Goal: Information Seeking & Learning: Learn about a topic

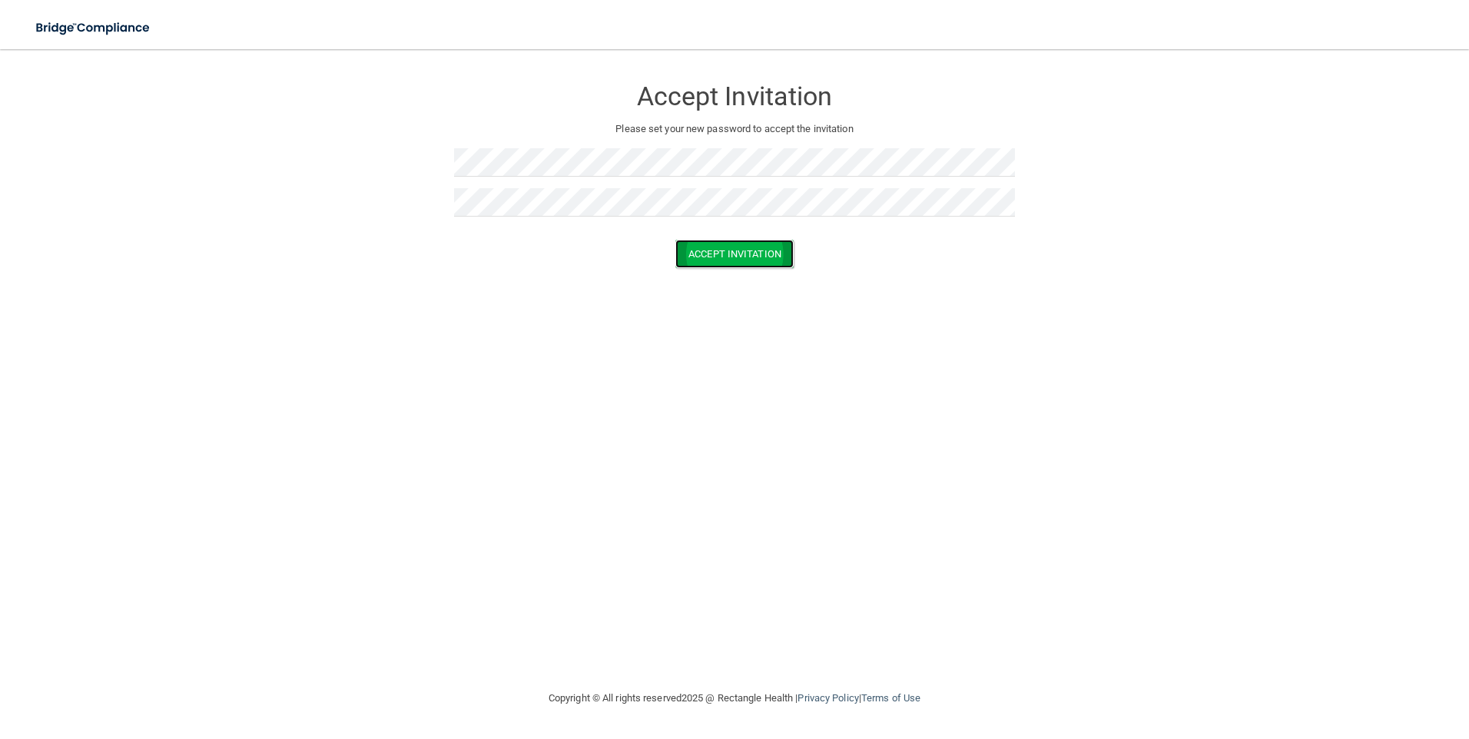
click at [749, 259] on button "Accept Invitation" at bounding box center [734, 254] width 118 height 28
click at [103, 33] on img at bounding box center [93, 27] width 141 height 31
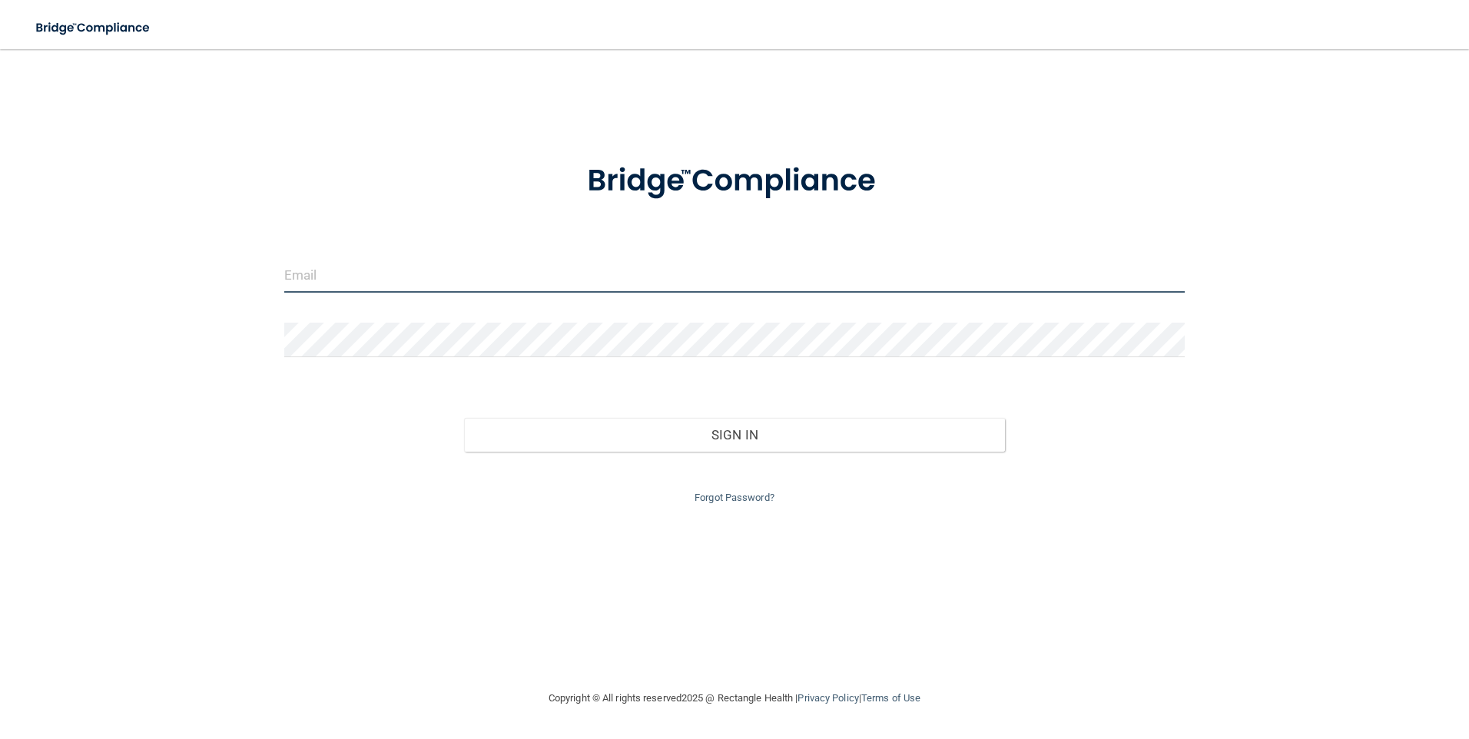
click at [312, 278] on input "email" at bounding box center [734, 275] width 901 height 35
type input "[EMAIL_ADDRESS][DOMAIN_NAME]"
click at [718, 496] on link "Forgot Password?" at bounding box center [734, 498] width 80 height 12
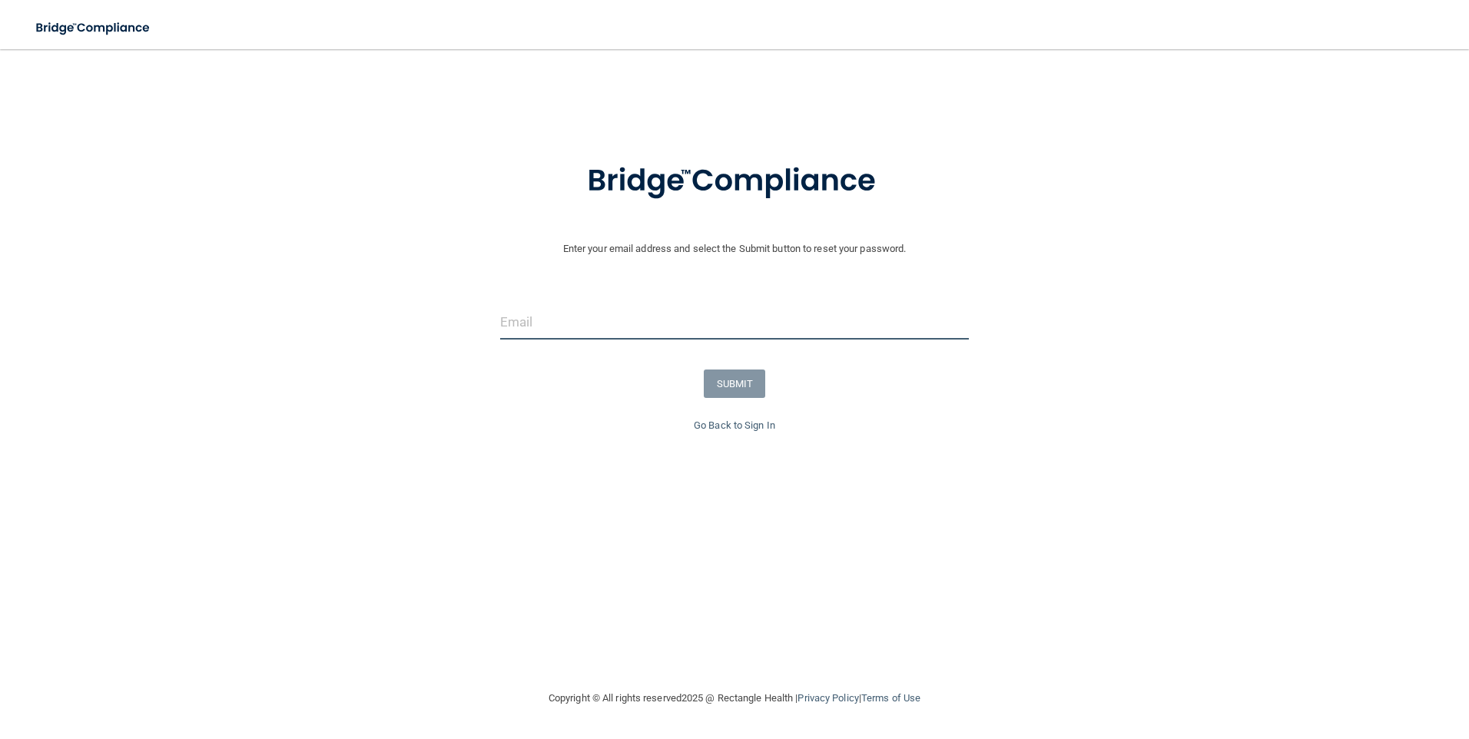
click at [566, 334] on input "email" at bounding box center [734, 322] width 469 height 35
type input "-"
click at [542, 326] on input "-" at bounding box center [734, 322] width 469 height 35
type input "="
click at [522, 330] on input "email" at bounding box center [734, 322] width 469 height 35
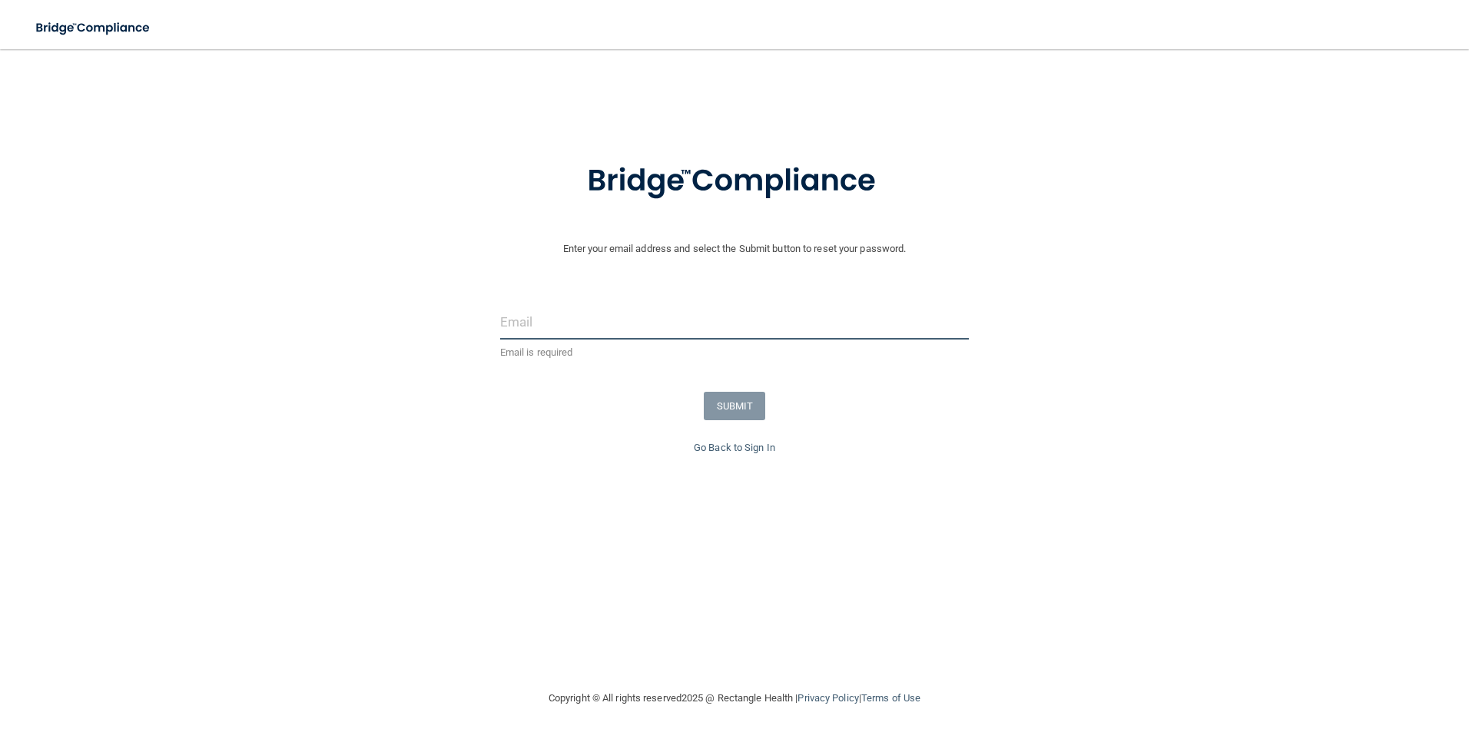
type input "[EMAIL_ADDRESS][DOMAIN_NAME]"
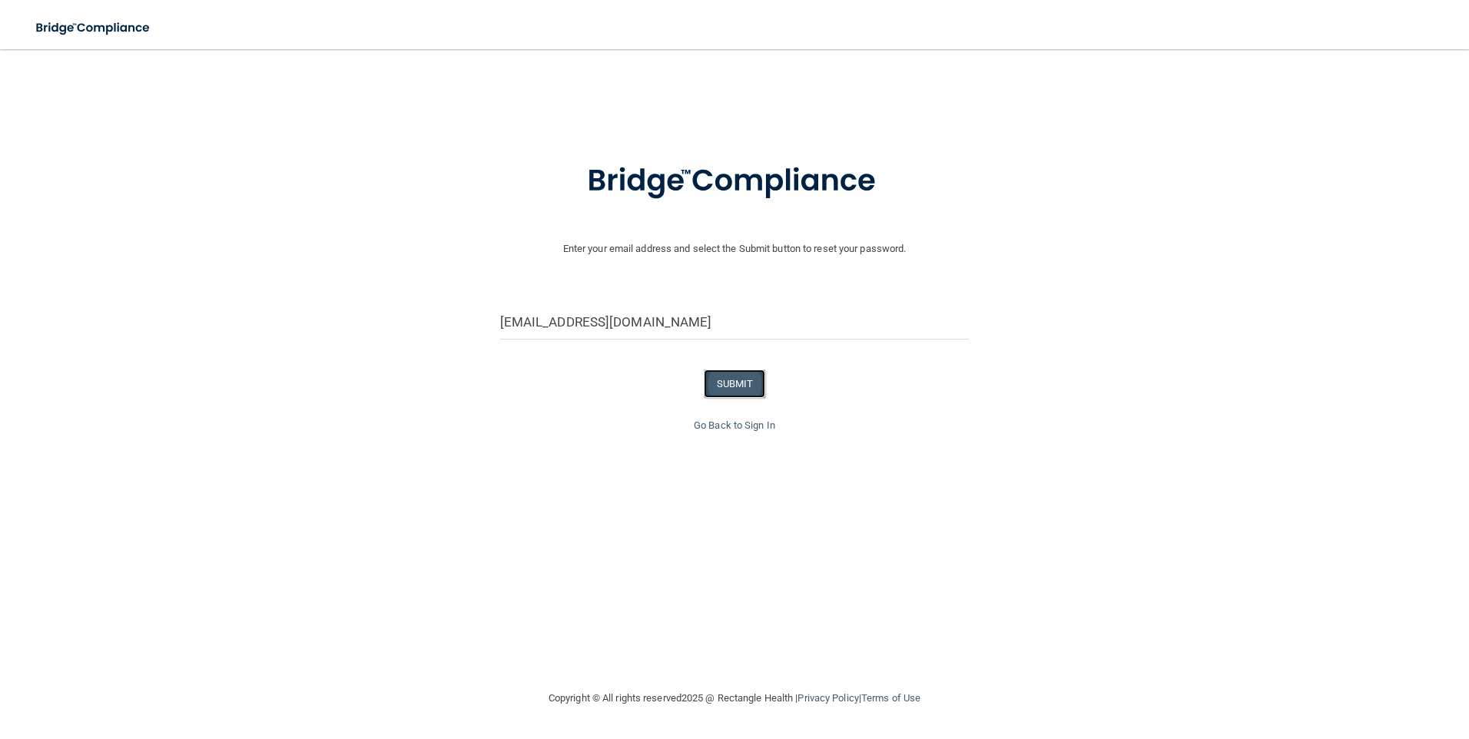
click at [722, 376] on button "SUBMIT" at bounding box center [735, 383] width 62 height 28
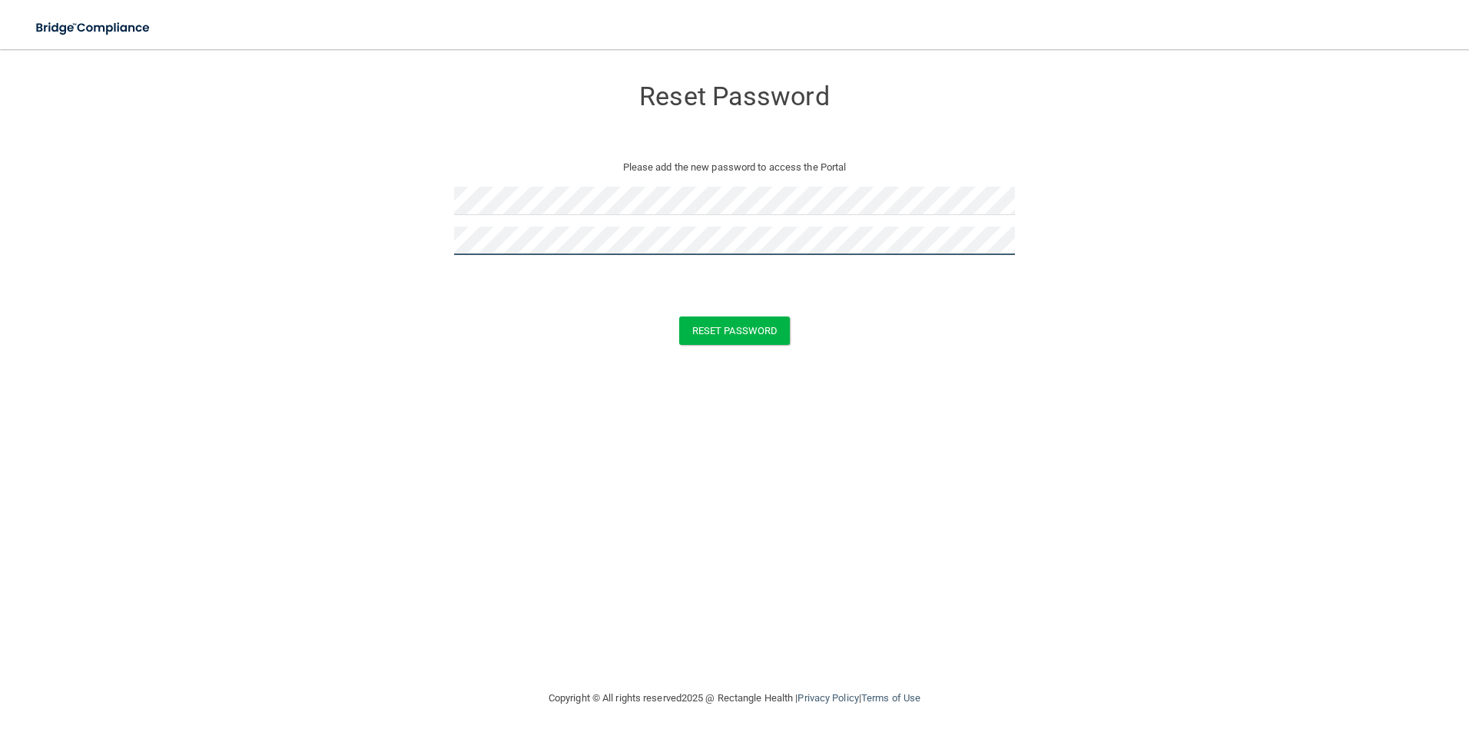
click at [679, 316] on button "Reset Password" at bounding box center [734, 330] width 111 height 28
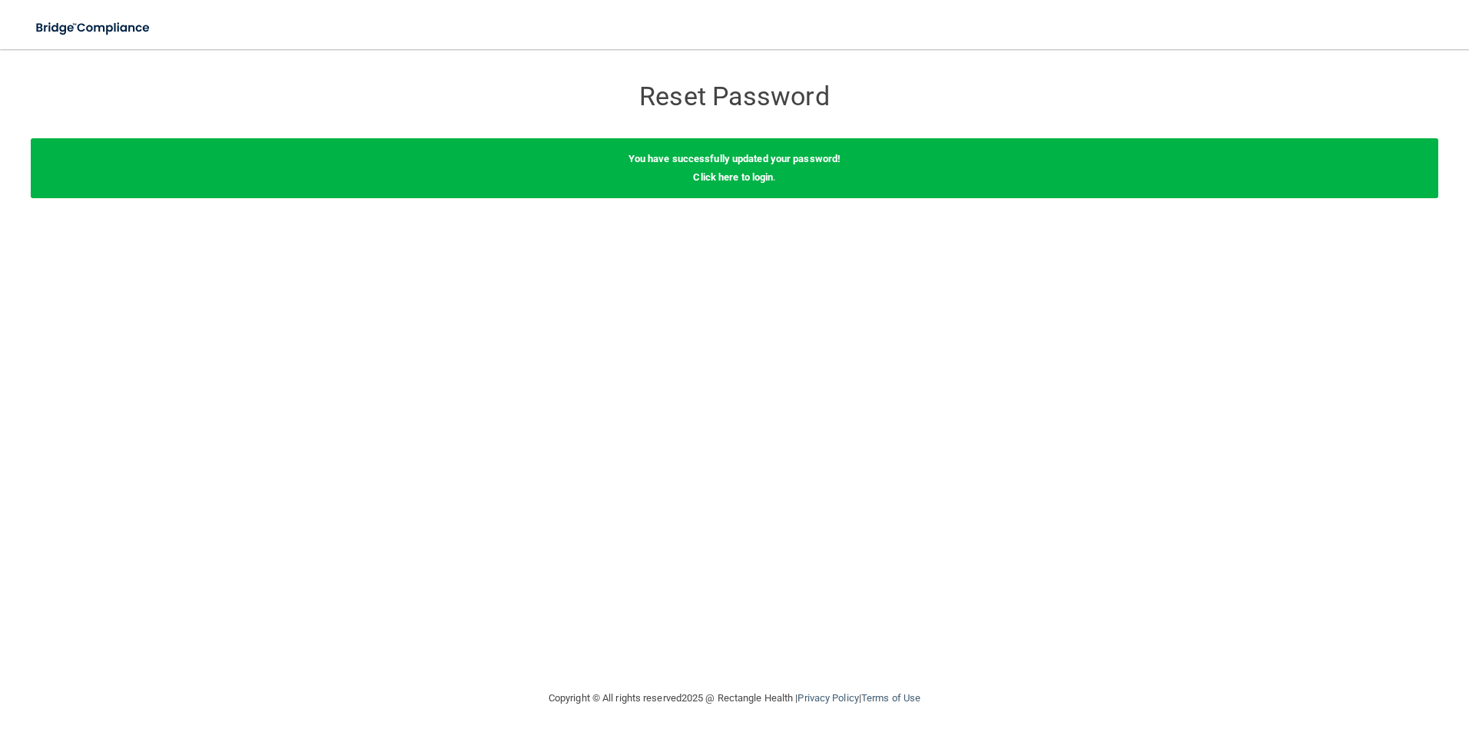
click at [713, 187] on div "You have successfully updated your password! Click here to login ." at bounding box center [734, 168] width 1407 height 60
click at [712, 179] on link "Click here to login" at bounding box center [733, 177] width 80 height 12
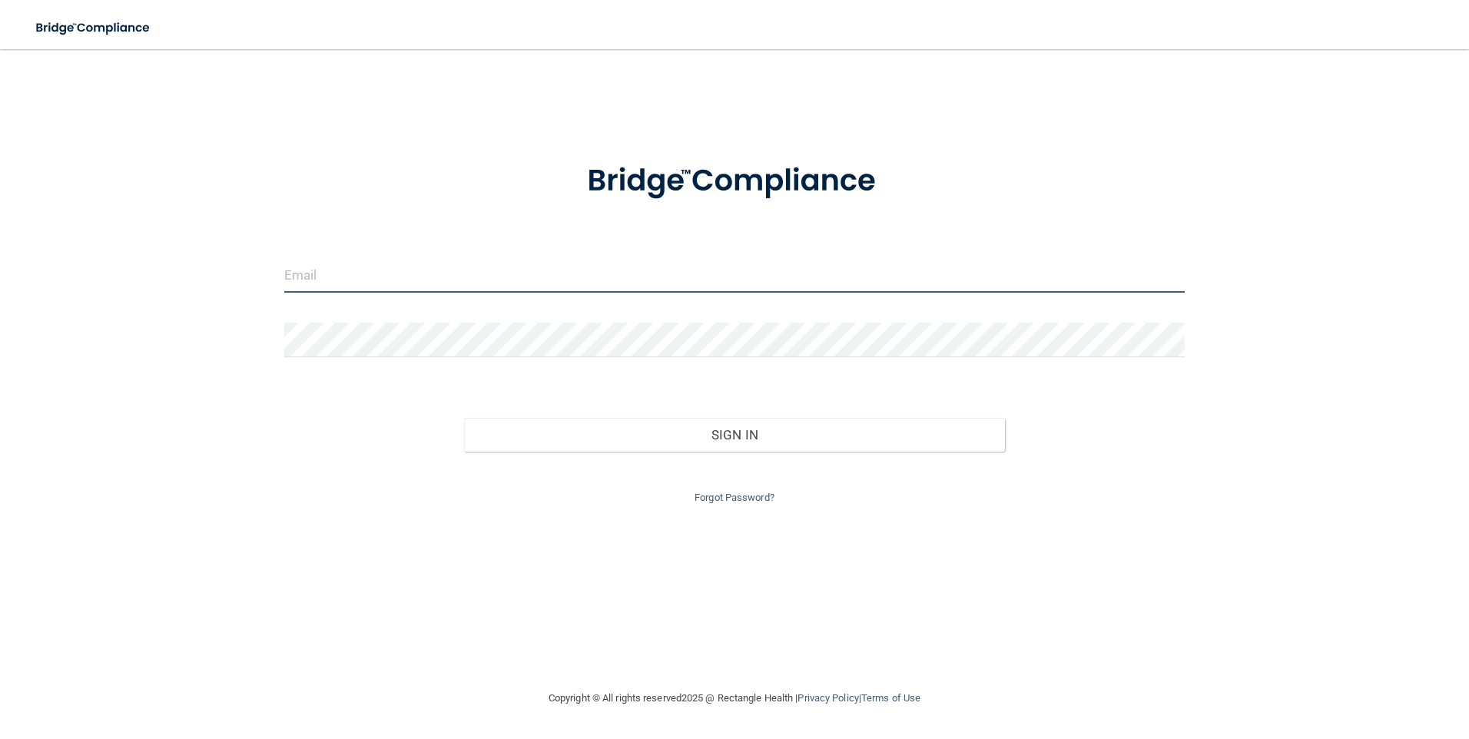
click at [366, 275] on input "email" at bounding box center [734, 275] width 901 height 35
type input "[EMAIL_ADDRESS][DOMAIN_NAME]"
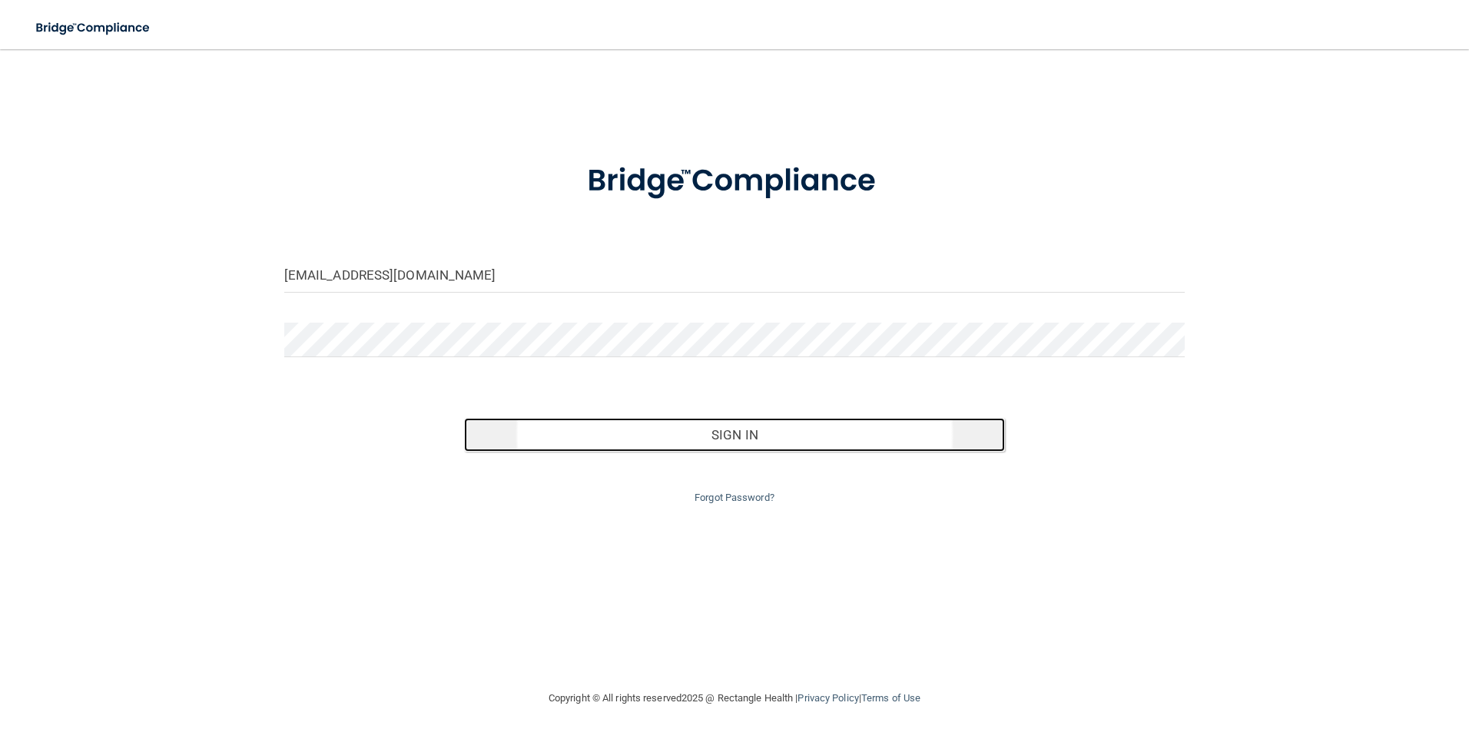
click at [751, 442] on button "Sign In" at bounding box center [734, 435] width 541 height 34
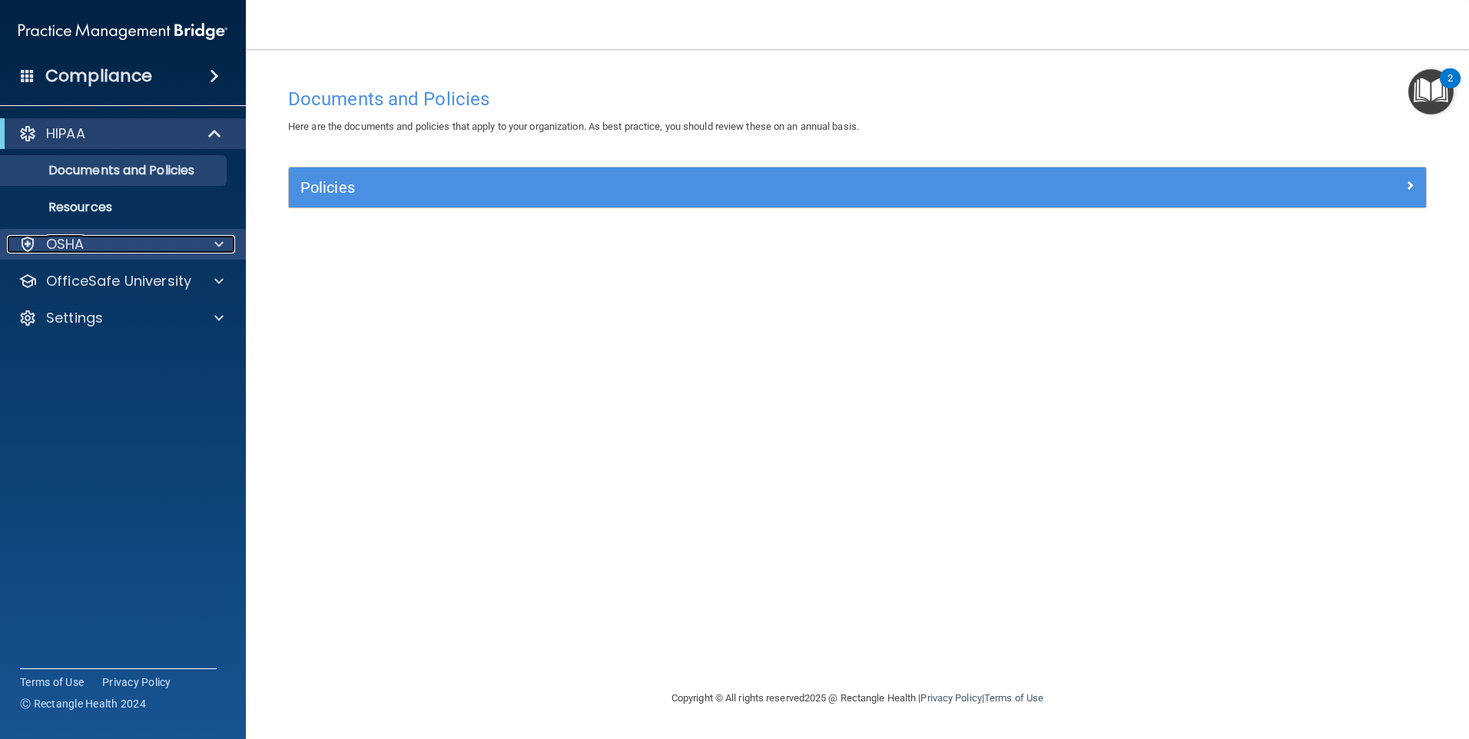
click at [214, 242] on div at bounding box center [216, 244] width 38 height 18
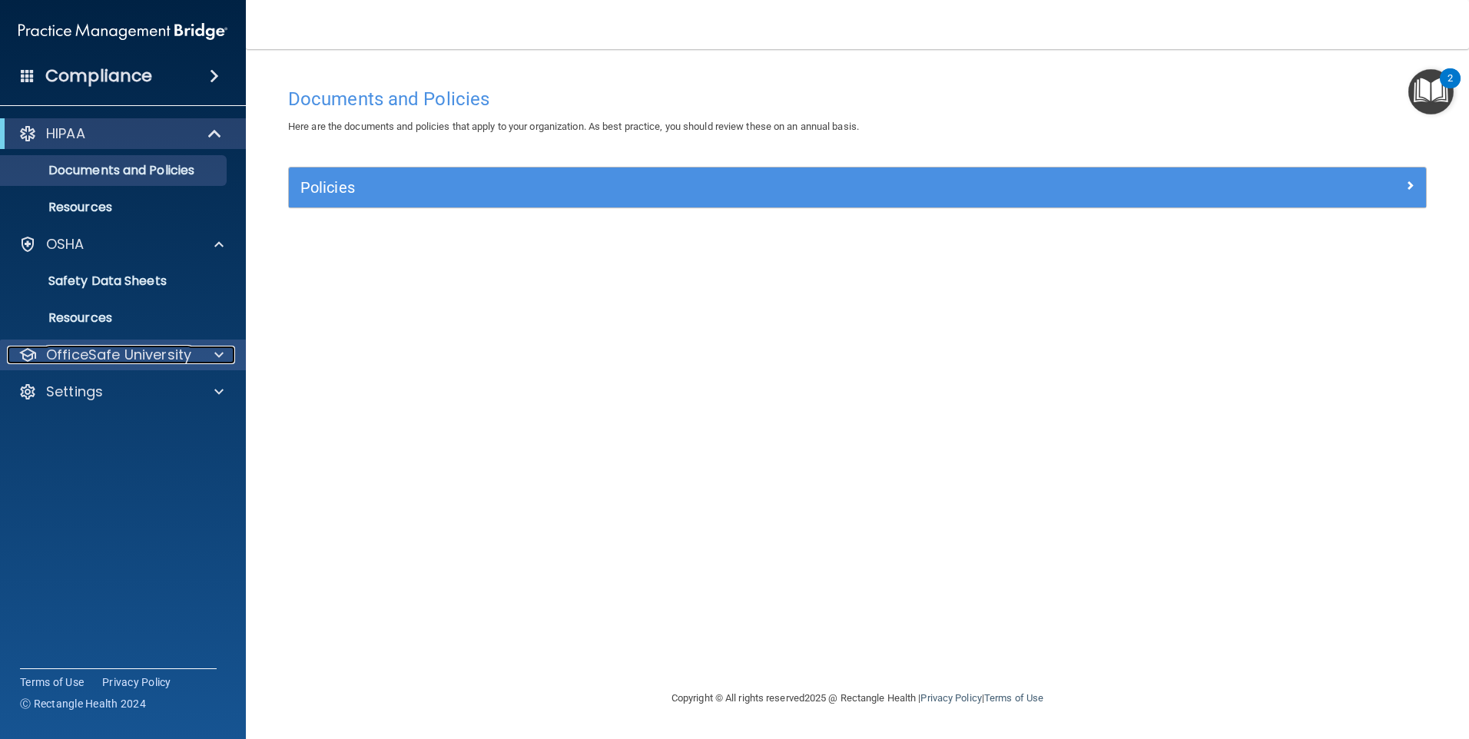
click at [206, 349] on div at bounding box center [216, 355] width 38 height 18
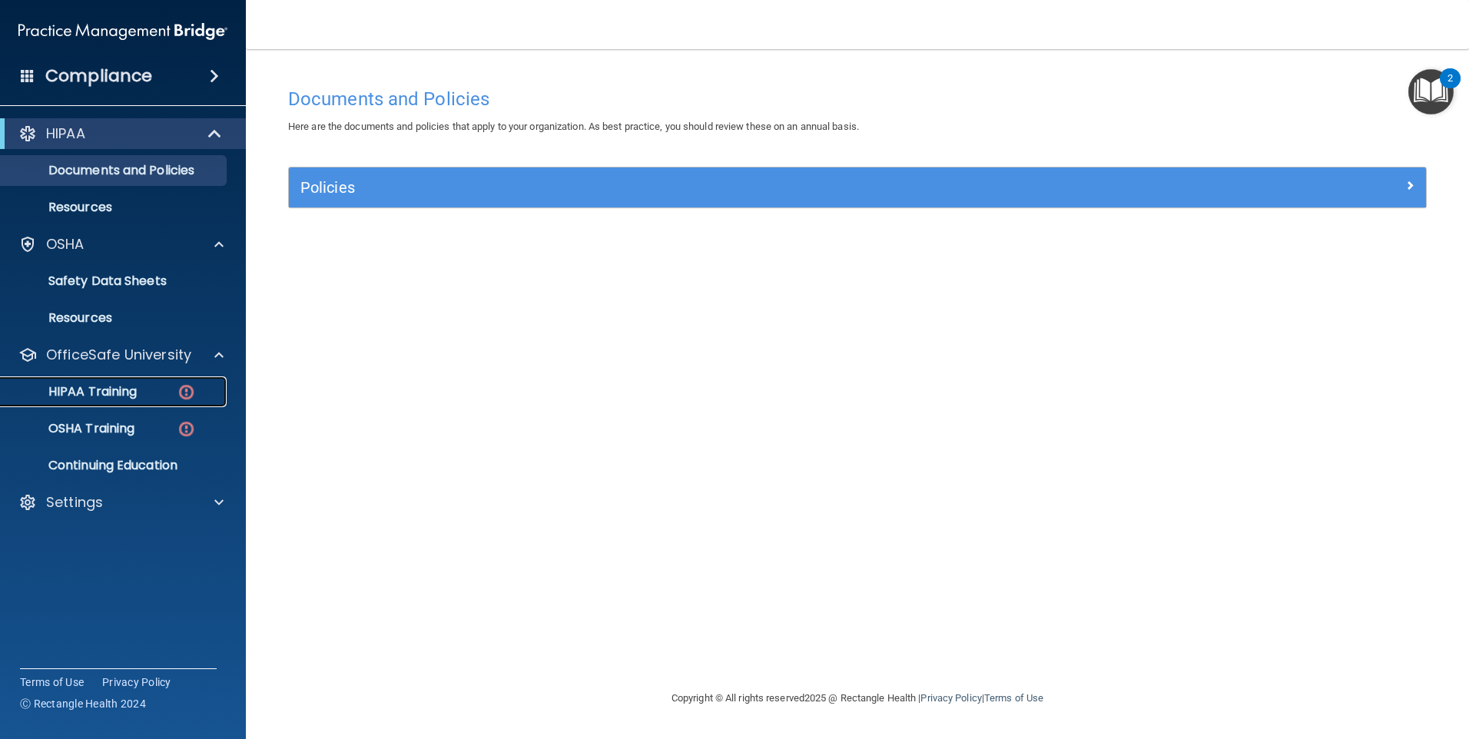
click at [113, 393] on p "HIPAA Training" at bounding box center [73, 391] width 127 height 15
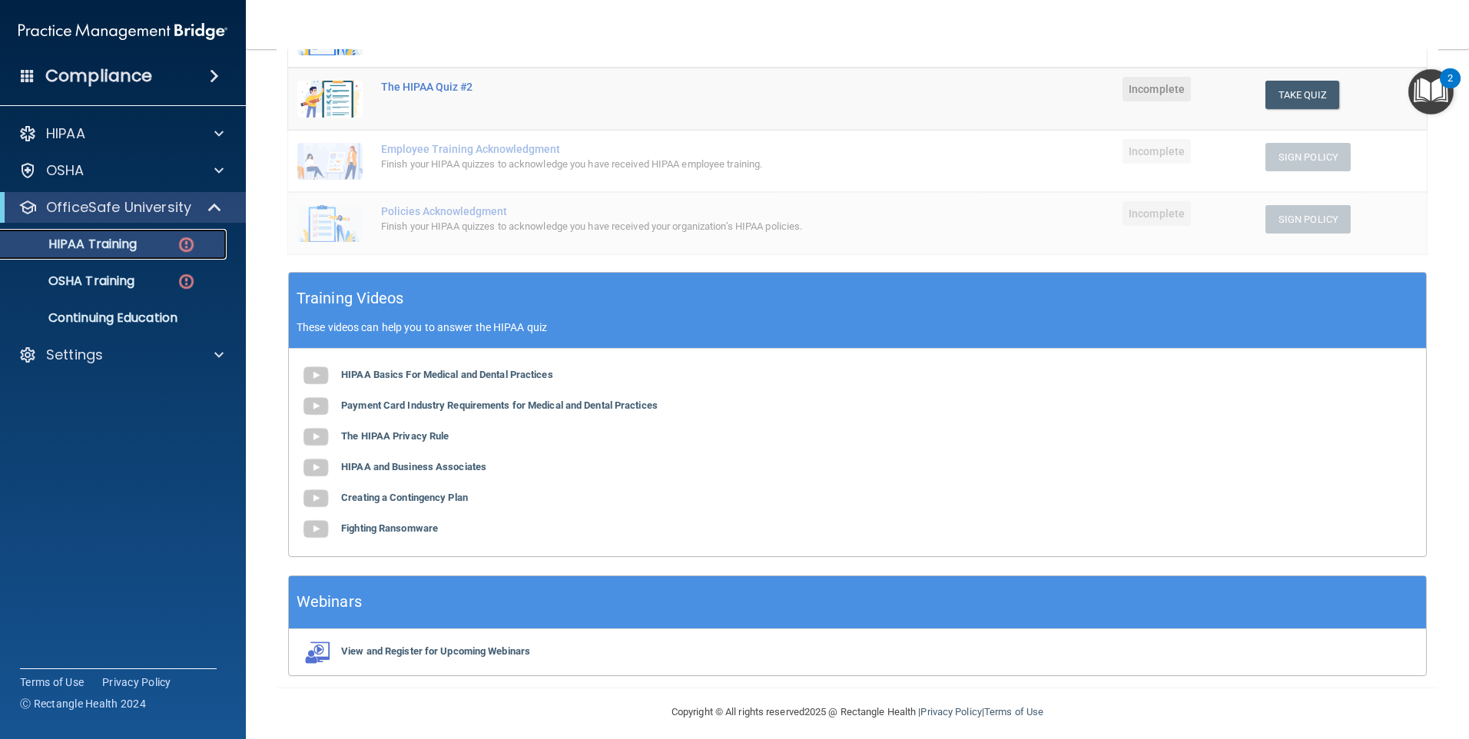
scroll to position [337, 0]
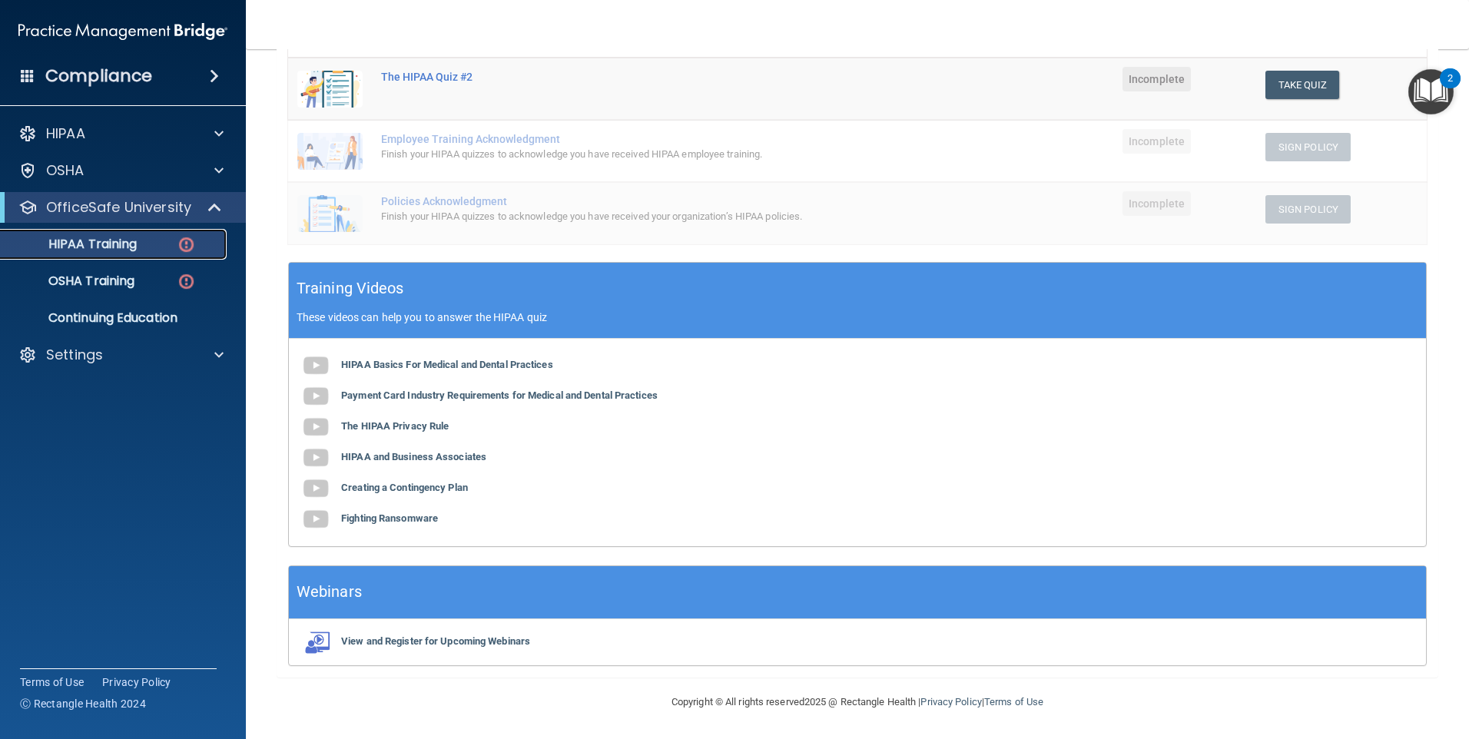
click at [134, 251] on p "HIPAA Training" at bounding box center [73, 244] width 127 height 15
click at [436, 365] on b "HIPAA Basics For Medical and Dental Practices" at bounding box center [447, 365] width 212 height 12
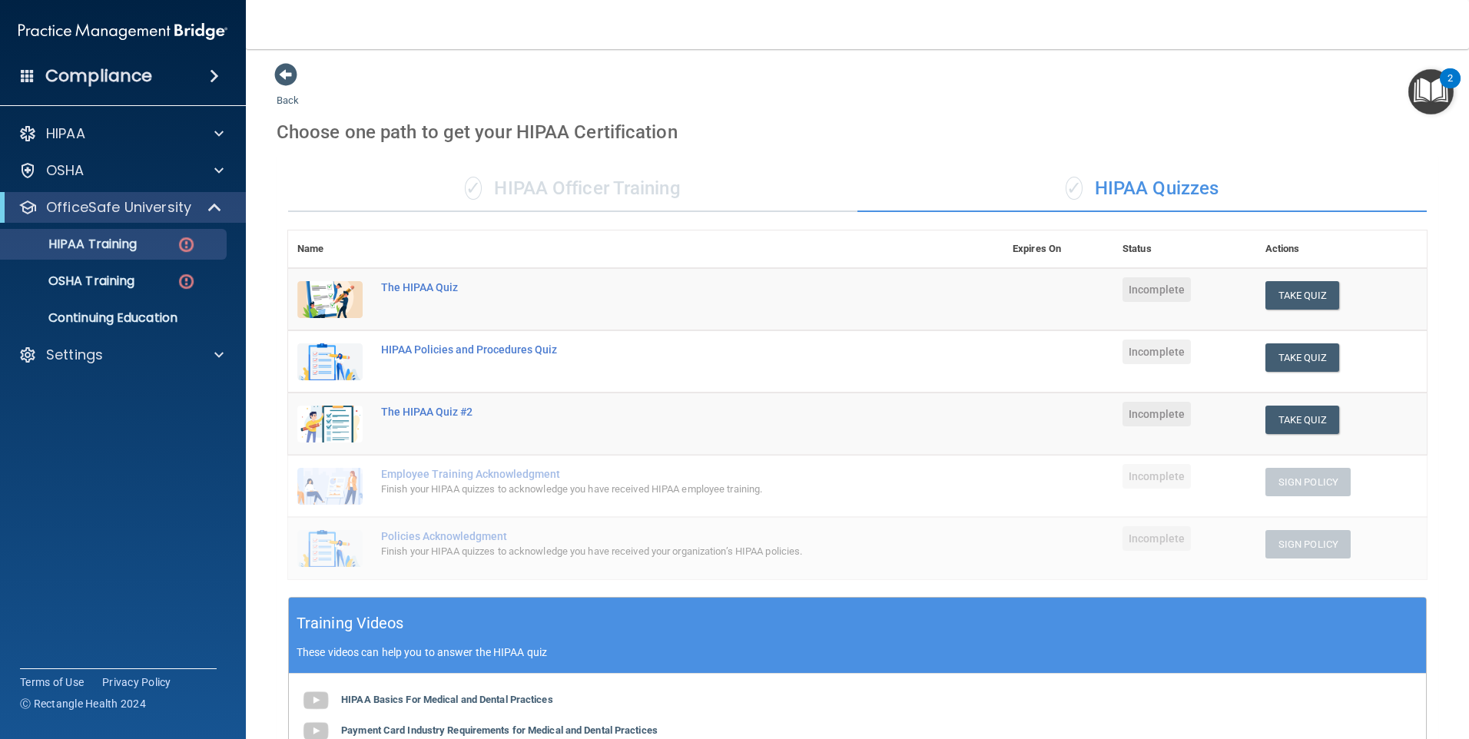
scroll to position [0, 0]
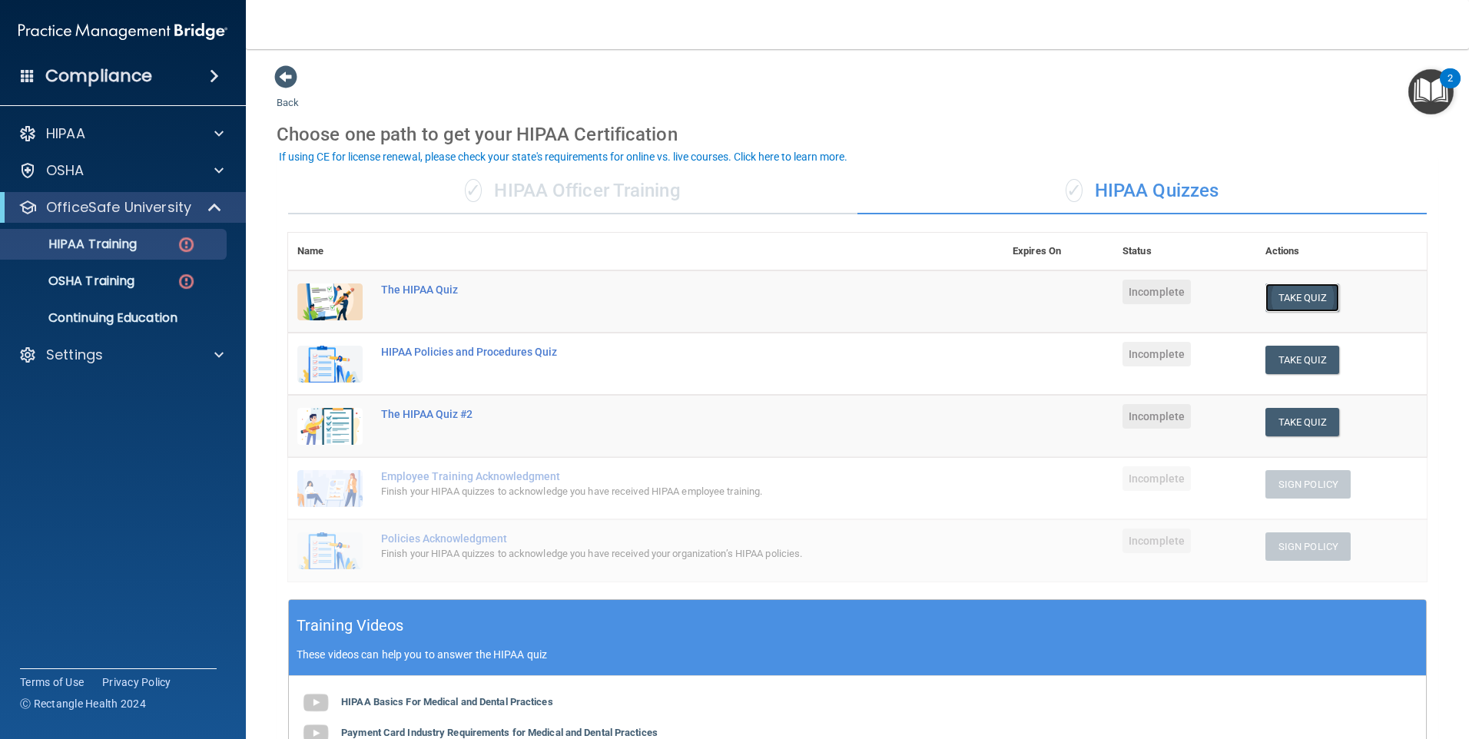
drag, startPoint x: 1291, startPoint y: 302, endPoint x: 1280, endPoint y: 300, distance: 11.0
click at [1289, 302] on button "Take Quiz" at bounding box center [1302, 297] width 74 height 28
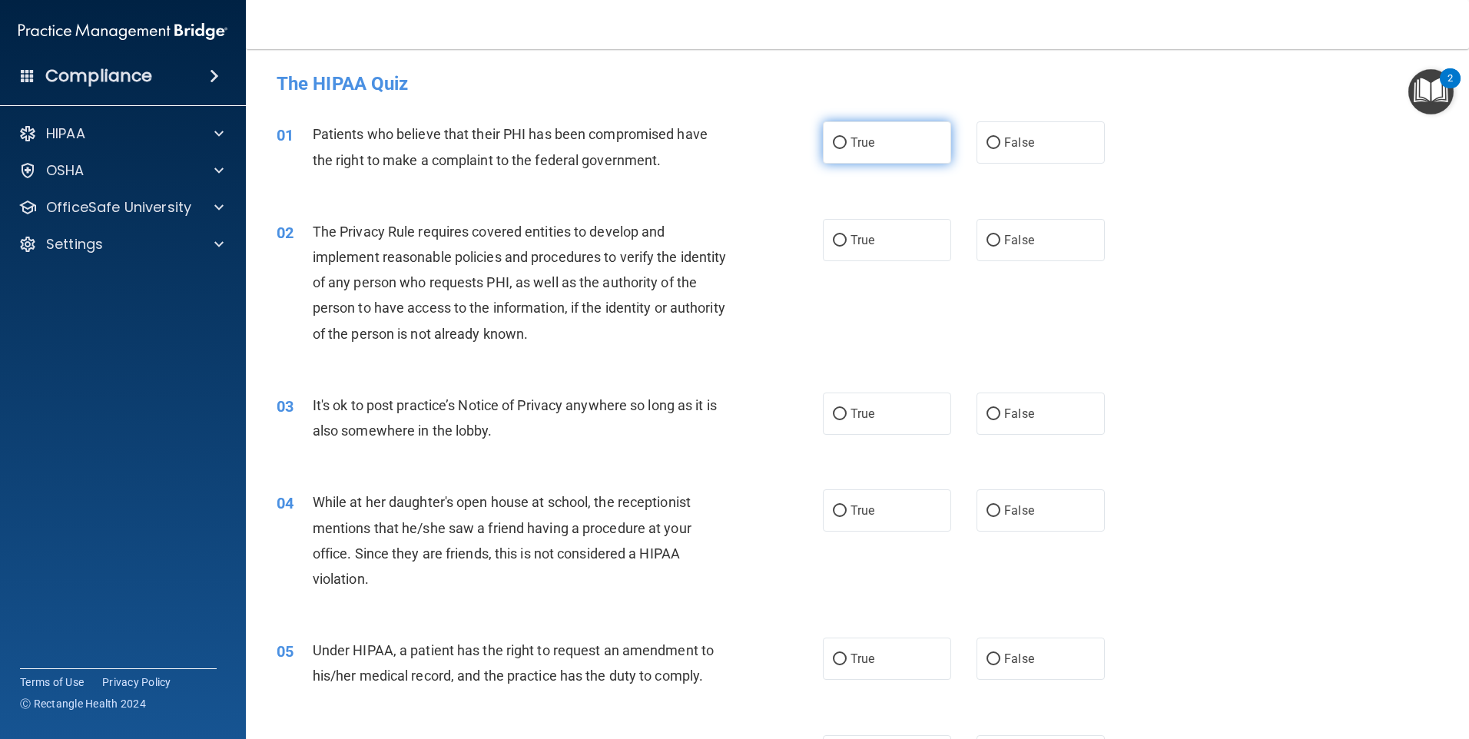
click at [850, 141] on span "True" at bounding box center [862, 142] width 24 height 15
click at [846, 141] on input "True" at bounding box center [840, 144] width 14 height 12
radio input "true"
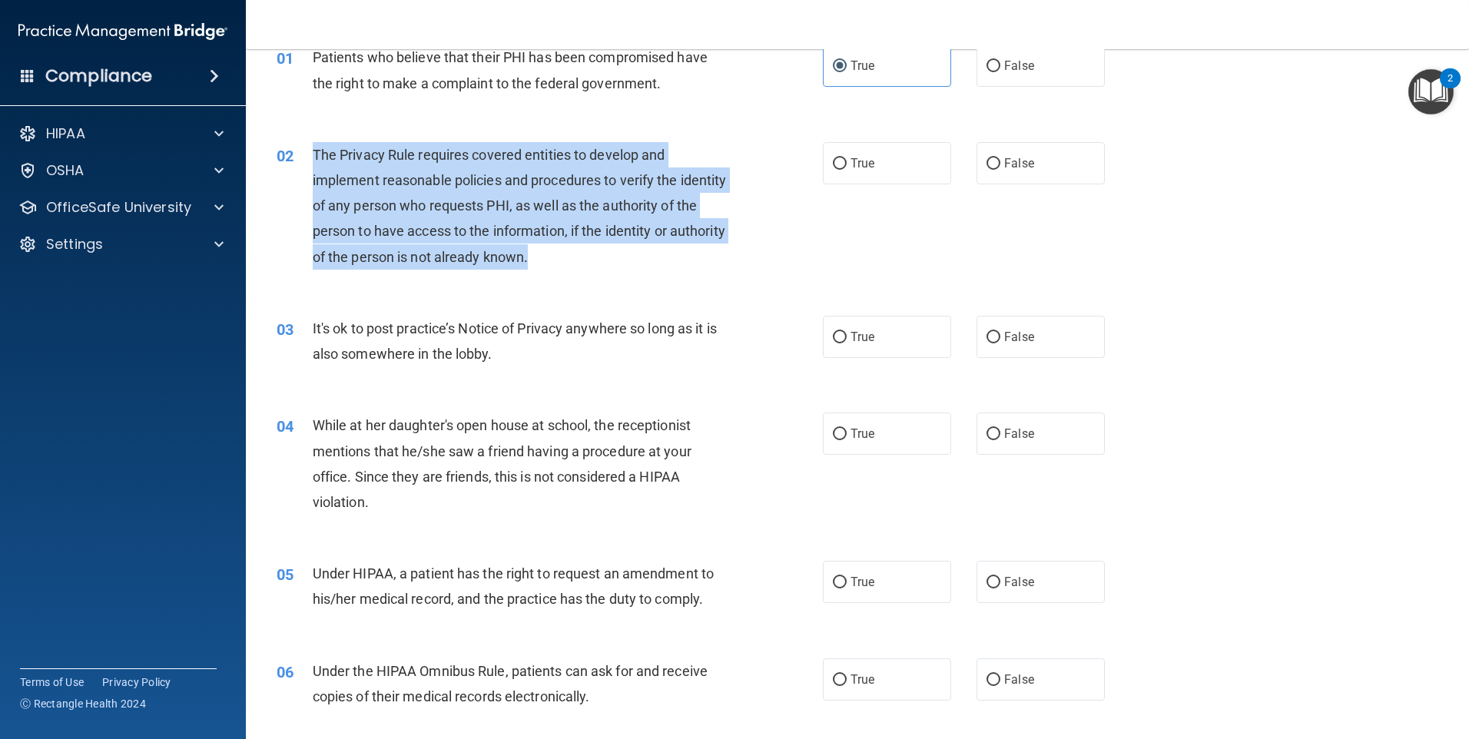
drag, startPoint x: 593, startPoint y: 257, endPoint x: 317, endPoint y: 159, distance: 292.8
click at [317, 159] on div "The Privacy Rule requires covered entities to develop and implement reasonable …" at bounding box center [526, 206] width 427 height 128
drag, startPoint x: 317, startPoint y: 159, endPoint x: 380, endPoint y: 199, distance: 74.6
copy span "he Privacy Rule requires covered entities to develop and implement reasonable p…"
click at [699, 273] on div "02 The Privacy Rule requires covered entities to develop and implement reasonab…" at bounding box center [549, 209] width 592 height 135
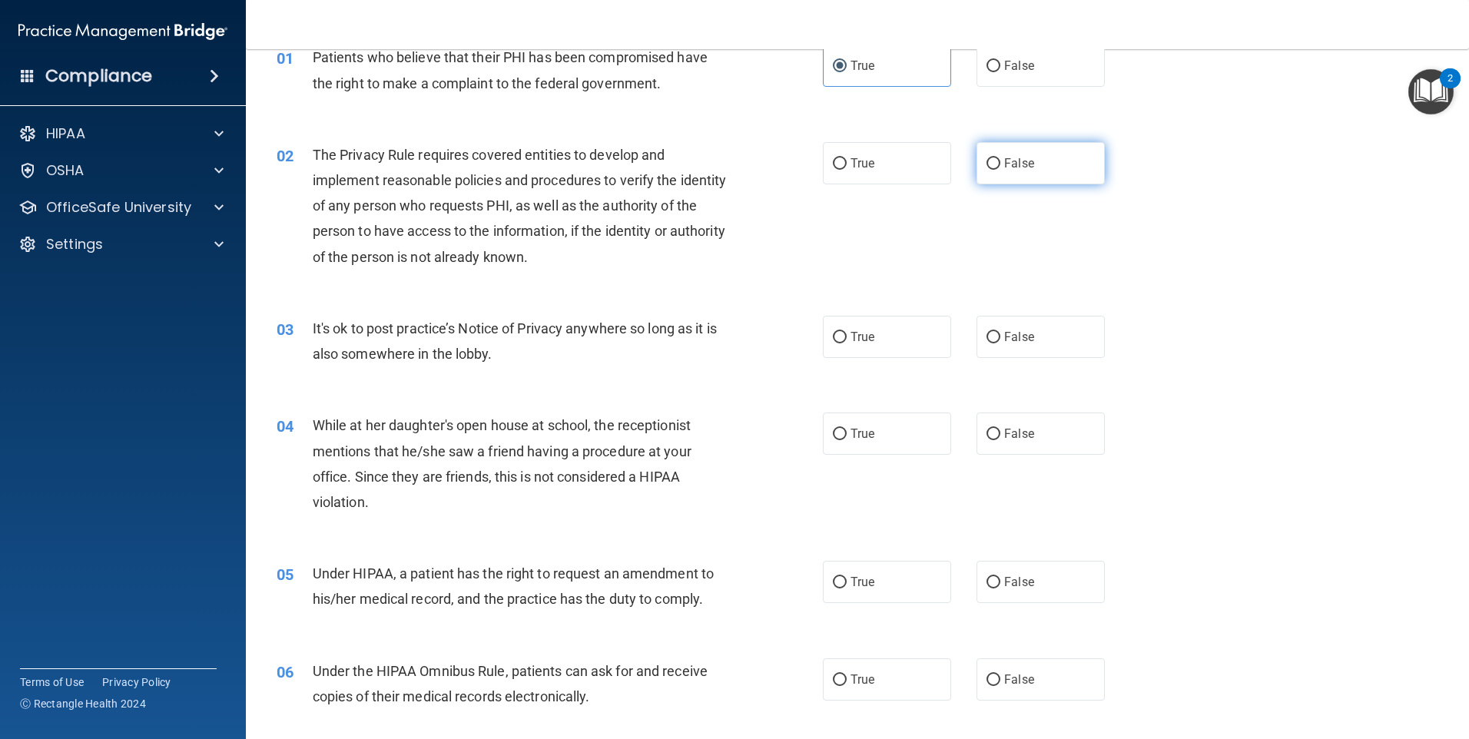
click at [985, 152] on label "False" at bounding box center [1040, 163] width 128 height 42
click at [986, 158] on input "False" at bounding box center [993, 164] width 14 height 12
radio input "true"
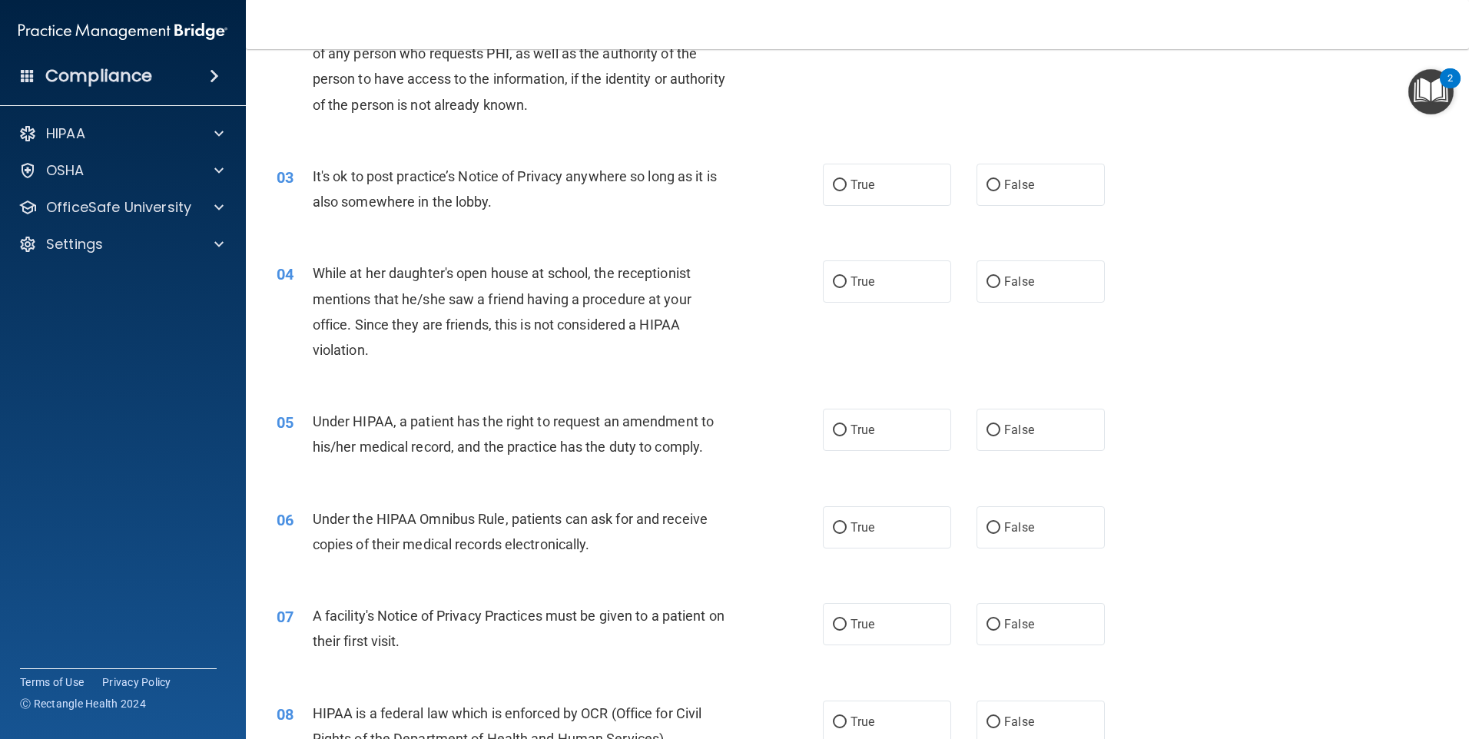
scroll to position [230, 0]
click at [853, 186] on span "True" at bounding box center [862, 183] width 24 height 15
click at [847, 186] on input "True" at bounding box center [840, 184] width 14 height 12
radio input "true"
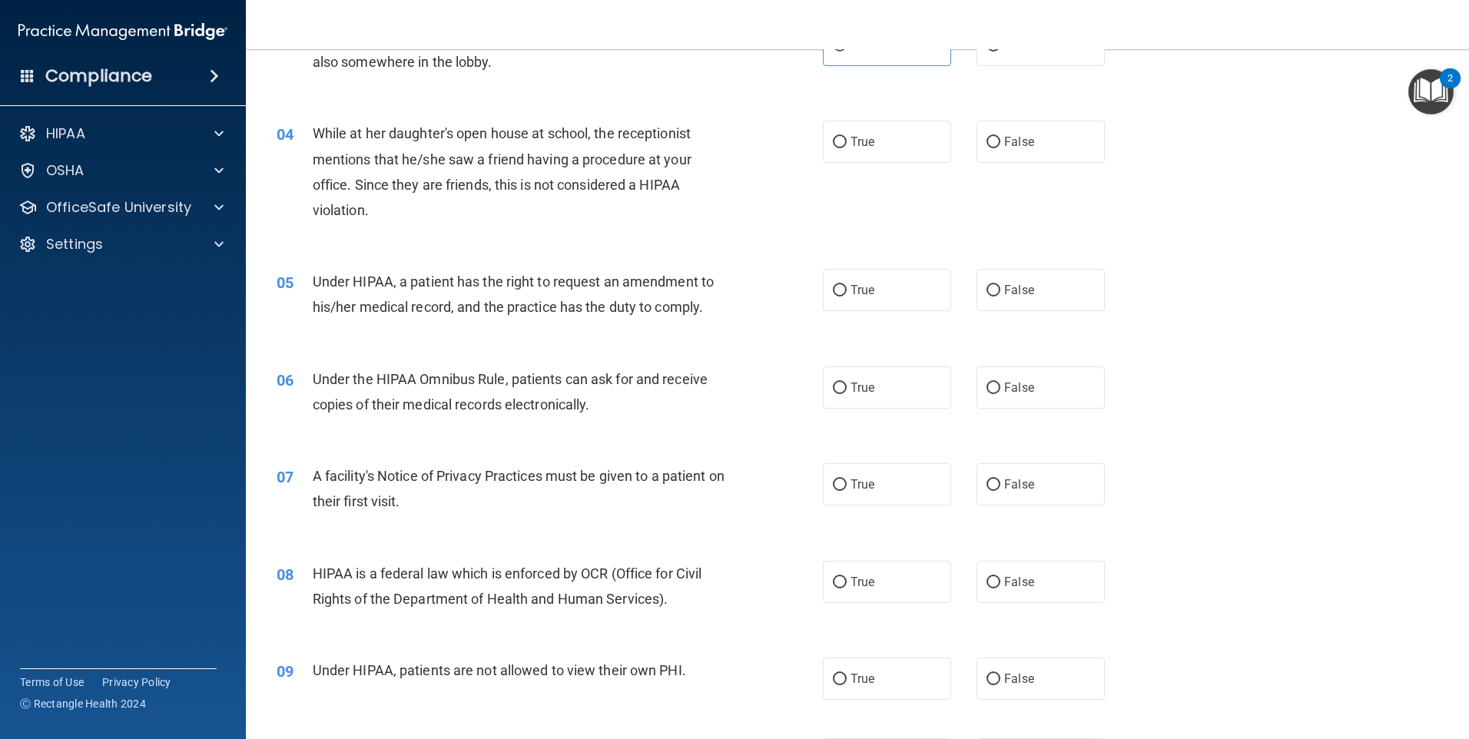
scroll to position [384, 0]
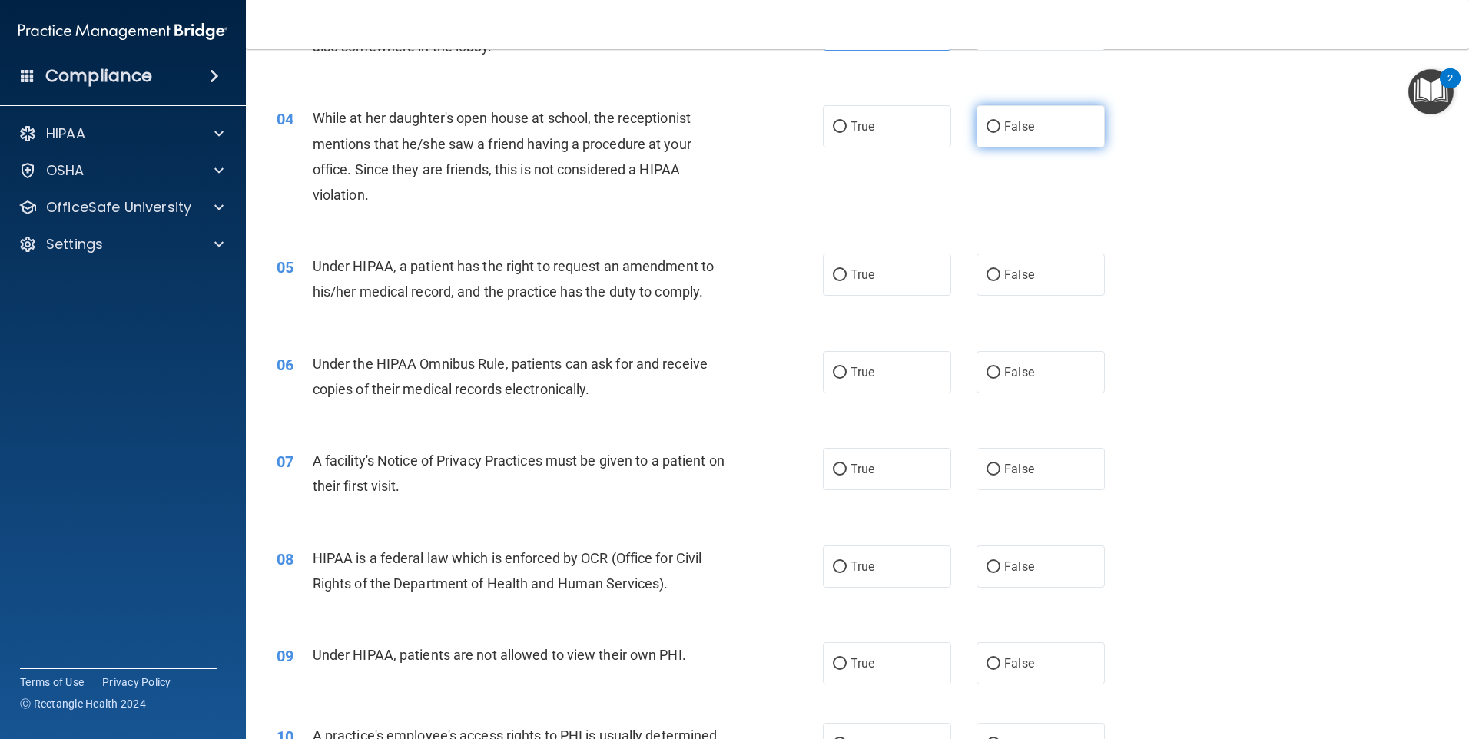
click at [1044, 128] on label "False" at bounding box center [1040, 126] width 128 height 42
click at [1000, 128] on input "False" at bounding box center [993, 127] width 14 height 12
radio input "true"
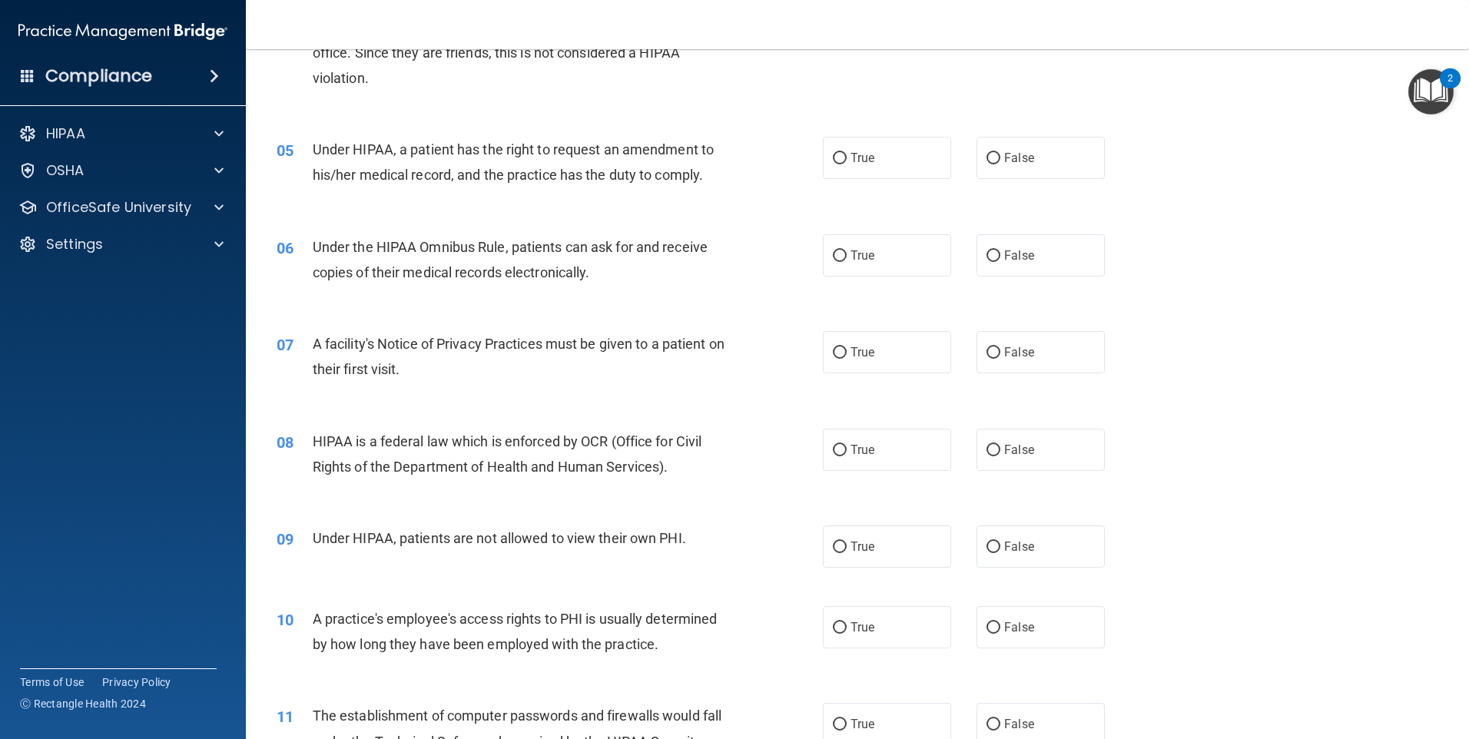
scroll to position [538, 0]
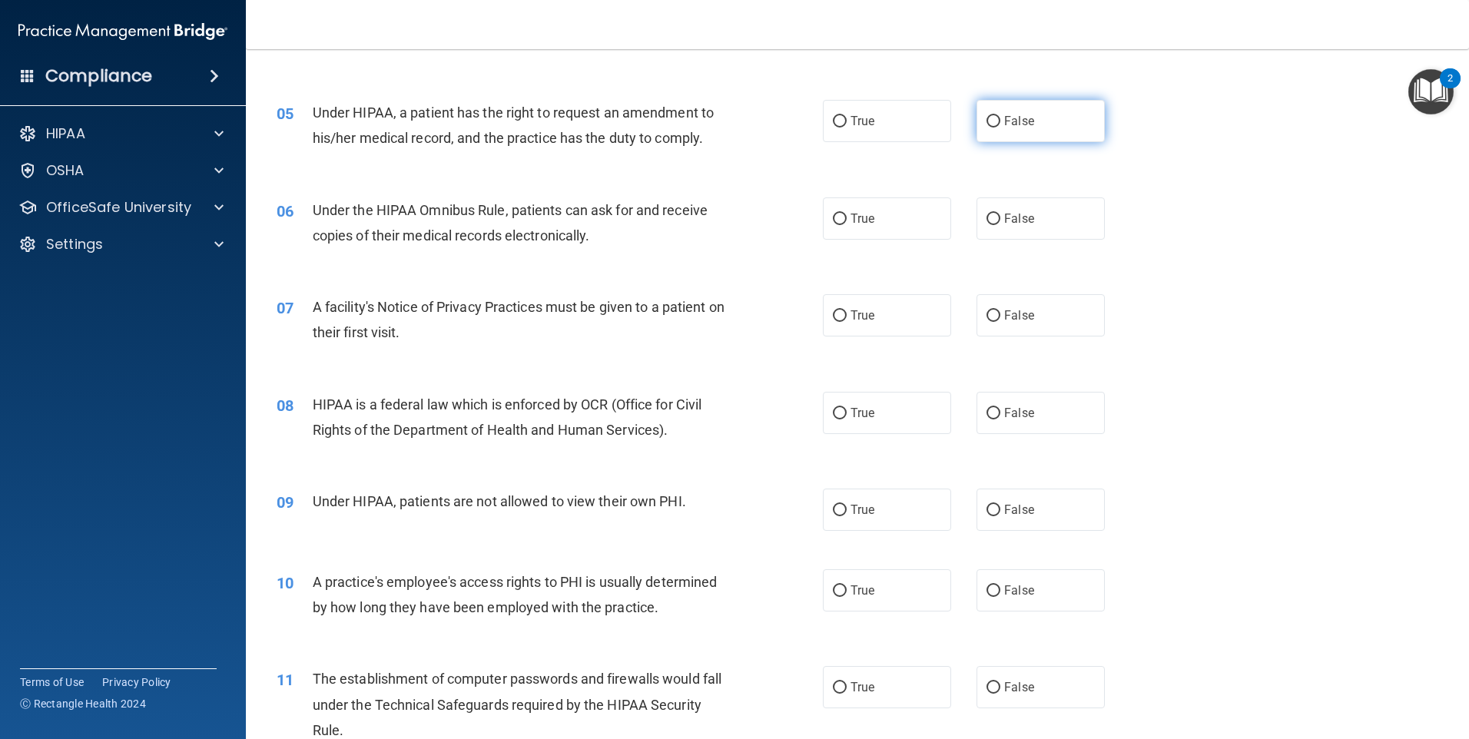
click at [1011, 138] on label "False" at bounding box center [1040, 121] width 128 height 42
click at [1000, 128] on input "False" at bounding box center [993, 122] width 14 height 12
radio input "true"
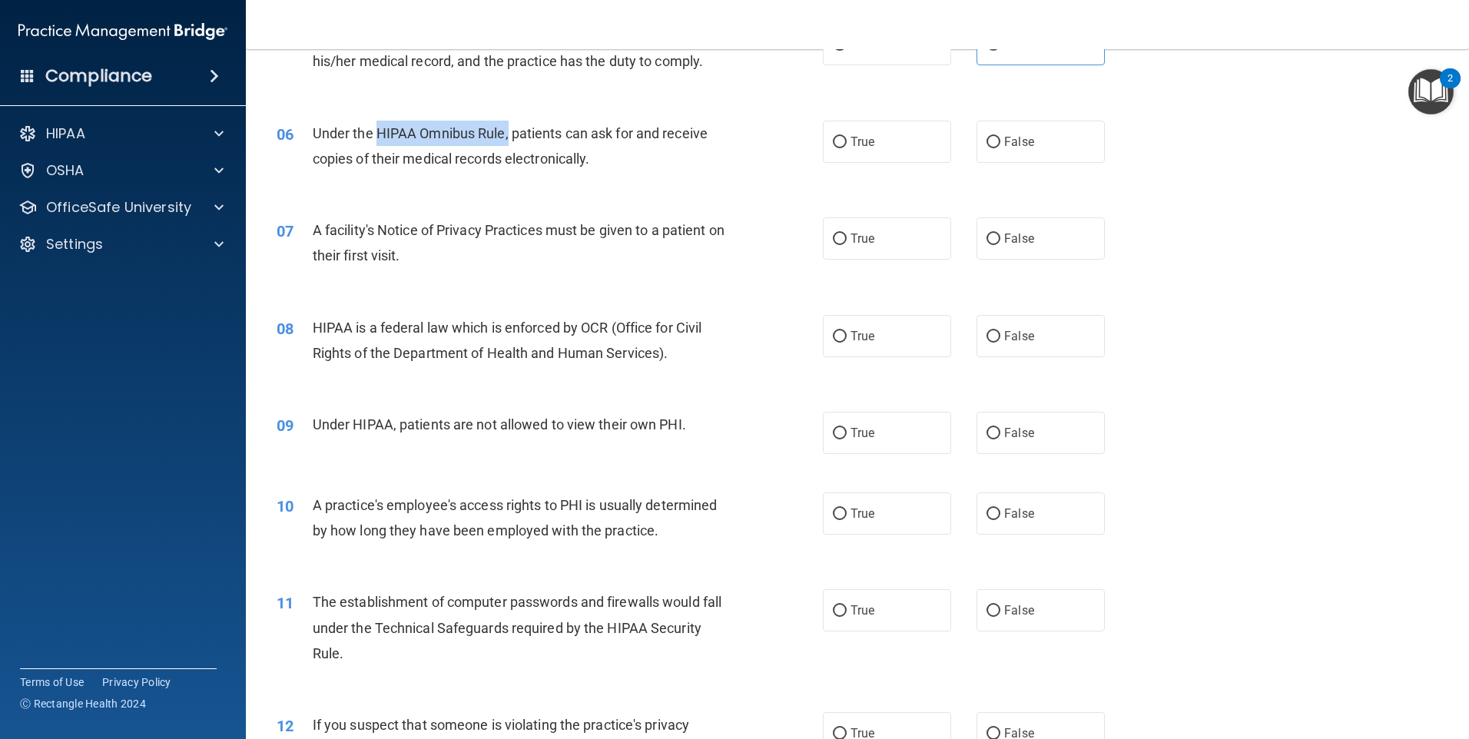
drag, startPoint x: 507, startPoint y: 133, endPoint x: 379, endPoint y: 133, distance: 127.5
click at [379, 133] on span "Under the HIPAA Omnibus Rule, patients can ask for and receive copies of their …" at bounding box center [510, 145] width 395 height 41
drag, startPoint x: 379, startPoint y: 133, endPoint x: 412, endPoint y: 132, distance: 32.3
copy span "HIPAA Omnibus Rule,"
click at [595, 165] on div "Under the HIPAA Omnibus Rule, patients can ask for and receive copies of their …" at bounding box center [526, 146] width 427 height 51
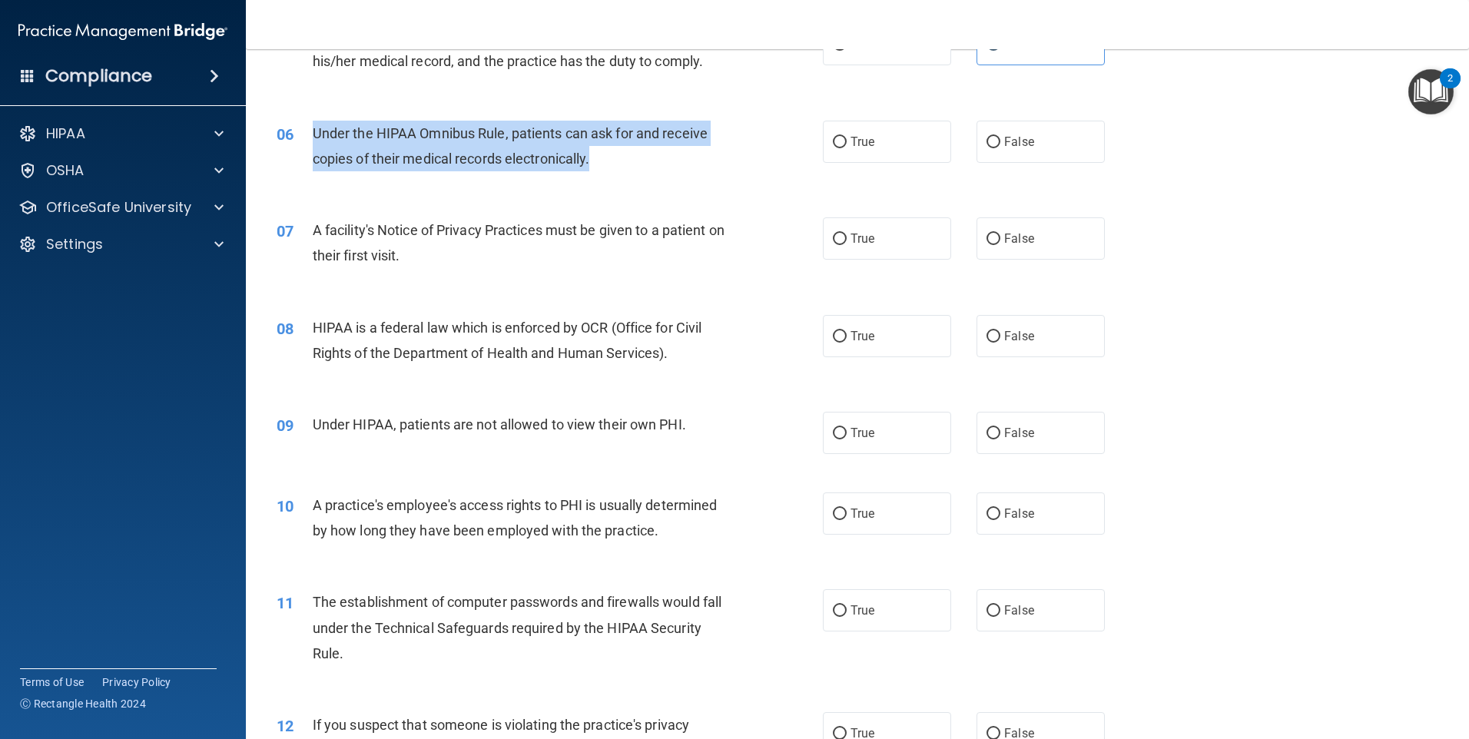
drag, startPoint x: 594, startPoint y: 161, endPoint x: 311, endPoint y: 131, distance: 284.3
click at [311, 131] on div "06 Under the HIPAA Omnibus Rule, patients can ask for and receive copies of the…" at bounding box center [549, 150] width 592 height 58
drag, startPoint x: 311, startPoint y: 131, endPoint x: 379, endPoint y: 144, distance: 69.5
copy div "Under the HIPAA Omnibus Rule, patients can ask for and receive copies of their …"
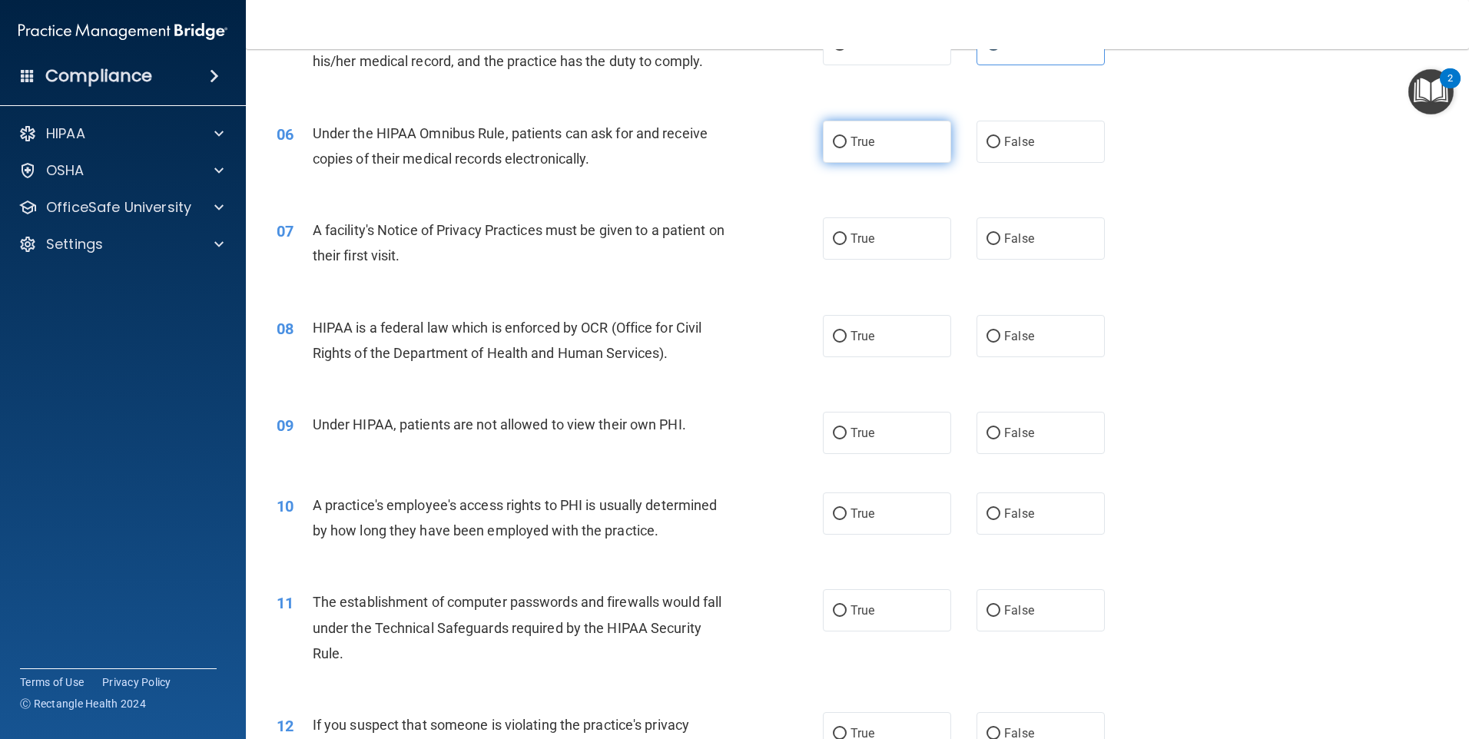
click at [842, 135] on label "True" at bounding box center [887, 142] width 128 height 42
click at [842, 137] on input "True" at bounding box center [840, 143] width 14 height 12
radio input "true"
click at [833, 249] on label "True" at bounding box center [887, 238] width 128 height 42
click at [833, 245] on input "True" at bounding box center [840, 240] width 14 height 12
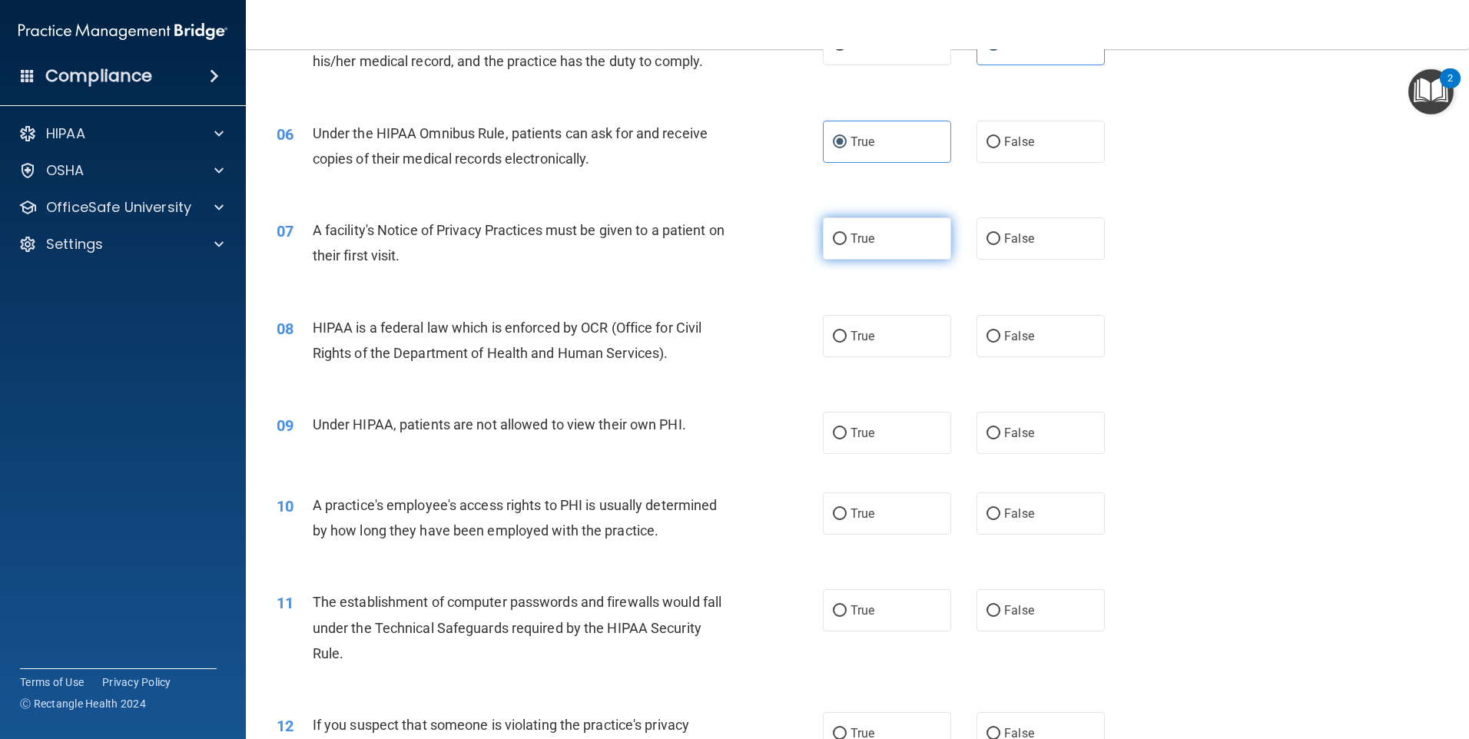
radio input "true"
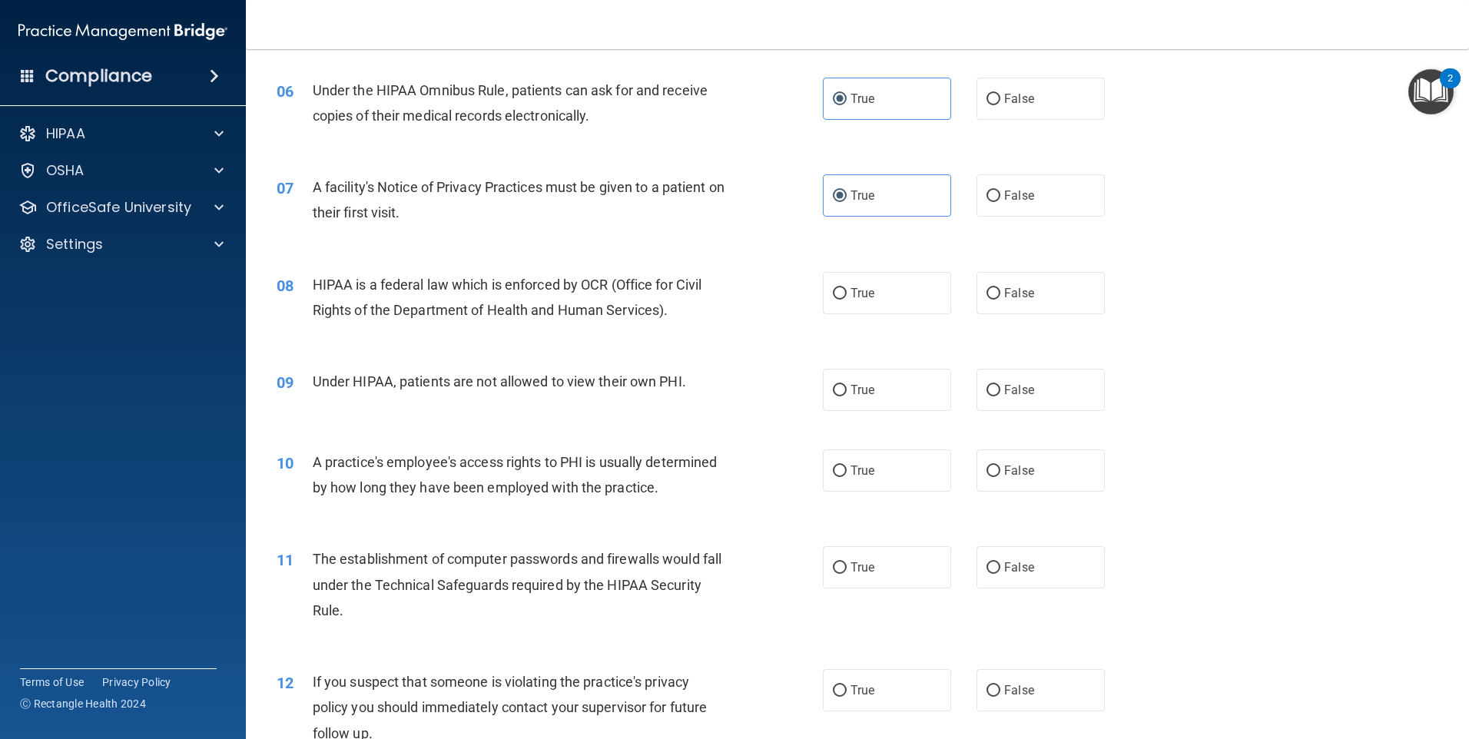
scroll to position [691, 0]
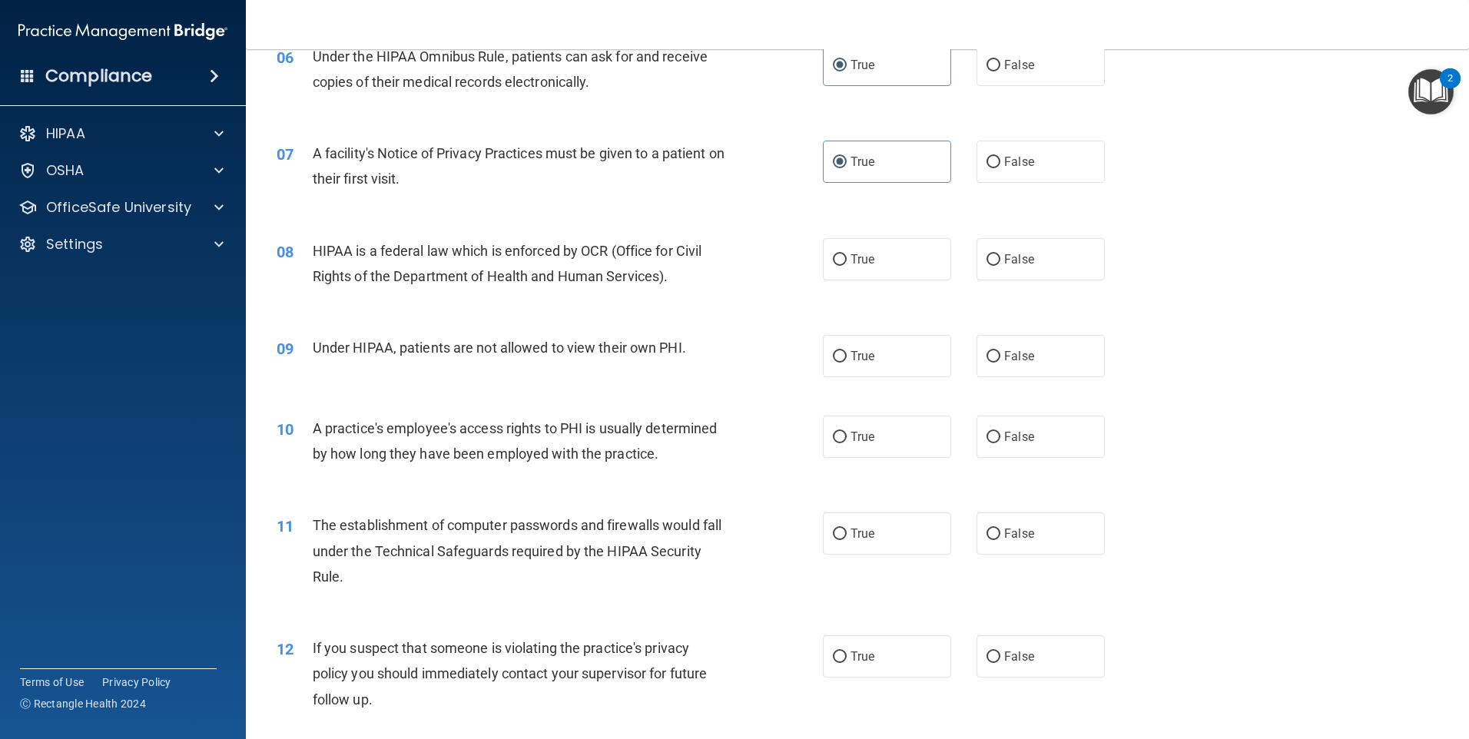
click at [668, 275] on div "HIPAA is a federal law which is enforced by OCR (Office for Civil Rights of the…" at bounding box center [526, 263] width 427 height 51
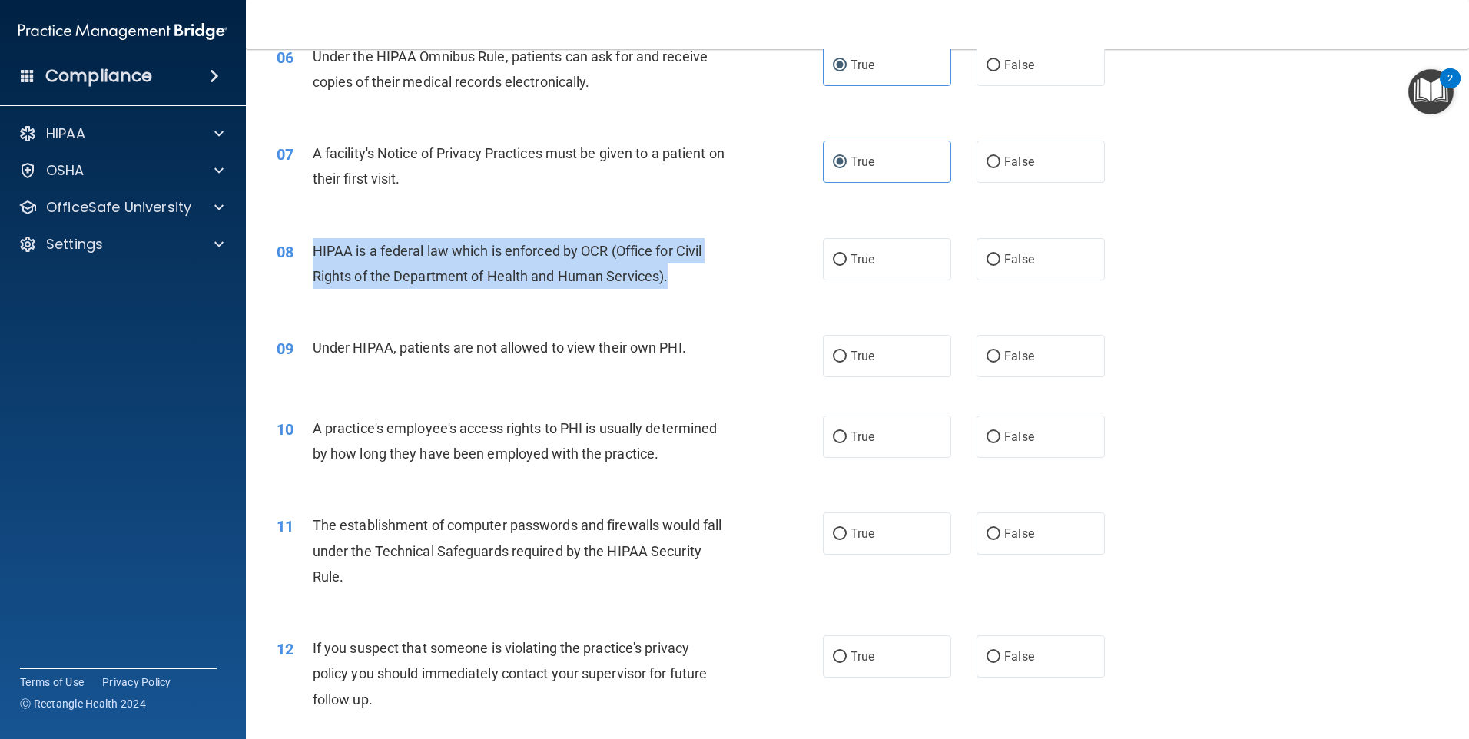
drag, startPoint x: 672, startPoint y: 271, endPoint x: 319, endPoint y: 259, distance: 353.6
click at [319, 259] on div "HIPAA is a federal law which is enforced by OCR (Office for Civil Rights of the…" at bounding box center [526, 263] width 427 height 51
drag, startPoint x: 319, startPoint y: 259, endPoint x: 409, endPoint y: 267, distance: 91.0
copy span "IPAA is a federal law which is enforced by OCR (Office for Civil Rights of the …"
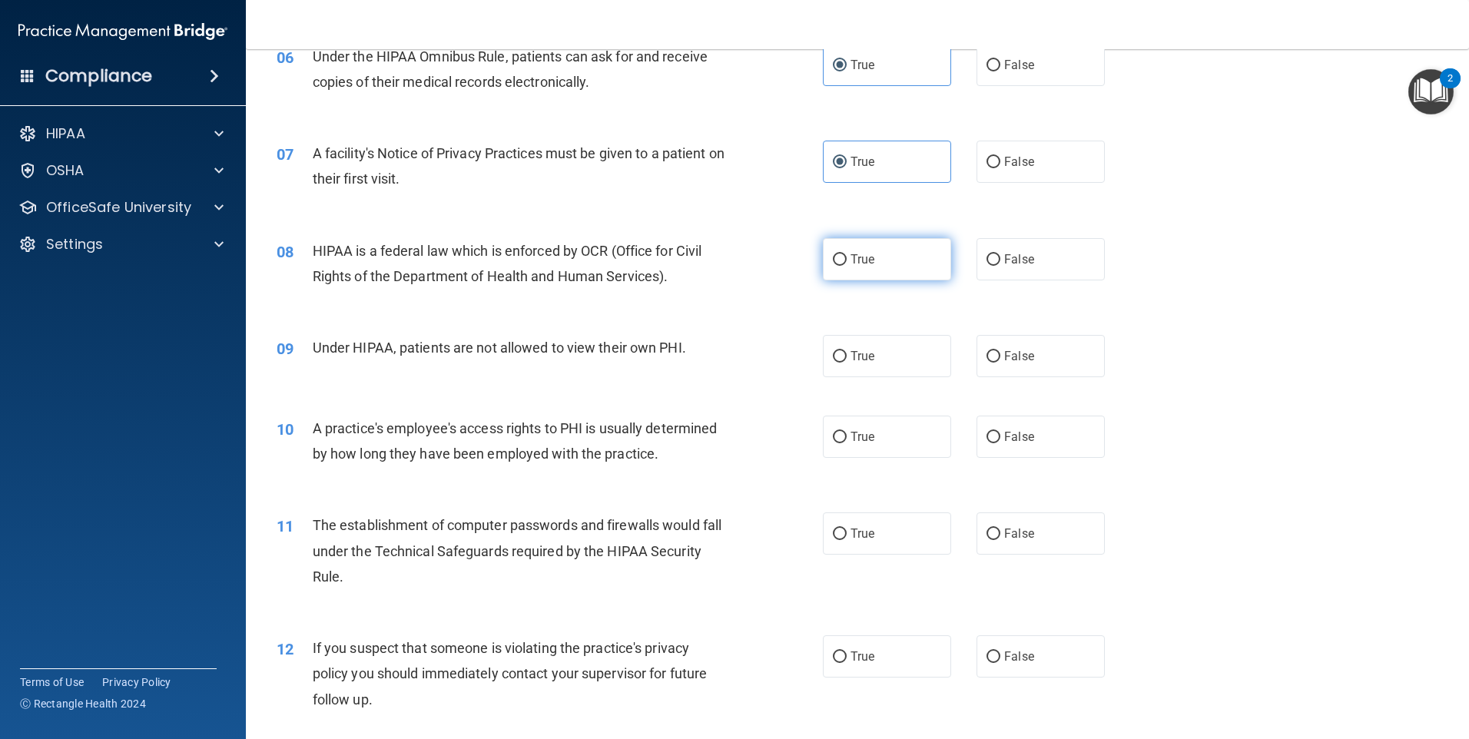
click at [871, 244] on label "True" at bounding box center [887, 259] width 128 height 42
click at [847, 254] on input "True" at bounding box center [840, 260] width 14 height 12
radio input "true"
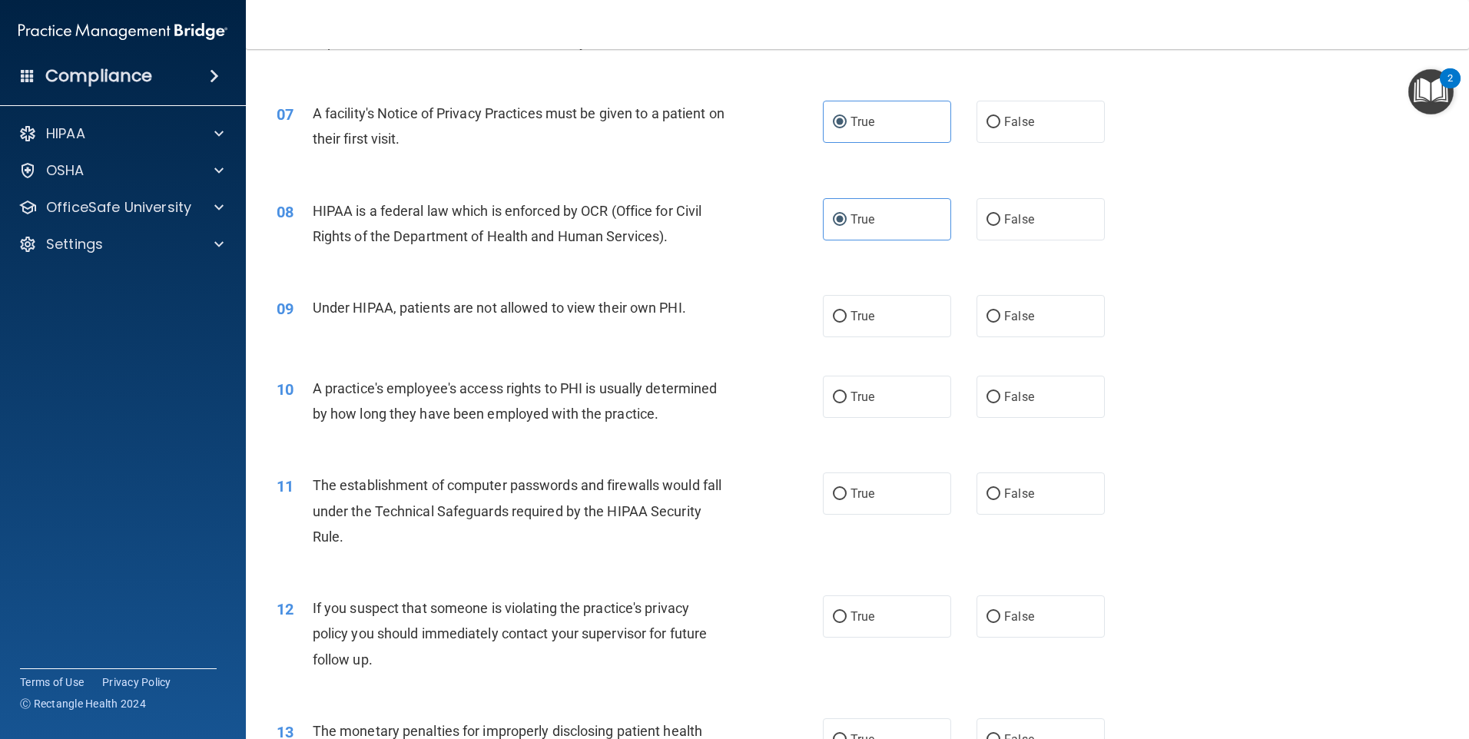
scroll to position [768, 0]
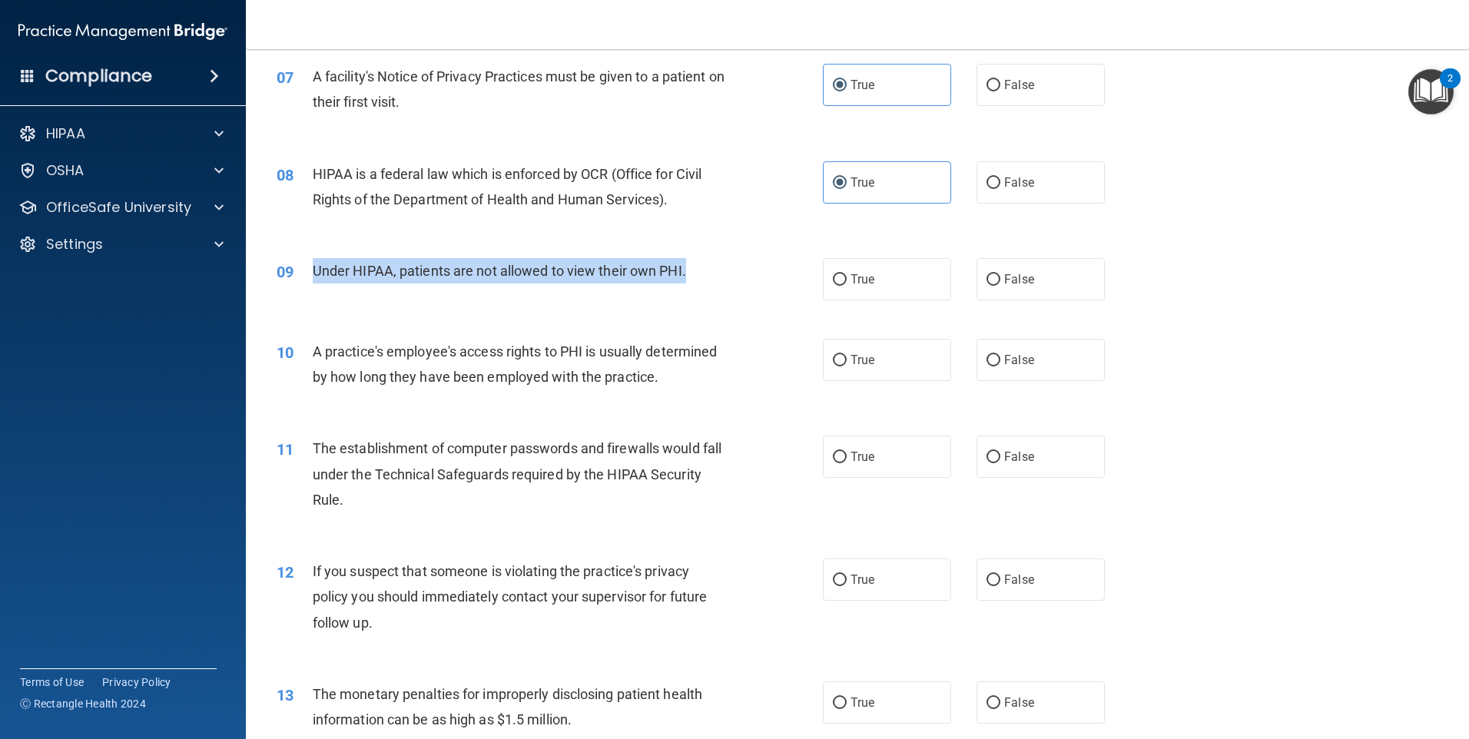
drag, startPoint x: 688, startPoint y: 268, endPoint x: 316, endPoint y: 270, distance: 371.8
click at [316, 270] on div "Under HIPAA, patients are not allowed to view their own PHI." at bounding box center [526, 270] width 427 height 25
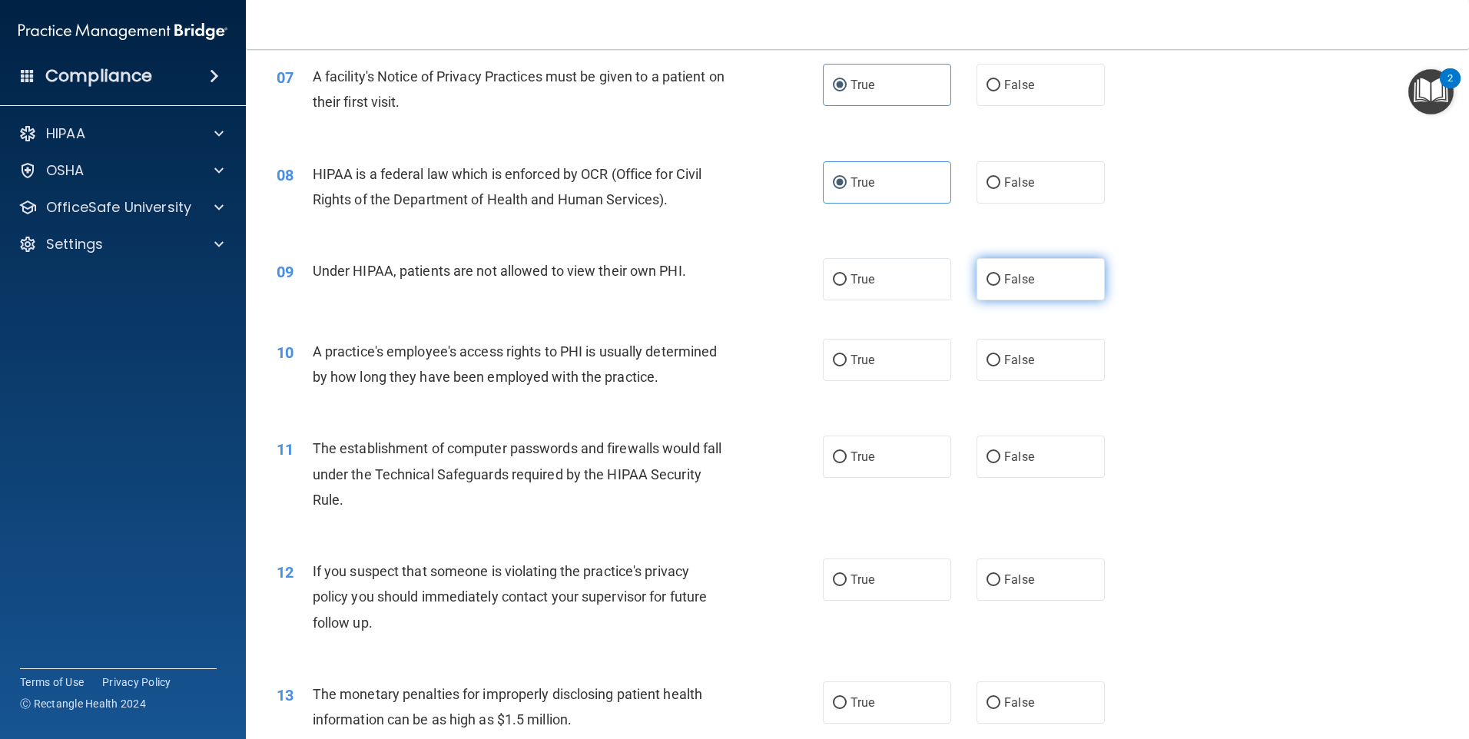
drag, startPoint x: 322, startPoint y: 273, endPoint x: 1016, endPoint y: 289, distance: 693.8
click at [1016, 289] on label "False" at bounding box center [1040, 279] width 128 height 42
click at [1000, 286] on input "False" at bounding box center [993, 280] width 14 height 12
radio input "true"
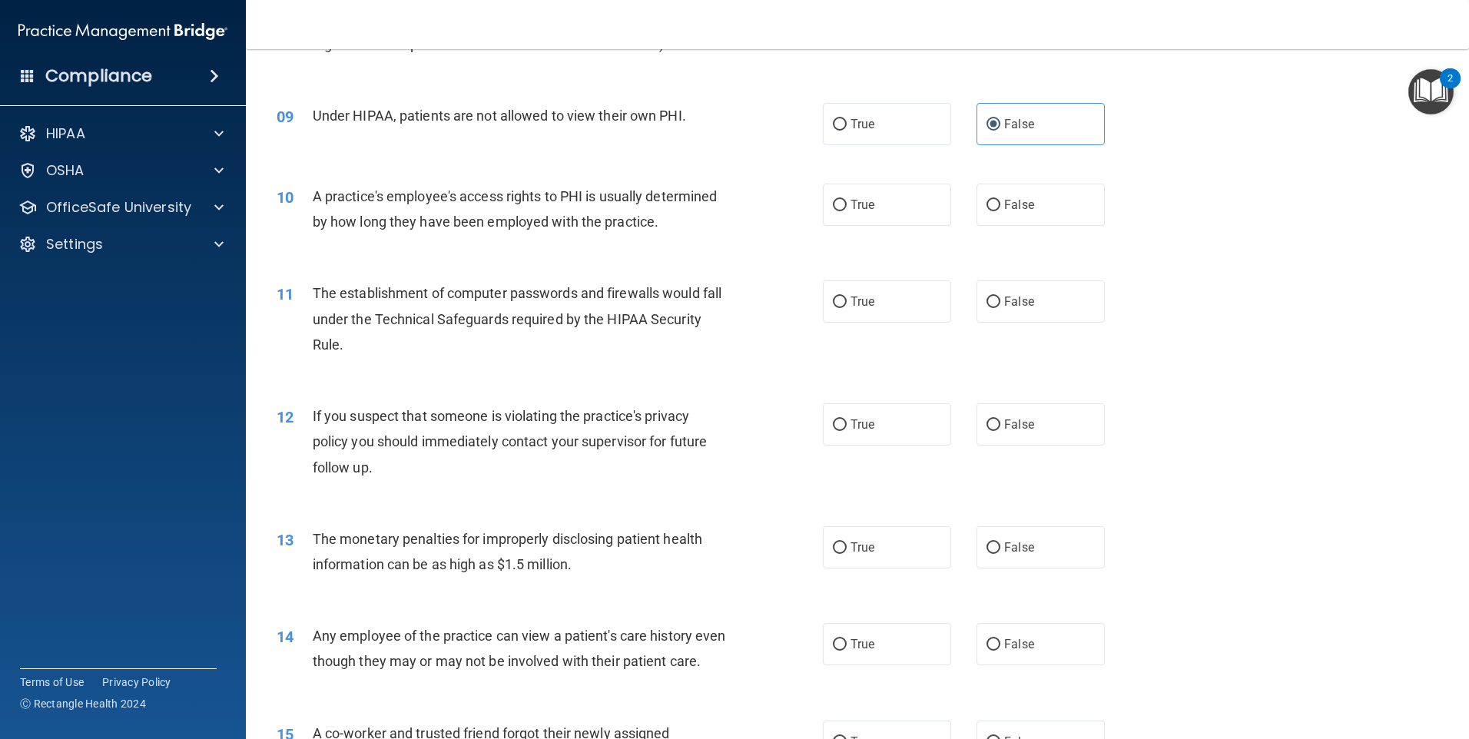
scroll to position [999, 0]
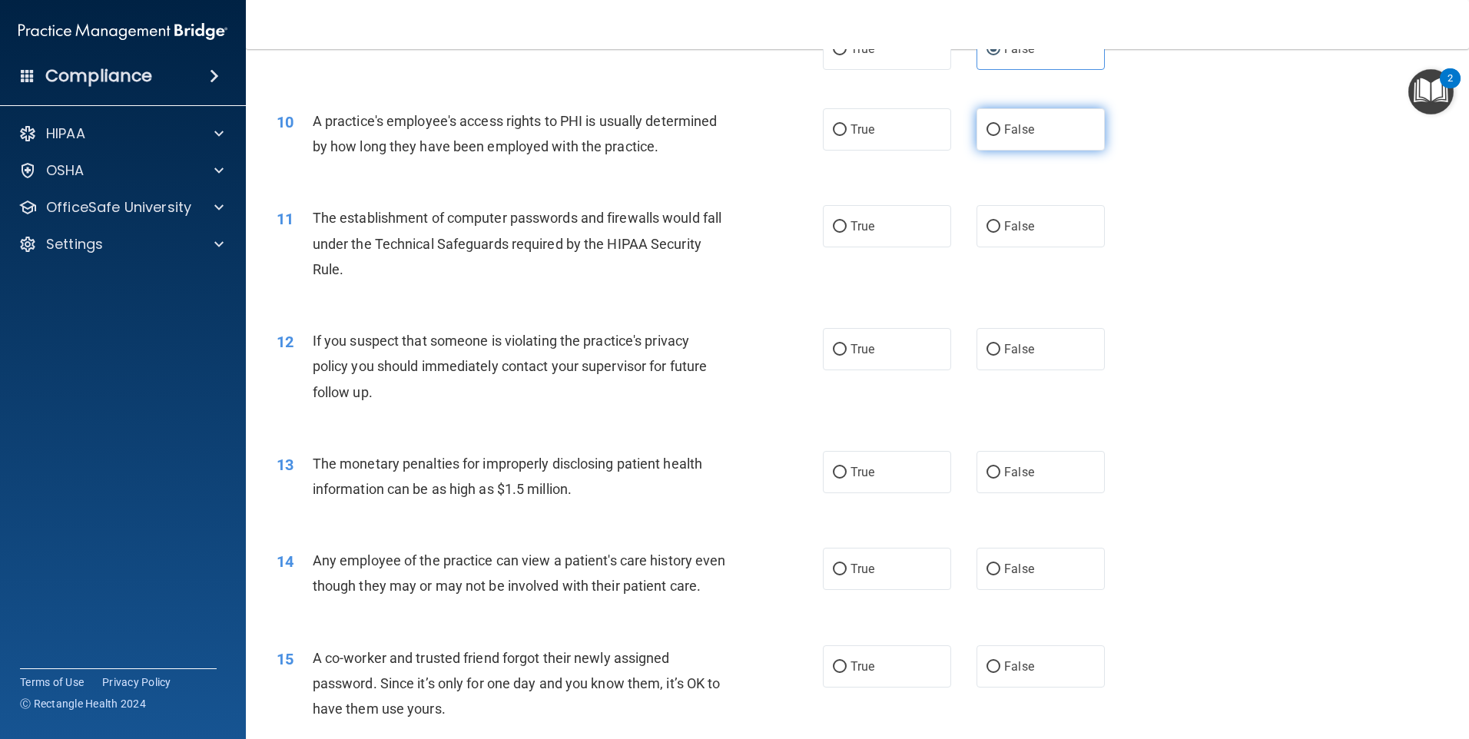
click at [986, 135] on input "False" at bounding box center [993, 130] width 14 height 12
radio input "true"
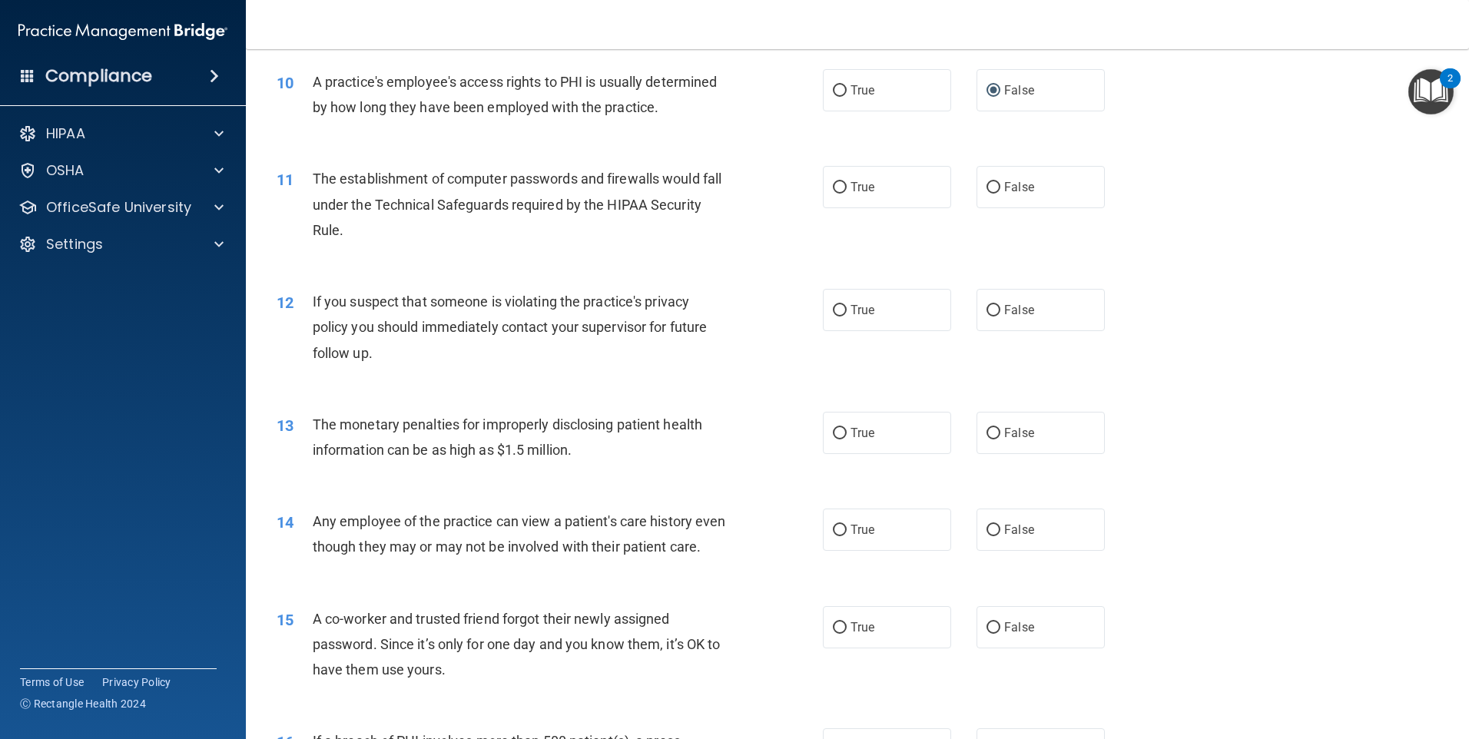
scroll to position [1075, 0]
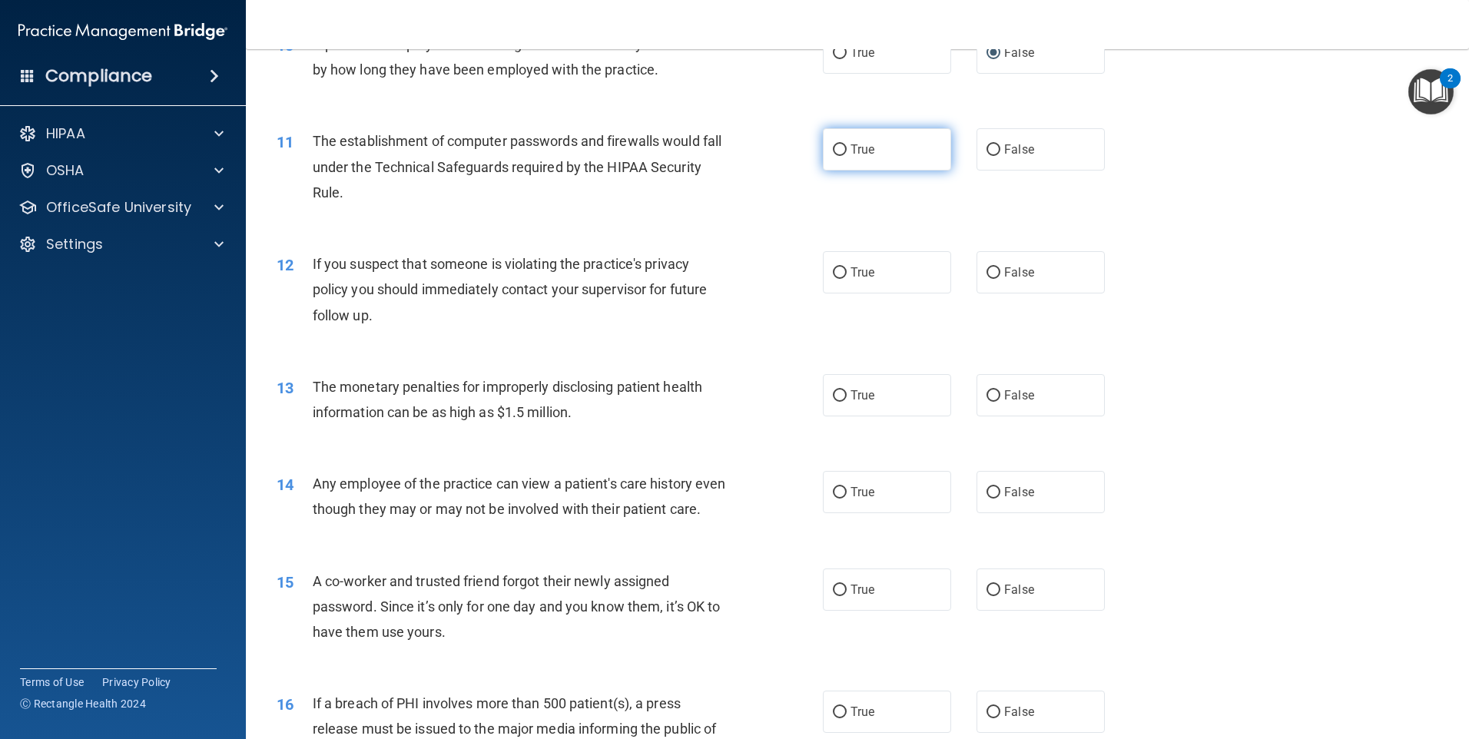
click at [858, 155] on span "True" at bounding box center [862, 149] width 24 height 15
click at [847, 155] on input "True" at bounding box center [840, 150] width 14 height 12
radio input "true"
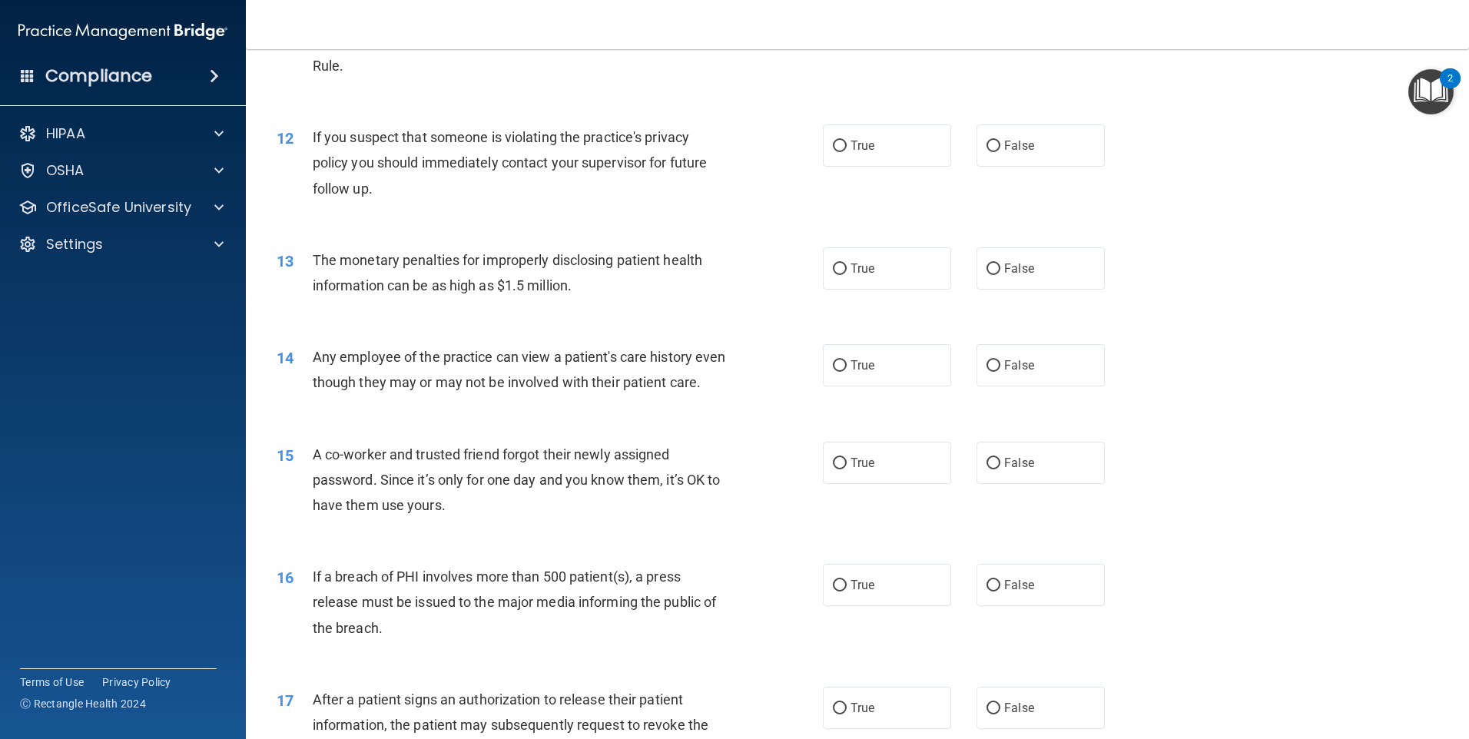
scroll to position [1229, 0]
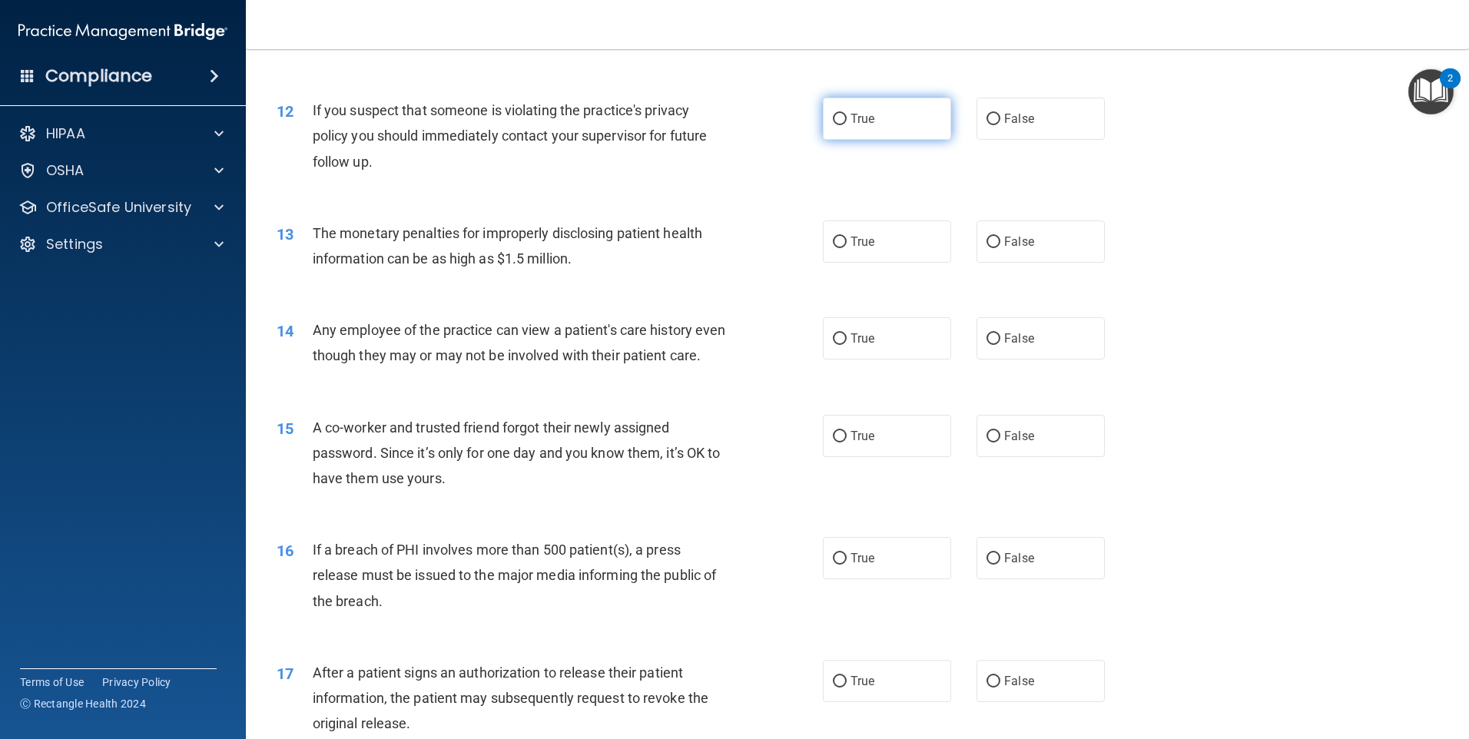
click at [856, 127] on label "True" at bounding box center [887, 119] width 128 height 42
click at [847, 125] on input "True" at bounding box center [840, 120] width 14 height 12
radio input "true"
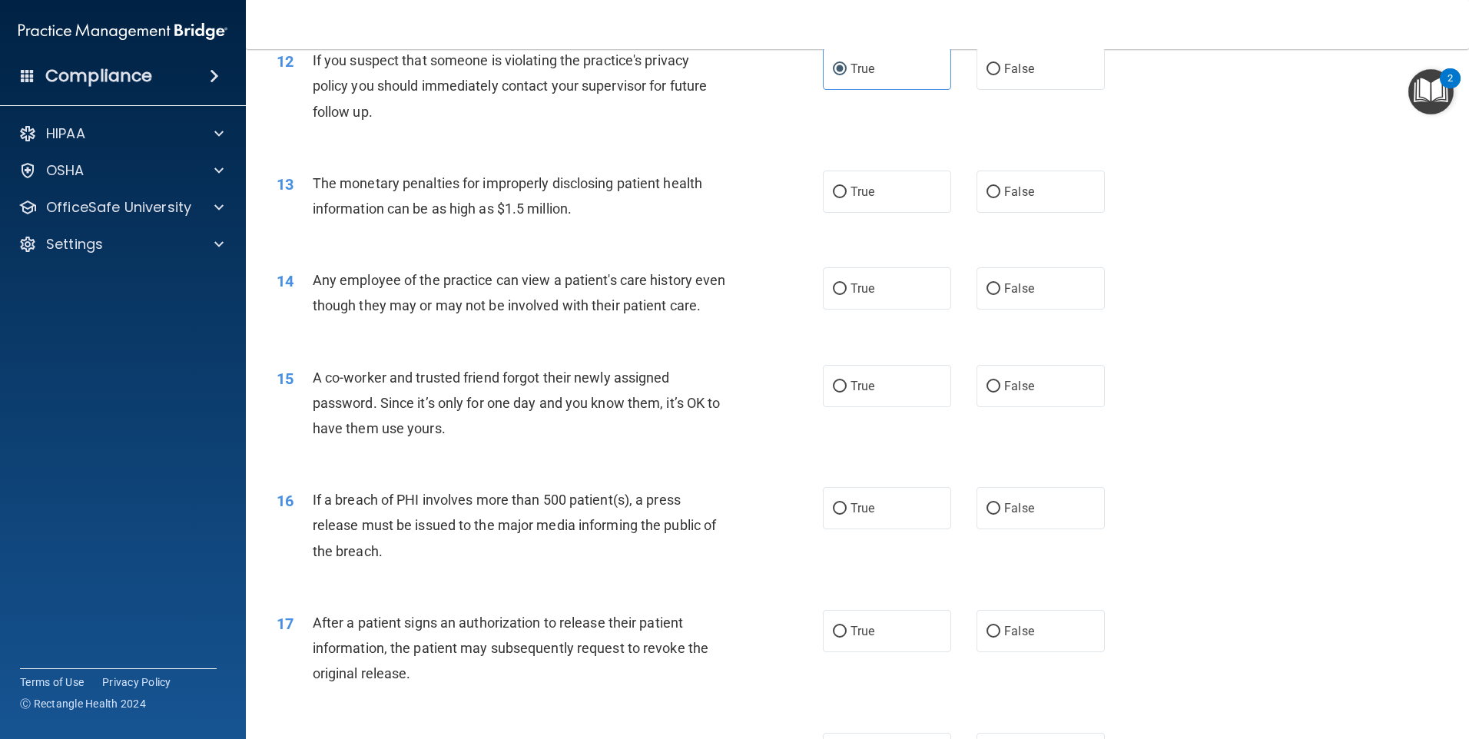
scroll to position [1306, 0]
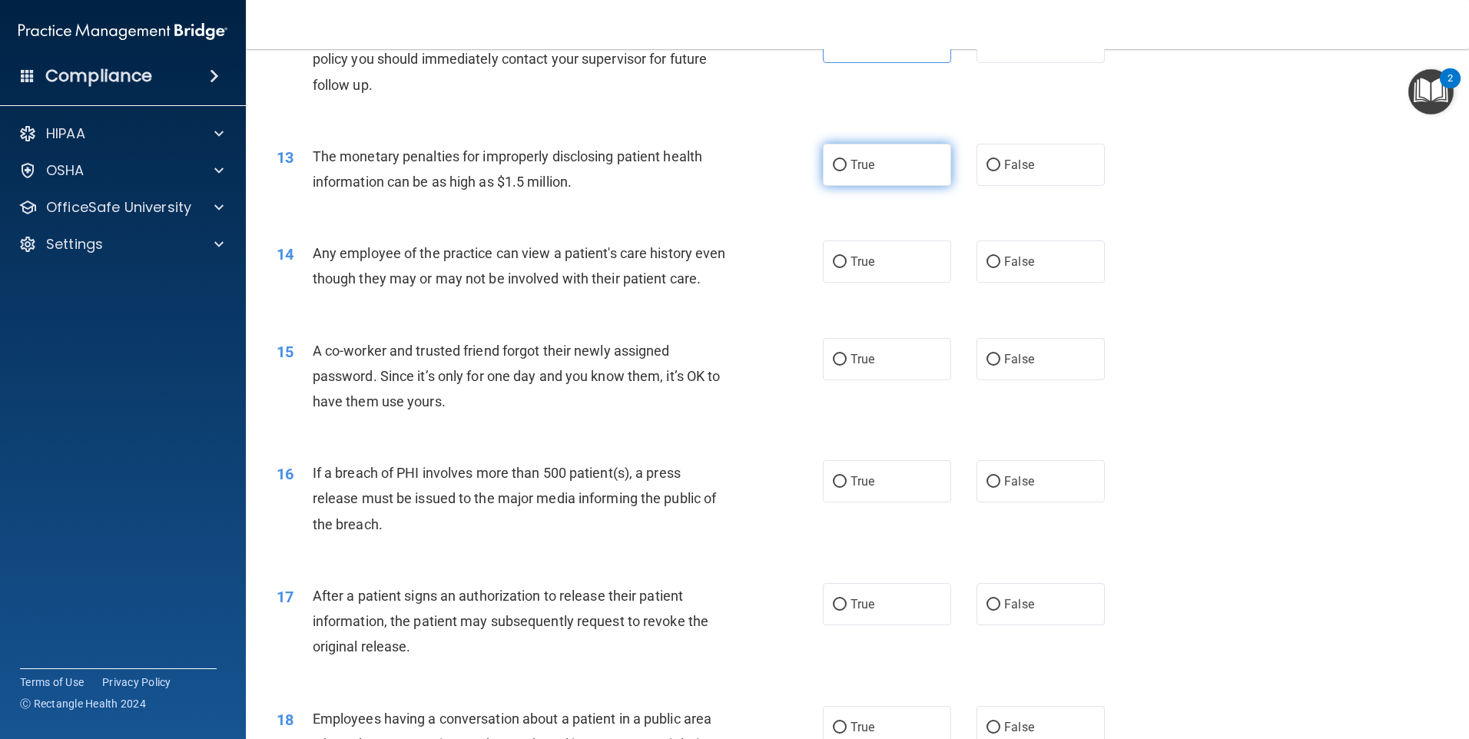
click at [841, 177] on label "True" at bounding box center [887, 165] width 128 height 42
click at [841, 171] on input "True" at bounding box center [840, 166] width 14 height 12
radio input "true"
click at [875, 255] on label "True" at bounding box center [887, 261] width 128 height 42
click at [847, 257] on input "True" at bounding box center [840, 263] width 14 height 12
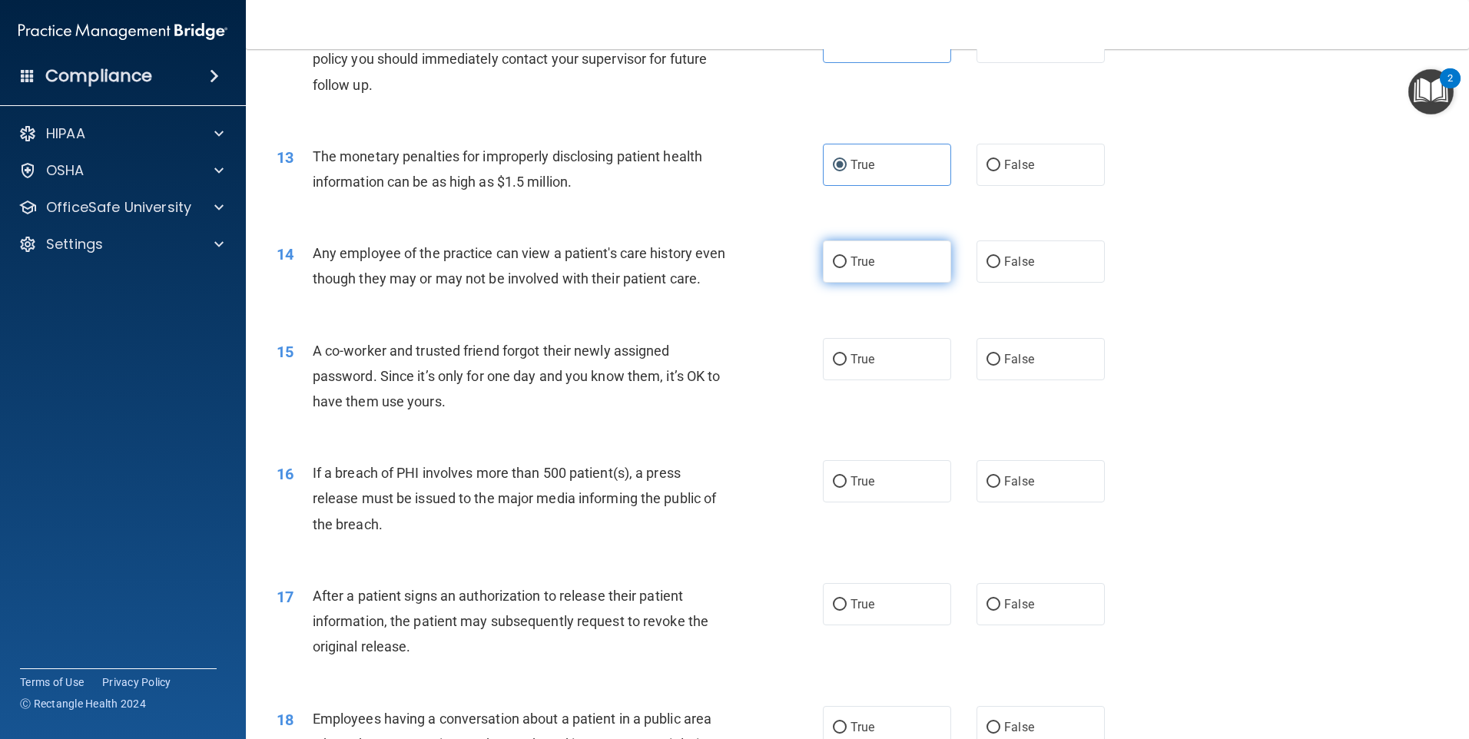
radio input "true"
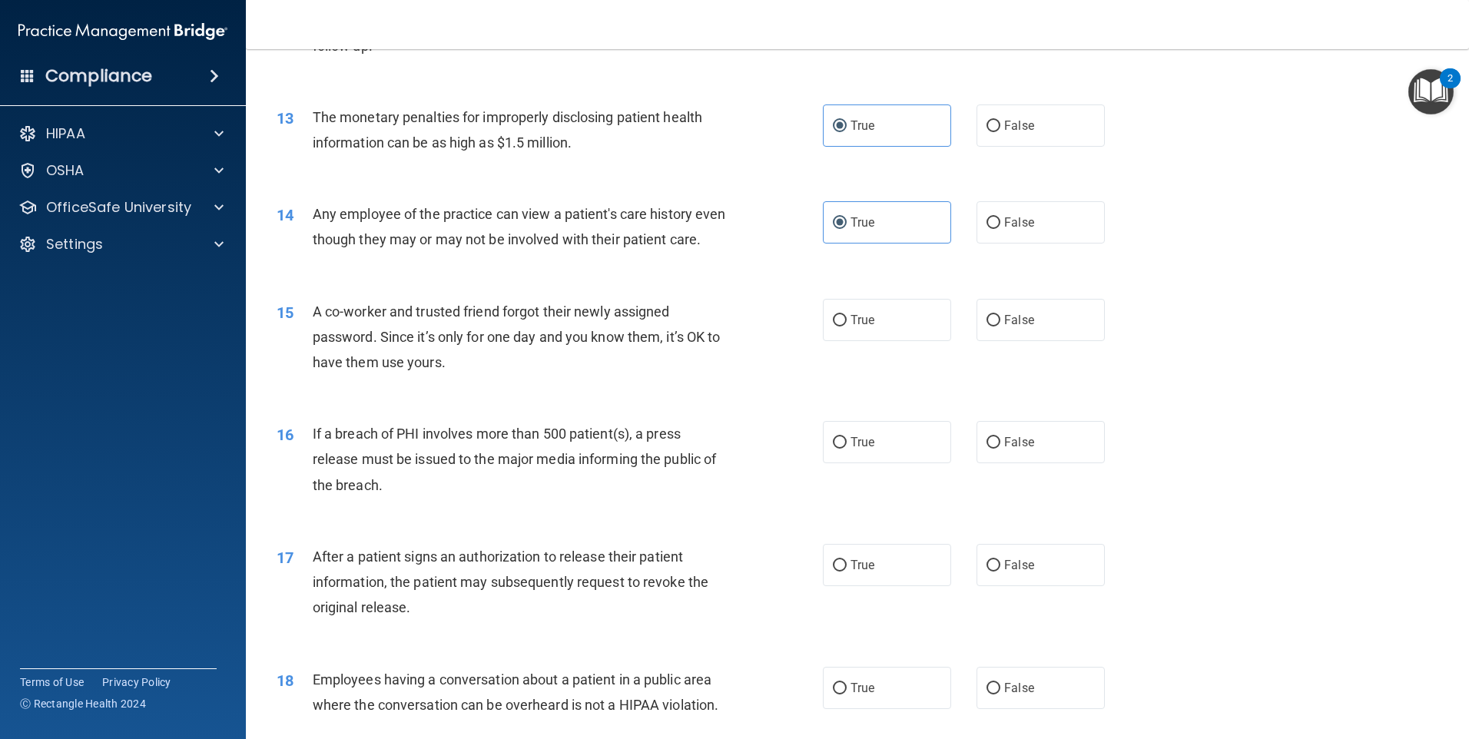
scroll to position [1383, 0]
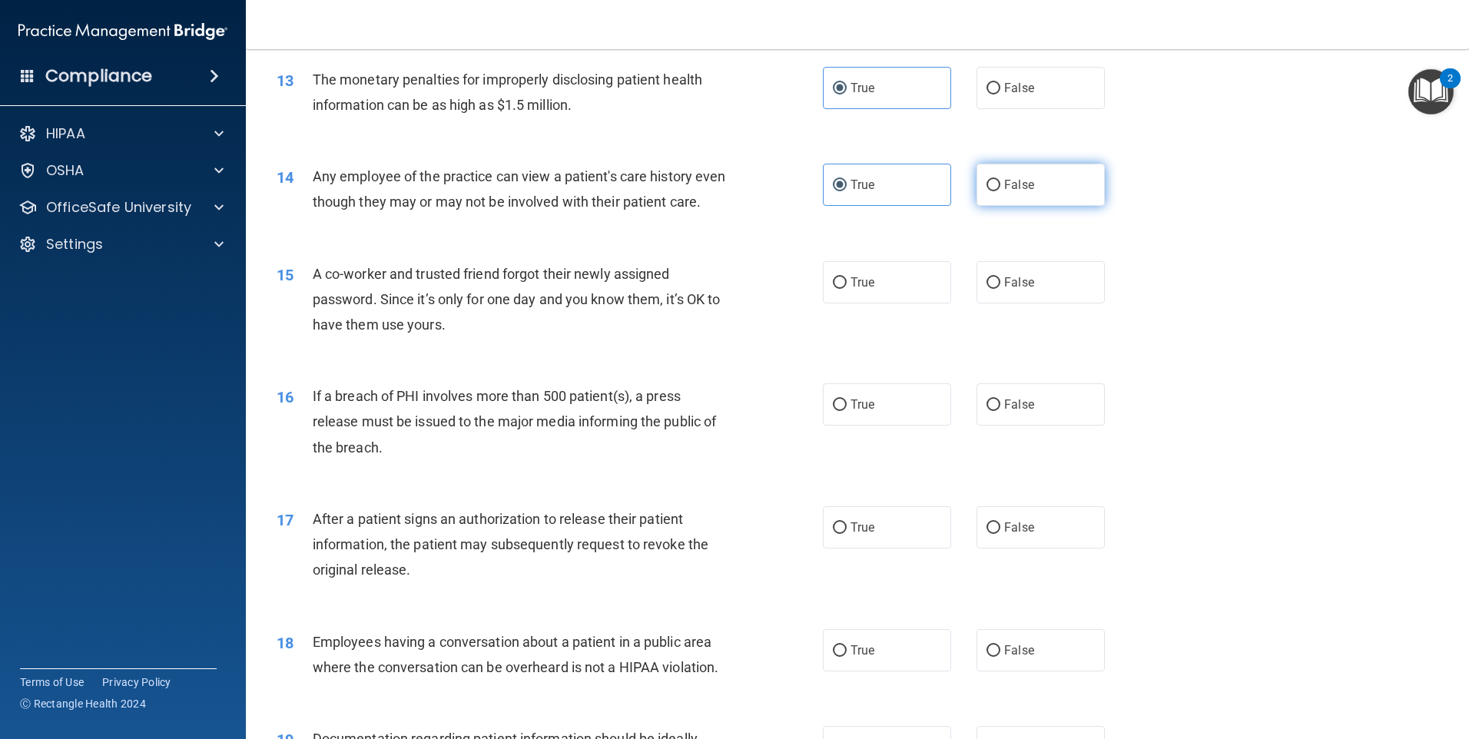
click at [1065, 192] on label "False" at bounding box center [1040, 185] width 128 height 42
click at [1000, 191] on input "False" at bounding box center [993, 186] width 14 height 12
radio input "true"
radio input "false"
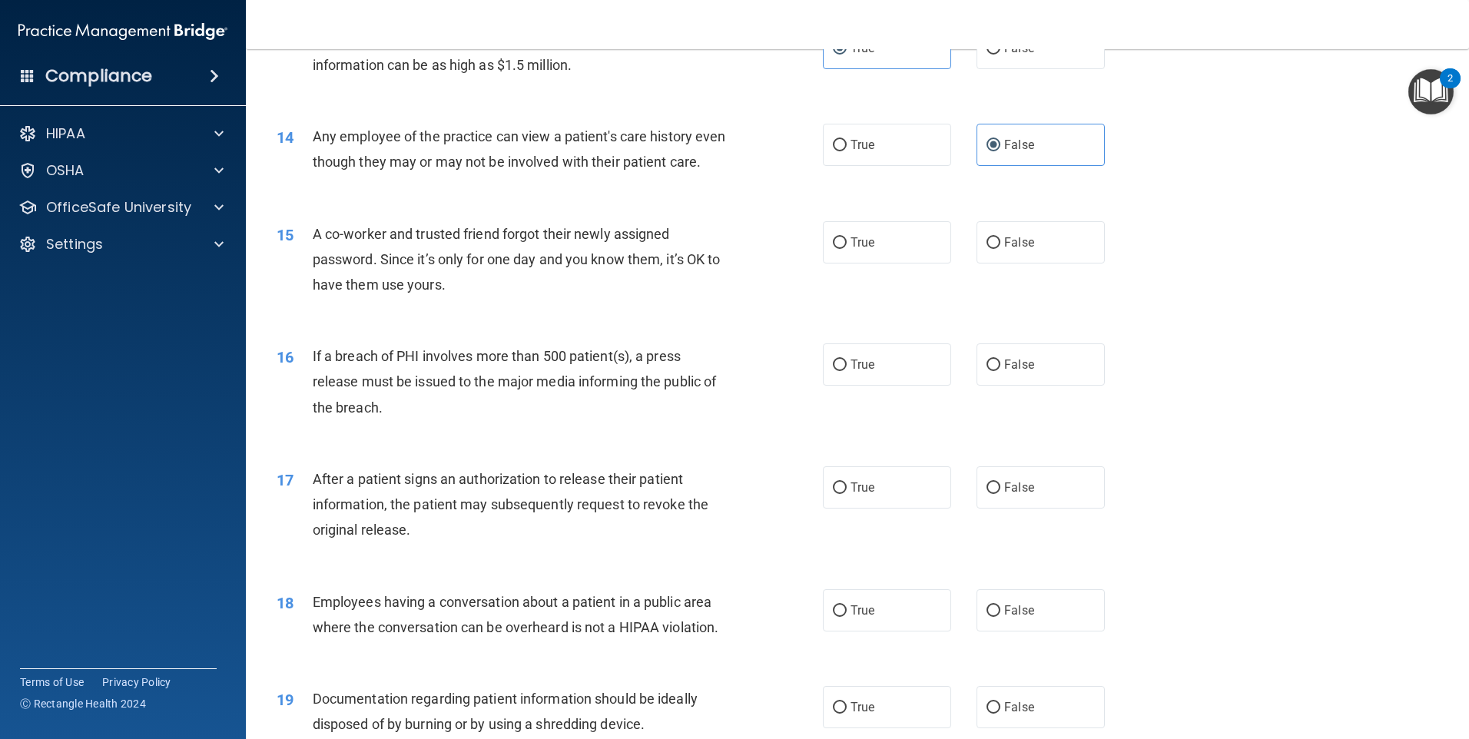
scroll to position [1460, 0]
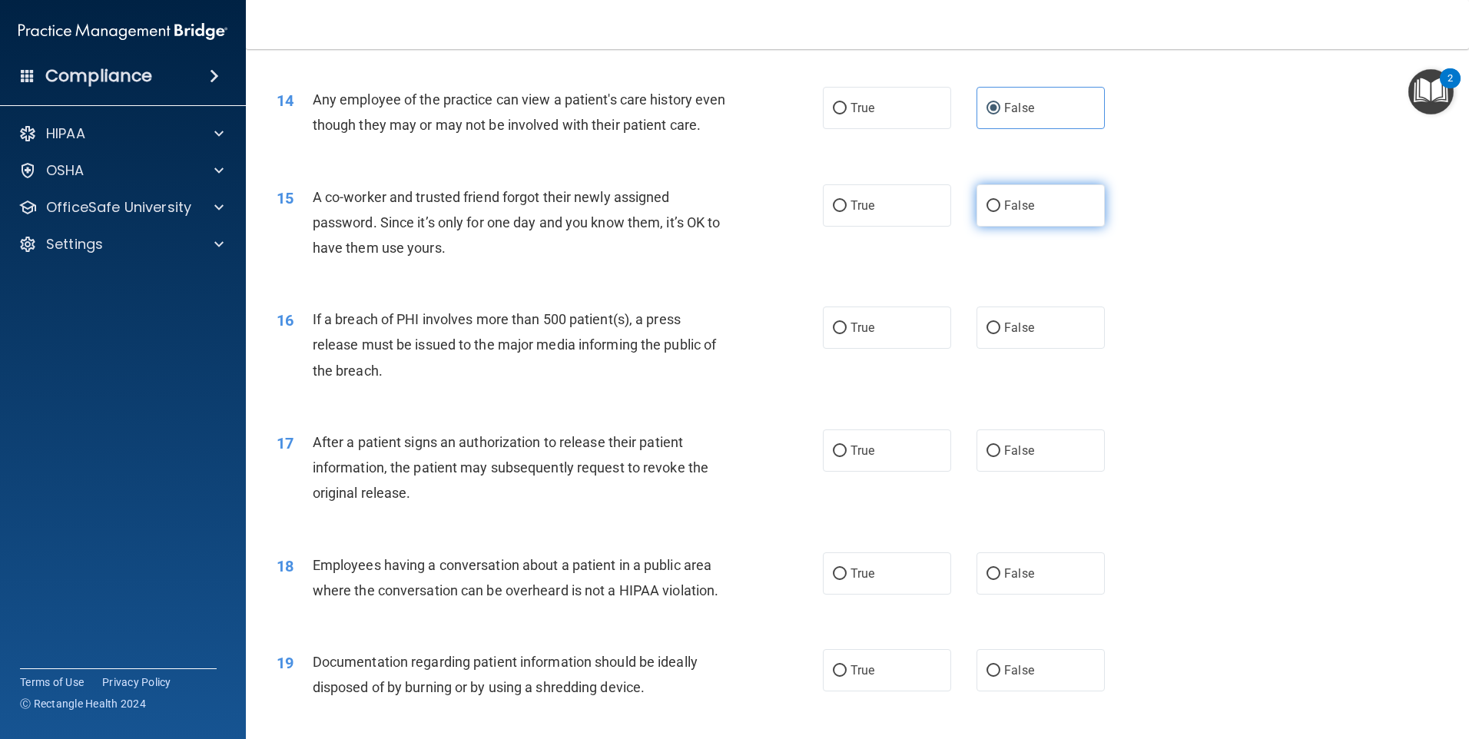
click at [1043, 227] on label "False" at bounding box center [1040, 205] width 128 height 42
click at [1000, 212] on input "False" at bounding box center [993, 206] width 14 height 12
radio input "true"
click at [856, 345] on label "True" at bounding box center [887, 328] width 128 height 42
click at [847, 334] on input "True" at bounding box center [840, 329] width 14 height 12
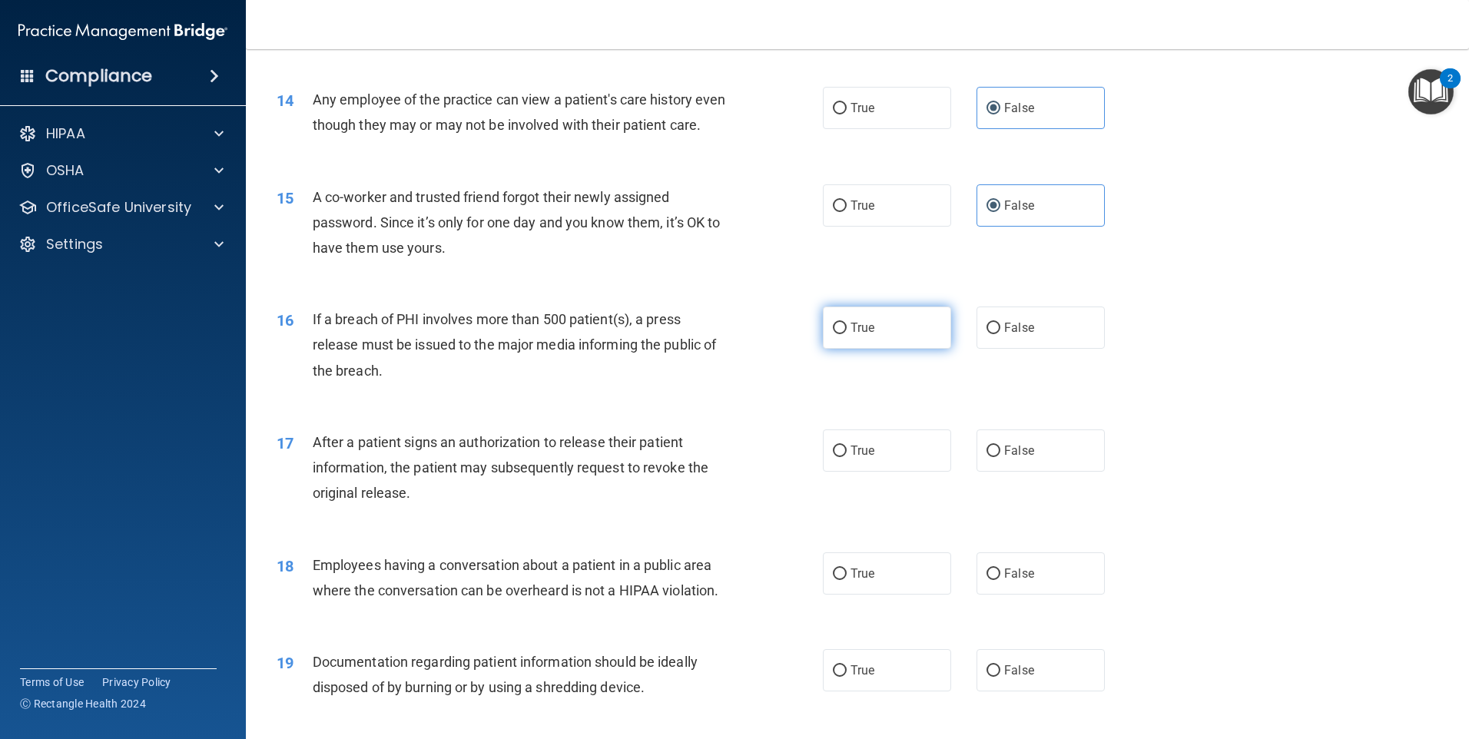
radio input "true"
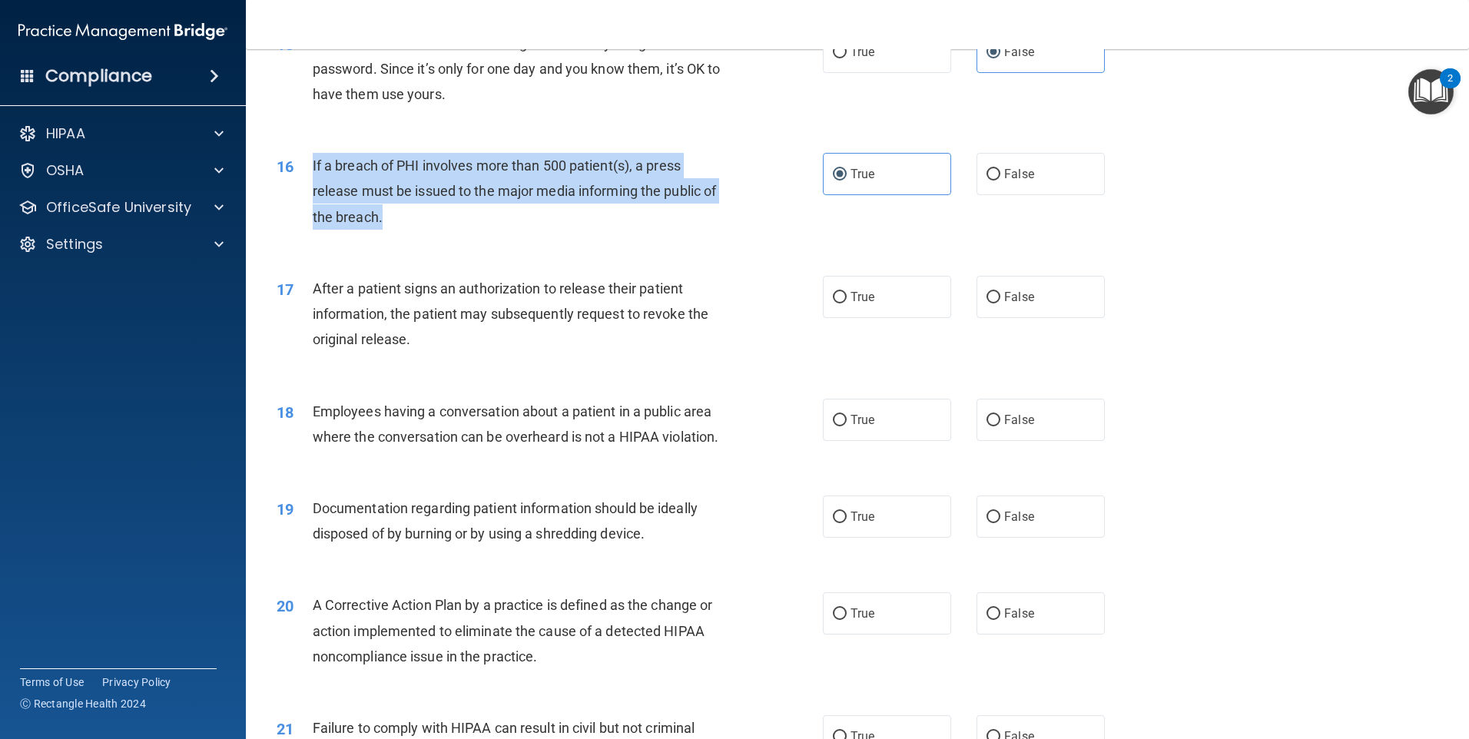
drag, startPoint x: 399, startPoint y: 247, endPoint x: 313, endPoint y: 194, distance: 100.4
click at [313, 194] on div "If a breach of PHI involves more than 500 patient(s), a press release must be i…" at bounding box center [526, 191] width 427 height 77
drag, startPoint x: 313, startPoint y: 194, endPoint x: 333, endPoint y: 200, distance: 21.1
copy span "If a breach of PHI involves more than 500 patient(s), a press release must be i…"
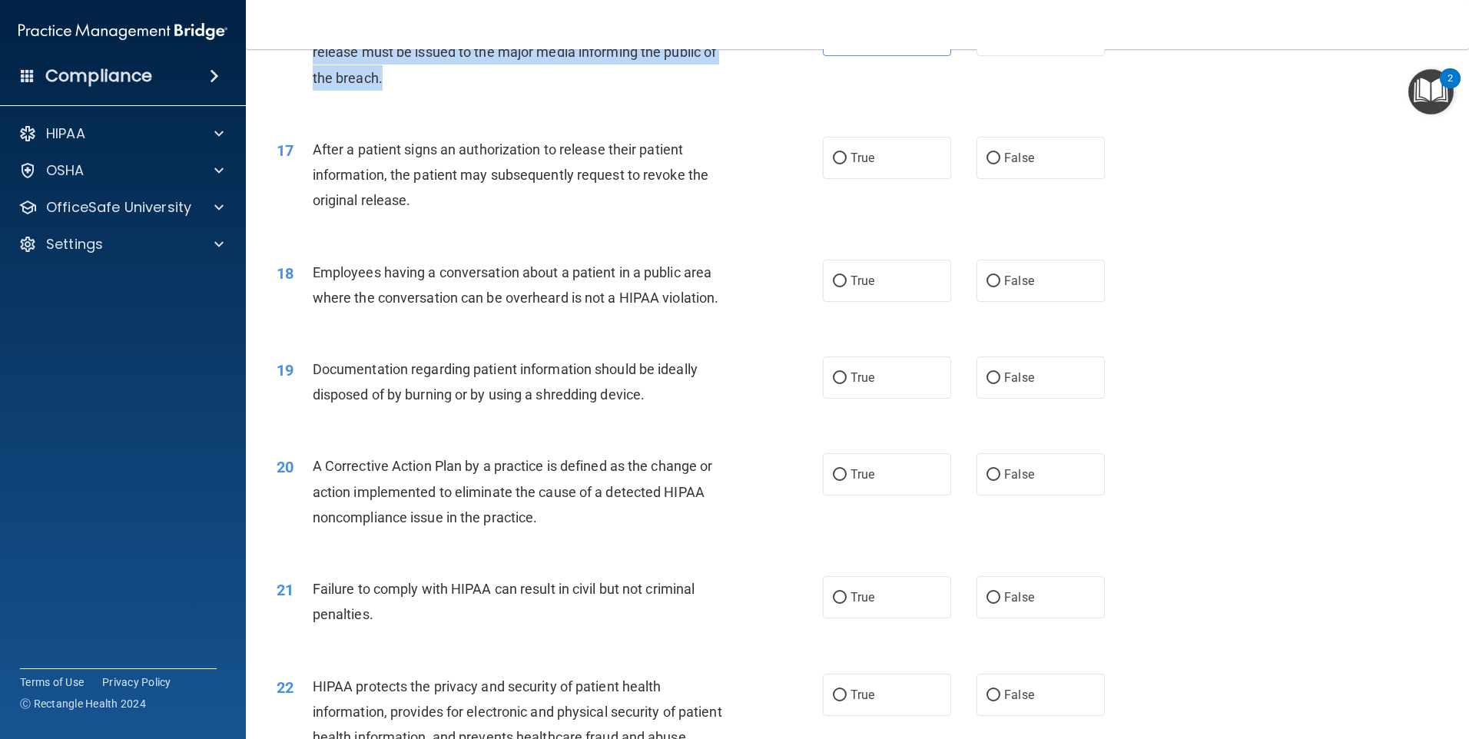
scroll to position [1767, 0]
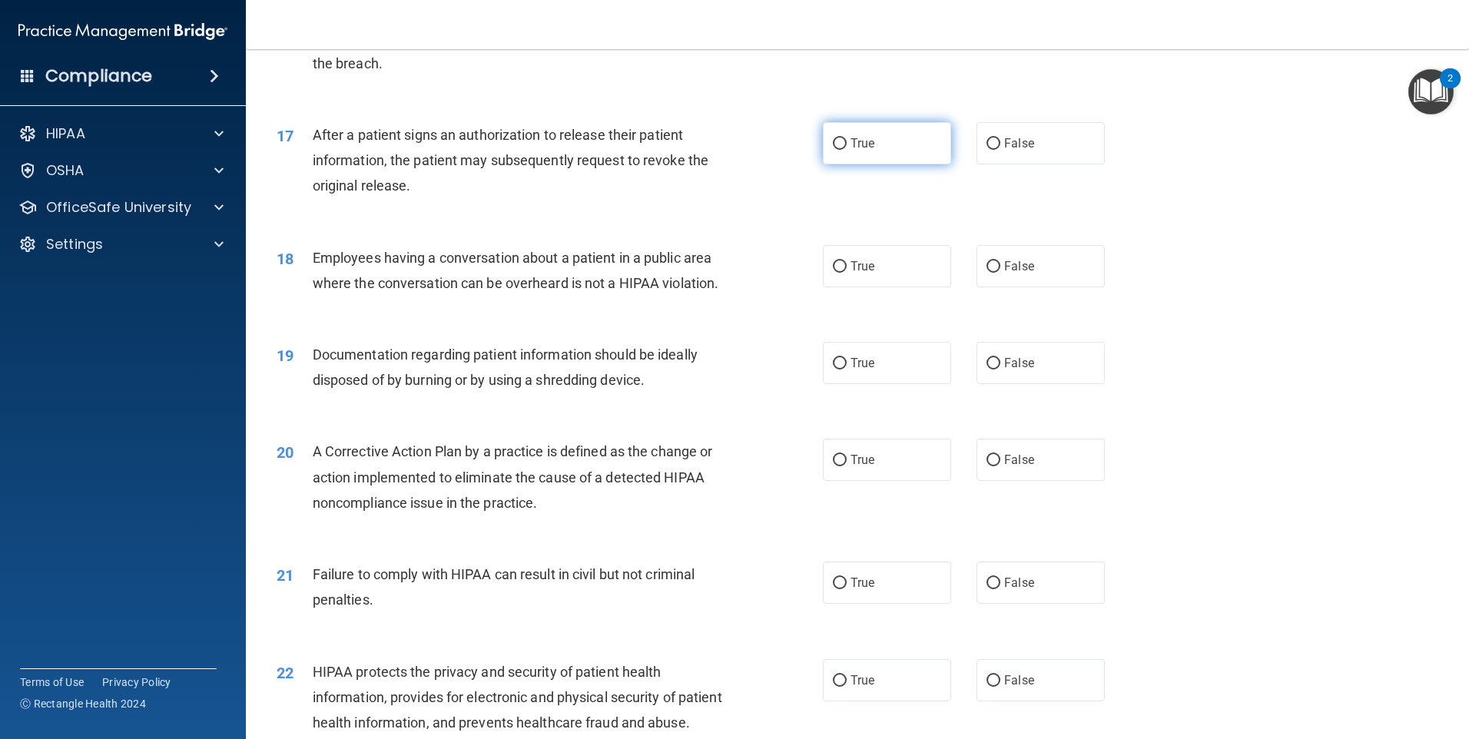
click at [888, 164] on label "True" at bounding box center [887, 143] width 128 height 42
click at [847, 150] on input "True" at bounding box center [840, 144] width 14 height 12
radio input "true"
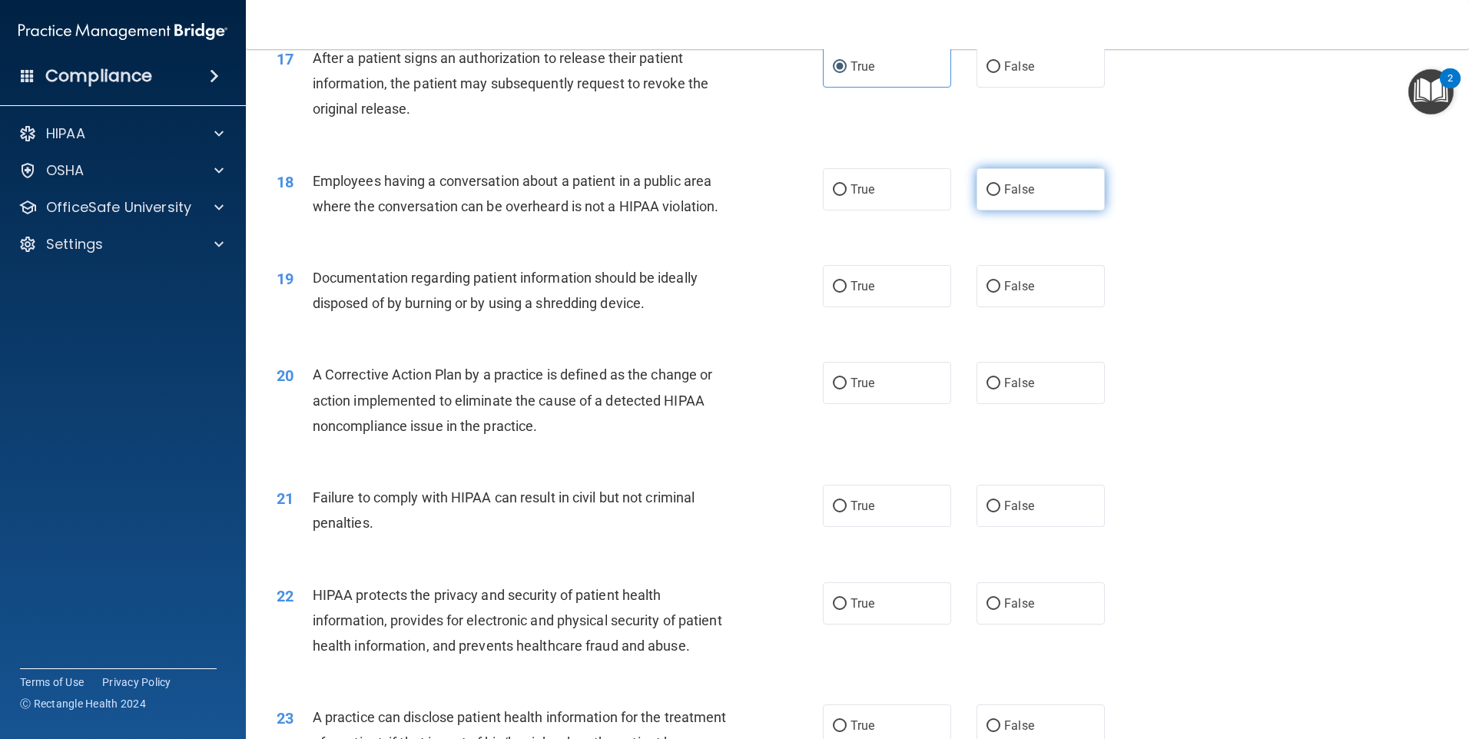
click at [986, 196] on input "False" at bounding box center [993, 190] width 14 height 12
radio input "true"
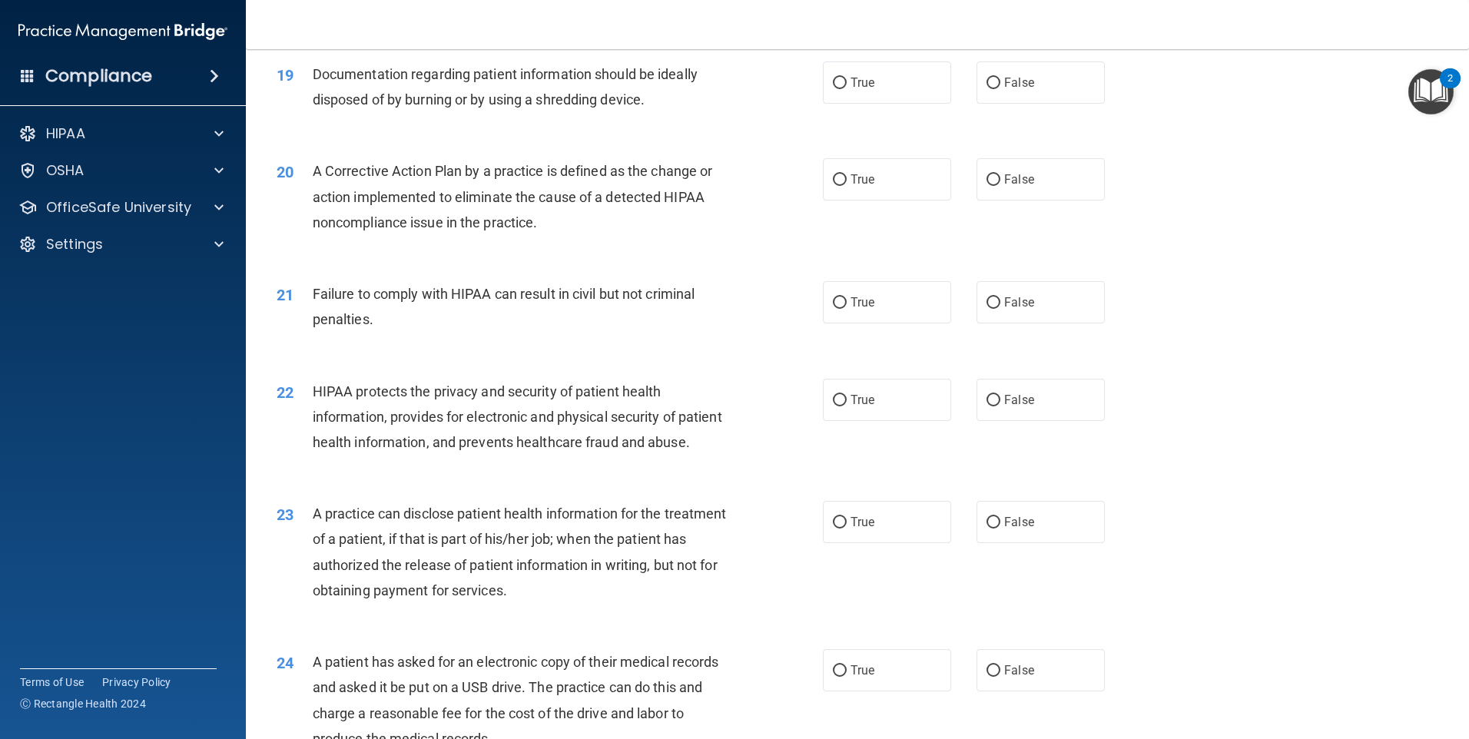
scroll to position [2074, 0]
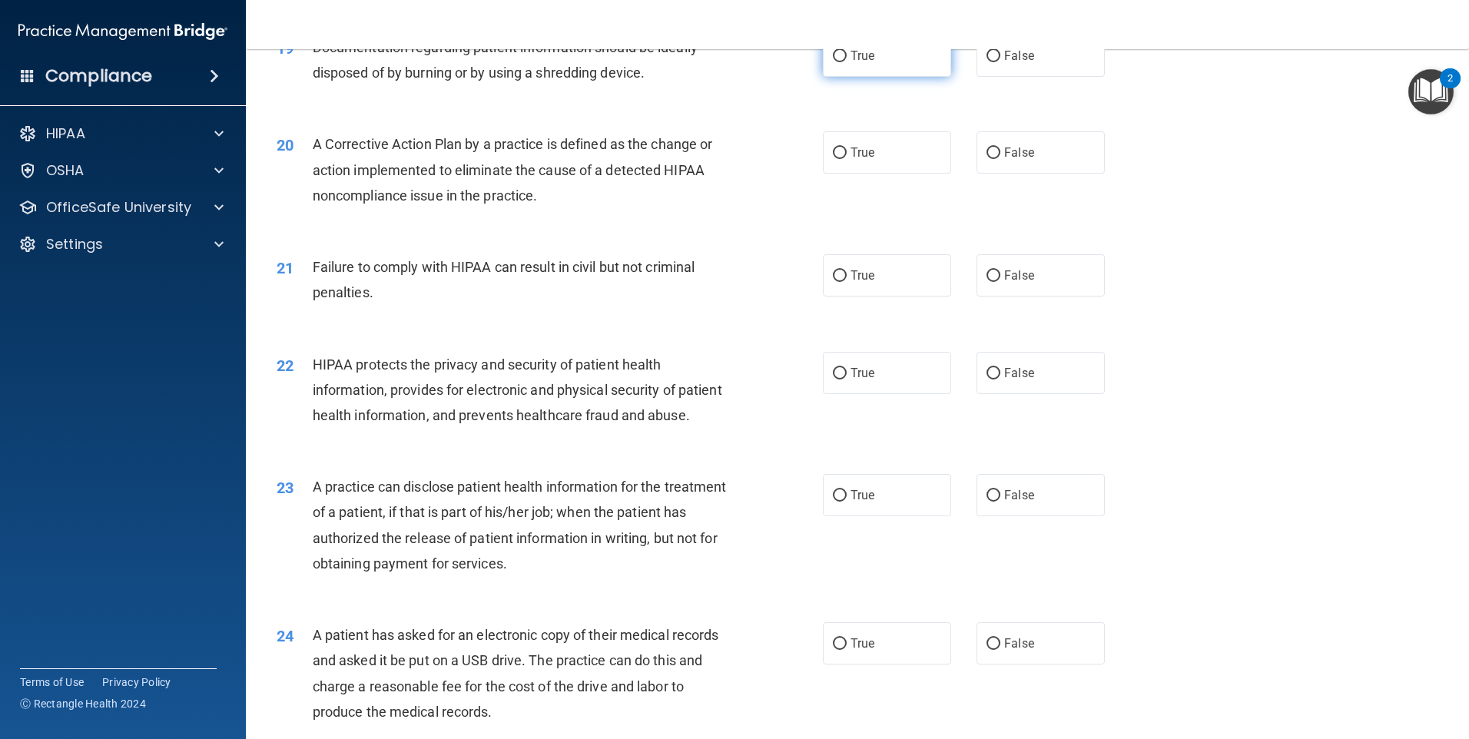
click at [868, 77] on label "True" at bounding box center [887, 56] width 128 height 42
click at [847, 62] on input "True" at bounding box center [840, 57] width 14 height 12
radio input "true"
click at [837, 171] on label "True" at bounding box center [887, 152] width 128 height 42
click at [837, 159] on input "True" at bounding box center [840, 153] width 14 height 12
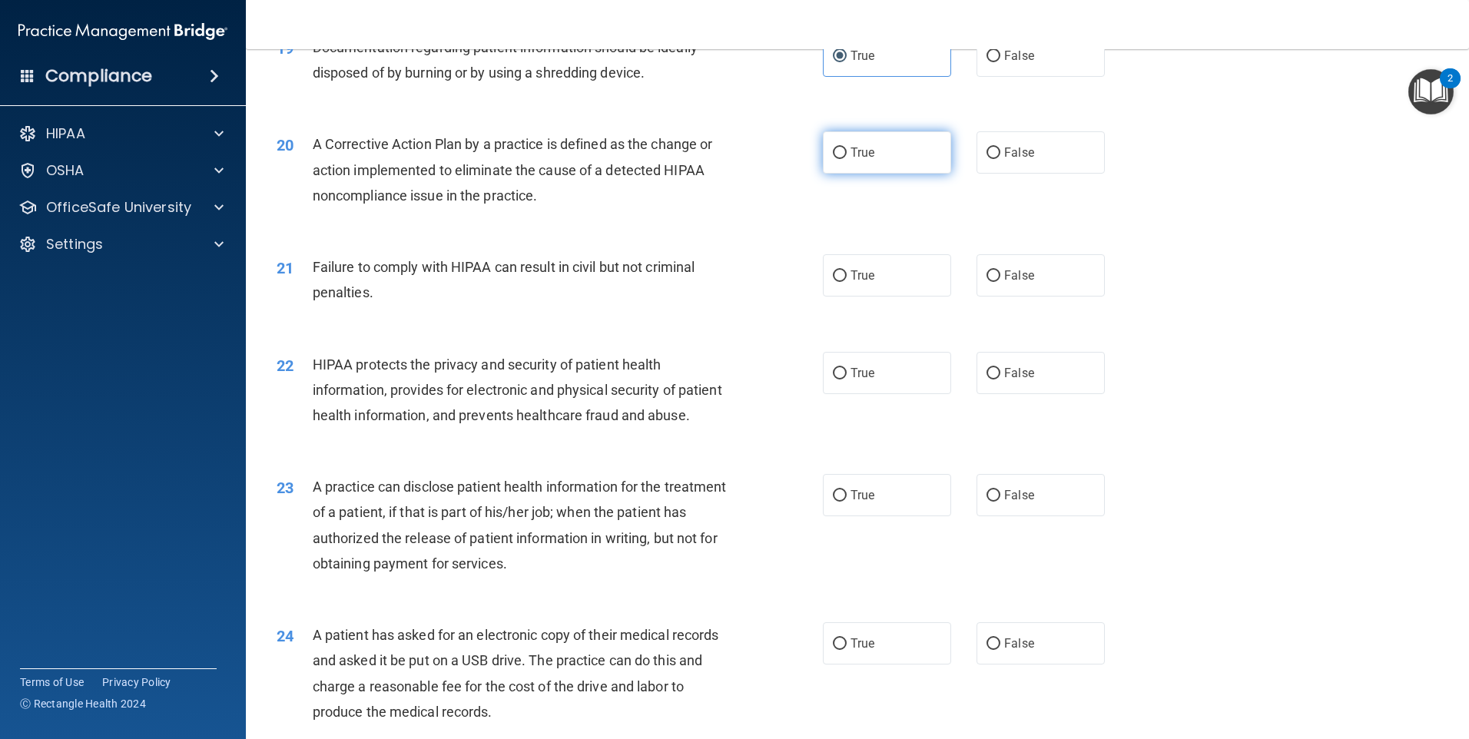
radio input "true"
click at [850, 283] on span "True" at bounding box center [862, 275] width 24 height 15
click at [847, 282] on input "True" at bounding box center [840, 276] width 14 height 12
radio input "true"
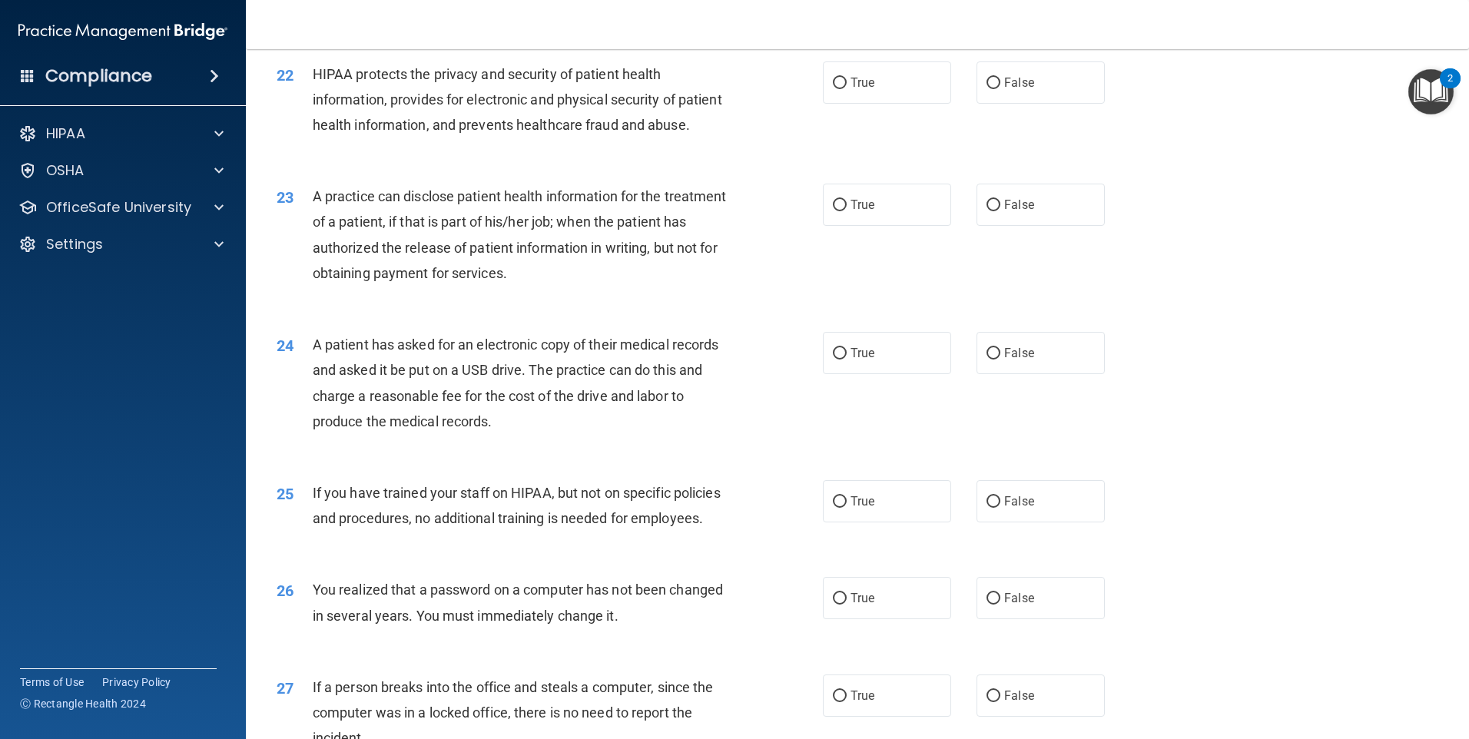
scroll to position [2381, 0]
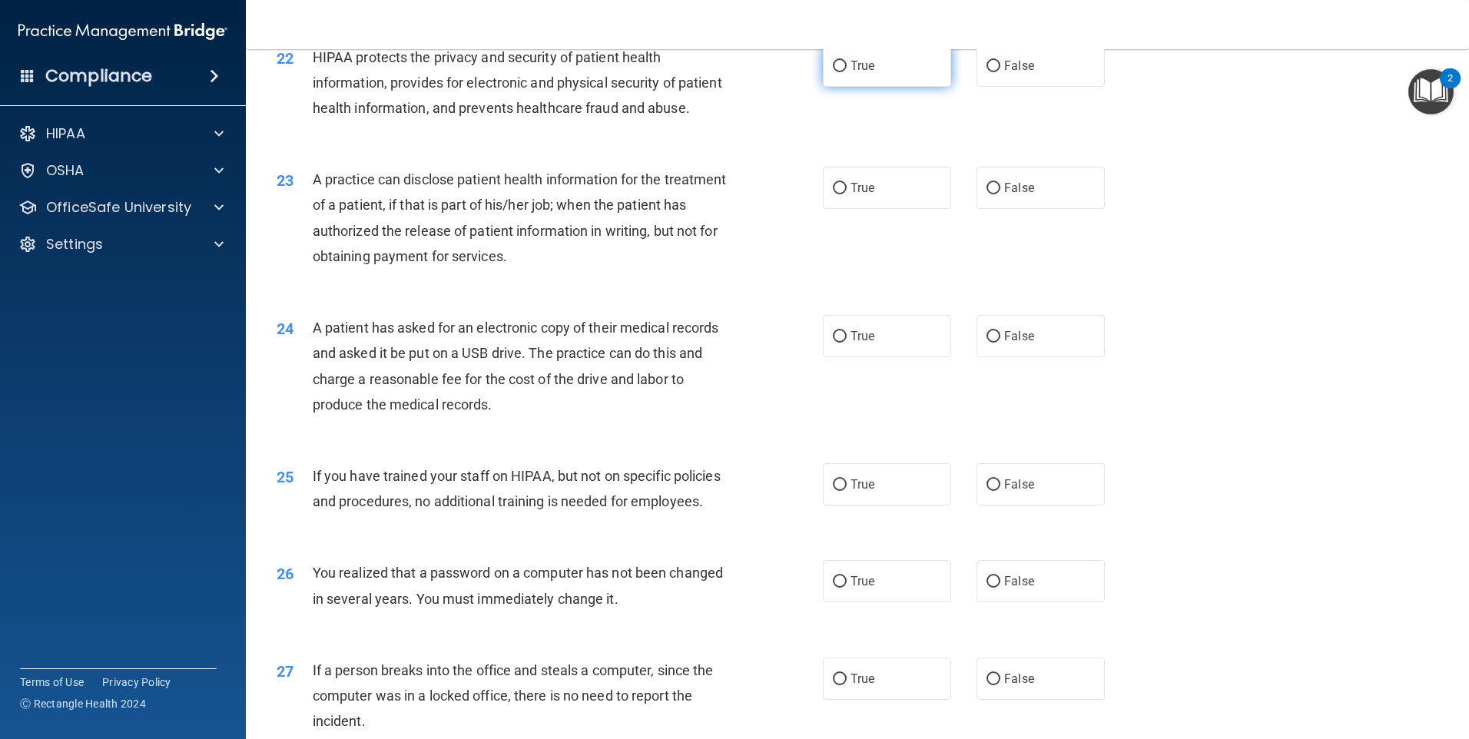
click at [884, 87] on label "True" at bounding box center [887, 66] width 128 height 42
click at [847, 72] on input "True" at bounding box center [840, 67] width 14 height 12
radio input "true"
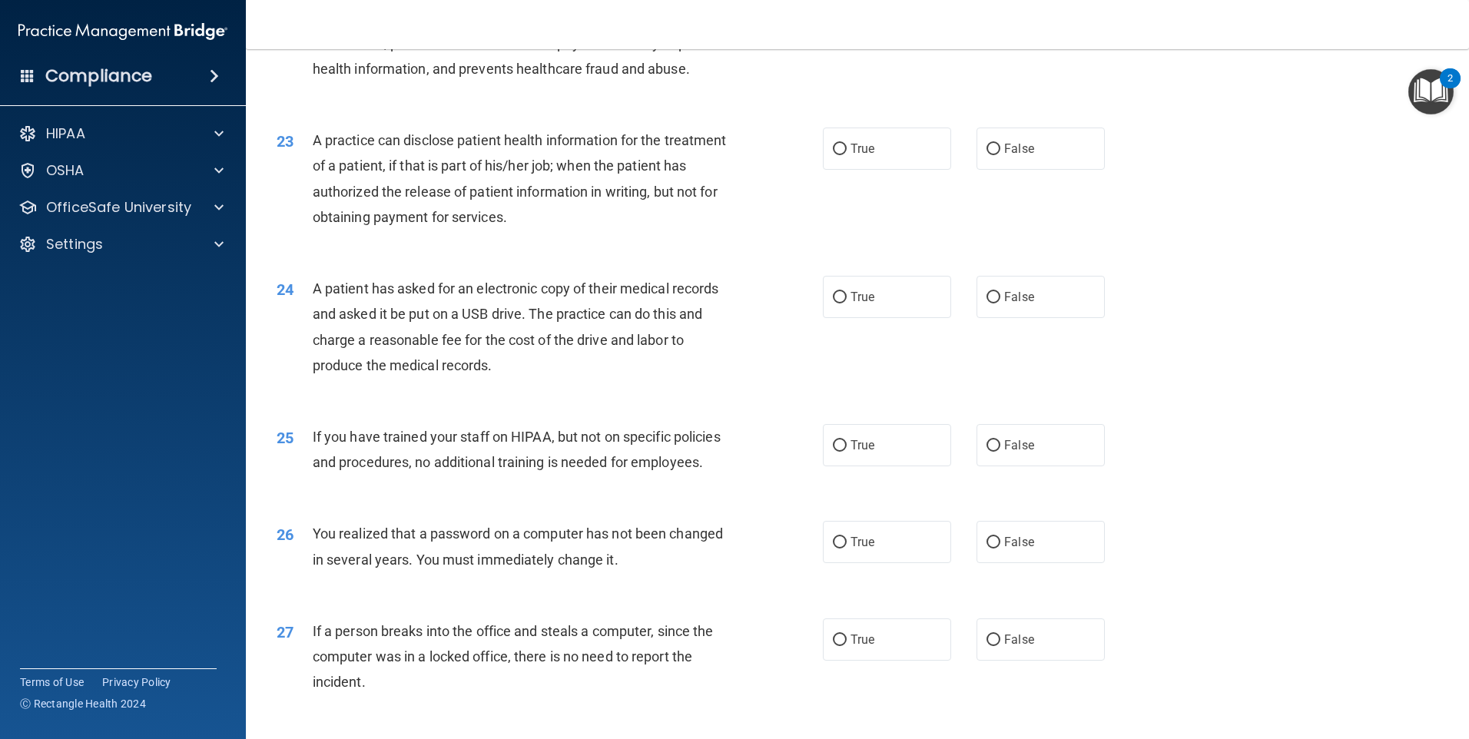
scroll to position [2458, 0]
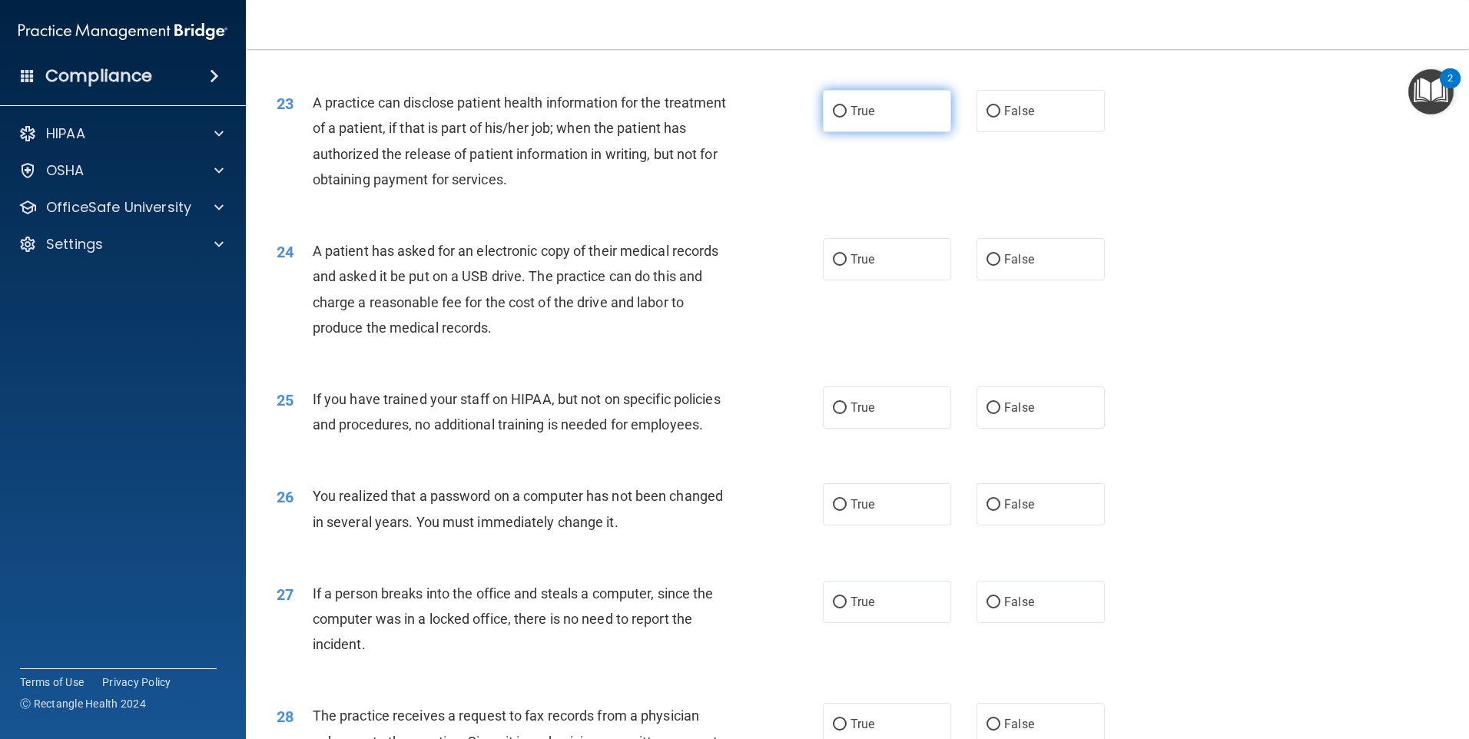
drag, startPoint x: 840, startPoint y: 169, endPoint x: 831, endPoint y: 170, distance: 9.3
click at [839, 132] on label "True" at bounding box center [887, 111] width 128 height 42
click at [839, 118] on input "True" at bounding box center [840, 112] width 14 height 12
radio input "true"
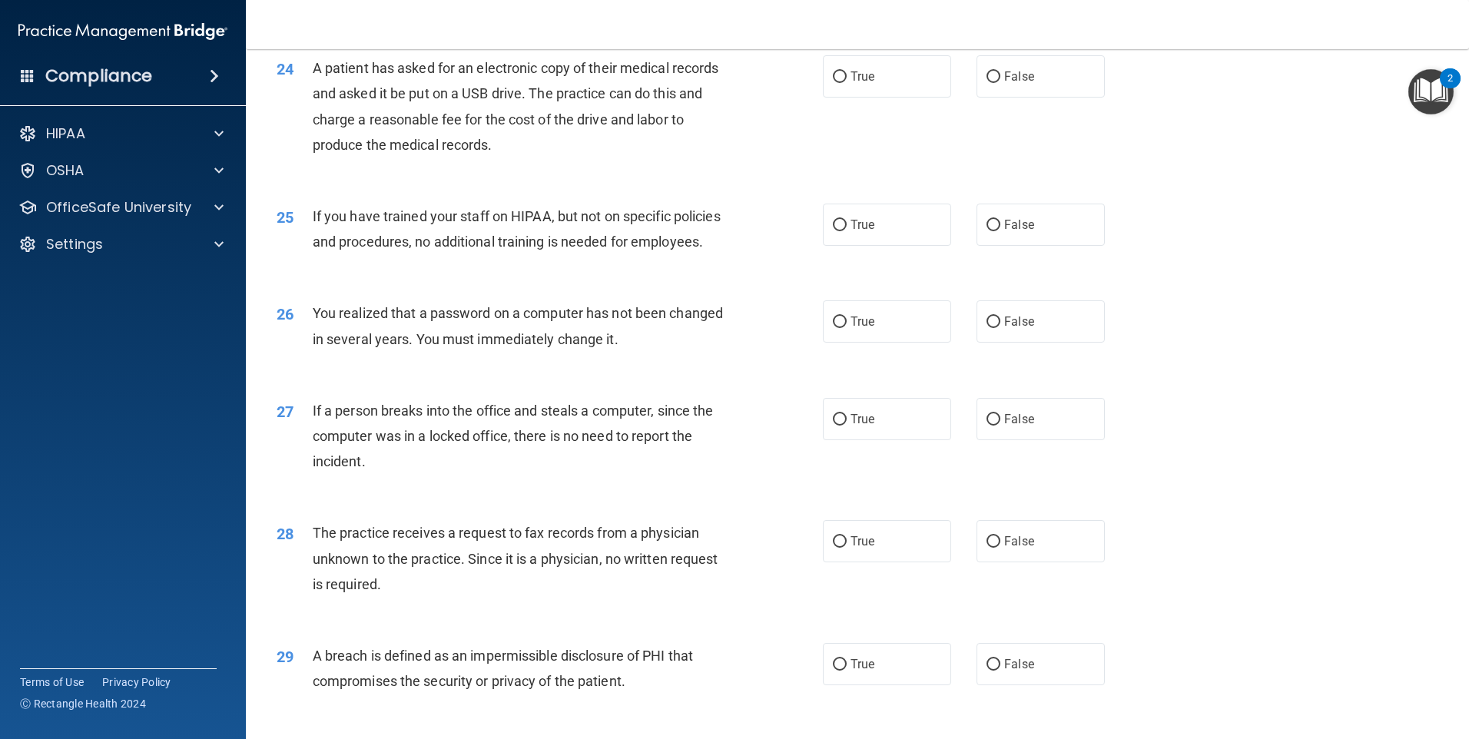
scroll to position [2689, 0]
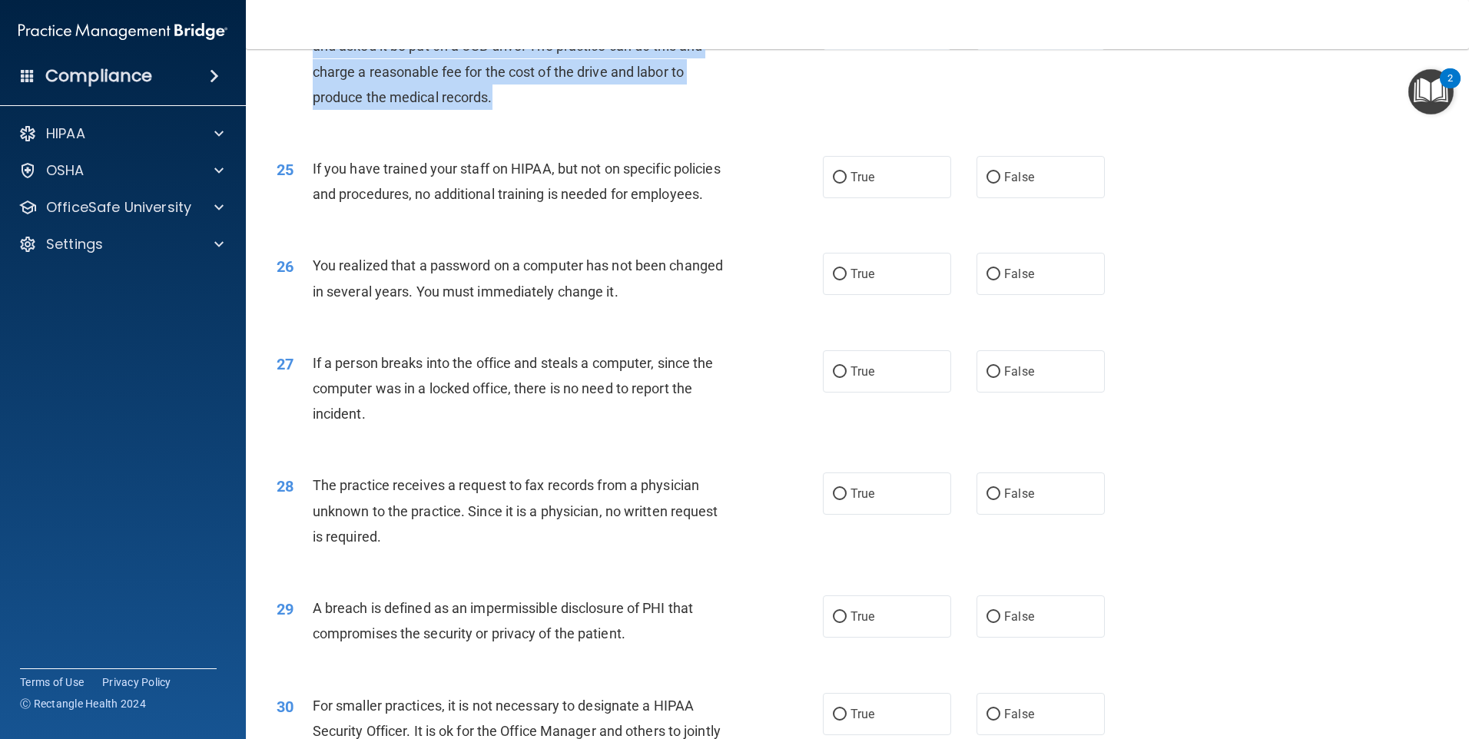
drag, startPoint x: 552, startPoint y: 147, endPoint x: 312, endPoint y: 76, distance: 250.6
click at [313, 76] on div "A patient has asked for an electronic copy of their medical records and asked i…" at bounding box center [526, 59] width 427 height 102
drag, startPoint x: 312, startPoint y: 76, endPoint x: 357, endPoint y: 79, distance: 45.4
copy span "A patient has asked for an electronic copy of their medical records and asked i…"
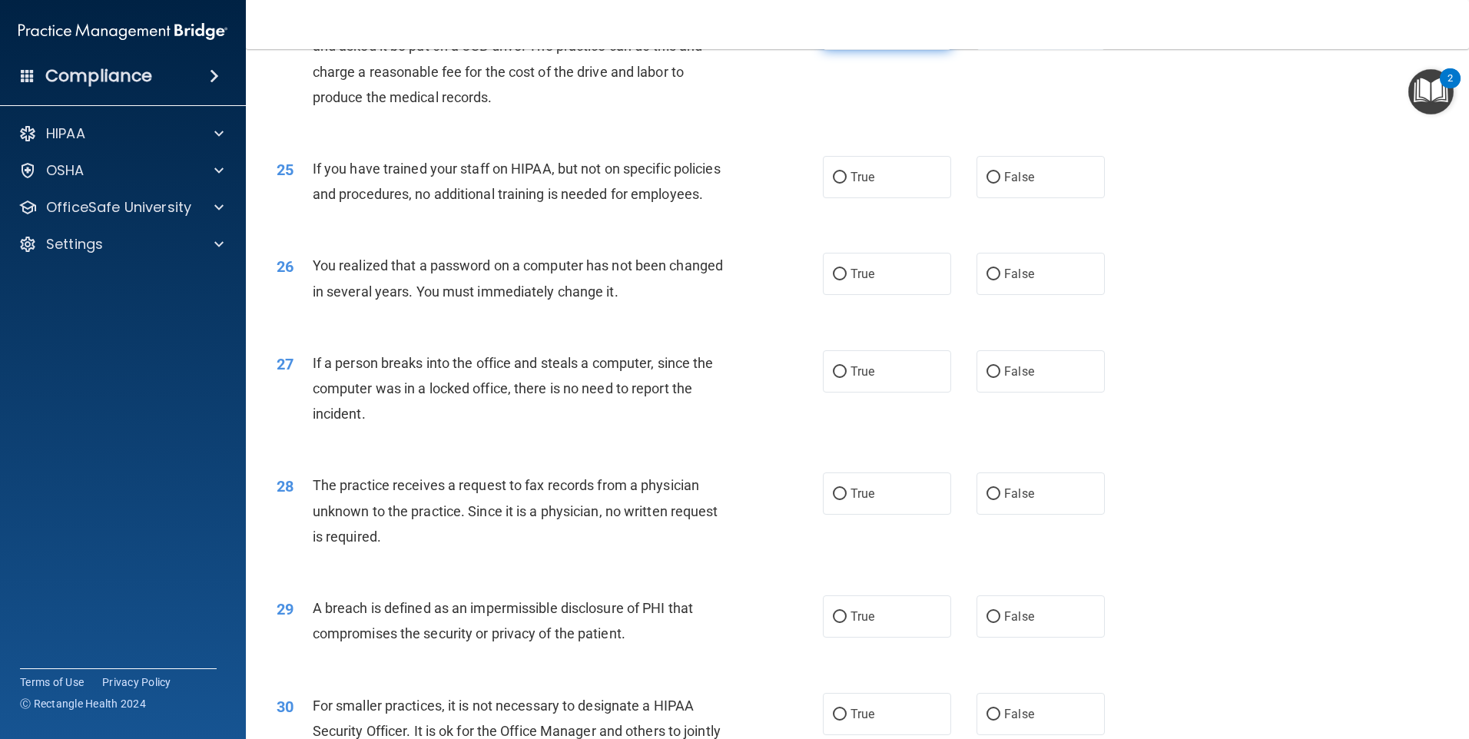
click at [870, 50] on label "True" at bounding box center [887, 29] width 128 height 42
click at [847, 35] on input "True" at bounding box center [840, 30] width 14 height 12
radio input "true"
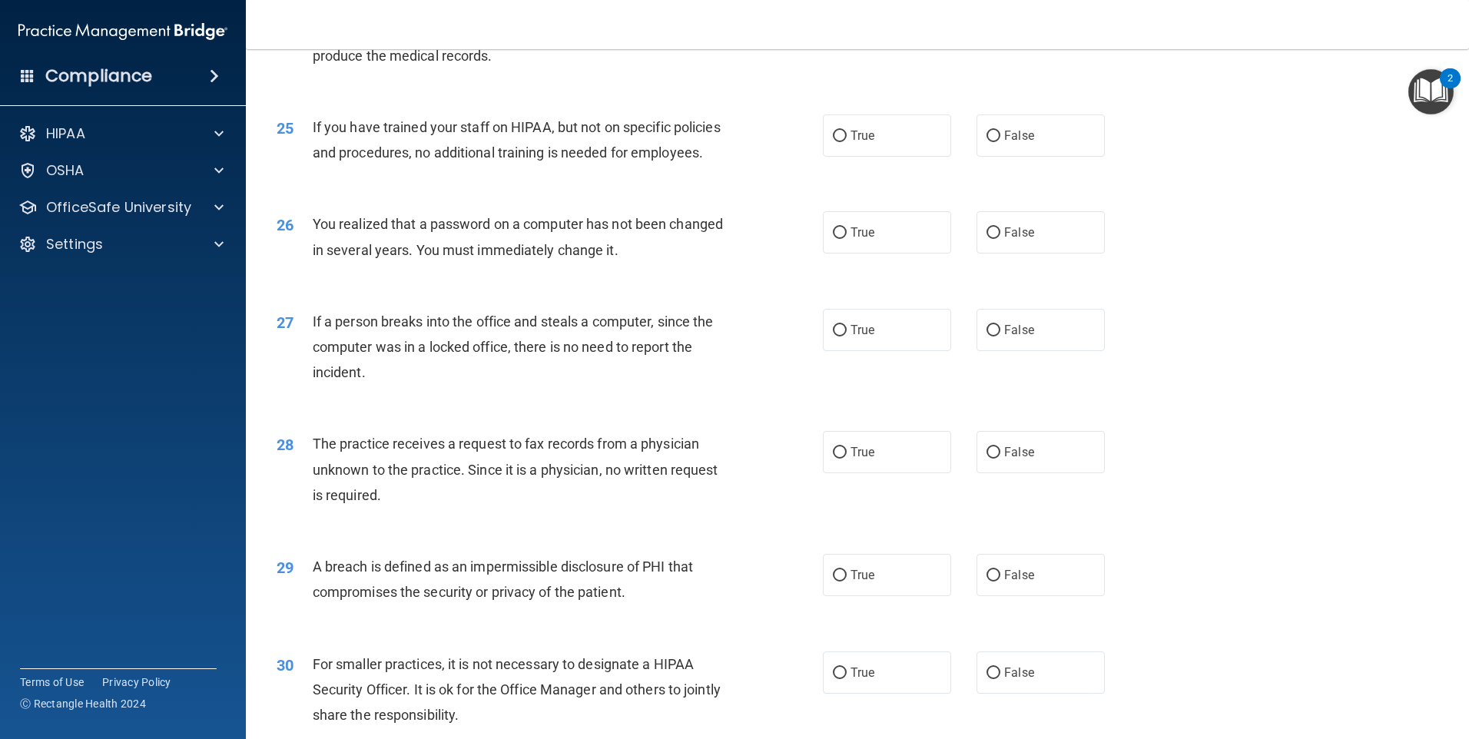
scroll to position [2765, 0]
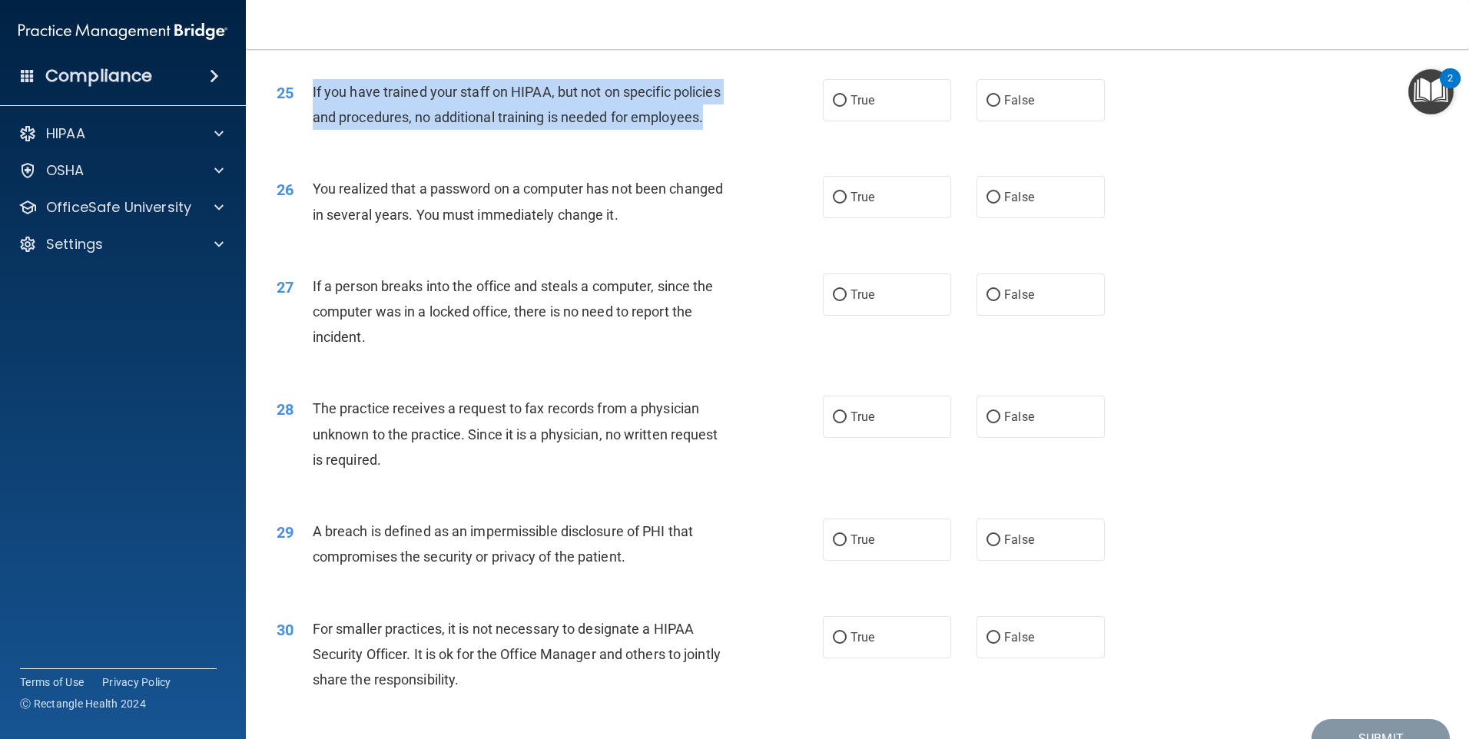
drag, startPoint x: 380, startPoint y: 194, endPoint x: 308, endPoint y: 145, distance: 86.9
click at [308, 138] on div "25 If you have trained your staff on HIPAA, but not on specific policies and pr…" at bounding box center [549, 108] width 592 height 58
drag, startPoint x: 308, startPoint y: 145, endPoint x: 346, endPoint y: 151, distance: 38.1
copy div "If you have trained your staff on HIPAA, but not on specific policies and proce…"
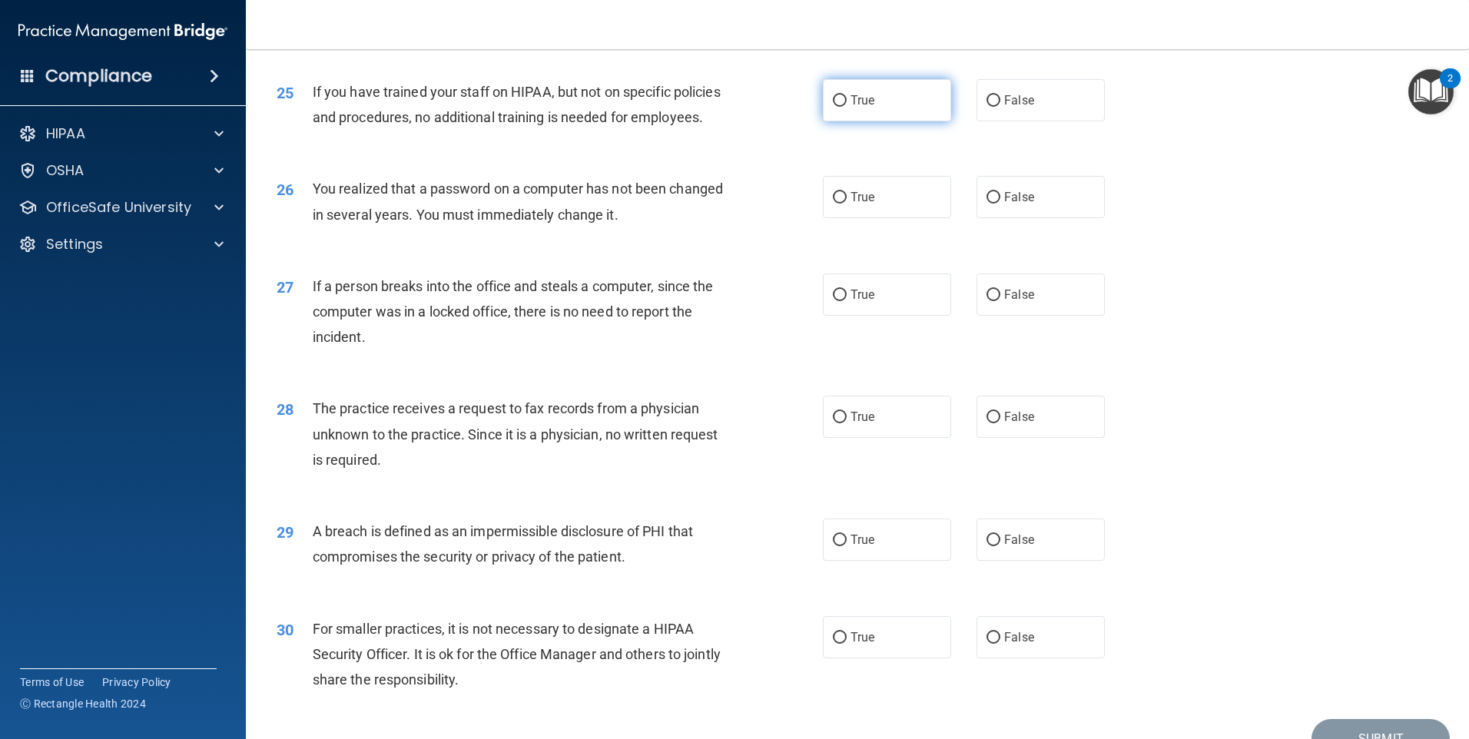
click at [851, 121] on label "True" at bounding box center [887, 100] width 128 height 42
click at [847, 107] on input "True" at bounding box center [840, 101] width 14 height 12
radio input "true"
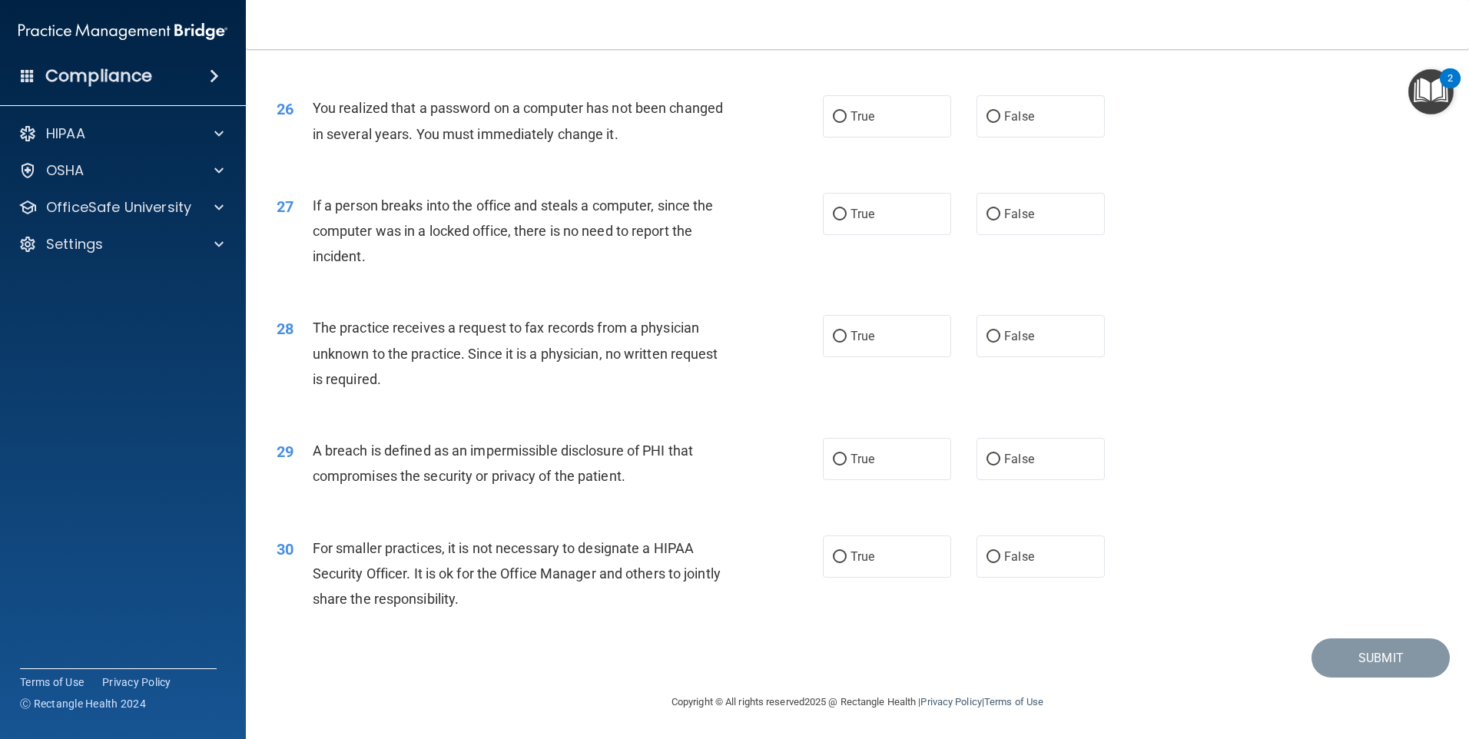
scroll to position [2922, 0]
click at [870, 117] on label "True" at bounding box center [887, 116] width 128 height 42
click at [847, 117] on input "True" at bounding box center [840, 117] width 14 height 12
radio input "true"
click at [1004, 207] on span "False" at bounding box center [1019, 214] width 30 height 15
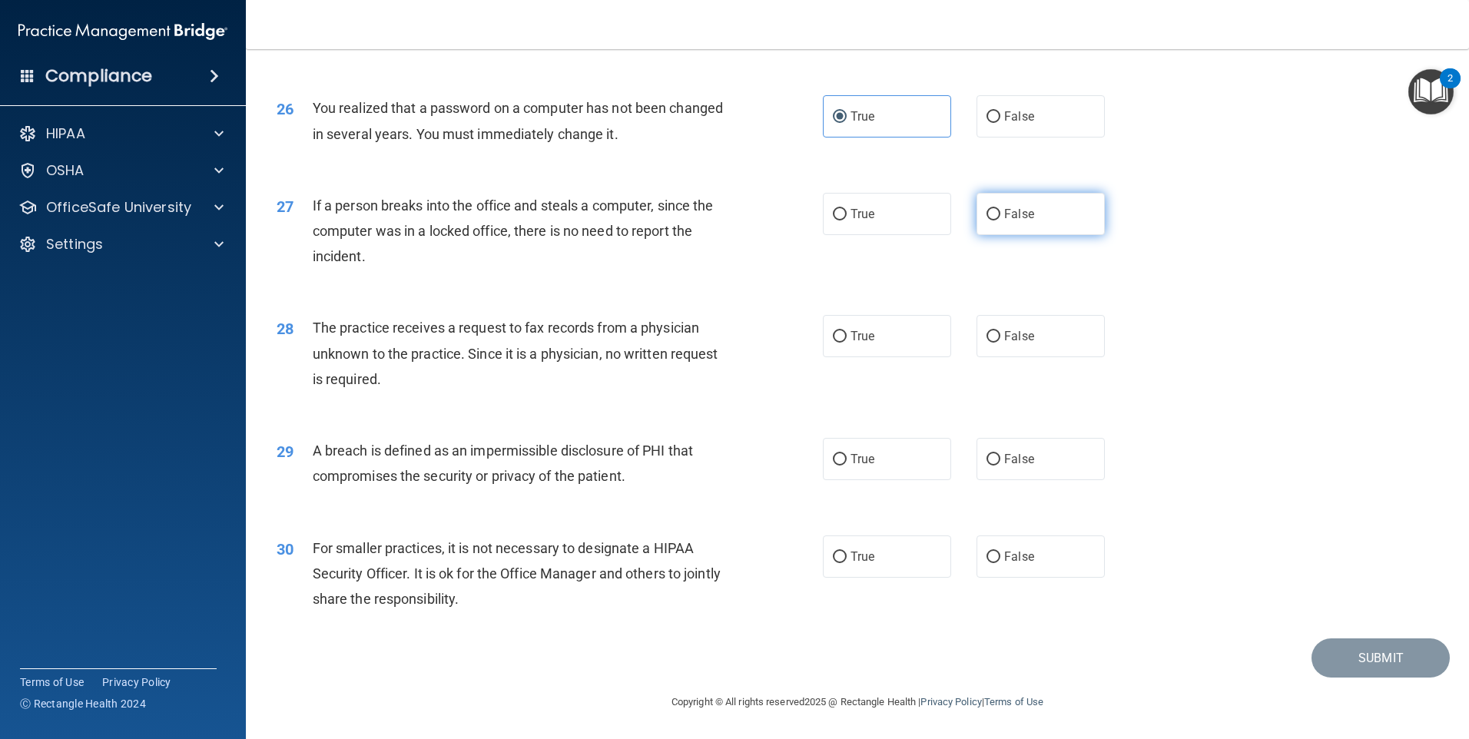
click at [1000, 209] on input "False" at bounding box center [993, 215] width 14 height 12
radio input "true"
click at [994, 338] on label "False" at bounding box center [1040, 336] width 128 height 42
click at [994, 338] on input "False" at bounding box center [993, 337] width 14 height 12
radio input "true"
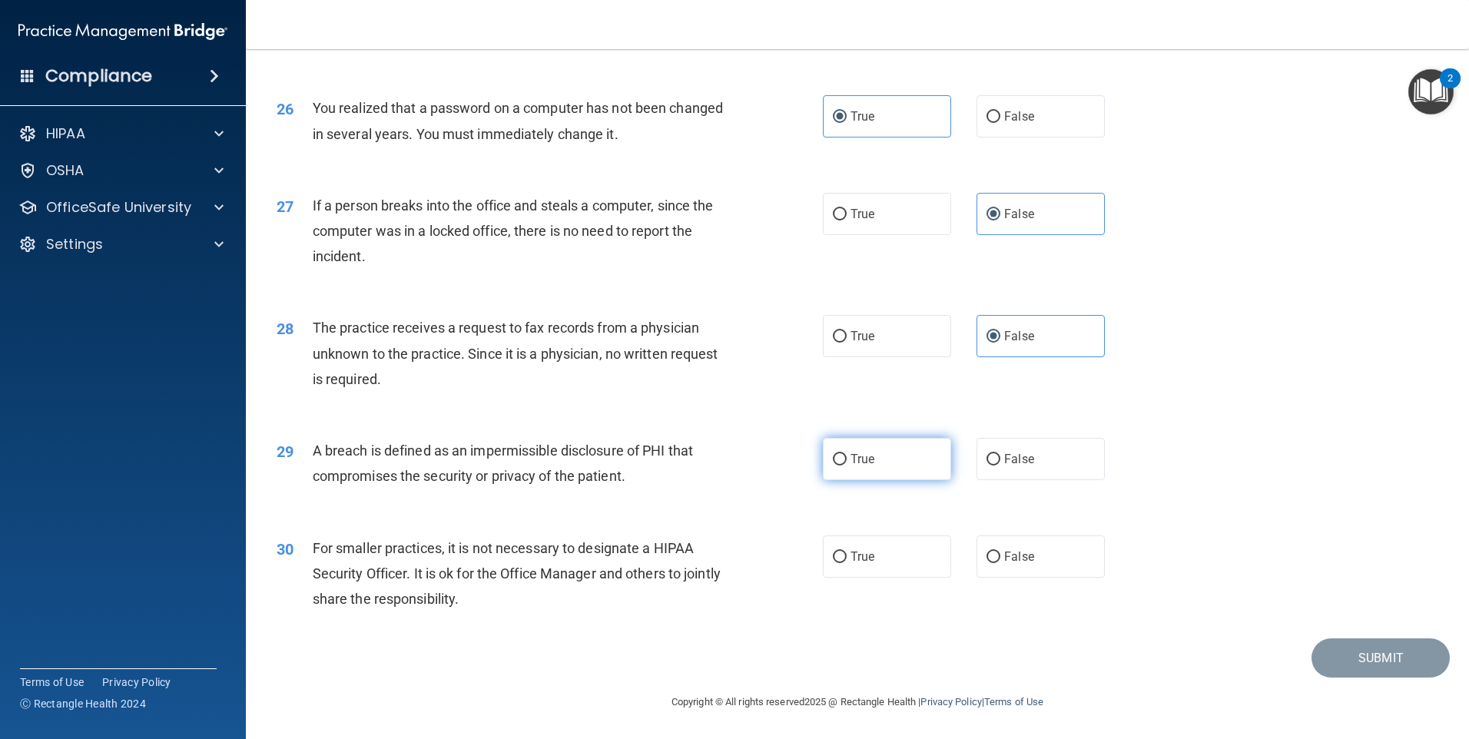
click at [869, 466] on span "True" at bounding box center [862, 459] width 24 height 15
click at [847, 466] on input "True" at bounding box center [840, 460] width 14 height 12
radio input "true"
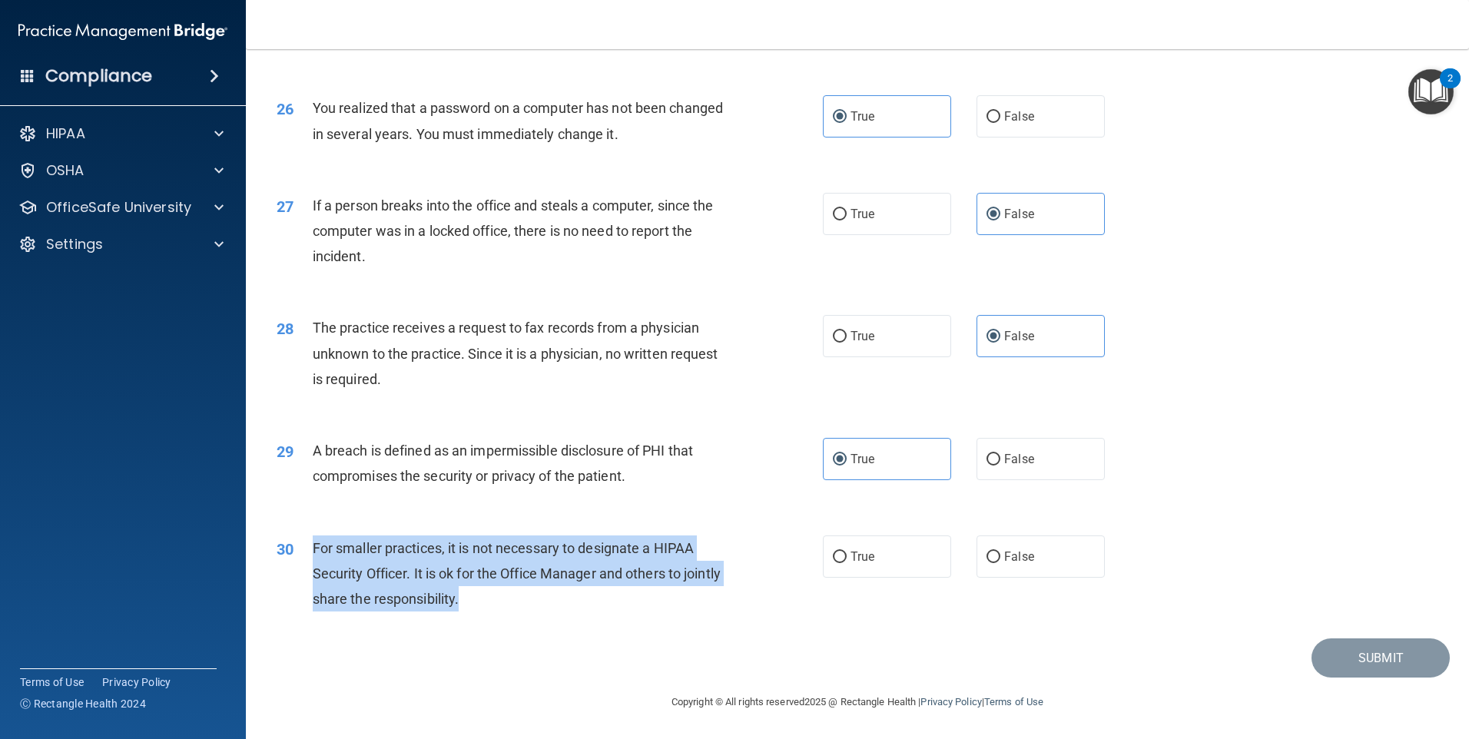
drag, startPoint x: 517, startPoint y: 599, endPoint x: 316, endPoint y: 549, distance: 207.4
click at [316, 549] on div "For smaller practices, it is not necessary to designate a HIPAA Security Office…" at bounding box center [526, 573] width 427 height 77
drag, startPoint x: 316, startPoint y: 549, endPoint x: 340, endPoint y: 551, distance: 24.6
copy span "For smaller practices, it is not necessary to designate a HIPAA Security Office…"
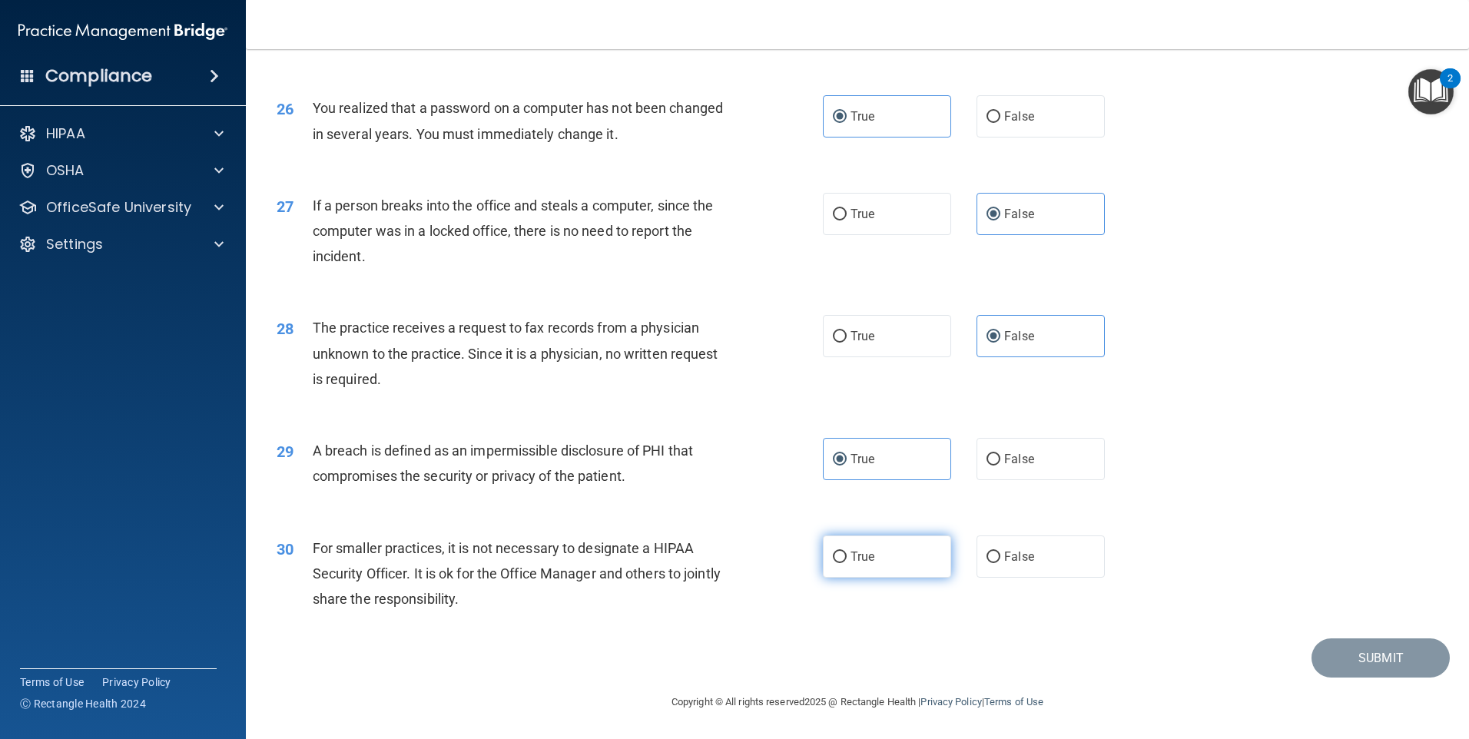
click at [858, 567] on label "True" at bounding box center [887, 556] width 128 height 42
click at [847, 563] on input "True" at bounding box center [840, 558] width 14 height 12
radio input "true"
click at [1336, 651] on button "Submit" at bounding box center [1380, 657] width 138 height 39
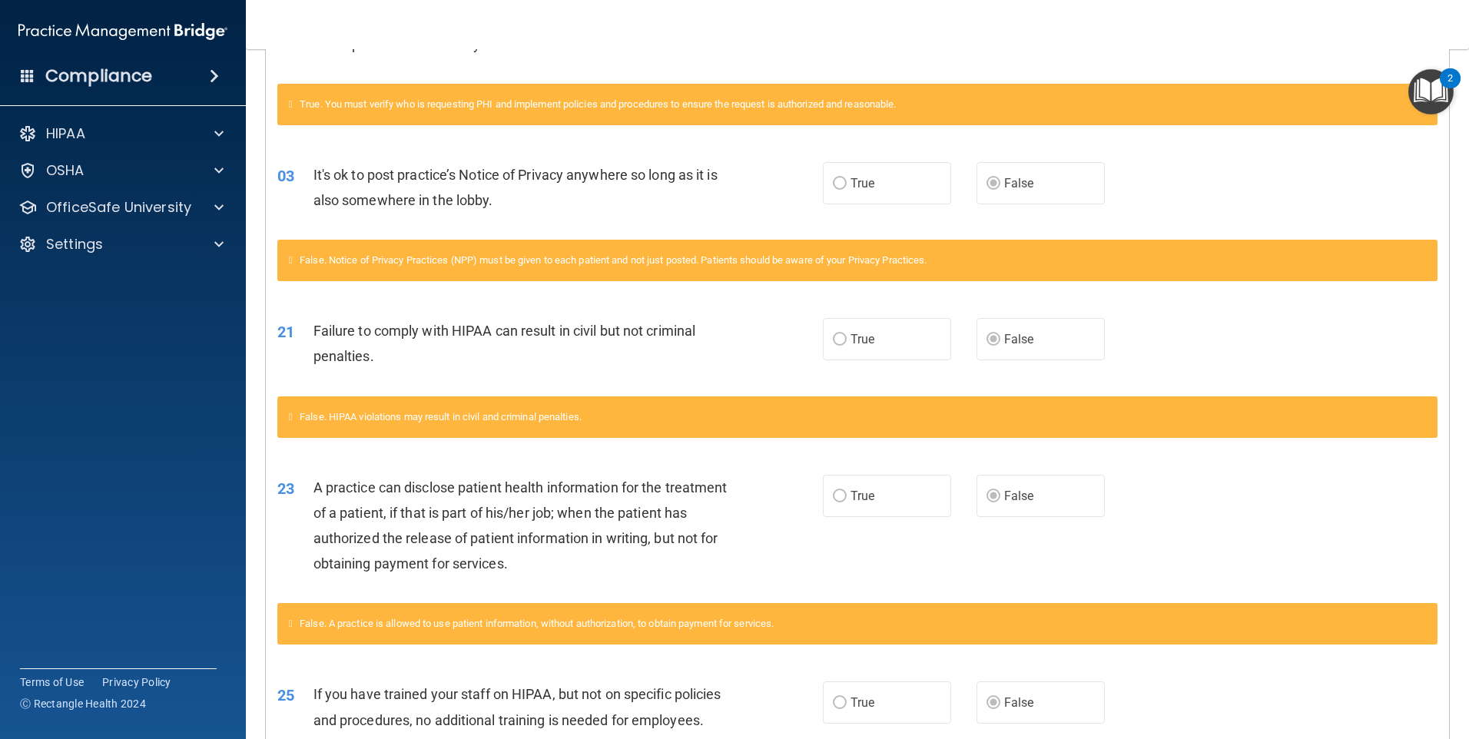
scroll to position [538, 0]
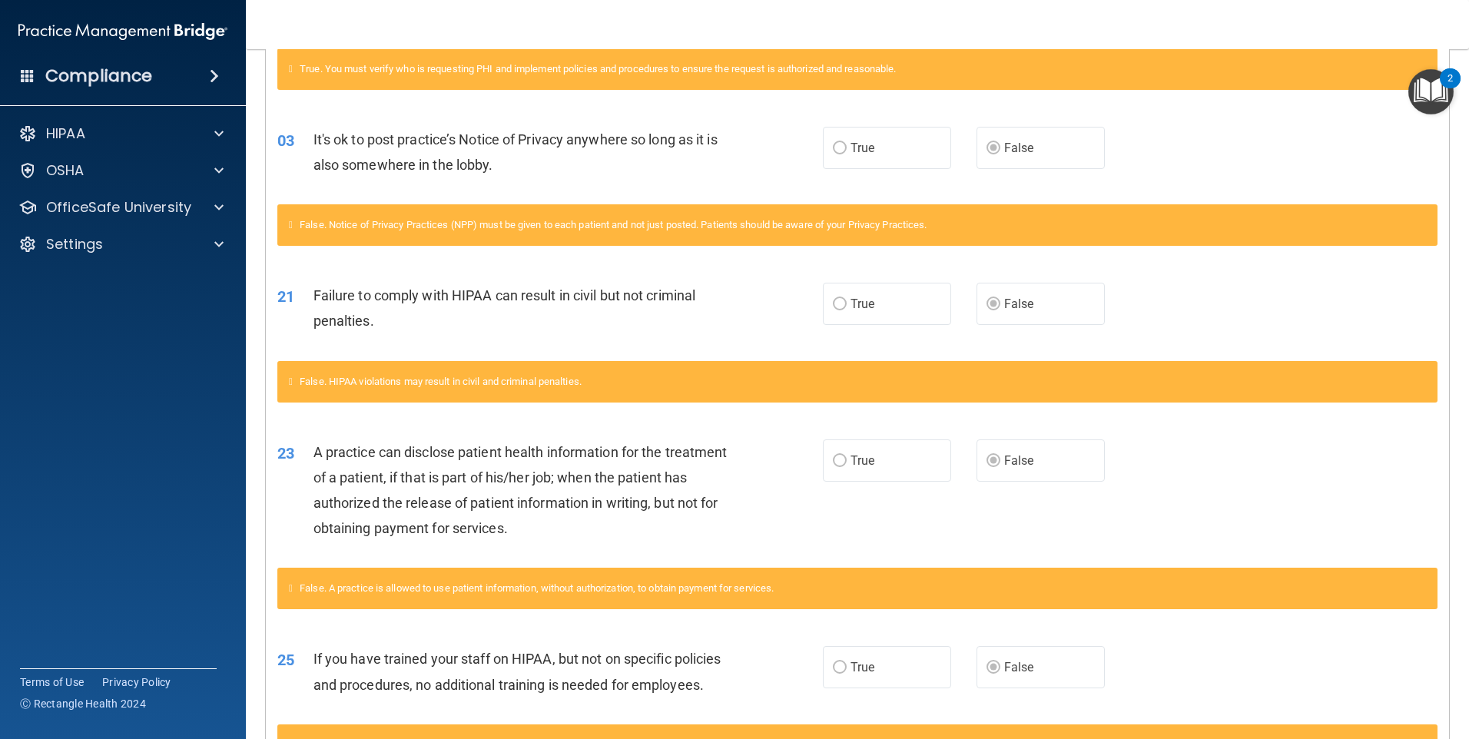
click at [863, 301] on span "True" at bounding box center [862, 304] width 24 height 15
click at [866, 301] on span "True" at bounding box center [862, 304] width 24 height 15
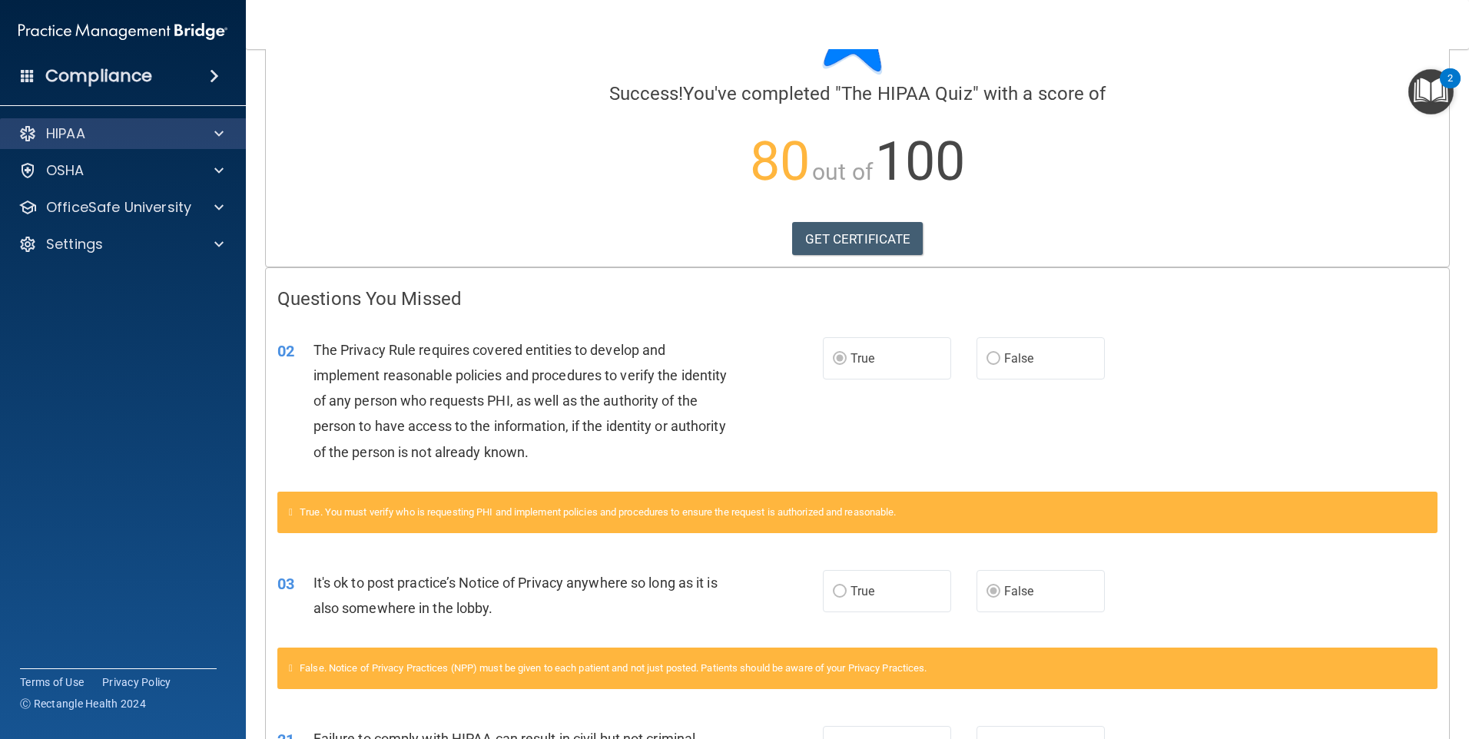
scroll to position [0, 0]
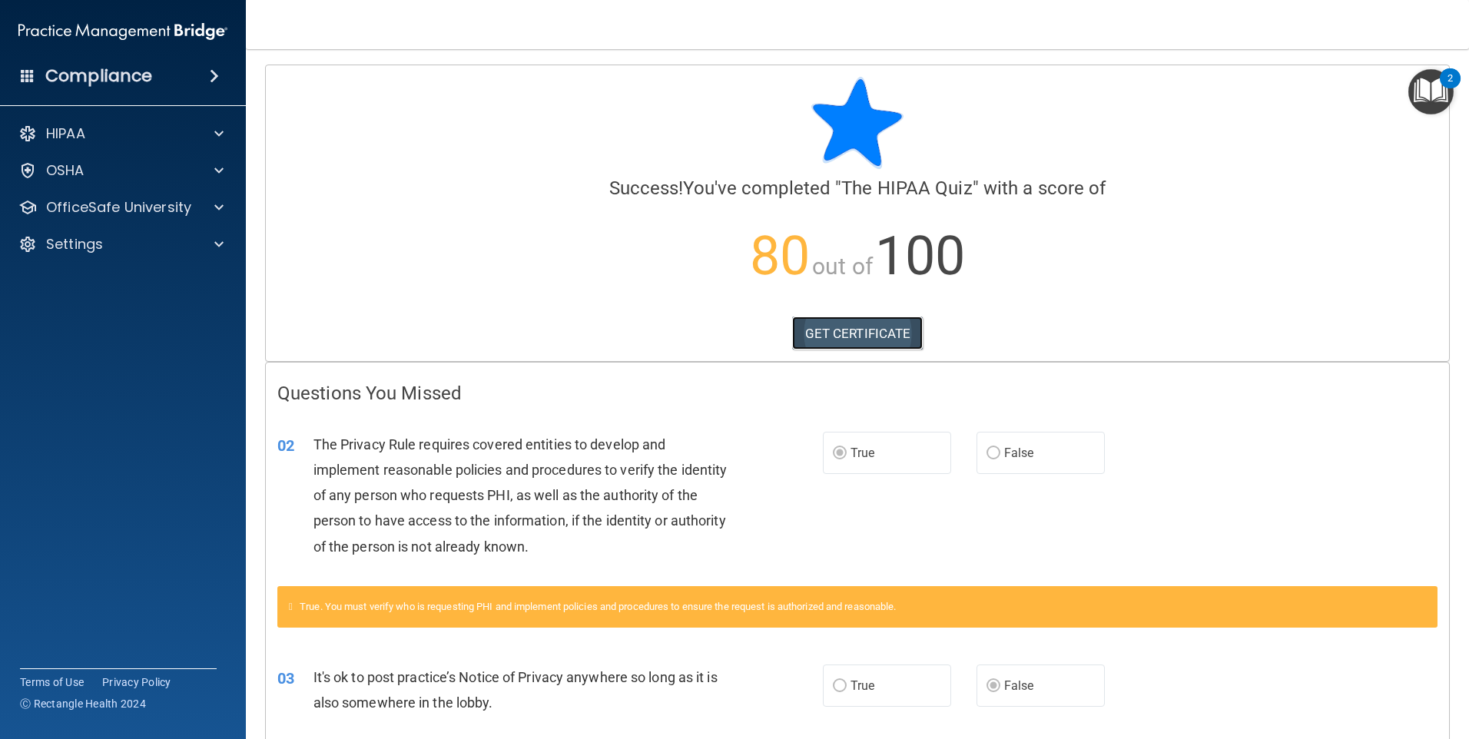
click at [813, 337] on link "GET CERTIFICATE" at bounding box center [857, 333] width 131 height 34
click at [218, 133] on span at bounding box center [218, 133] width 9 height 18
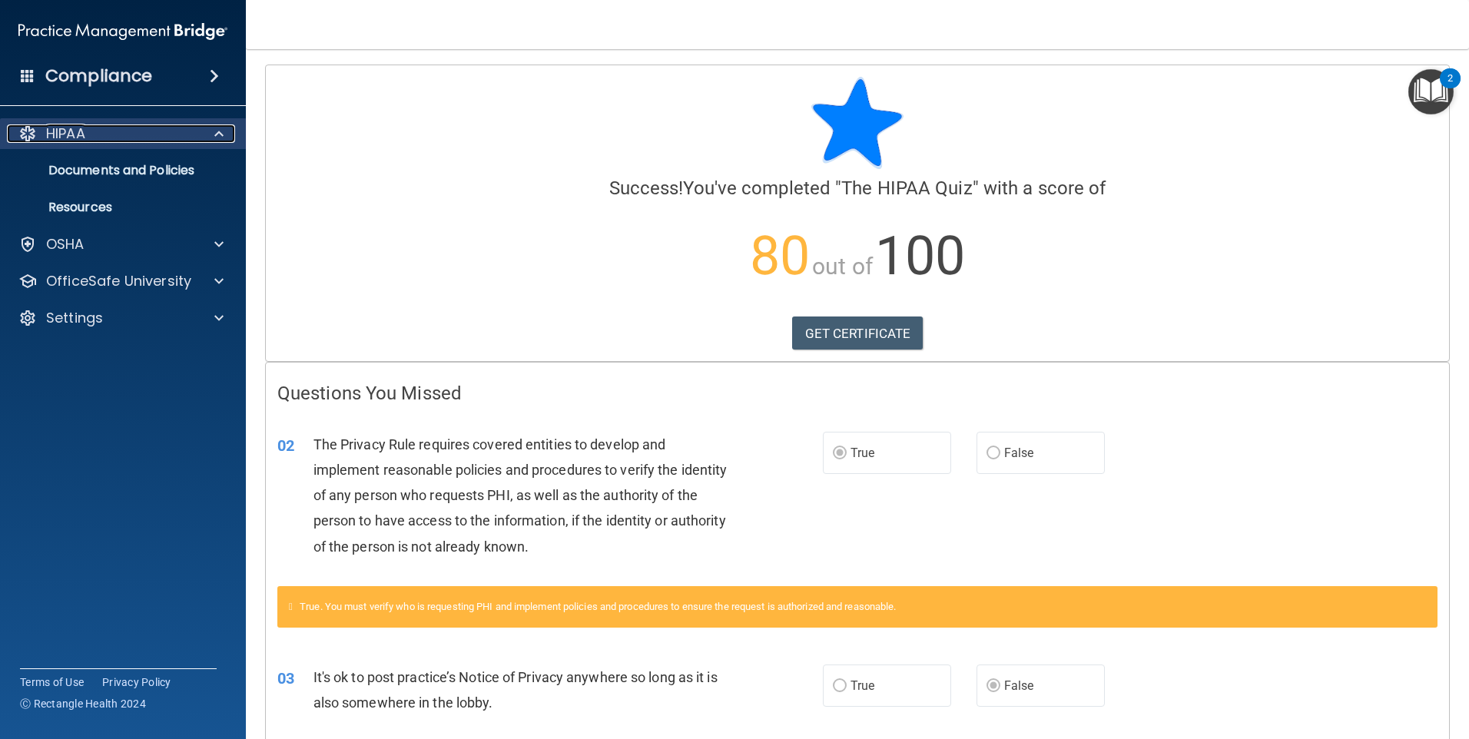
click at [76, 141] on p "HIPAA" at bounding box center [65, 133] width 39 height 18
click at [73, 134] on p "HIPAA" at bounding box center [65, 133] width 39 height 18
click at [188, 174] on p "Documents and Policies" at bounding box center [115, 170] width 210 height 15
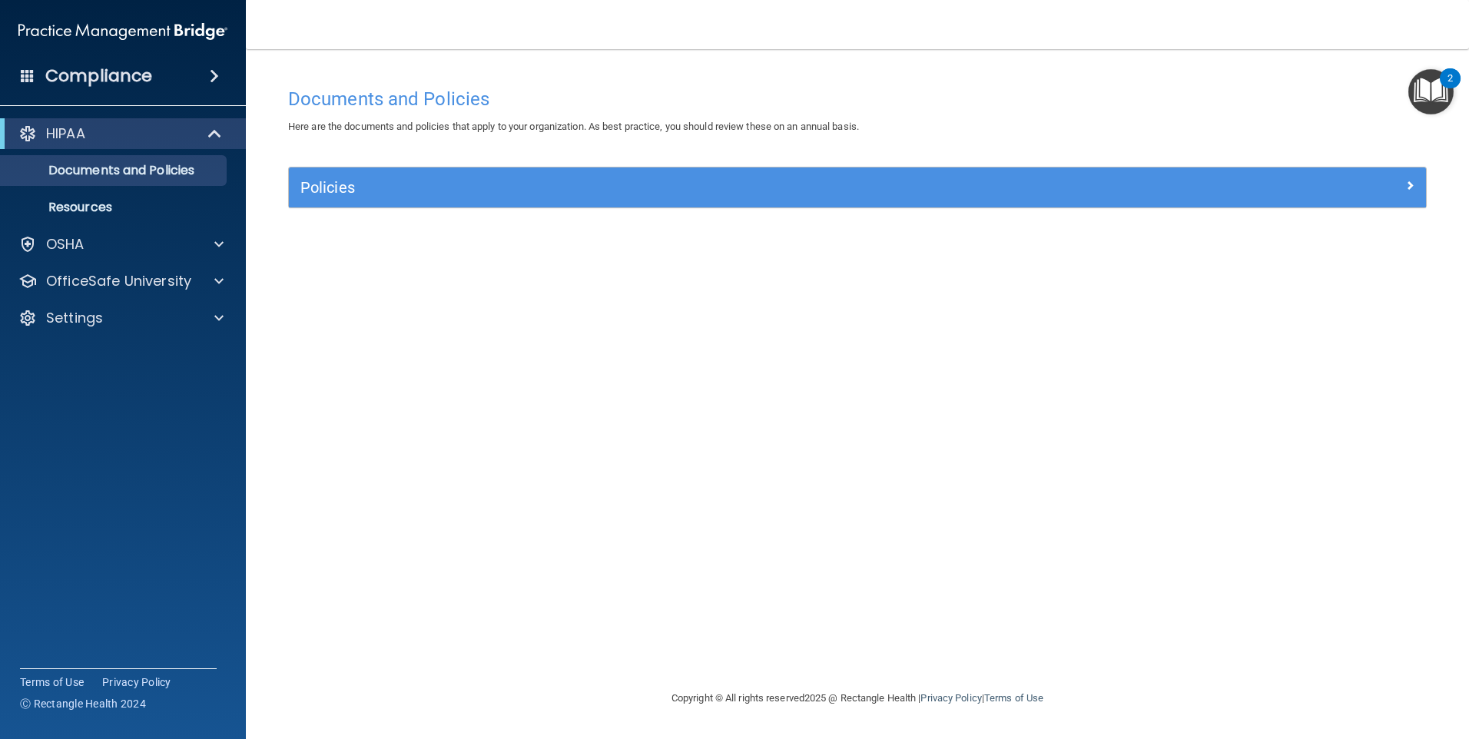
click at [106, 147] on div "HIPAA" at bounding box center [123, 133] width 246 height 31
click at [220, 291] on div "OfficeSafe University" at bounding box center [123, 281] width 247 height 31
click at [217, 290] on span at bounding box center [218, 281] width 9 height 18
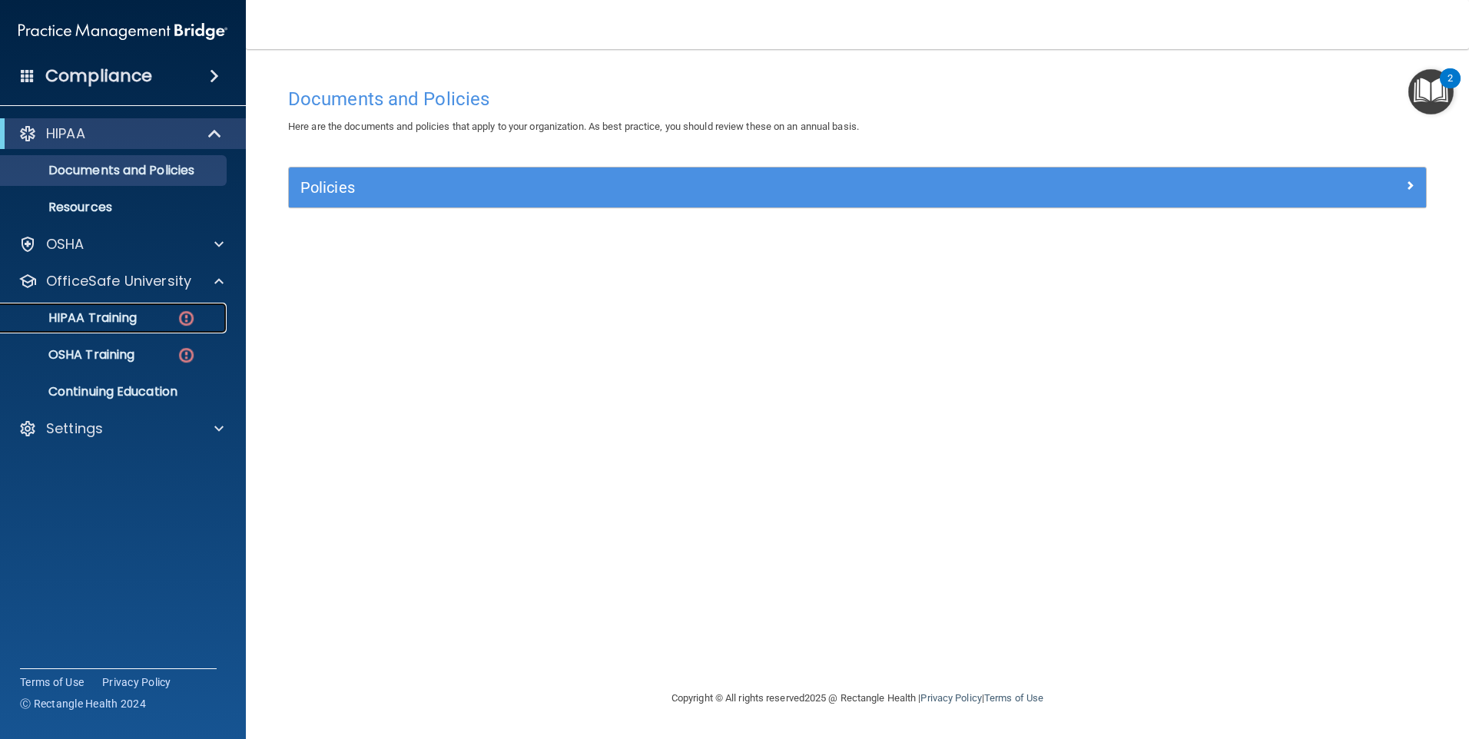
click at [157, 324] on div "HIPAA Training" at bounding box center [115, 317] width 210 height 15
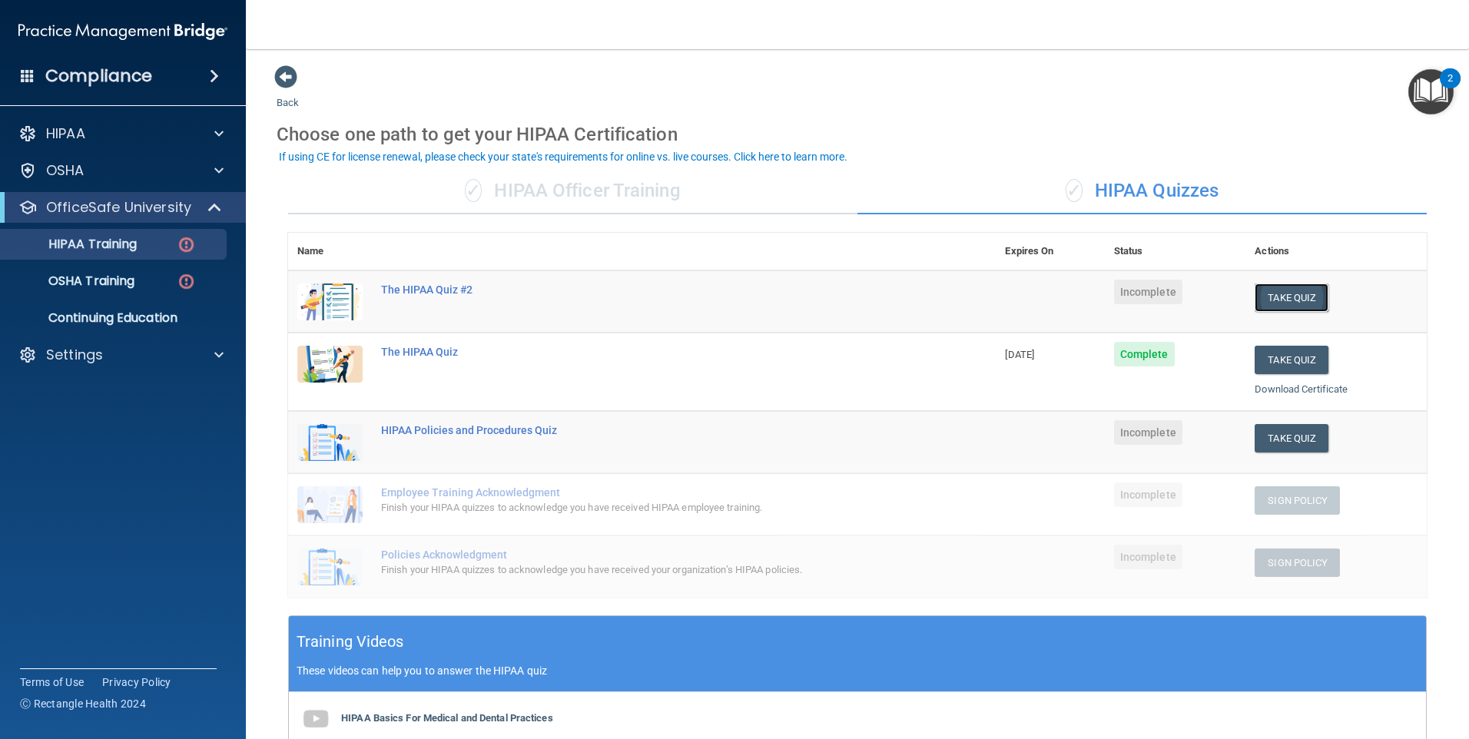
click at [1284, 302] on button "Take Quiz" at bounding box center [1291, 297] width 74 height 28
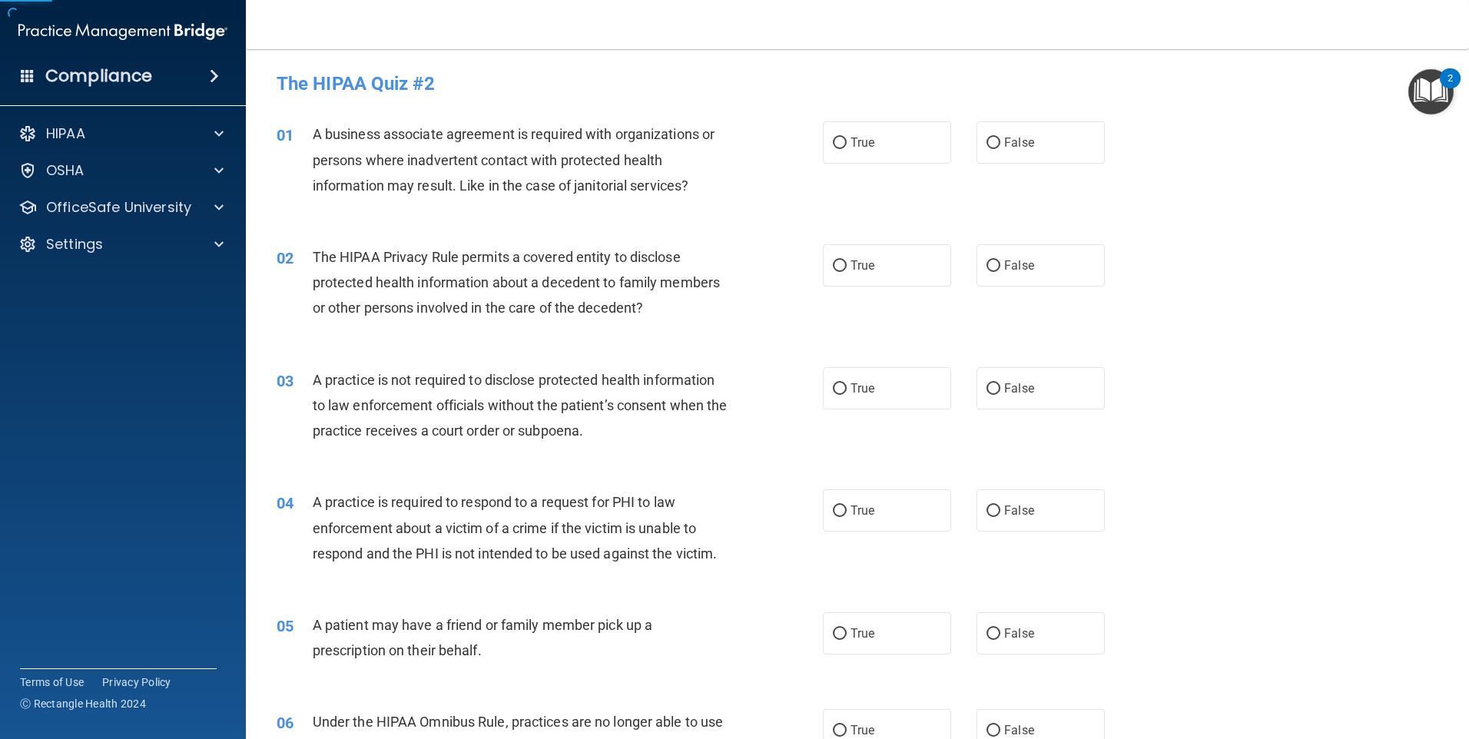
scroll to position [77, 0]
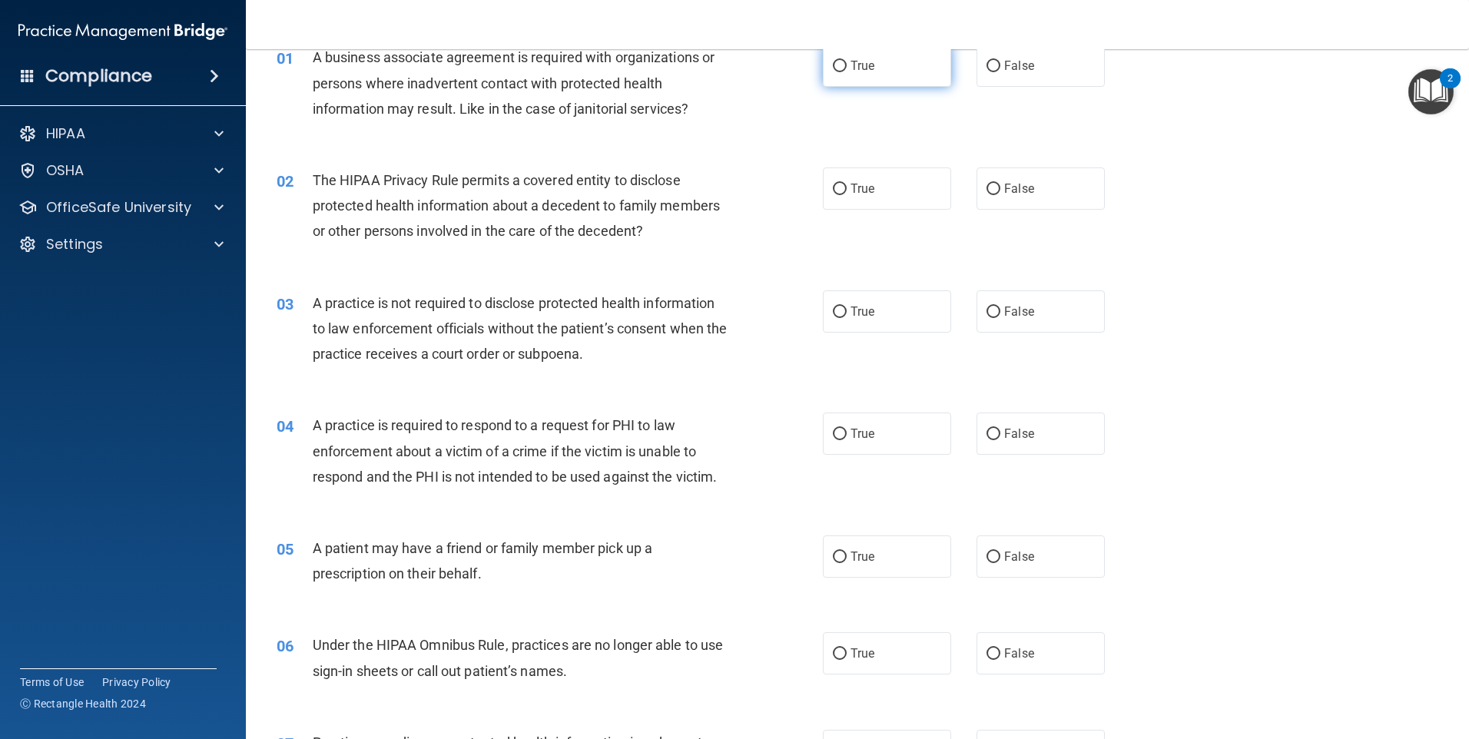
click at [839, 81] on label "True" at bounding box center [887, 66] width 128 height 42
click at [839, 72] on input "True" at bounding box center [840, 67] width 14 height 12
radio input "true"
click at [860, 195] on span "True" at bounding box center [862, 188] width 24 height 15
click at [847, 195] on input "True" at bounding box center [840, 190] width 14 height 12
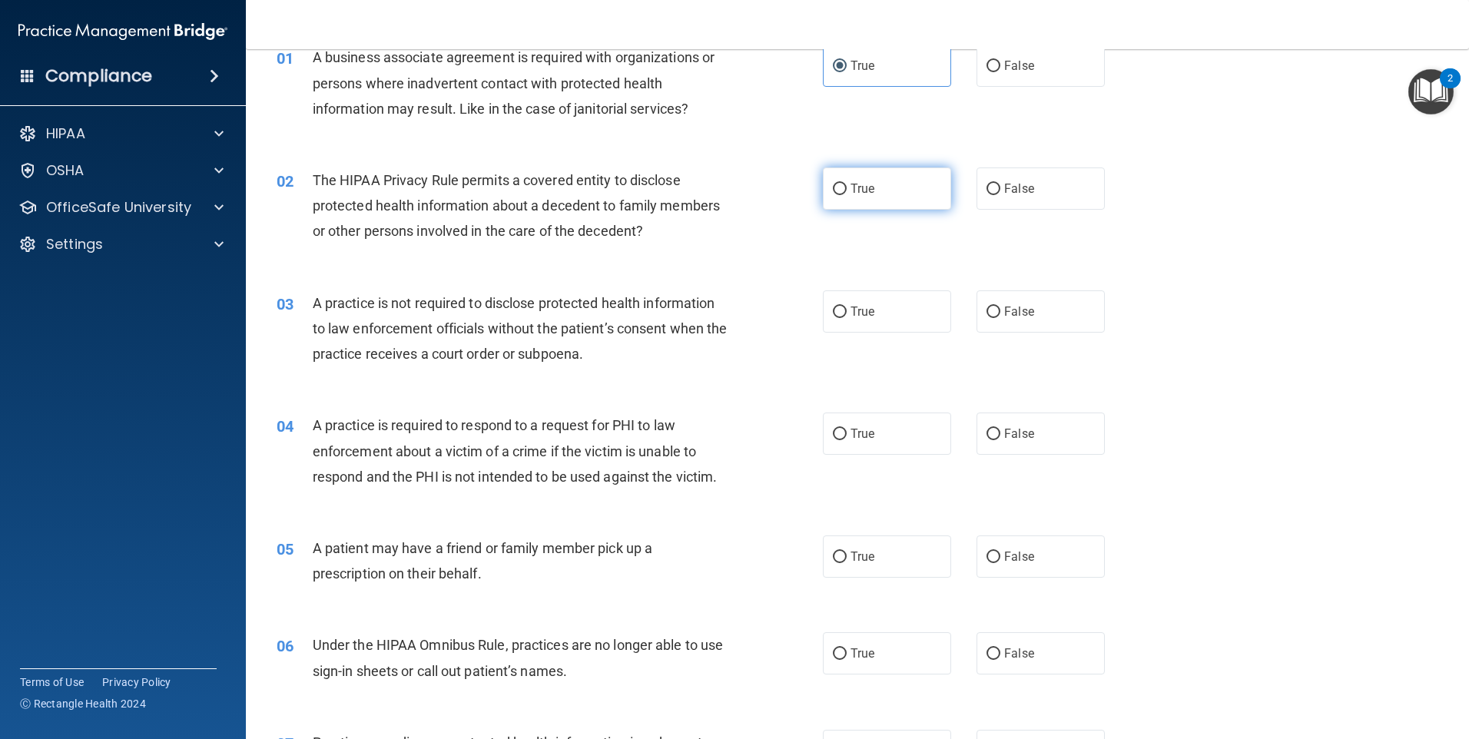
radio input "true"
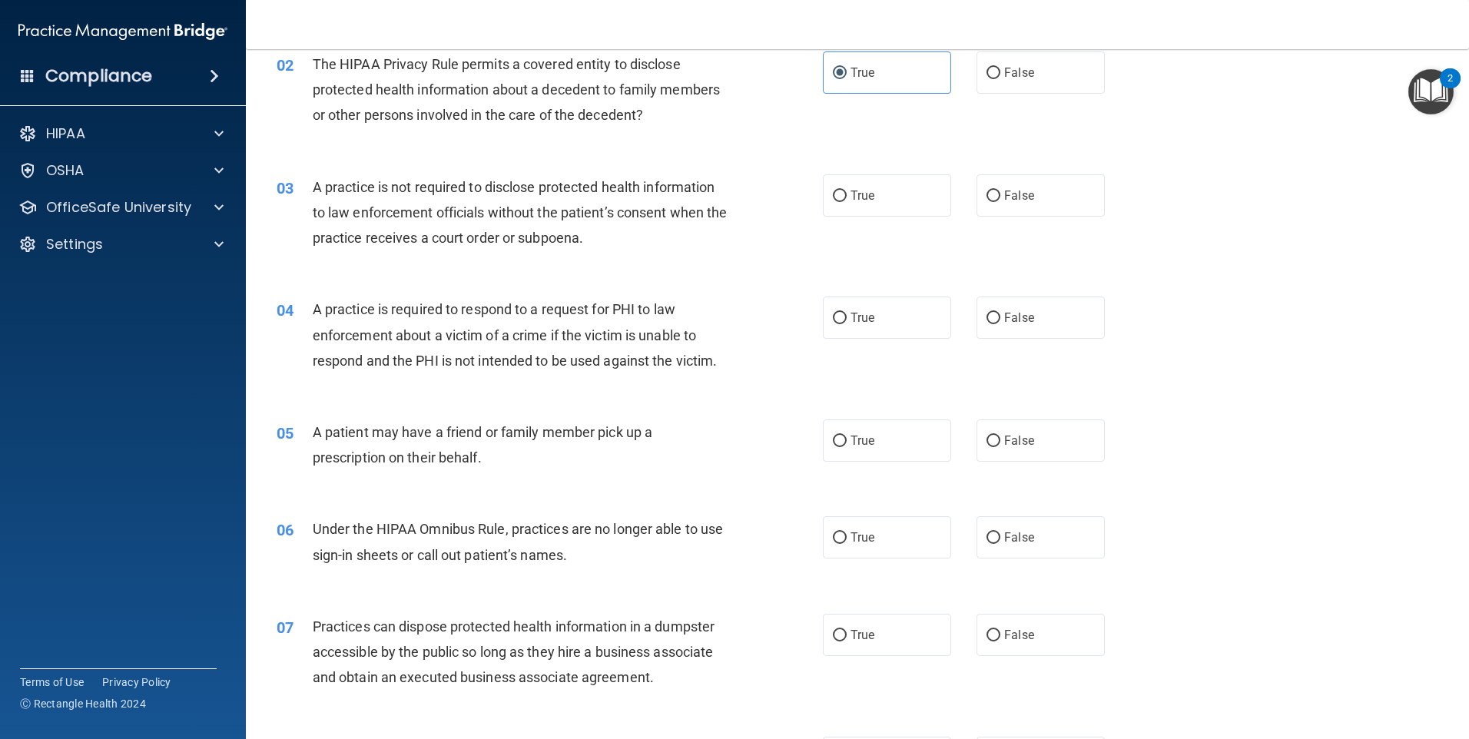
scroll to position [230, 0]
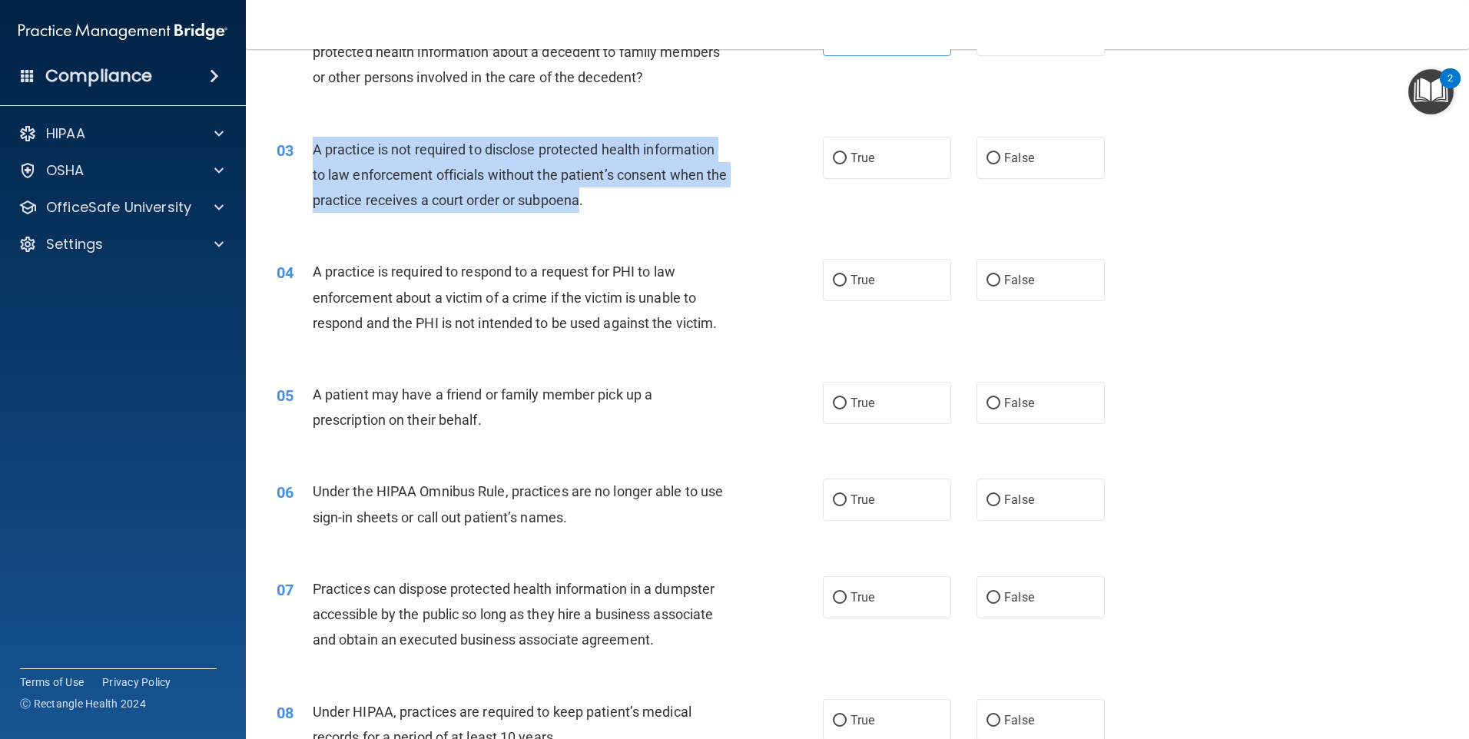
drag, startPoint x: 605, startPoint y: 200, endPoint x: 326, endPoint y: 161, distance: 281.7
click at [318, 155] on span "A practice is not required to disclose protected health information to law enfo…" at bounding box center [520, 174] width 415 height 67
copy span "practice is not required to disclose protected health information to law enforc…"
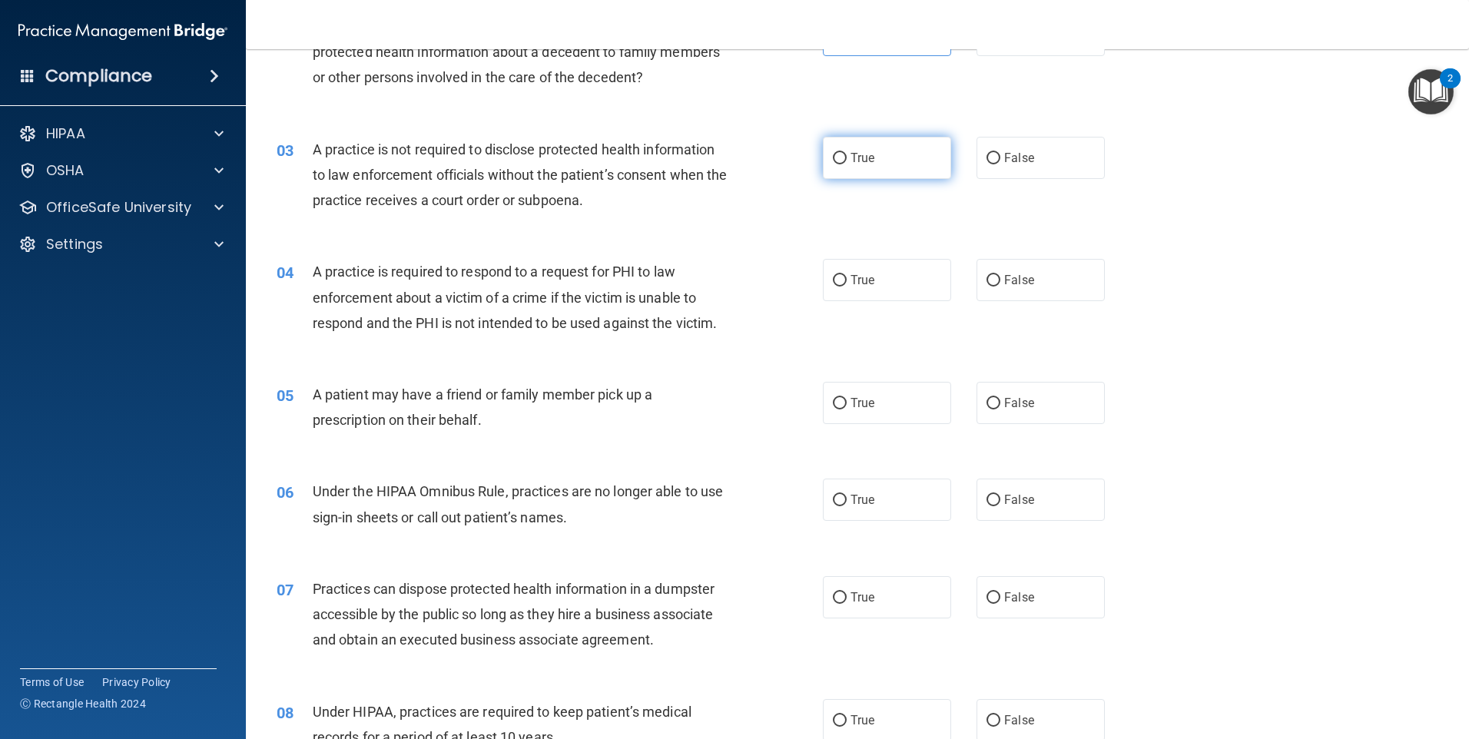
click at [845, 150] on label "True" at bounding box center [887, 158] width 128 height 42
click at [845, 153] on input "True" at bounding box center [840, 159] width 14 height 12
radio input "true"
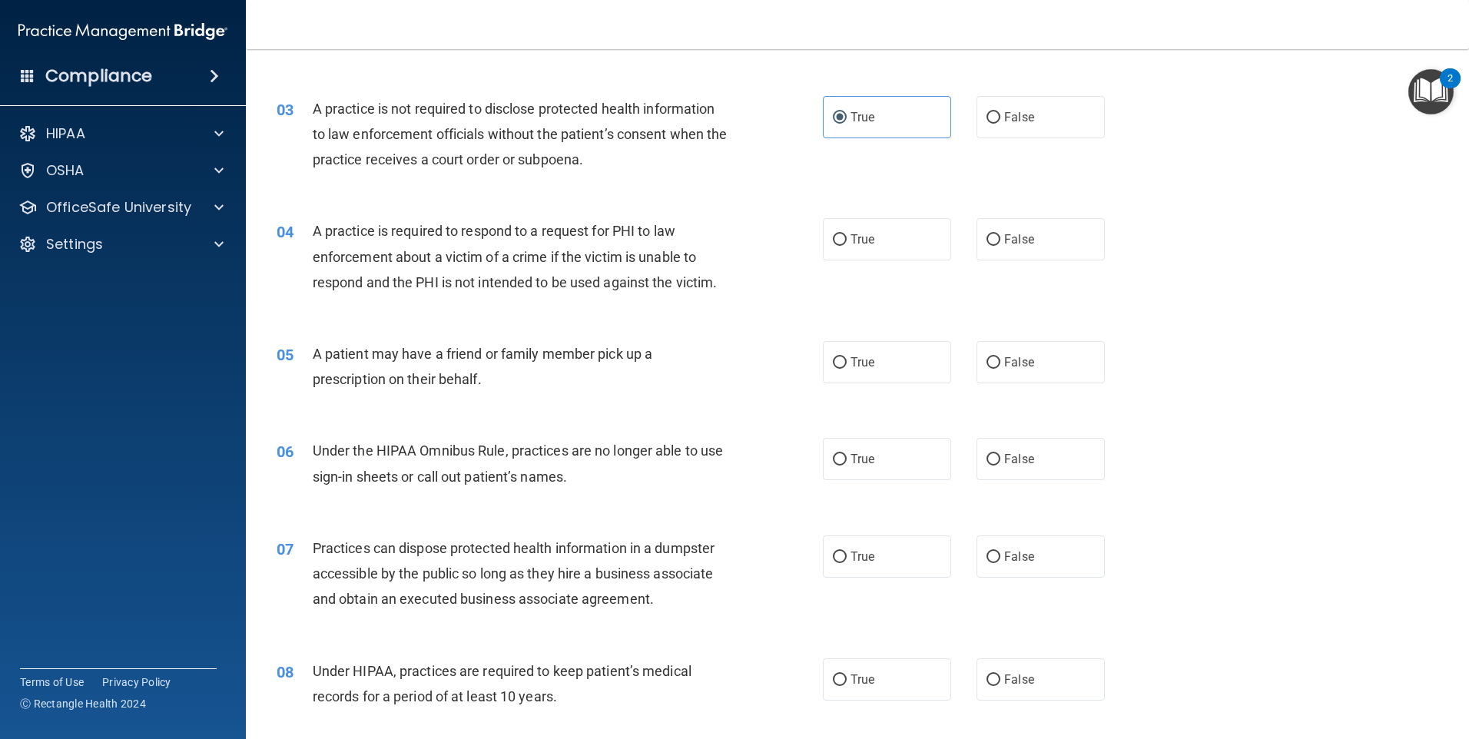
scroll to position [307, 0]
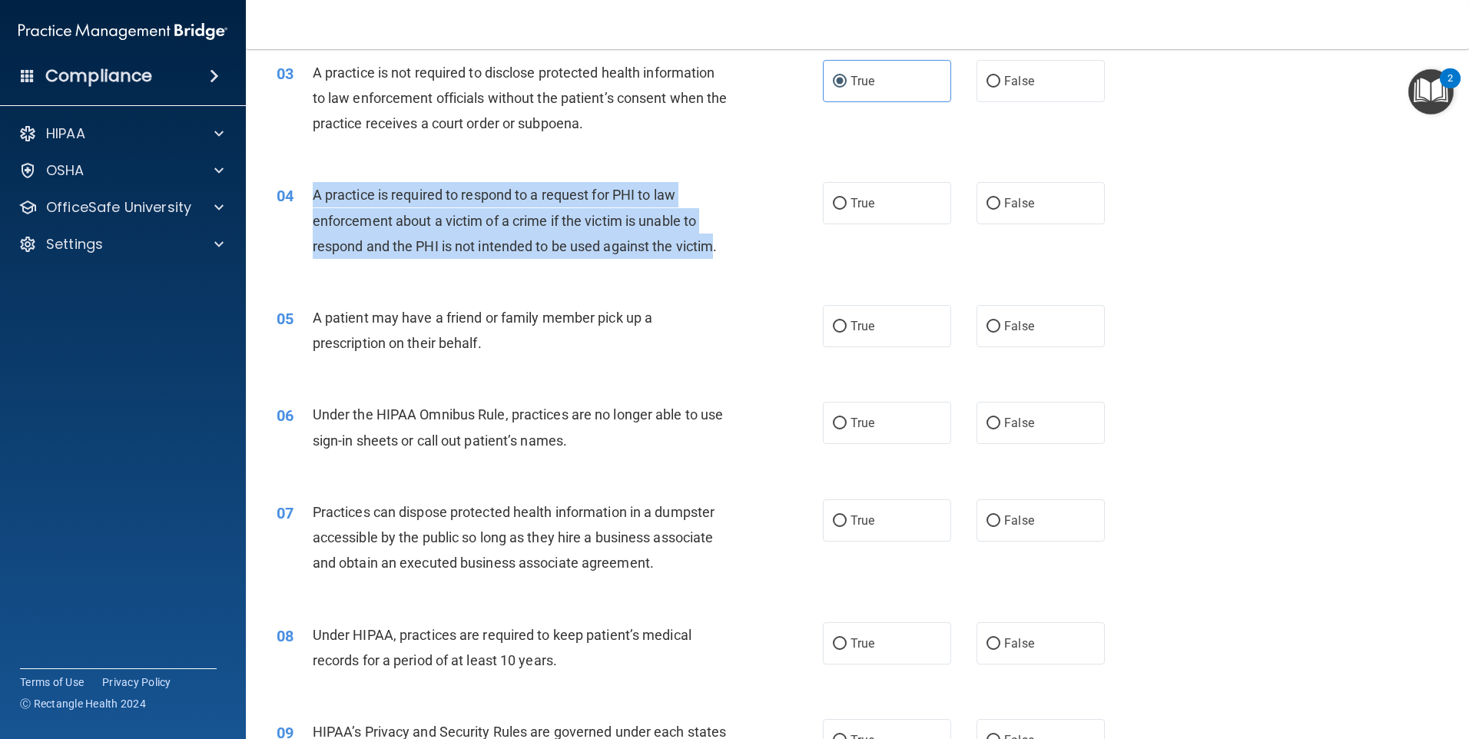
drag, startPoint x: 716, startPoint y: 247, endPoint x: 319, endPoint y: 196, distance: 400.5
click at [319, 196] on span "A practice is required to respond to a request for PHI to law enforcement about…" at bounding box center [515, 220] width 405 height 67
drag, startPoint x: 319, startPoint y: 196, endPoint x: 352, endPoint y: 212, distance: 36.8
copy span "practice is required to respond to a request for PHI to law enforcement about a…"
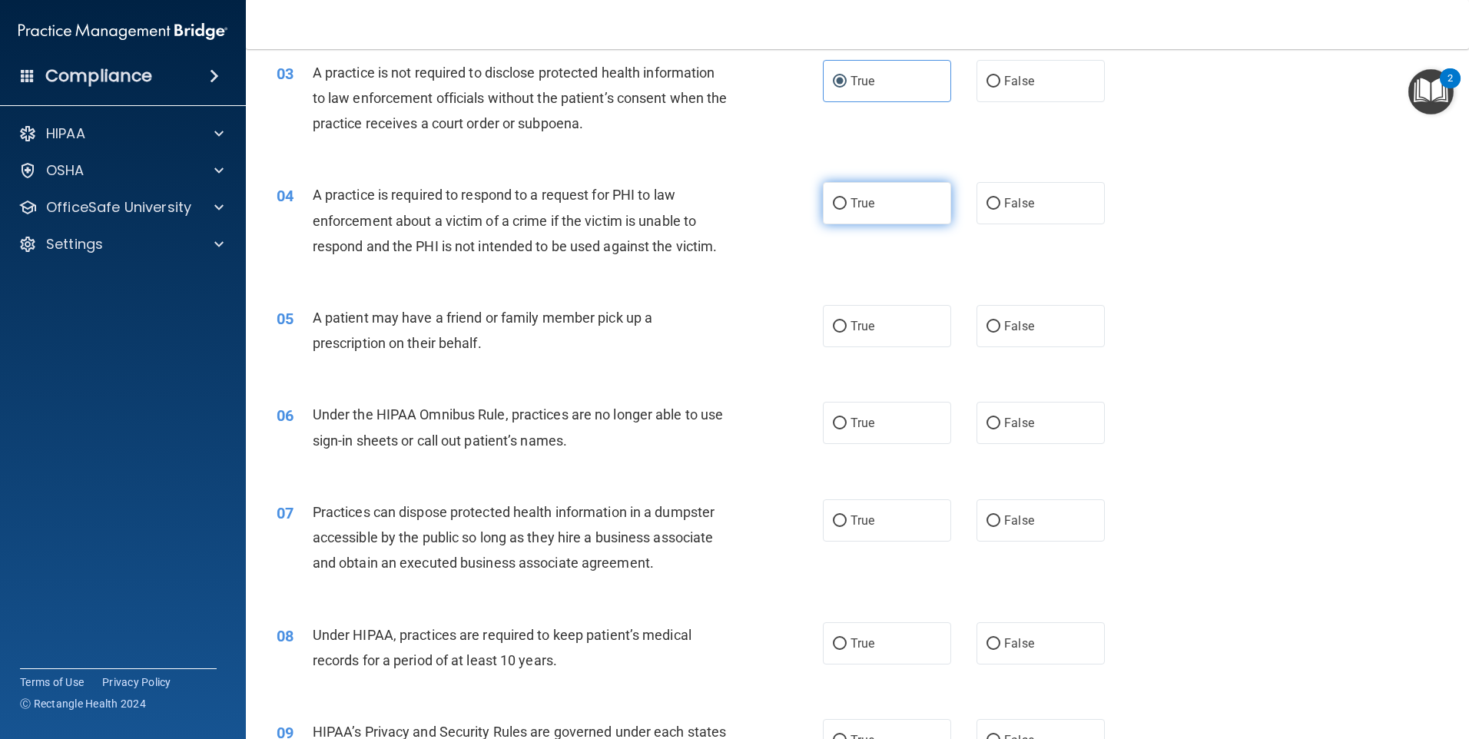
click at [905, 210] on label "True" at bounding box center [887, 203] width 128 height 42
click at [847, 210] on input "True" at bounding box center [840, 204] width 14 height 12
radio input "true"
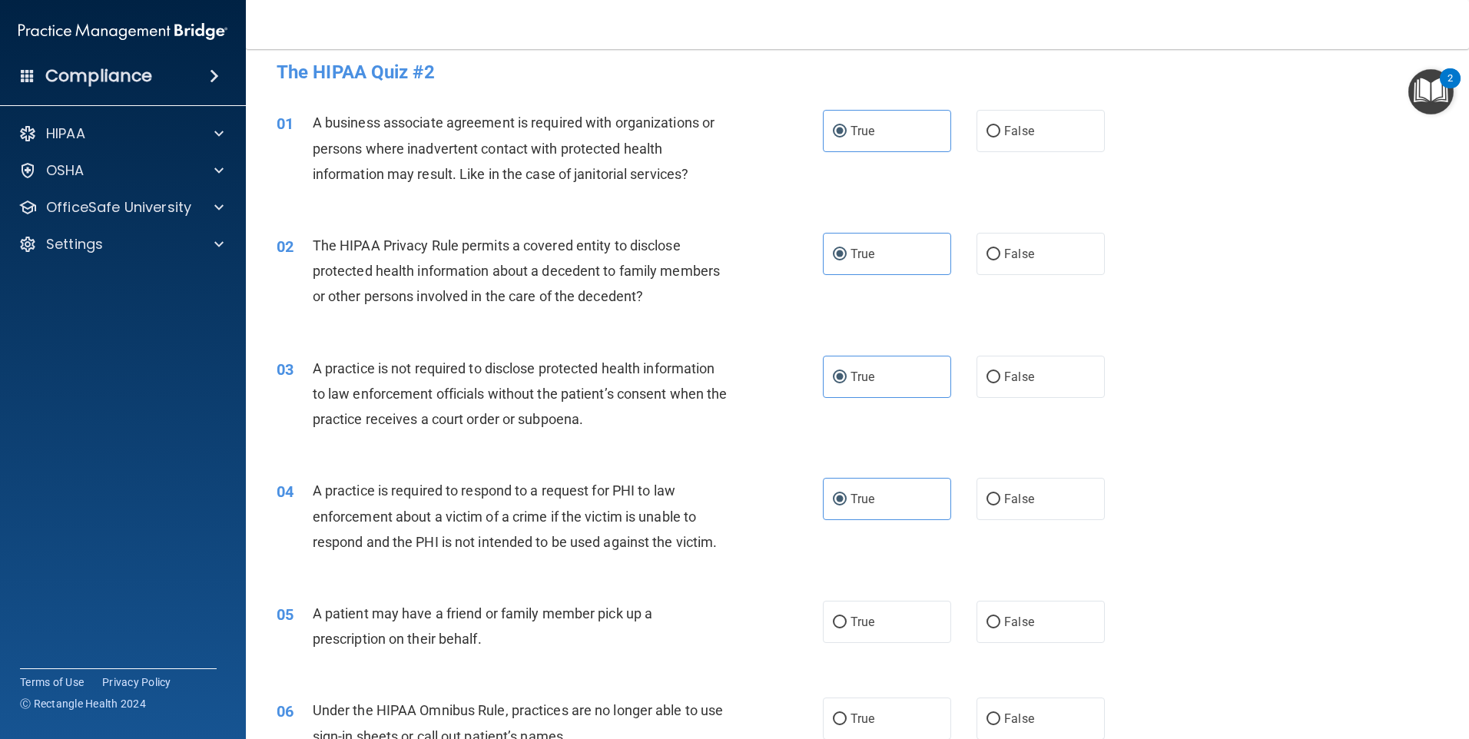
scroll to position [0, 0]
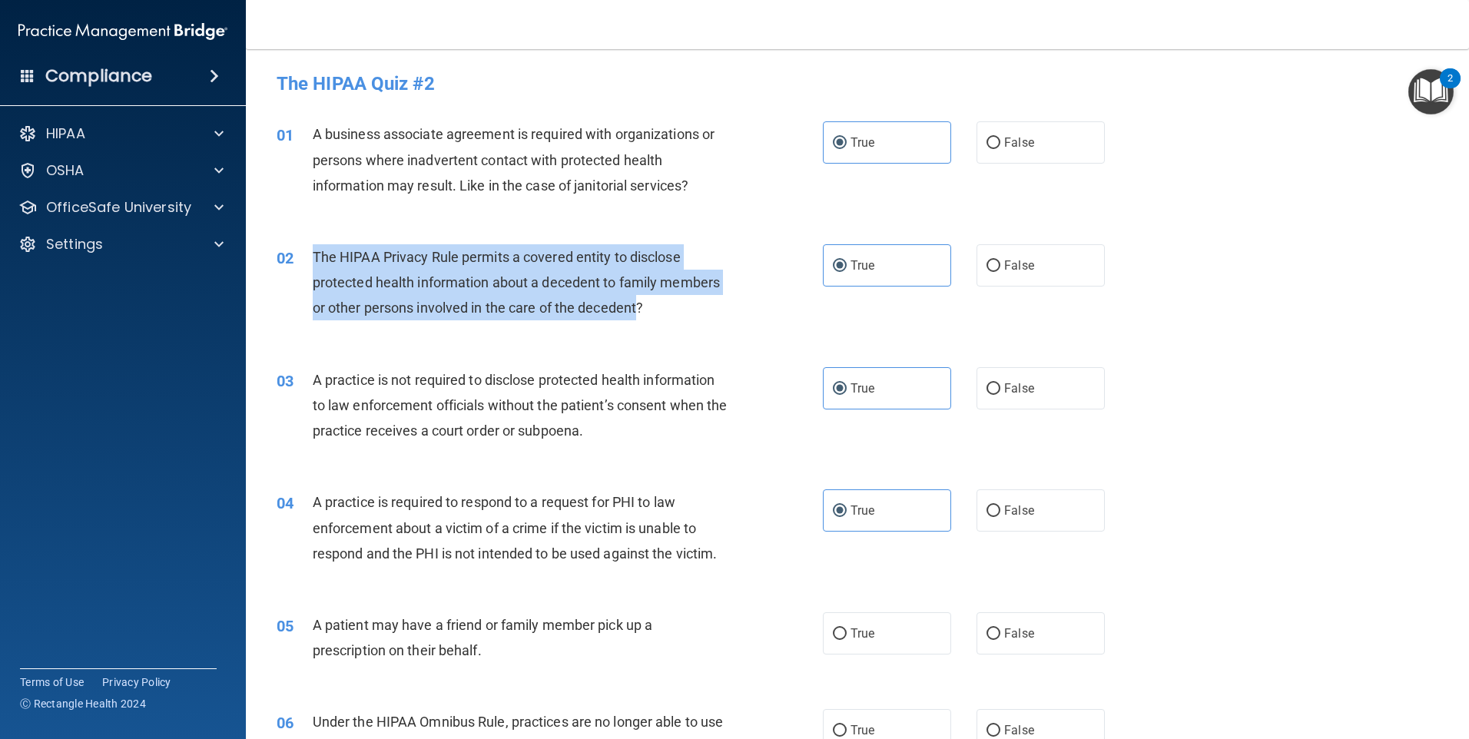
drag, startPoint x: 636, startPoint y: 306, endPoint x: 312, endPoint y: 260, distance: 327.4
click at [313, 260] on span "The HIPAA Privacy Rule permits a covered entity to disclose protected health in…" at bounding box center [516, 282] width 407 height 67
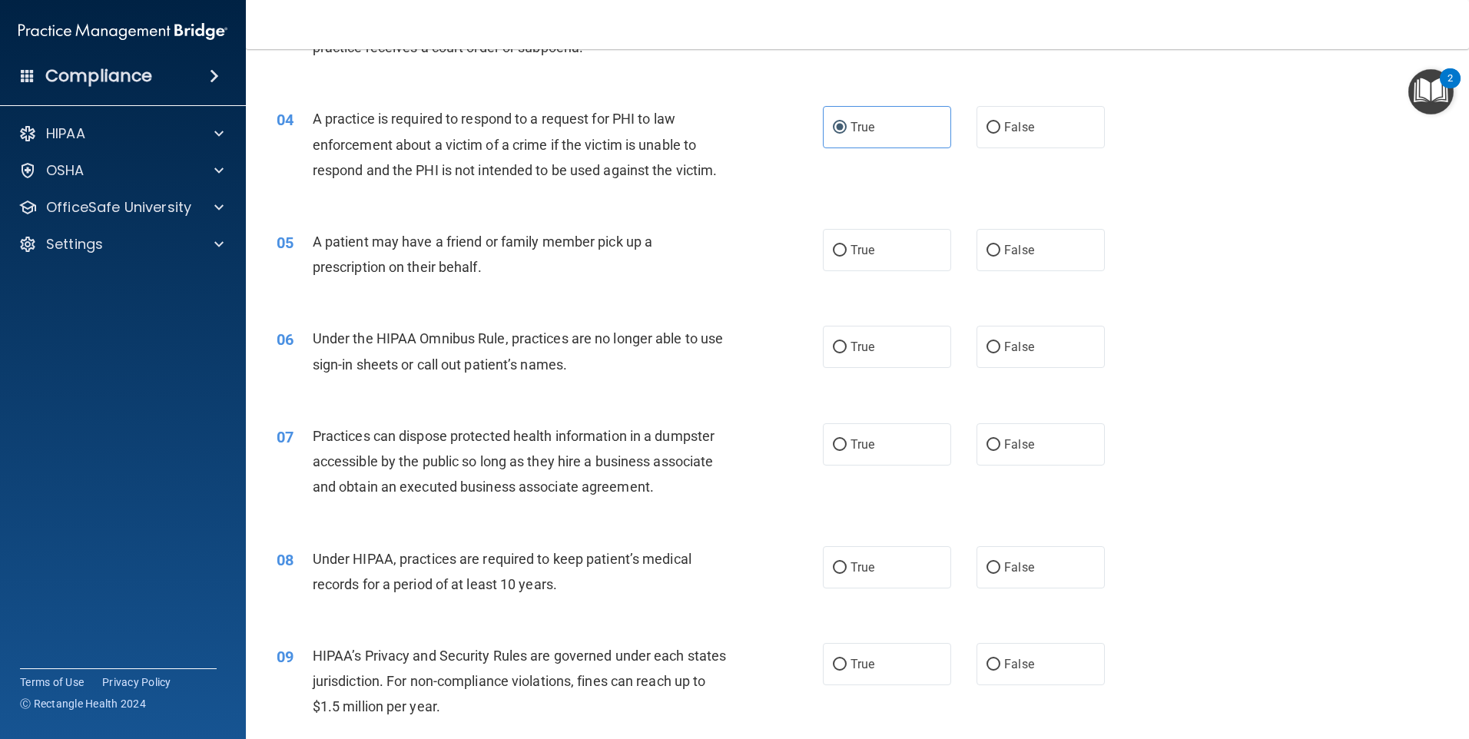
scroll to position [384, 0]
click at [872, 245] on label "True" at bounding box center [887, 249] width 128 height 42
click at [847, 245] on input "True" at bounding box center [840, 250] width 14 height 12
radio input "true"
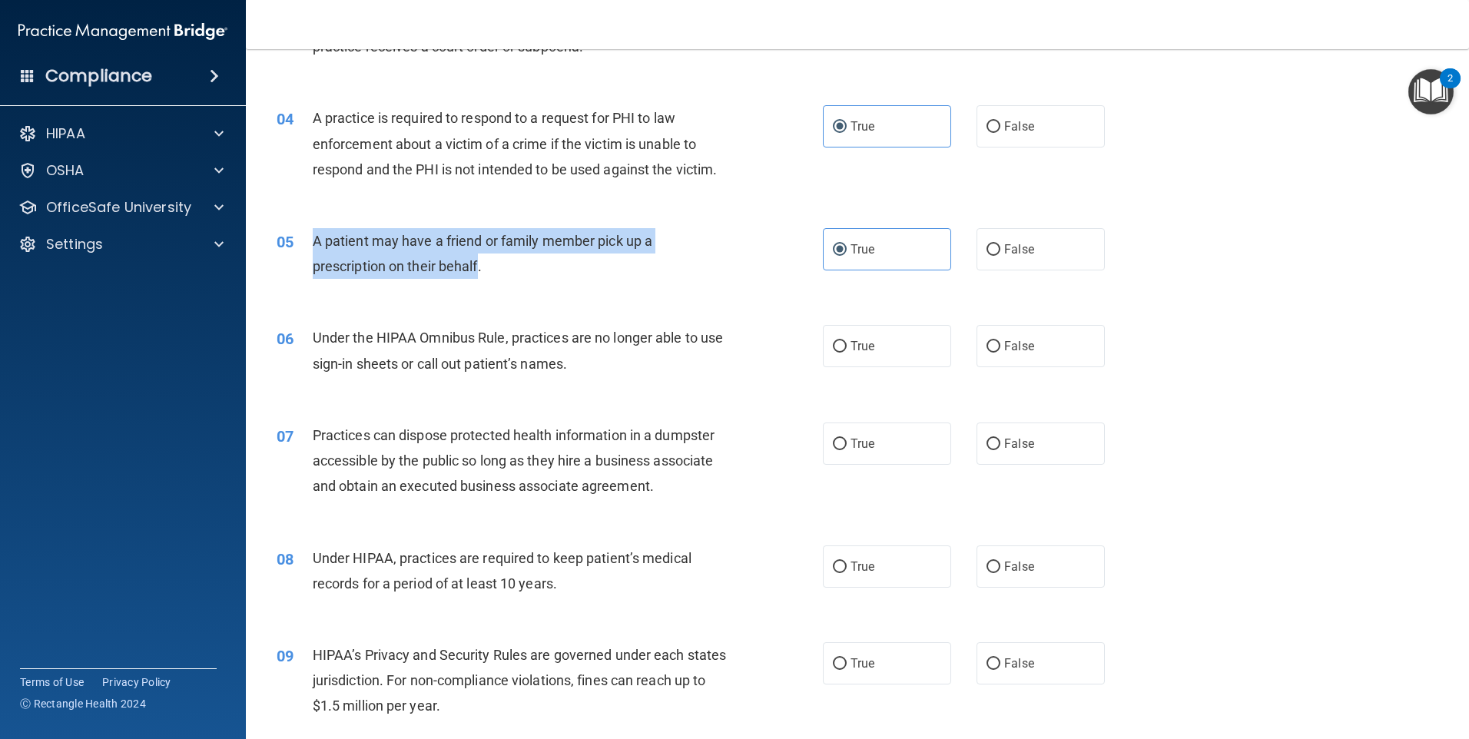
drag, startPoint x: 477, startPoint y: 264, endPoint x: 313, endPoint y: 241, distance: 165.2
click at [313, 241] on span "A patient may have a friend or family member pick up a prescription on their be…" at bounding box center [483, 253] width 340 height 41
drag, startPoint x: 313, startPoint y: 241, endPoint x: 324, endPoint y: 245, distance: 11.4
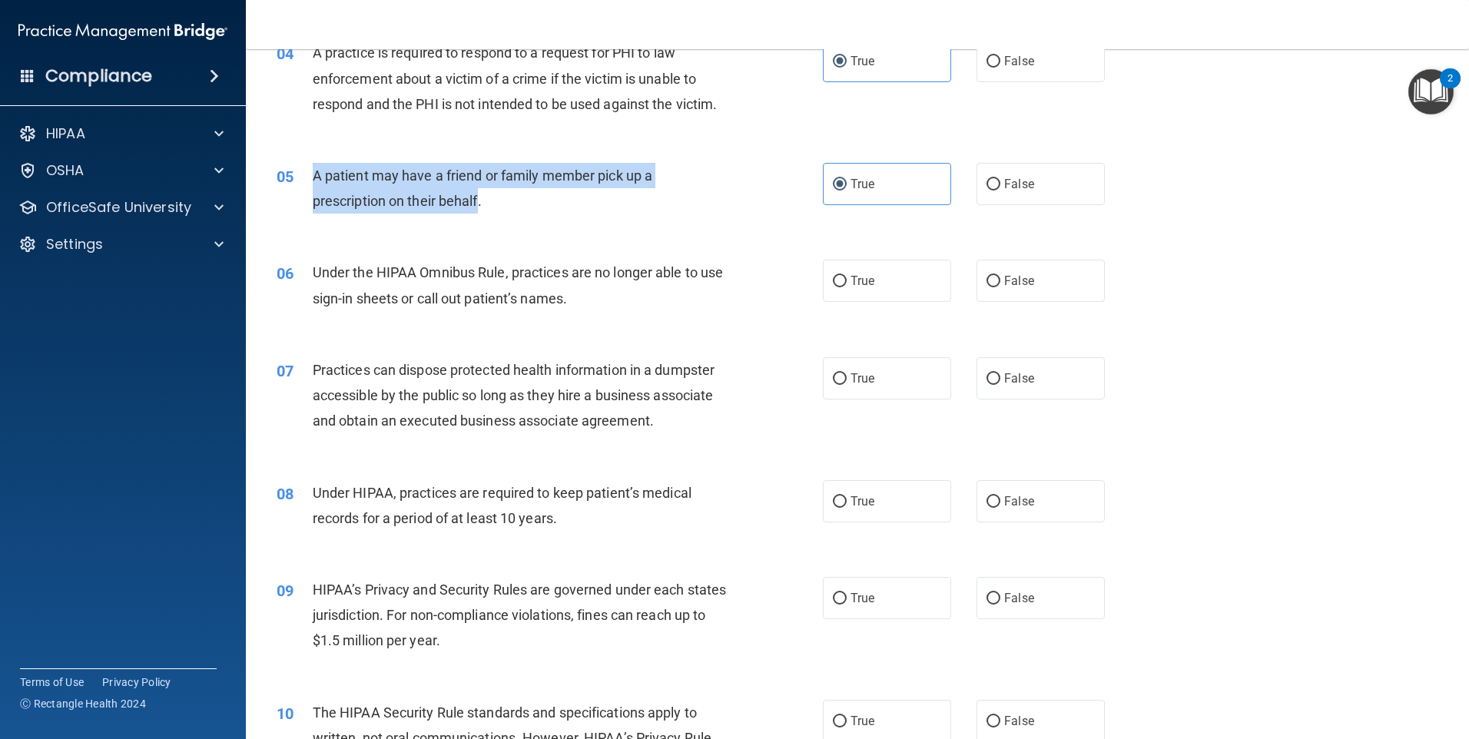
scroll to position [538, 0]
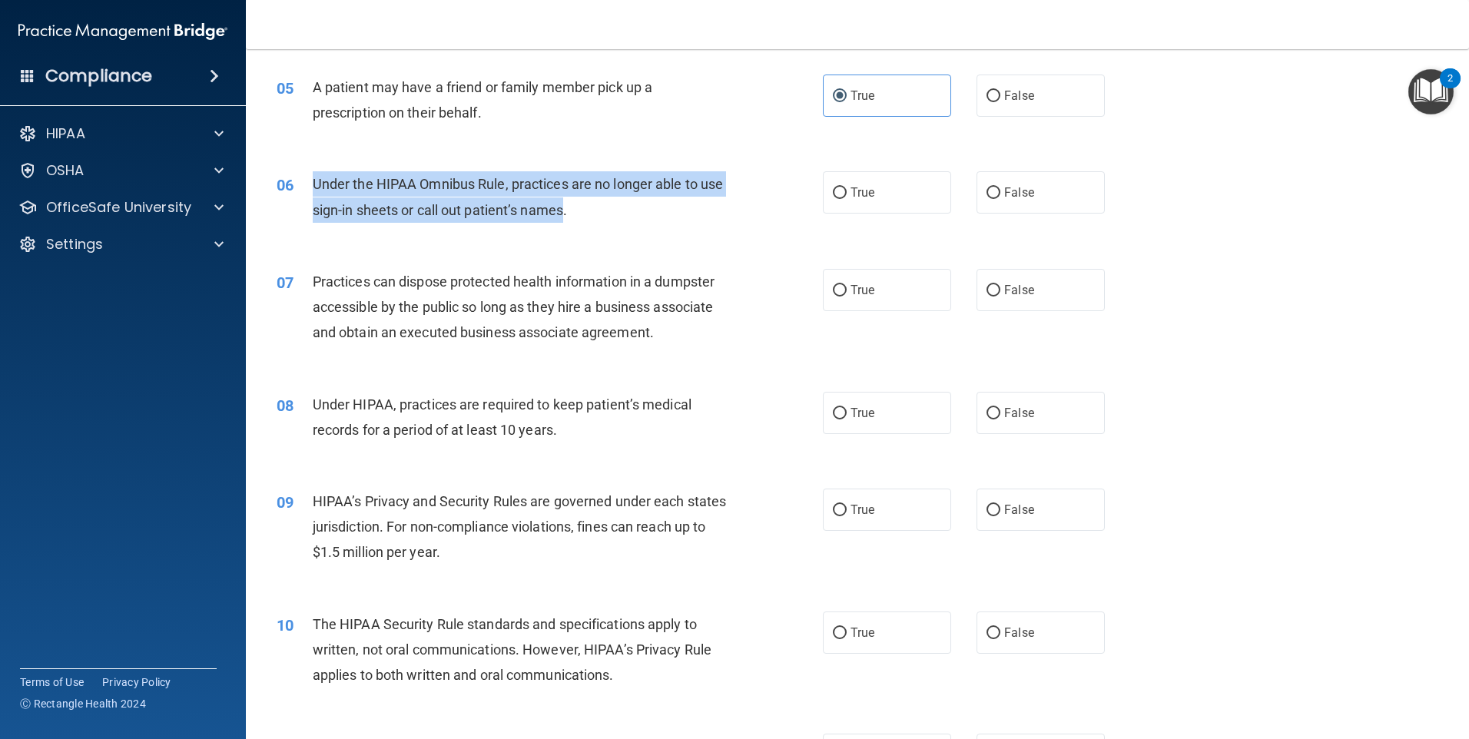
drag, startPoint x: 590, startPoint y: 209, endPoint x: 316, endPoint y: 188, distance: 275.0
click at [316, 188] on span "Under the HIPAA Omnibus Rule, practices are no longer able to use sign-in sheet…" at bounding box center [518, 196] width 411 height 41
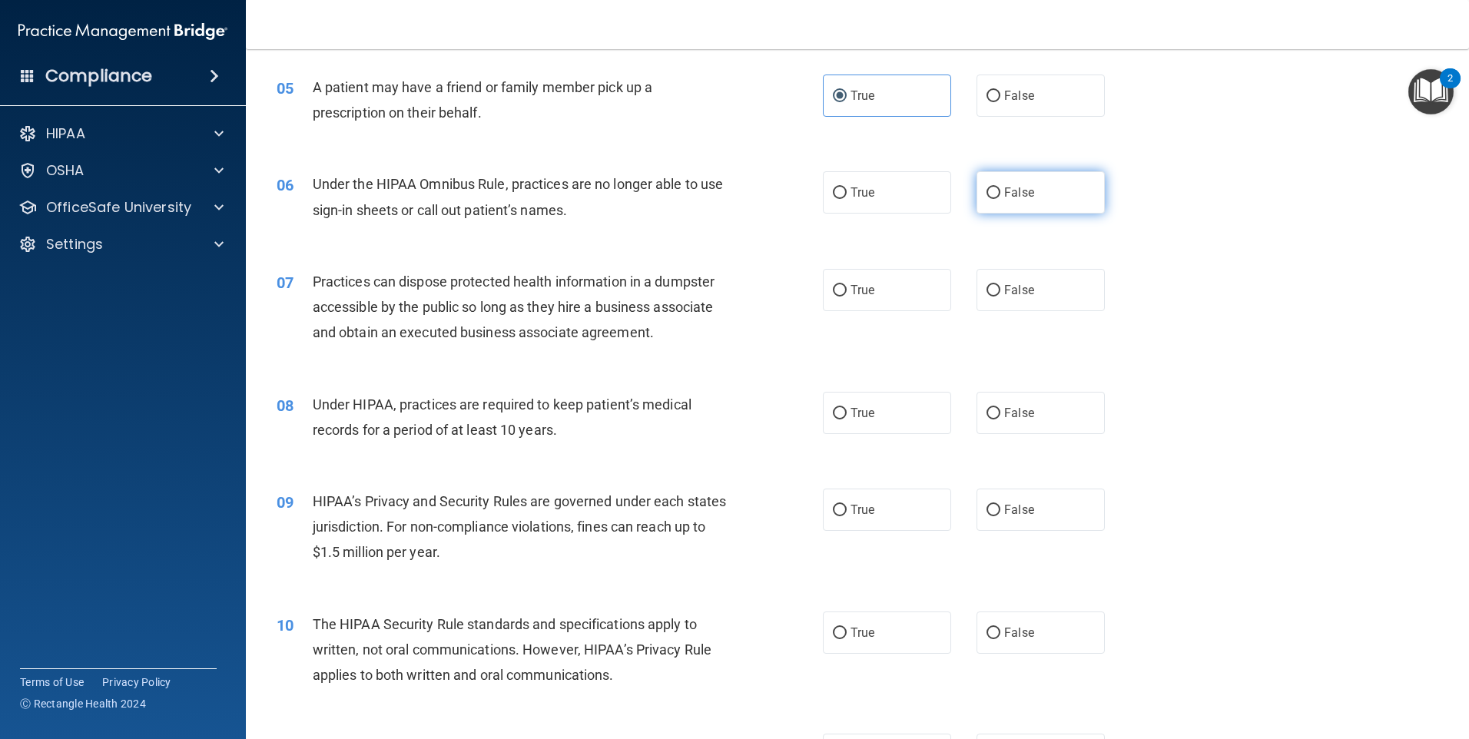
click at [993, 204] on label "False" at bounding box center [1040, 192] width 128 height 42
click at [993, 199] on input "False" at bounding box center [993, 193] width 14 height 12
radio input "true"
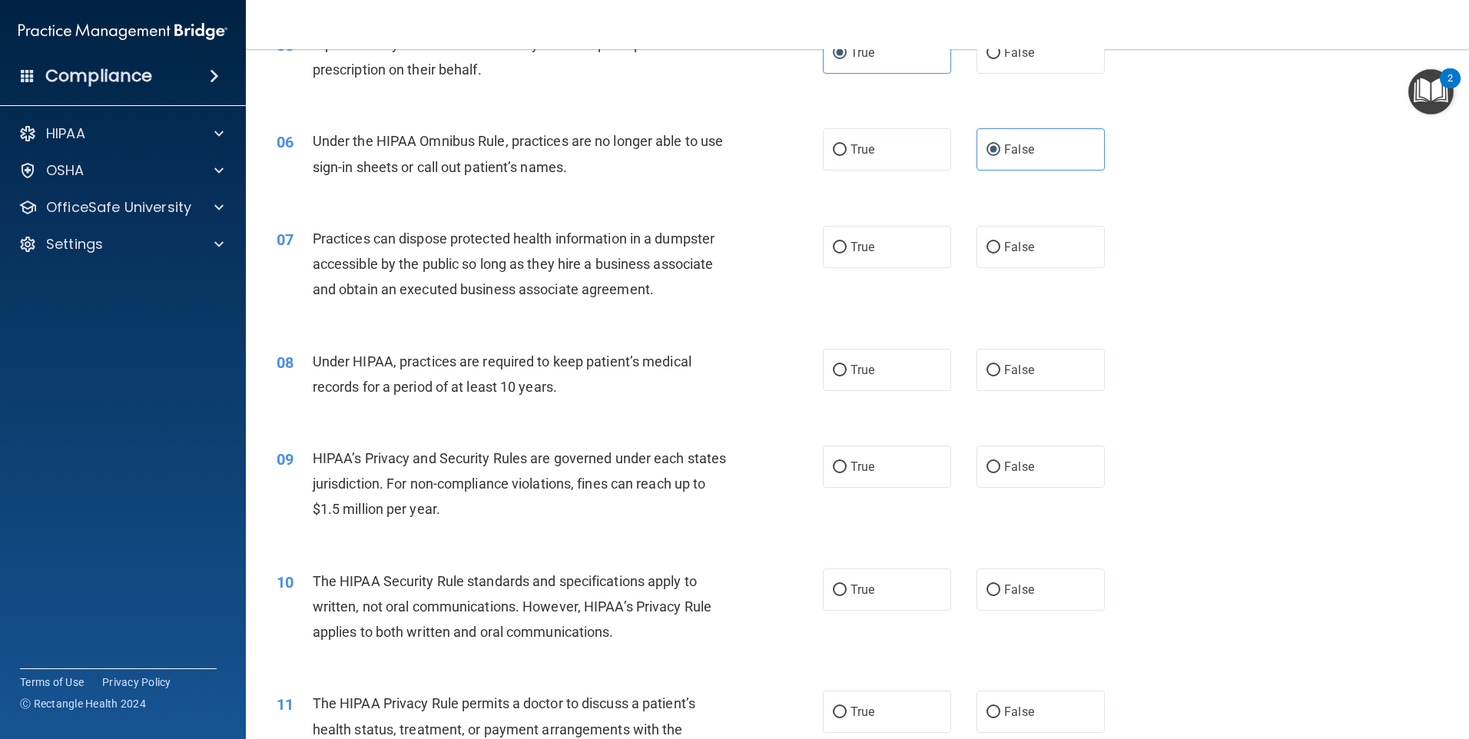
scroll to position [691, 0]
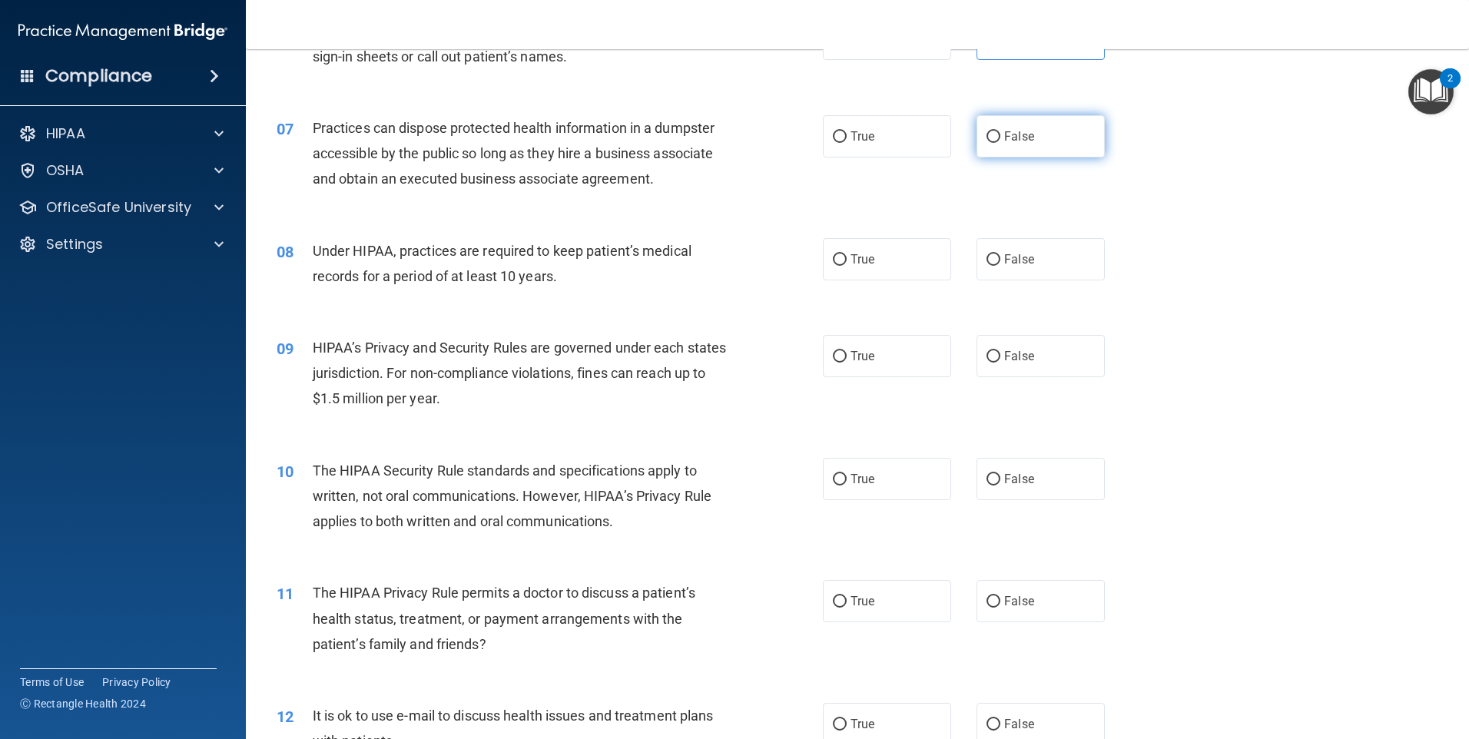
click at [1012, 149] on label "False" at bounding box center [1040, 136] width 128 height 42
click at [1000, 143] on input "False" at bounding box center [993, 137] width 14 height 12
radio input "true"
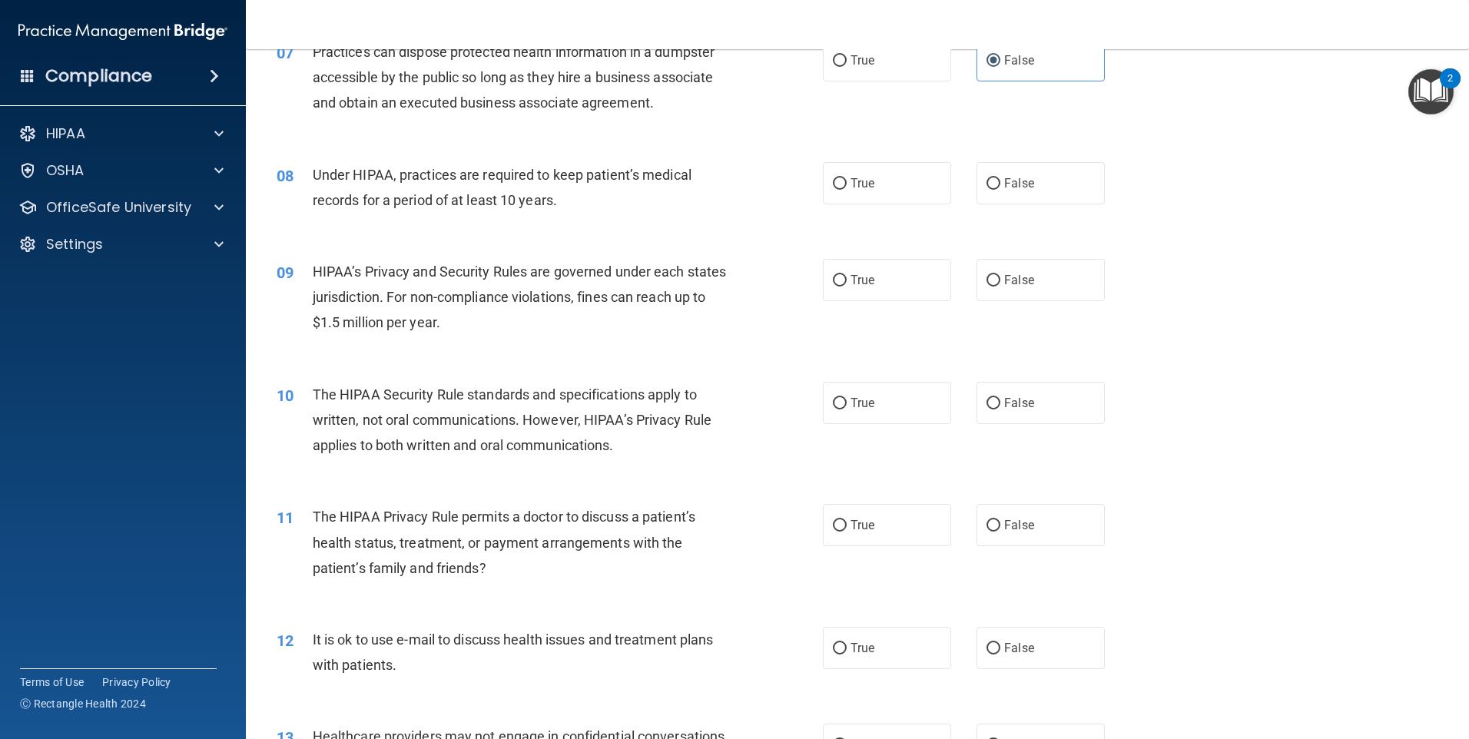
scroll to position [768, 0]
click at [882, 189] on label "True" at bounding box center [887, 182] width 128 height 42
click at [847, 189] on input "True" at bounding box center [840, 183] width 14 height 12
radio input "true"
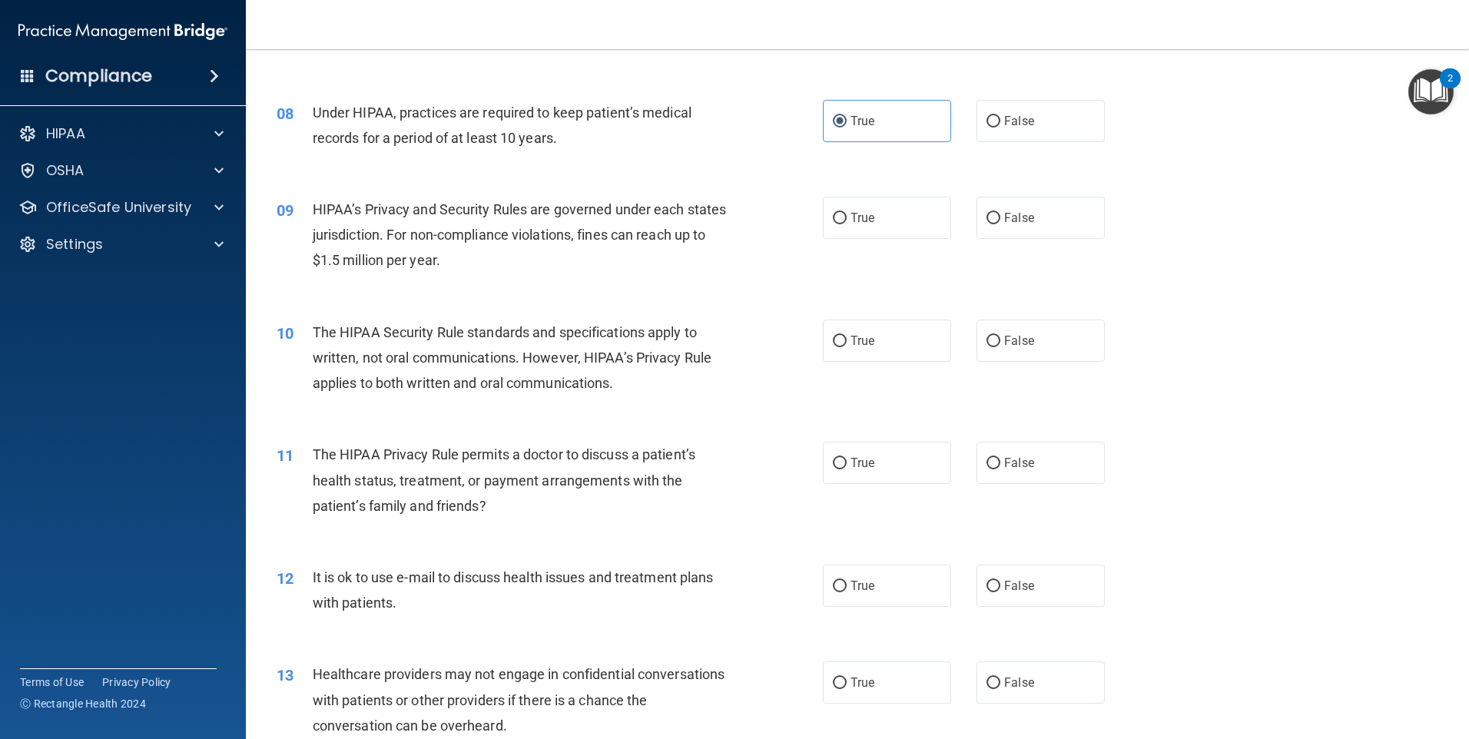
scroll to position [922, 0]
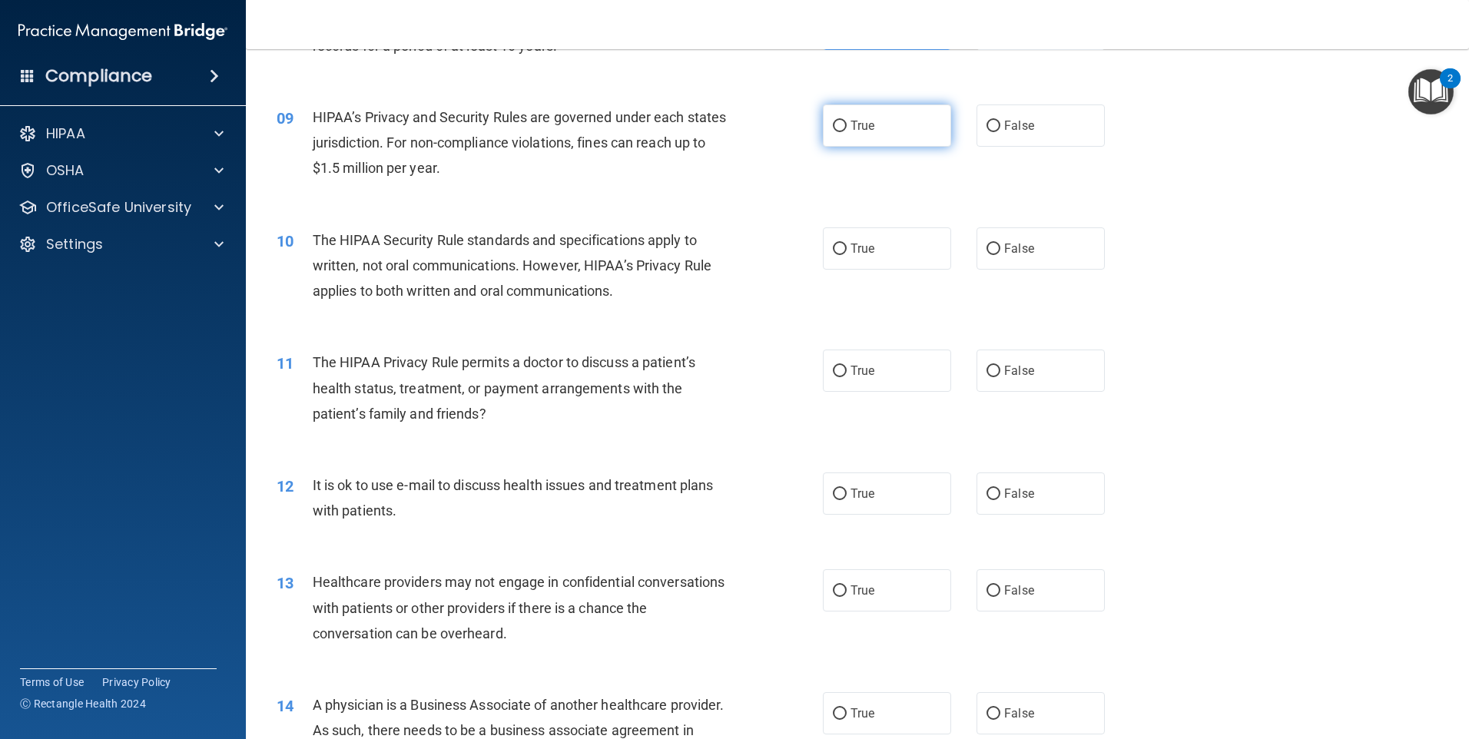
click at [823, 130] on label "True" at bounding box center [887, 125] width 128 height 42
click at [833, 130] on input "True" at bounding box center [840, 127] width 14 height 12
radio input "true"
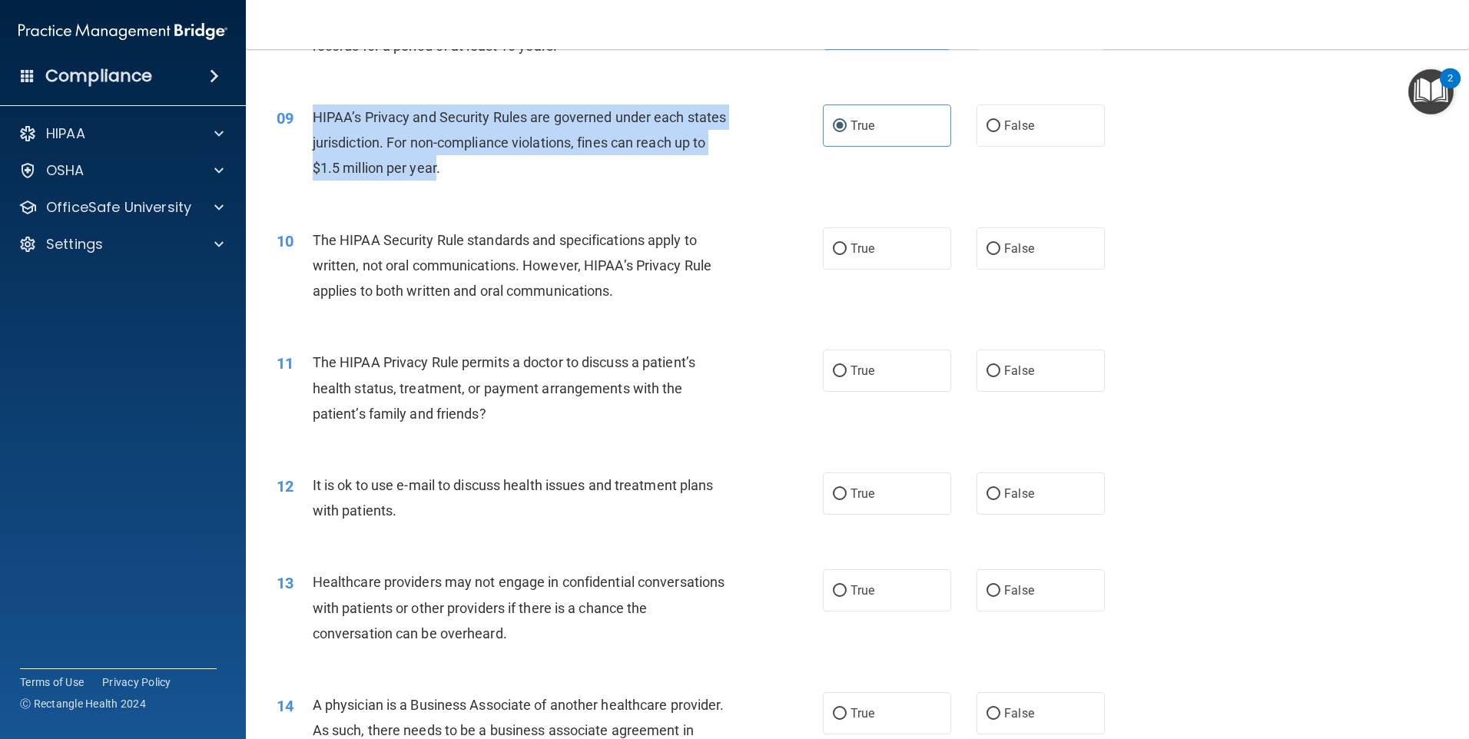
drag, startPoint x: 472, startPoint y: 167, endPoint x: 310, endPoint y: 115, distance: 171.0
click at [310, 115] on div "09 HIPAA’s Privacy and Security Rules are governed under each states jurisdicti…" at bounding box center [549, 146] width 592 height 84
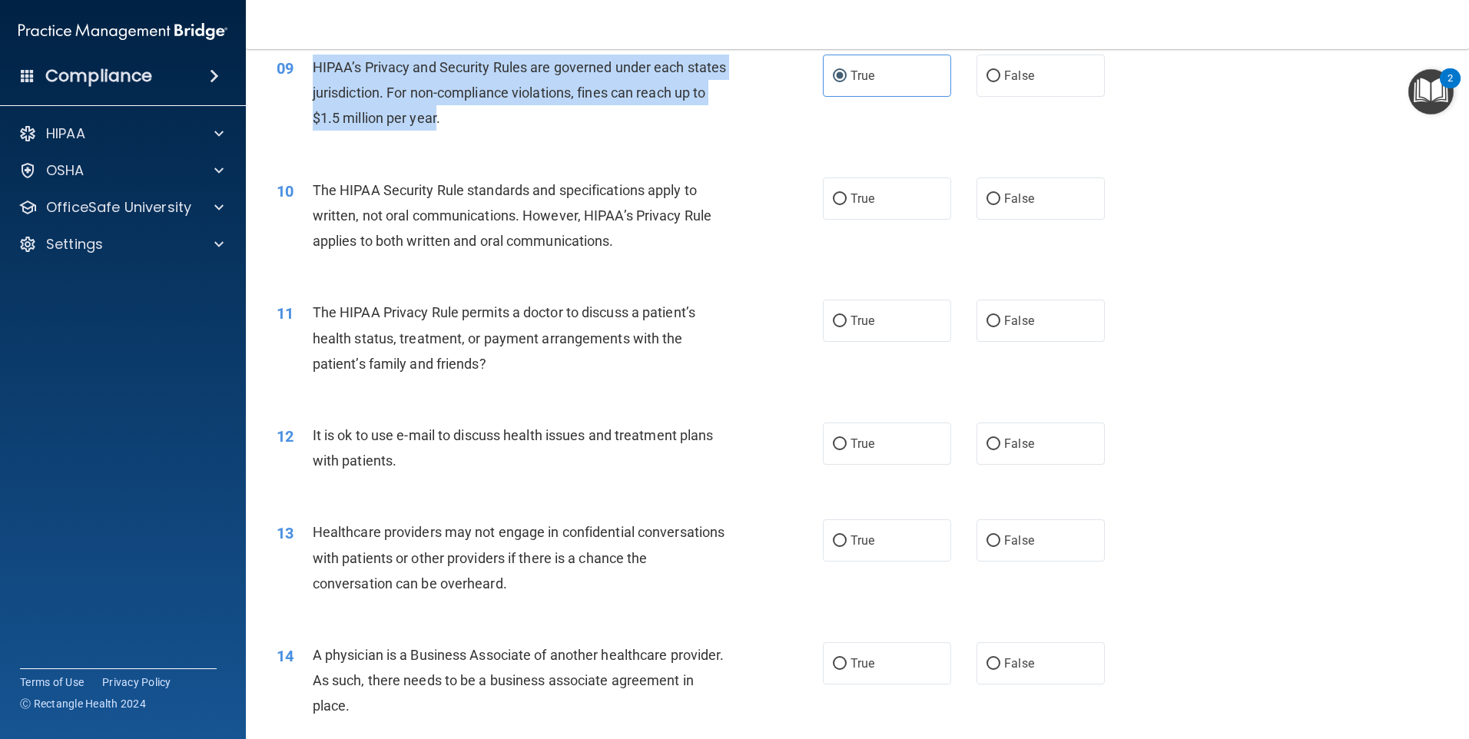
scroll to position [999, 0]
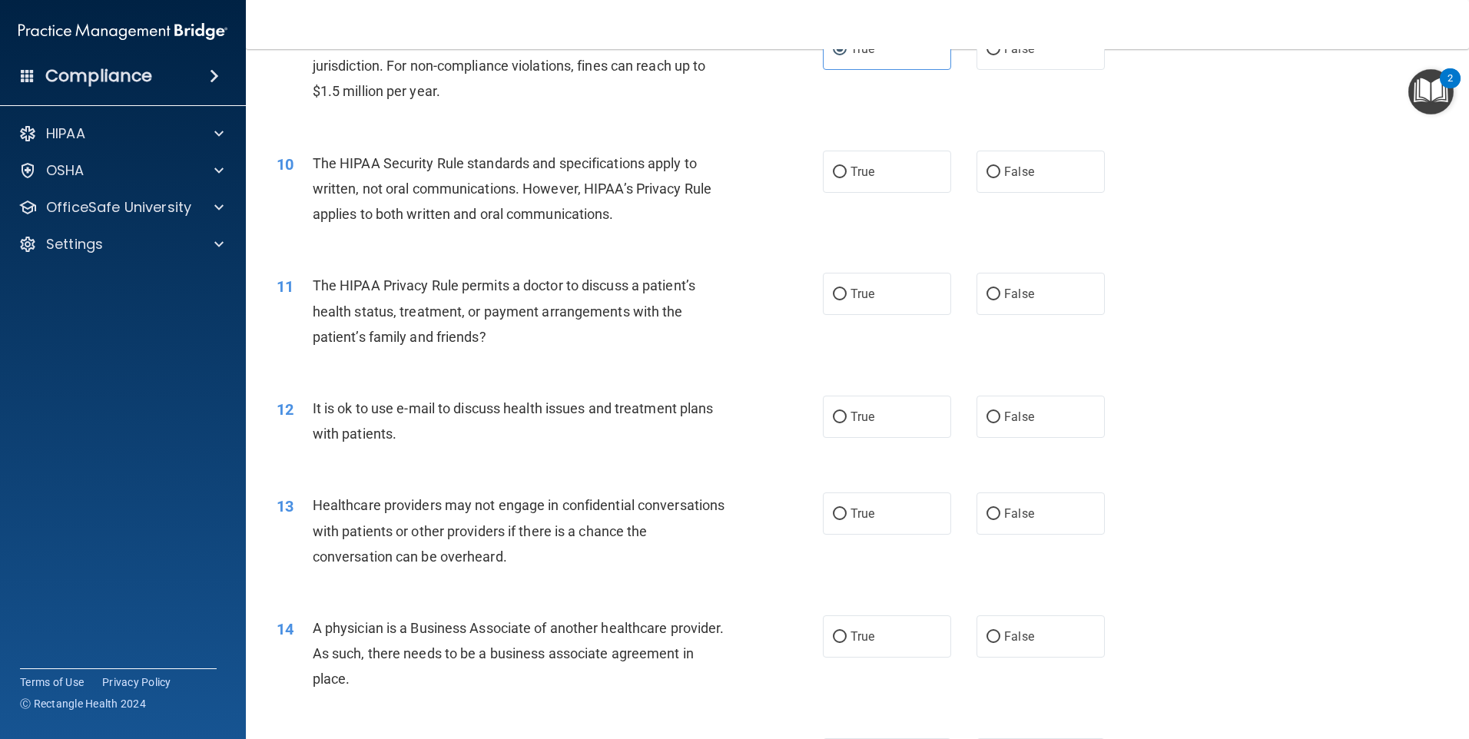
click at [452, 183] on span "The HIPAA Security Rule standards and specifications apply to written, not oral…" at bounding box center [512, 188] width 399 height 67
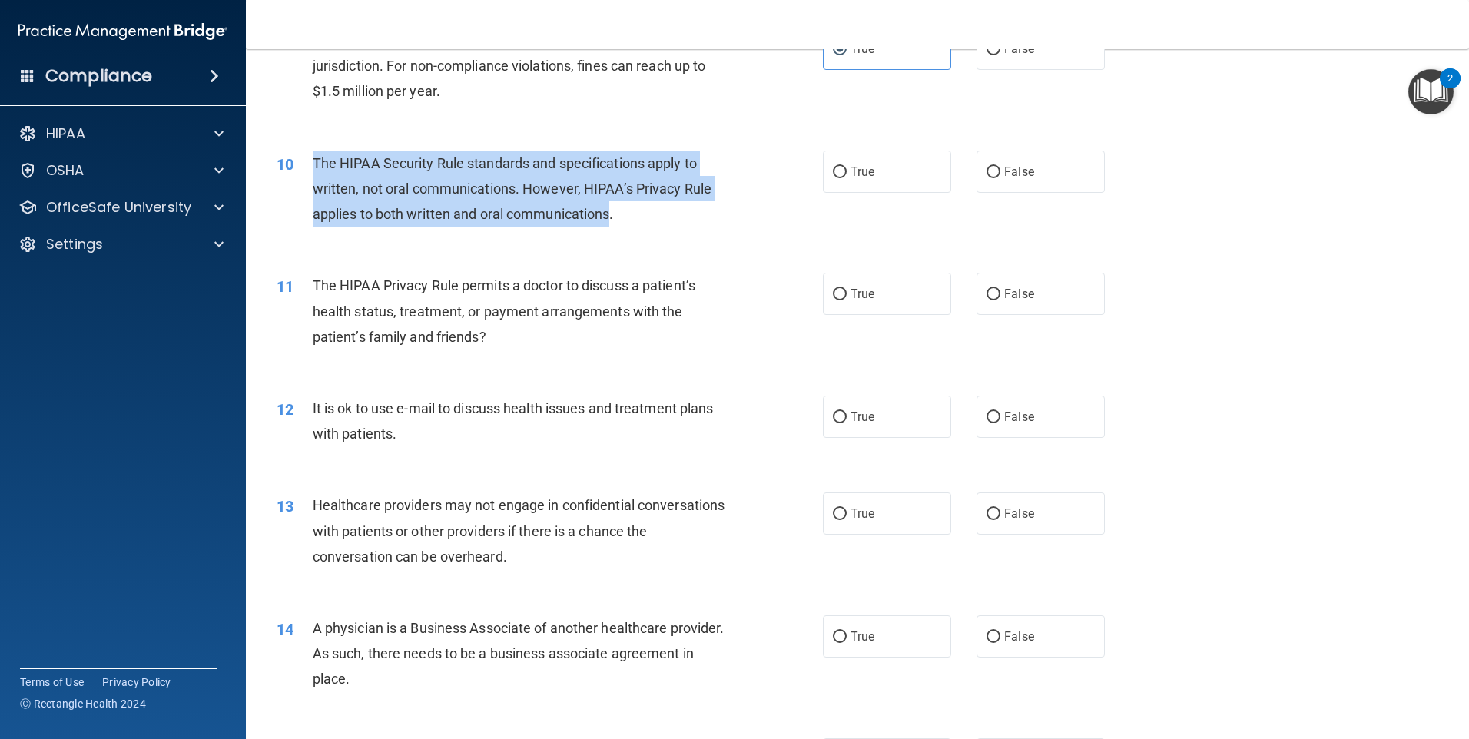
drag, startPoint x: 613, startPoint y: 215, endPoint x: 309, endPoint y: 164, distance: 308.5
click at [310, 164] on div "10 The HIPAA Security Rule standards and specifications apply to written, not o…" at bounding box center [549, 193] width 592 height 84
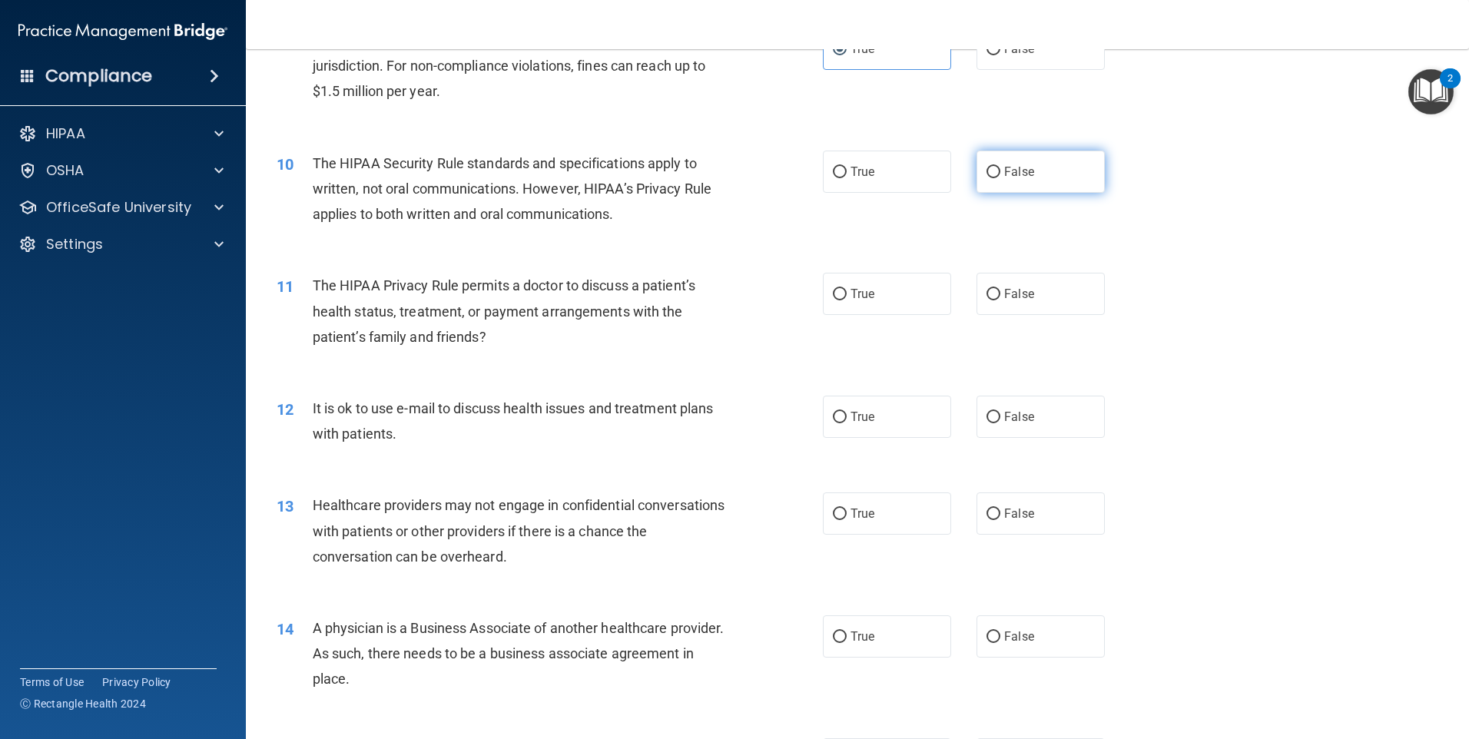
click at [1018, 175] on span "False" at bounding box center [1019, 171] width 30 height 15
click at [1000, 175] on input "False" at bounding box center [993, 173] width 14 height 12
radio input "true"
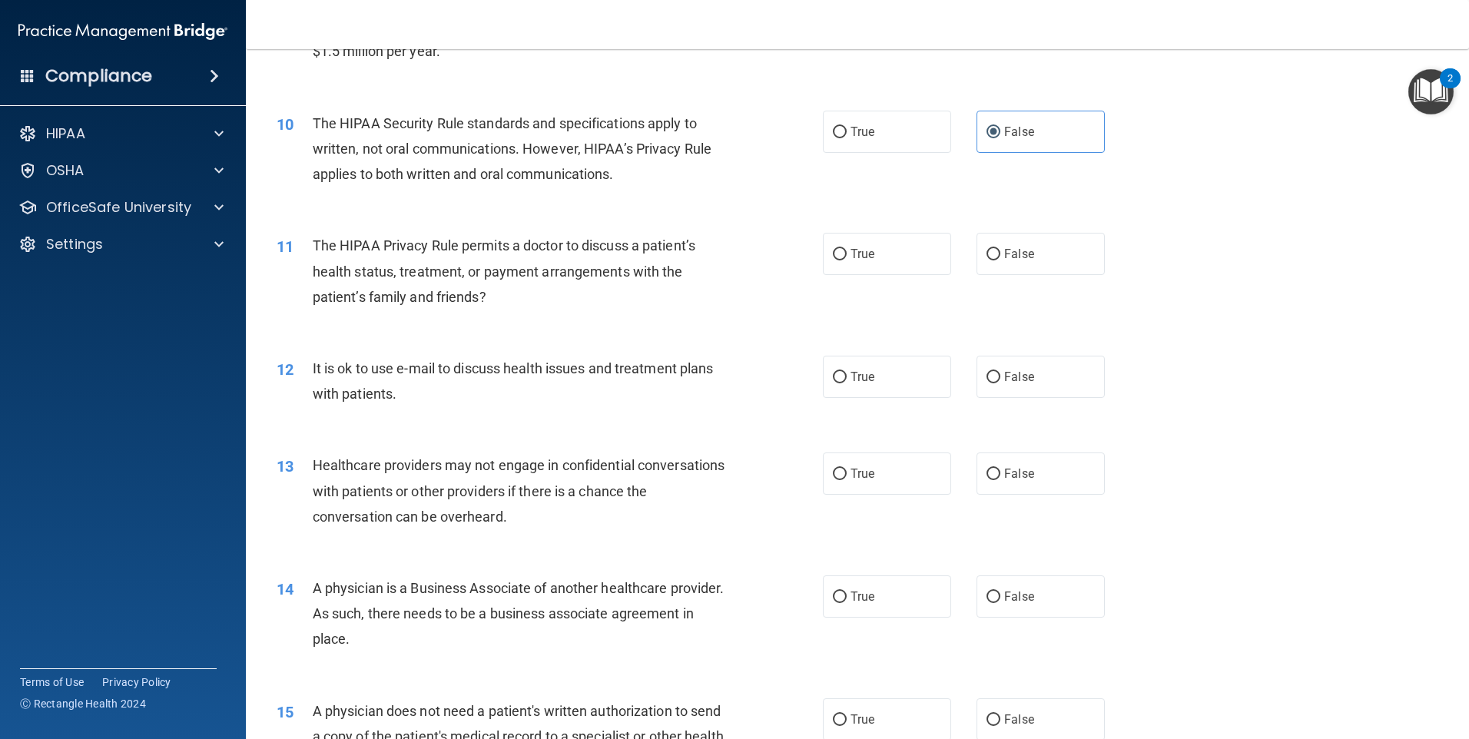
scroll to position [1075, 0]
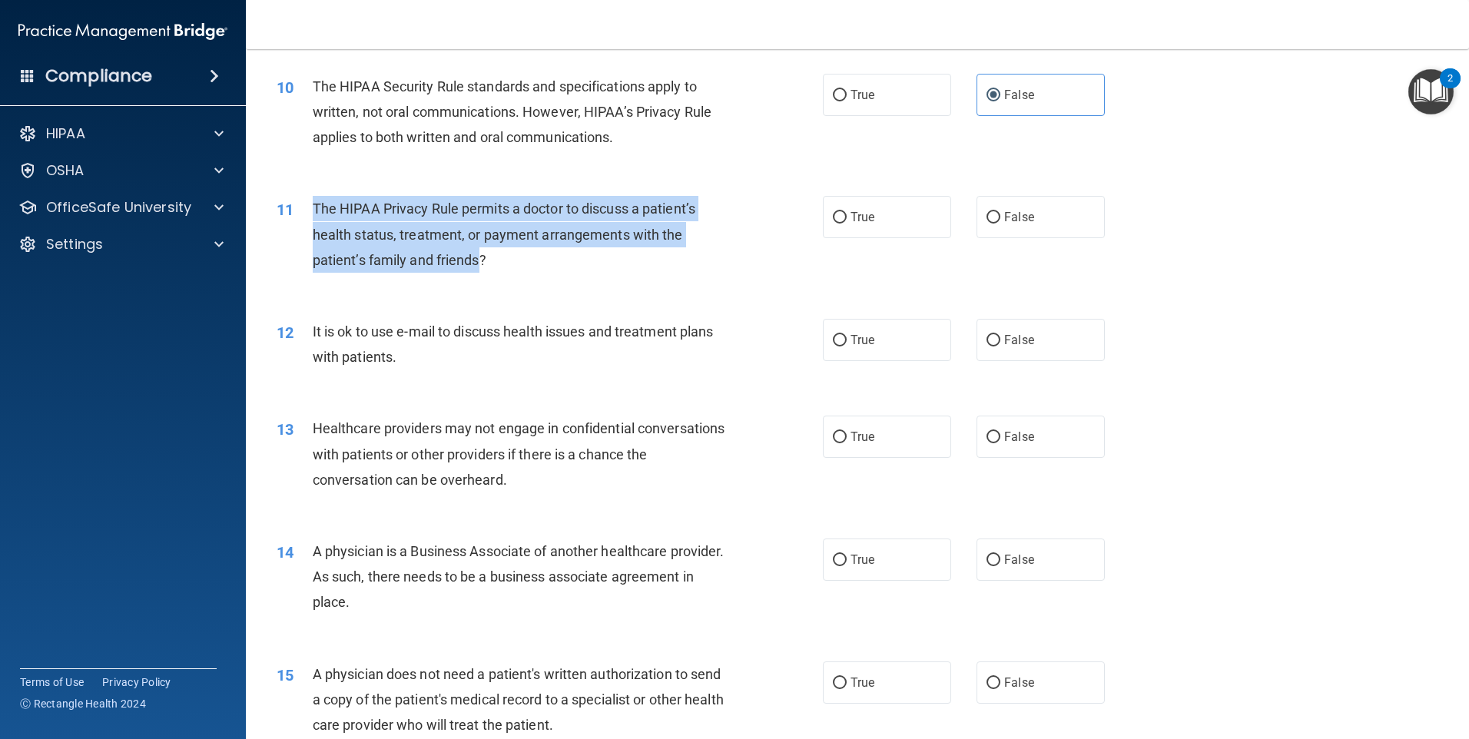
drag, startPoint x: 479, startPoint y: 262, endPoint x: 316, endPoint y: 210, distance: 170.8
click at [316, 210] on span "The HIPAA Privacy Rule permits a doctor to discuss a patient’s health status, t…" at bounding box center [504, 233] width 383 height 67
drag, startPoint x: 316, startPoint y: 210, endPoint x: 329, endPoint y: 218, distance: 15.2
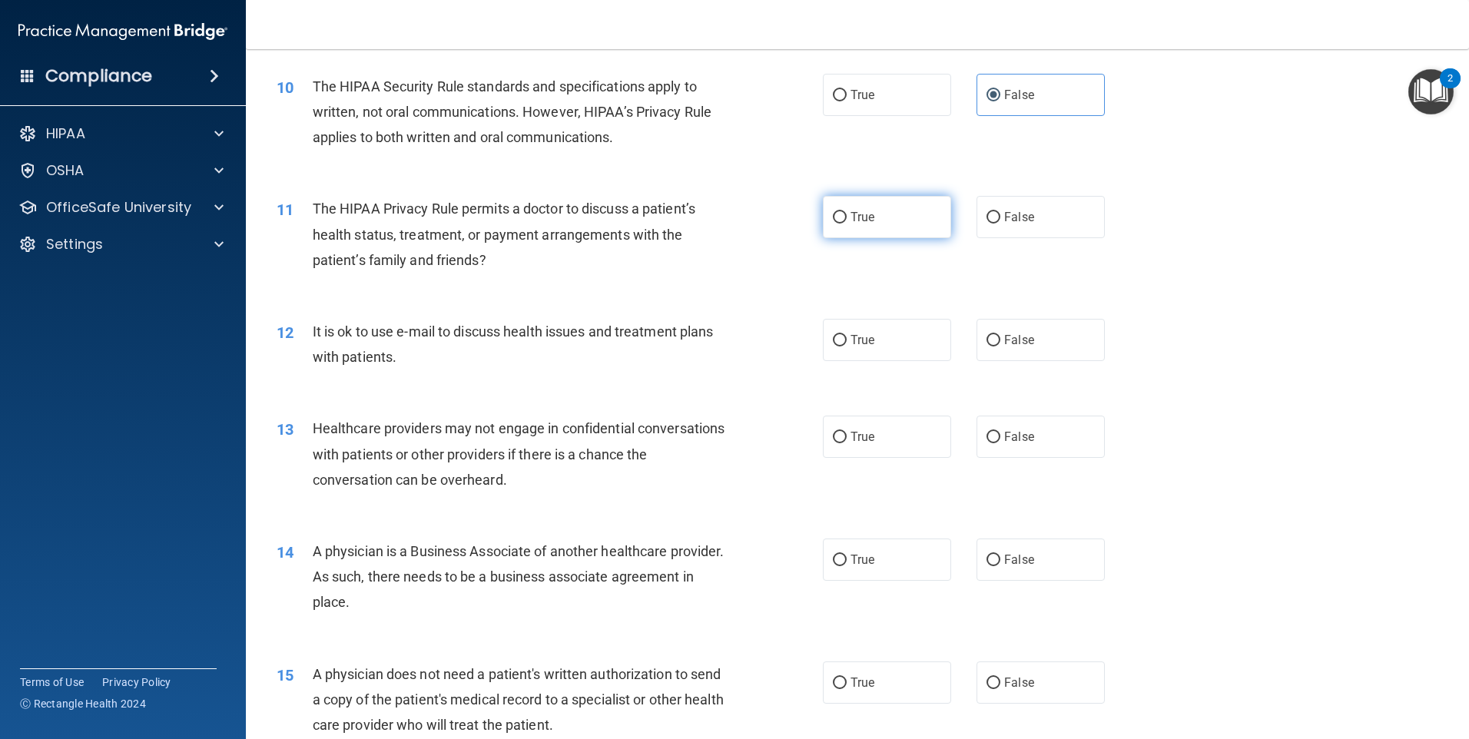
click at [831, 224] on label "True" at bounding box center [887, 217] width 128 height 42
click at [833, 224] on input "True" at bounding box center [840, 218] width 14 height 12
radio input "true"
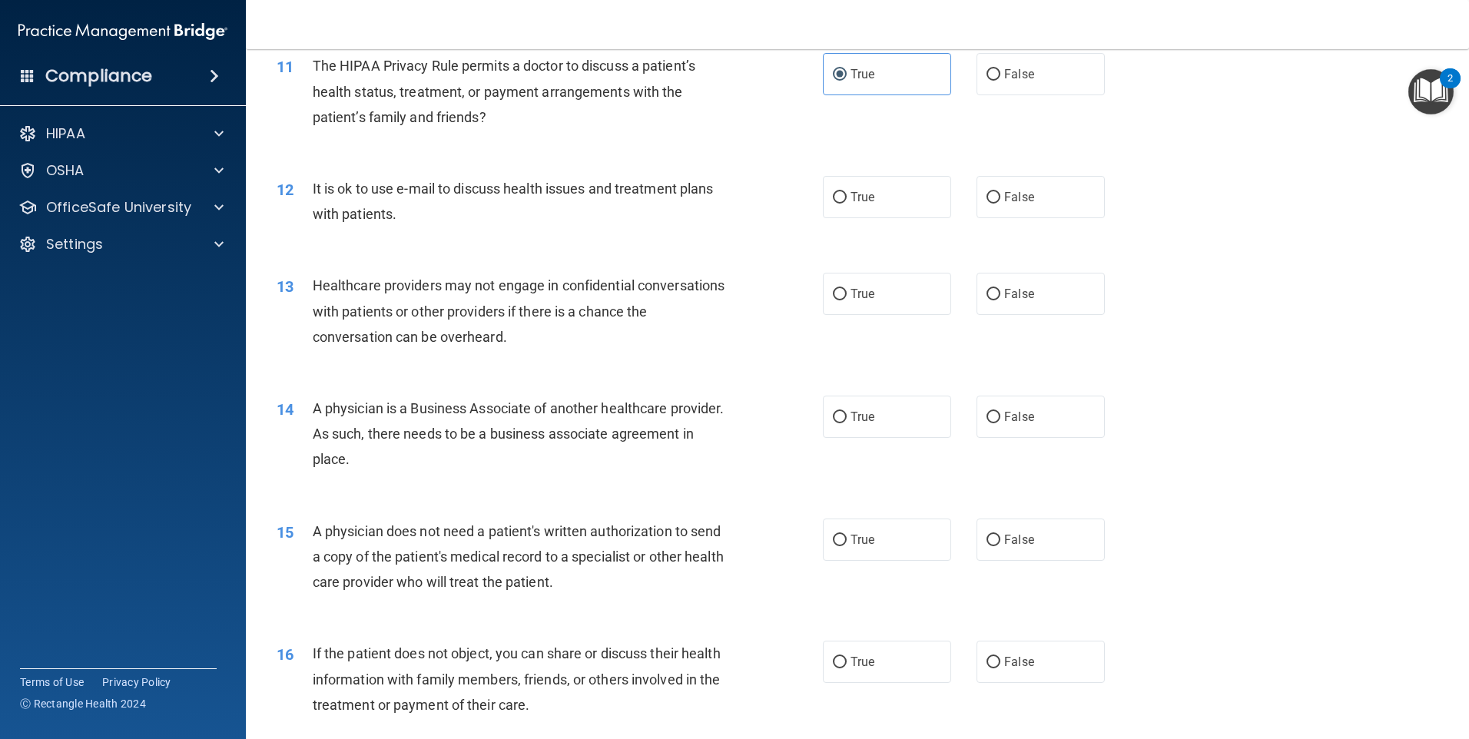
scroll to position [1229, 0]
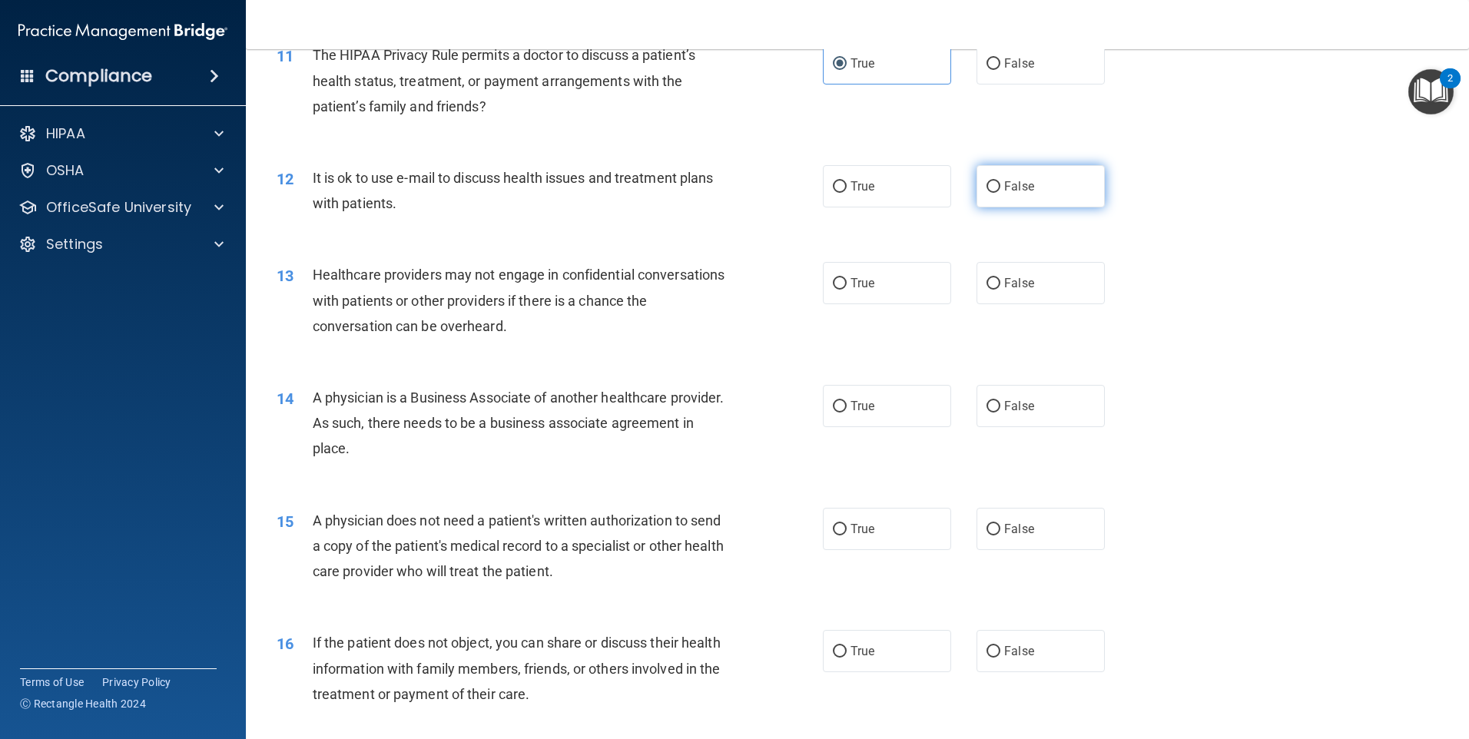
click at [989, 185] on input "False" at bounding box center [993, 187] width 14 height 12
radio input "true"
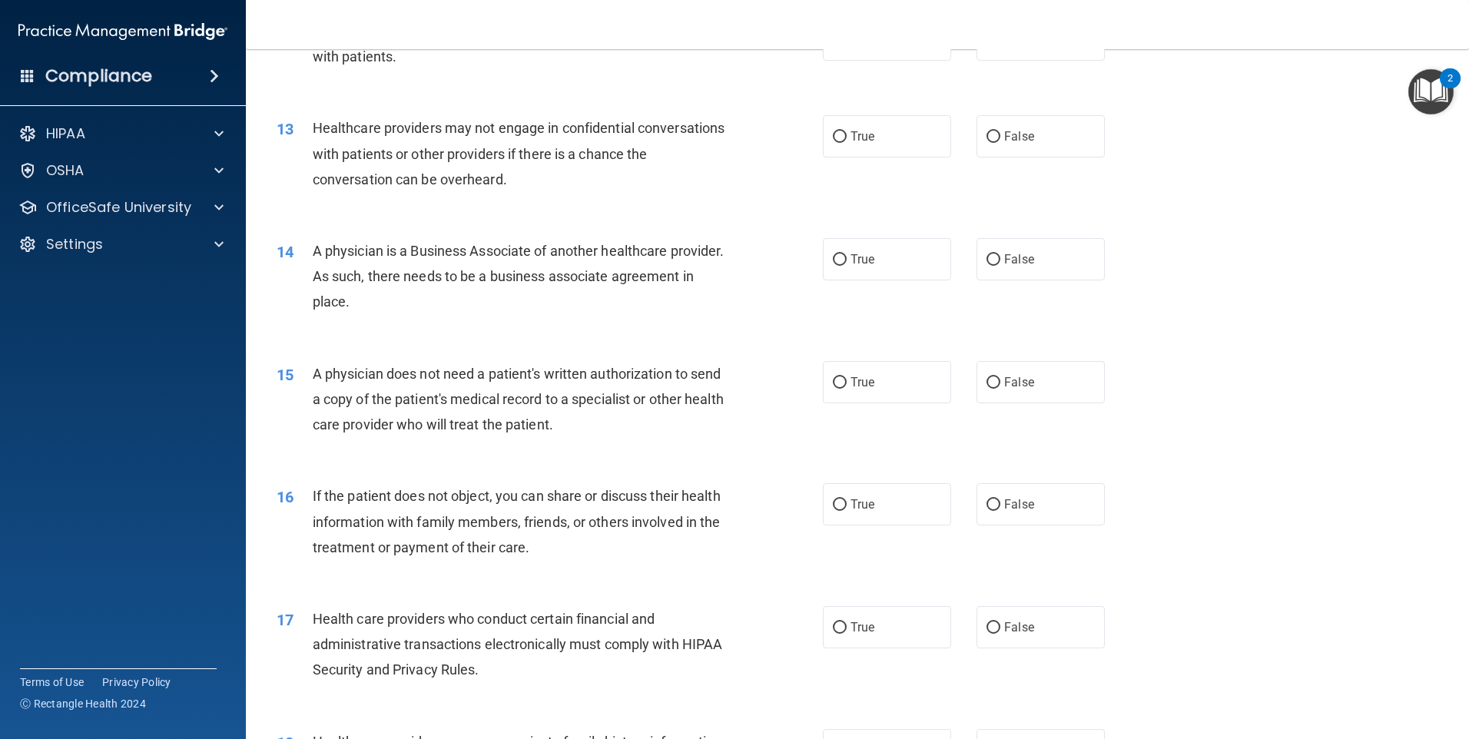
scroll to position [1383, 0]
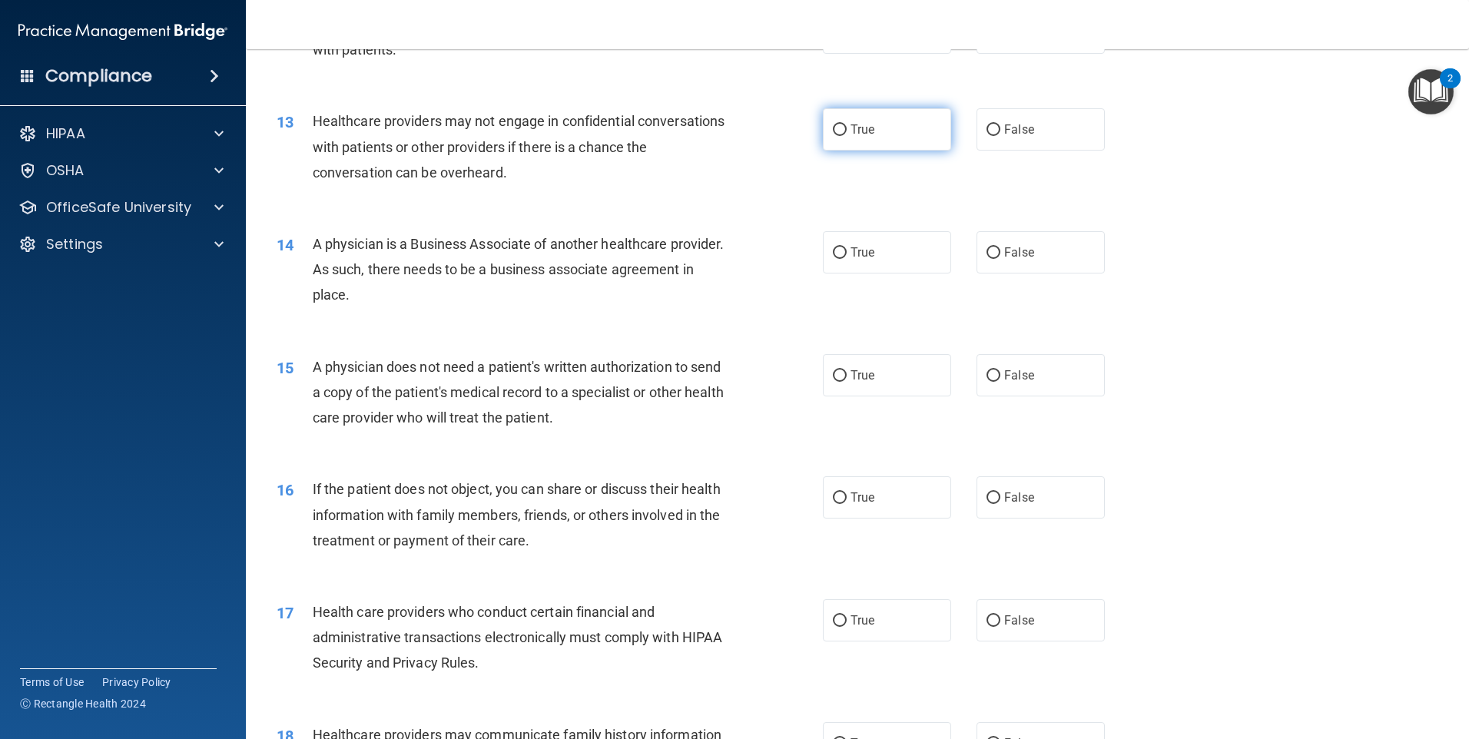
click at [839, 124] on input "True" at bounding box center [840, 130] width 14 height 12
radio input "true"
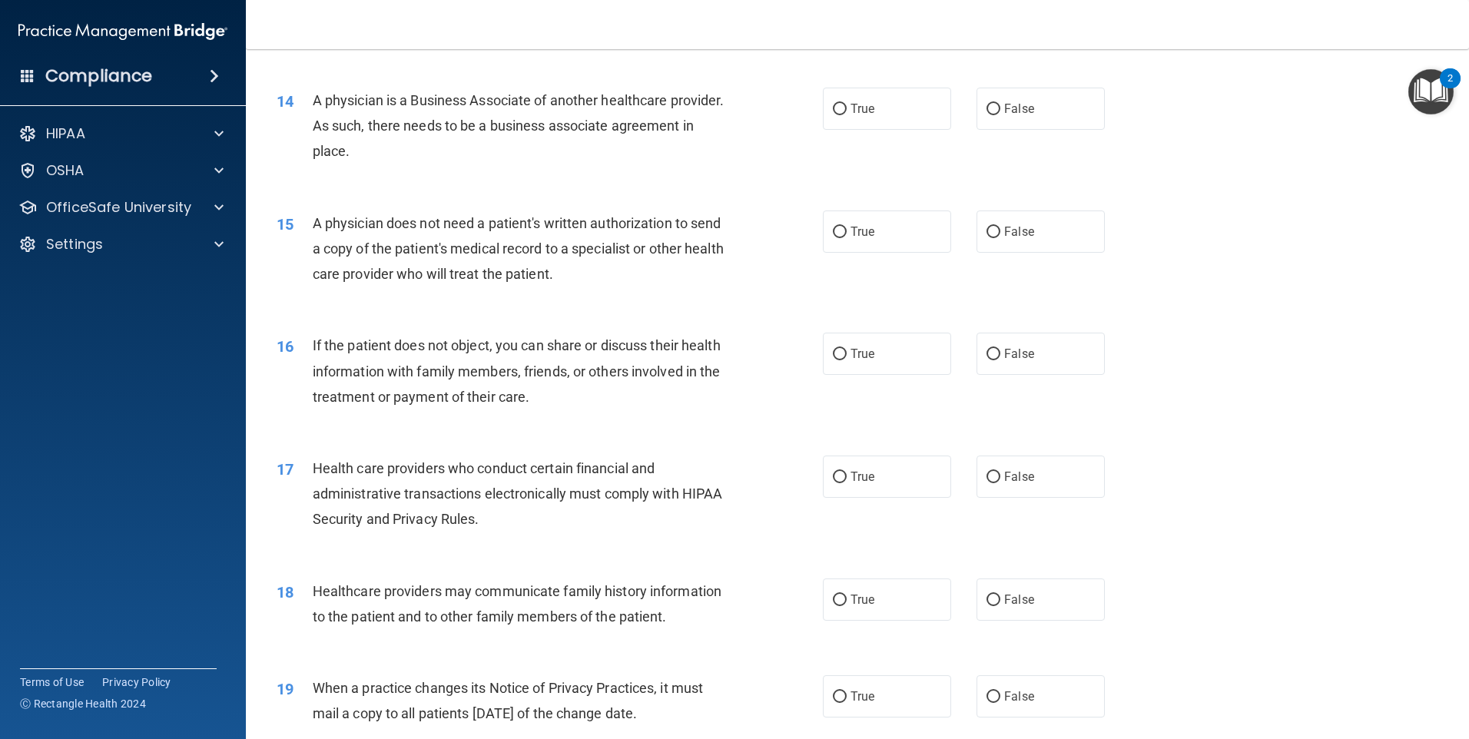
scroll to position [1536, 0]
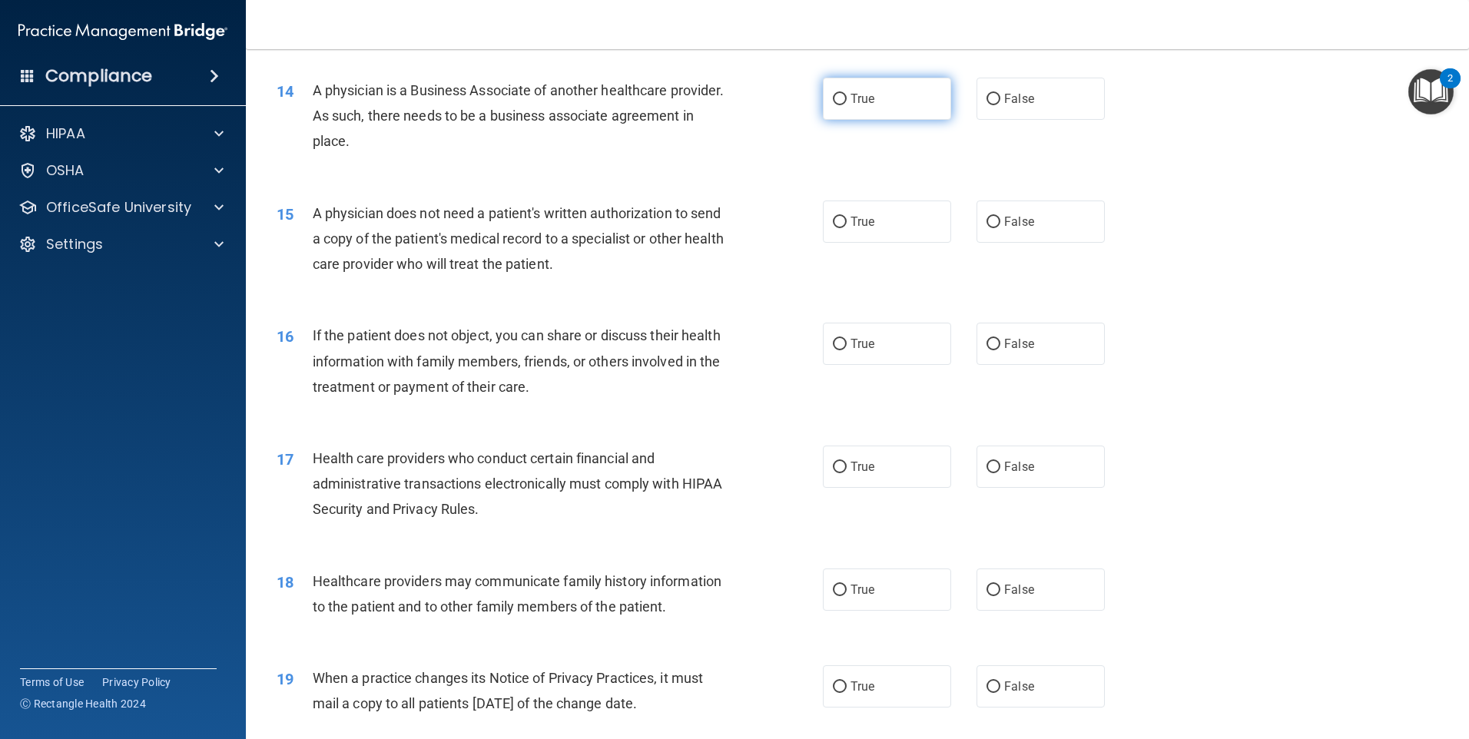
click at [833, 102] on input "True" at bounding box center [840, 100] width 14 height 12
radio input "true"
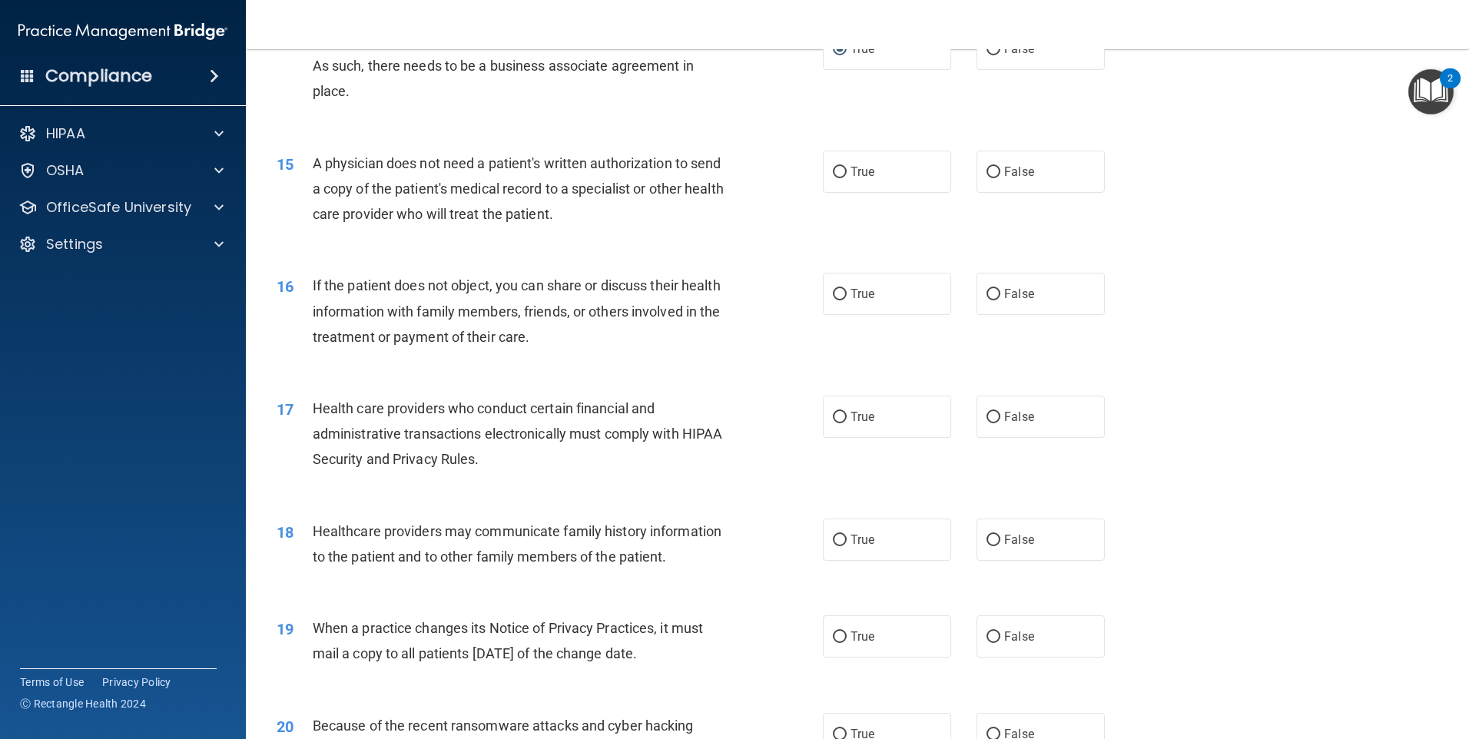
scroll to position [1613, 0]
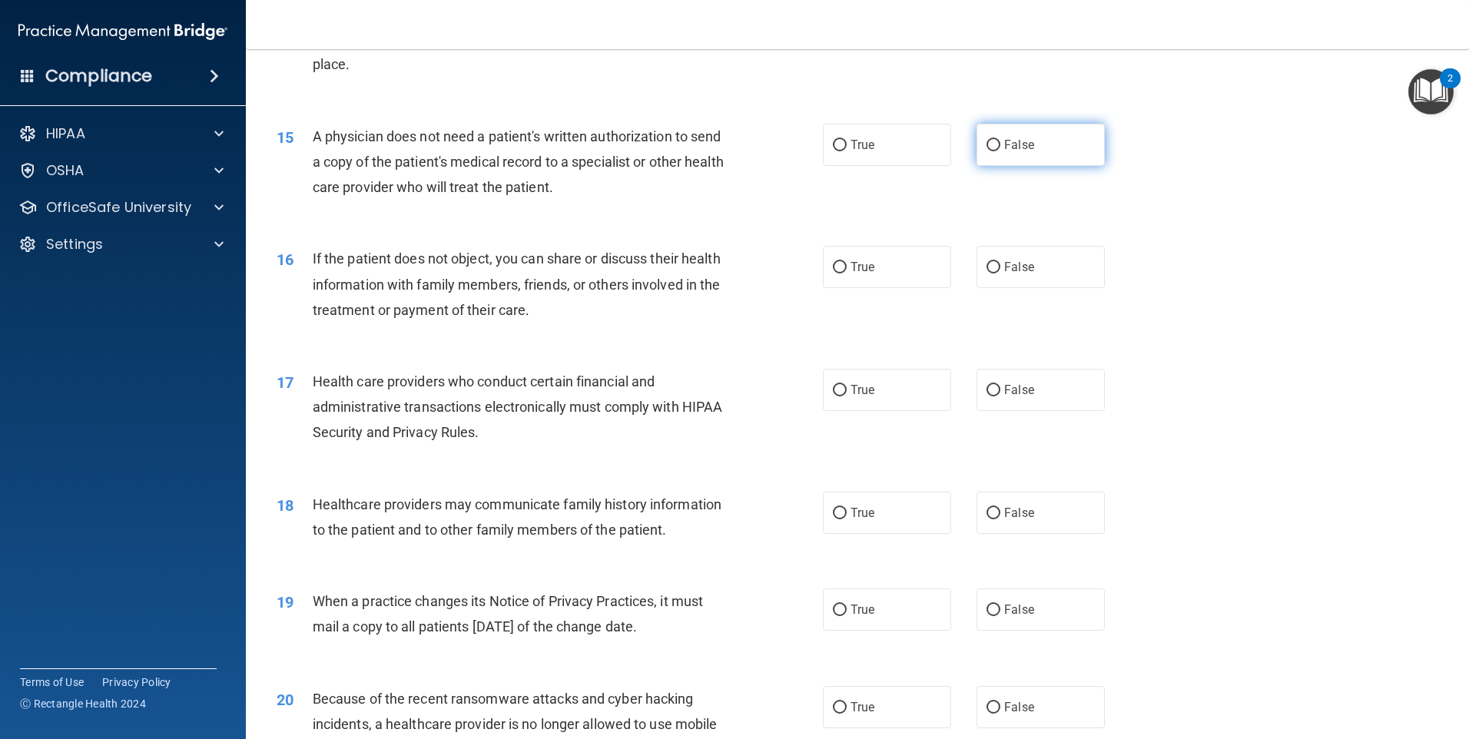
click at [1026, 151] on label "False" at bounding box center [1040, 145] width 128 height 42
click at [1000, 151] on input "False" at bounding box center [993, 146] width 14 height 12
radio input "true"
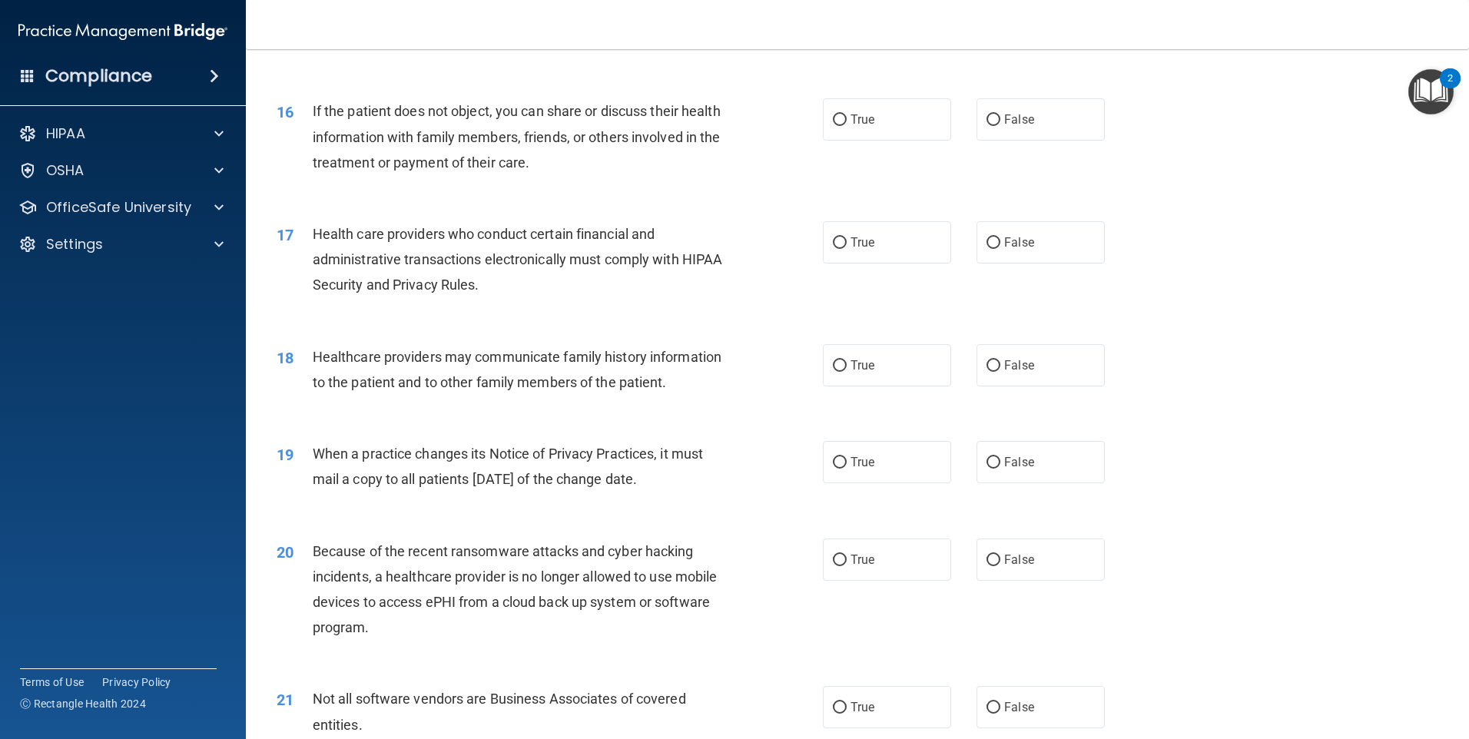
scroll to position [1767, 0]
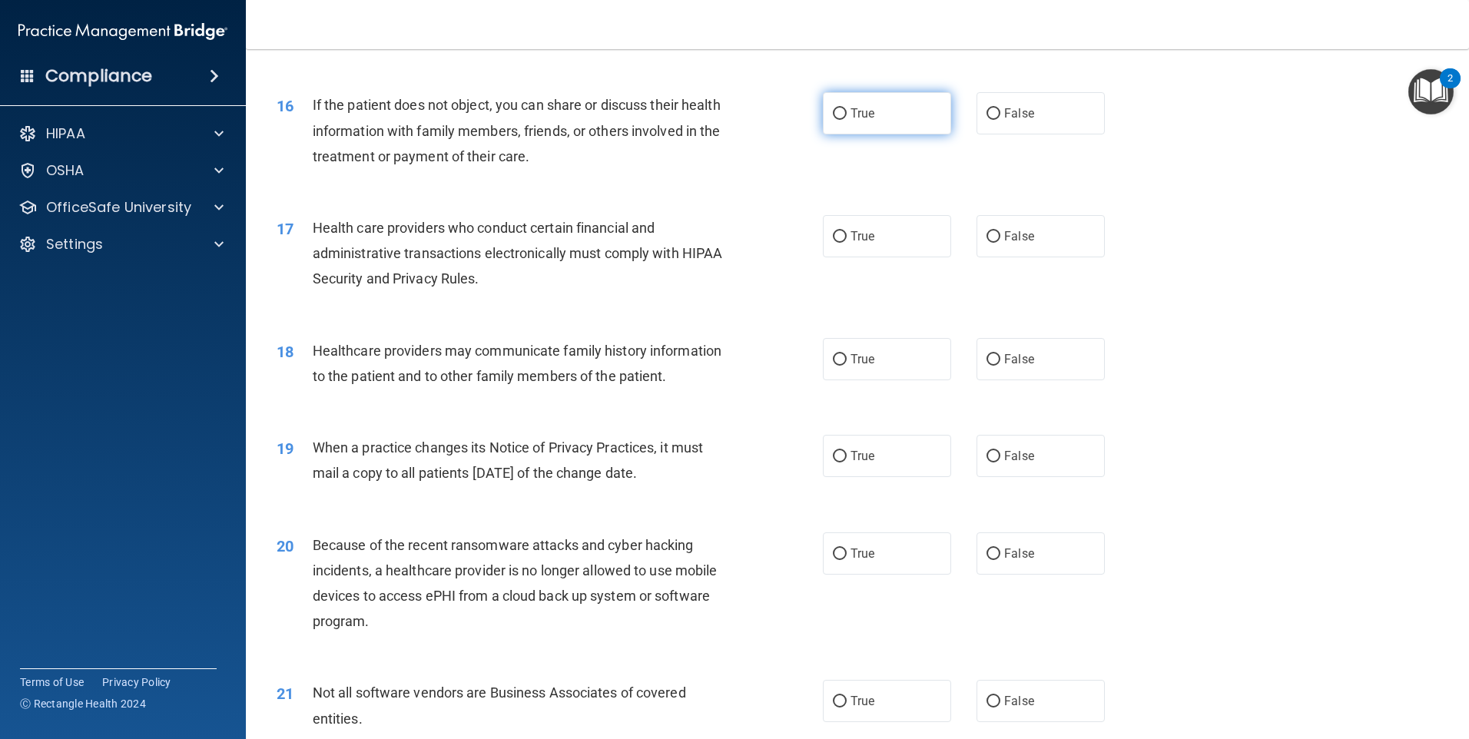
click at [866, 118] on span "True" at bounding box center [862, 113] width 24 height 15
click at [847, 118] on input "True" at bounding box center [840, 114] width 14 height 12
radio input "true"
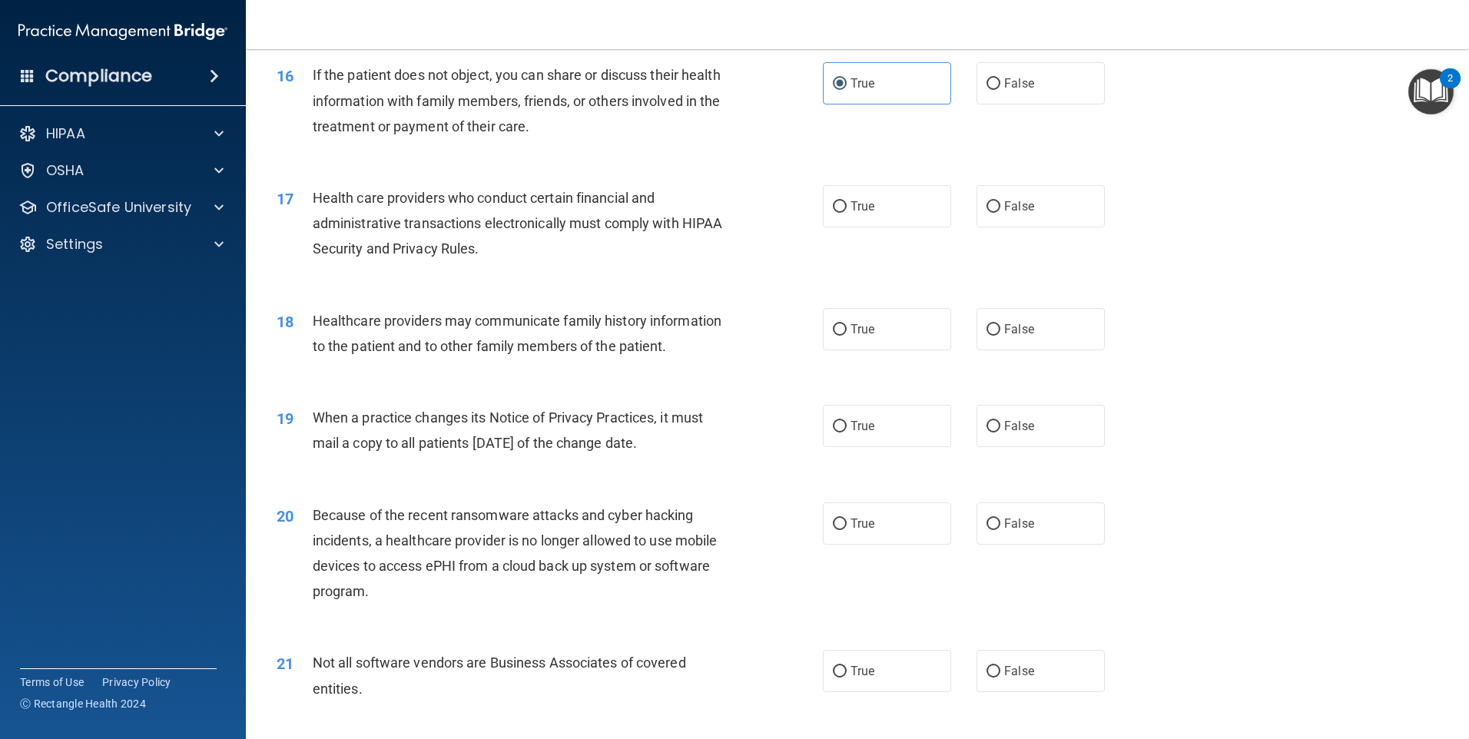
scroll to position [1844, 0]
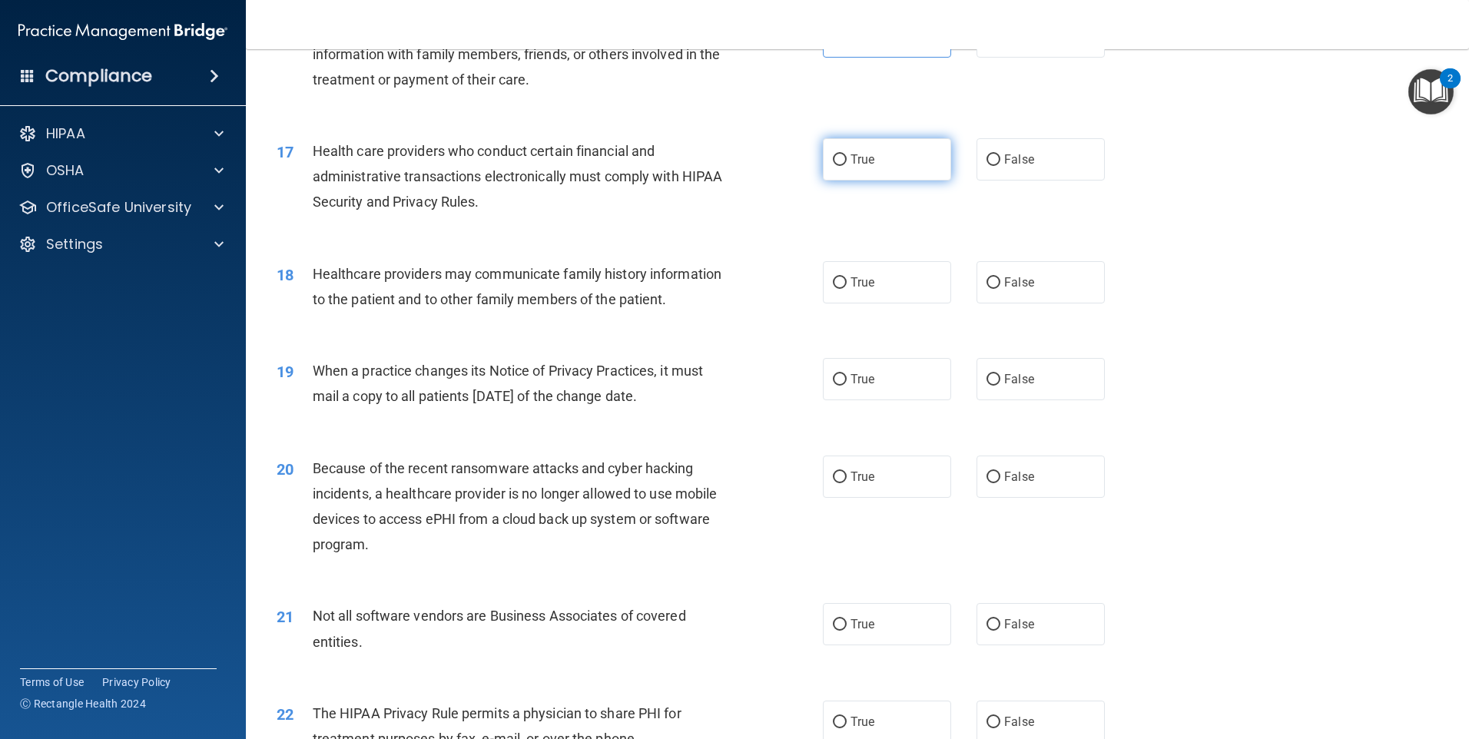
click at [840, 164] on input "True" at bounding box center [840, 160] width 14 height 12
radio input "true"
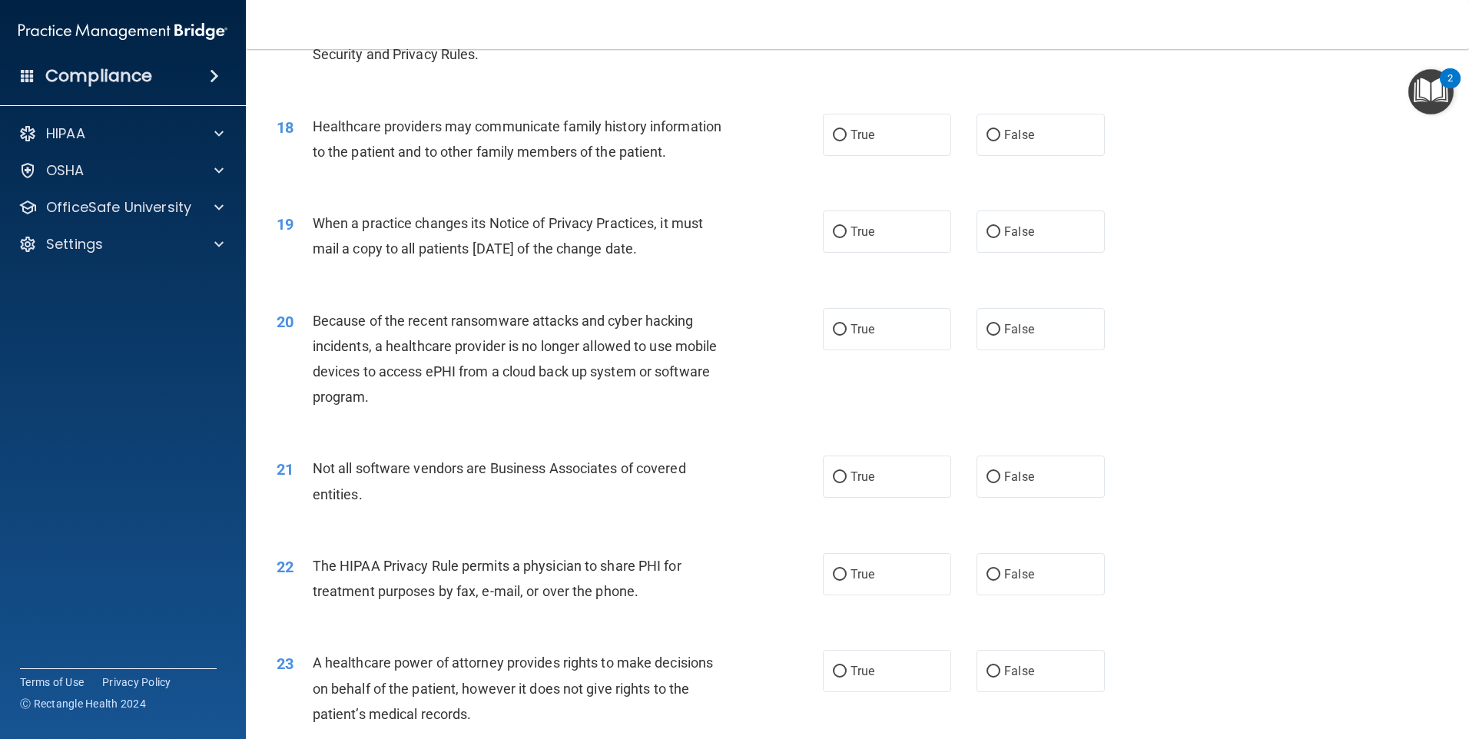
scroll to position [1997, 0]
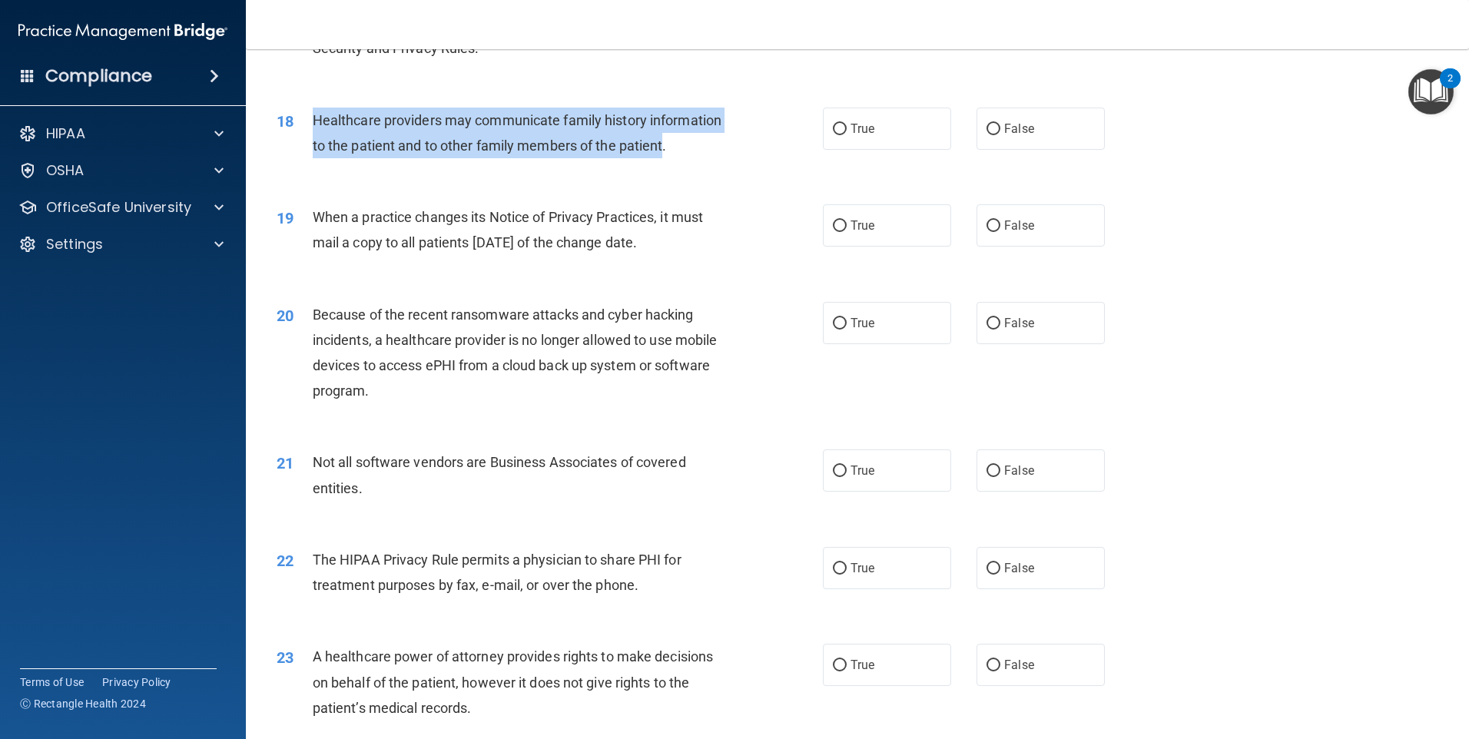
drag, startPoint x: 664, startPoint y: 144, endPoint x: 320, endPoint y: 121, distance: 344.1
click at [318, 121] on span "Healthcare providers may communicate family history information to the patient …" at bounding box center [517, 132] width 409 height 41
drag, startPoint x: 320, startPoint y: 121, endPoint x: 336, endPoint y: 124, distance: 16.4
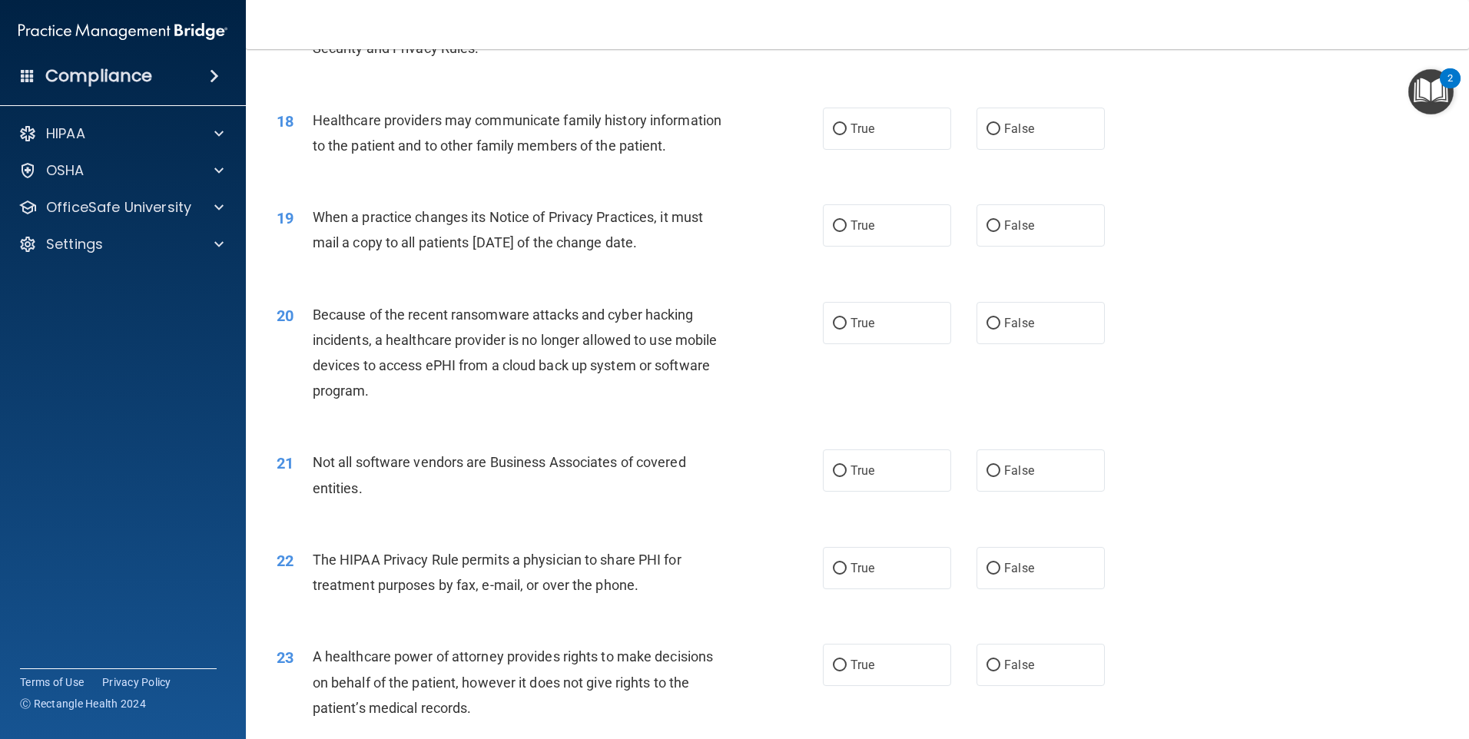
drag, startPoint x: 501, startPoint y: 223, endPoint x: 449, endPoint y: 171, distance: 73.3
click at [501, 221] on span "When a practice changes its Notice of Privacy Practices, it must mail a copy to…" at bounding box center [508, 229] width 390 height 41
click at [858, 138] on label "True" at bounding box center [887, 129] width 128 height 42
click at [847, 135] on input "True" at bounding box center [840, 130] width 14 height 12
radio input "true"
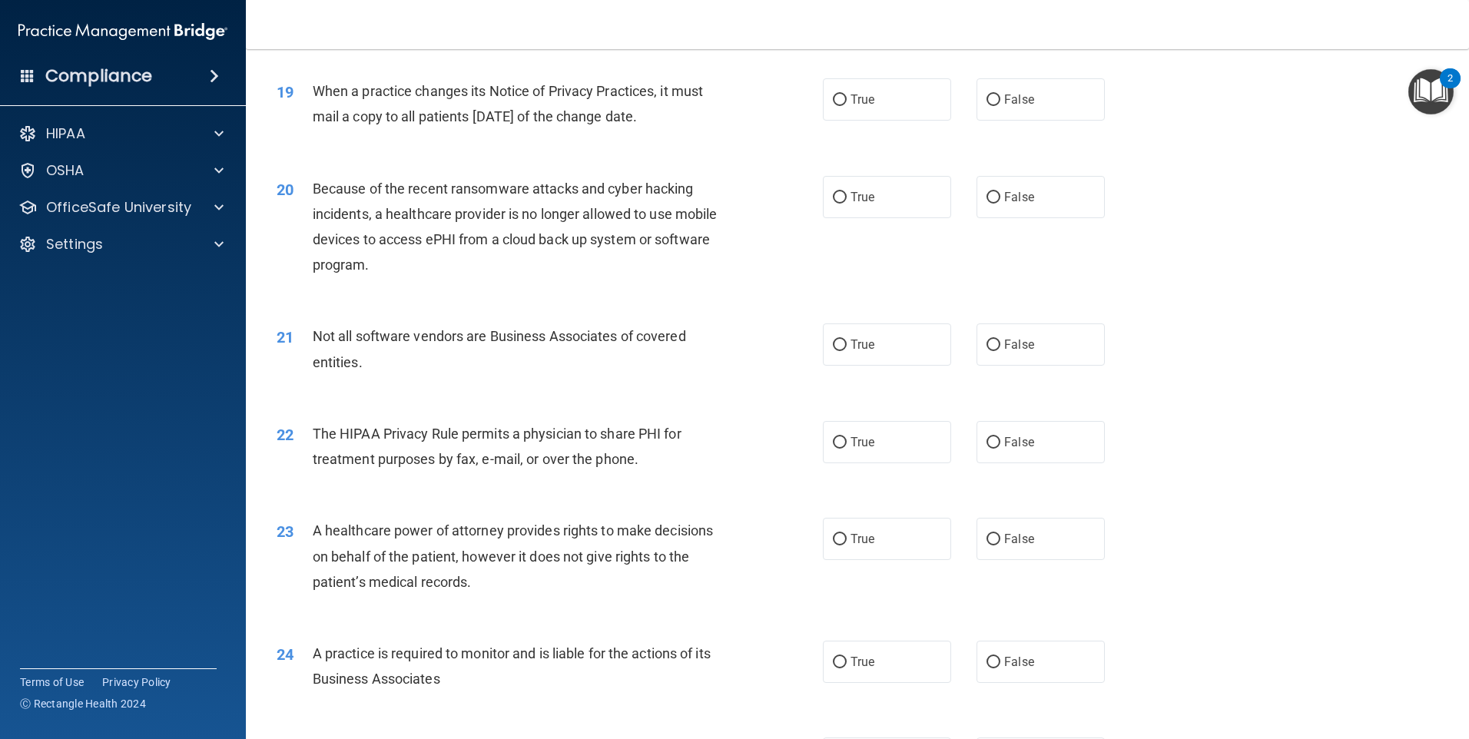
scroll to position [2151, 0]
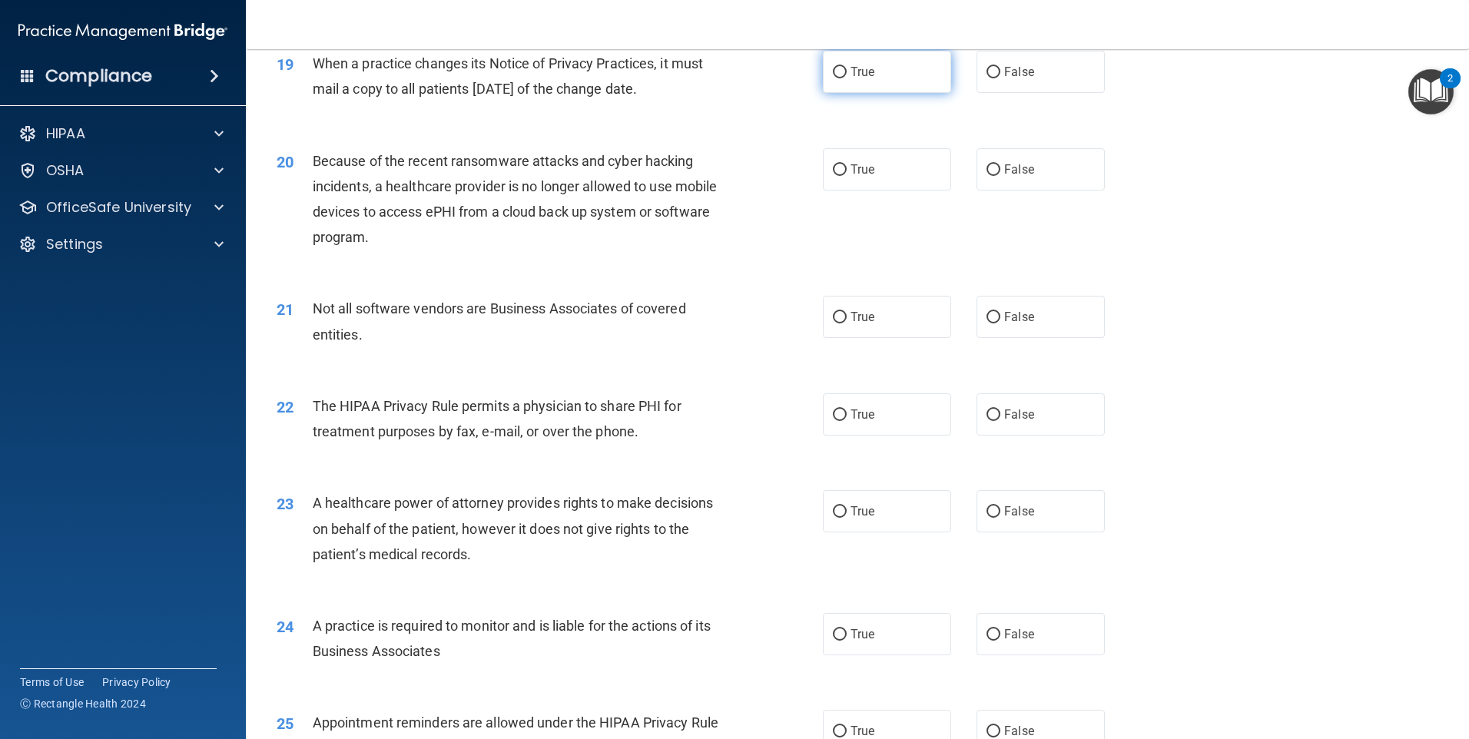
click at [838, 75] on input "True" at bounding box center [840, 73] width 14 height 12
radio input "true"
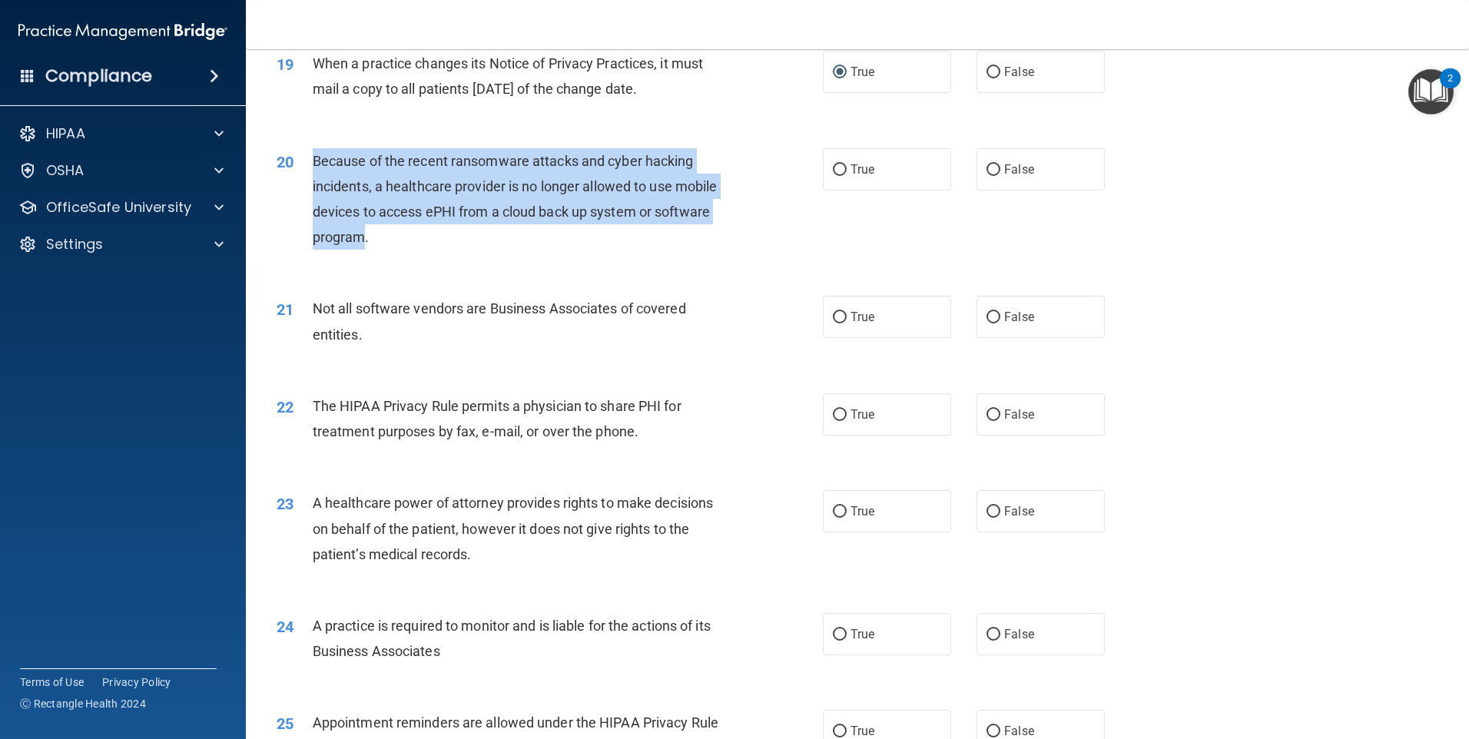
drag, startPoint x: 363, startPoint y: 240, endPoint x: 308, endPoint y: 164, distance: 93.4
click at [308, 164] on div "20 Because of the recent ransomware attacks and cyber hacking incidents, a heal…" at bounding box center [549, 203] width 592 height 110
drag, startPoint x: 308, startPoint y: 164, endPoint x: 340, endPoint y: 182, distance: 36.1
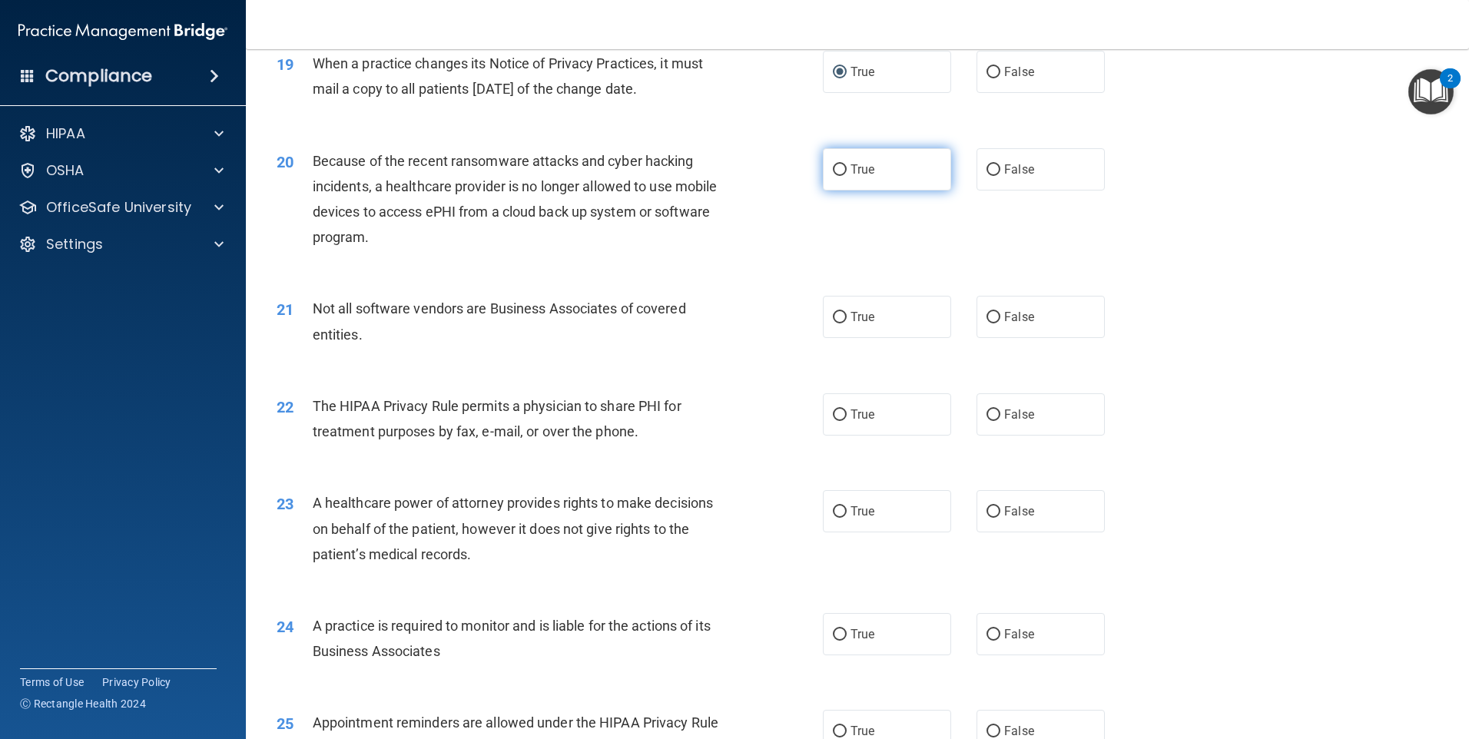
click at [906, 179] on label "True" at bounding box center [887, 169] width 128 height 42
click at [847, 176] on input "True" at bounding box center [840, 170] width 14 height 12
radio input "true"
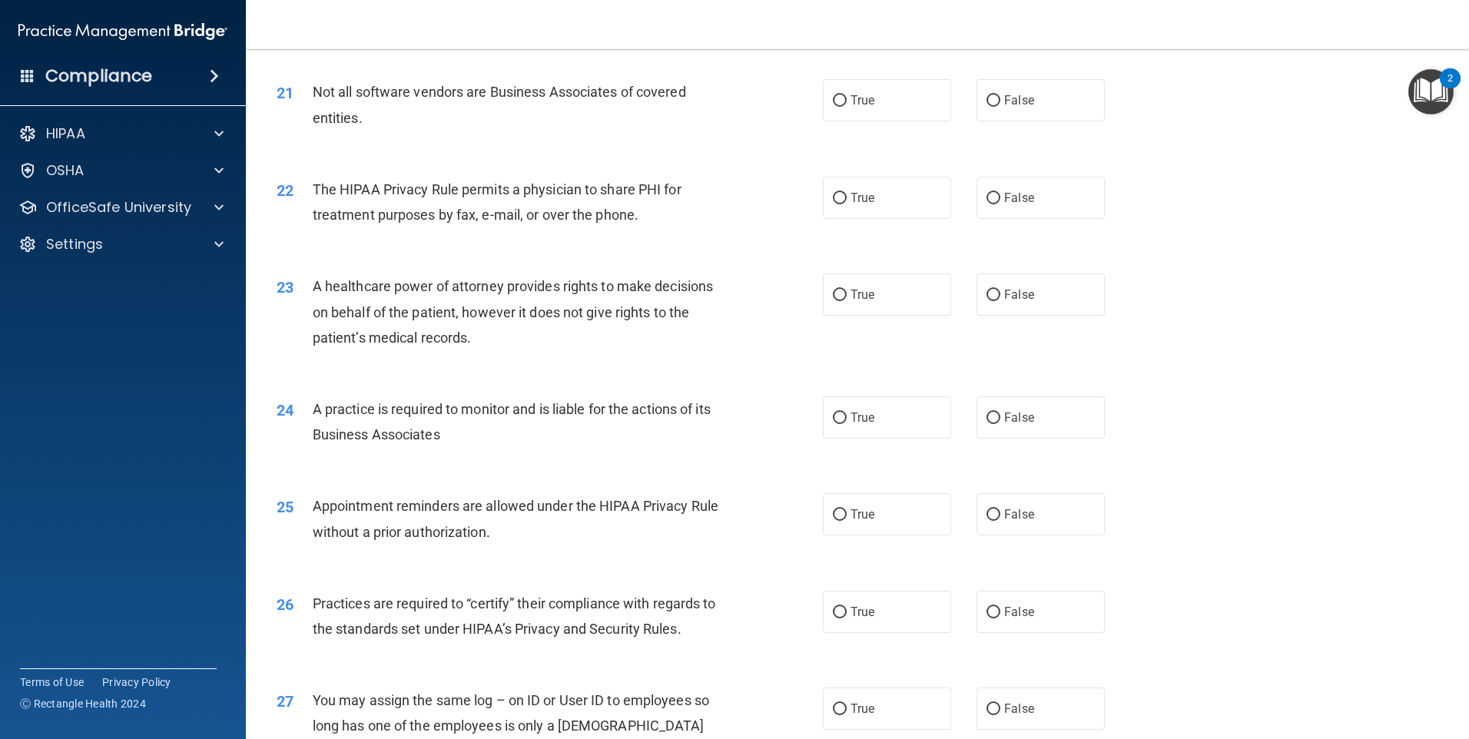
scroll to position [2381, 0]
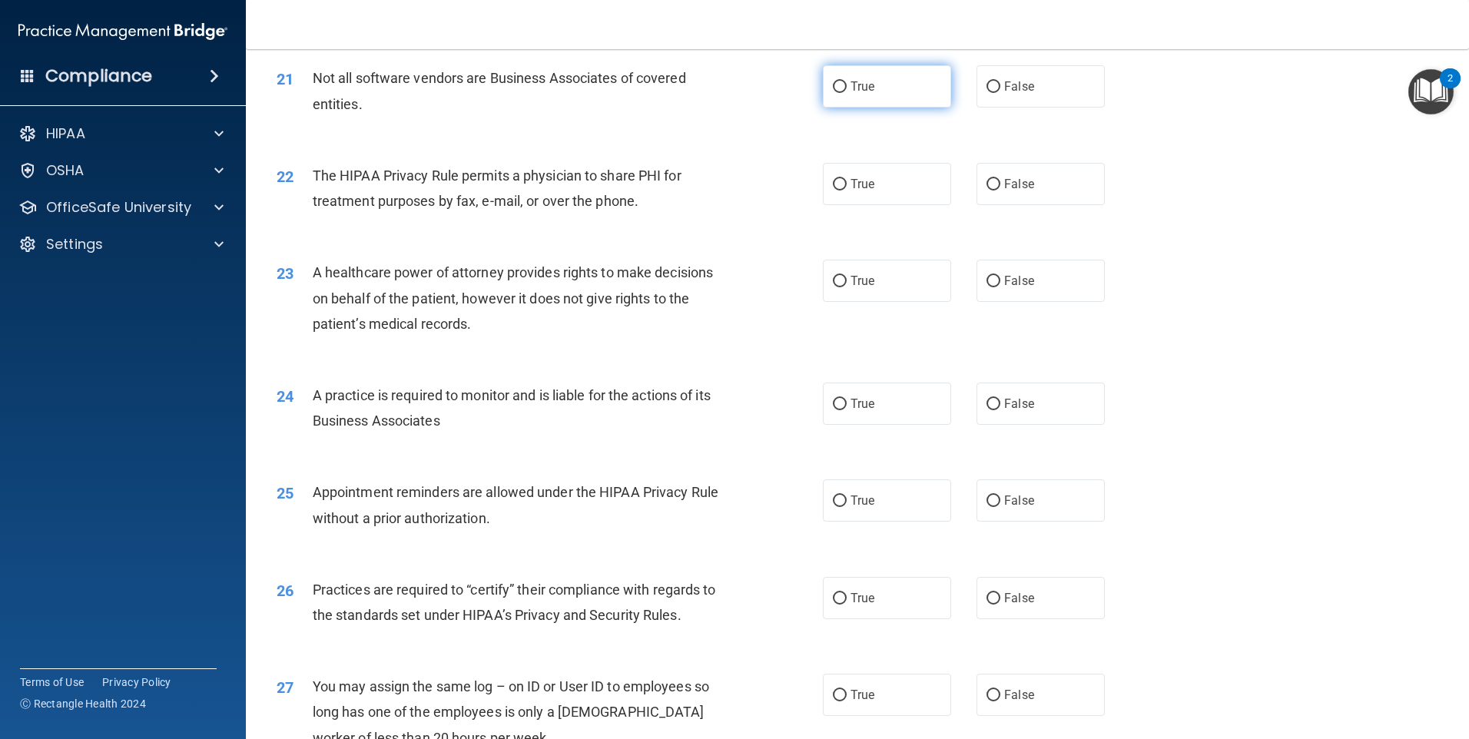
drag, startPoint x: 843, startPoint y: 78, endPoint x: 735, endPoint y: 83, distance: 108.4
click at [843, 78] on label "True" at bounding box center [887, 86] width 128 height 42
click at [843, 81] on input "True" at bounding box center [840, 87] width 14 height 12
radio input "true"
click at [1004, 189] on span "False" at bounding box center [1019, 184] width 30 height 15
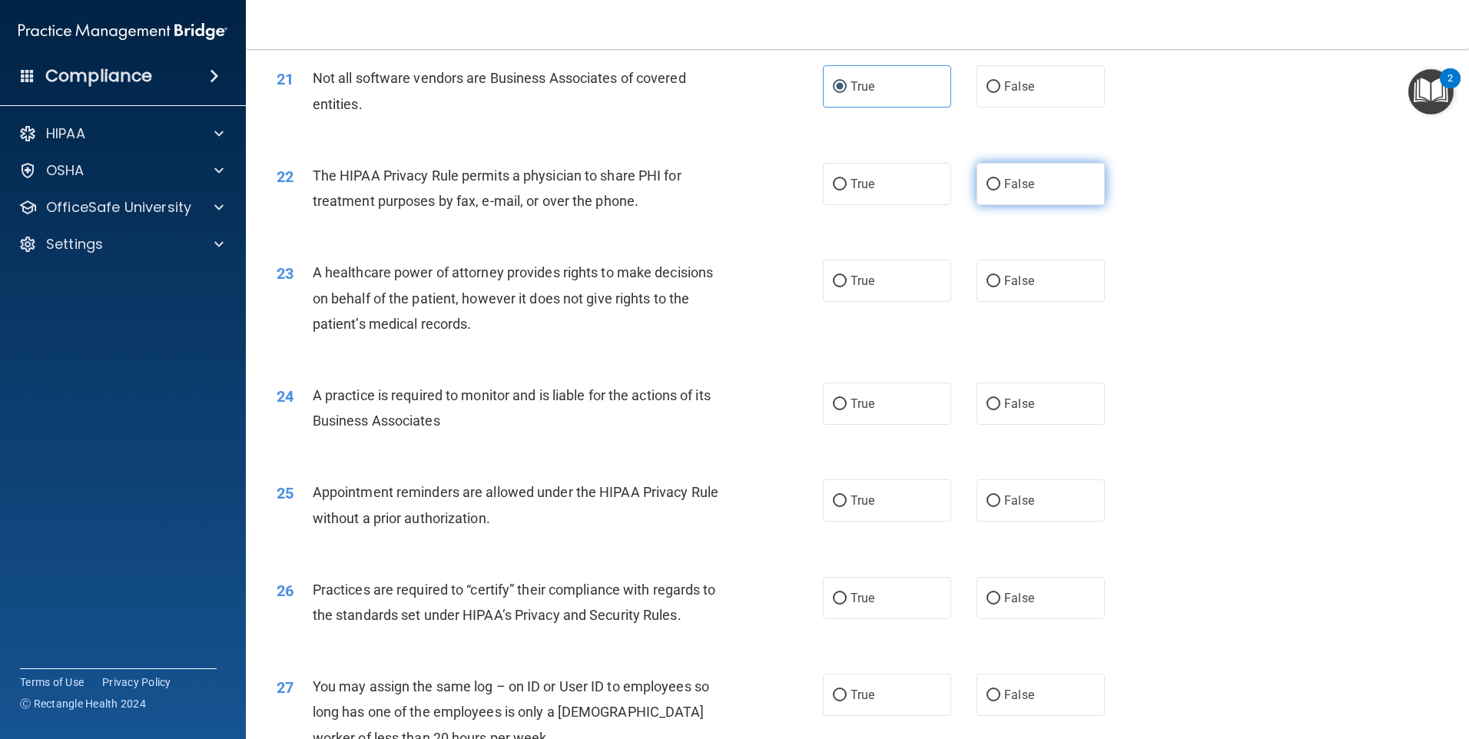
click at [1000, 189] on input "False" at bounding box center [993, 185] width 14 height 12
radio input "true"
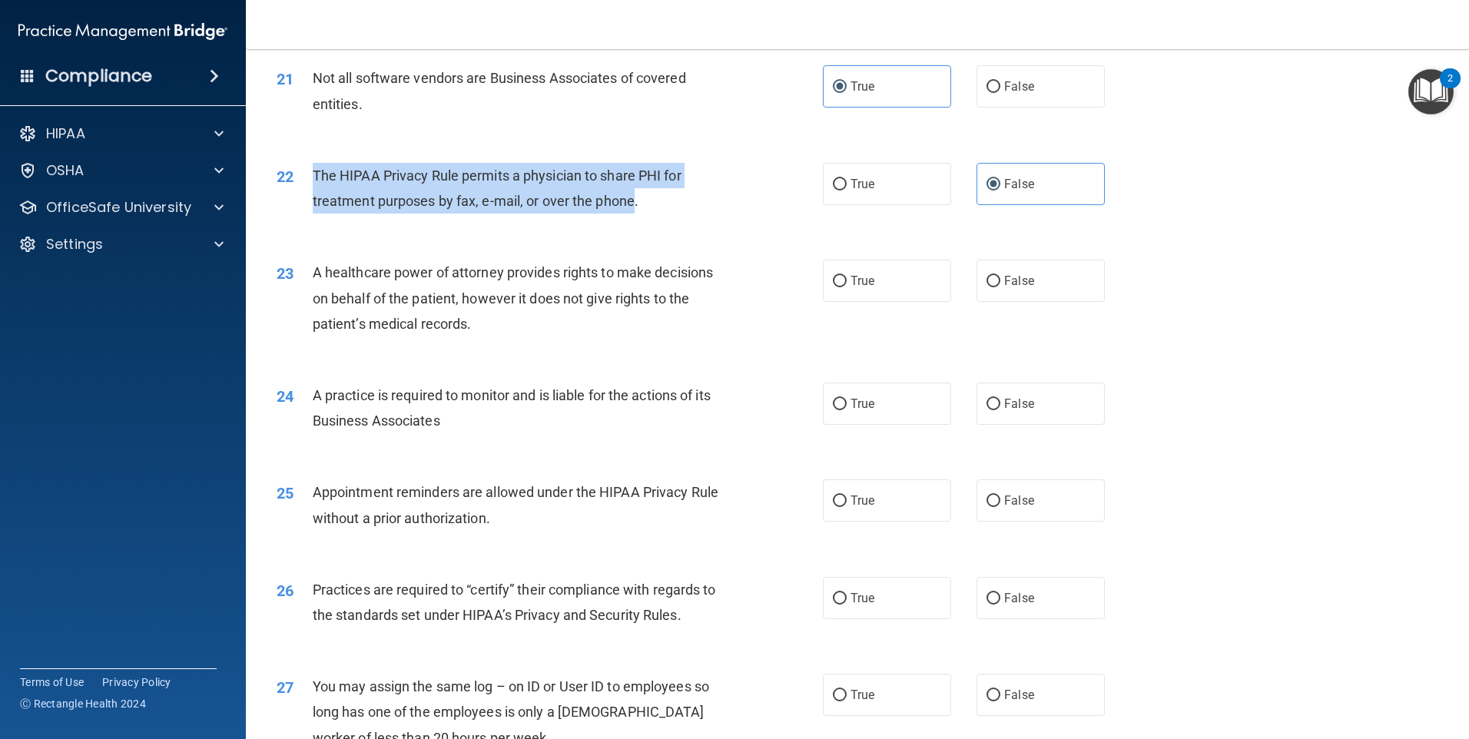
drag, startPoint x: 631, startPoint y: 199, endPoint x: 314, endPoint y: 180, distance: 317.8
click at [314, 180] on span "The HIPAA Privacy Rule permits a physician to share PHI for treatment purposes …" at bounding box center [497, 187] width 369 height 41
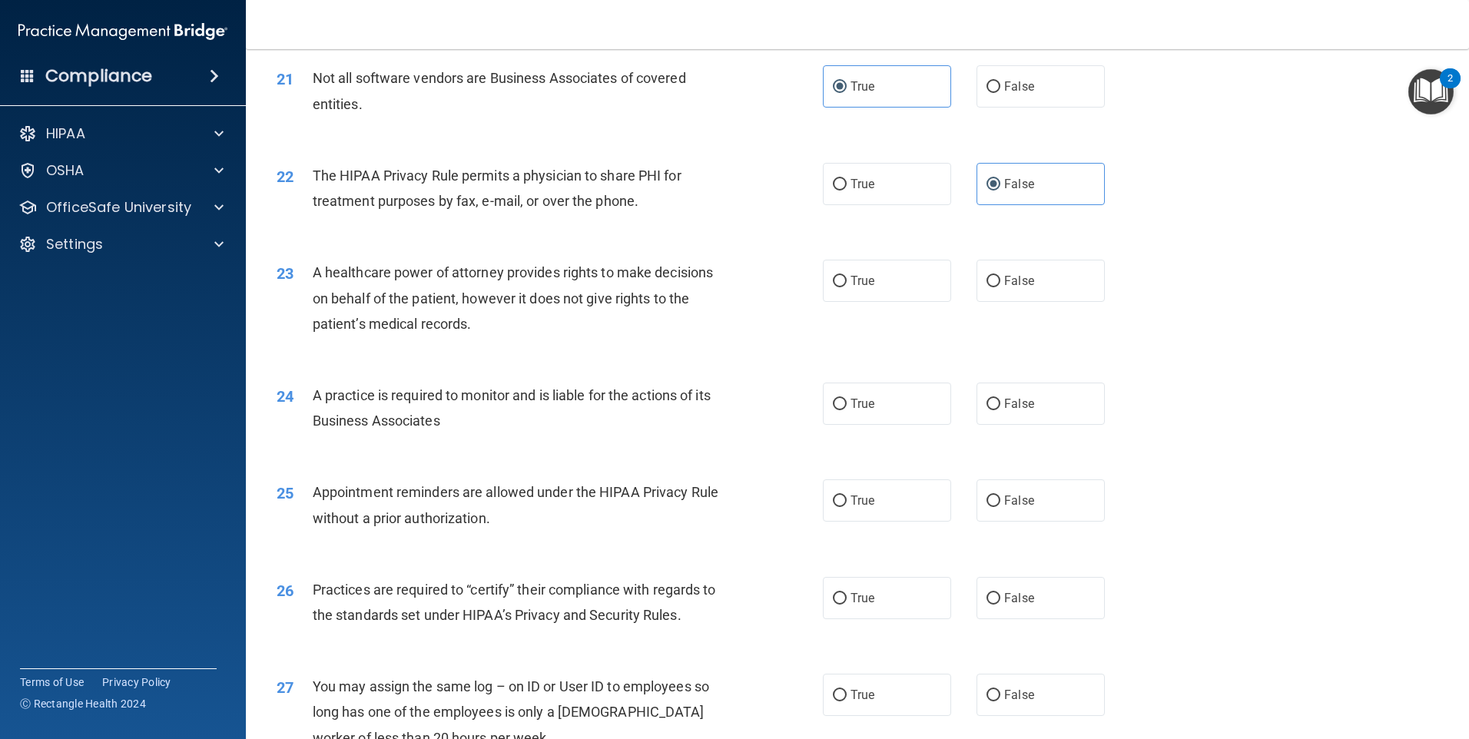
click at [485, 345] on div "23 A healthcare power of attorney provides rights to make decisions on behalf o…" at bounding box center [857, 301] width 1185 height 123
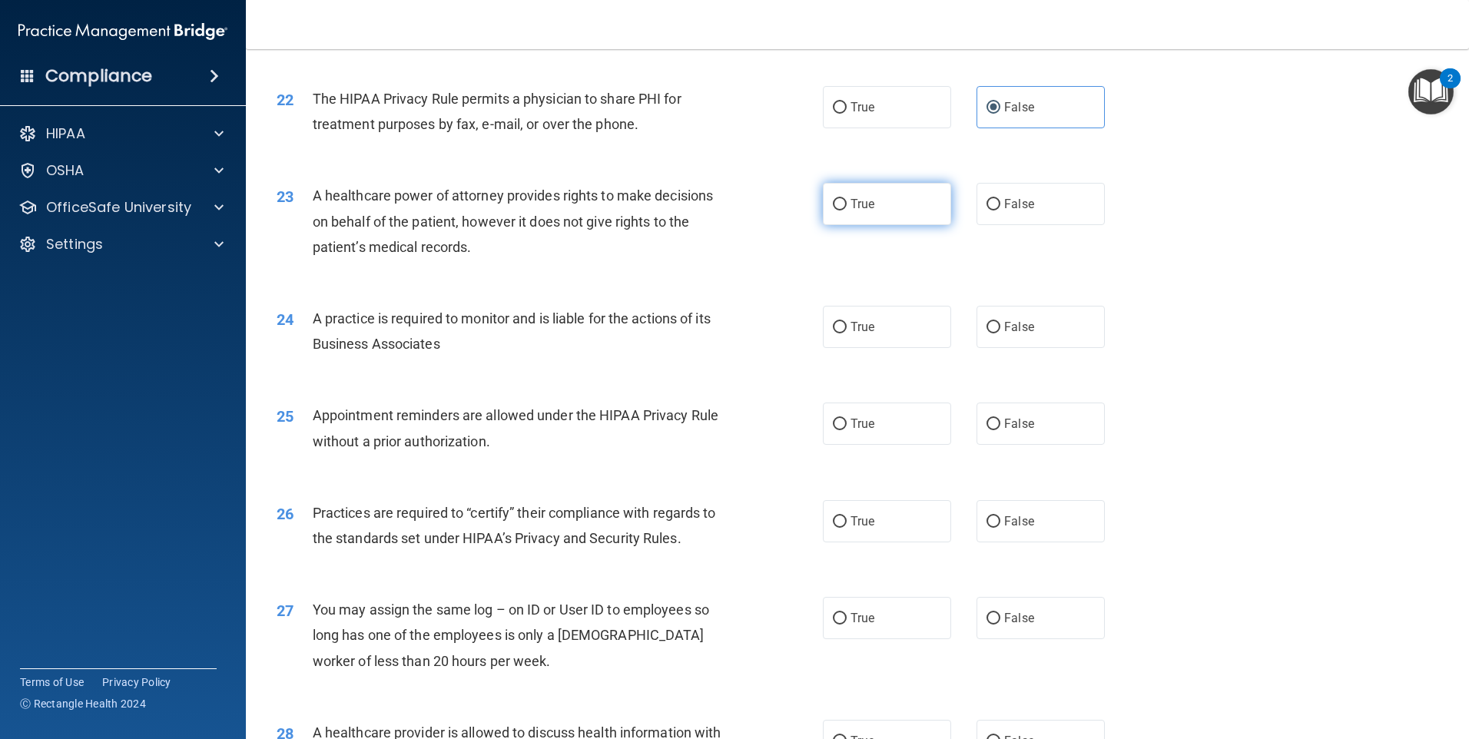
click at [850, 217] on label "True" at bounding box center [887, 204] width 128 height 42
click at [847, 210] on input "True" at bounding box center [840, 205] width 14 height 12
radio input "true"
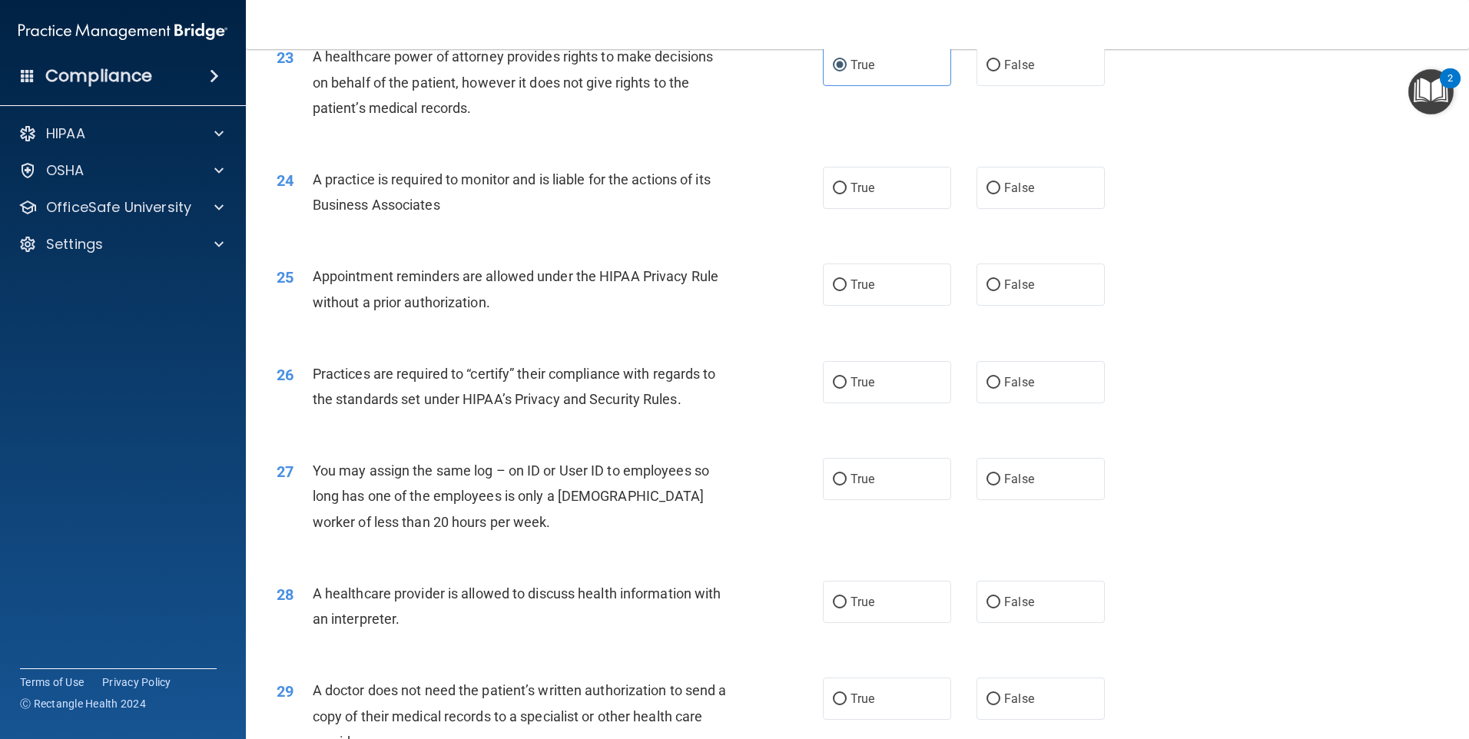
scroll to position [2535, 0]
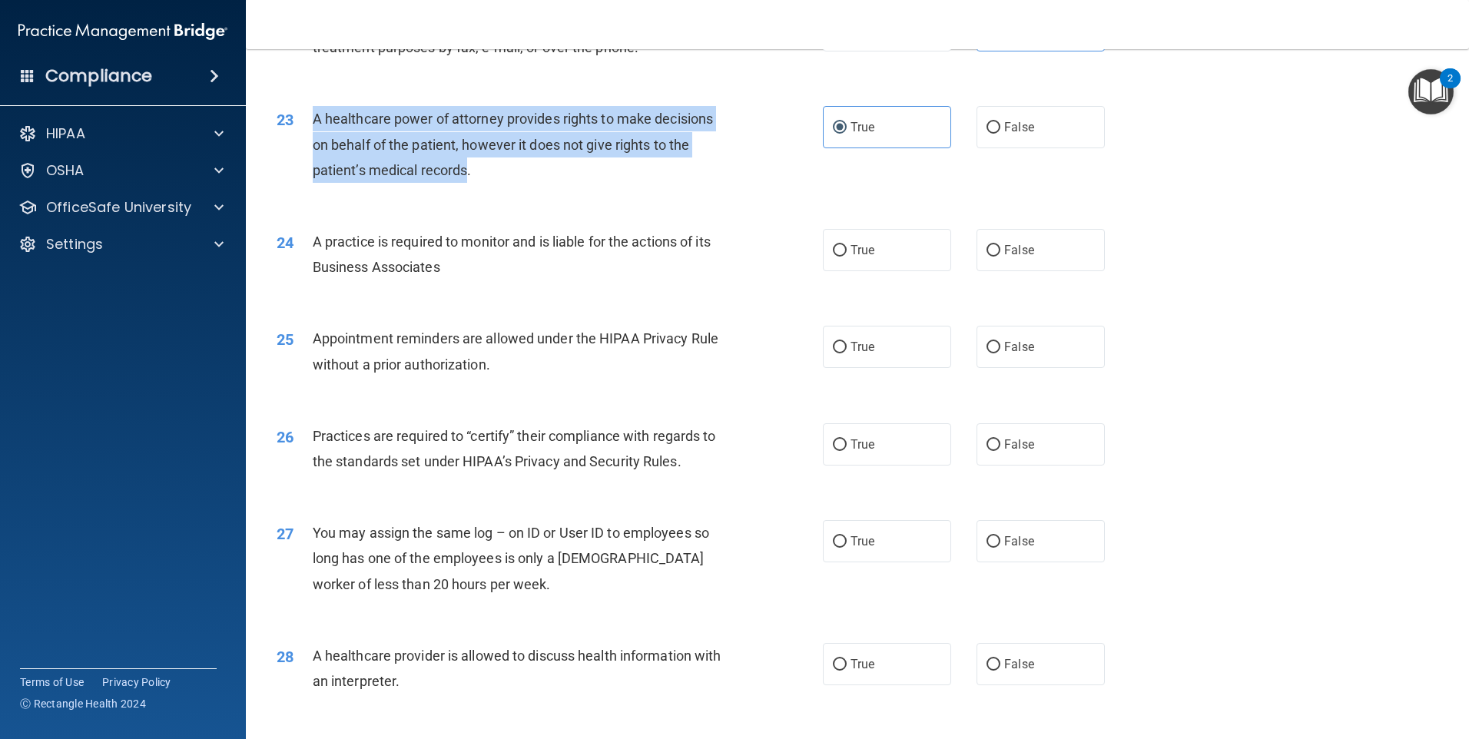
drag, startPoint x: 469, startPoint y: 170, endPoint x: 316, endPoint y: 123, distance: 159.9
click at [316, 123] on span "A healthcare power of attorney provides rights to make decisions on behalf of t…" at bounding box center [513, 144] width 400 height 67
click at [986, 133] on input "False" at bounding box center [993, 128] width 14 height 12
radio input "true"
radio input "false"
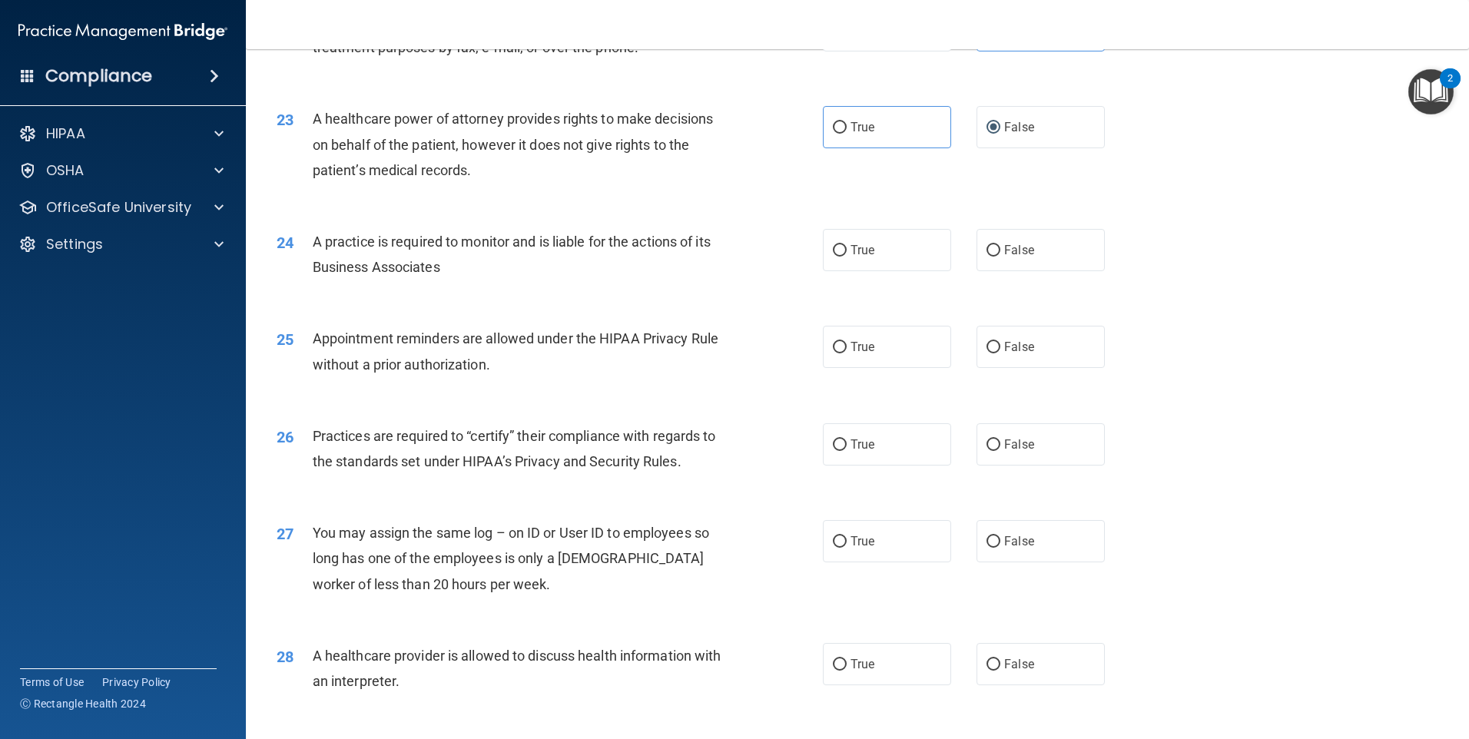
click at [525, 307] on div "25 Appointment reminders are allowed under the HIPAA Privacy Rule without a pri…" at bounding box center [857, 355] width 1185 height 97
click at [836, 245] on input "True" at bounding box center [840, 251] width 14 height 12
radio input "true"
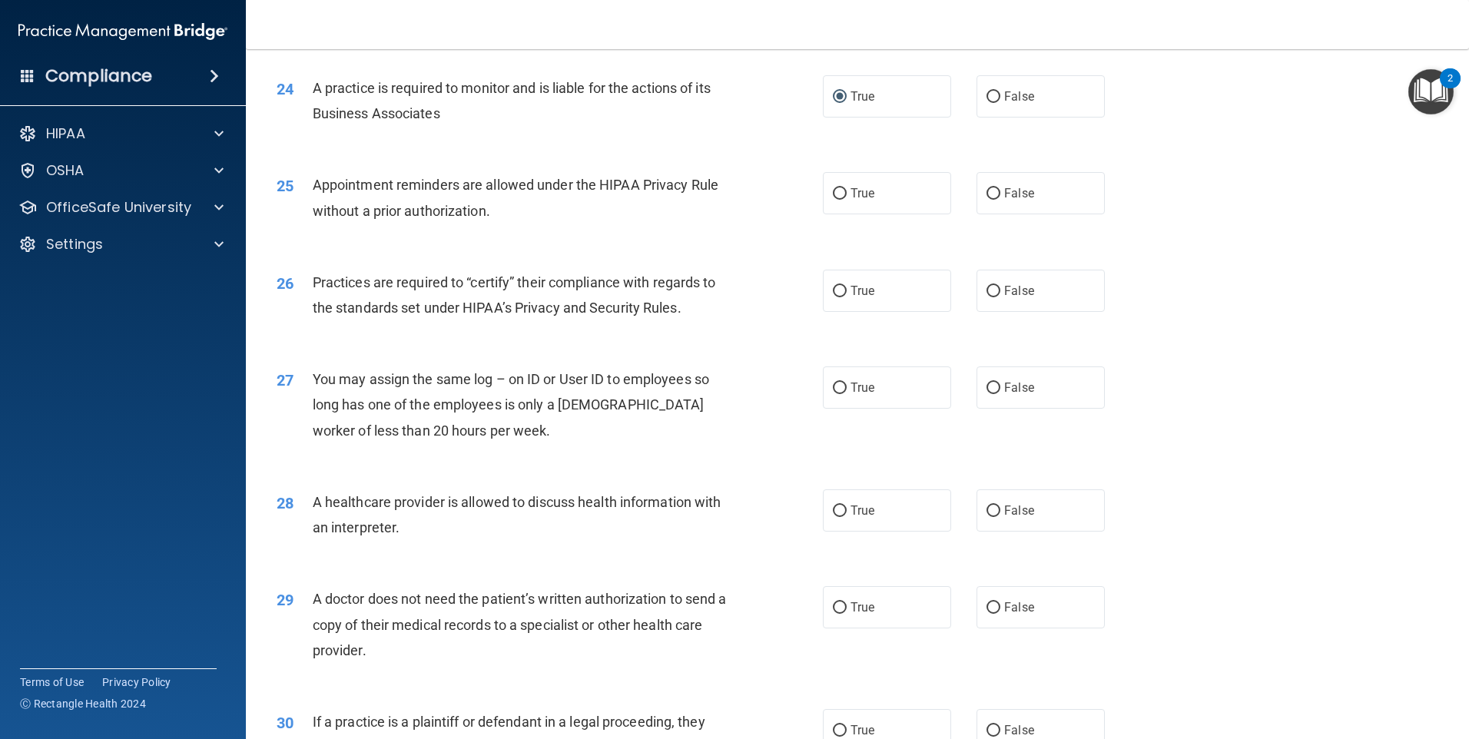
scroll to position [2765, 0]
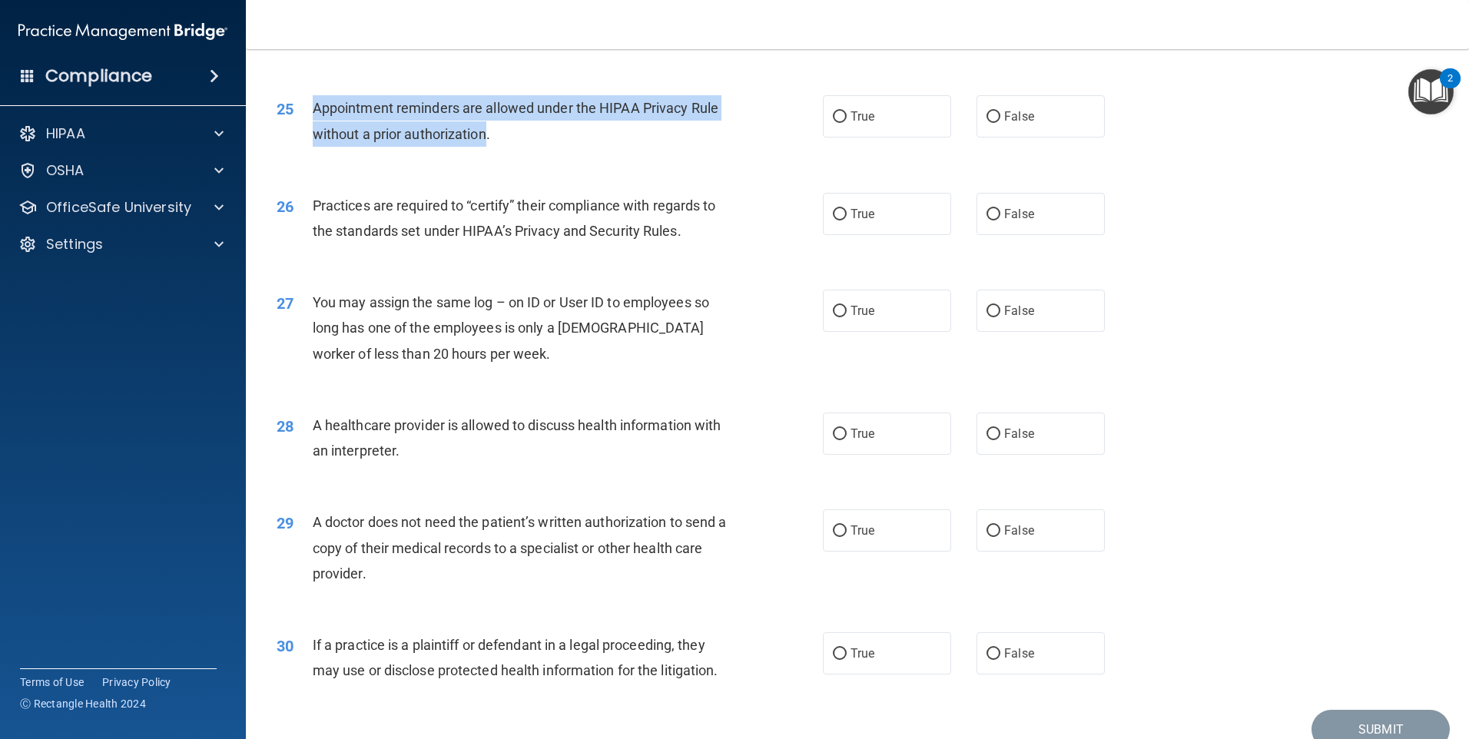
drag, startPoint x: 485, startPoint y: 136, endPoint x: 302, endPoint y: 116, distance: 184.7
click at [302, 116] on div "25 Appointment reminders are allowed under the HIPAA Privacy Rule without a pri…" at bounding box center [549, 124] width 592 height 58
click at [833, 123] on input "True" at bounding box center [840, 117] width 14 height 12
radio input "true"
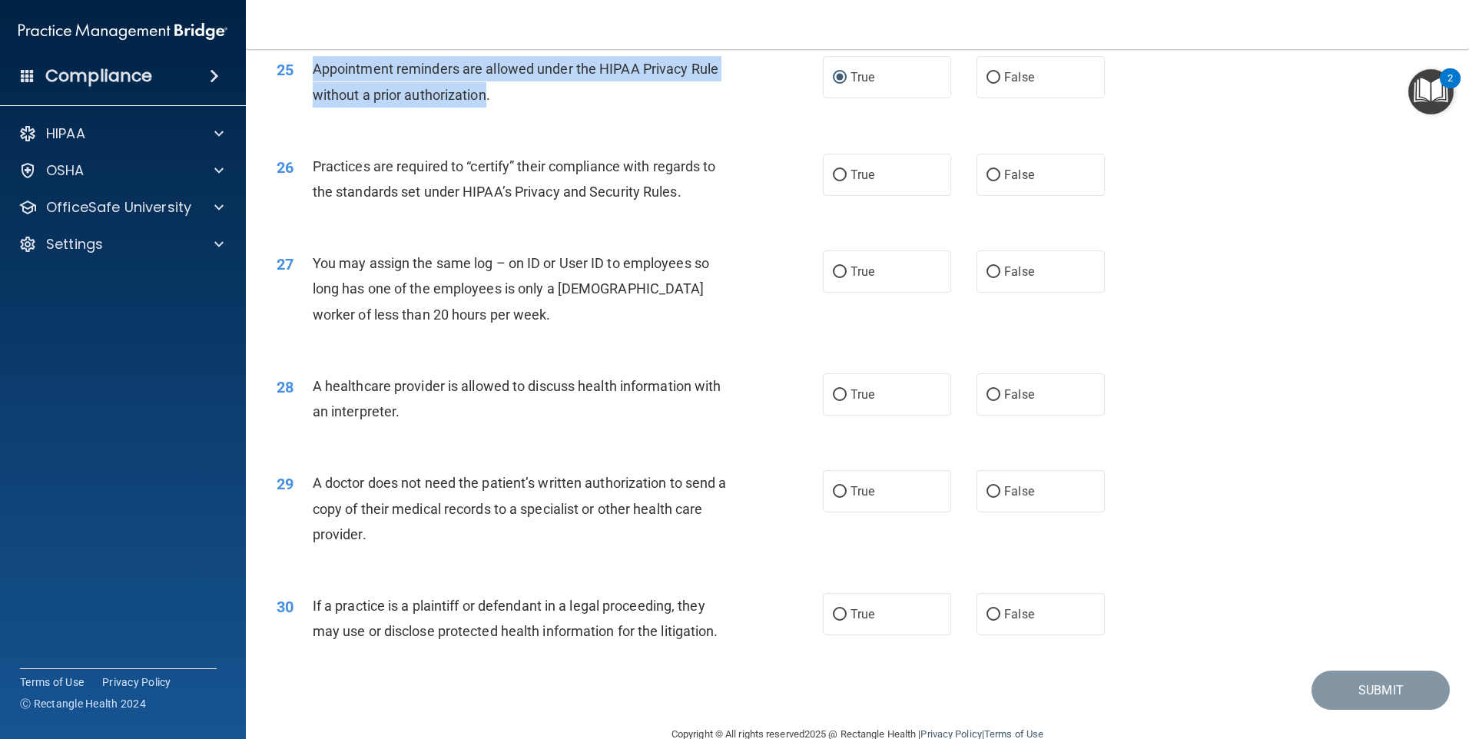
scroll to position [2837, 0]
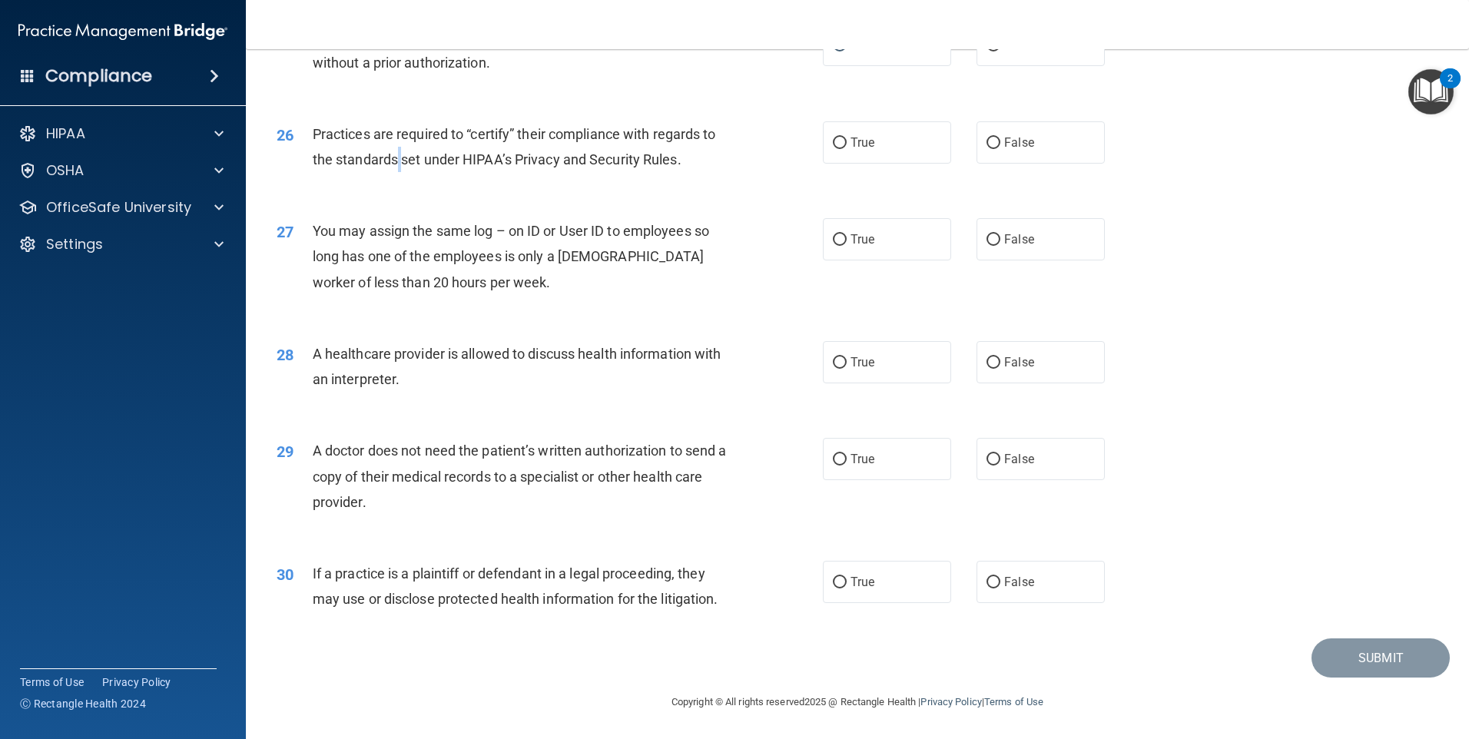
click at [404, 163] on span "Practices are required to “certify” their compliance with regards to the standa…" at bounding box center [514, 146] width 403 height 41
click at [442, 138] on span "Practices are required to “certify” their compliance with regards to the standa…" at bounding box center [514, 146] width 403 height 41
click at [836, 155] on label "True" at bounding box center [887, 142] width 128 height 42
click at [836, 149] on input "True" at bounding box center [840, 144] width 14 height 12
radio input "true"
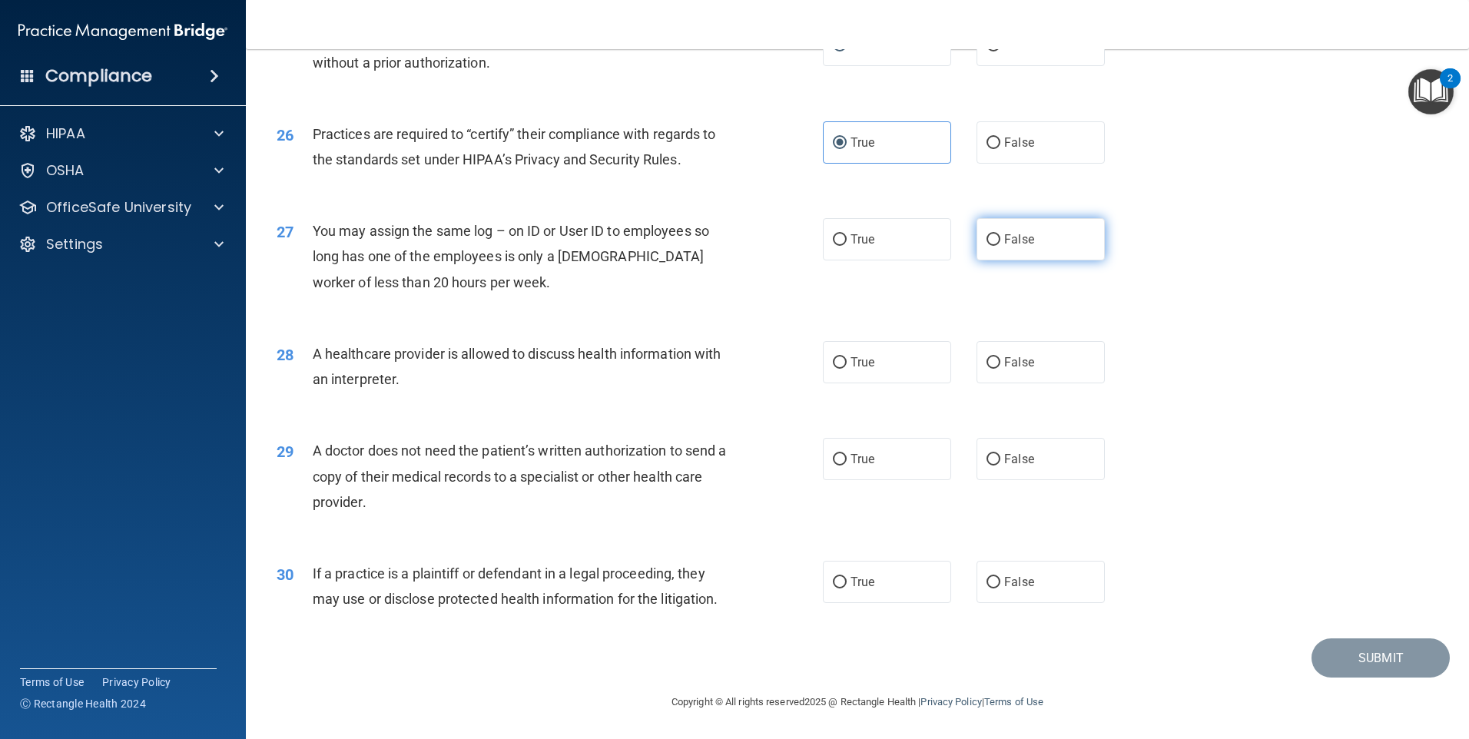
click at [976, 243] on label "False" at bounding box center [1040, 239] width 128 height 42
click at [986, 243] on input "False" at bounding box center [993, 240] width 14 height 12
radio input "true"
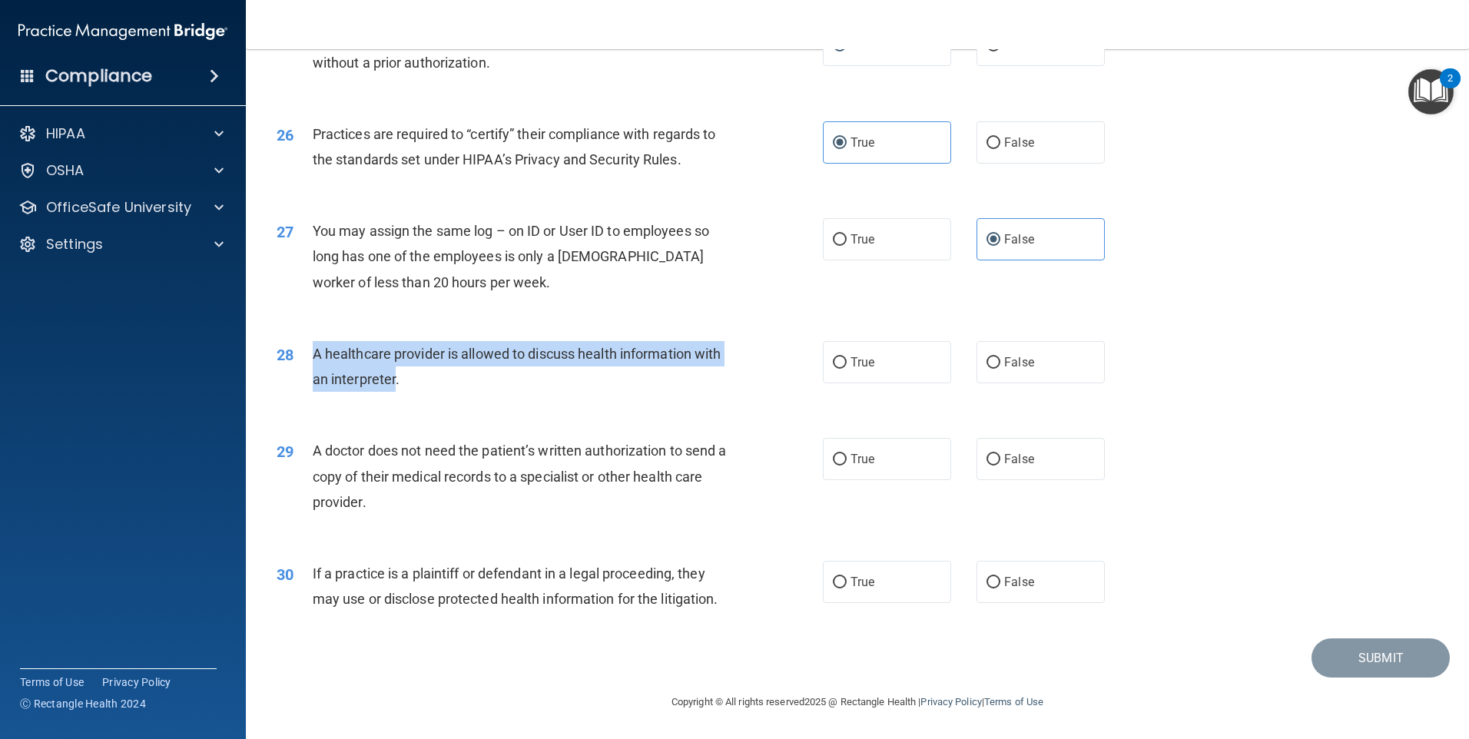
drag, startPoint x: 422, startPoint y: 378, endPoint x: 316, endPoint y: 353, distance: 109.7
click at [316, 353] on span "A healthcare provider is allowed to discuss health information with an interpre…" at bounding box center [517, 366] width 409 height 41
drag, startPoint x: 316, startPoint y: 353, endPoint x: 350, endPoint y: 369, distance: 37.5
click at [840, 358] on input "True" at bounding box center [840, 363] width 14 height 12
radio input "true"
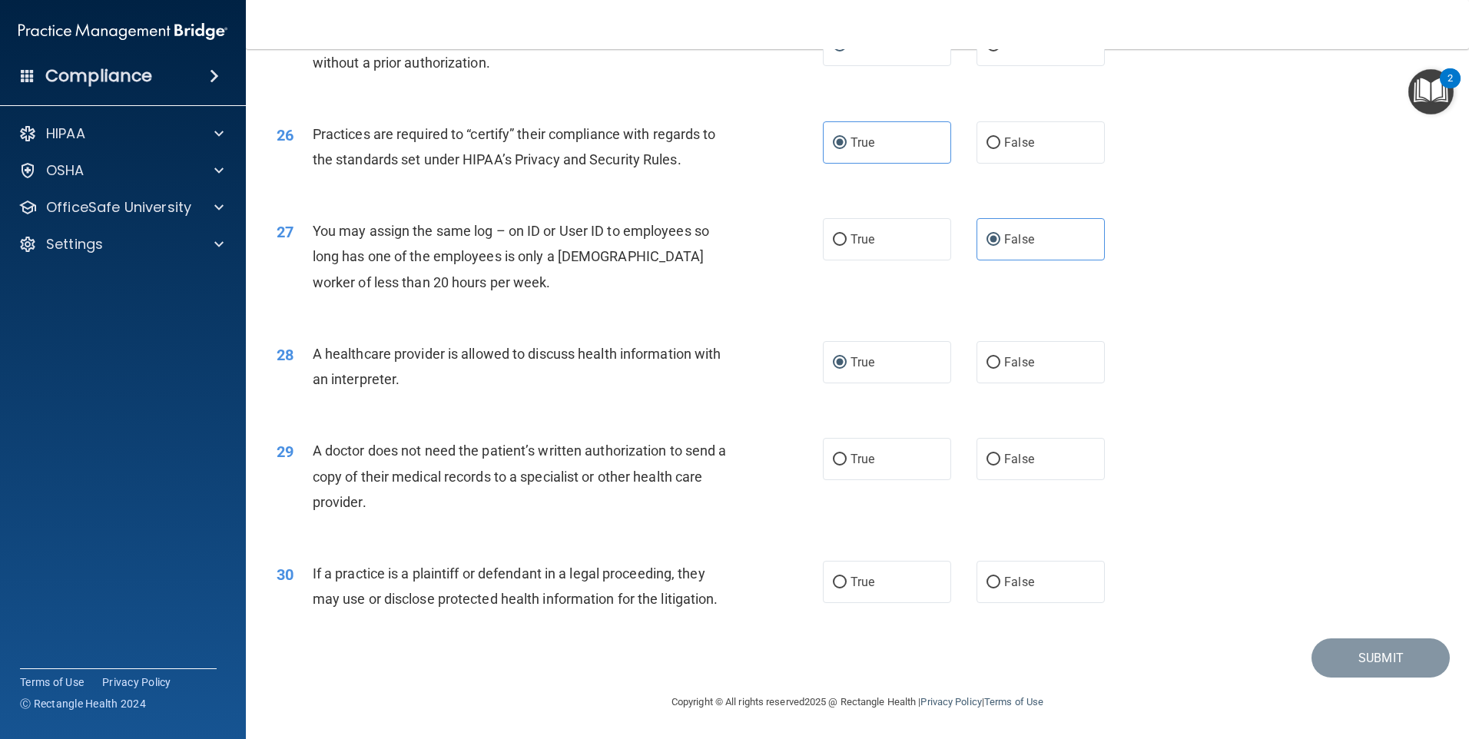
click at [456, 489] on div "A doctor does not need the patient’s written authorization to send a copy of th…" at bounding box center [526, 476] width 427 height 77
click at [1004, 454] on span "False" at bounding box center [1019, 459] width 30 height 15
click at [1000, 454] on input "False" at bounding box center [993, 460] width 14 height 12
radio input "true"
drag, startPoint x: 717, startPoint y: 598, endPoint x: 707, endPoint y: 598, distance: 10.0
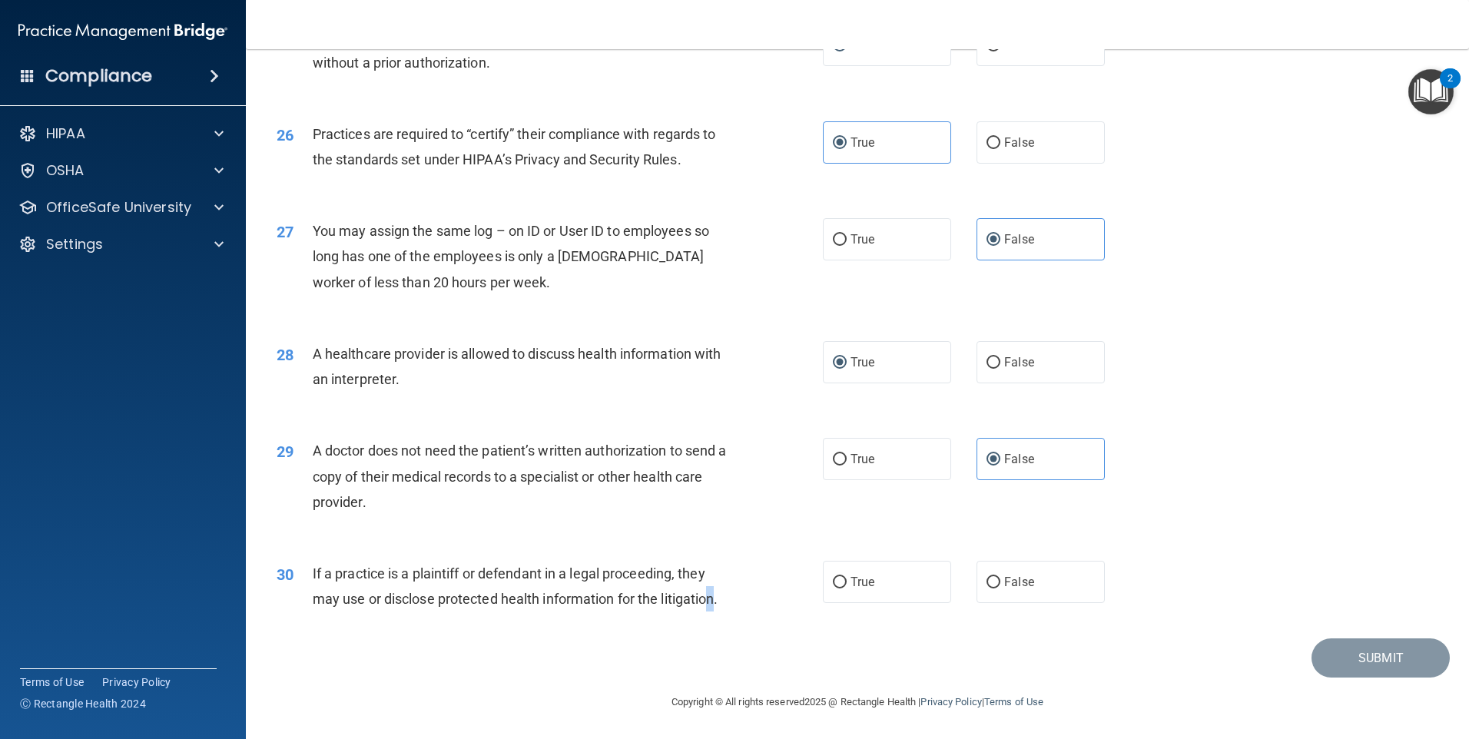
click at [707, 598] on span "If a practice is a plaintiff or defendant in a legal proceeding, they may use o…" at bounding box center [516, 585] width 406 height 41
drag, startPoint x: 707, startPoint y: 598, endPoint x: 820, endPoint y: 575, distance: 115.1
click at [823, 576] on label "True" at bounding box center [887, 582] width 128 height 42
click at [833, 577] on input "True" at bounding box center [840, 583] width 14 height 12
radio input "true"
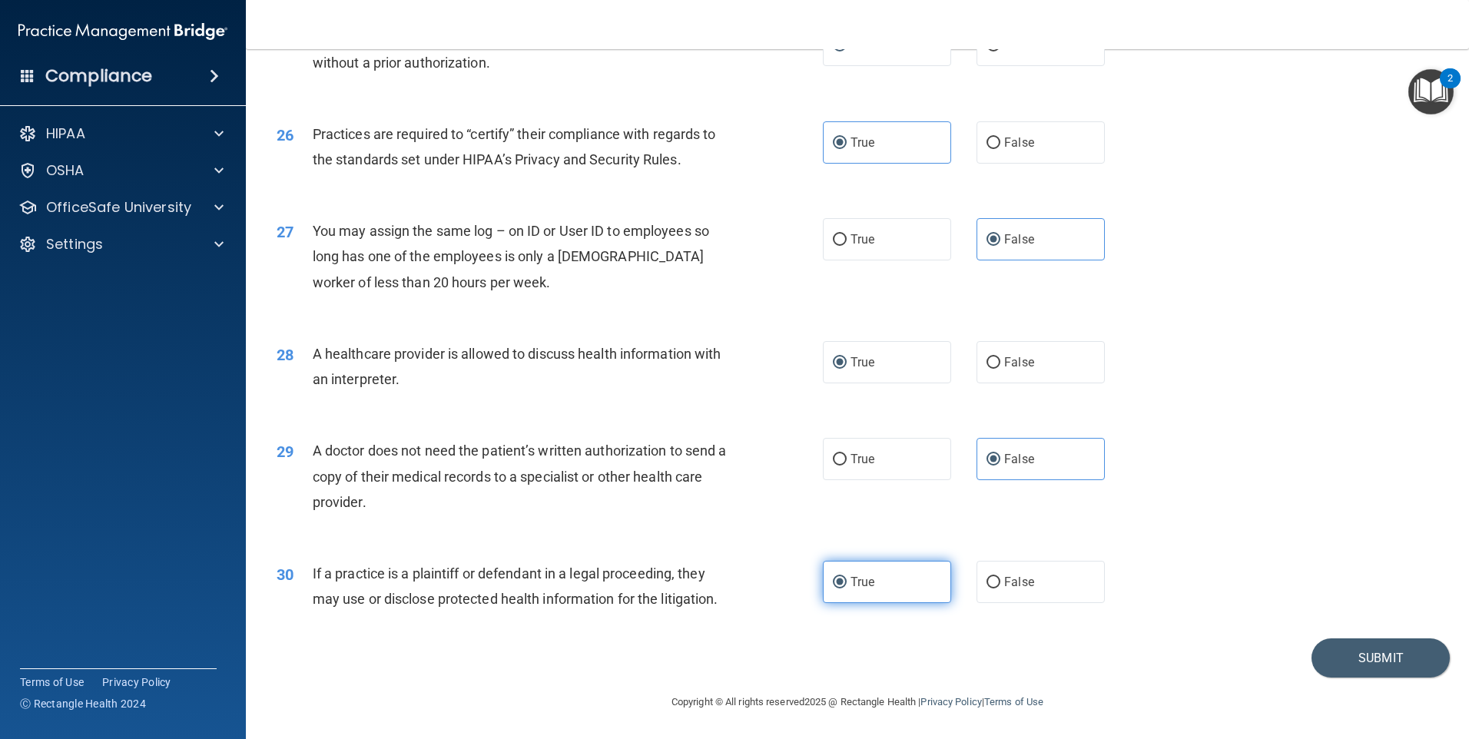
click at [833, 577] on input "True" at bounding box center [840, 583] width 14 height 12
click at [1358, 659] on button "Submit" at bounding box center [1380, 657] width 138 height 39
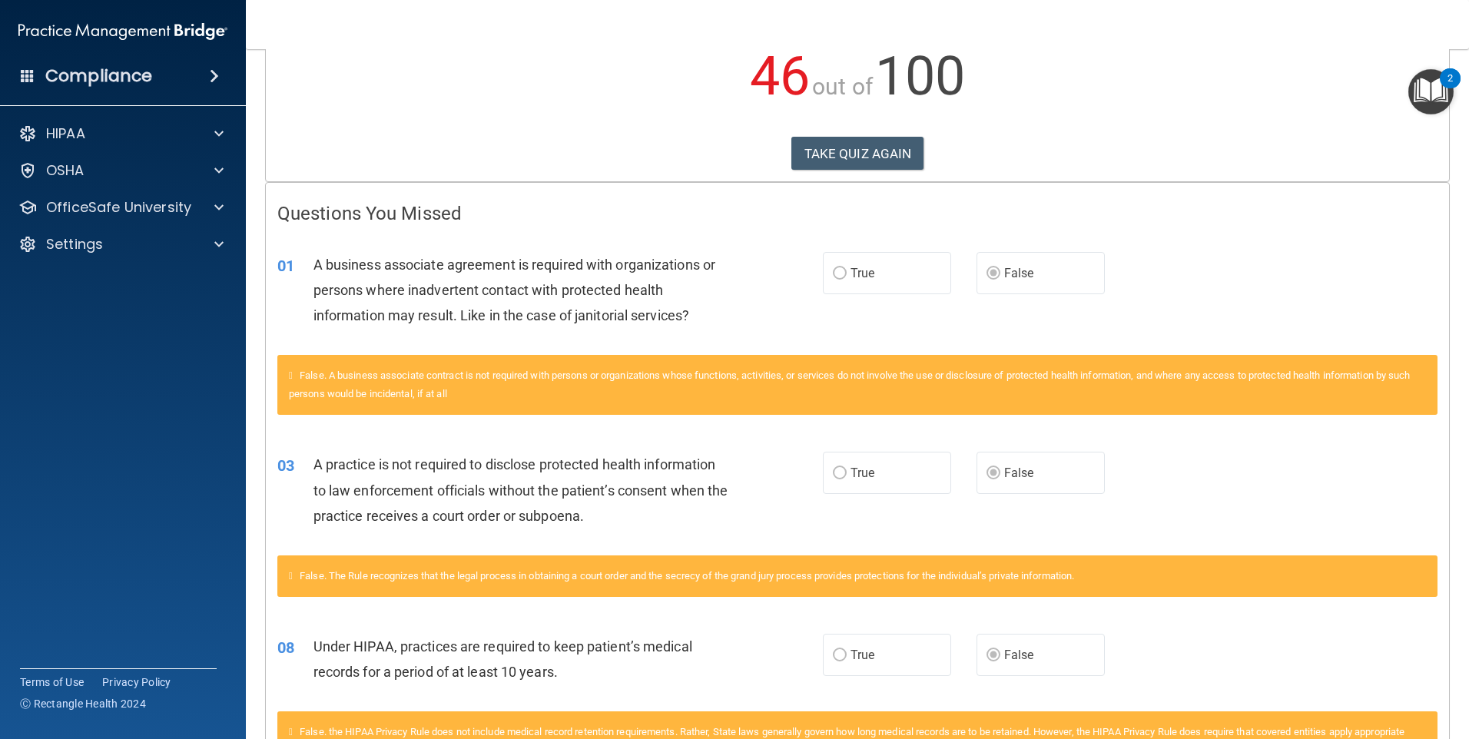
scroll to position [230, 0]
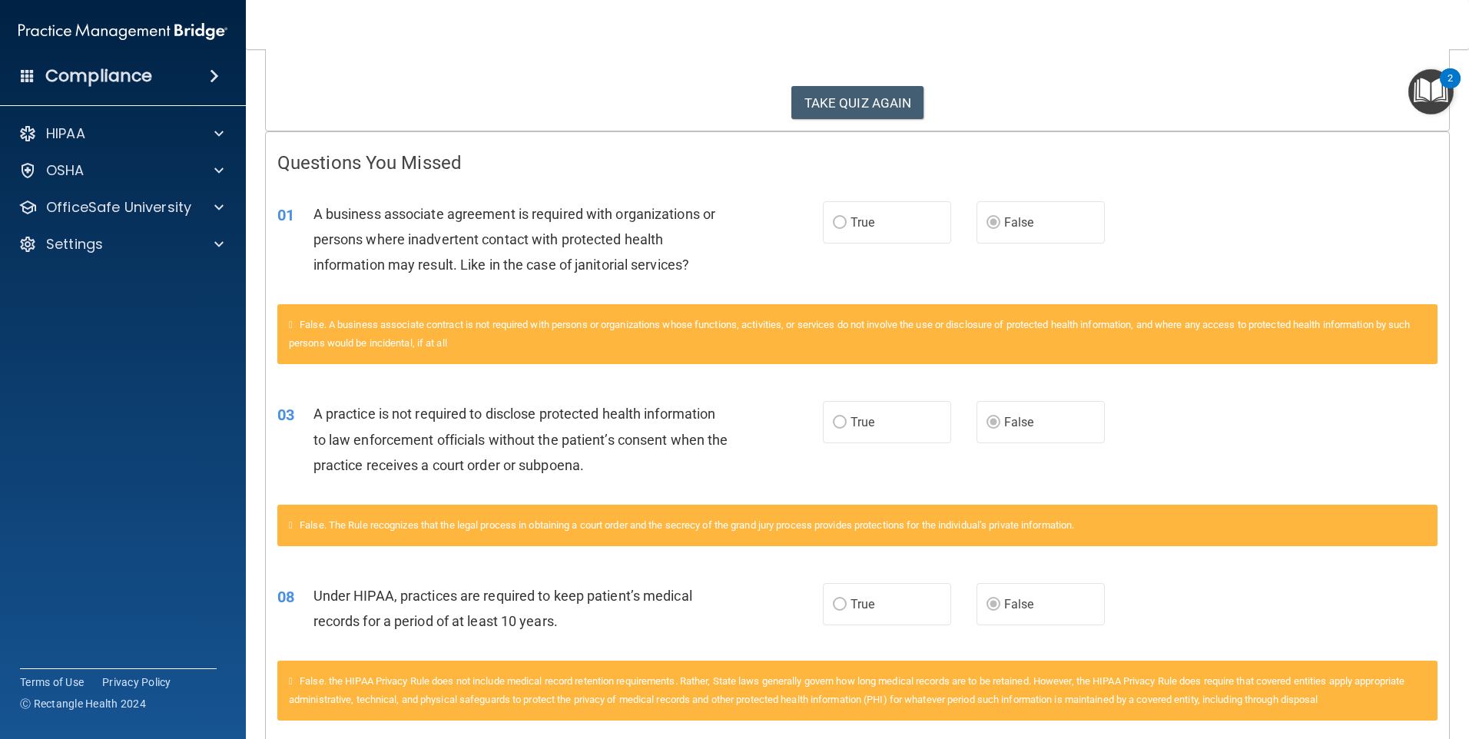
click at [830, 230] on label "True" at bounding box center [887, 222] width 128 height 42
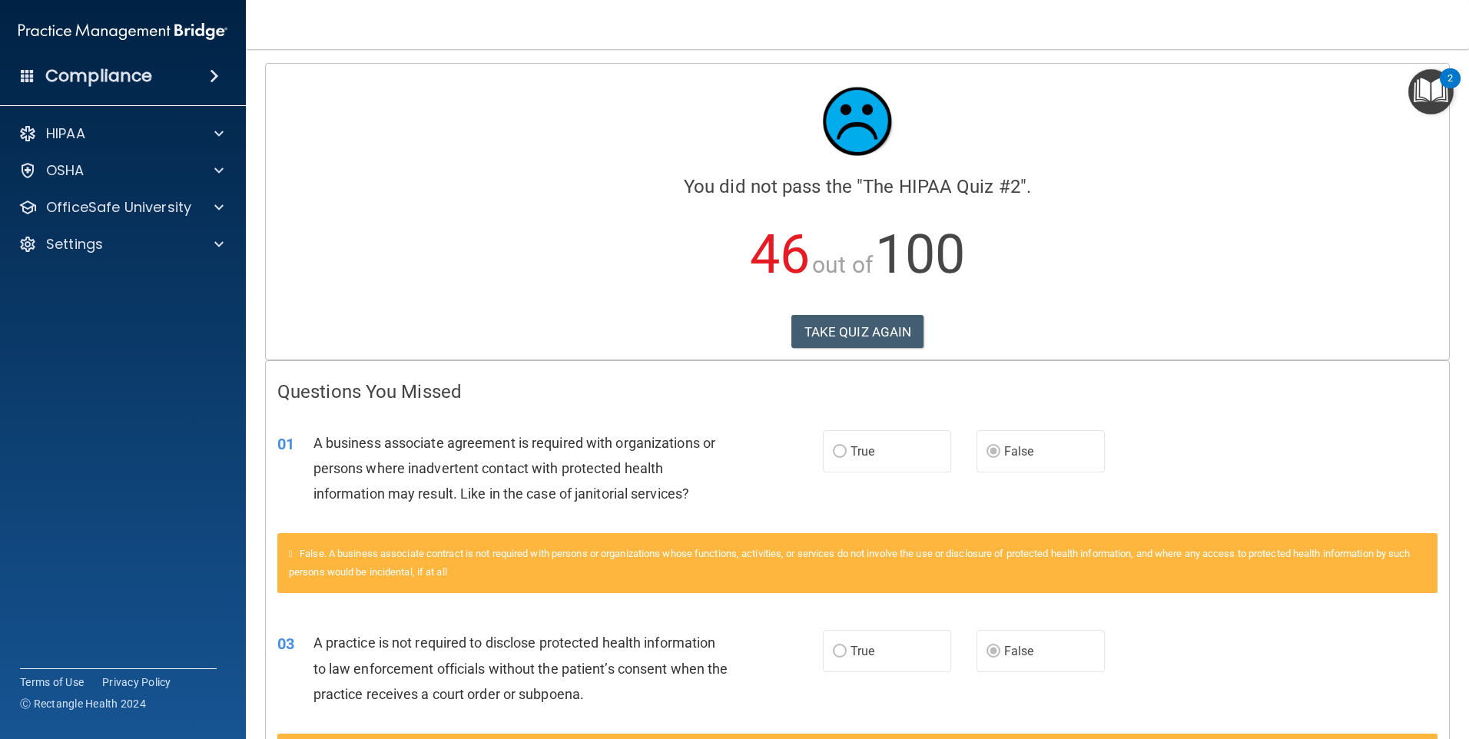
scroll to position [0, 0]
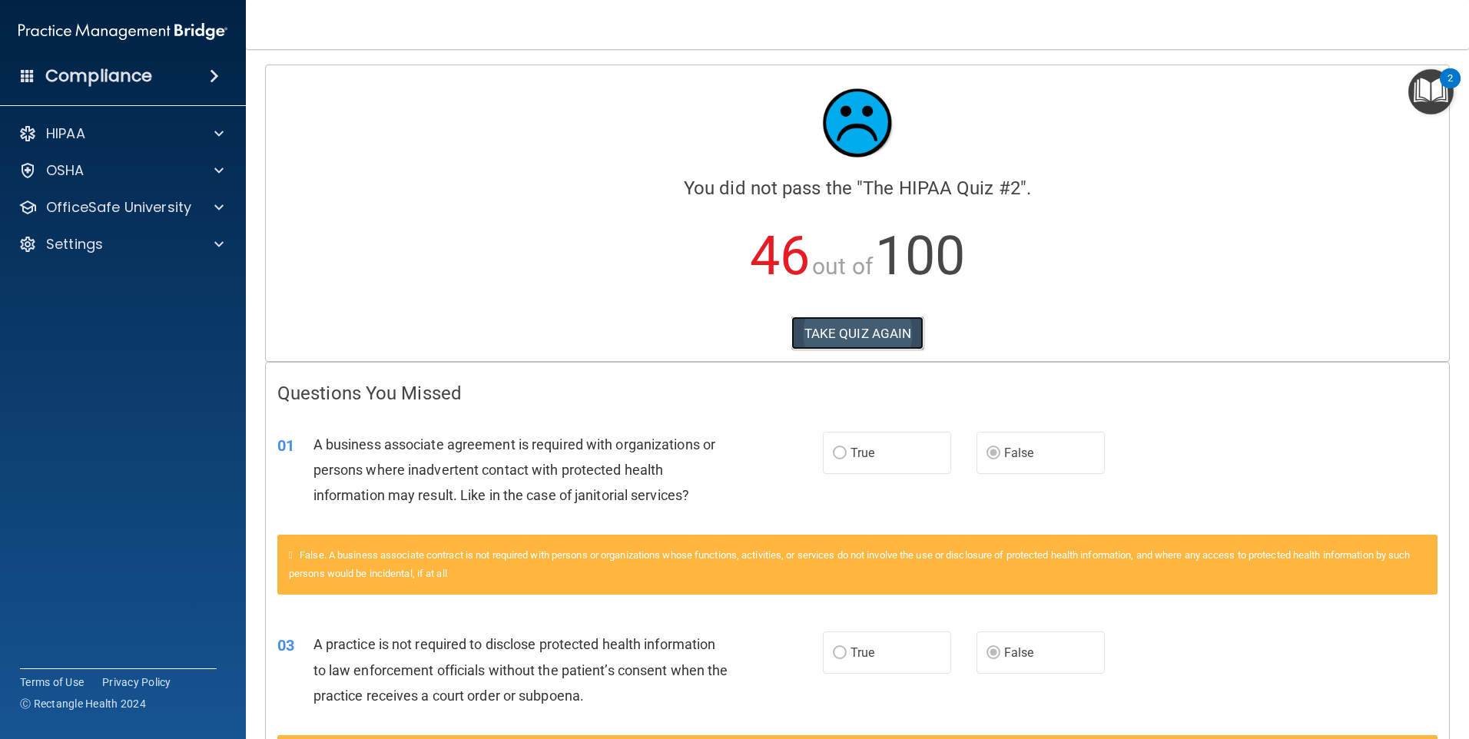
click at [832, 340] on button "TAKE QUIZ AGAIN" at bounding box center [857, 333] width 133 height 34
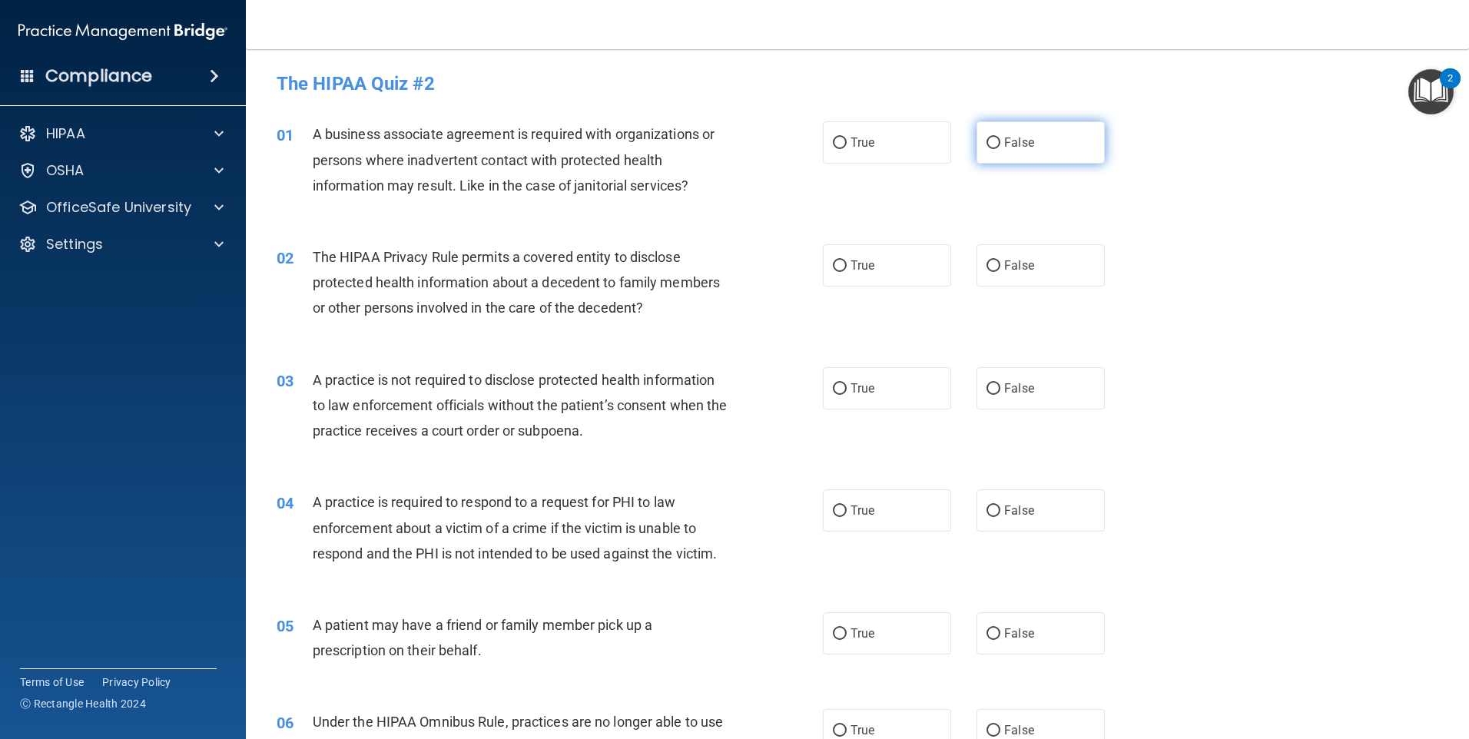
click at [1035, 154] on label "False" at bounding box center [1040, 142] width 128 height 42
click at [1000, 149] on input "False" at bounding box center [993, 144] width 14 height 12
radio input "true"
click at [833, 256] on label "True" at bounding box center [887, 265] width 128 height 42
click at [833, 260] on input "True" at bounding box center [840, 266] width 14 height 12
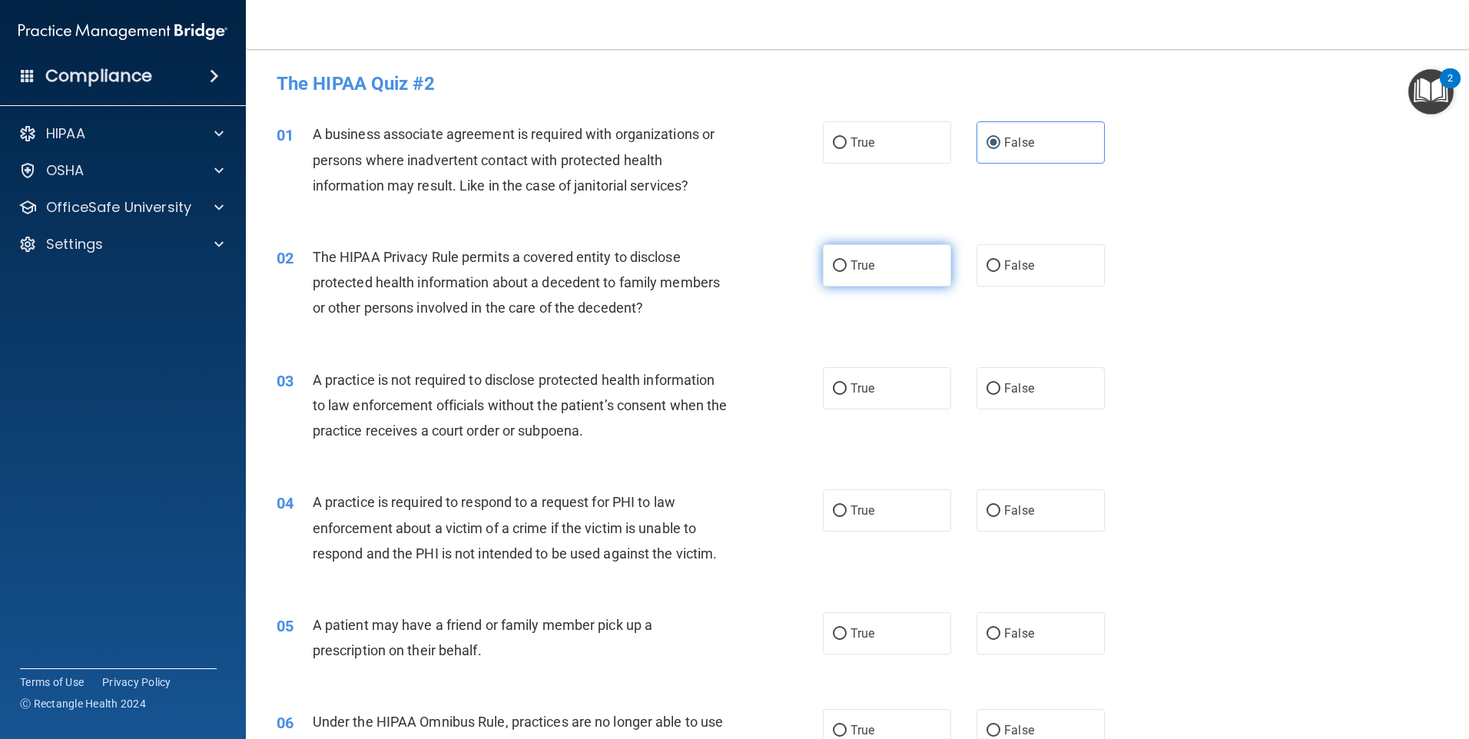
radio input "true"
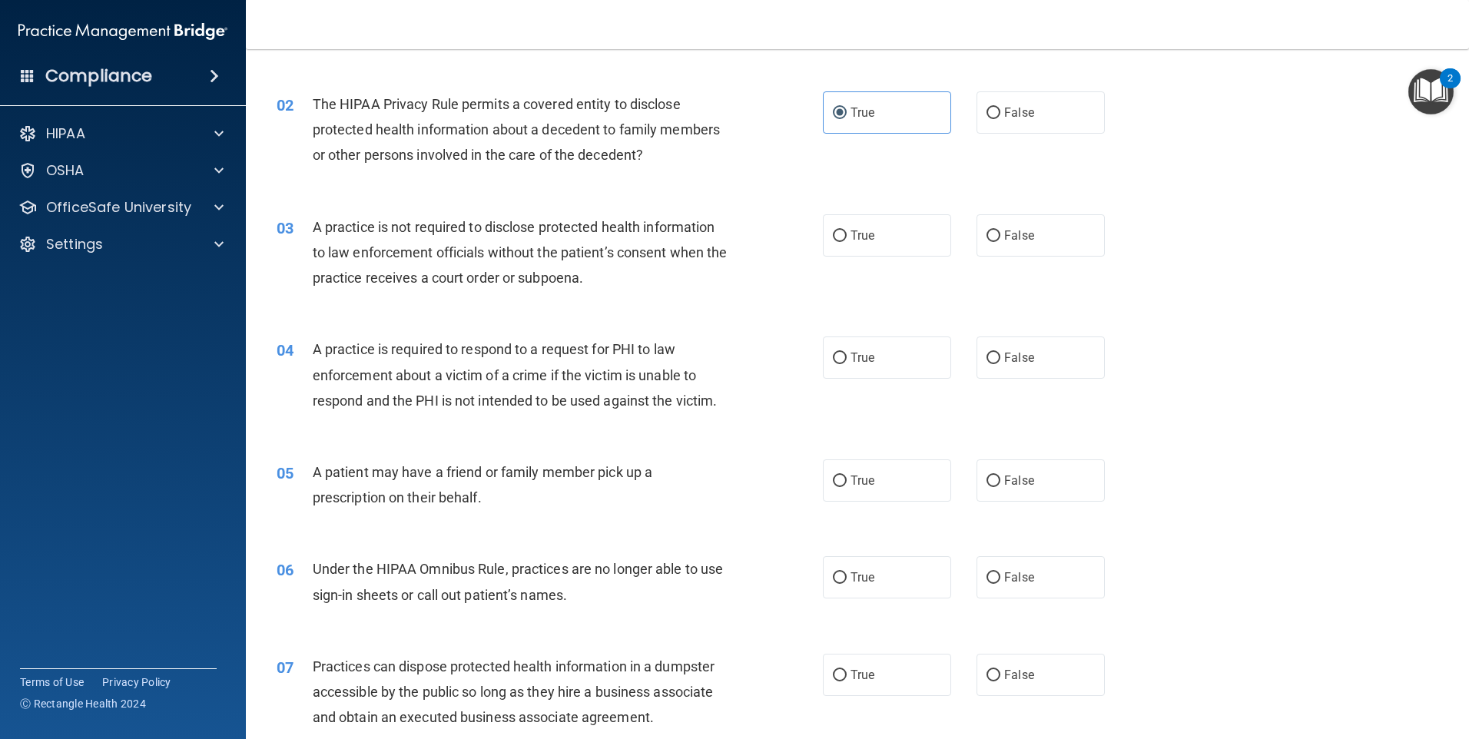
scroll to position [154, 0]
click at [1056, 235] on label "False" at bounding box center [1040, 235] width 128 height 42
click at [1000, 235] on input "False" at bounding box center [993, 236] width 14 height 12
radio input "true"
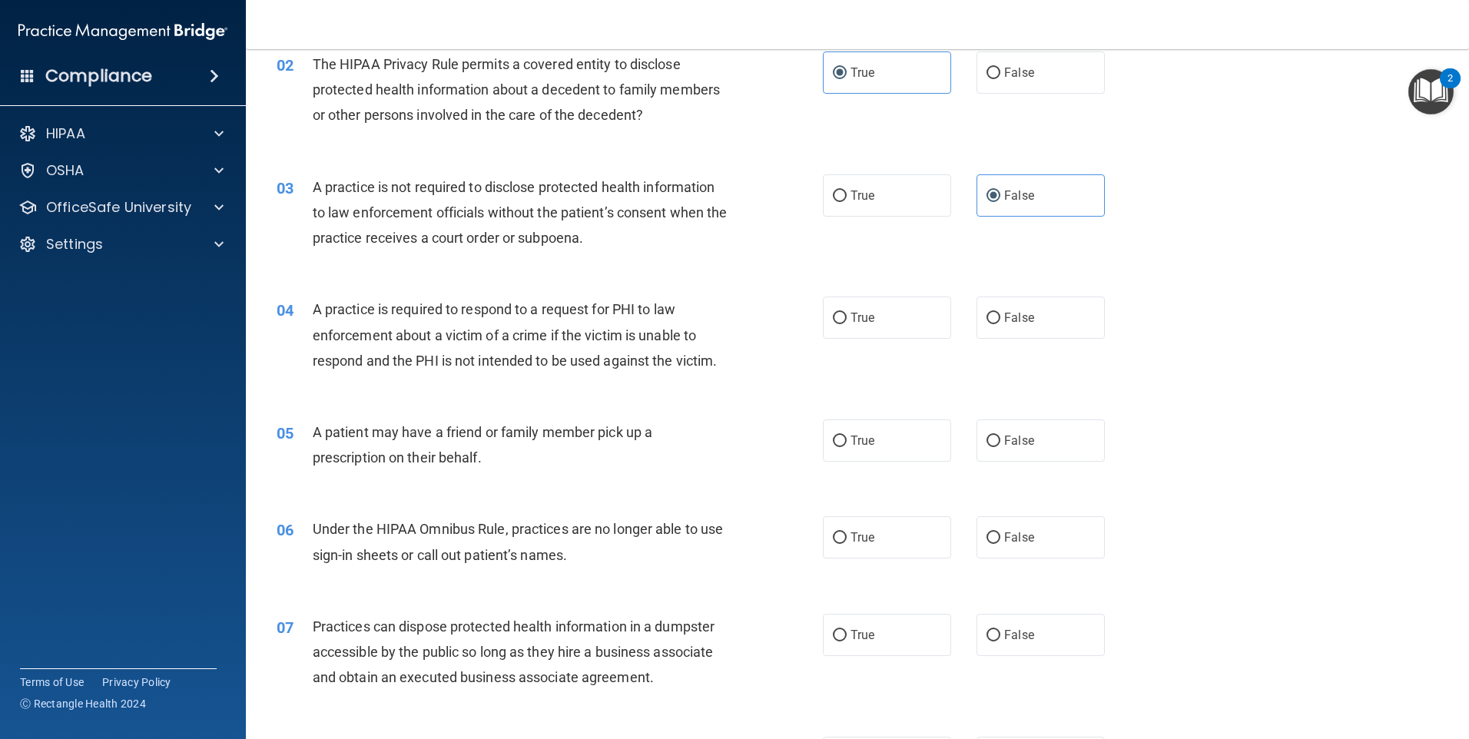
scroll to position [230, 0]
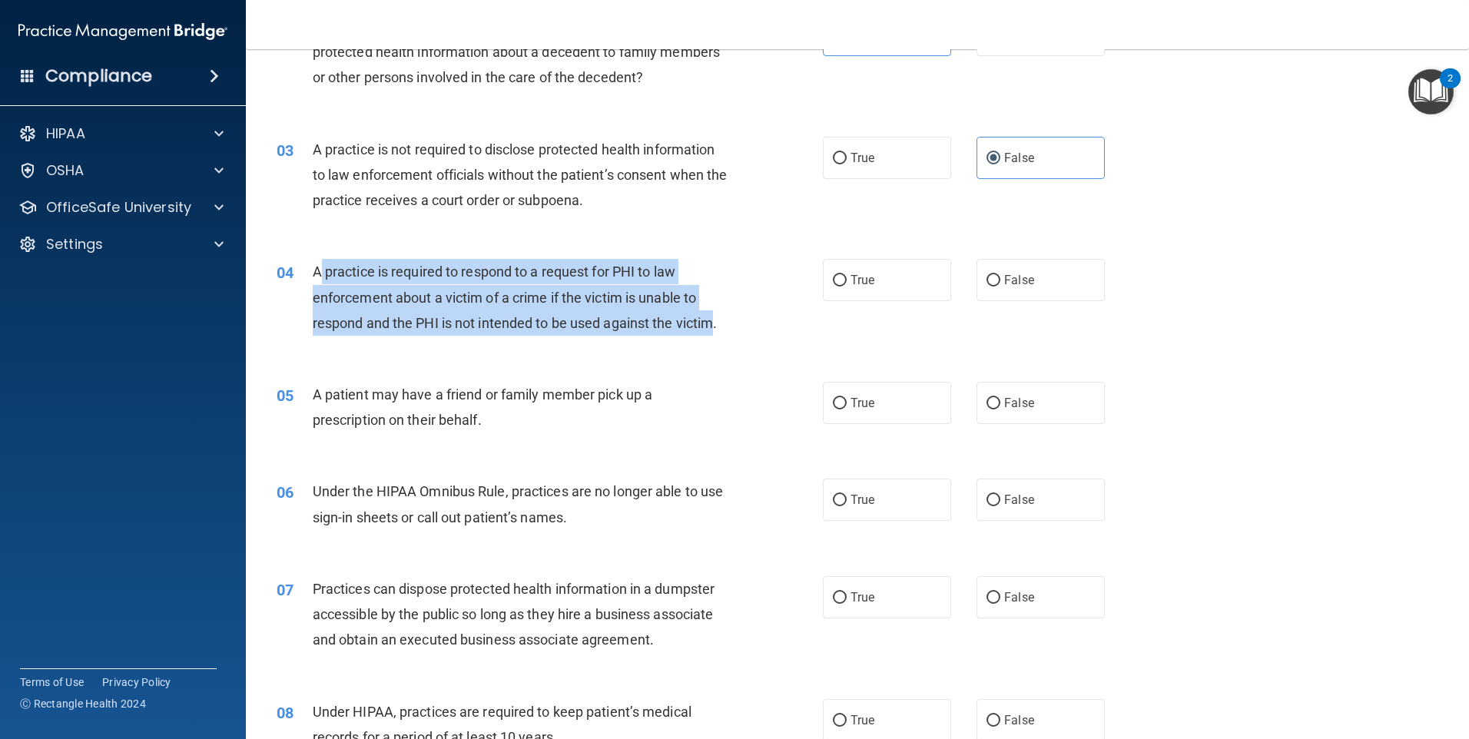
drag, startPoint x: 717, startPoint y: 323, endPoint x: 317, endPoint y: 271, distance: 402.9
click at [317, 271] on span "A practice is required to respond to a request for PHI to law enforcement about…" at bounding box center [515, 296] width 405 height 67
drag, startPoint x: 317, startPoint y: 271, endPoint x: 345, endPoint y: 283, distance: 30.3
click at [834, 276] on input "True" at bounding box center [840, 281] width 14 height 12
radio input "true"
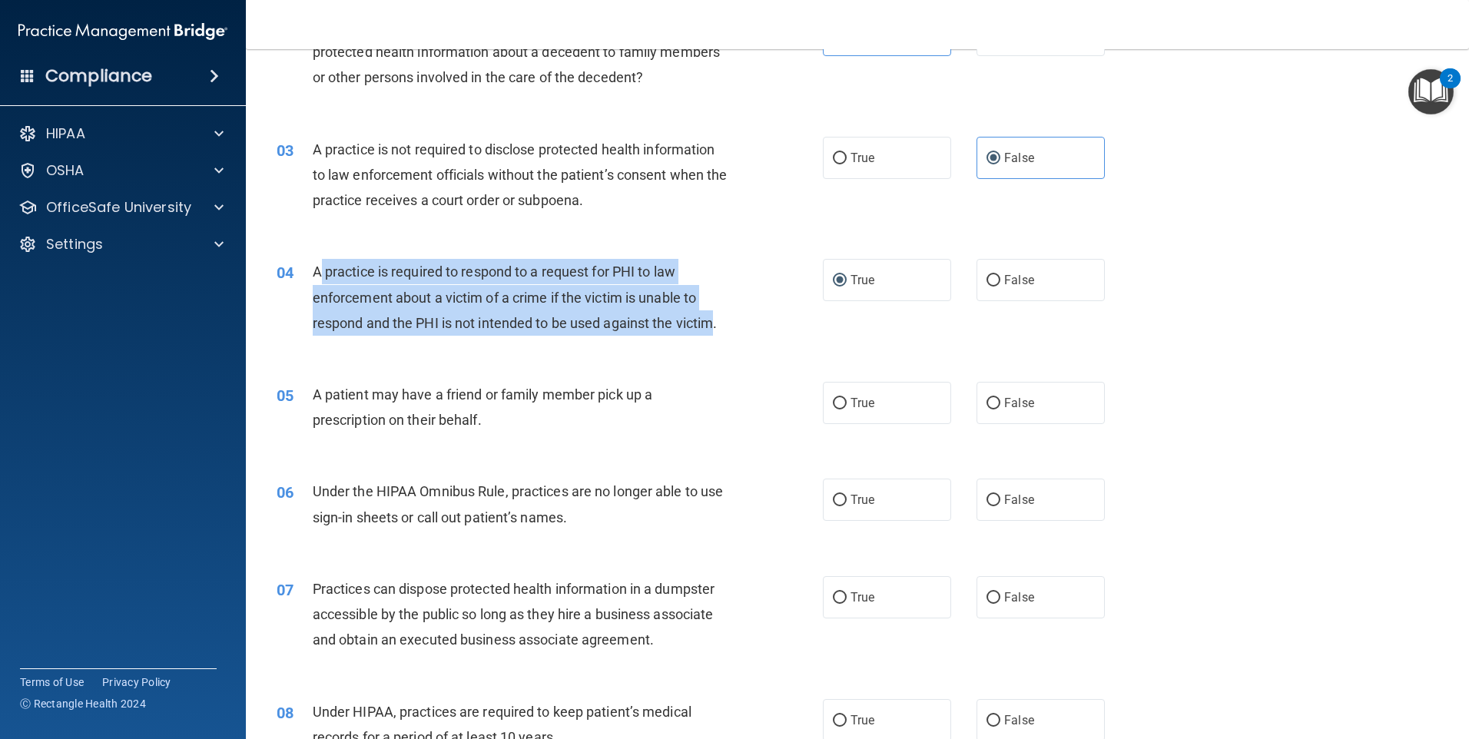
click at [532, 413] on div "A patient may have a friend or family member pick up a prescription on their be…" at bounding box center [526, 407] width 427 height 51
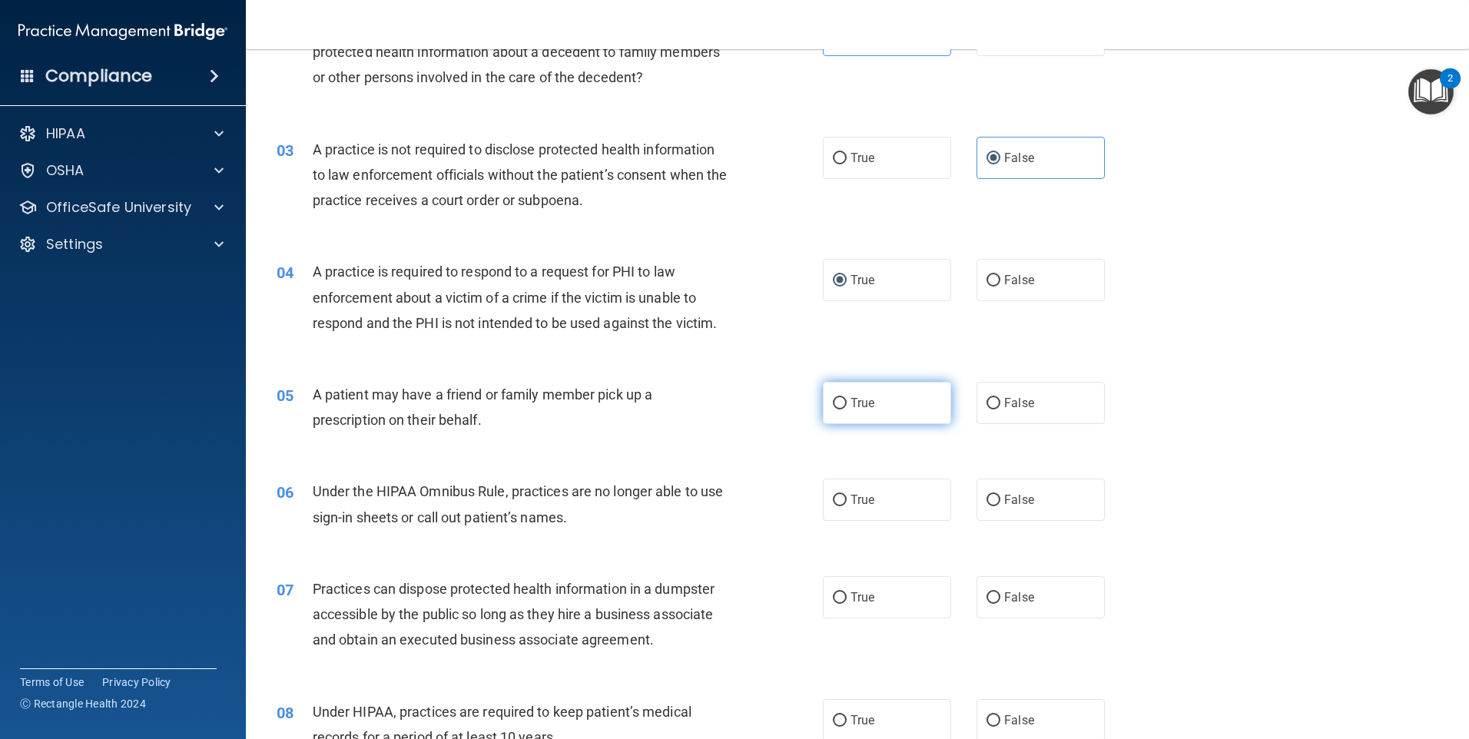
click at [880, 409] on label "True" at bounding box center [887, 403] width 128 height 42
click at [847, 409] on input "True" at bounding box center [840, 404] width 14 height 12
radio input "true"
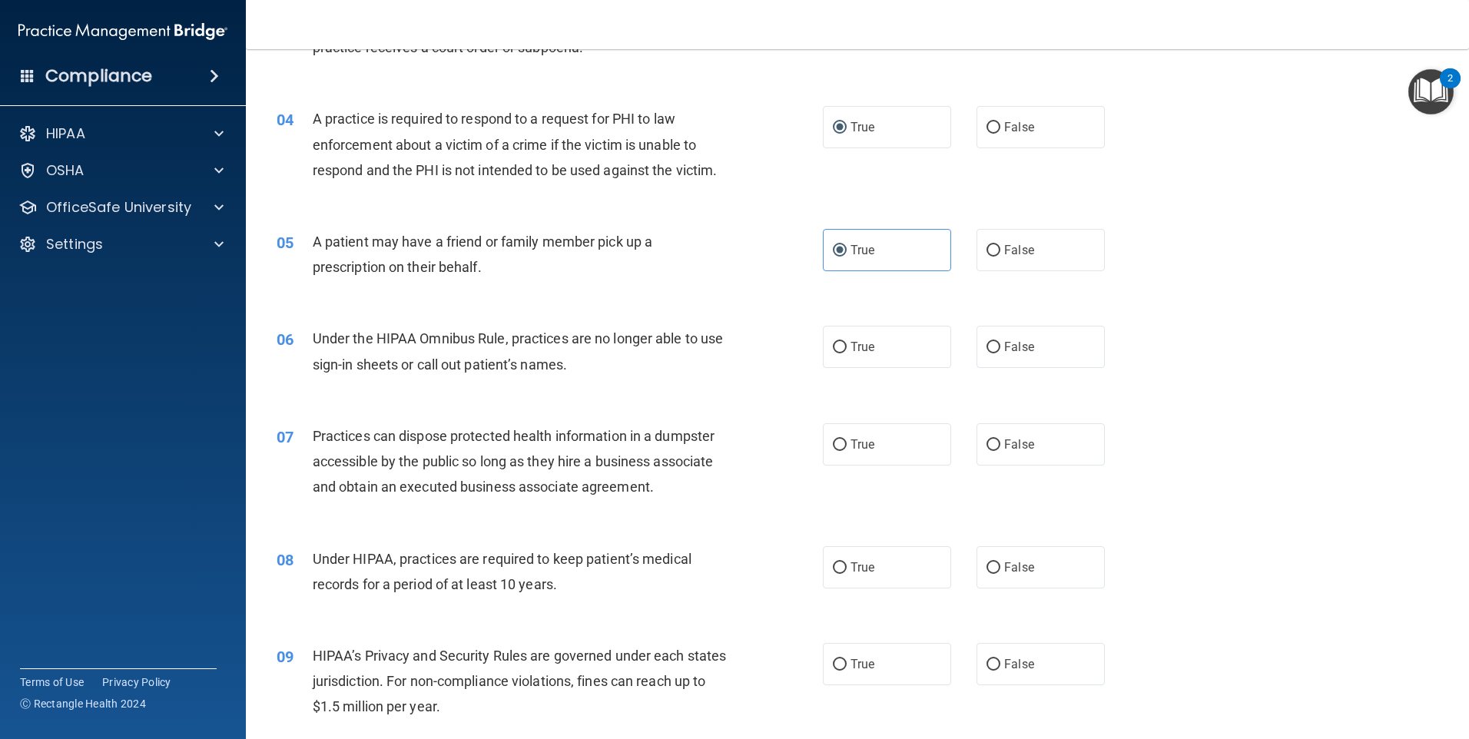
scroll to position [384, 0]
click at [1014, 343] on span "False" at bounding box center [1019, 346] width 30 height 15
click at [1000, 343] on input "False" at bounding box center [993, 347] width 14 height 12
radio input "true"
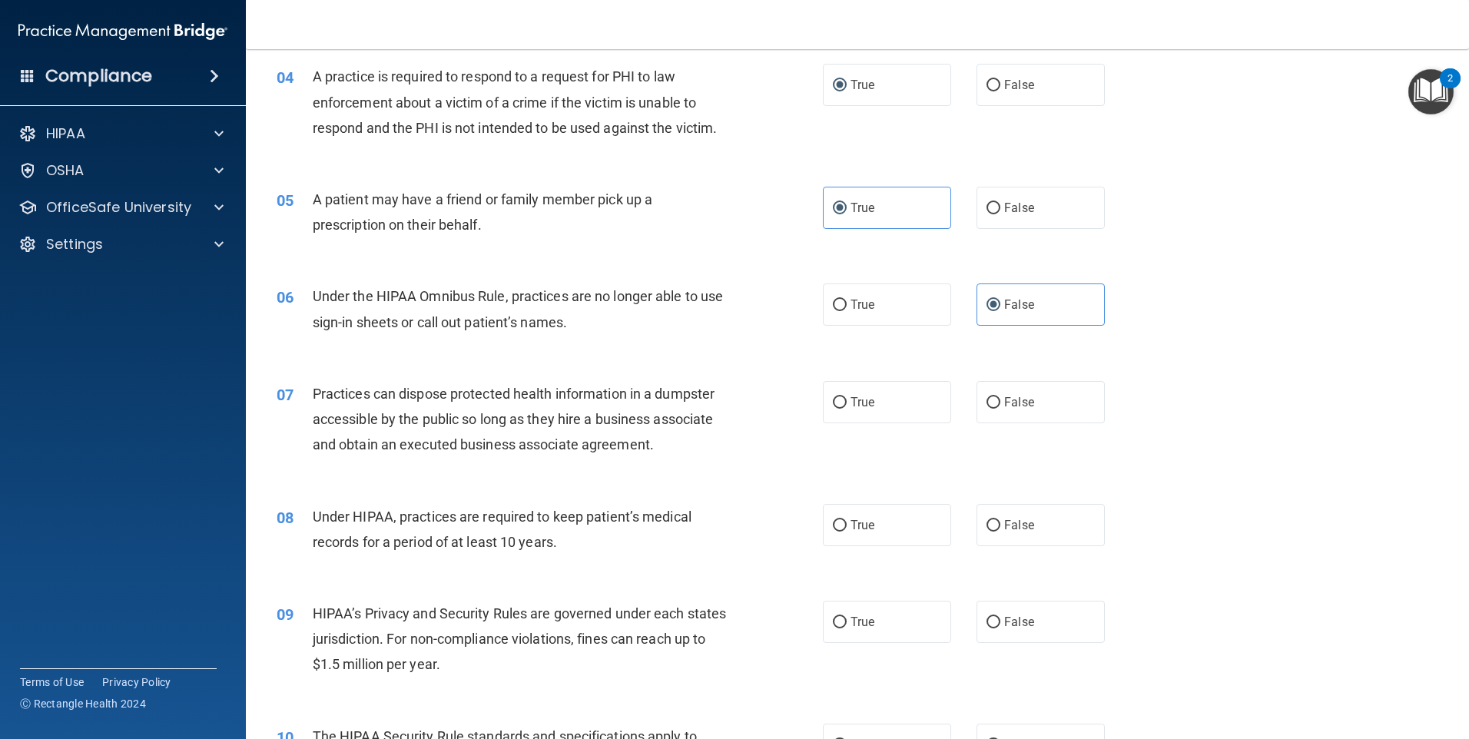
scroll to position [461, 0]
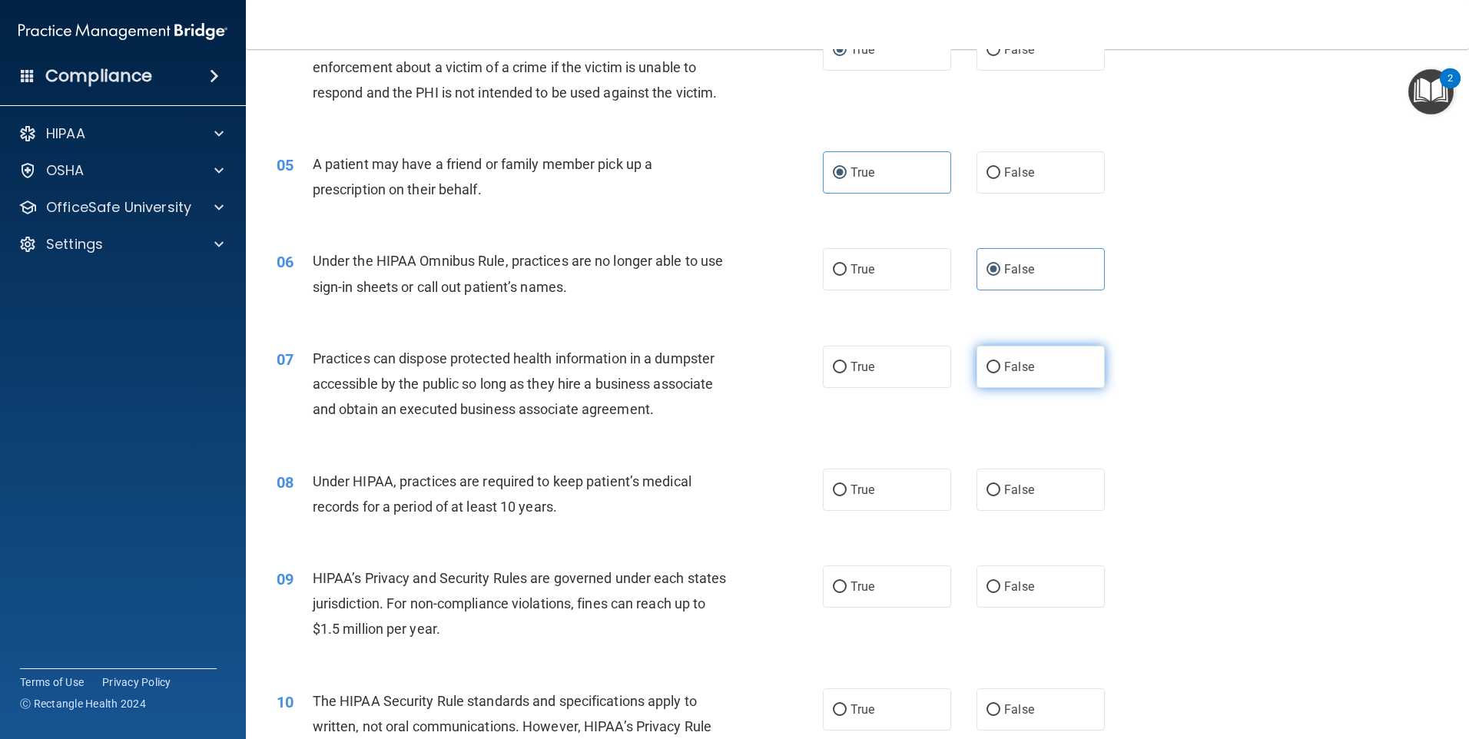
click at [1018, 371] on span "False" at bounding box center [1019, 367] width 30 height 15
click at [1000, 371] on input "False" at bounding box center [993, 368] width 14 height 12
radio input "true"
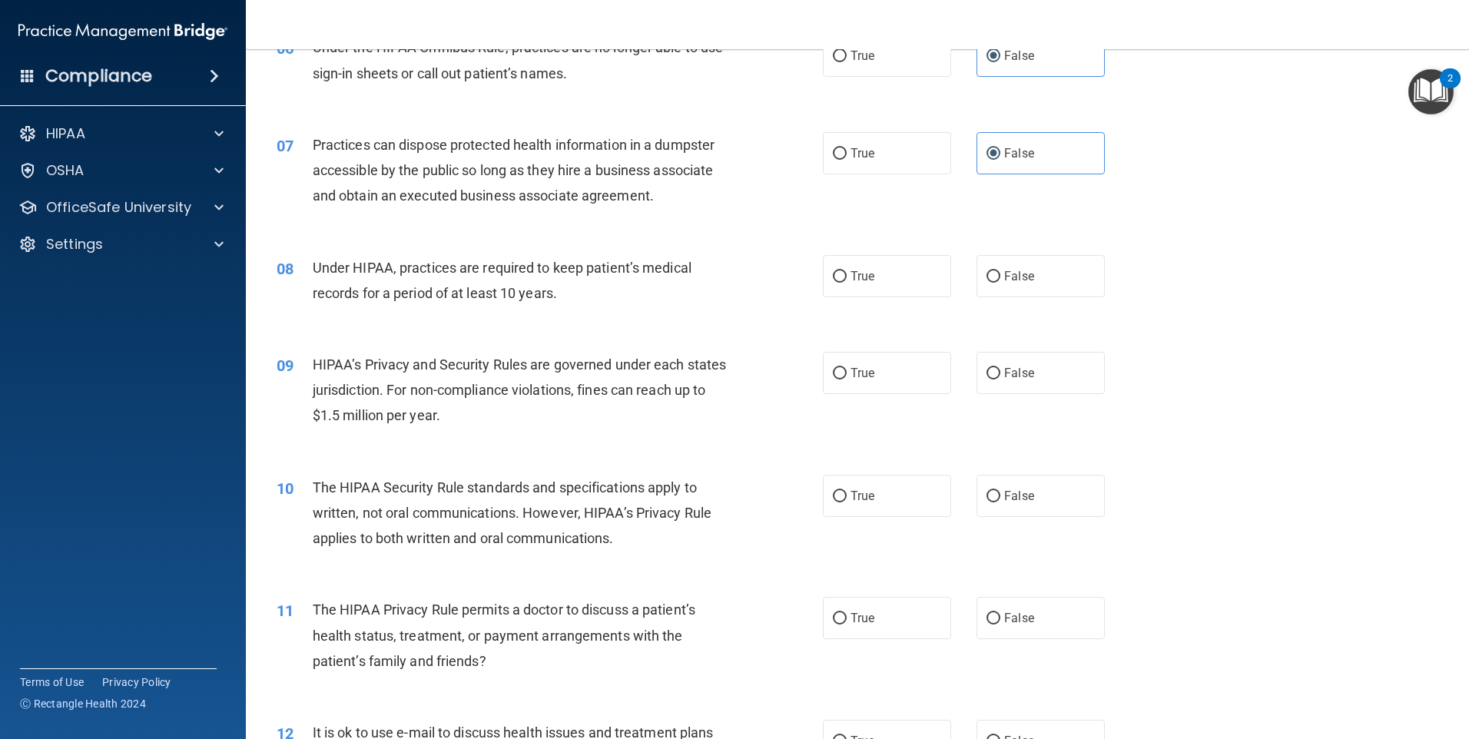
scroll to position [691, 0]
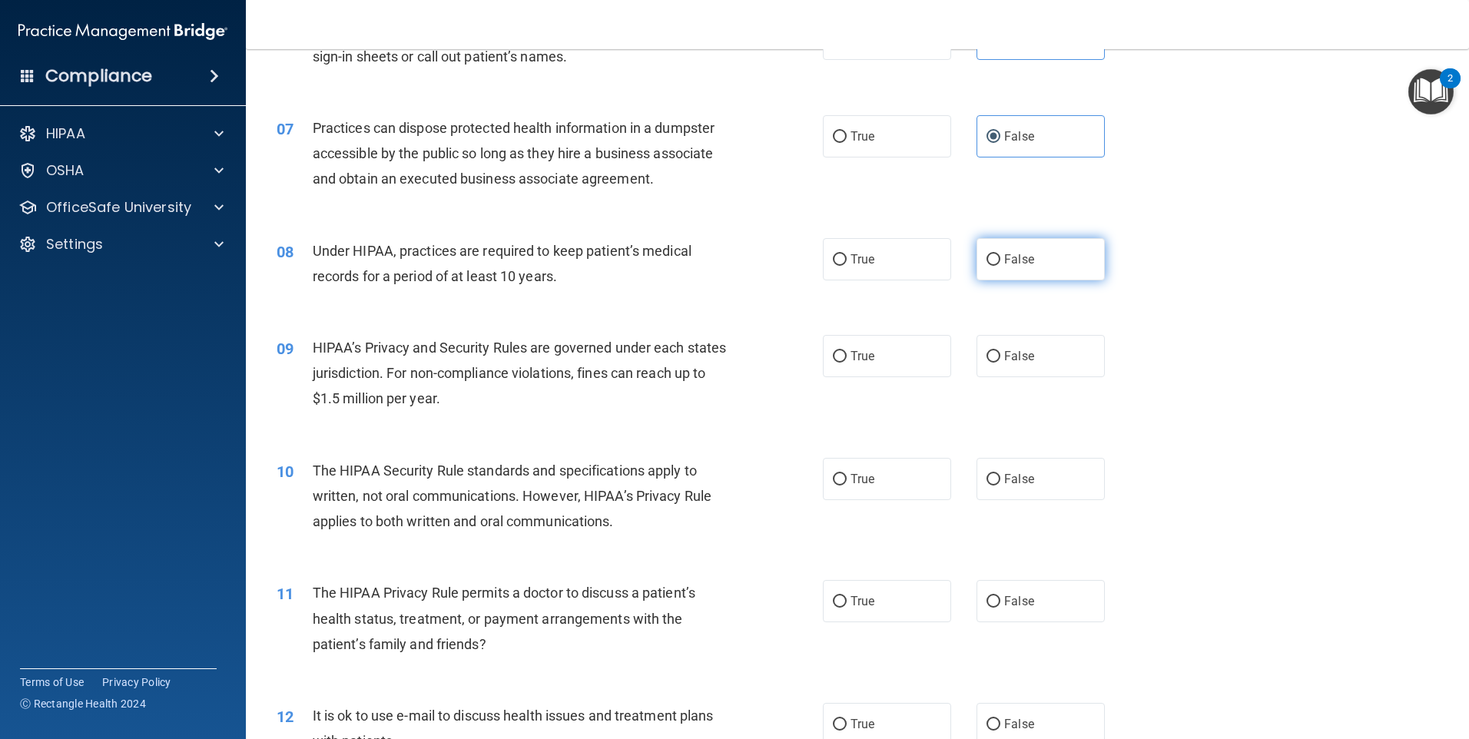
click at [1004, 256] on span "False" at bounding box center [1019, 259] width 30 height 15
click at [1000, 256] on input "False" at bounding box center [993, 260] width 14 height 12
radio input "true"
click at [1014, 353] on span "False" at bounding box center [1019, 356] width 30 height 15
click at [1000, 353] on input "False" at bounding box center [993, 357] width 14 height 12
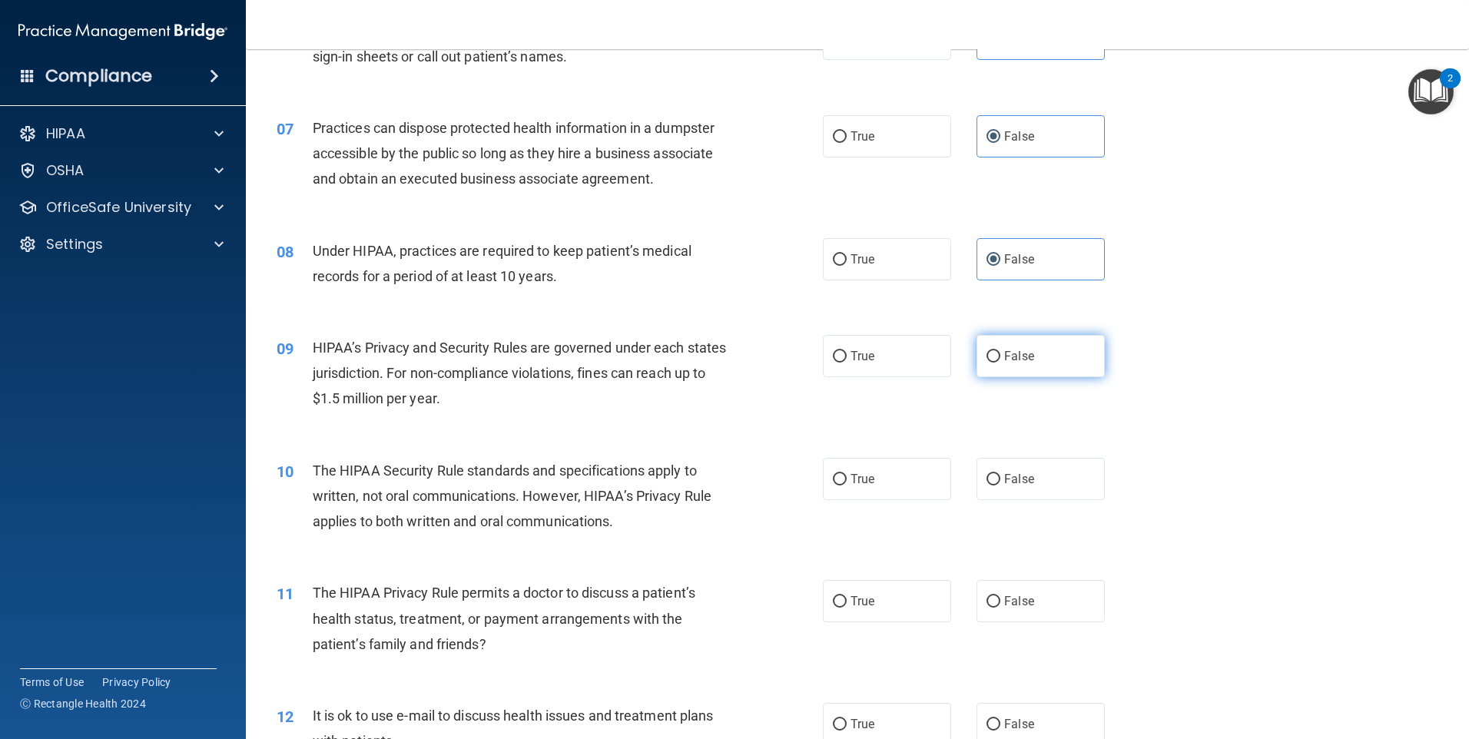
radio input "true"
click at [865, 476] on span "True" at bounding box center [862, 479] width 24 height 15
click at [847, 476] on input "True" at bounding box center [840, 480] width 14 height 12
radio input "true"
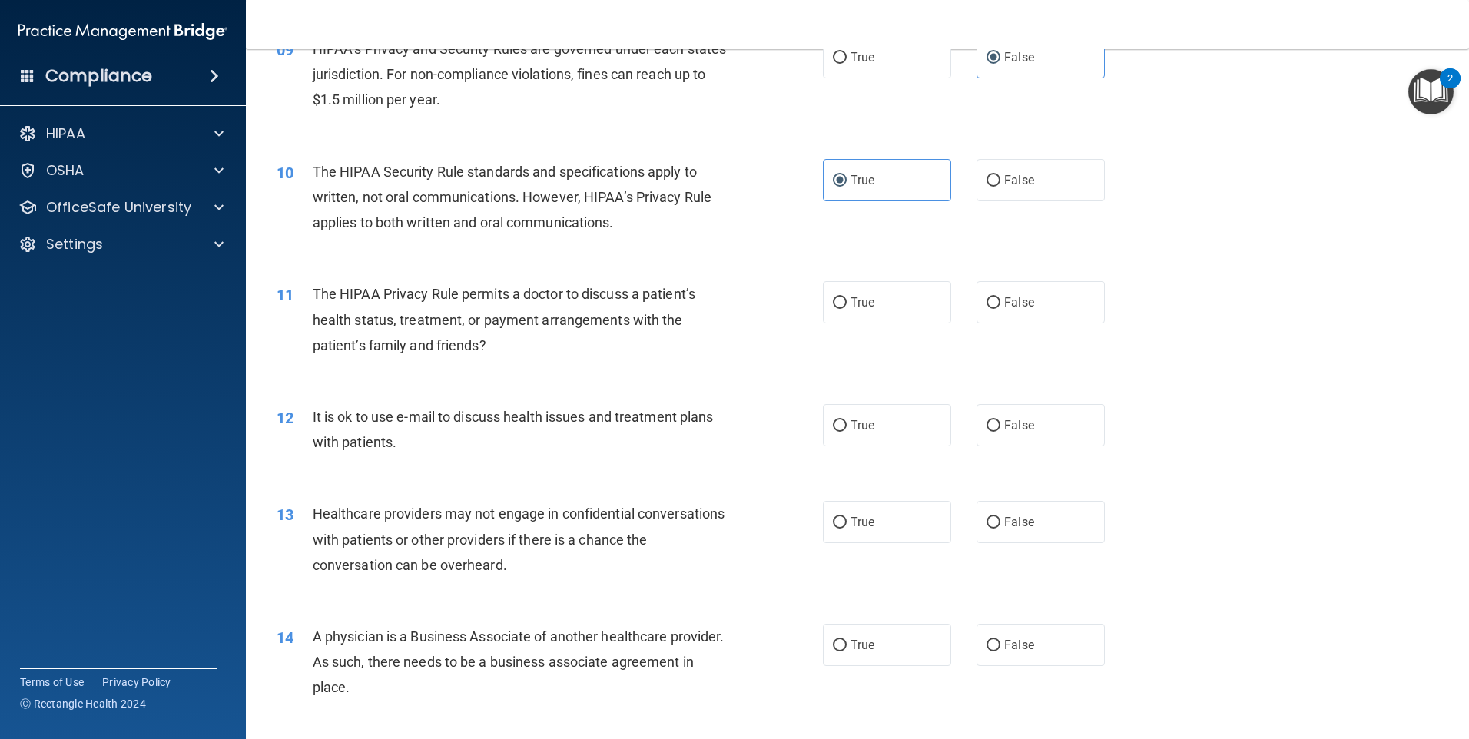
scroll to position [999, 0]
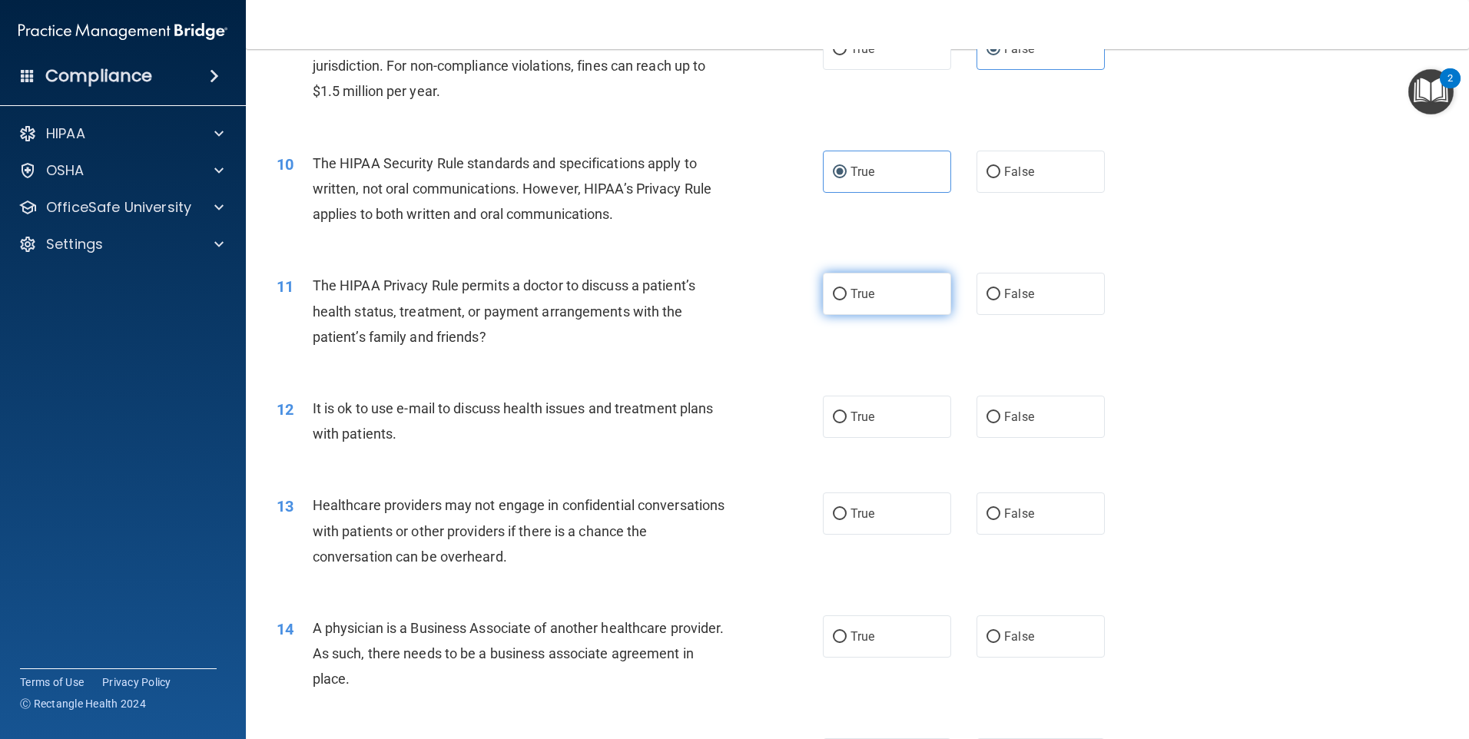
click at [872, 291] on label "True" at bounding box center [887, 294] width 128 height 42
click at [847, 291] on input "True" at bounding box center [840, 295] width 14 height 12
radio input "true"
click at [910, 425] on label "True" at bounding box center [887, 417] width 128 height 42
click at [847, 423] on input "True" at bounding box center [840, 418] width 14 height 12
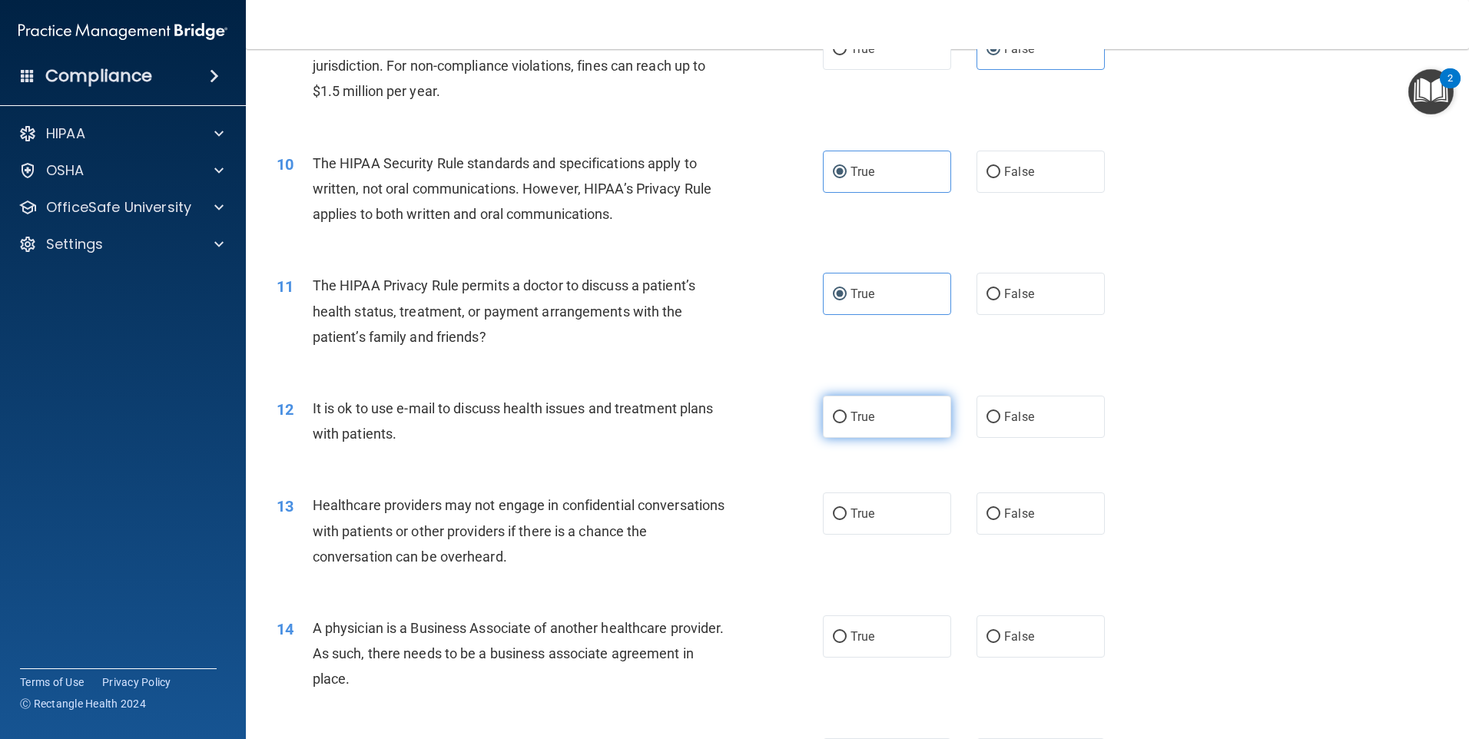
radio input "true"
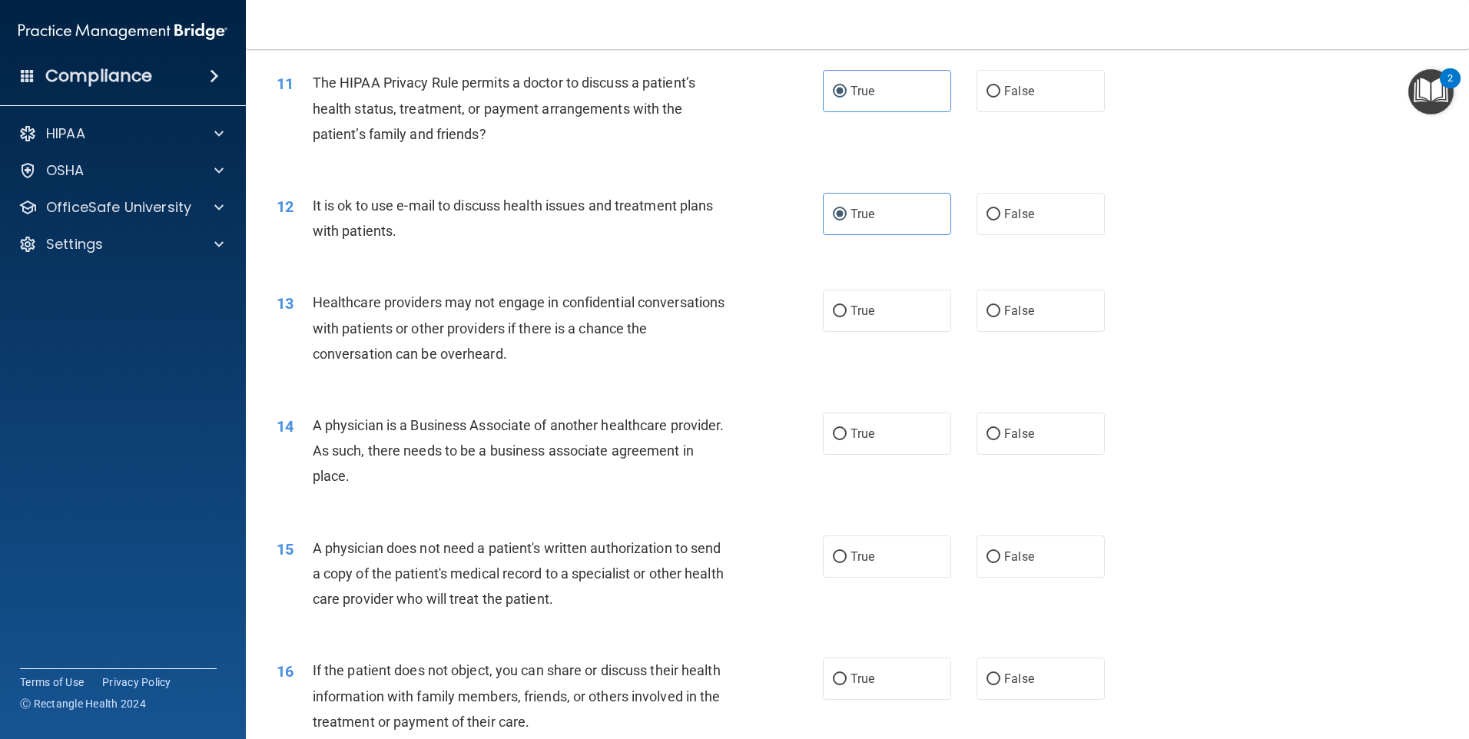
scroll to position [1229, 0]
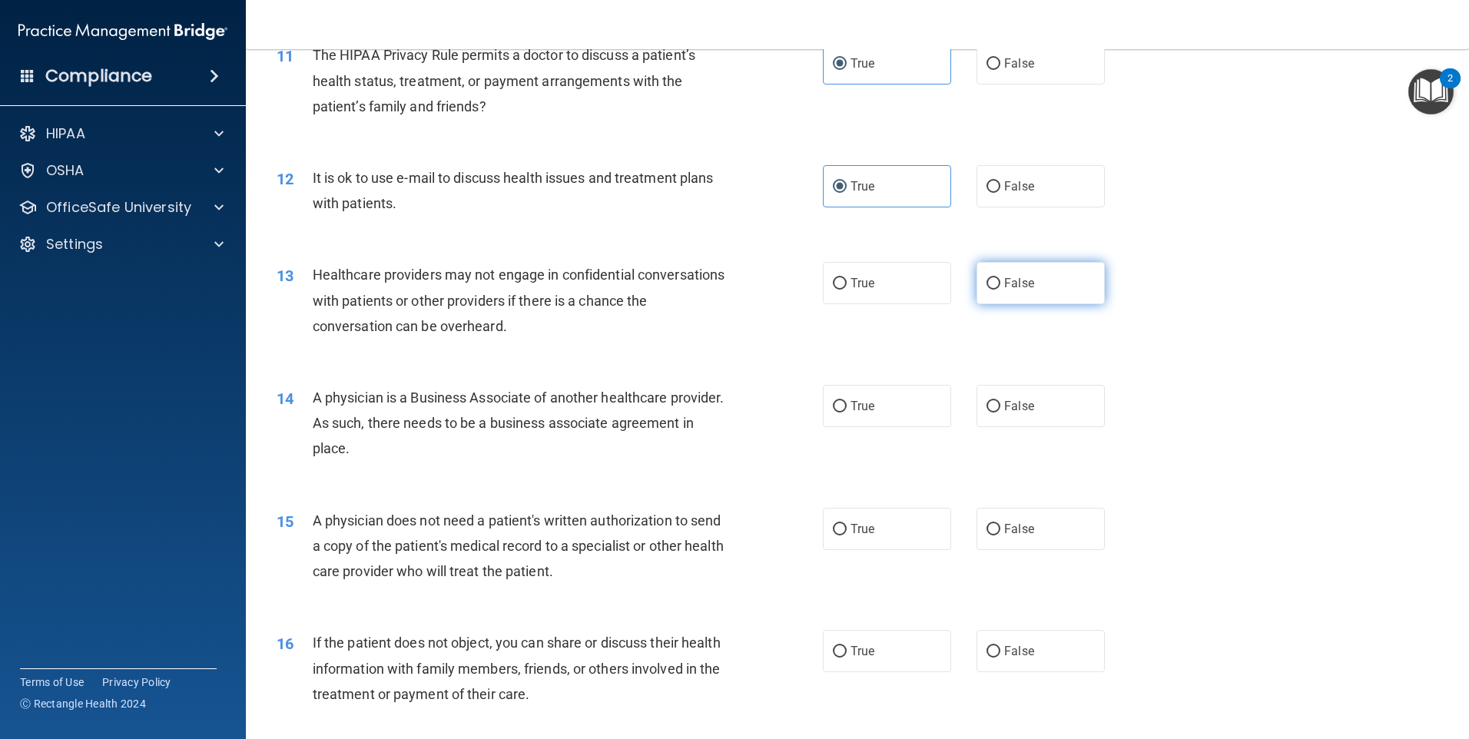
click at [1050, 275] on label "False" at bounding box center [1040, 283] width 128 height 42
click at [1000, 278] on input "False" at bounding box center [993, 284] width 14 height 12
radio input "true"
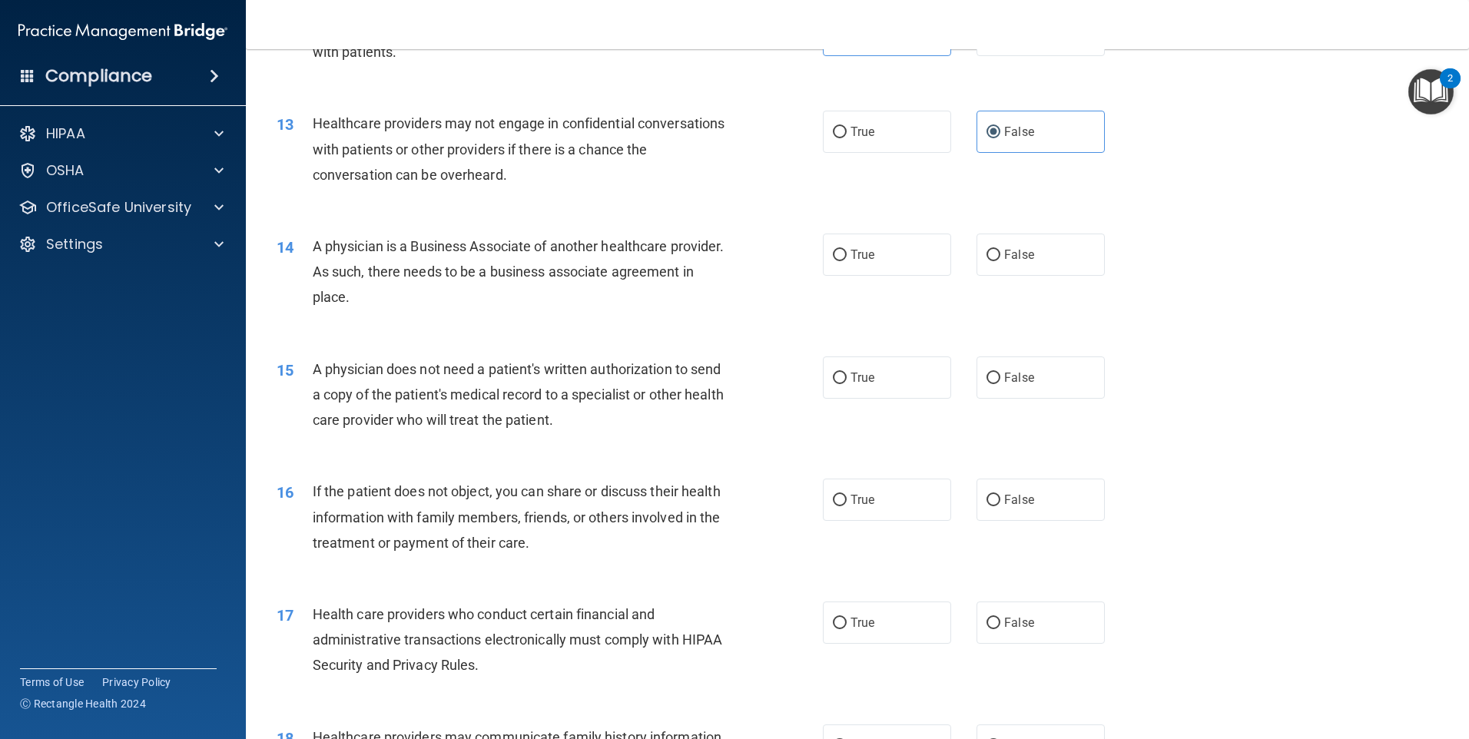
scroll to position [1383, 0]
click at [1004, 250] on span "False" at bounding box center [1019, 252] width 30 height 15
click at [998, 250] on input "False" at bounding box center [993, 253] width 14 height 12
radio input "true"
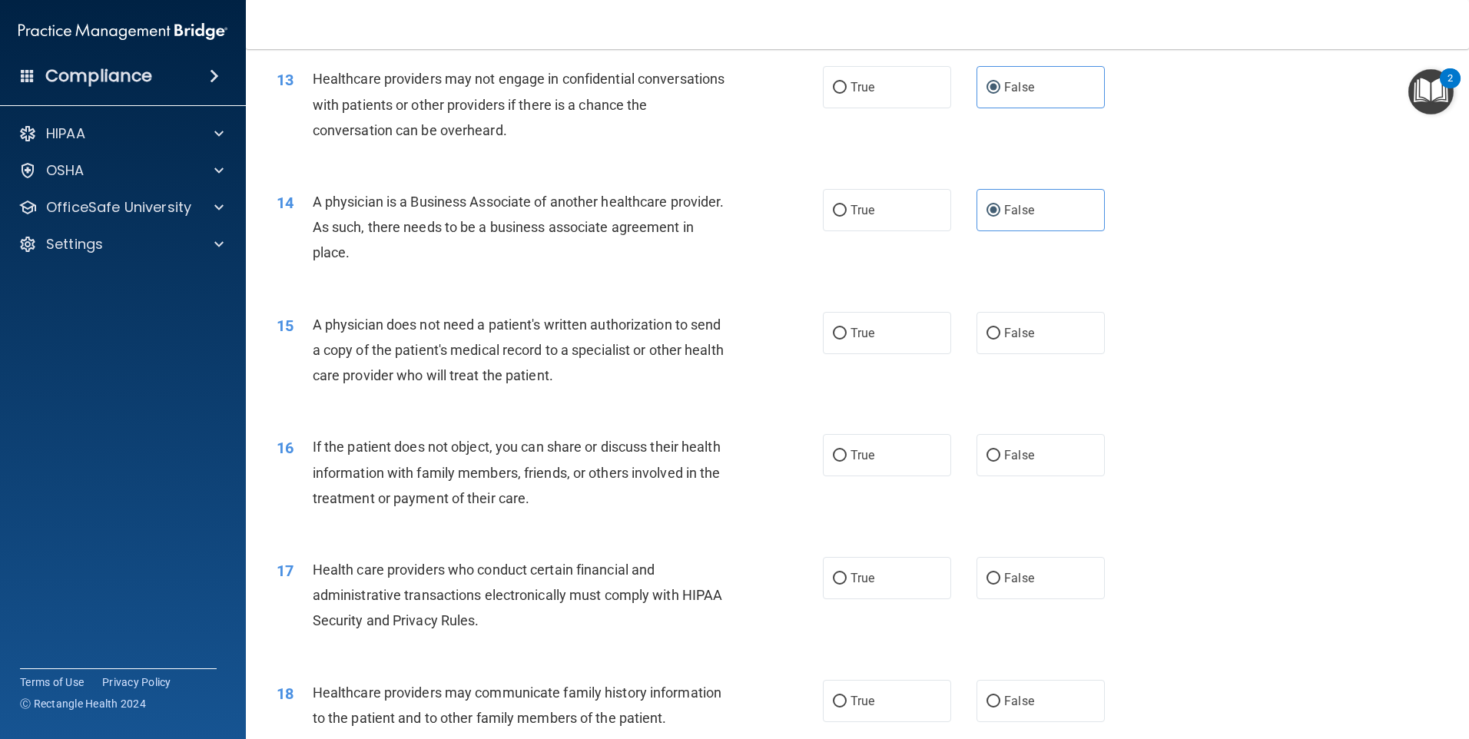
scroll to position [1536, 0]
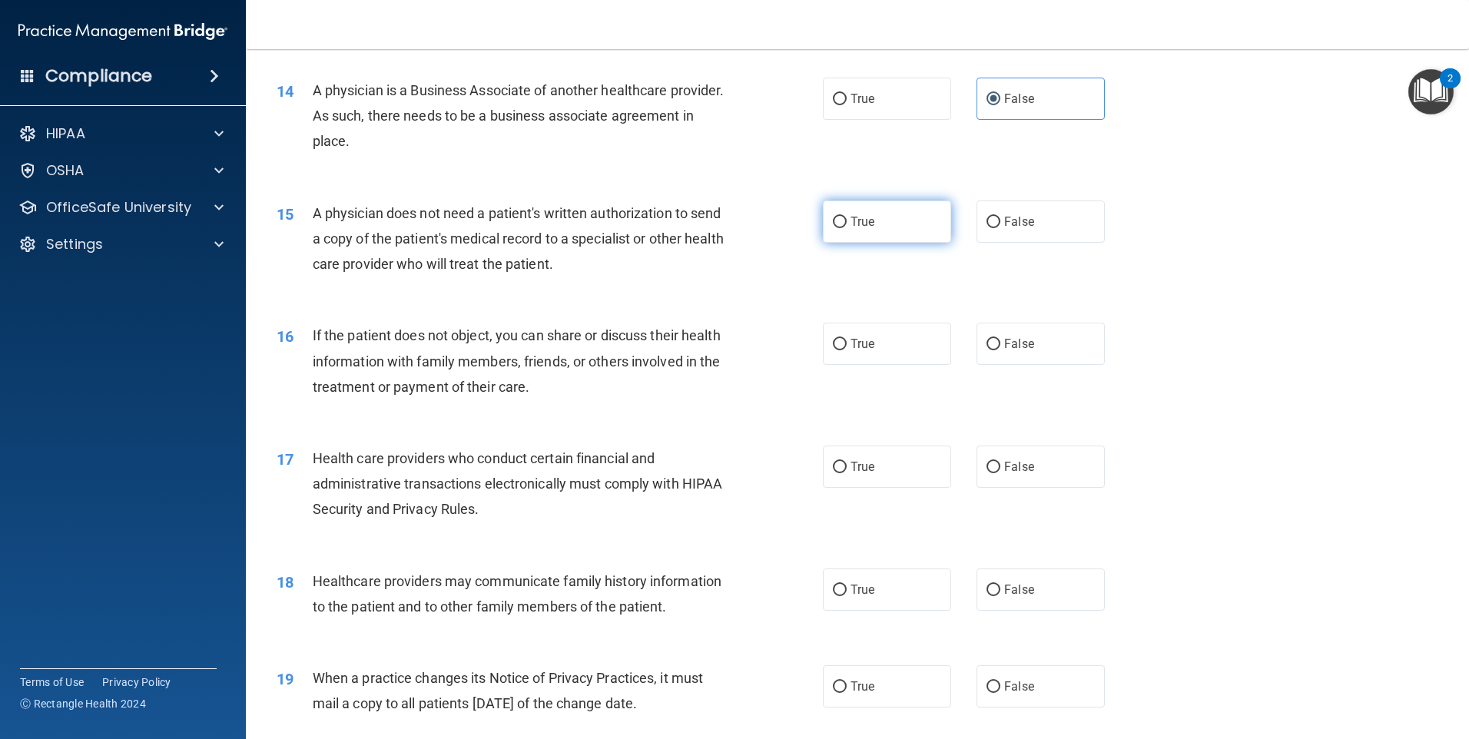
click at [883, 220] on label "True" at bounding box center [887, 221] width 128 height 42
click at [847, 220] on input "True" at bounding box center [840, 223] width 14 height 12
radio input "true"
drag, startPoint x: 846, startPoint y: 343, endPoint x: 706, endPoint y: 306, distance: 144.6
click at [844, 341] on label "True" at bounding box center [887, 344] width 128 height 42
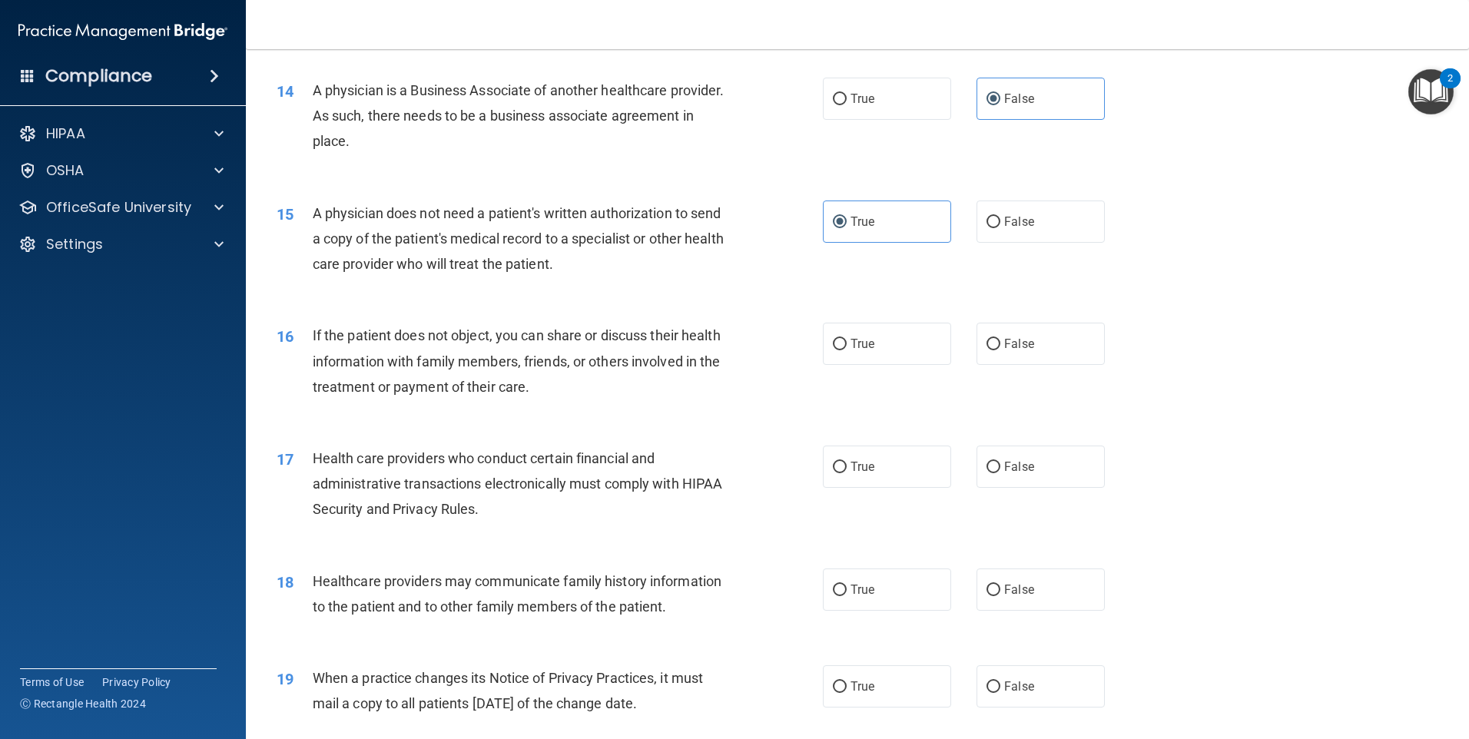
click at [844, 341] on input "True" at bounding box center [840, 345] width 14 height 12
radio input "true"
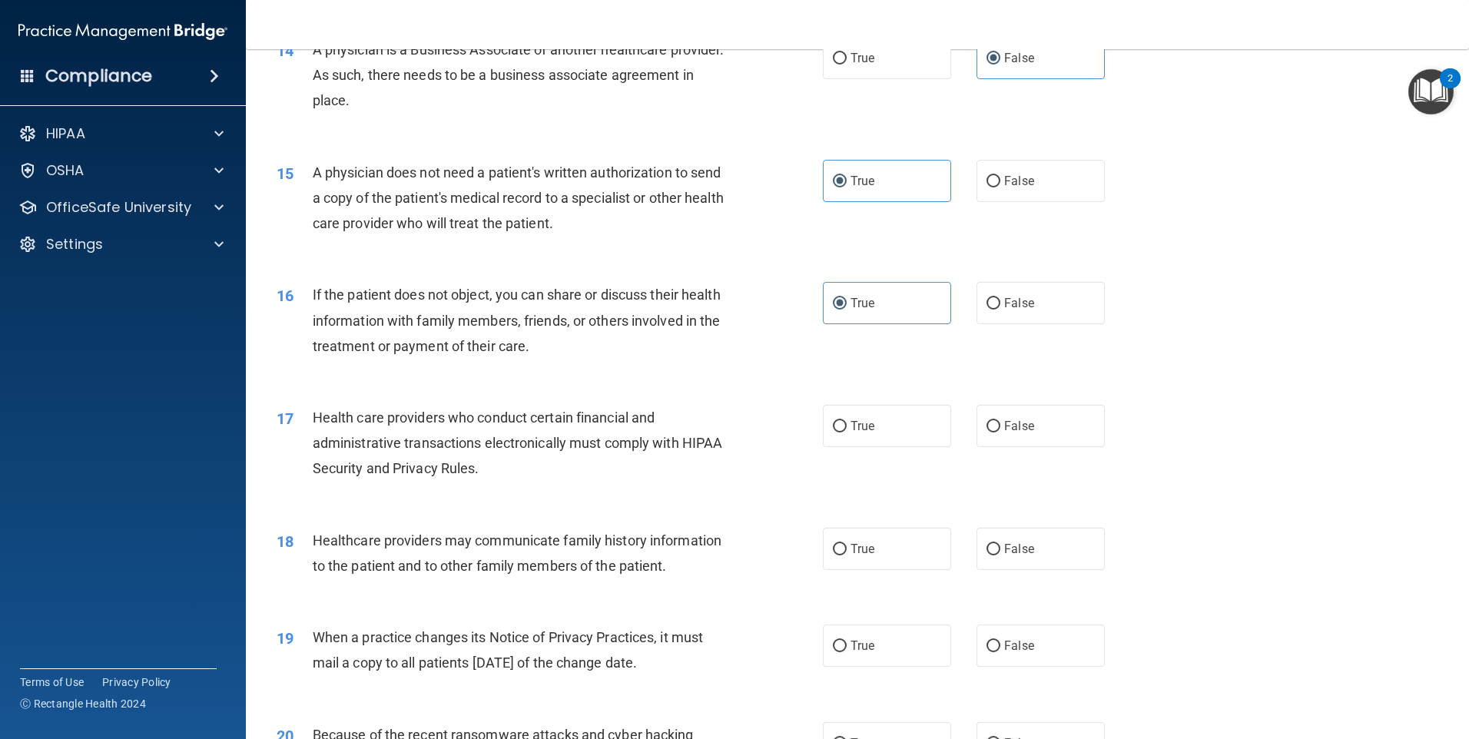
scroll to position [1690, 0]
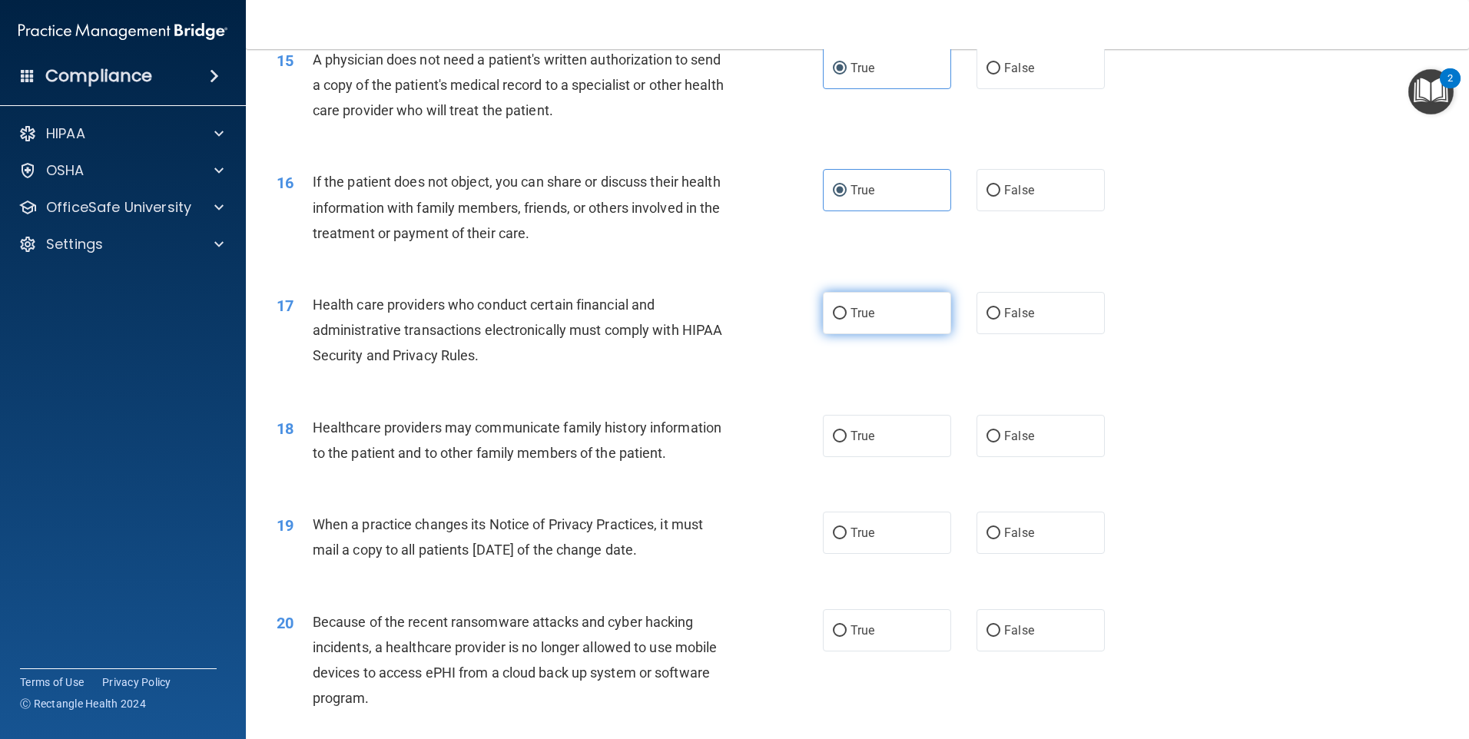
click at [833, 316] on input "True" at bounding box center [840, 314] width 14 height 12
radio input "true"
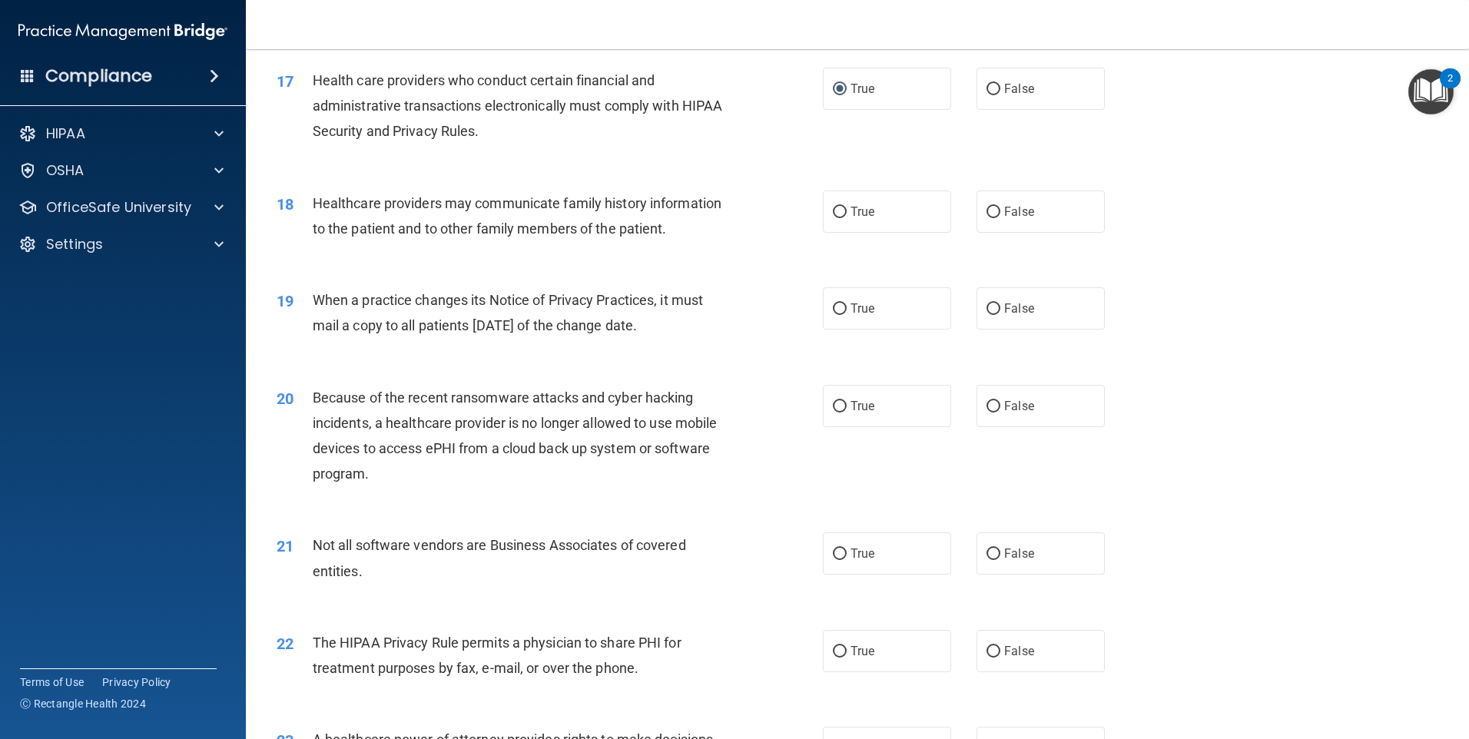
scroll to position [1920, 0]
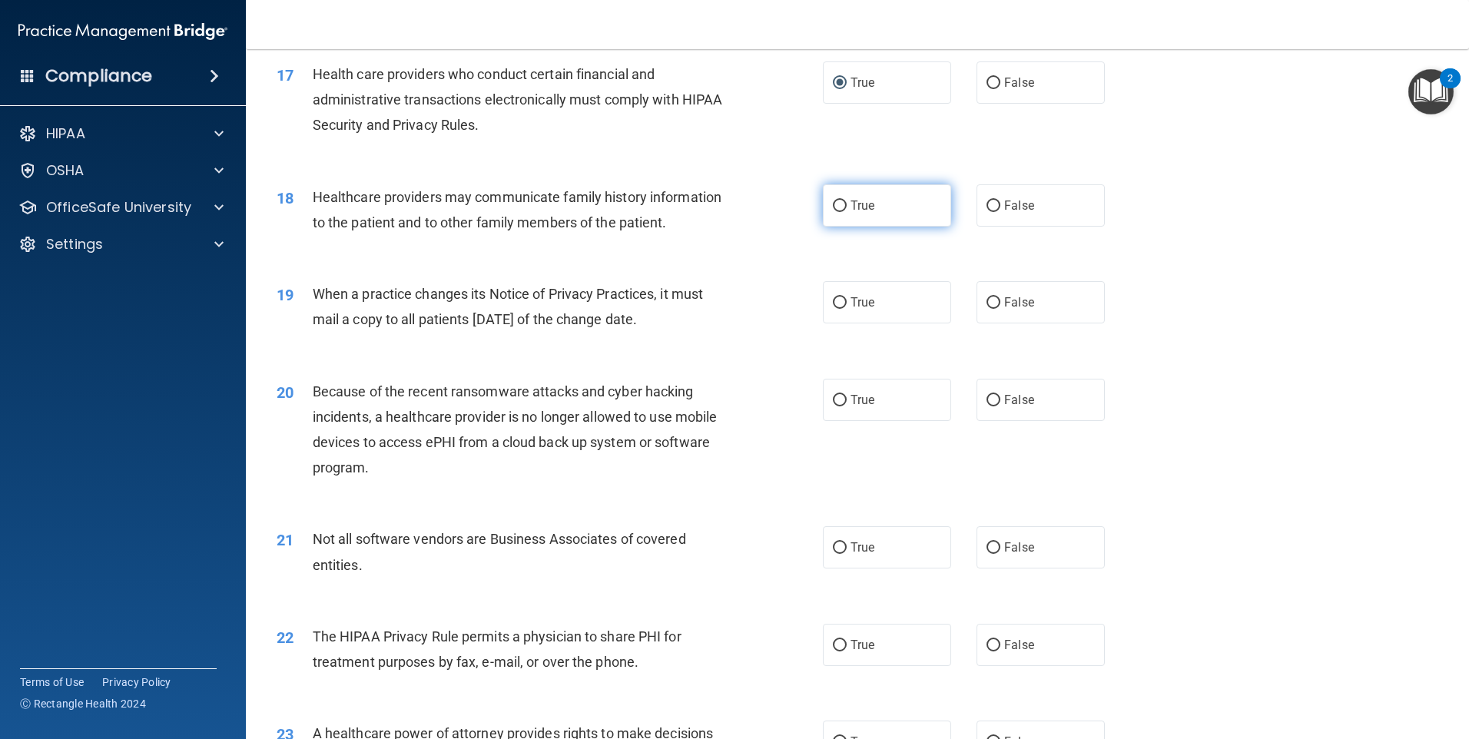
click at [905, 210] on label "True" at bounding box center [887, 205] width 128 height 42
click at [847, 210] on input "True" at bounding box center [840, 206] width 14 height 12
radio input "true"
click at [1055, 296] on label "False" at bounding box center [1040, 302] width 128 height 42
click at [1000, 297] on input "False" at bounding box center [993, 303] width 14 height 12
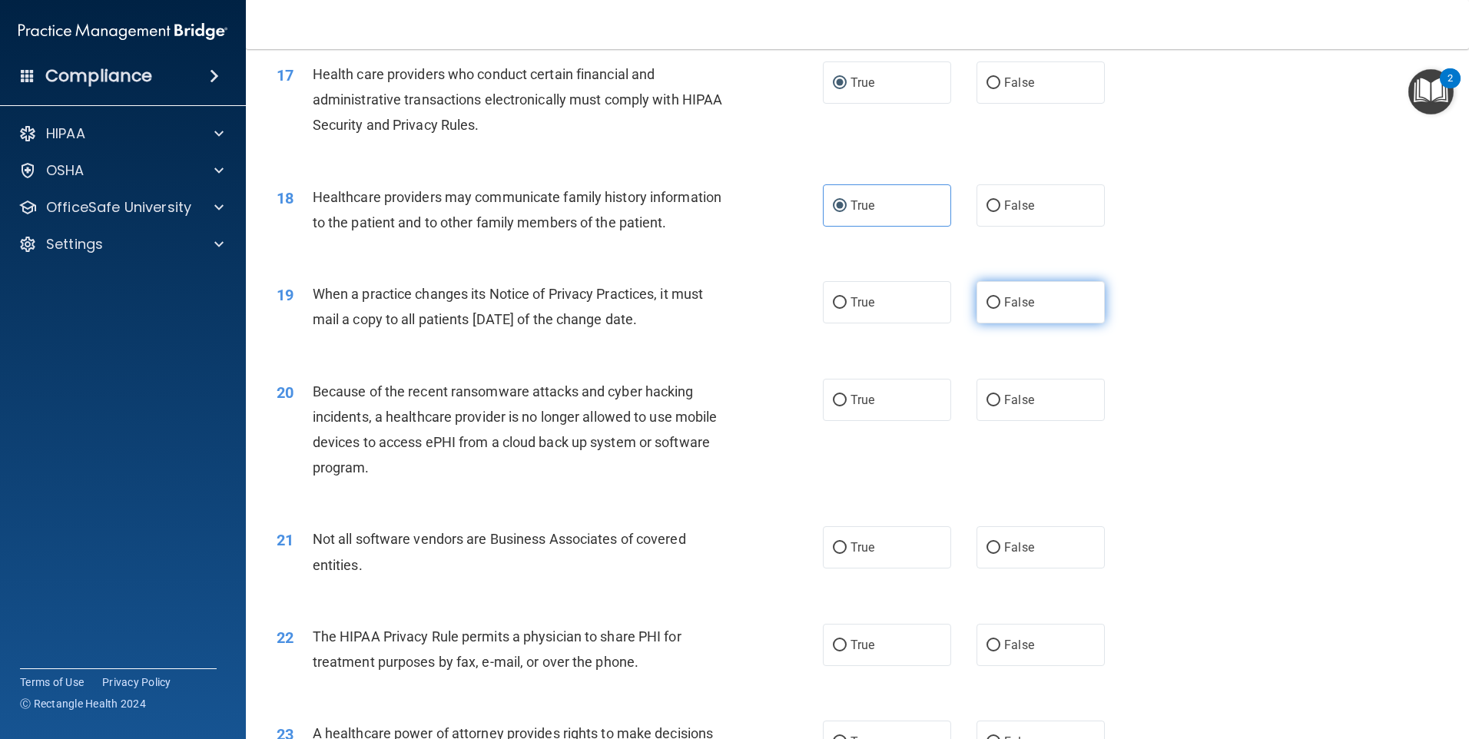
radio input "true"
click at [1012, 198] on span "False" at bounding box center [1019, 205] width 30 height 15
click at [1000, 200] on input "False" at bounding box center [993, 206] width 14 height 12
radio input "true"
radio input "false"
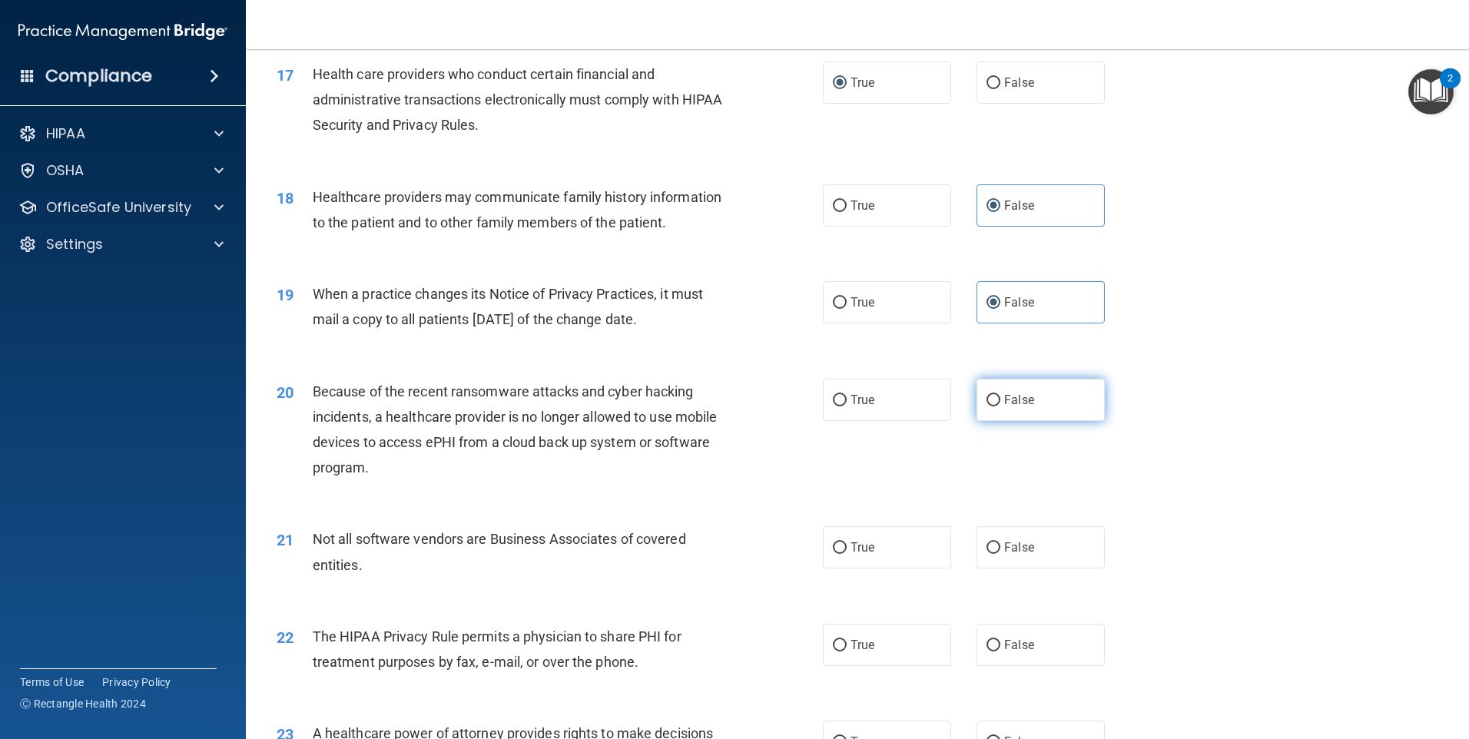
click at [1032, 385] on label "False" at bounding box center [1040, 400] width 128 height 42
click at [1000, 395] on input "False" at bounding box center [993, 401] width 14 height 12
radio input "true"
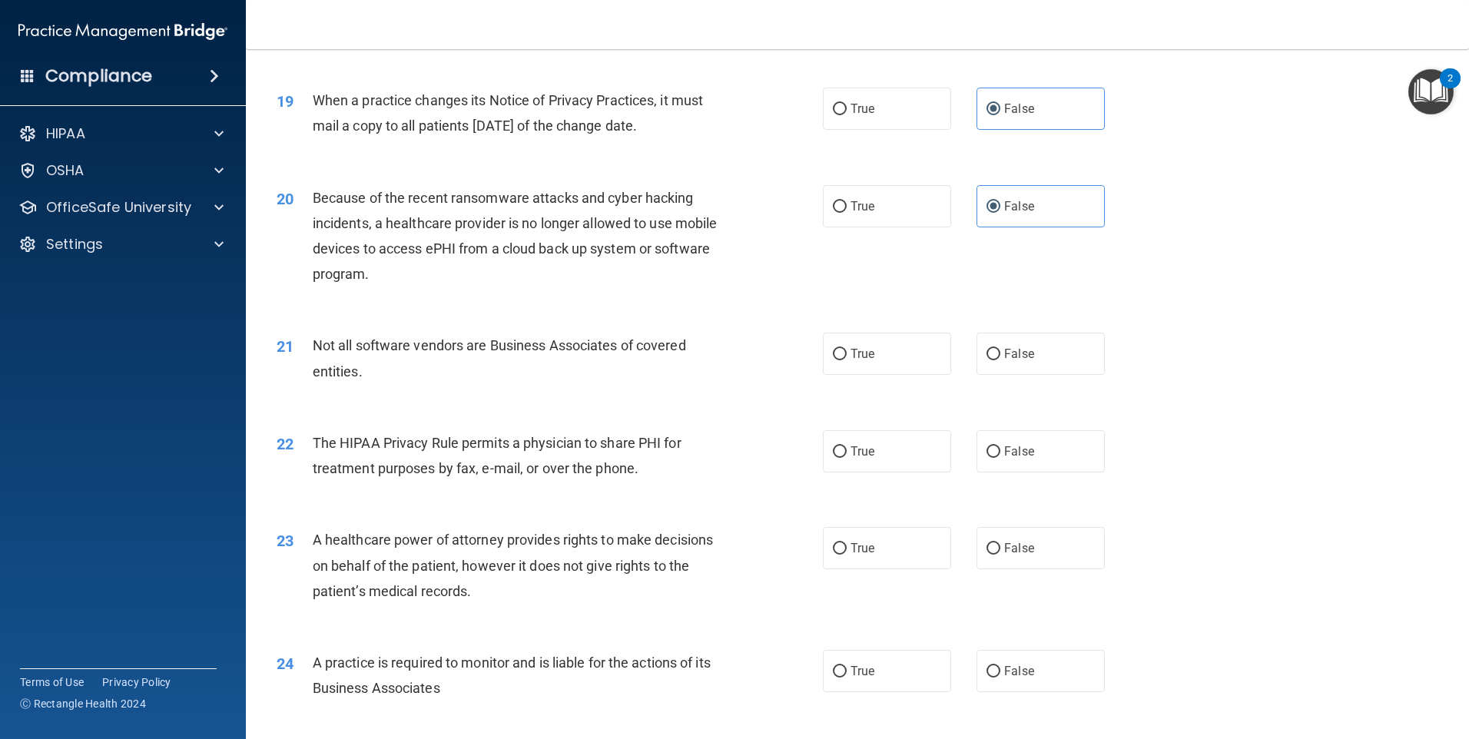
scroll to position [2228, 0]
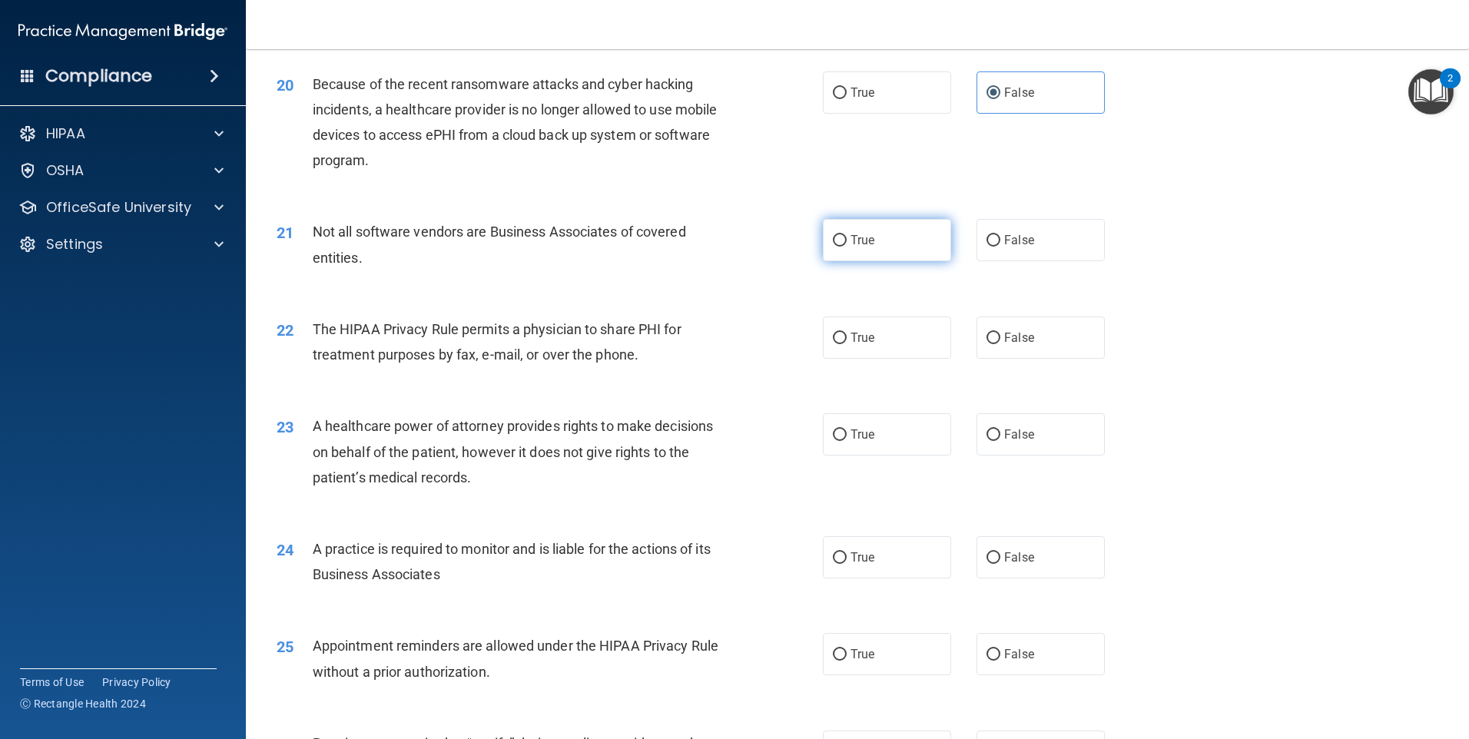
click at [852, 252] on label "True" at bounding box center [887, 240] width 128 height 42
click at [847, 247] on input "True" at bounding box center [840, 241] width 14 height 12
radio input "true"
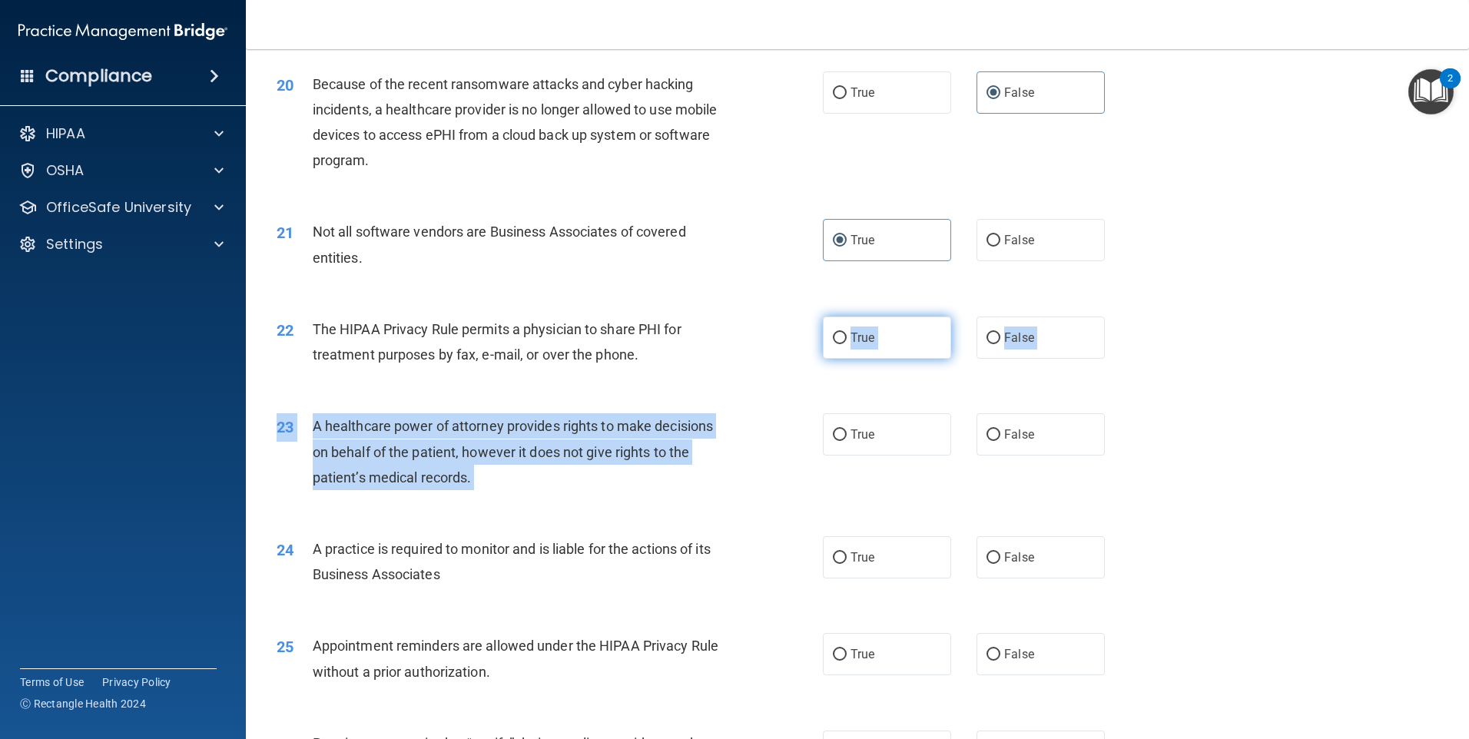
drag, startPoint x: 844, startPoint y: 419, endPoint x: 830, endPoint y: 332, distance: 88.0
click at [835, 333] on input "True" at bounding box center [840, 339] width 14 height 12
radio input "true"
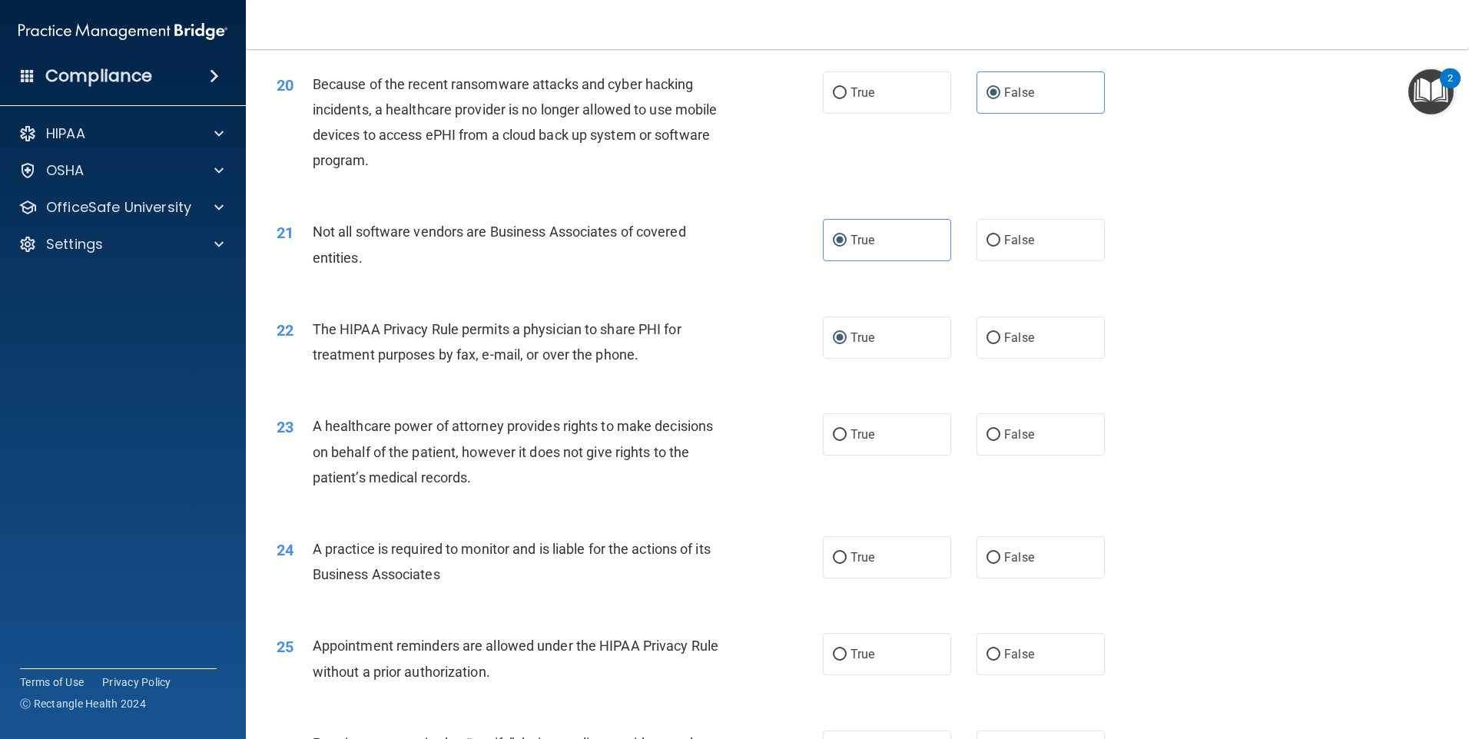
click at [724, 386] on div "22 The HIPAA Privacy Rule permits a physician to share PHI for treatment purpos…" at bounding box center [857, 345] width 1185 height 97
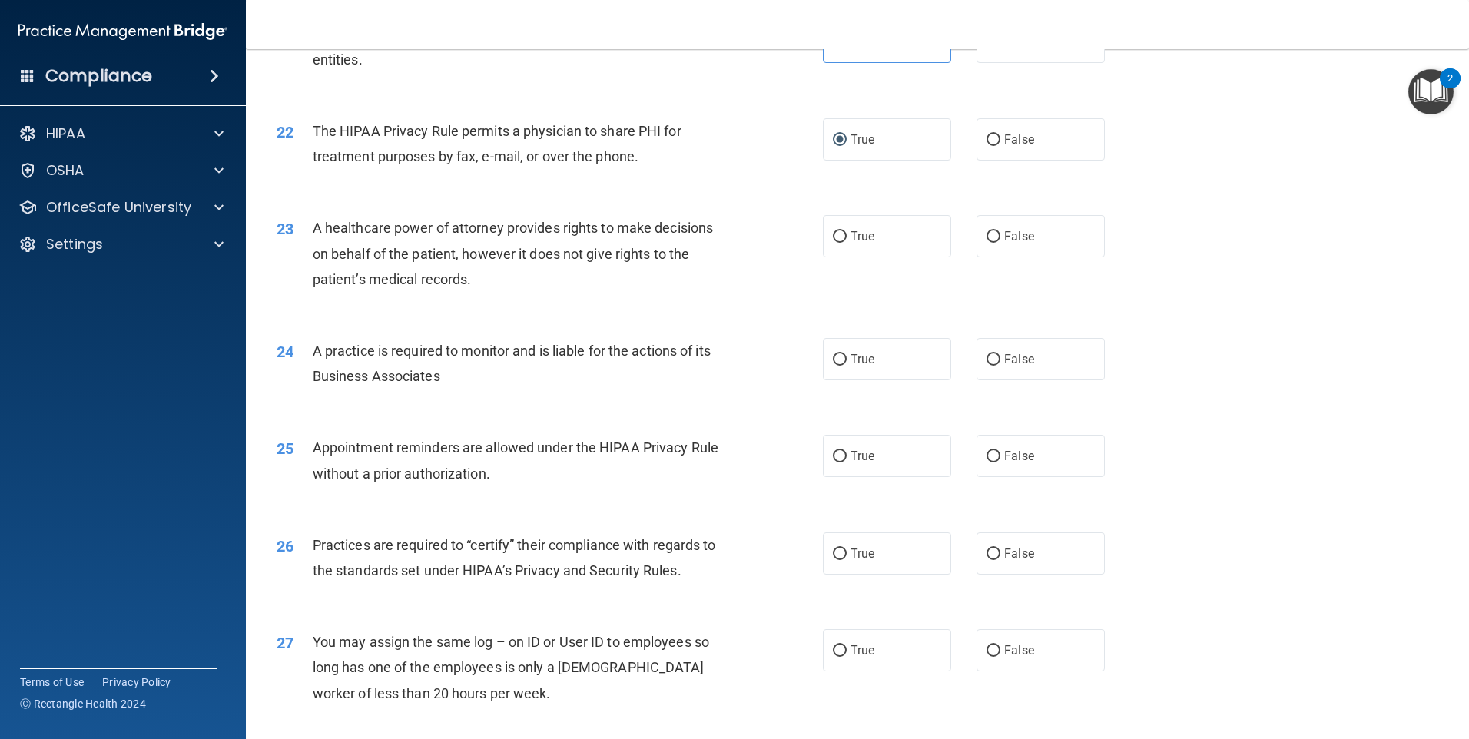
scroll to position [2381, 0]
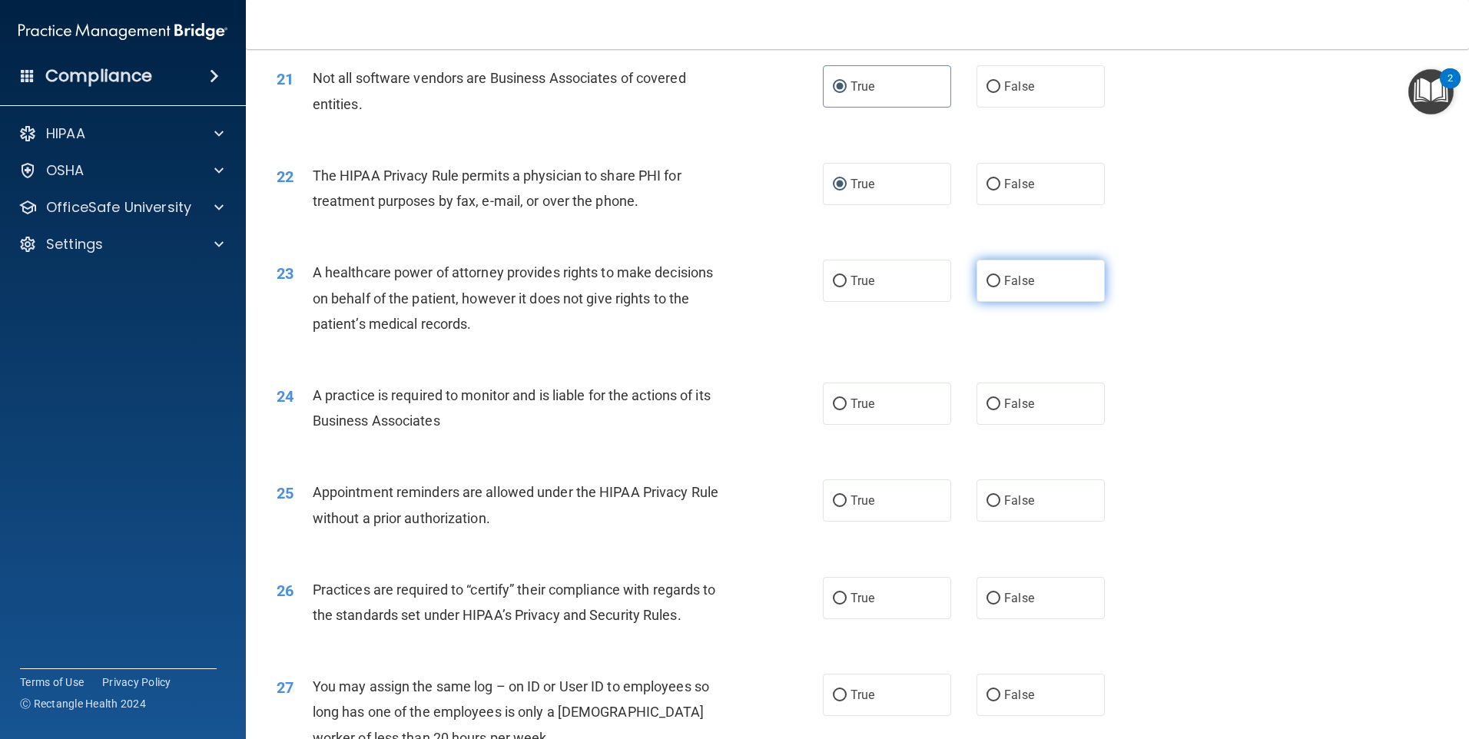
click at [1006, 286] on span "False" at bounding box center [1019, 280] width 30 height 15
click at [1000, 286] on input "False" at bounding box center [993, 282] width 14 height 12
radio input "true"
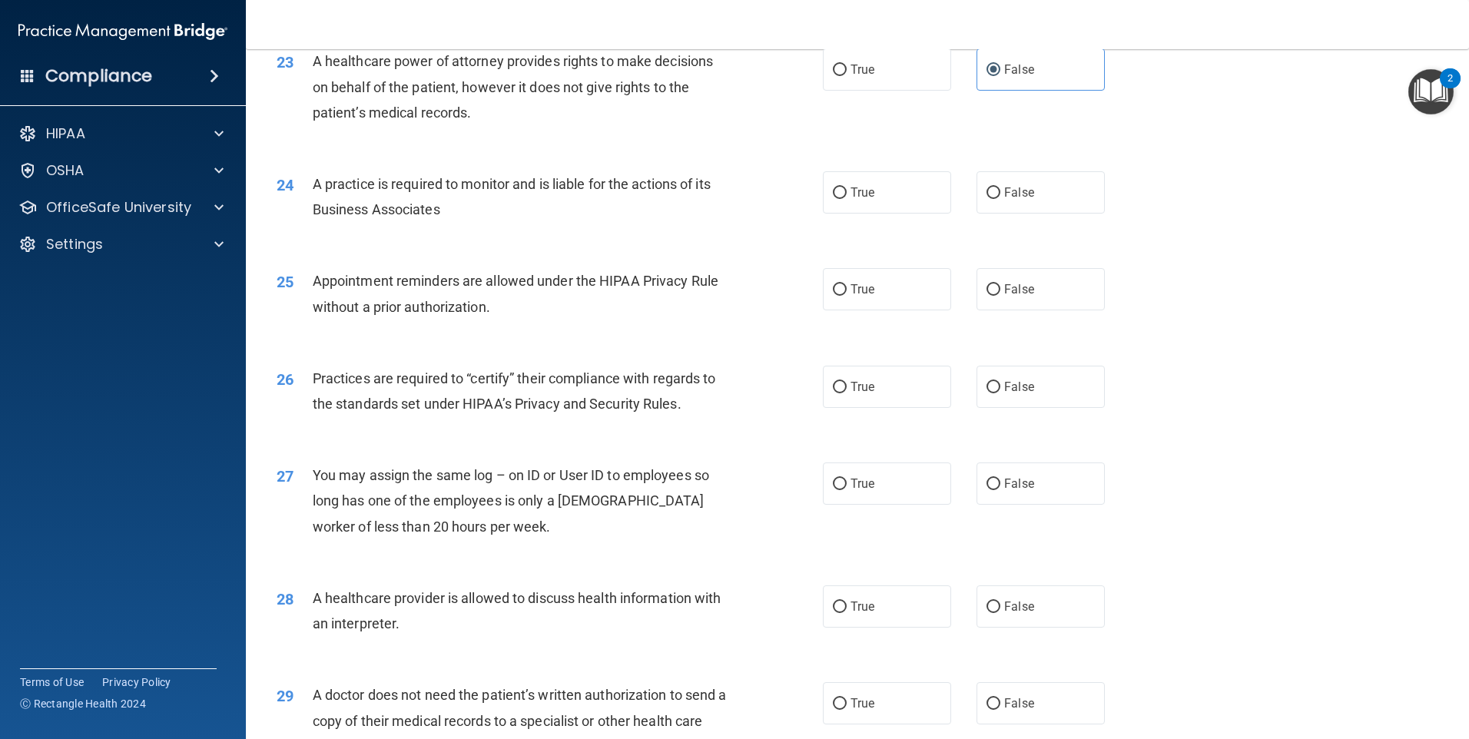
scroll to position [2612, 0]
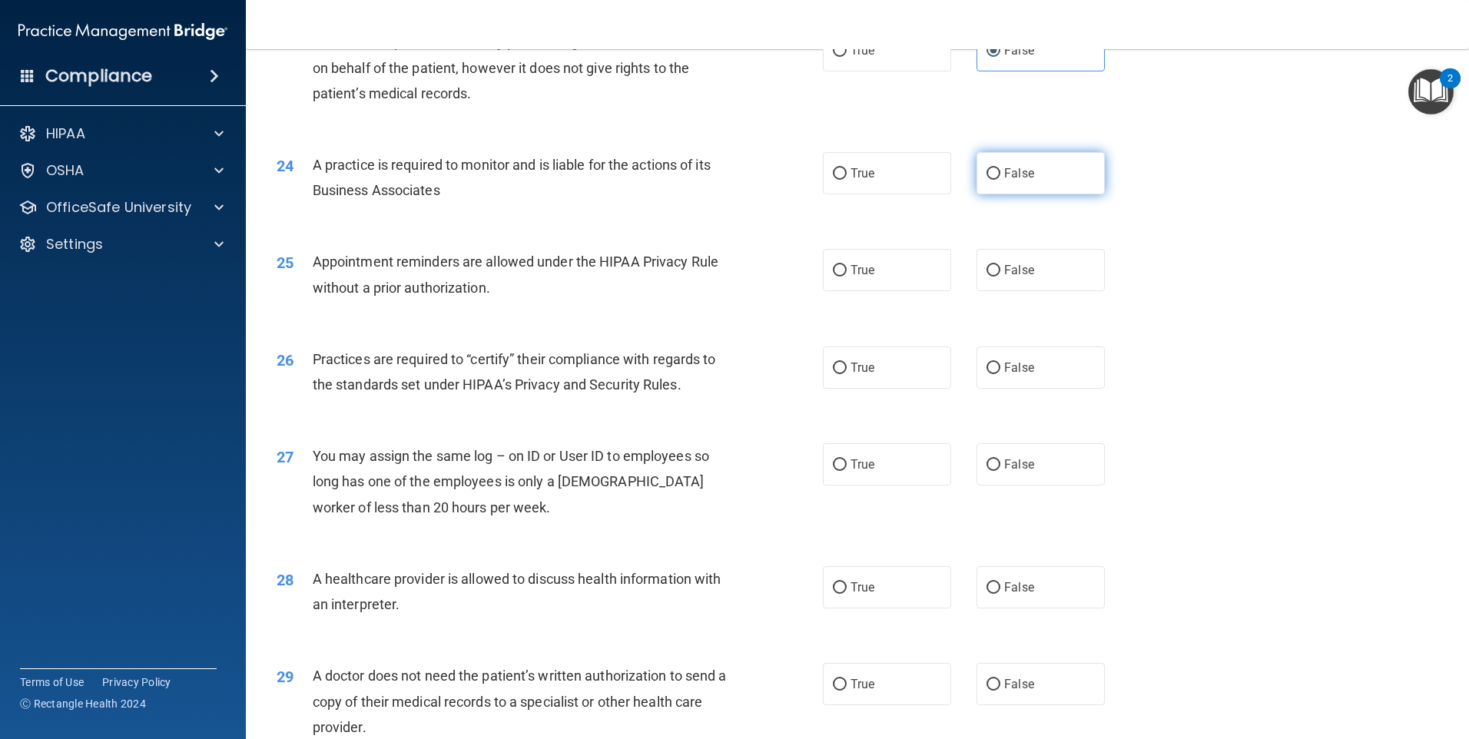
click at [1069, 179] on label "False" at bounding box center [1040, 173] width 128 height 42
click at [1000, 179] on input "False" at bounding box center [993, 174] width 14 height 12
radio input "true"
click at [1002, 354] on label "False" at bounding box center [1040, 367] width 128 height 42
click at [1000, 363] on input "False" at bounding box center [993, 369] width 14 height 12
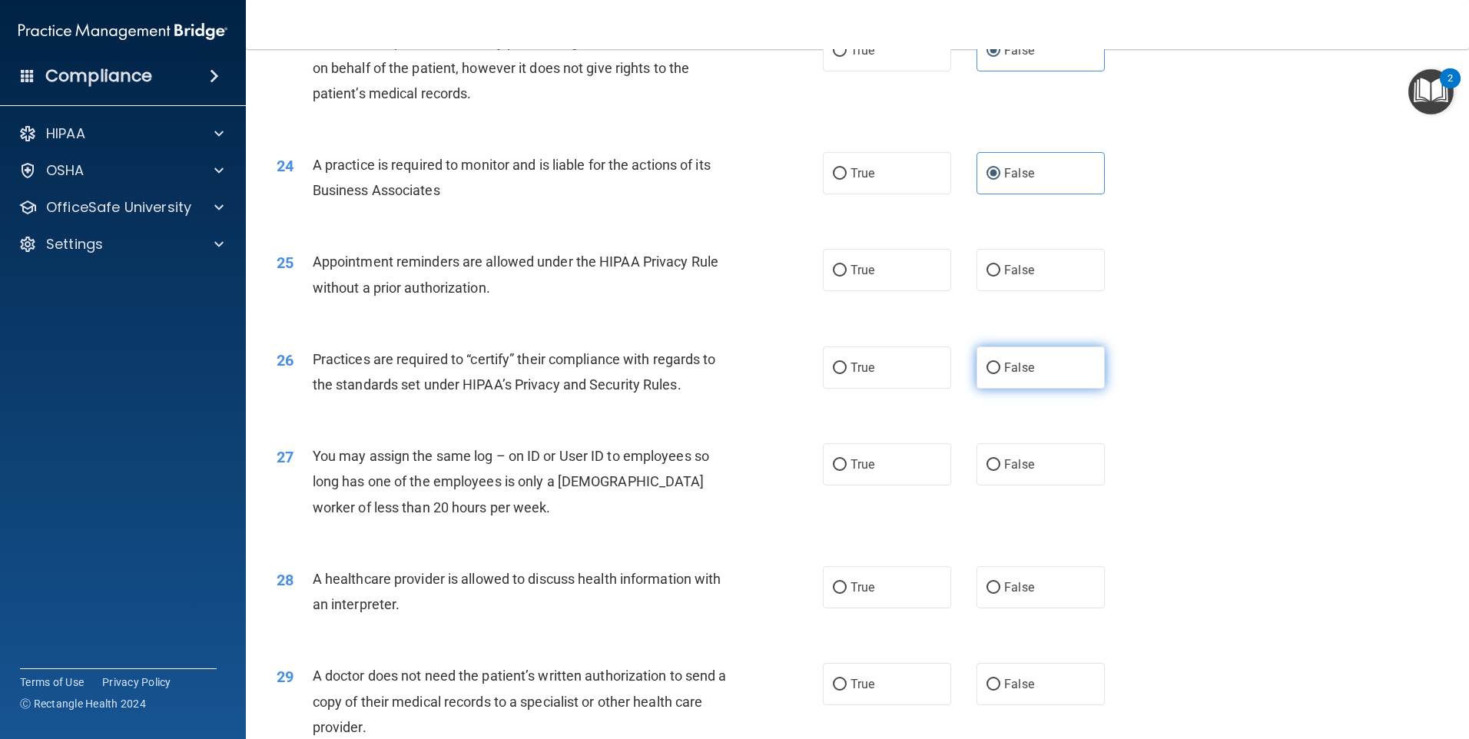
radio input "true"
click at [866, 274] on span "True" at bounding box center [862, 270] width 24 height 15
click at [847, 274] on input "True" at bounding box center [840, 271] width 14 height 12
radio input "true"
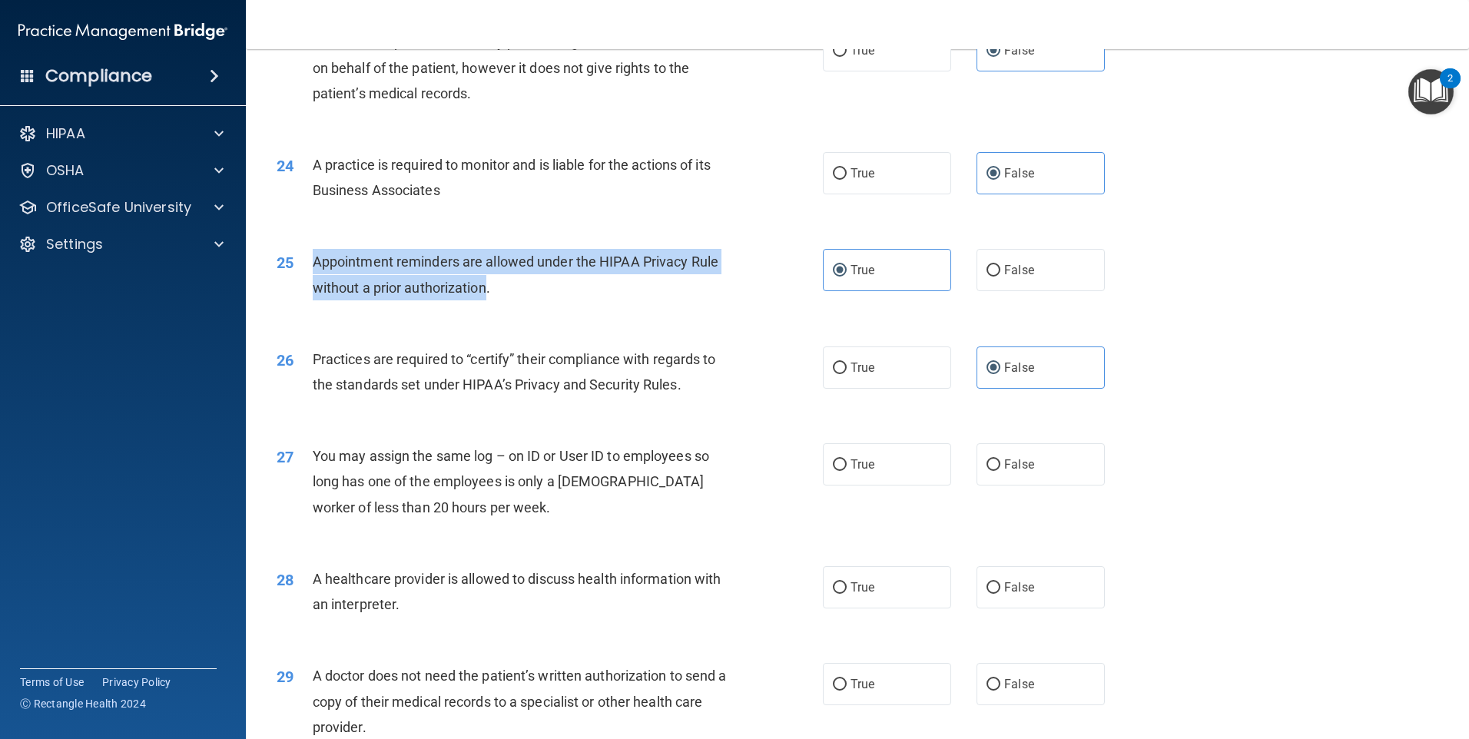
drag, startPoint x: 489, startPoint y: 287, endPoint x: 315, endPoint y: 271, distance: 175.1
click at [315, 271] on div "Appointment reminders are allowed under the HIPAA Privacy Rule without a prior …" at bounding box center [526, 274] width 427 height 51
drag, startPoint x: 315, startPoint y: 271, endPoint x: 323, endPoint y: 265, distance: 10.4
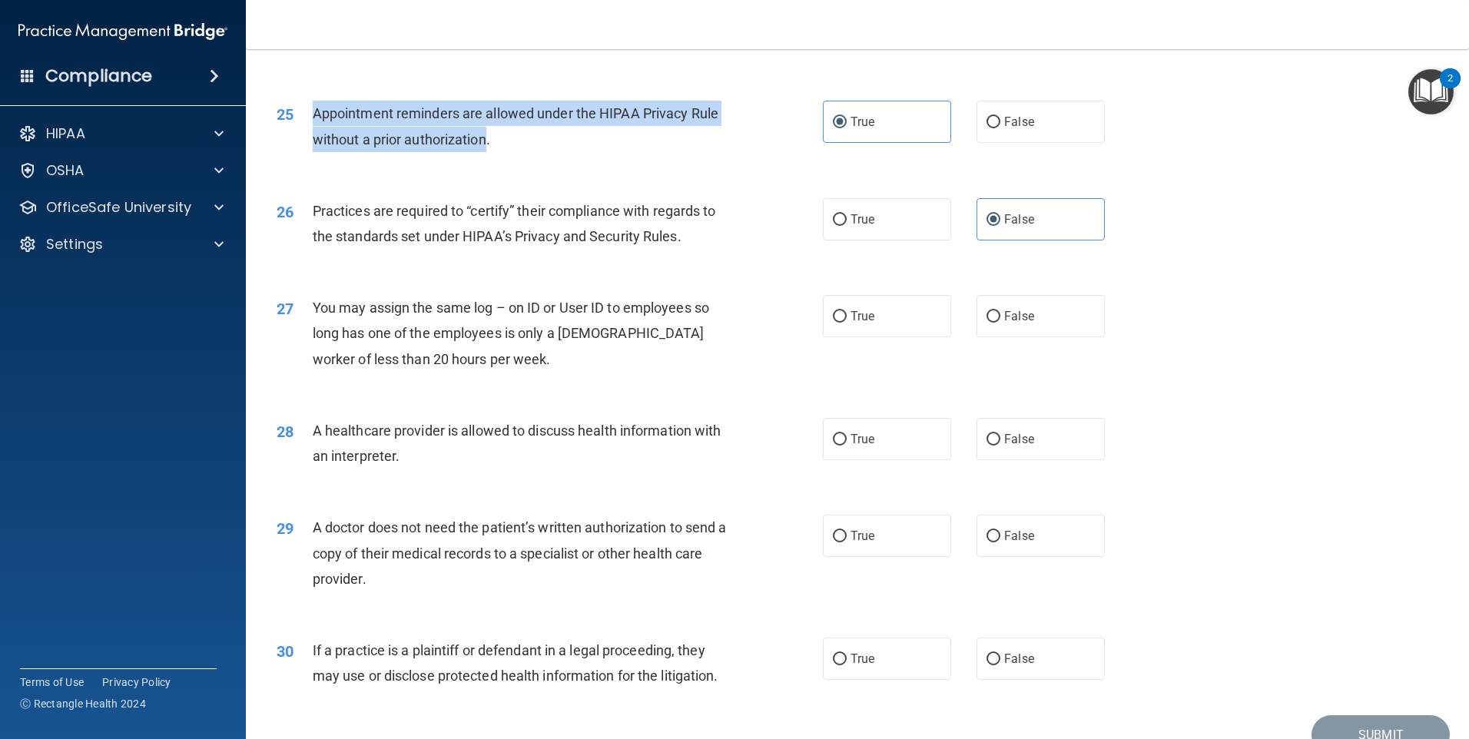
scroll to position [2837, 0]
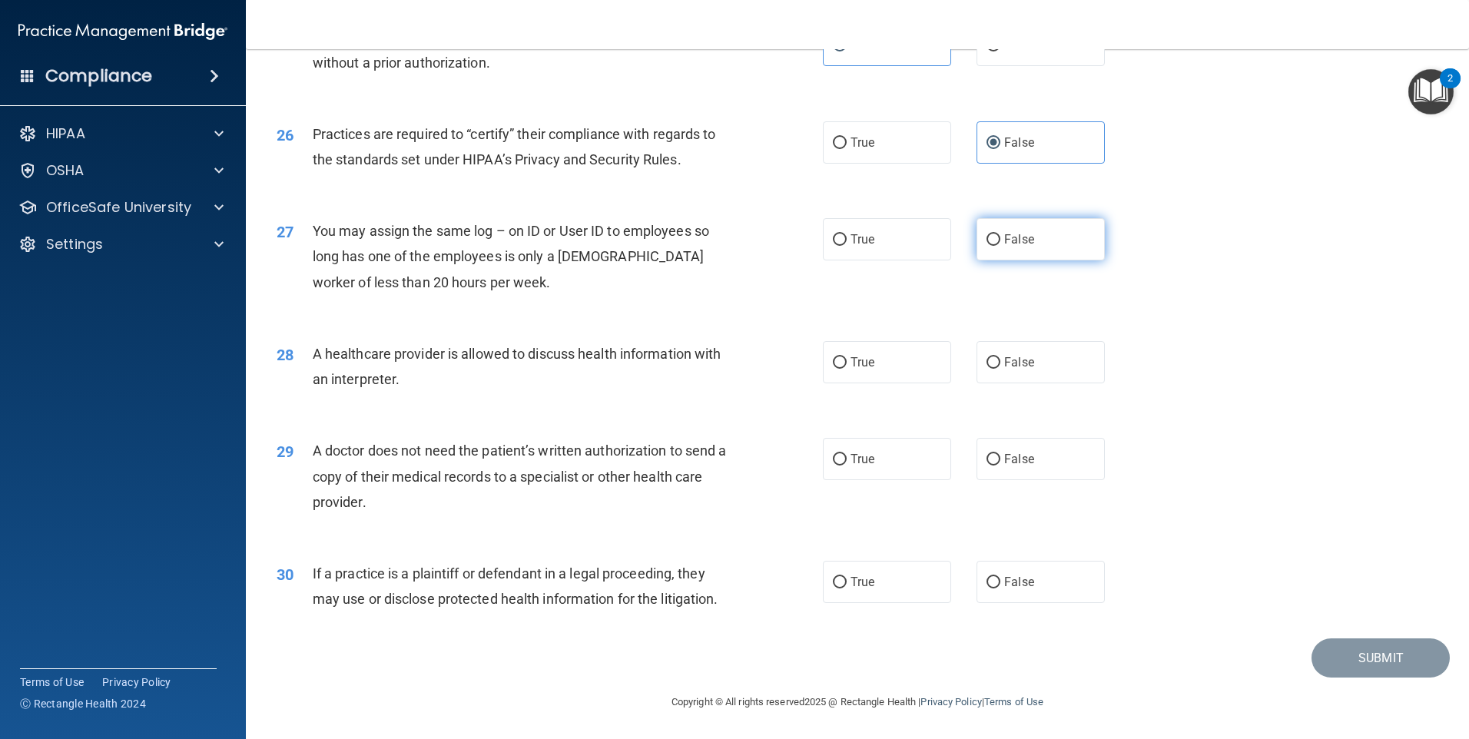
click at [1051, 244] on label "False" at bounding box center [1040, 239] width 128 height 42
click at [1000, 244] on input "False" at bounding box center [993, 240] width 14 height 12
radio input "true"
click at [870, 379] on label "True" at bounding box center [887, 362] width 128 height 42
click at [847, 369] on input "True" at bounding box center [840, 363] width 14 height 12
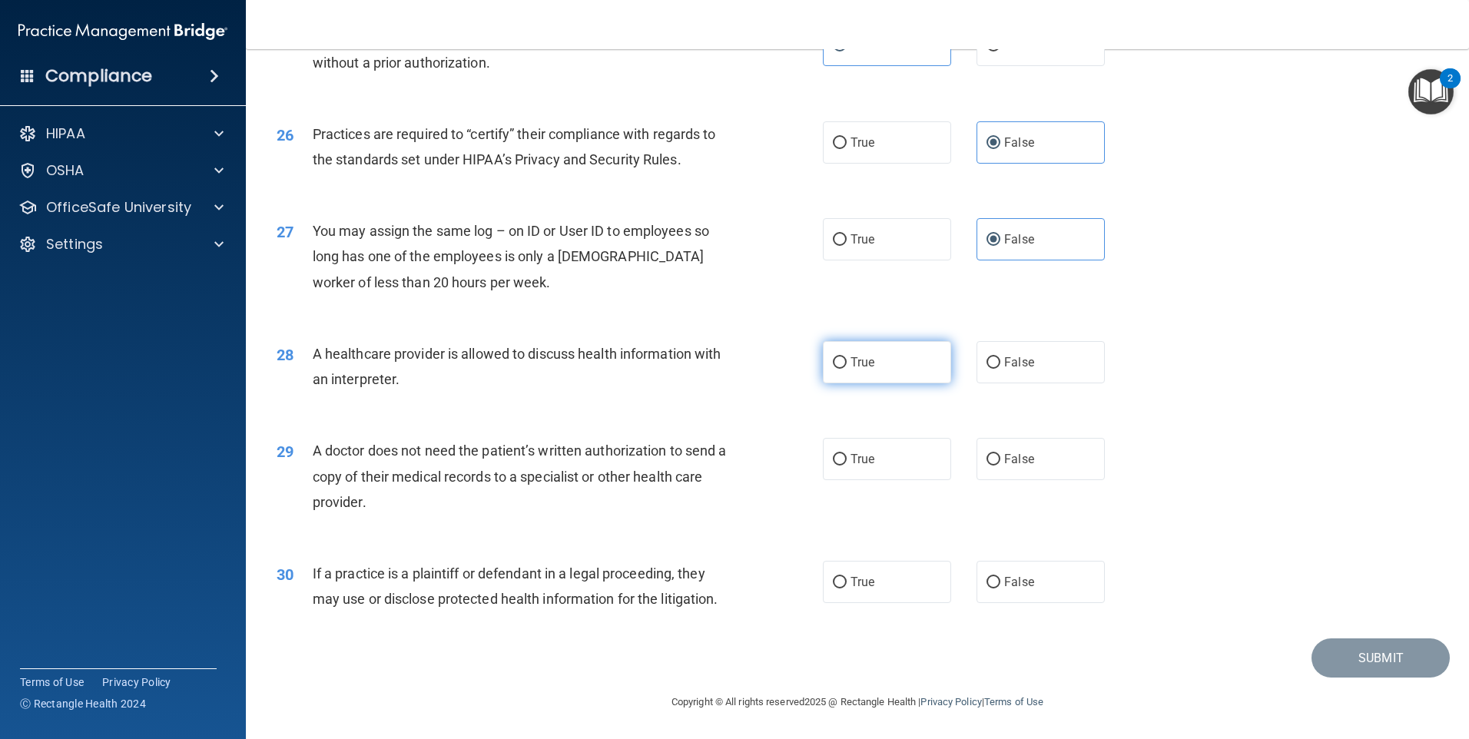
radio input "true"
click at [833, 454] on input "True" at bounding box center [840, 460] width 14 height 12
radio input "true"
click at [863, 588] on span "True" at bounding box center [862, 582] width 24 height 15
click at [847, 588] on input "True" at bounding box center [840, 583] width 14 height 12
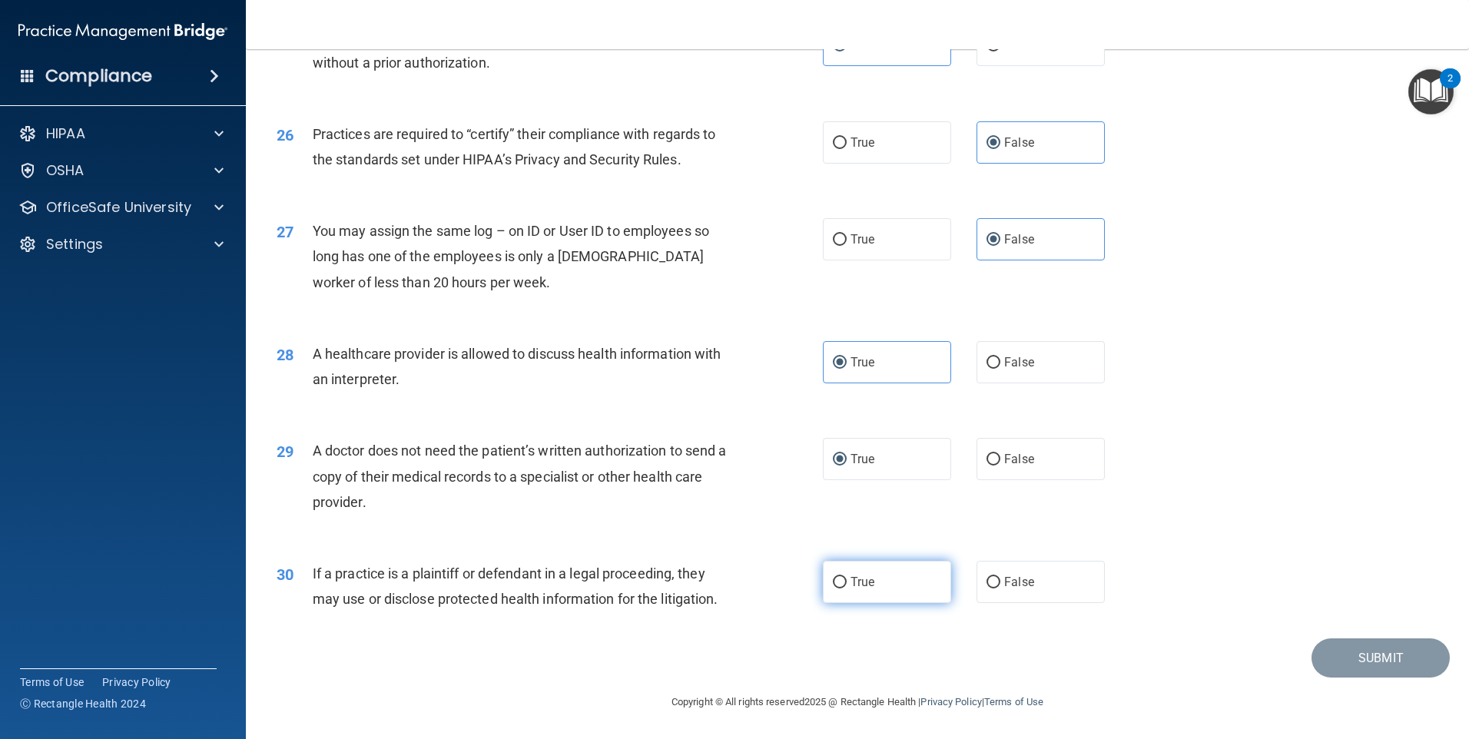
radio input "true"
click at [1347, 668] on button "Submit" at bounding box center [1380, 657] width 138 height 39
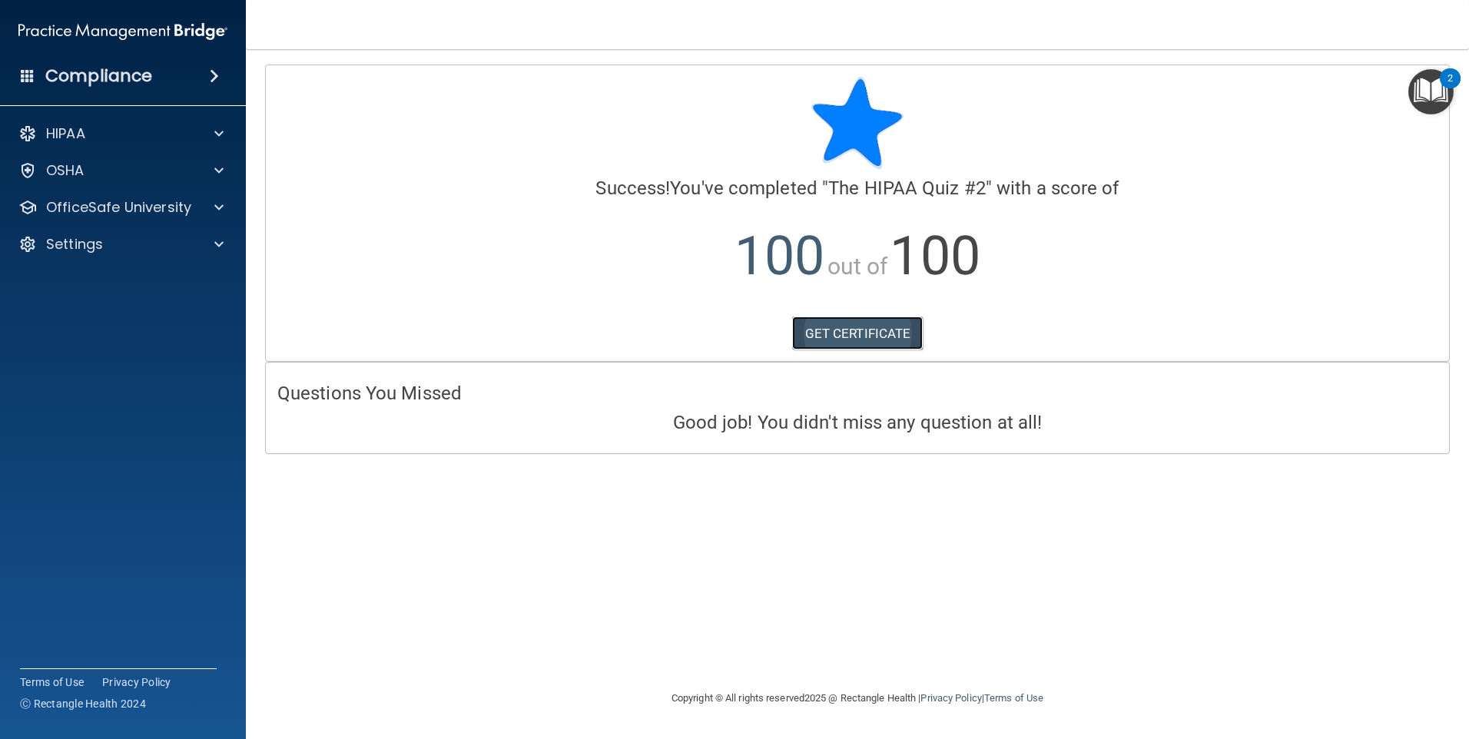
click at [821, 336] on link "GET CERTIFICATE" at bounding box center [857, 333] width 131 height 34
click at [230, 174] on div at bounding box center [216, 170] width 38 height 18
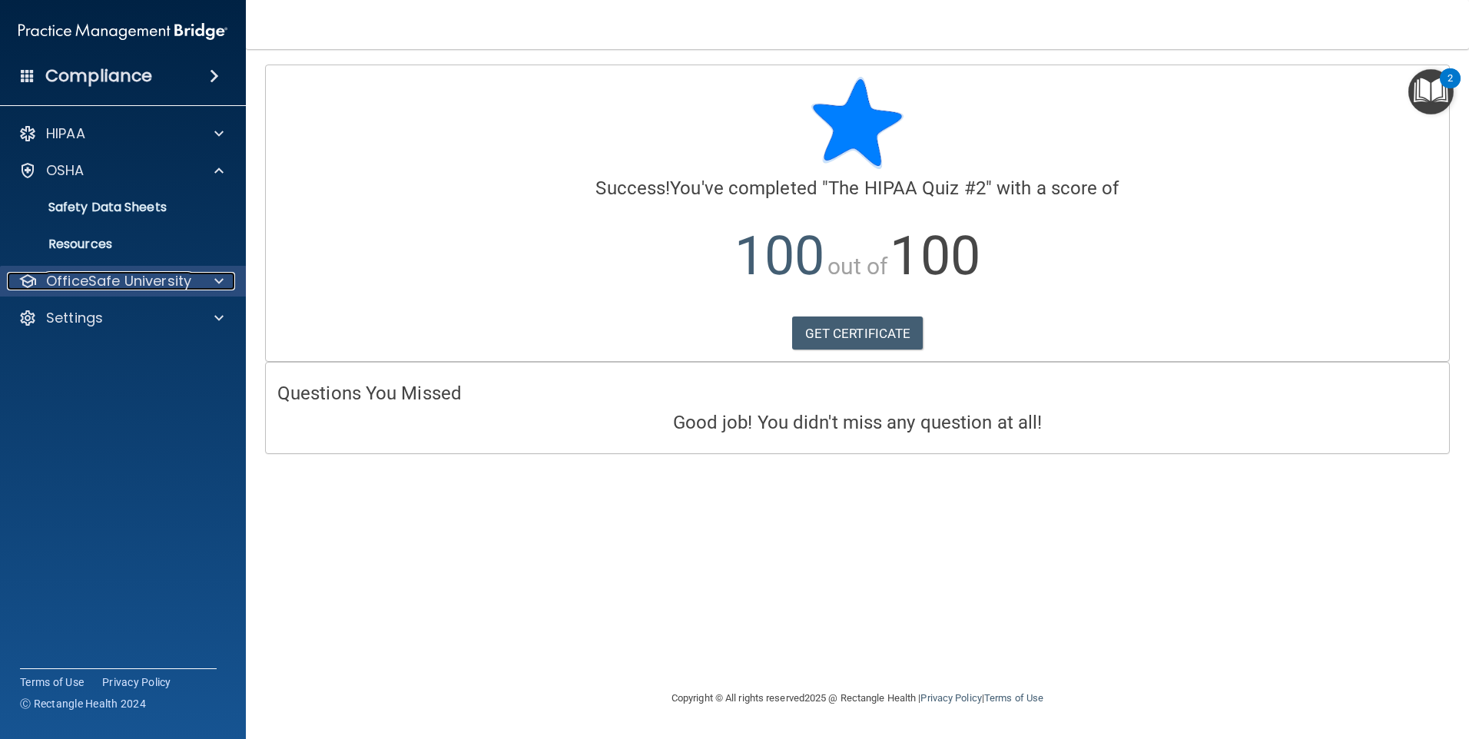
click at [214, 281] on span at bounding box center [218, 281] width 9 height 18
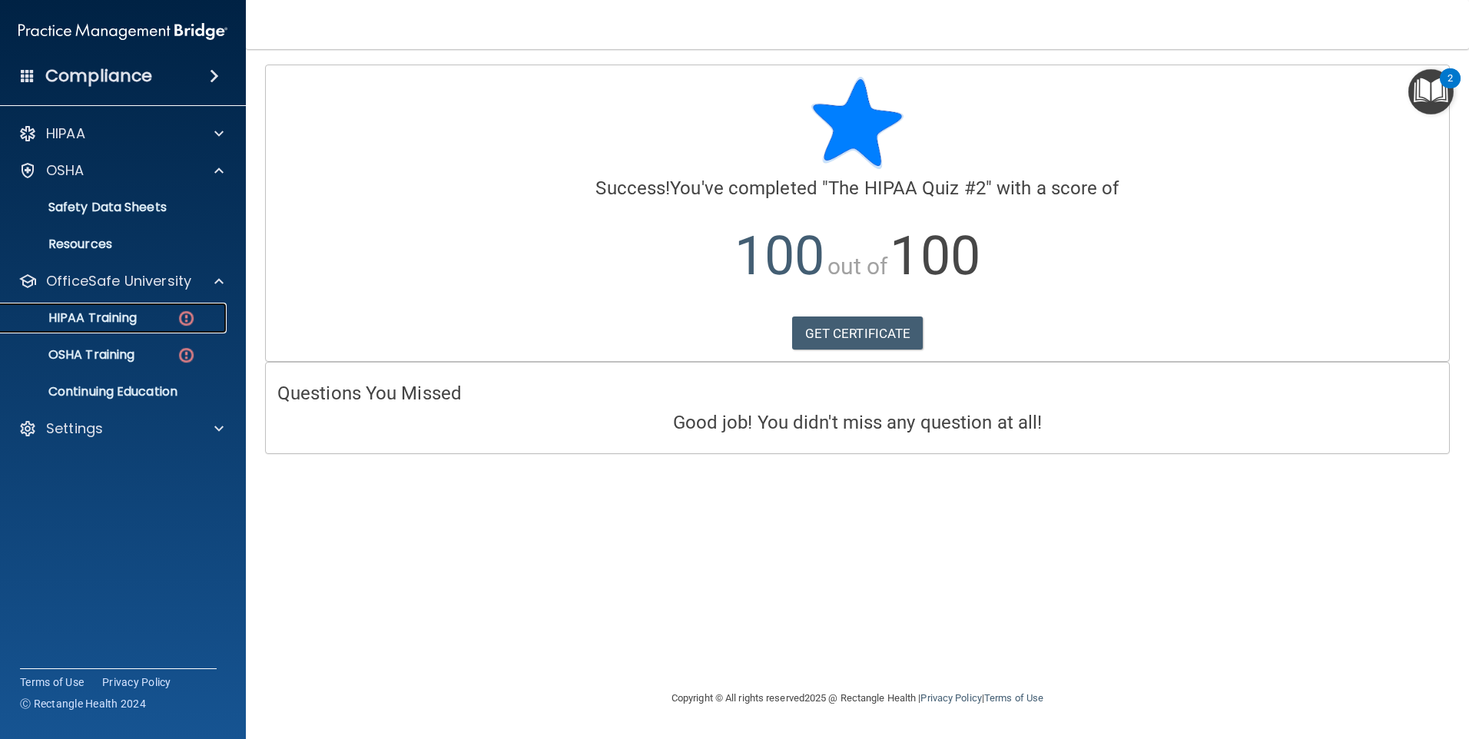
click at [139, 320] on div "HIPAA Training" at bounding box center [115, 317] width 210 height 15
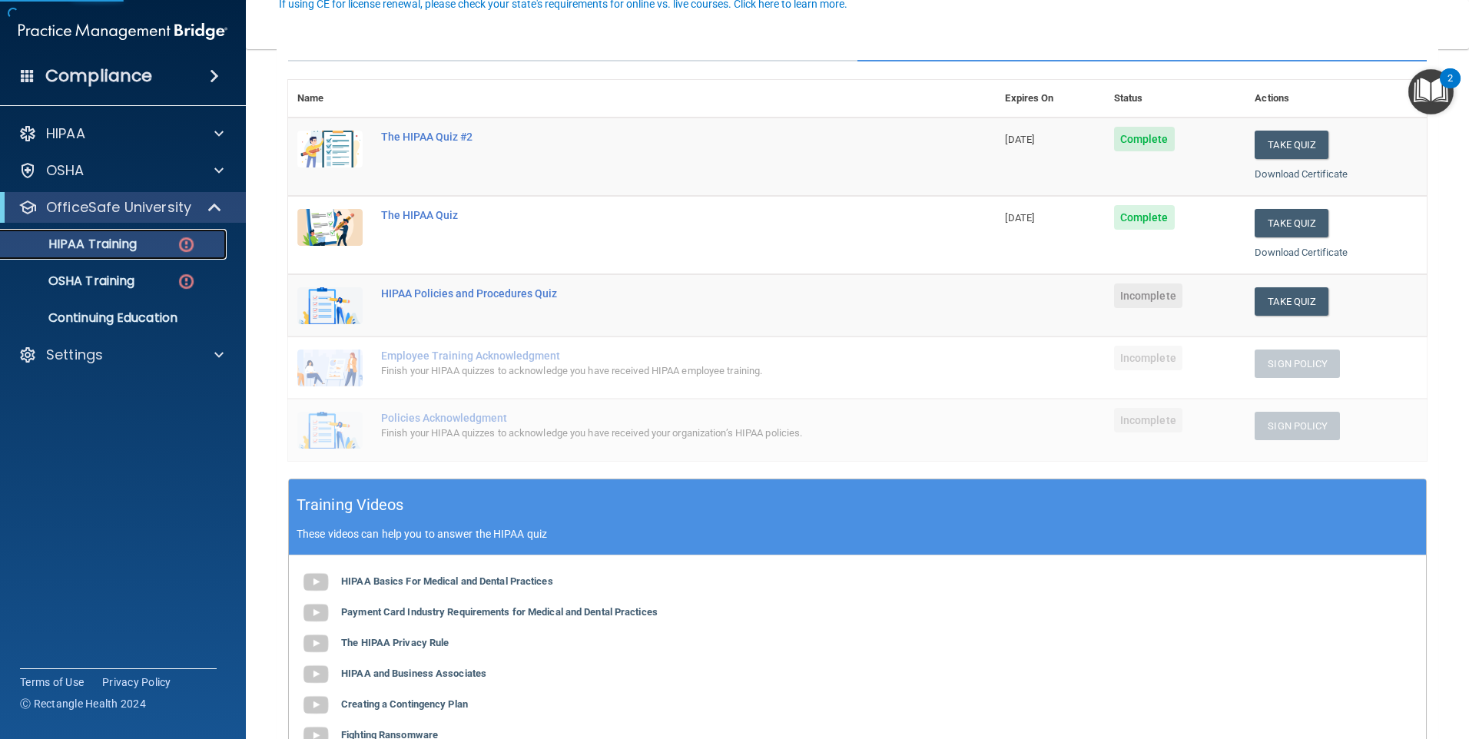
scroll to position [154, 0]
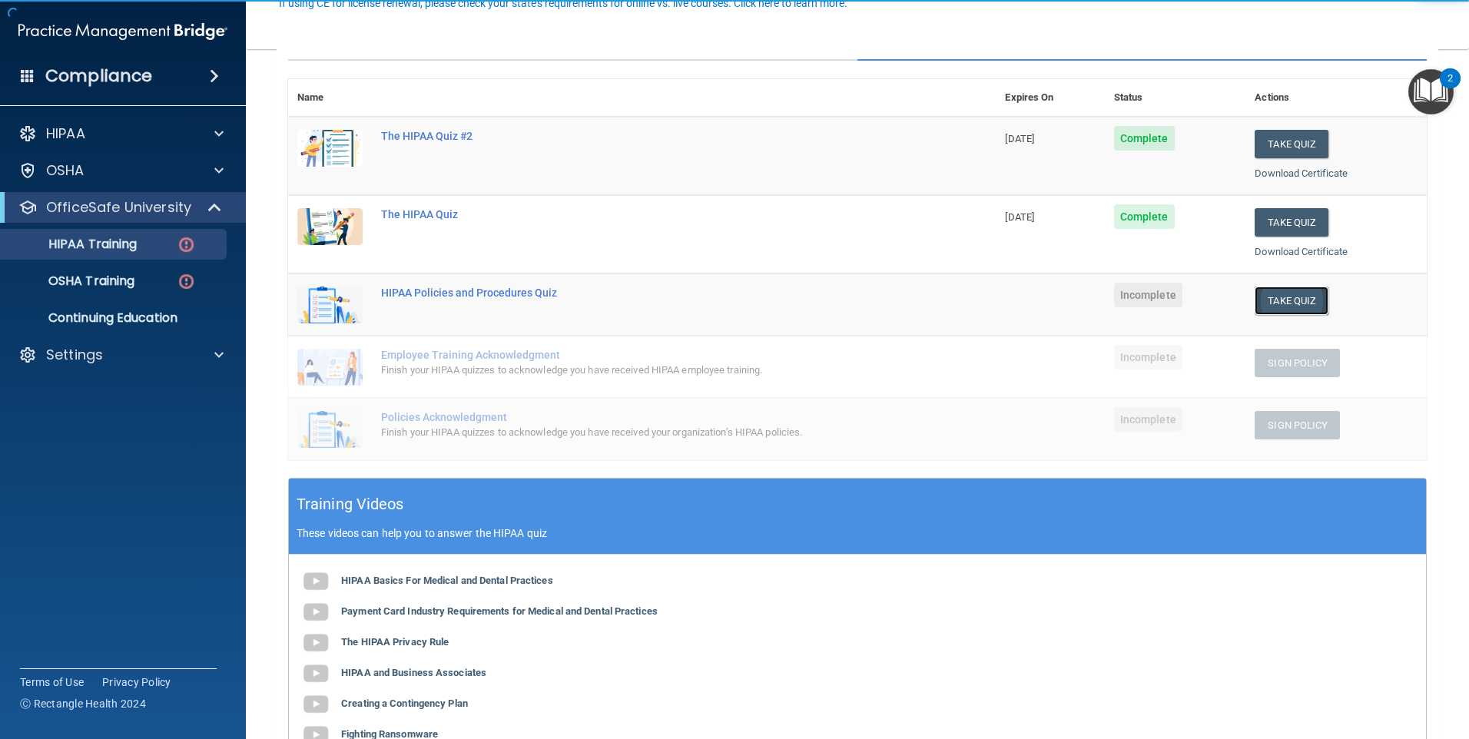
click at [1271, 303] on button "Take Quiz" at bounding box center [1291, 301] width 74 height 28
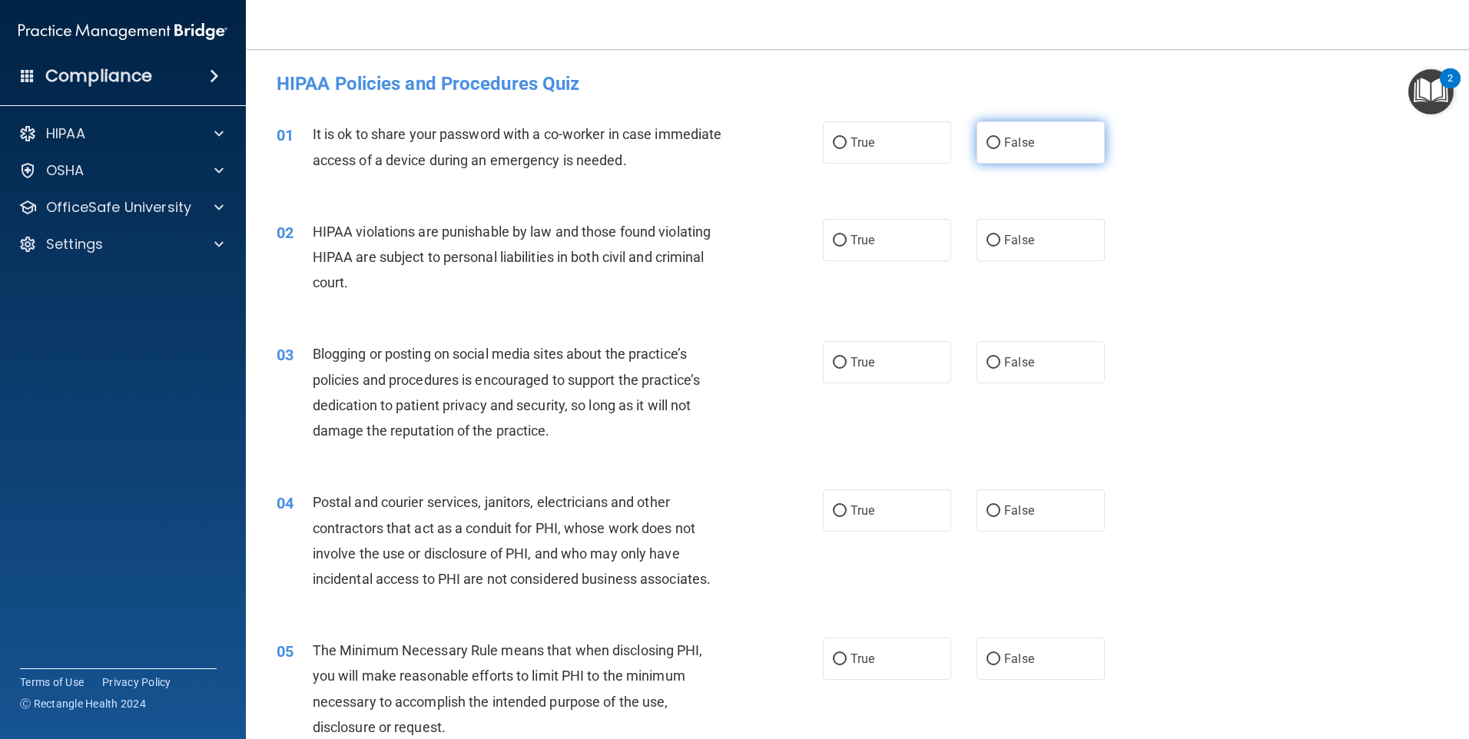
click at [978, 155] on label "False" at bounding box center [1040, 142] width 128 height 42
click at [986, 149] on input "False" at bounding box center [993, 144] width 14 height 12
radio input "true"
click at [852, 250] on label "True" at bounding box center [887, 240] width 128 height 42
click at [847, 247] on input "True" at bounding box center [840, 241] width 14 height 12
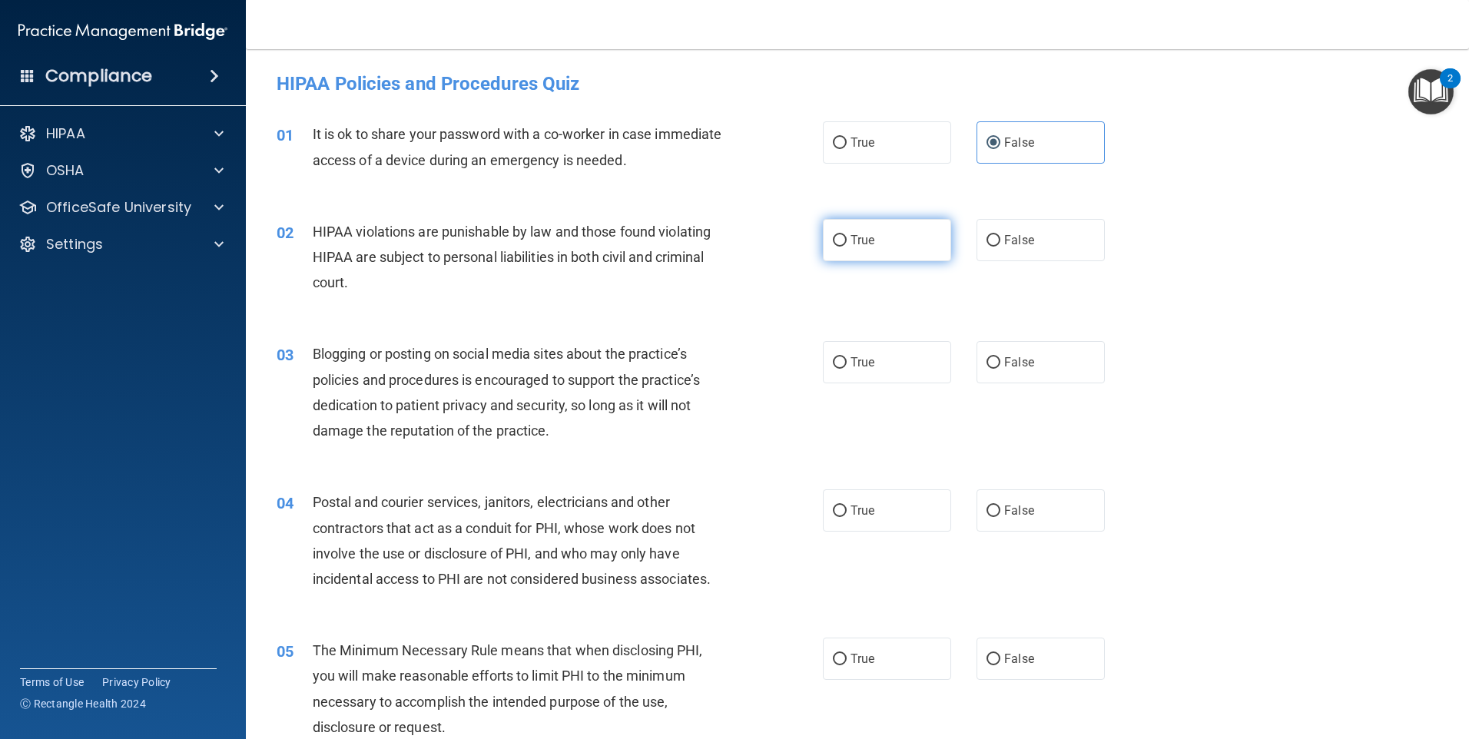
radio input "true"
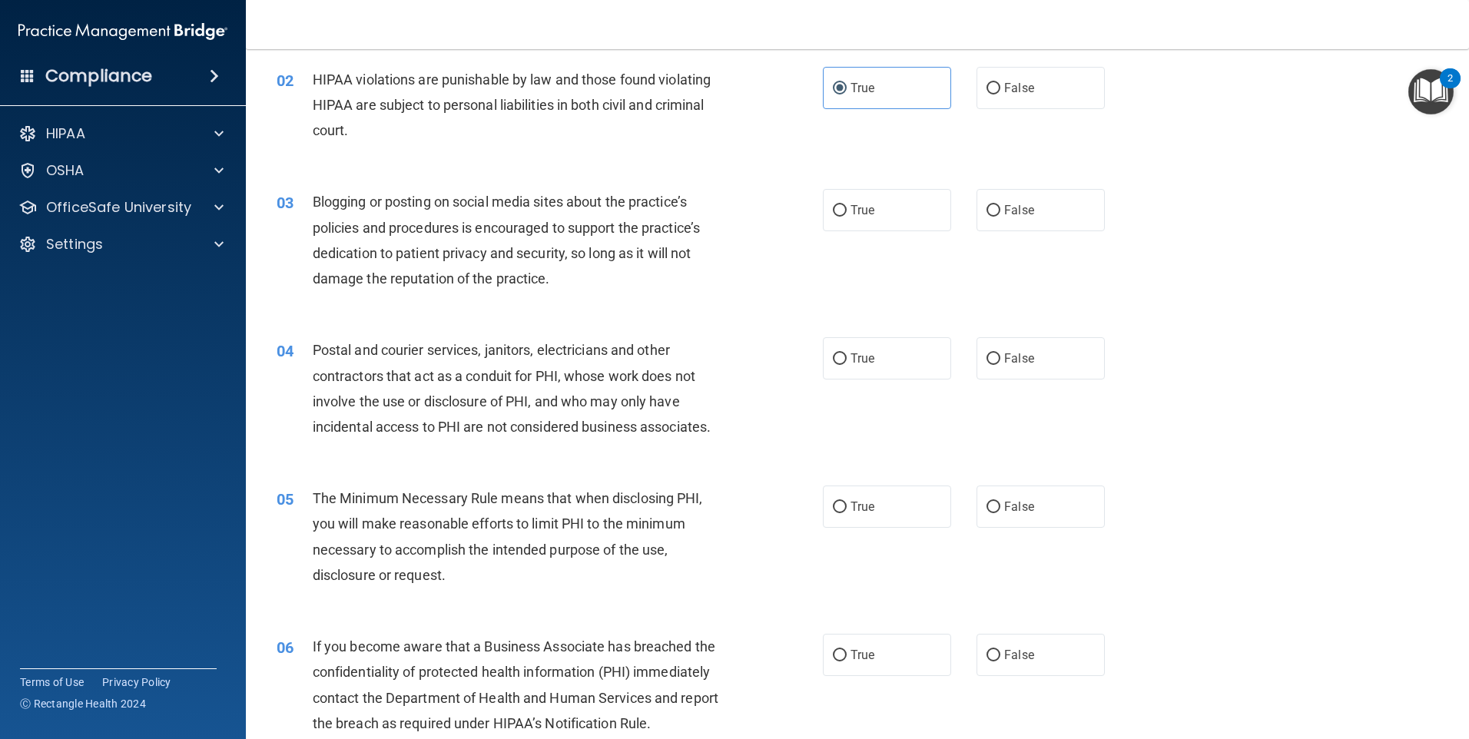
scroll to position [154, 0]
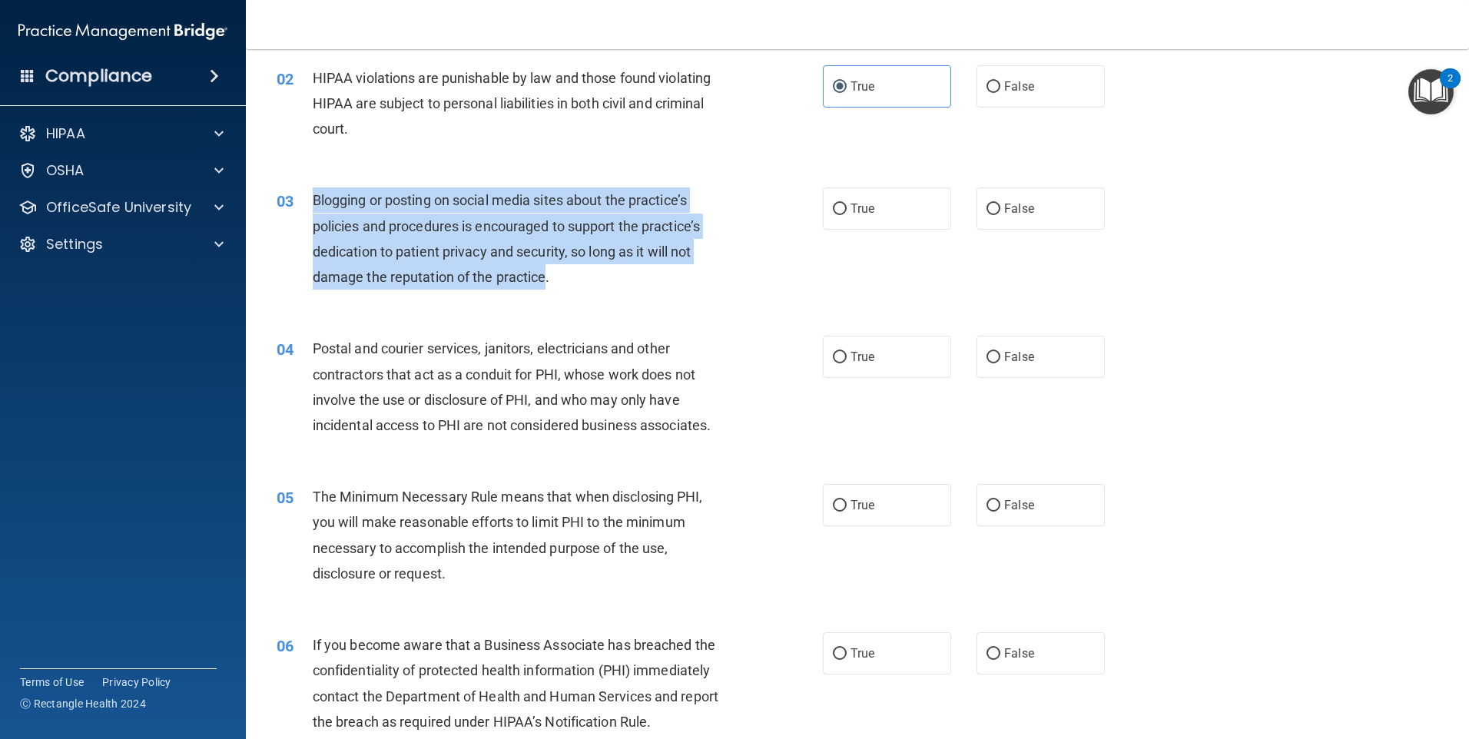
drag, startPoint x: 531, startPoint y: 280, endPoint x: 312, endPoint y: 207, distance: 230.8
click at [313, 207] on span "Blogging or posting on social media sites about the practice’s policies and pro…" at bounding box center [506, 238] width 387 height 93
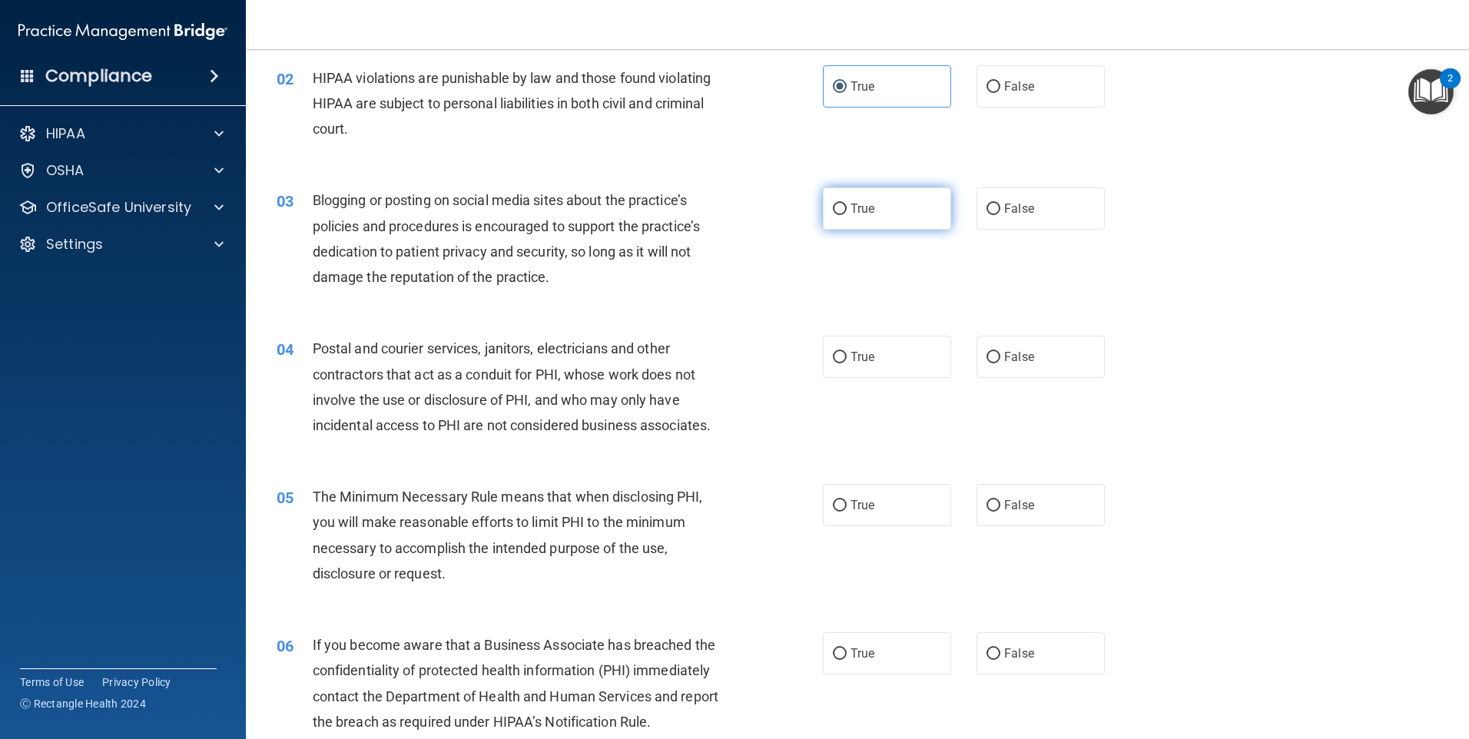
click at [914, 207] on label "True" at bounding box center [887, 208] width 128 height 42
click at [847, 207] on input "True" at bounding box center [840, 210] width 14 height 12
radio input "true"
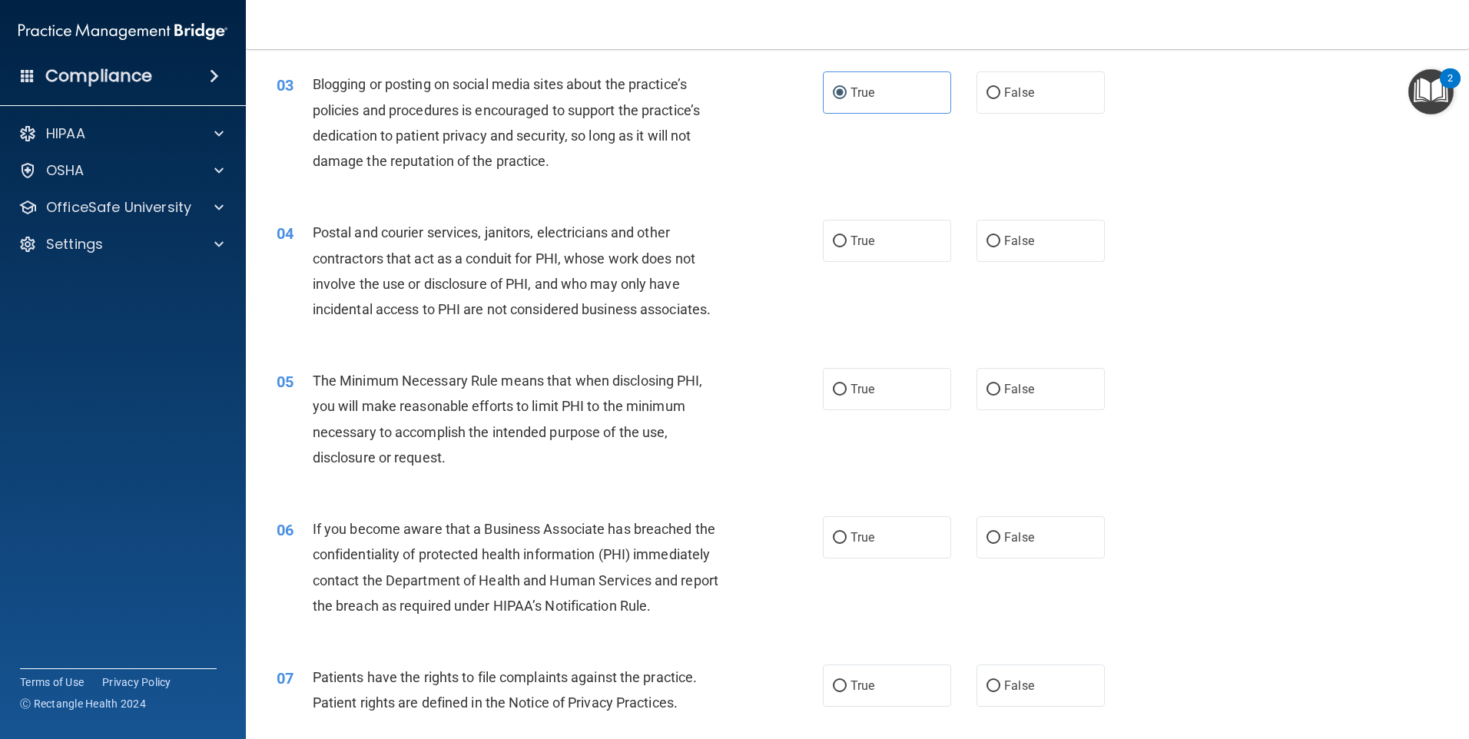
scroll to position [307, 0]
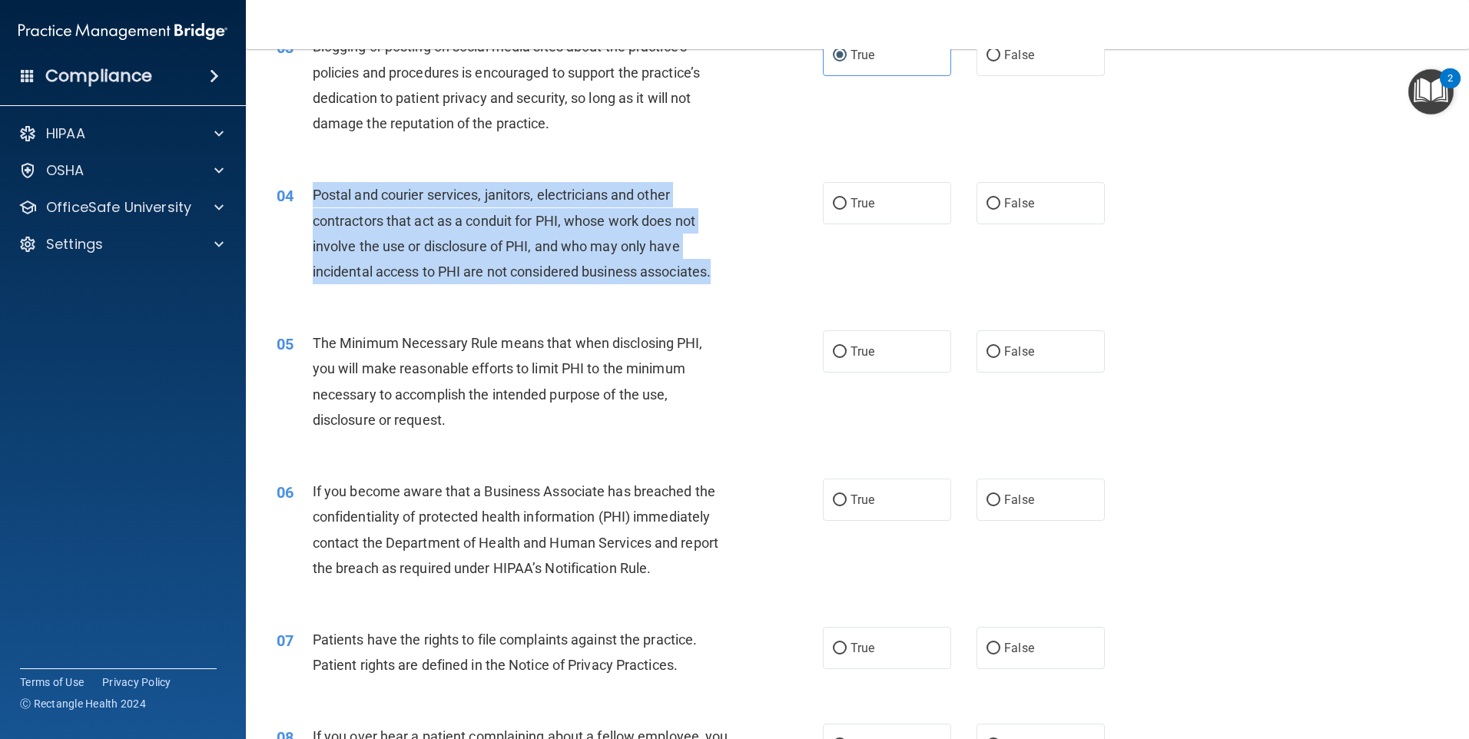
drag, startPoint x: 714, startPoint y: 273, endPoint x: 311, endPoint y: 195, distance: 409.9
click at [311, 195] on div "04 Postal and courier services, janitors, electricians and other contractors th…" at bounding box center [549, 237] width 592 height 110
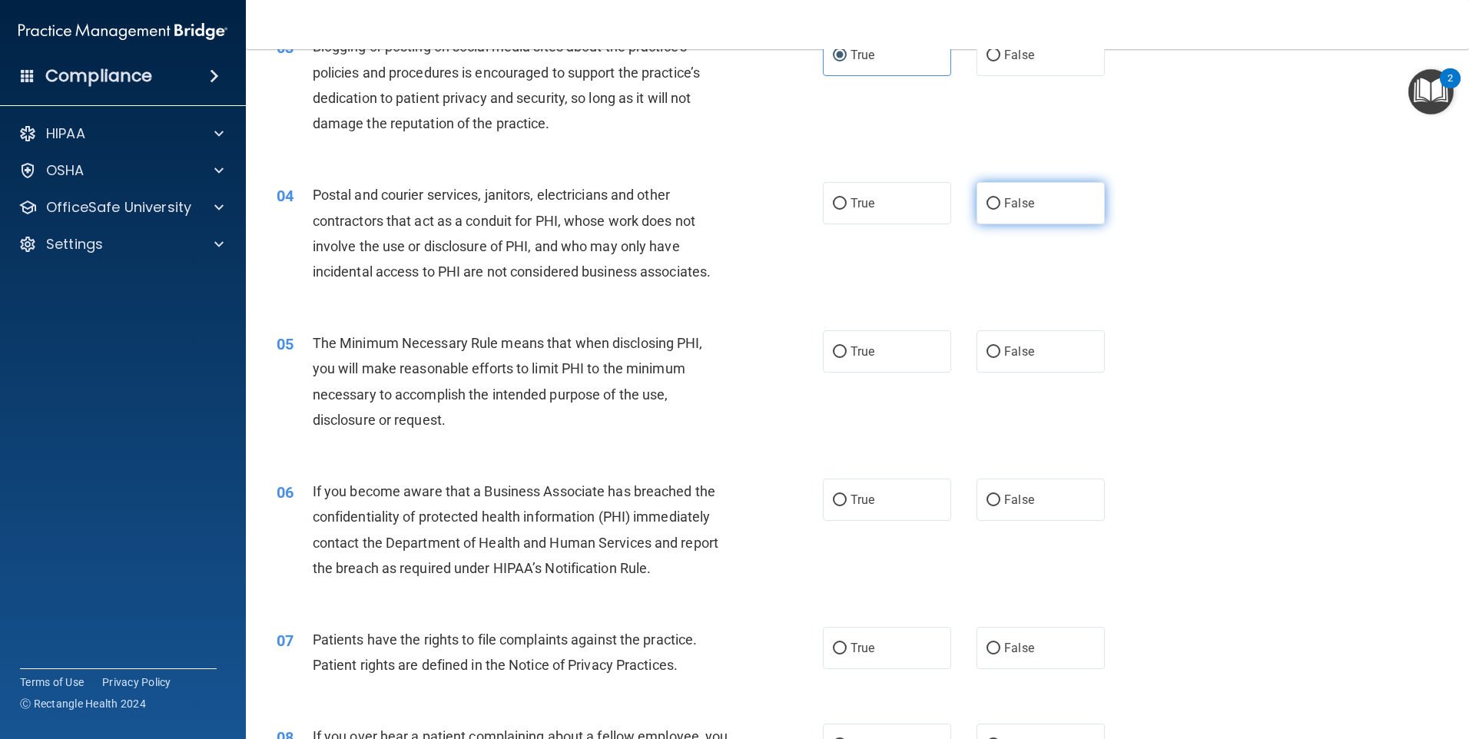
click at [1007, 205] on span "False" at bounding box center [1019, 203] width 30 height 15
click at [1000, 205] on input "False" at bounding box center [993, 204] width 14 height 12
radio input "true"
click at [887, 200] on label "True" at bounding box center [887, 203] width 128 height 42
click at [847, 200] on input "True" at bounding box center [840, 204] width 14 height 12
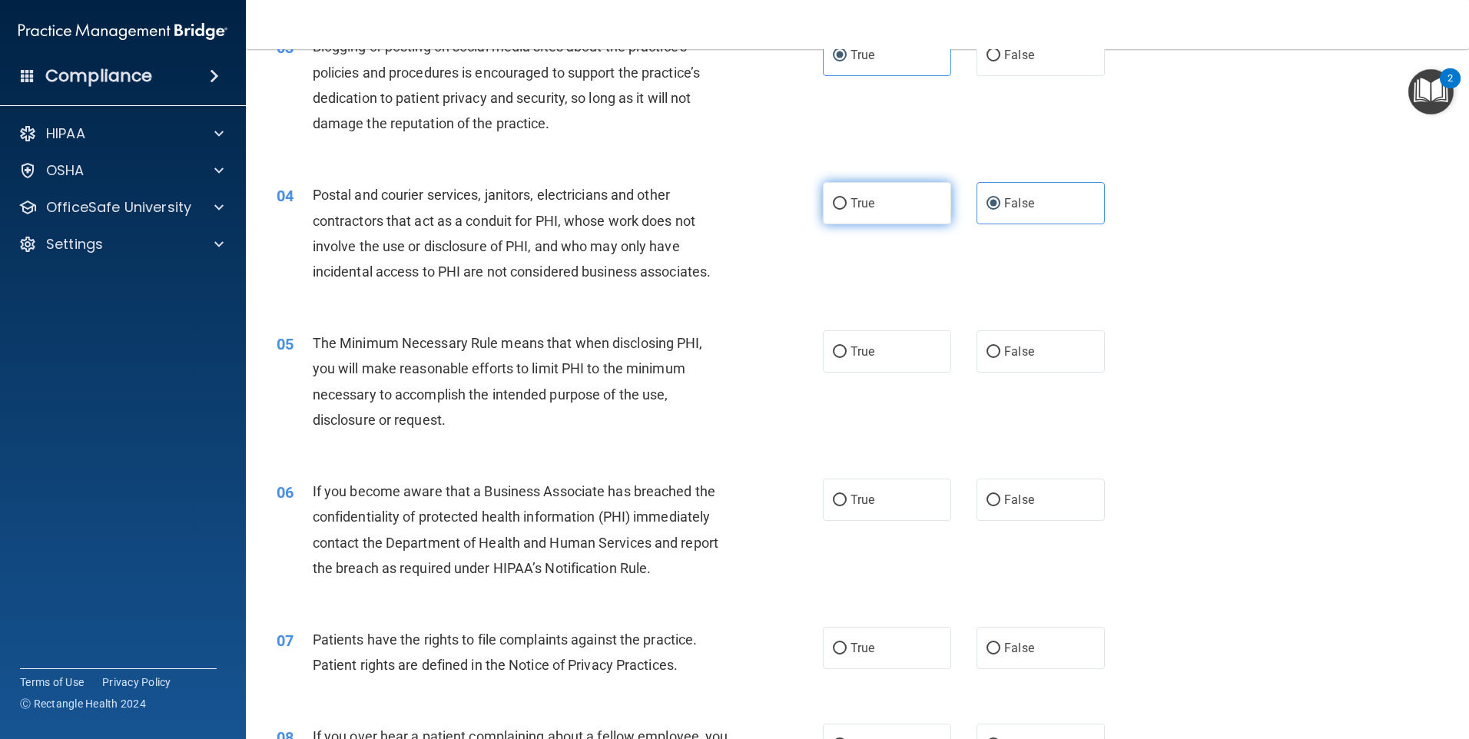
radio input "true"
radio input "false"
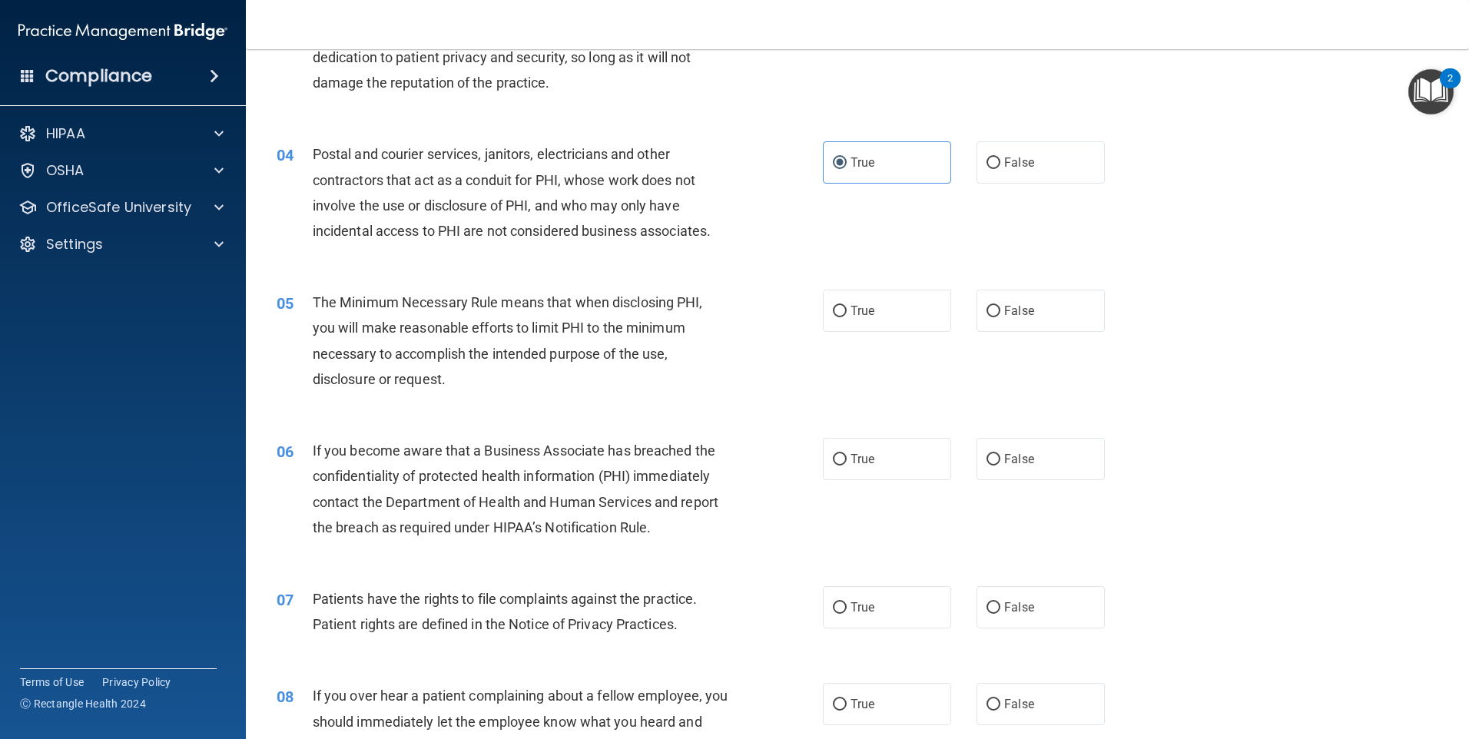
scroll to position [461, 0]
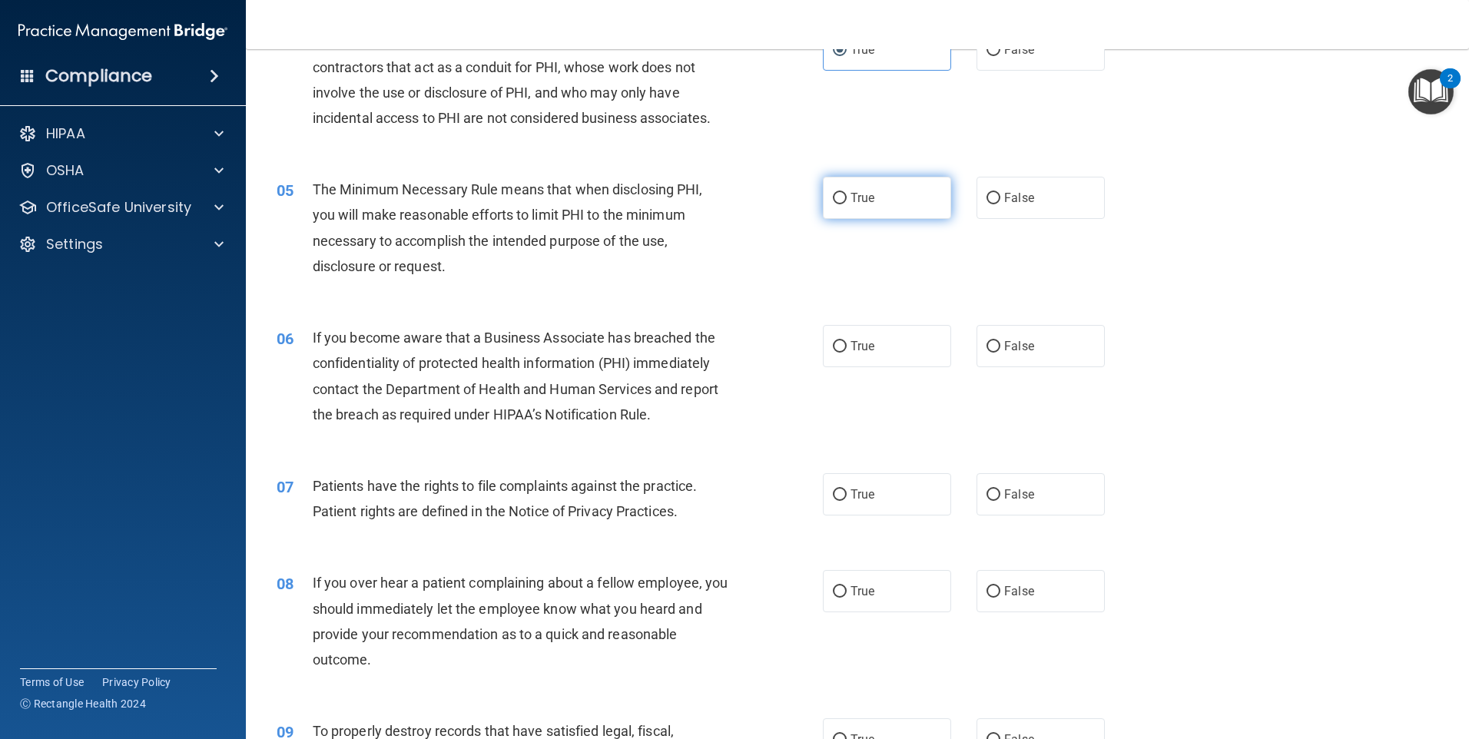
click at [860, 210] on label "True" at bounding box center [887, 198] width 128 height 42
click at [847, 204] on input "True" at bounding box center [840, 199] width 14 height 12
radio input "true"
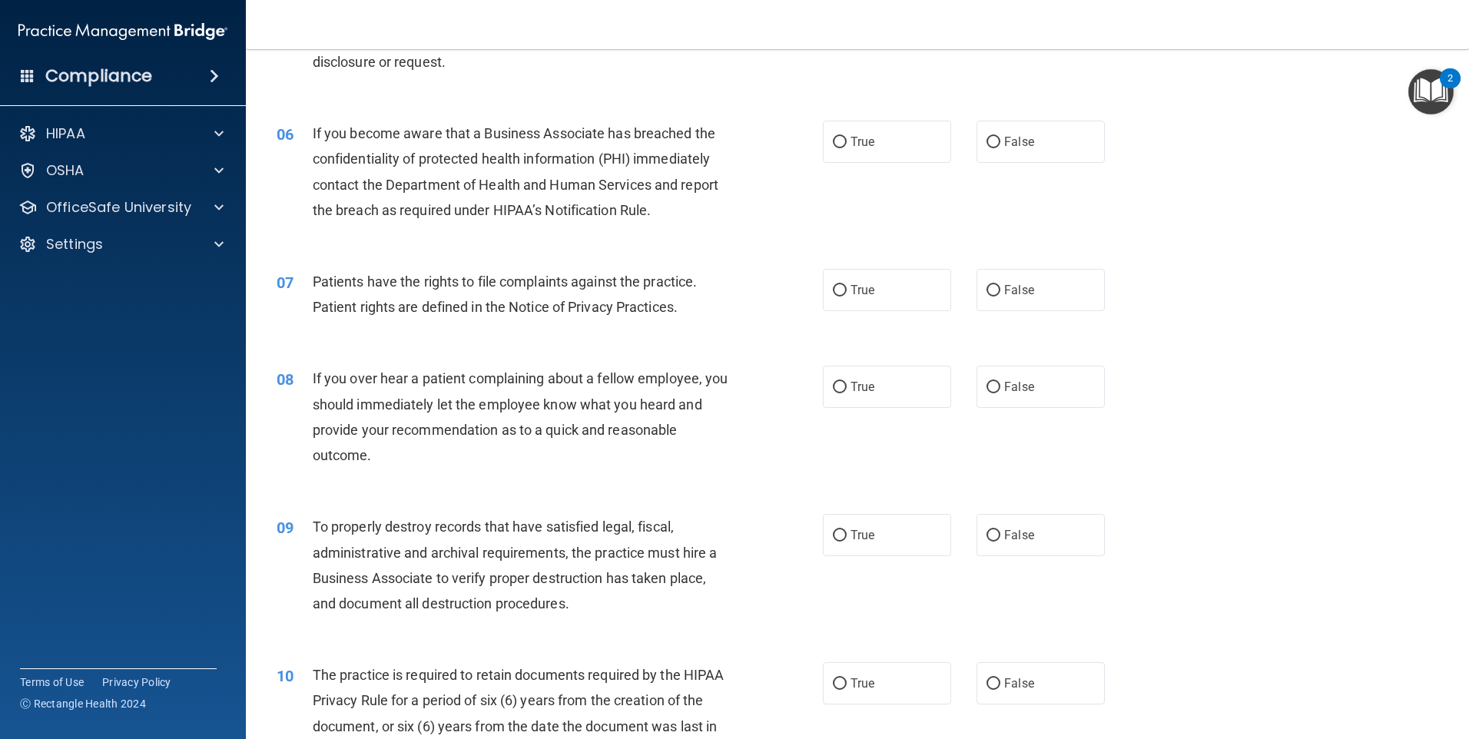
scroll to position [691, 0]
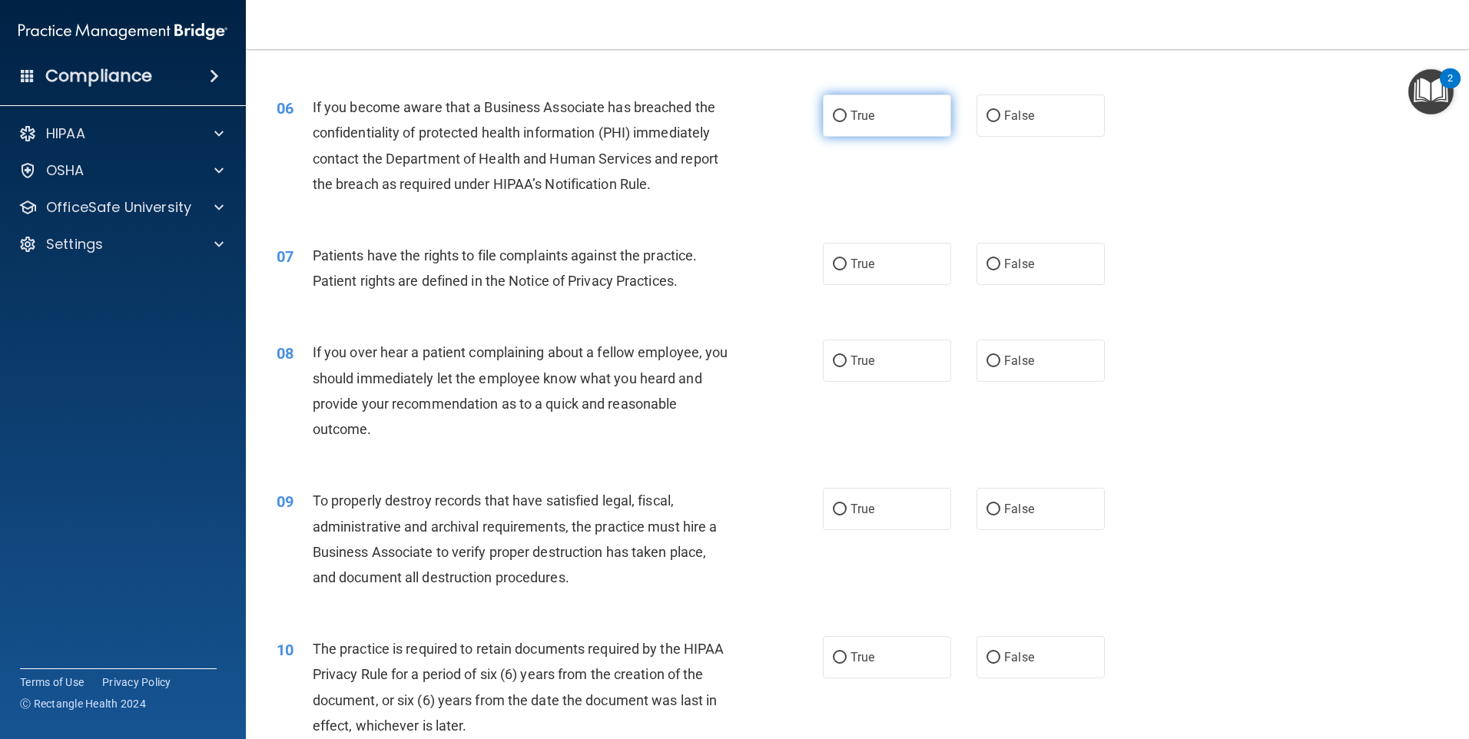
click at [841, 111] on label "True" at bounding box center [887, 115] width 128 height 42
click at [841, 111] on input "True" at bounding box center [840, 117] width 14 height 12
radio input "true"
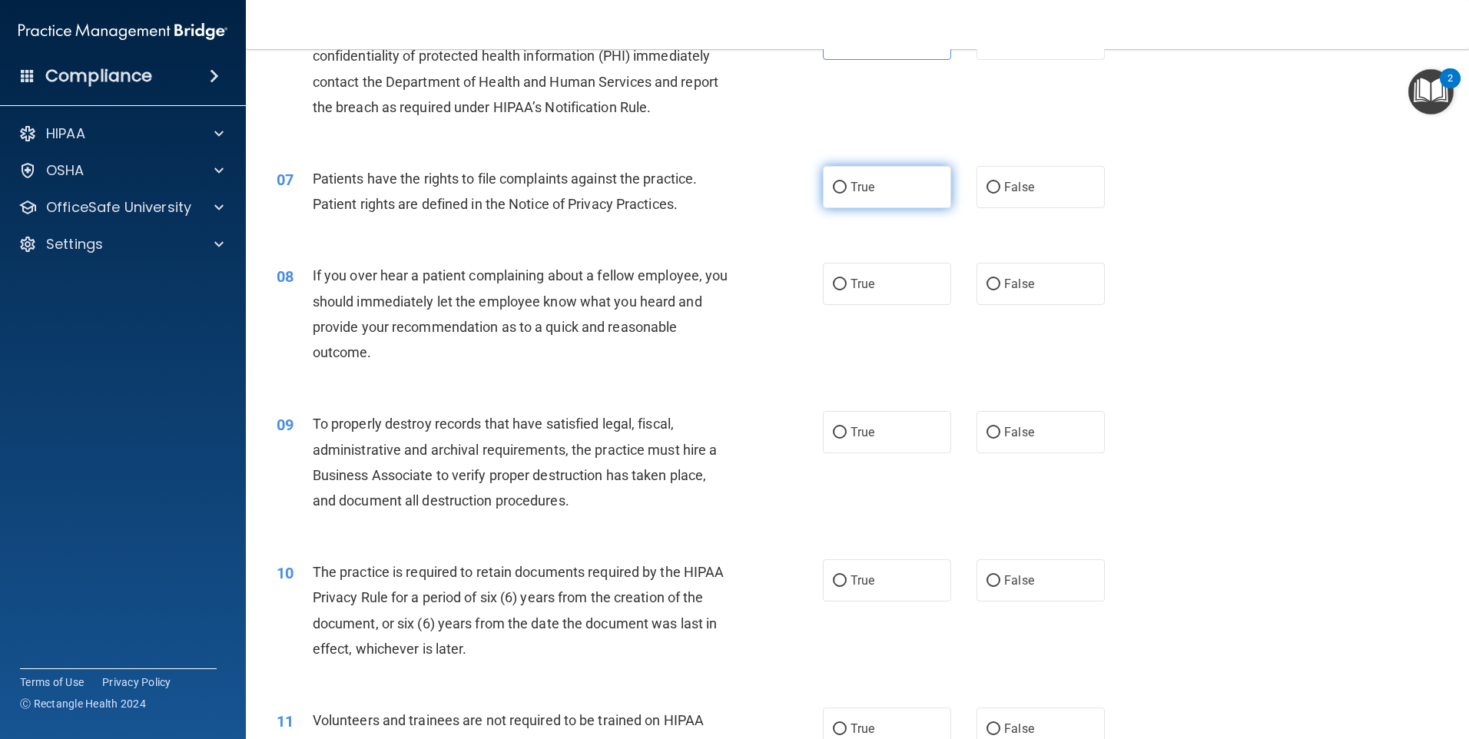
click at [857, 184] on span "True" at bounding box center [862, 187] width 24 height 15
click at [847, 184] on input "True" at bounding box center [840, 188] width 14 height 12
radio input "true"
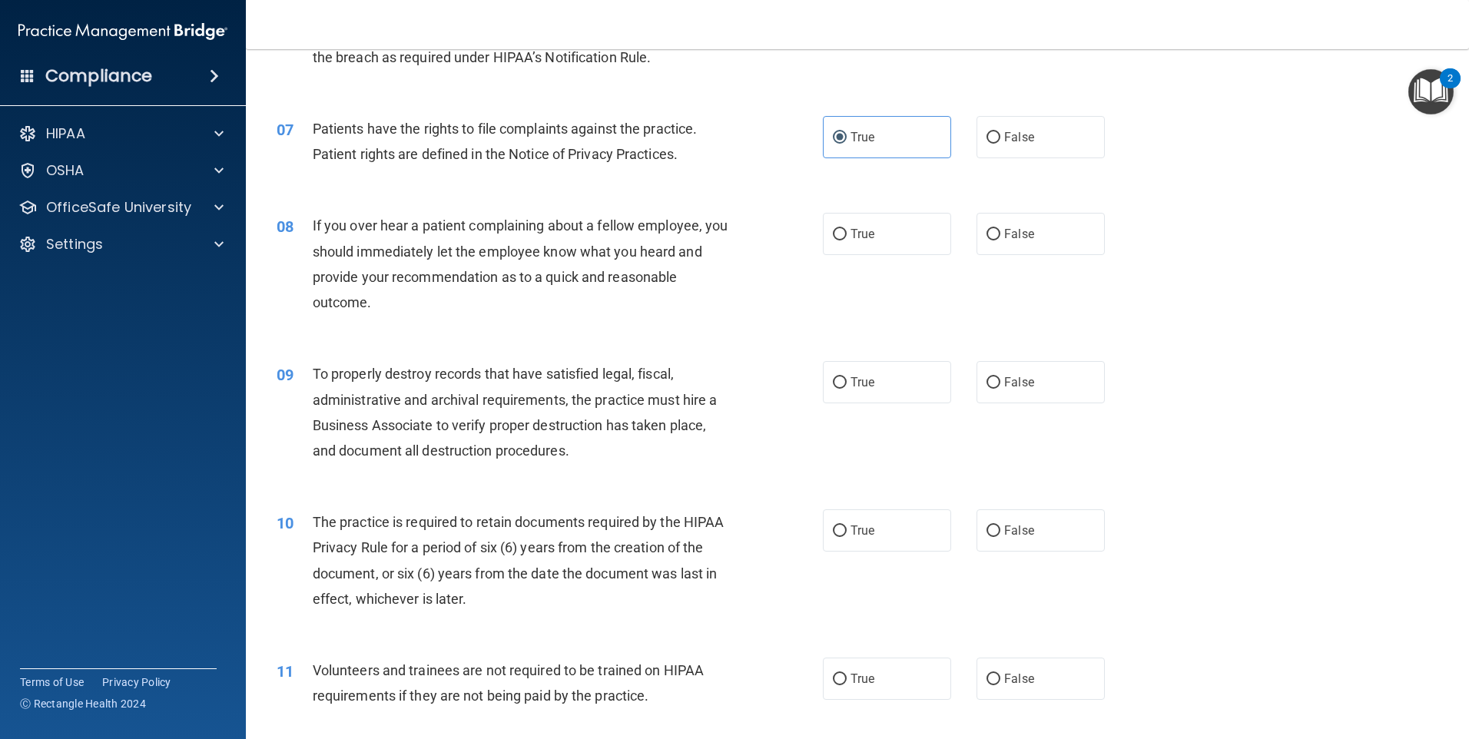
scroll to position [845, 0]
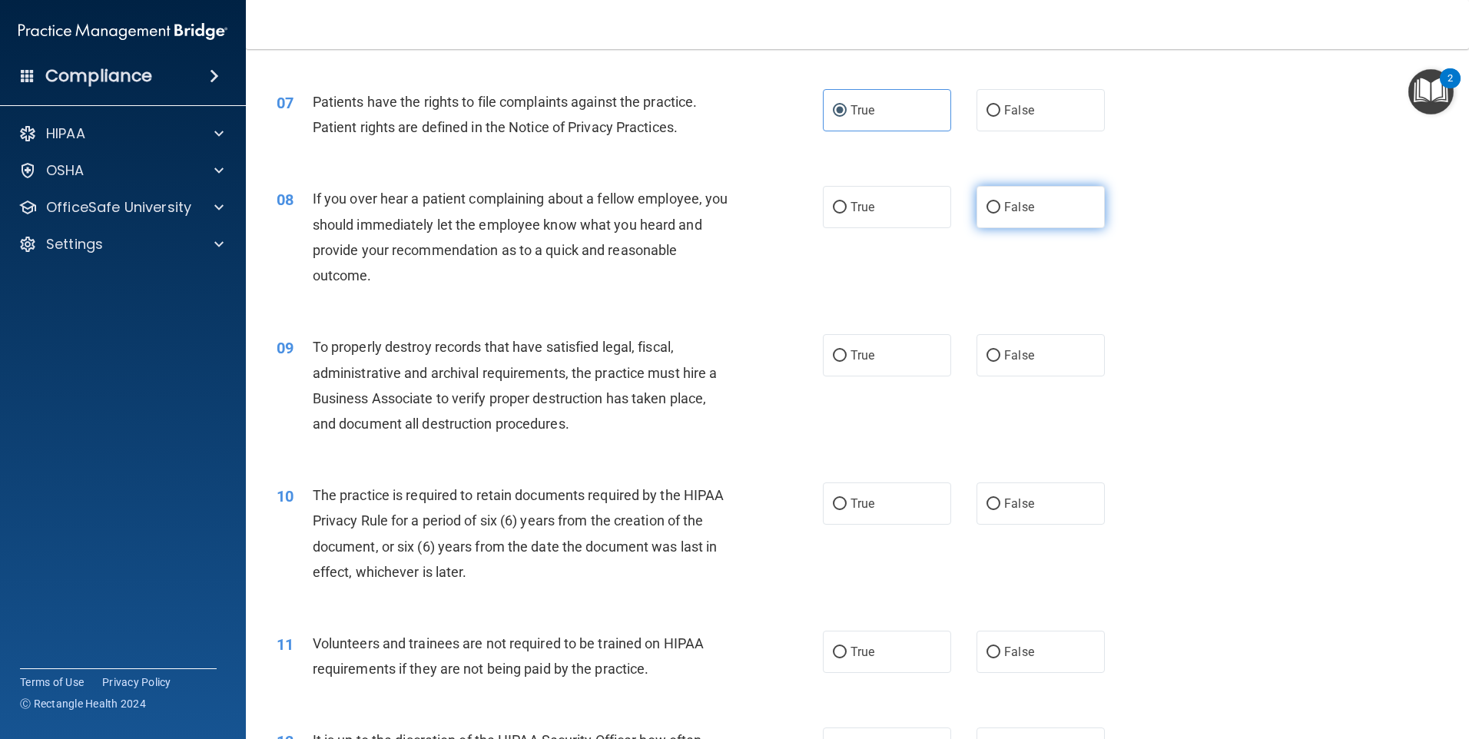
click at [1032, 205] on label "False" at bounding box center [1040, 207] width 128 height 42
click at [1000, 205] on input "False" at bounding box center [993, 208] width 14 height 12
radio input "true"
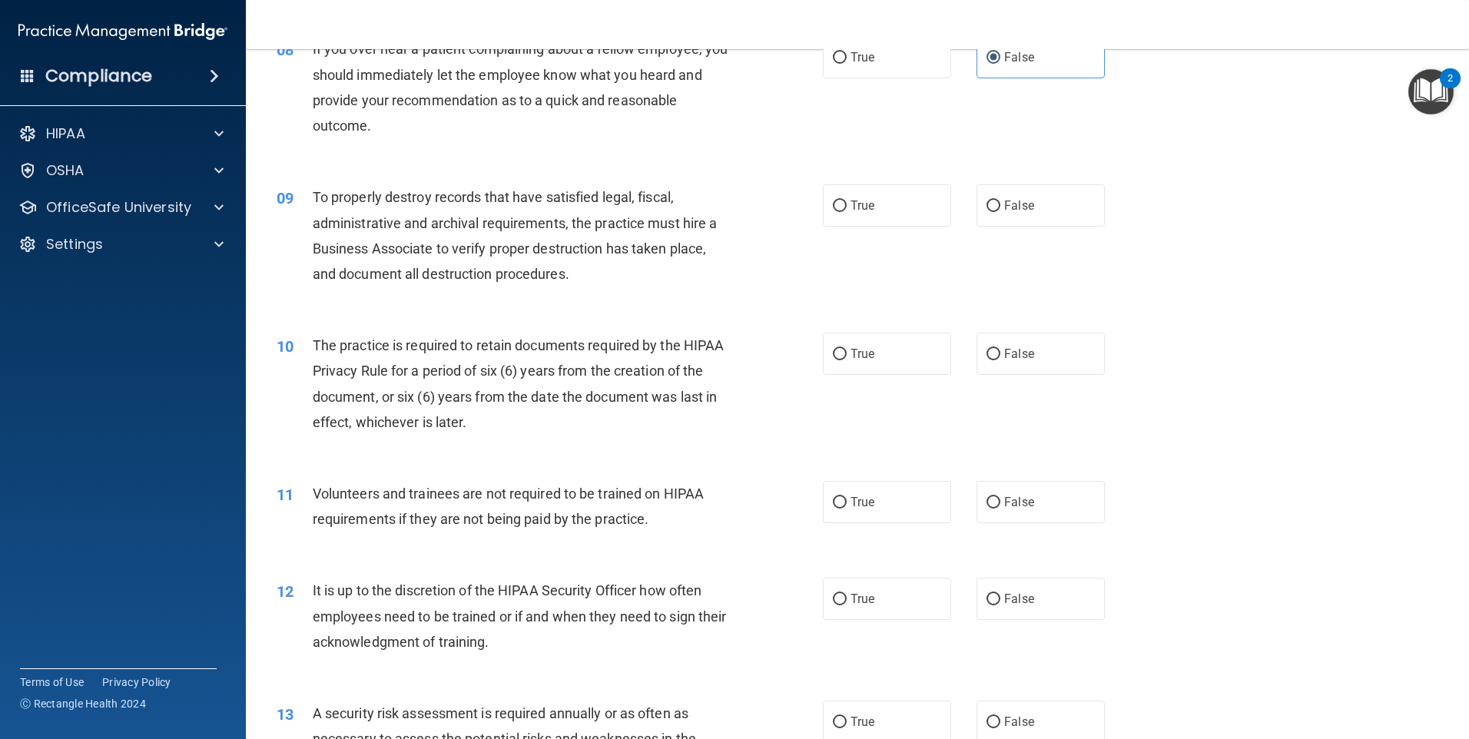
scroll to position [999, 0]
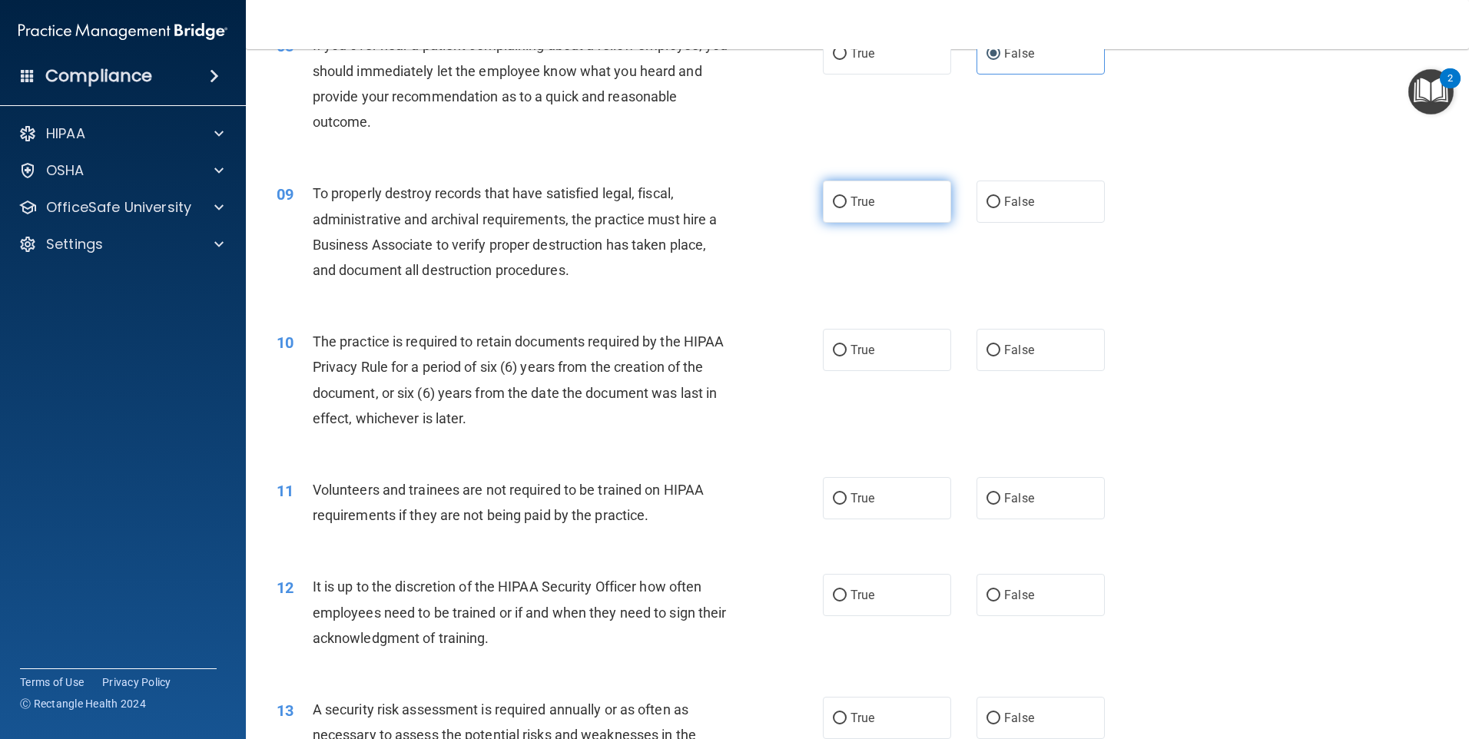
click at [880, 216] on label "True" at bounding box center [887, 202] width 128 height 42
click at [847, 208] on input "True" at bounding box center [840, 203] width 14 height 12
radio input "true"
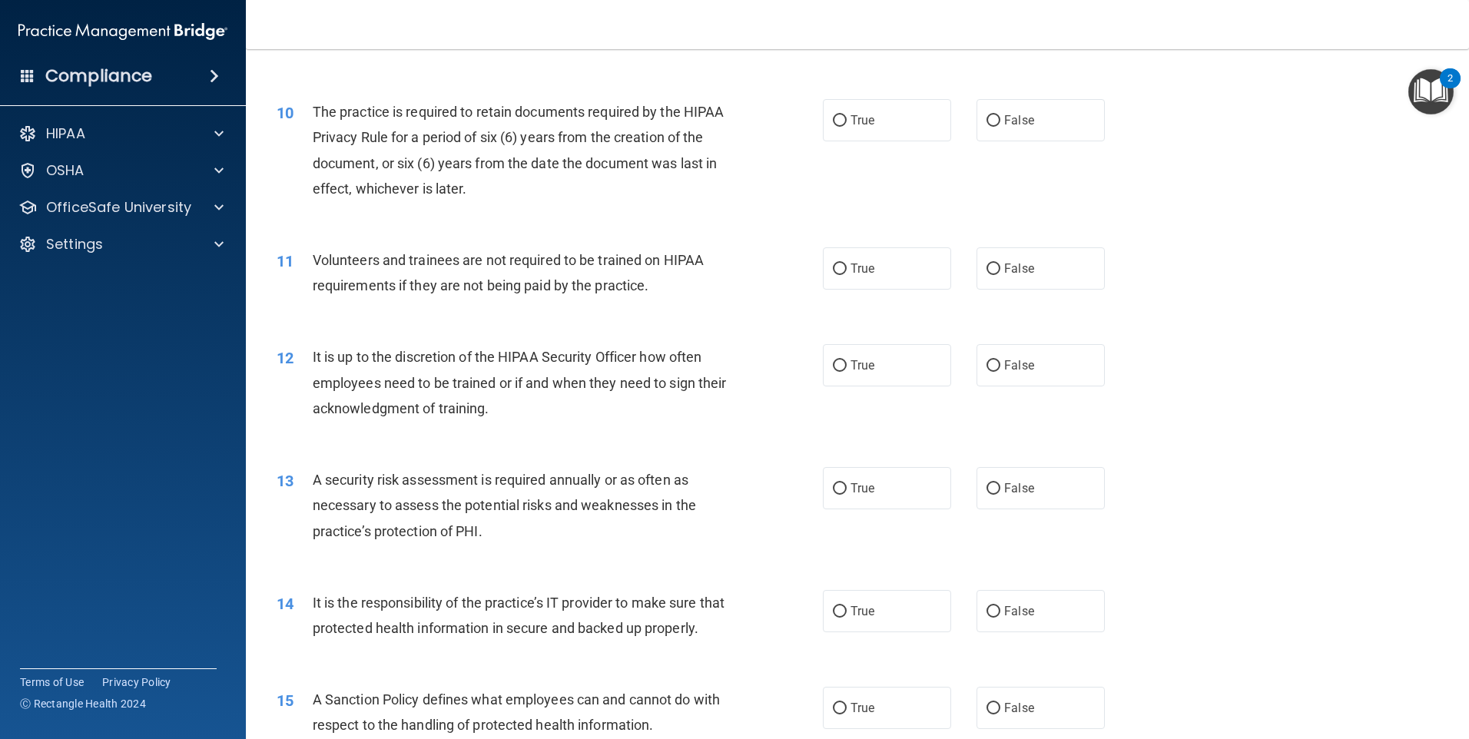
scroll to position [1229, 0]
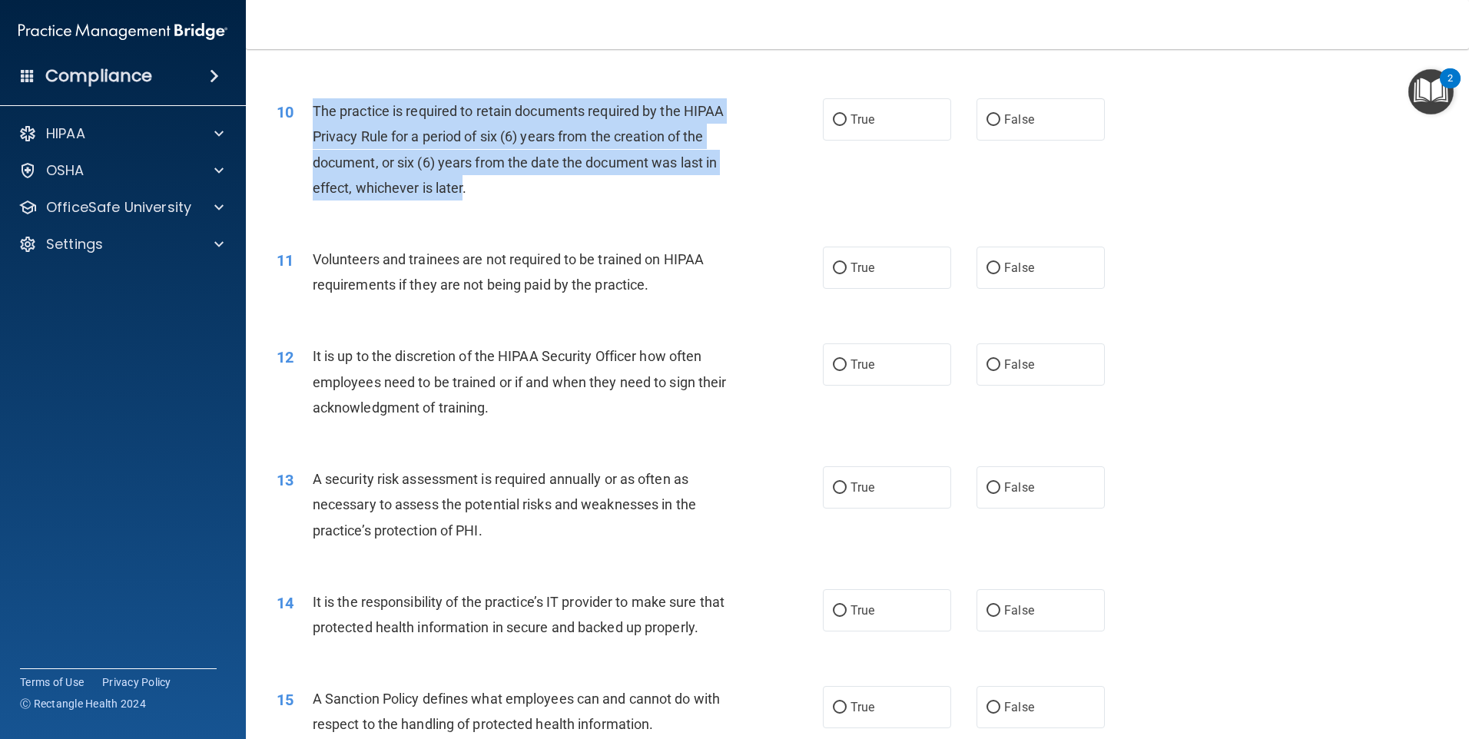
drag, startPoint x: 504, startPoint y: 191, endPoint x: 313, endPoint y: 113, distance: 206.7
click at [313, 113] on span "The practice is required to retain documents required by the HIPAA Privacy Rule…" at bounding box center [519, 149] width 412 height 93
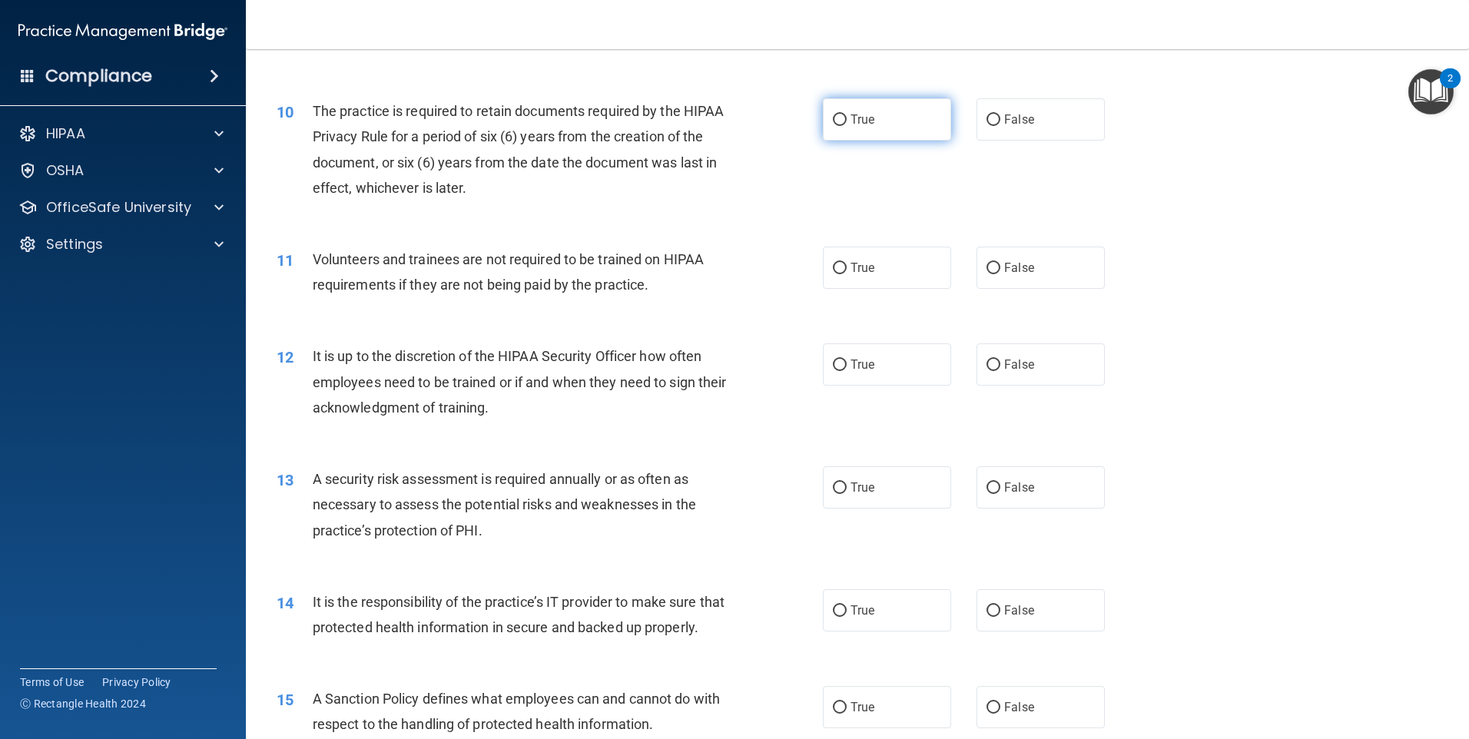
click at [886, 121] on label "True" at bounding box center [887, 119] width 128 height 42
click at [847, 121] on input "True" at bounding box center [840, 120] width 14 height 12
radio input "true"
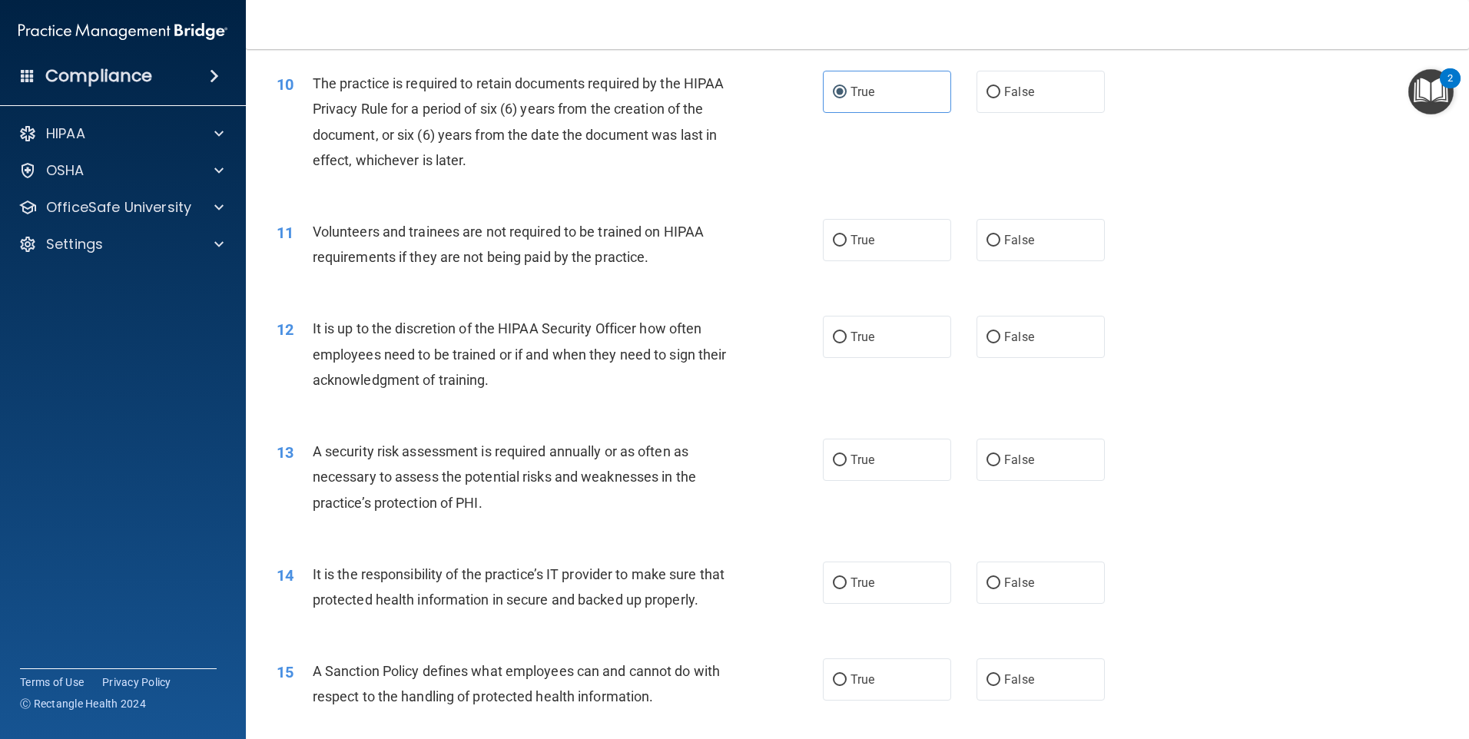
scroll to position [1306, 0]
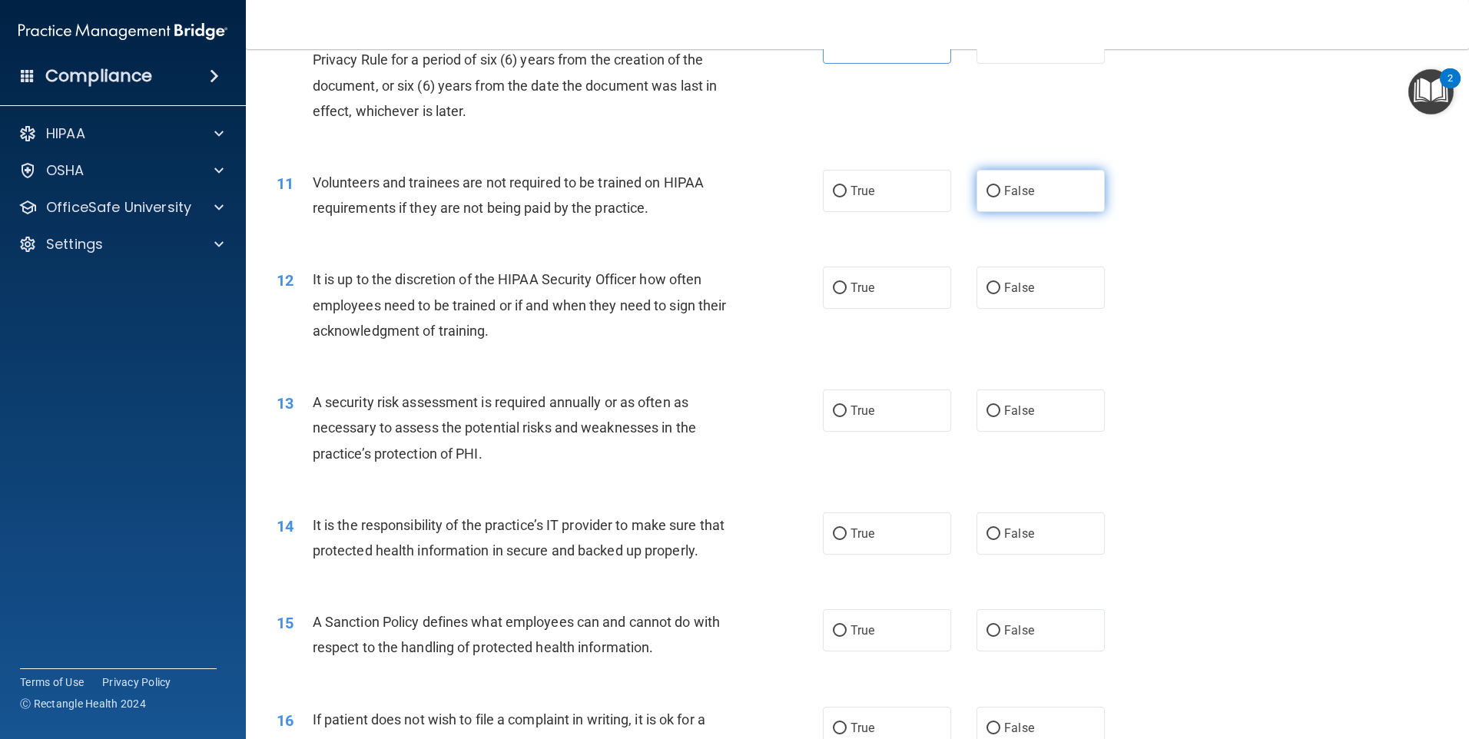
click at [1020, 184] on span "False" at bounding box center [1019, 191] width 30 height 15
click at [1000, 186] on input "False" at bounding box center [993, 192] width 14 height 12
radio input "true"
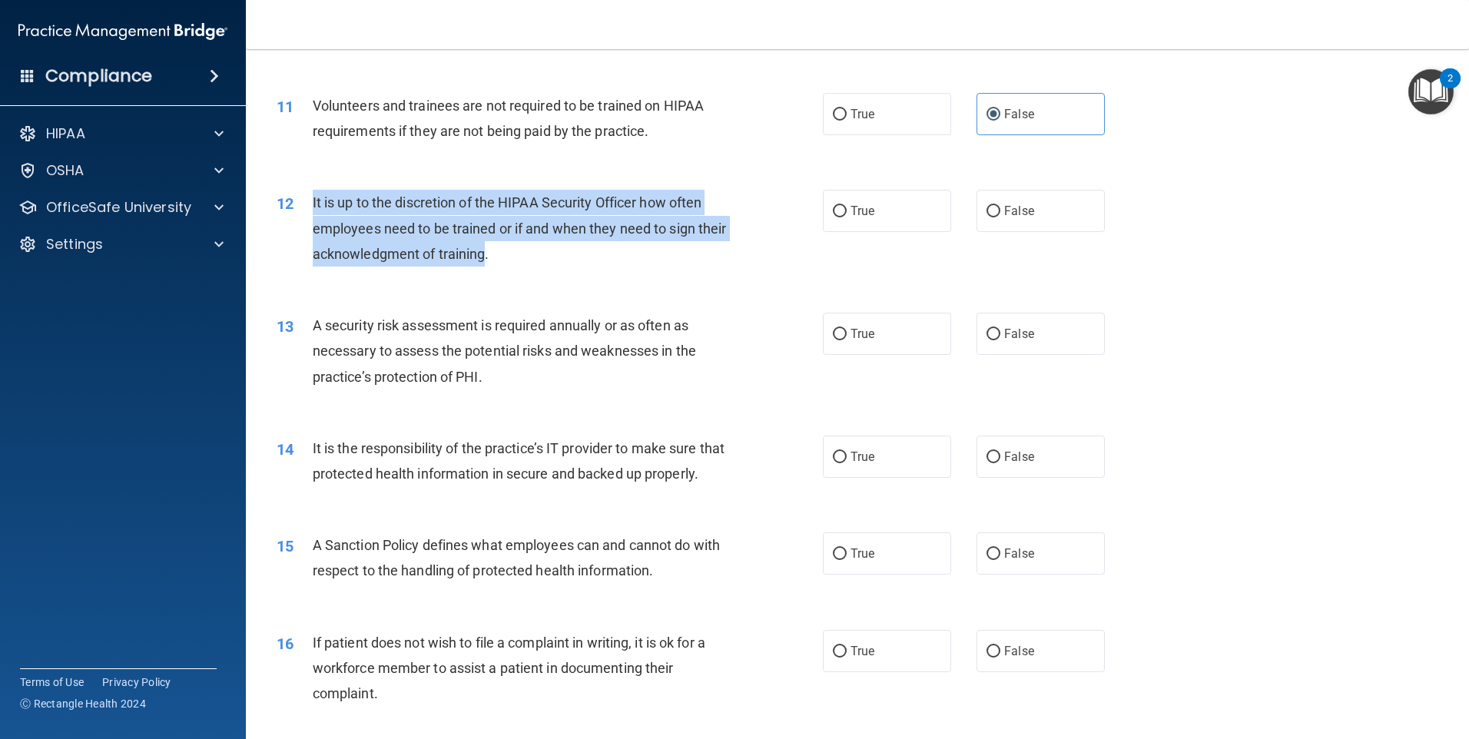
drag, startPoint x: 515, startPoint y: 255, endPoint x: 311, endPoint y: 198, distance: 212.1
click at [311, 198] on div "12 It is up to the discretion of the HIPAA Security Officer how often employees…" at bounding box center [549, 232] width 592 height 84
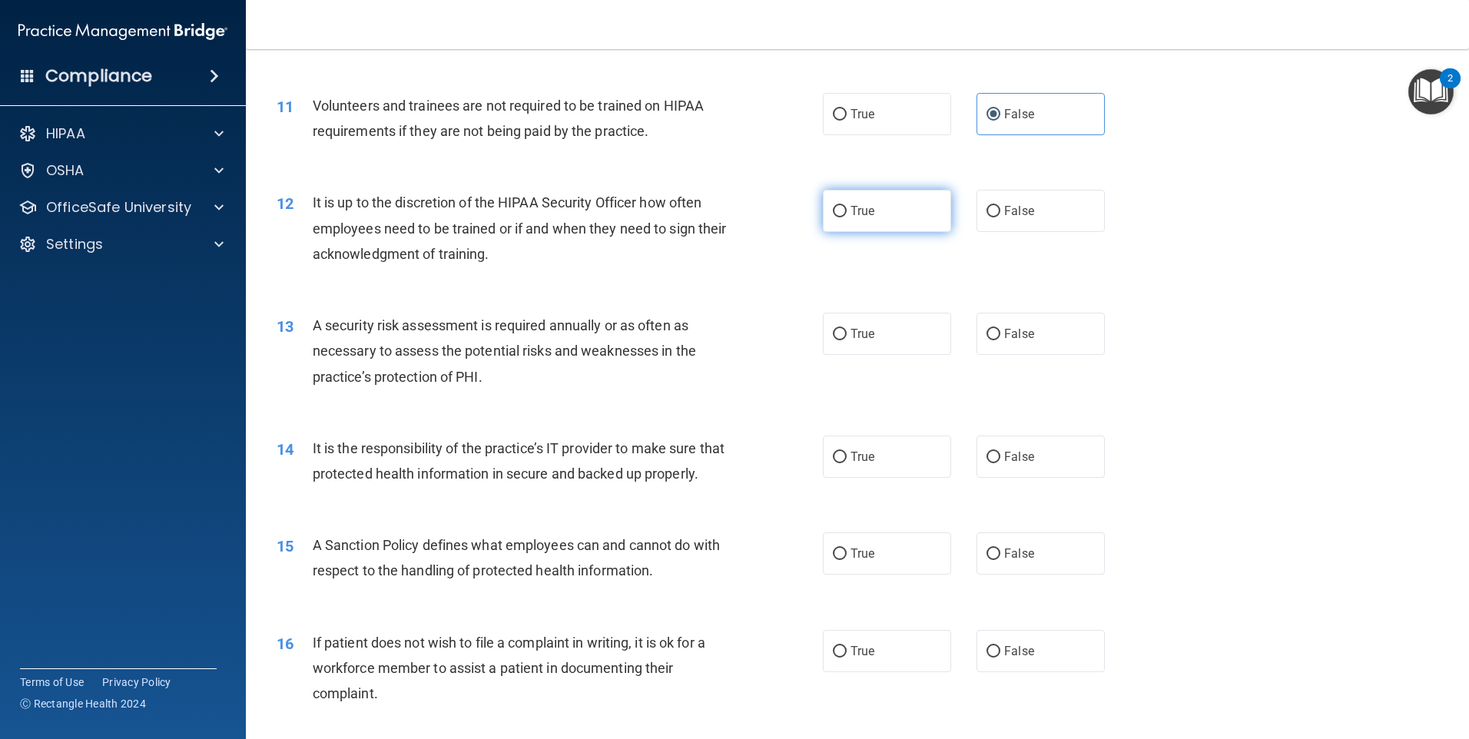
click at [918, 213] on label "True" at bounding box center [887, 211] width 128 height 42
click at [847, 213] on input "True" at bounding box center [840, 212] width 14 height 12
radio input "true"
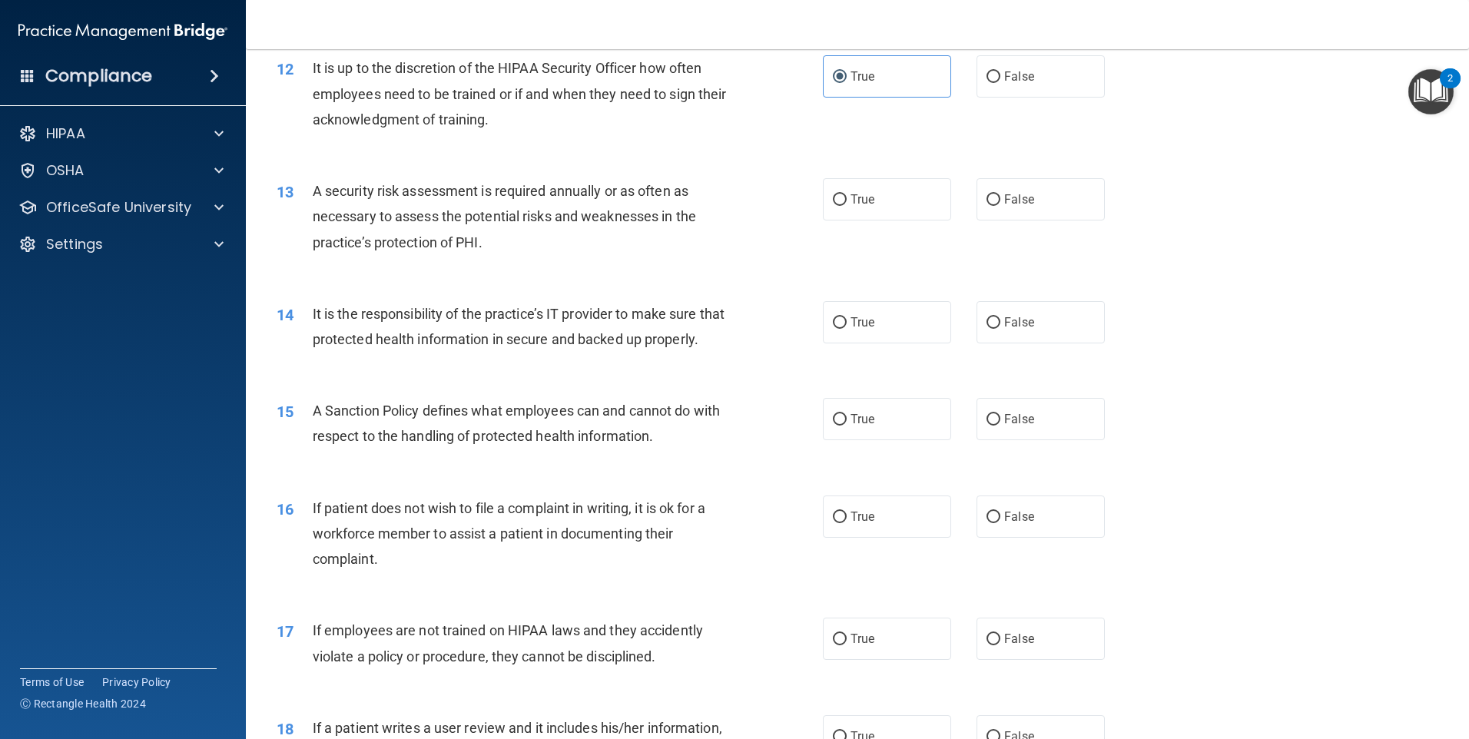
scroll to position [1536, 0]
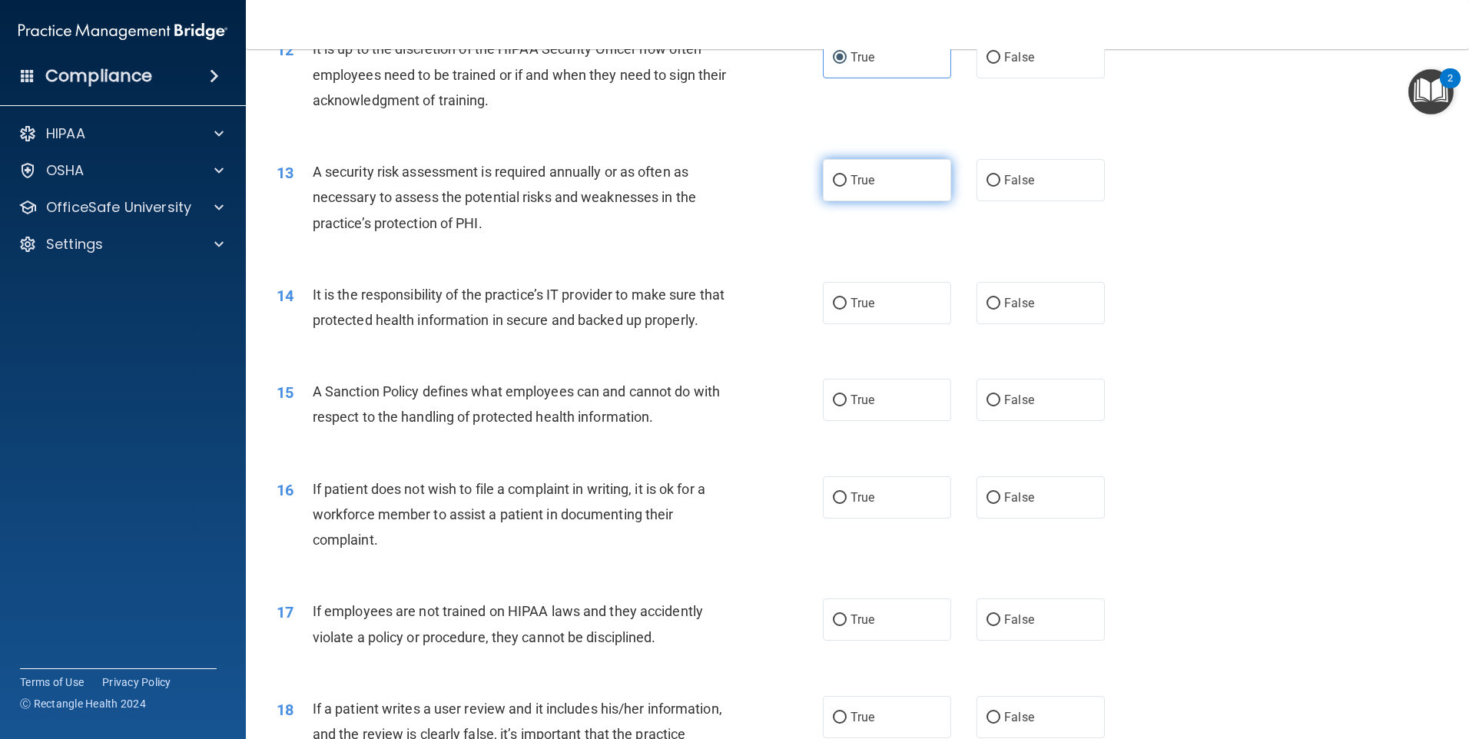
click at [900, 190] on label "True" at bounding box center [887, 180] width 128 height 42
click at [847, 187] on input "True" at bounding box center [840, 181] width 14 height 12
radio input "true"
click at [880, 318] on label "True" at bounding box center [887, 303] width 128 height 42
click at [847, 310] on input "True" at bounding box center [840, 304] width 14 height 12
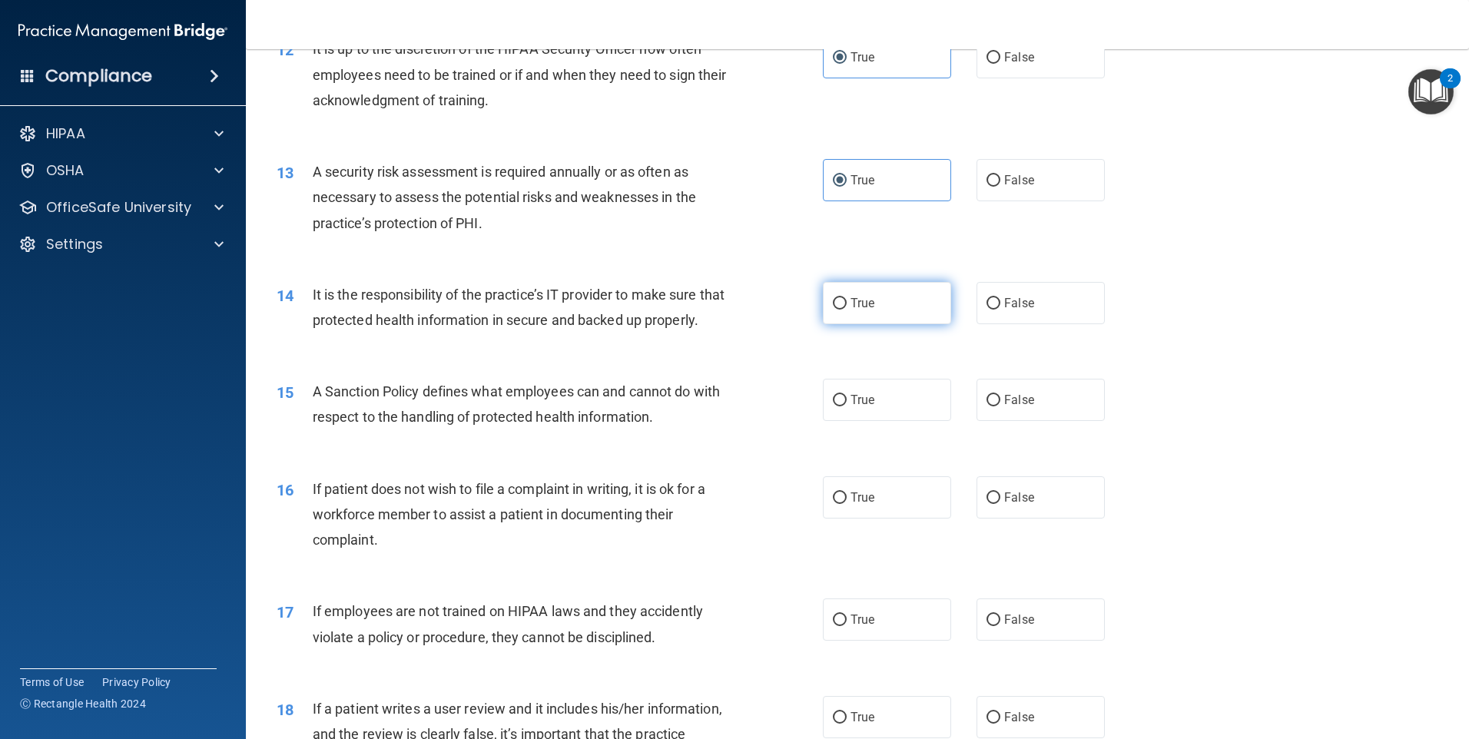
radio input "true"
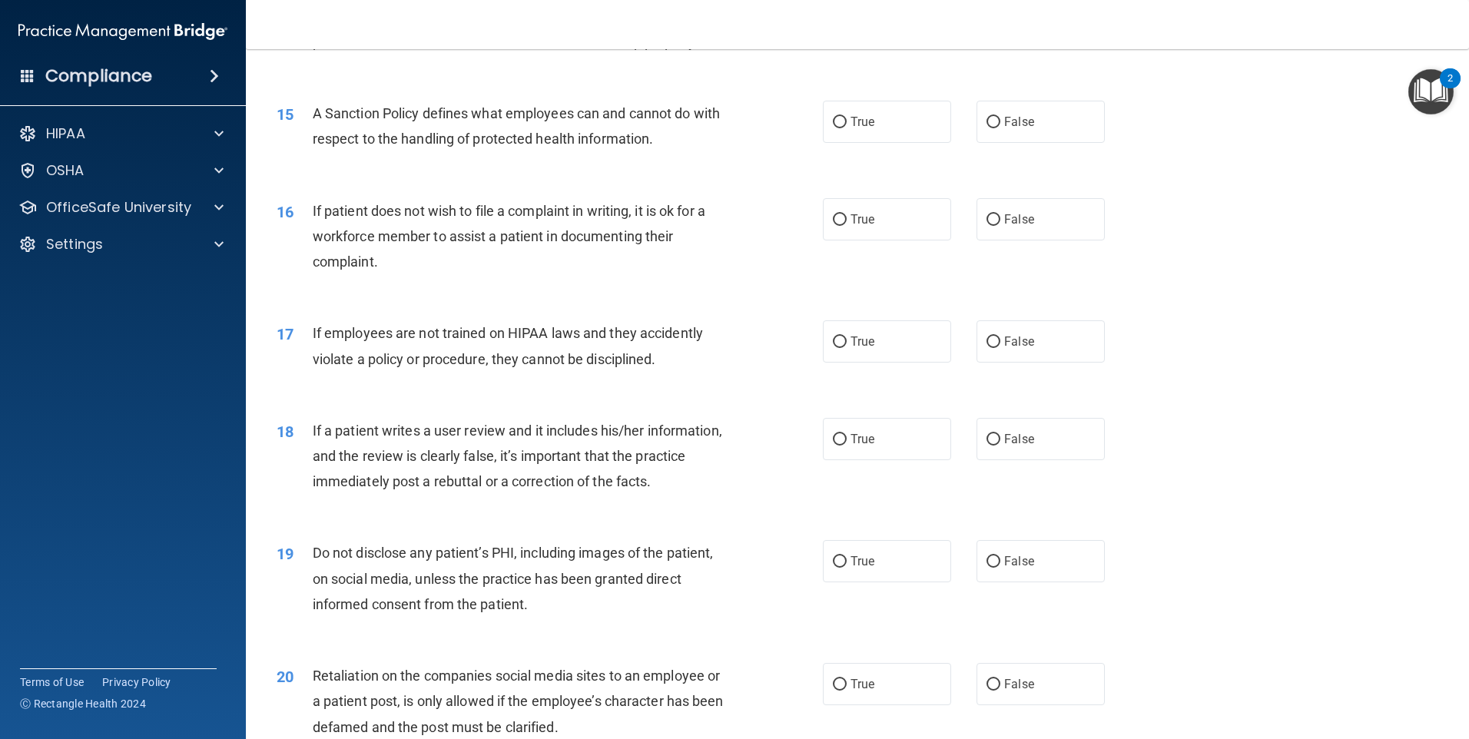
scroll to position [1844, 0]
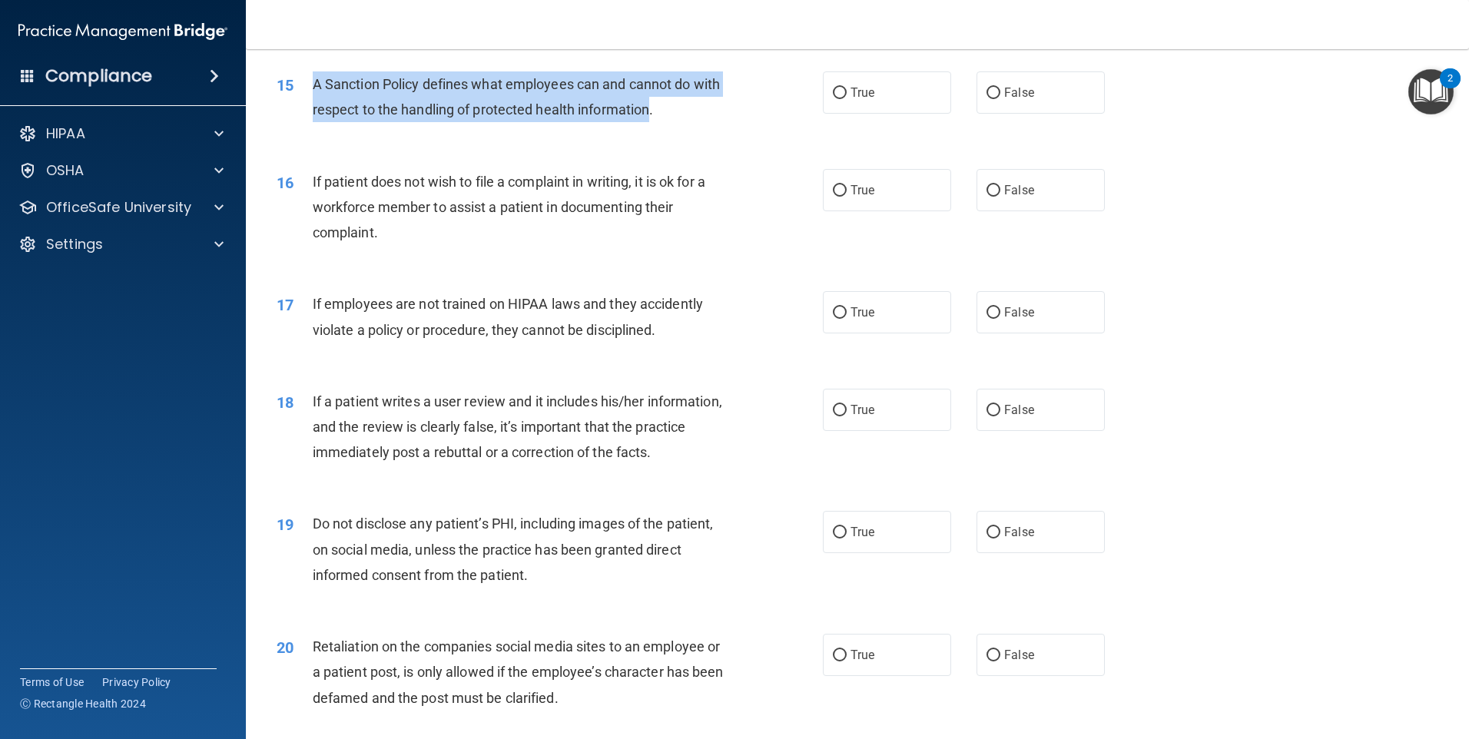
drag, startPoint x: 651, startPoint y: 141, endPoint x: 316, endPoint y: 119, distance: 335.7
click at [316, 119] on div "A Sanction Policy defines what employees can and cannot do with respect to the …" at bounding box center [526, 96] width 427 height 51
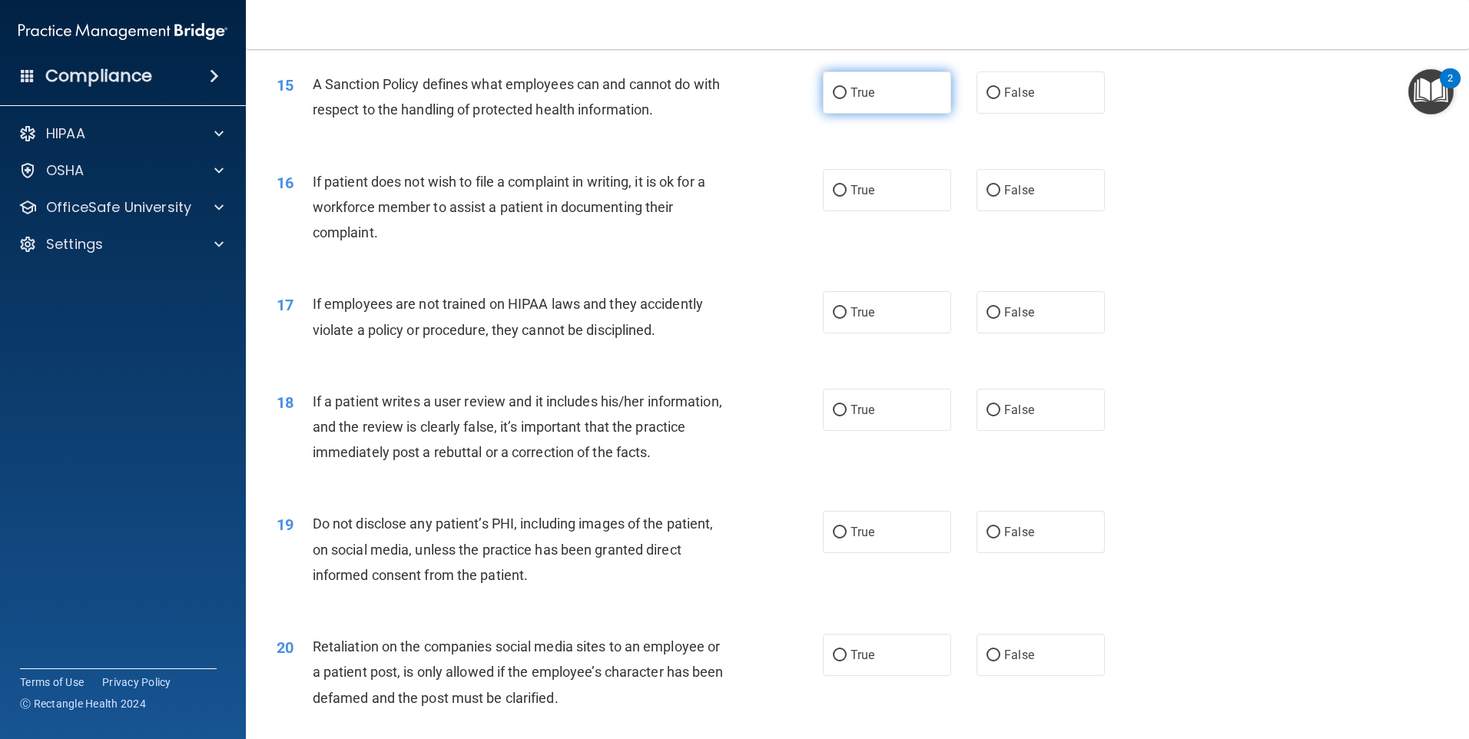
click at [866, 114] on label "True" at bounding box center [887, 92] width 128 height 42
click at [847, 99] on input "True" at bounding box center [840, 94] width 14 height 12
radio input "true"
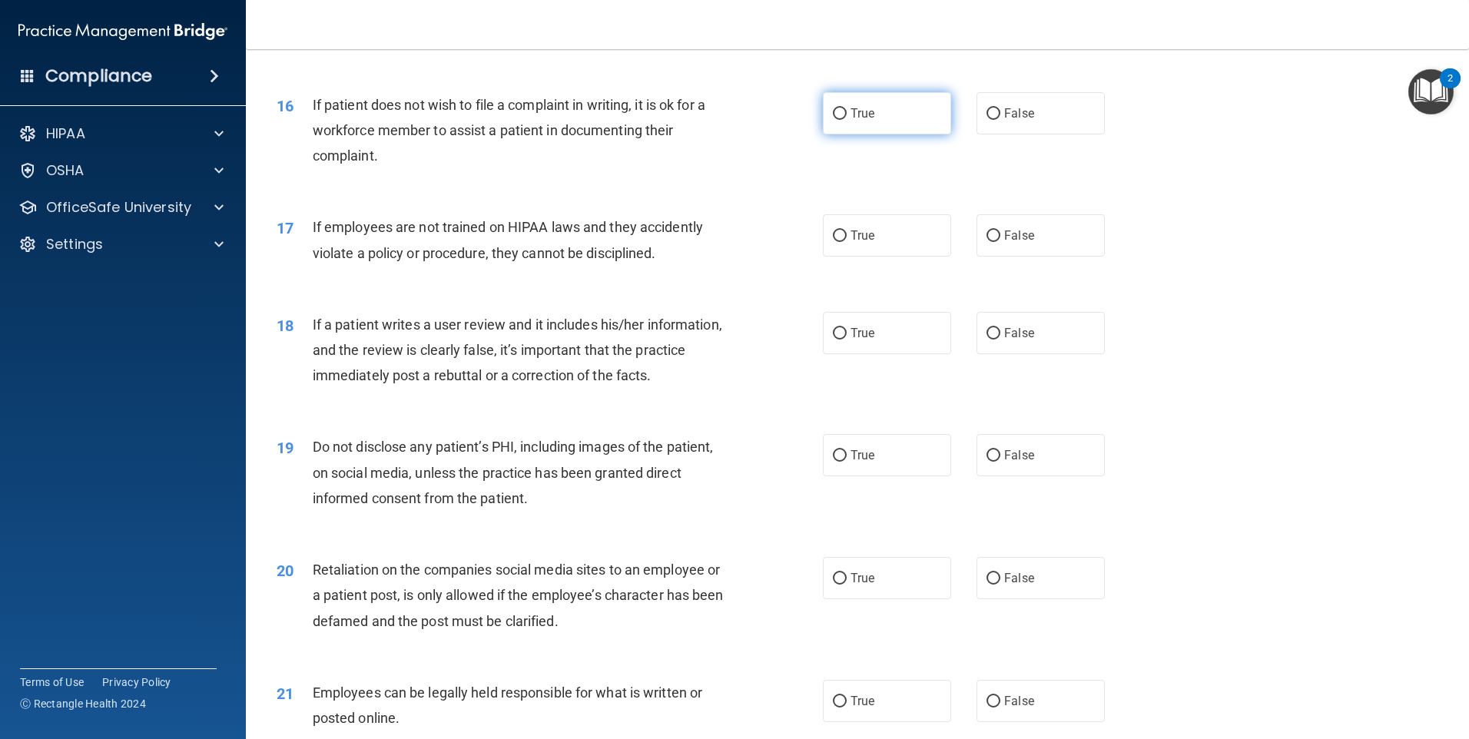
click at [888, 134] on label "True" at bounding box center [887, 113] width 128 height 42
click at [847, 120] on input "True" at bounding box center [840, 114] width 14 height 12
radio input "true"
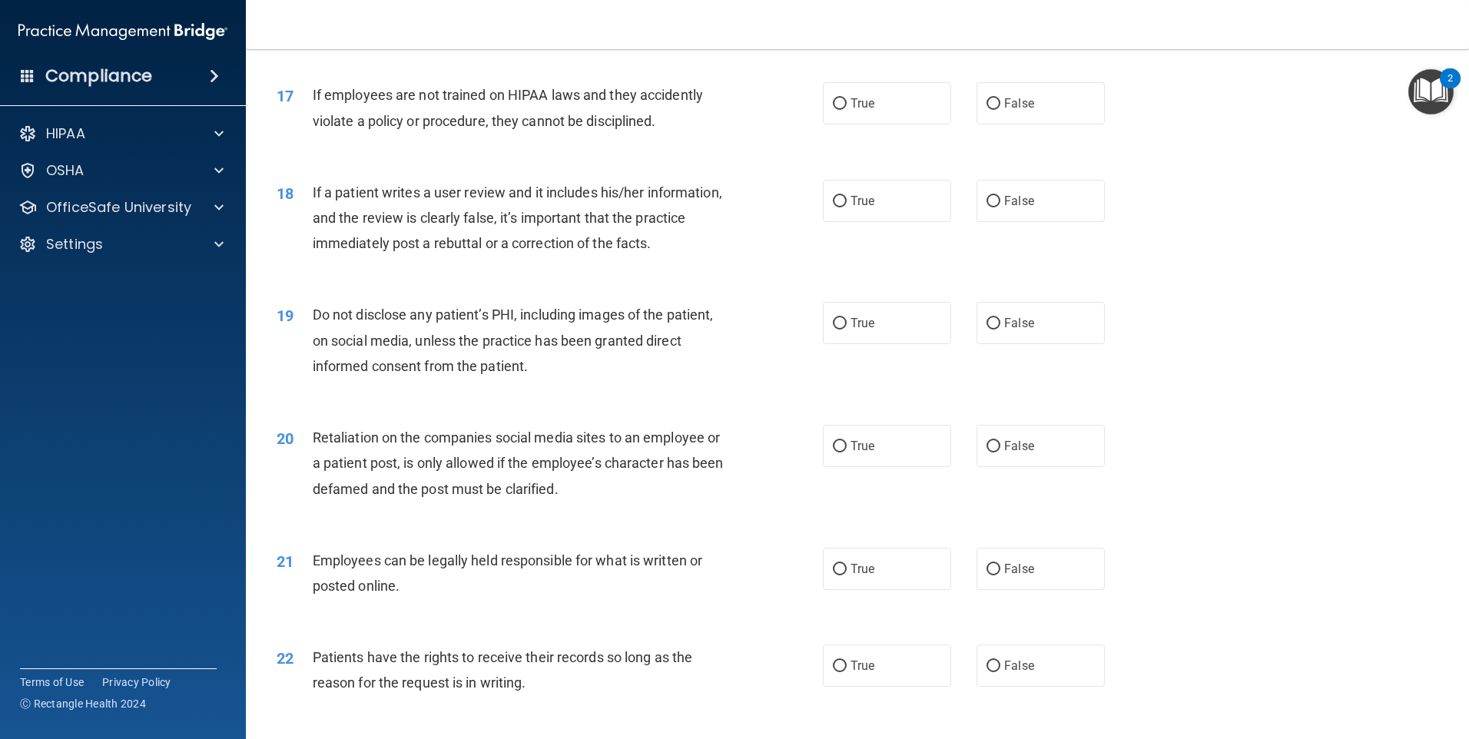
scroll to position [2074, 0]
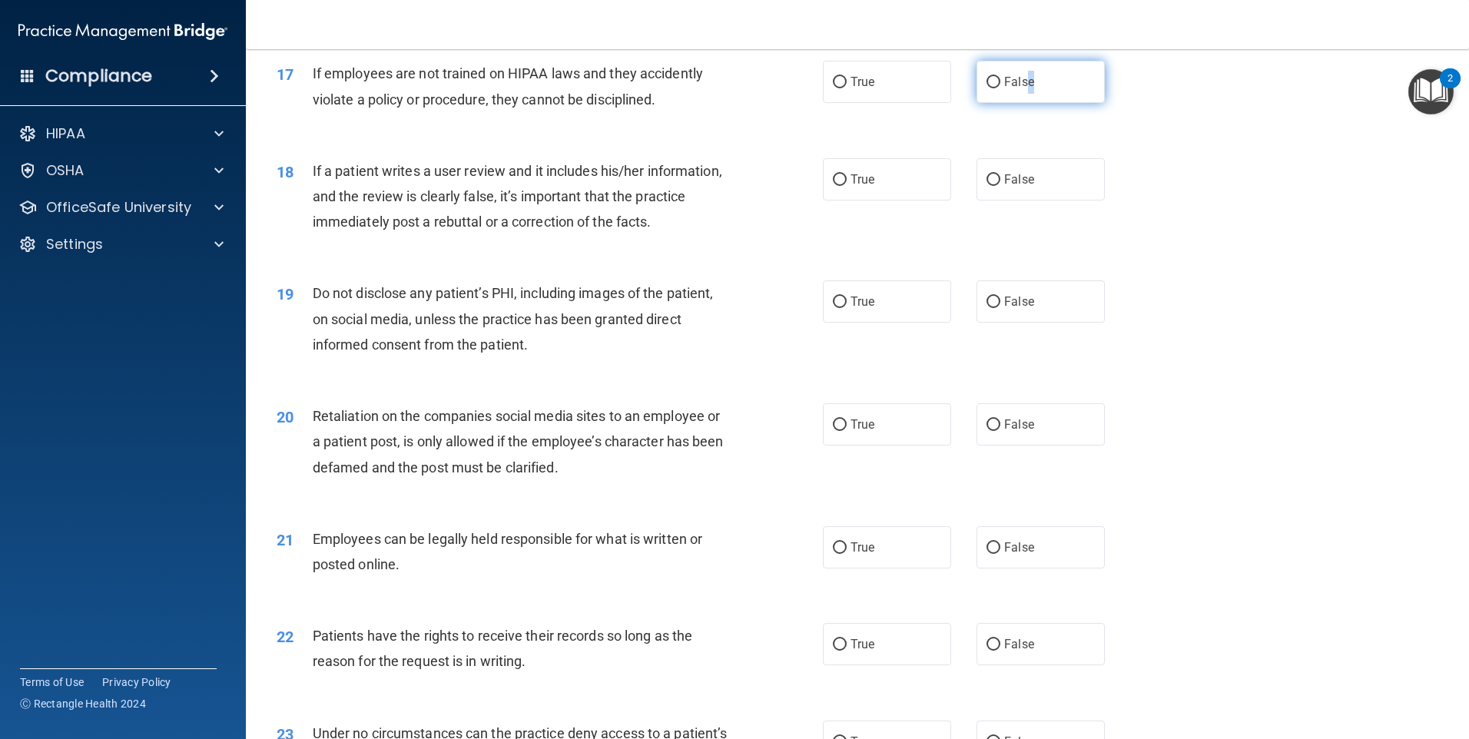
click at [1021, 89] on span "False" at bounding box center [1019, 82] width 30 height 15
drag, startPoint x: 668, startPoint y: 162, endPoint x: 664, endPoint y: 142, distance: 20.3
click at [668, 138] on div "17 If employees are not trained on HIPAA laws and they accidently violate a pol…" at bounding box center [857, 89] width 1185 height 97
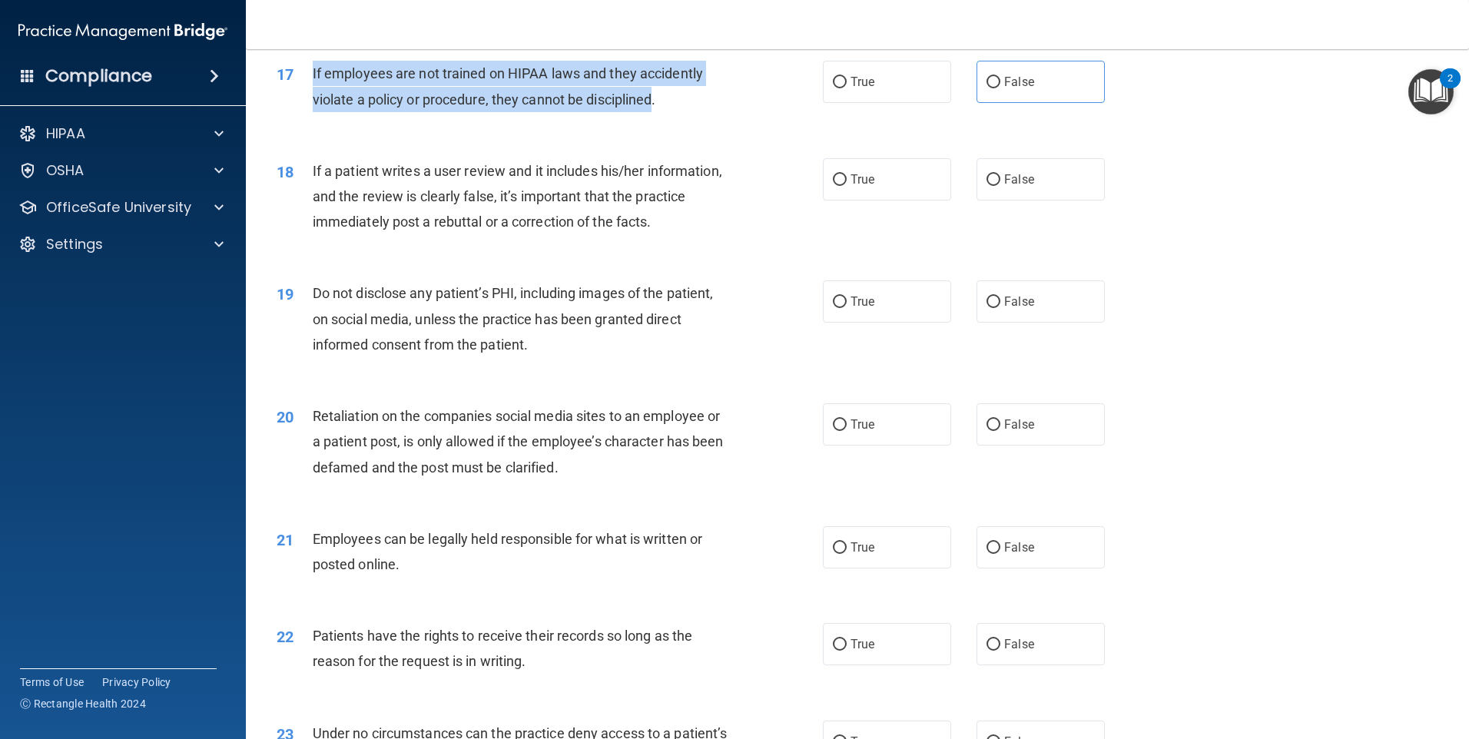
drag, startPoint x: 652, startPoint y: 124, endPoint x: 313, endPoint y: 102, distance: 340.2
click at [313, 102] on span "If employees are not trained on HIPAA laws and they accidently violate a policy…" at bounding box center [508, 85] width 390 height 41
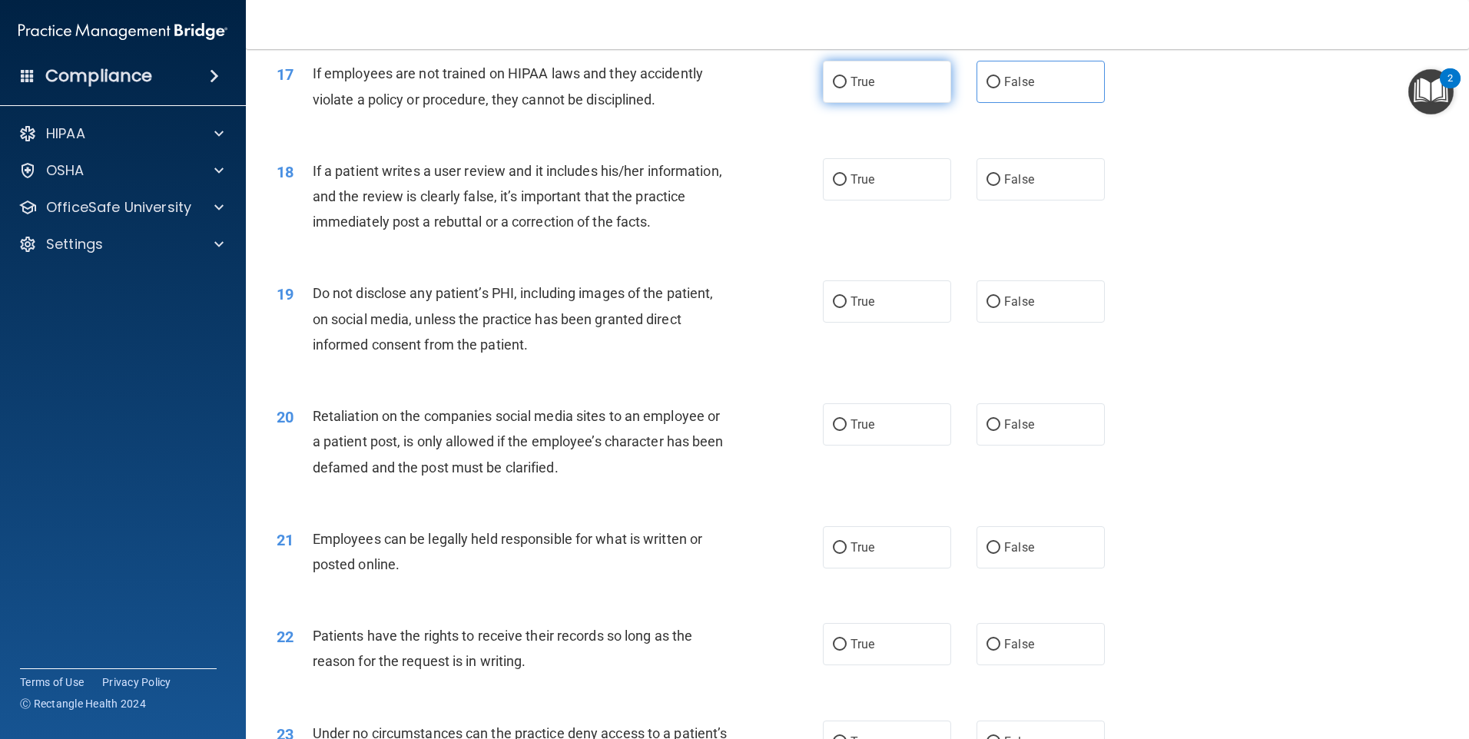
click at [878, 103] on label "True" at bounding box center [887, 82] width 128 height 42
click at [847, 88] on input "True" at bounding box center [840, 83] width 14 height 12
radio input "true"
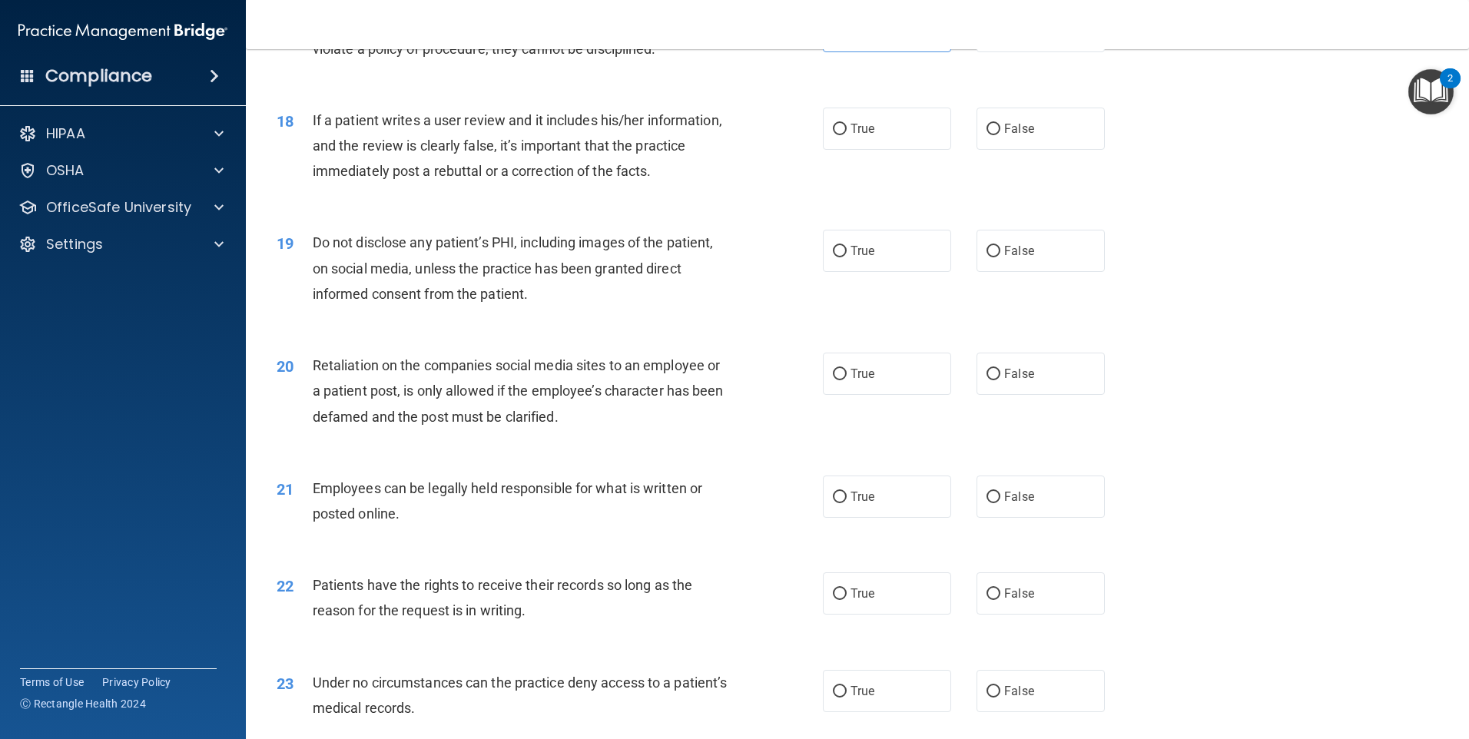
scroll to position [2151, 0]
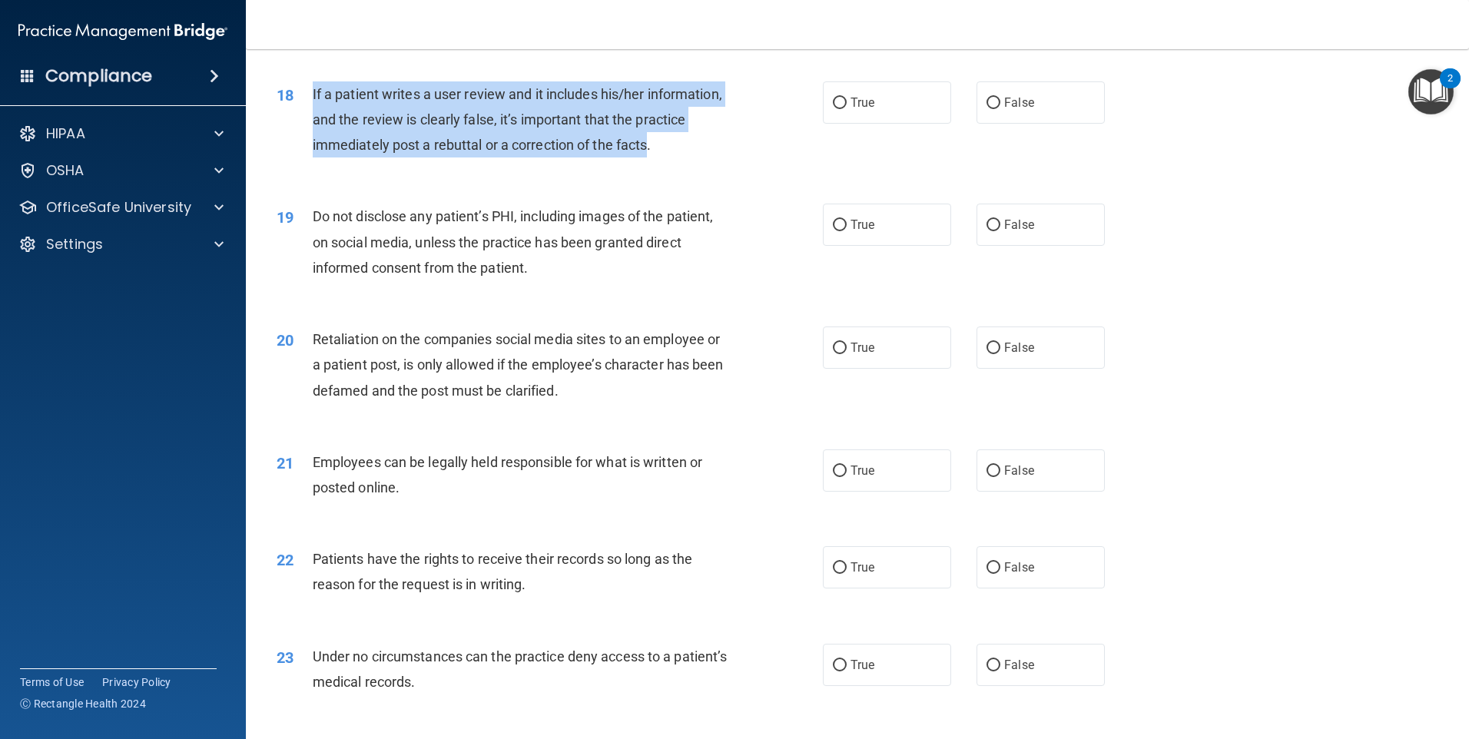
drag, startPoint x: 705, startPoint y: 172, endPoint x: 313, endPoint y: 124, distance: 394.7
click at [313, 124] on span "If a patient writes a user review and it includes his/her information, and the …" at bounding box center [517, 119] width 409 height 67
drag, startPoint x: 313, startPoint y: 124, endPoint x: 330, endPoint y: 131, distance: 18.3
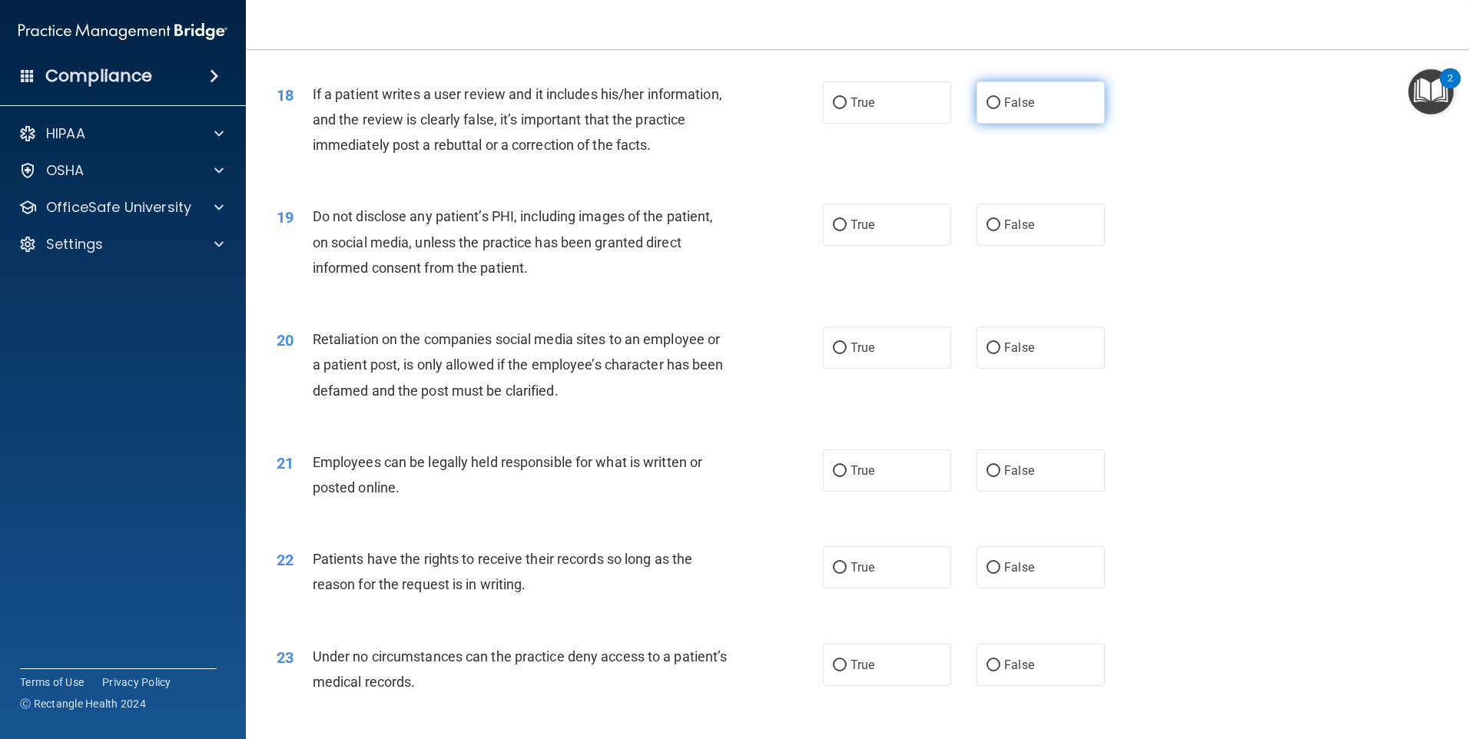
click at [1055, 124] on label "False" at bounding box center [1040, 102] width 128 height 42
click at [1000, 109] on input "False" at bounding box center [993, 104] width 14 height 12
radio input "true"
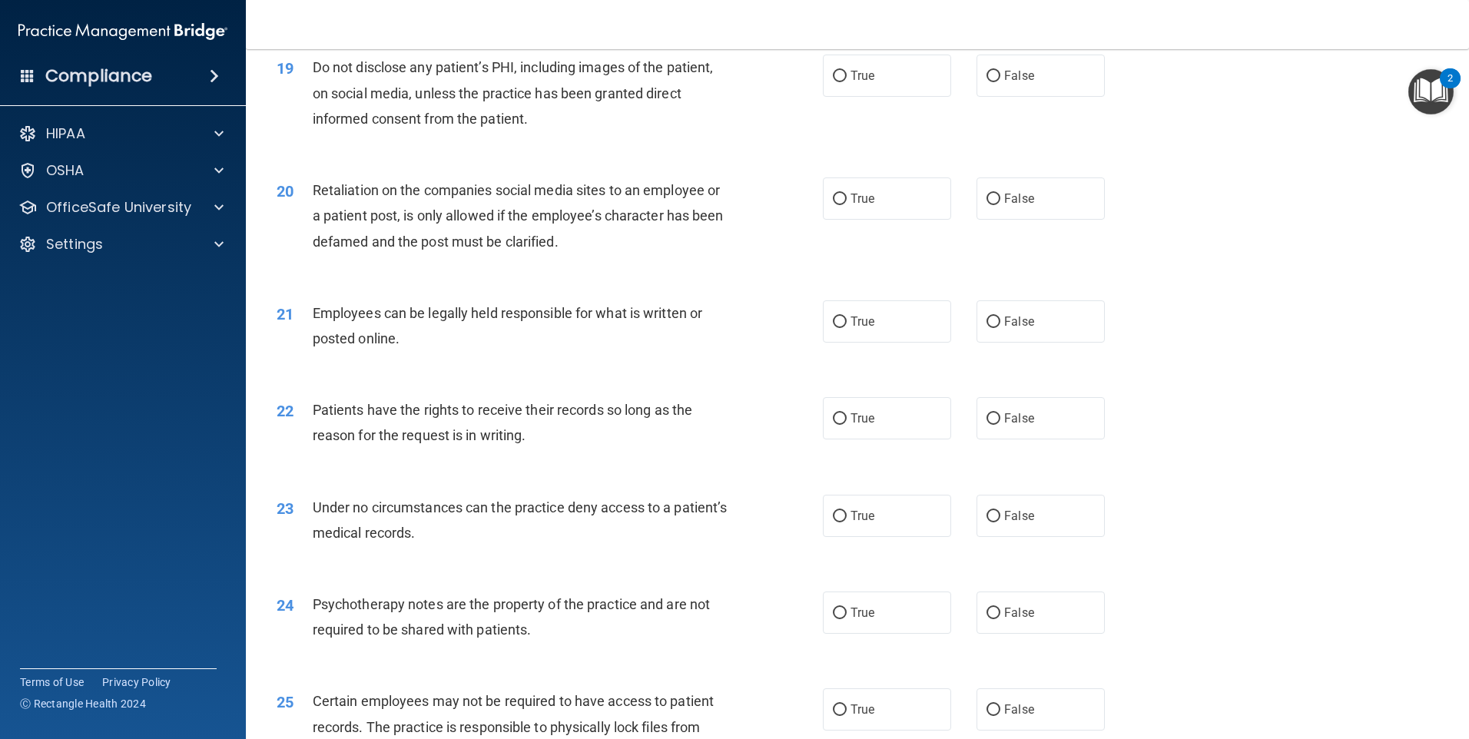
scroll to position [2305, 0]
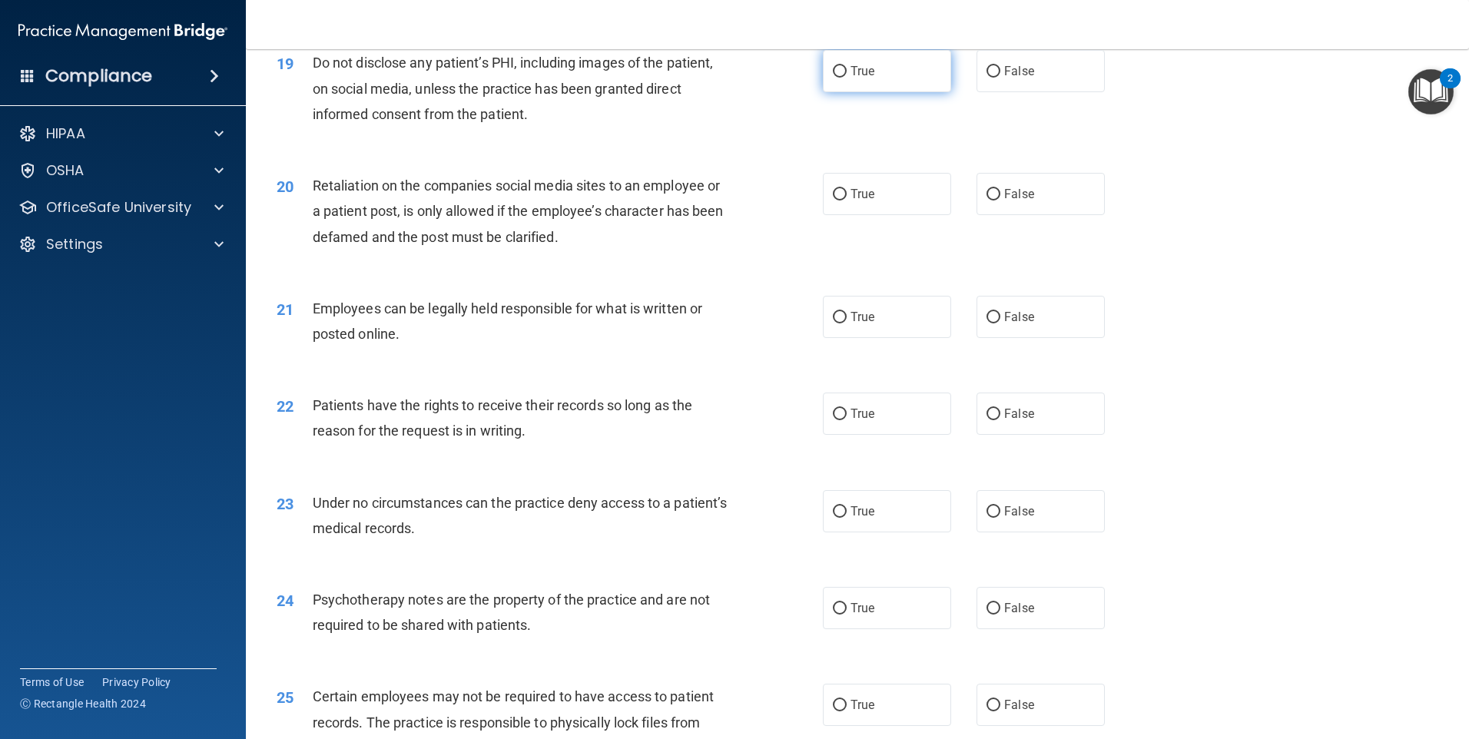
click at [875, 92] on label "True" at bounding box center [887, 71] width 128 height 42
click at [847, 78] on input "True" at bounding box center [840, 72] width 14 height 12
radio input "true"
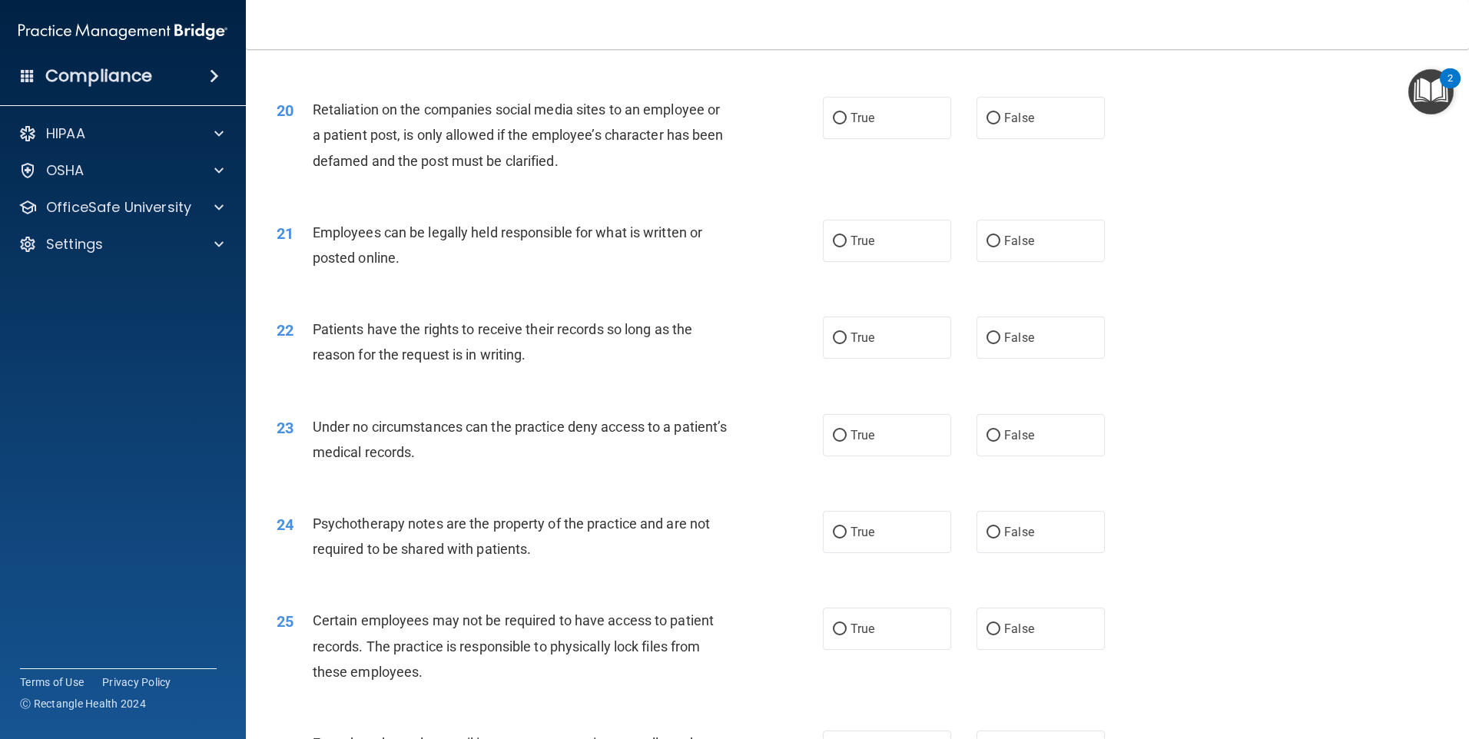
scroll to position [2381, 0]
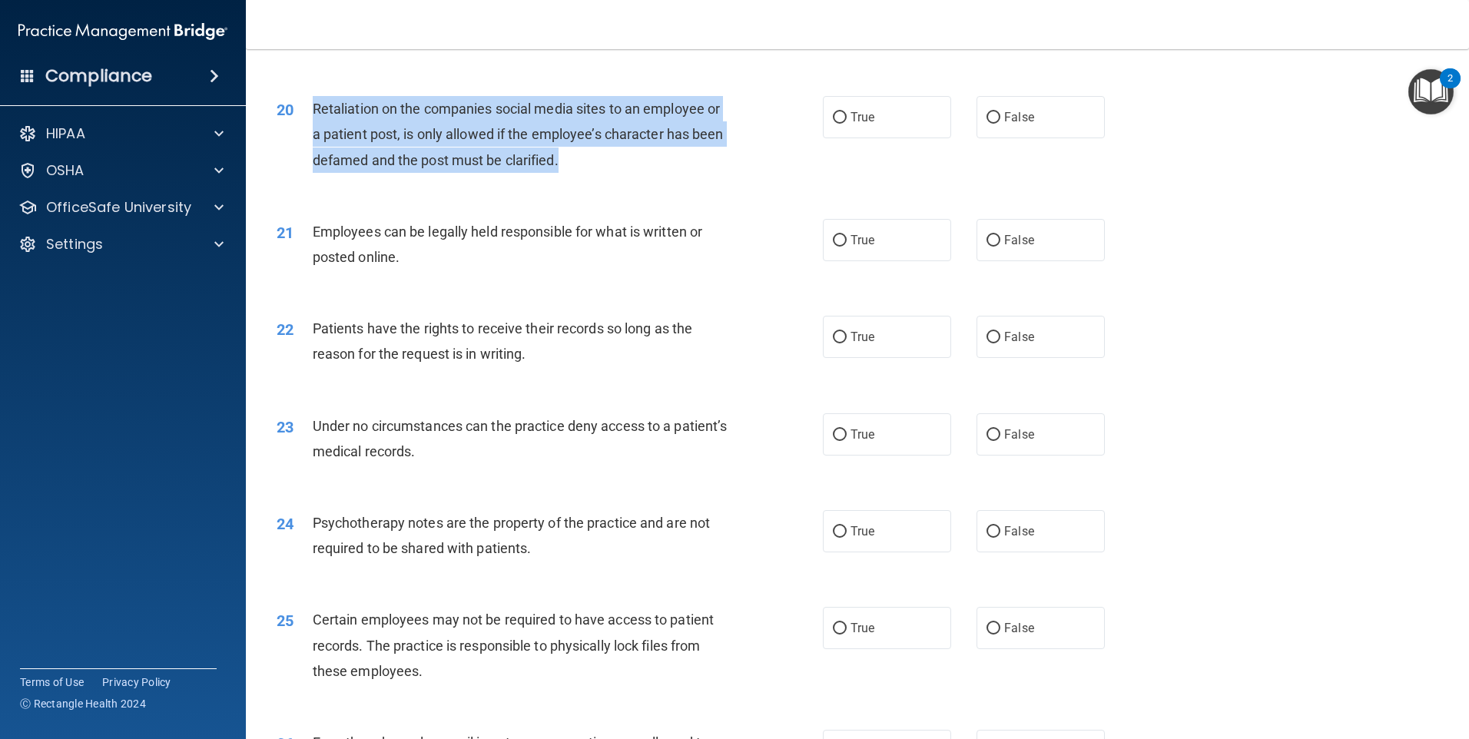
drag, startPoint x: 625, startPoint y: 187, endPoint x: 313, endPoint y: 131, distance: 316.9
click at [313, 131] on div "Retaliation on the companies social media sites to an employee or a patient pos…" at bounding box center [526, 134] width 427 height 77
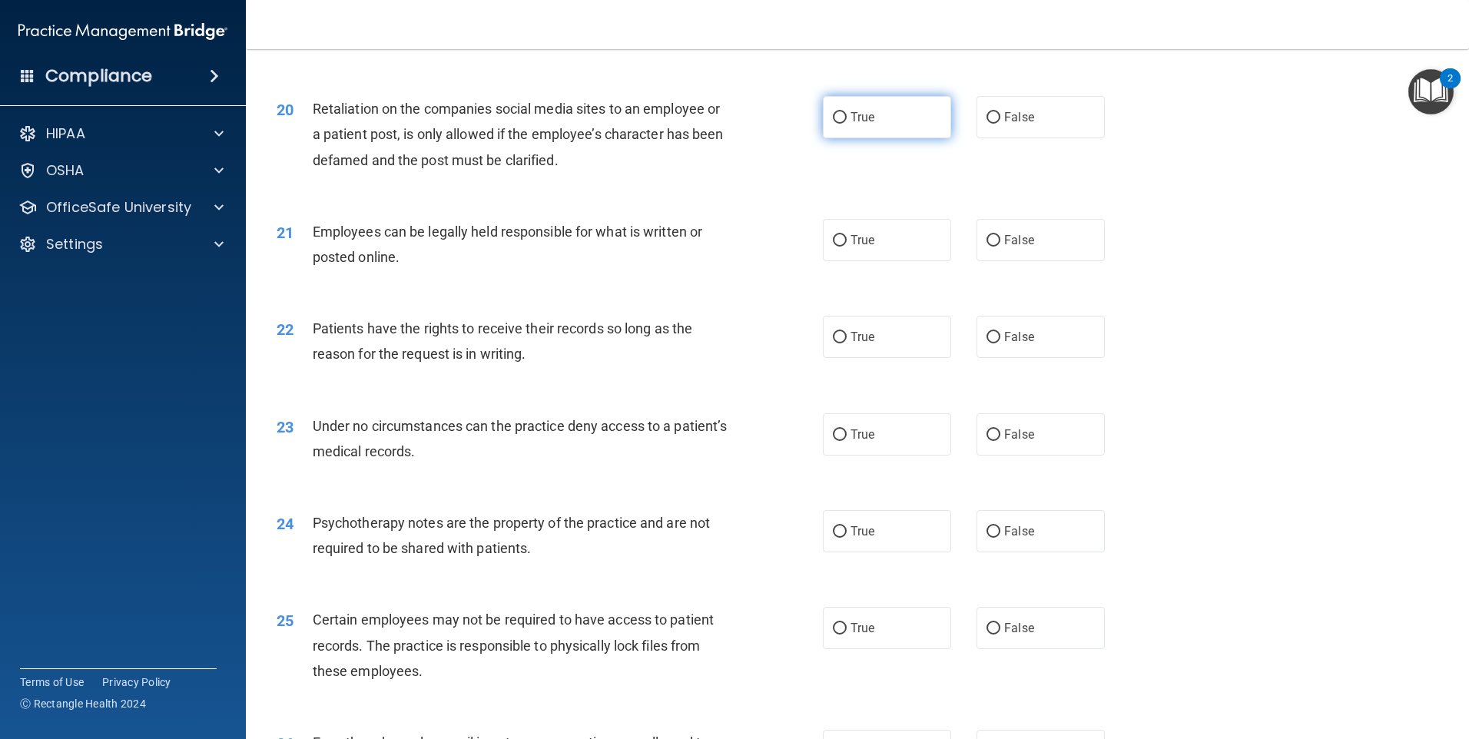
click at [868, 124] on span "True" at bounding box center [862, 117] width 24 height 15
click at [847, 124] on input "True" at bounding box center [840, 118] width 14 height 12
radio input "true"
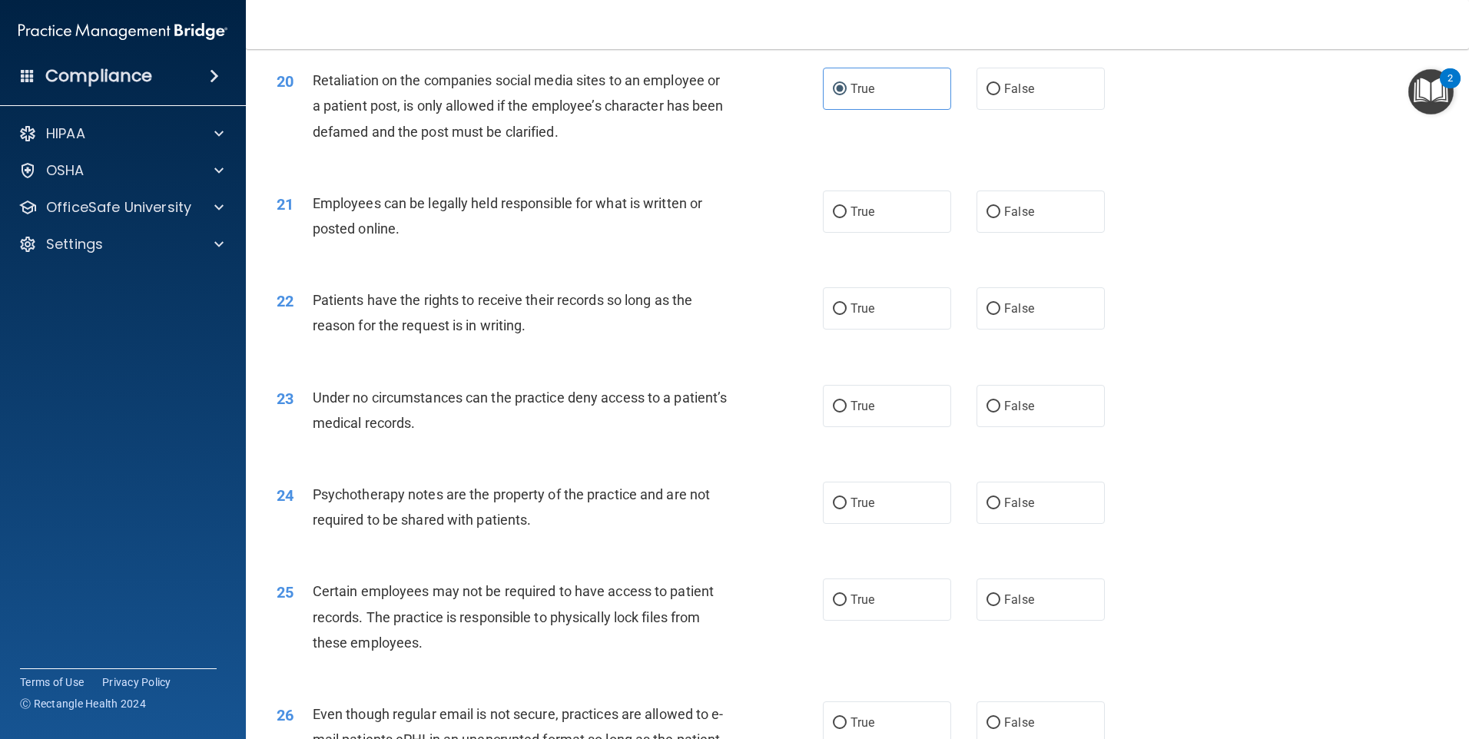
scroll to position [2458, 0]
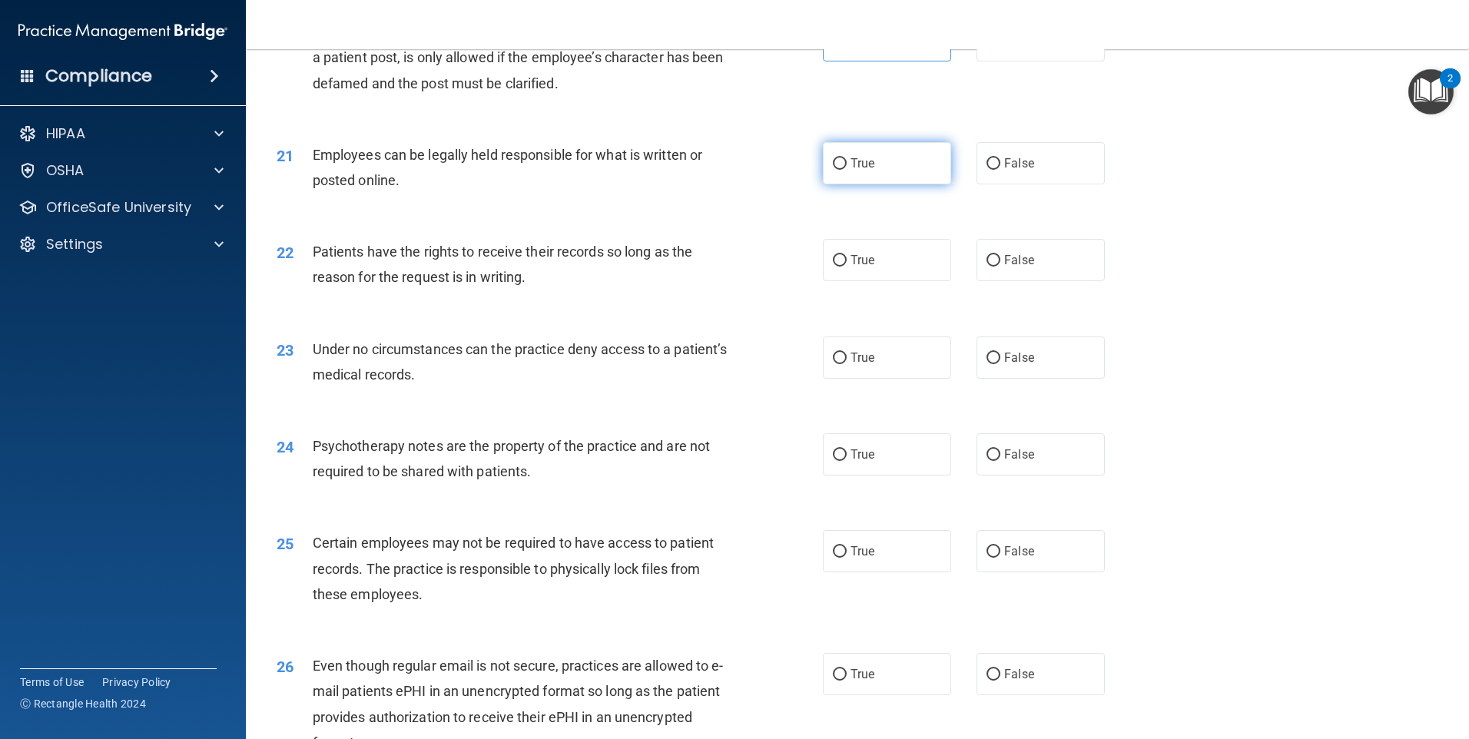
click at [850, 184] on label "True" at bounding box center [887, 163] width 128 height 42
click at [847, 170] on input "True" at bounding box center [840, 164] width 14 height 12
radio input "true"
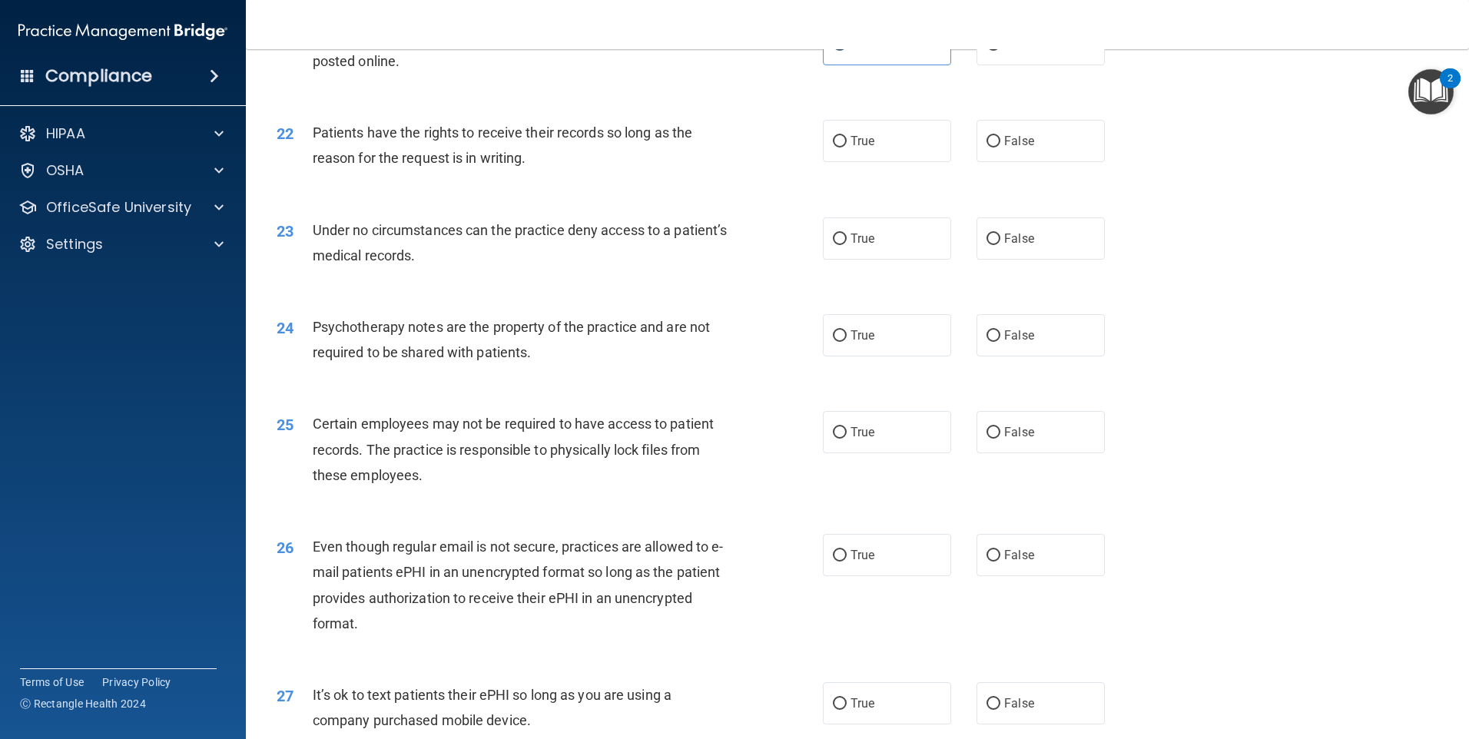
scroll to position [2612, 0]
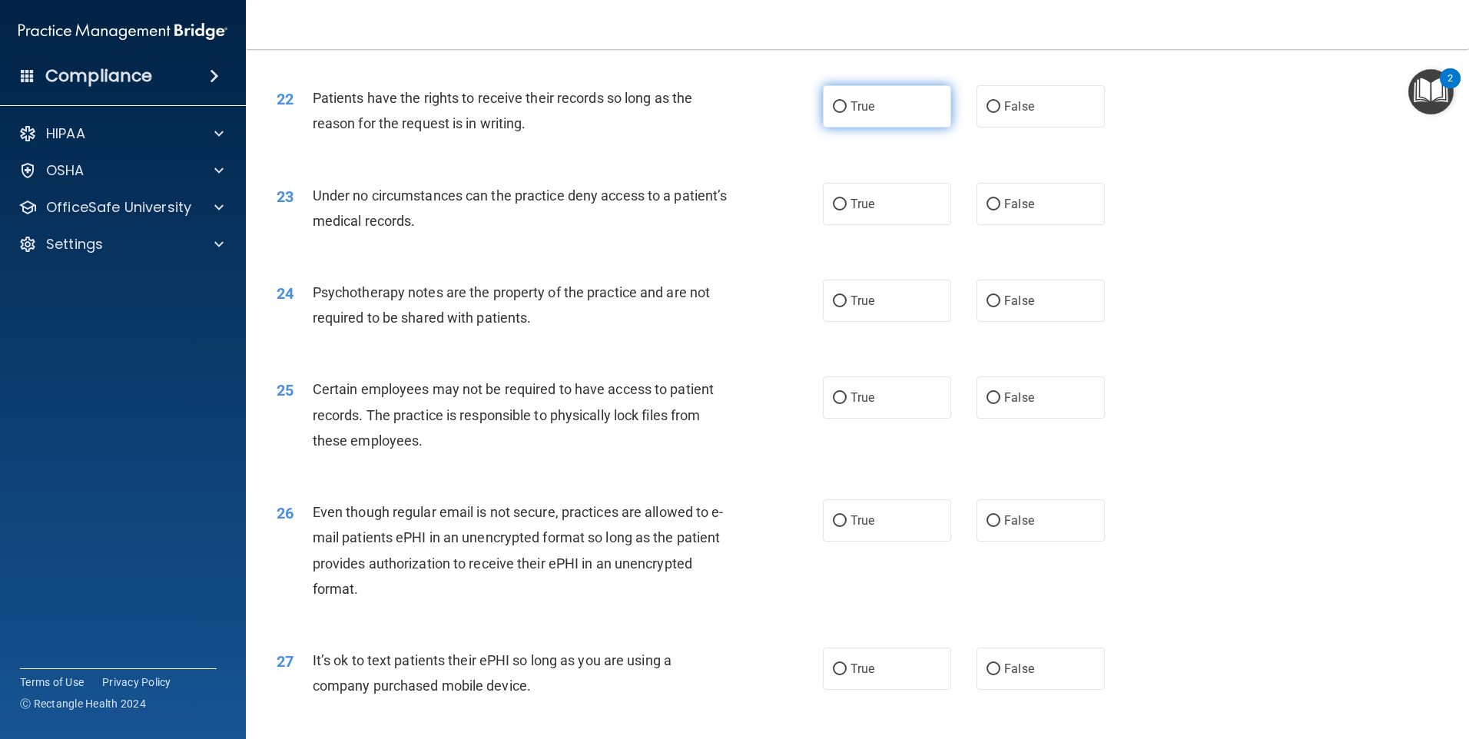
click at [899, 128] on label "True" at bounding box center [887, 106] width 128 height 42
click at [847, 113] on input "True" at bounding box center [840, 107] width 14 height 12
radio input "true"
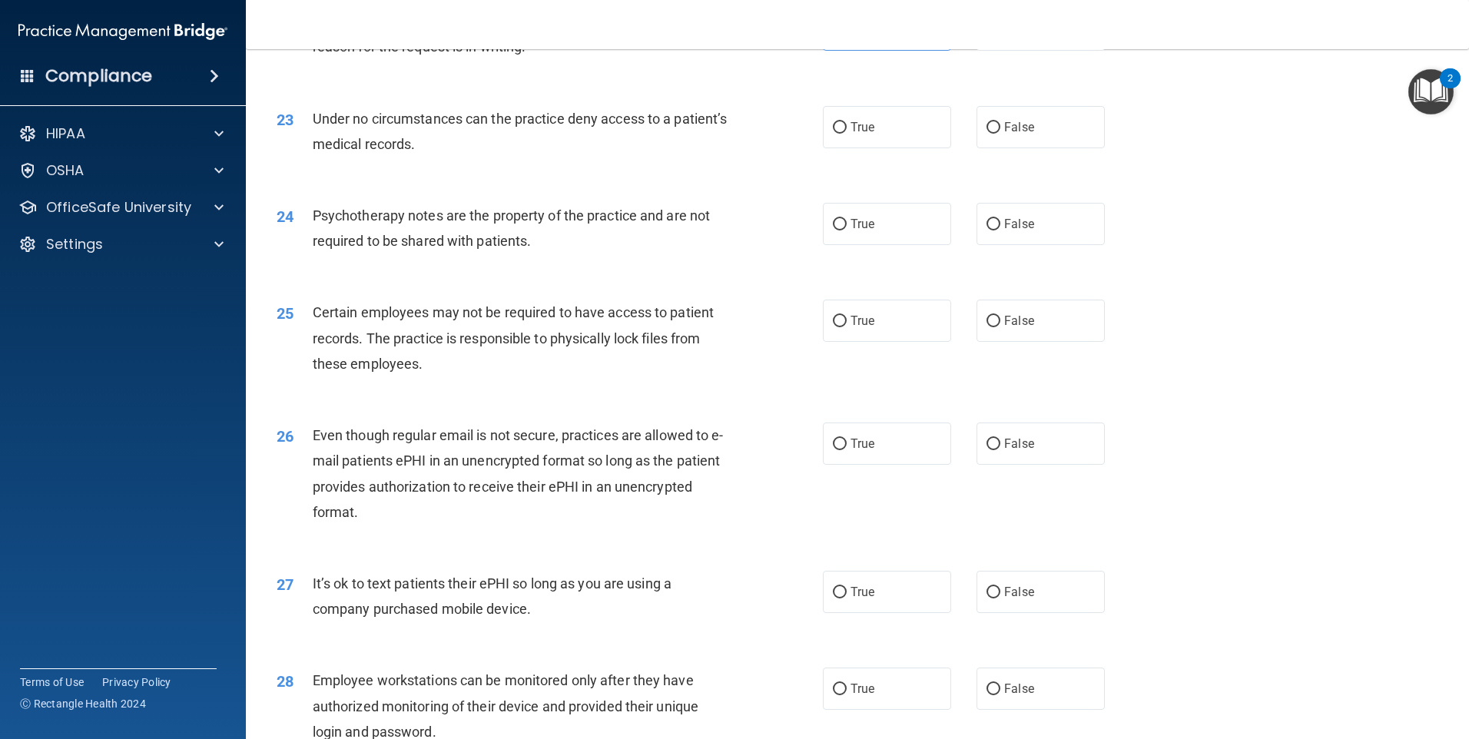
scroll to position [2765, 0]
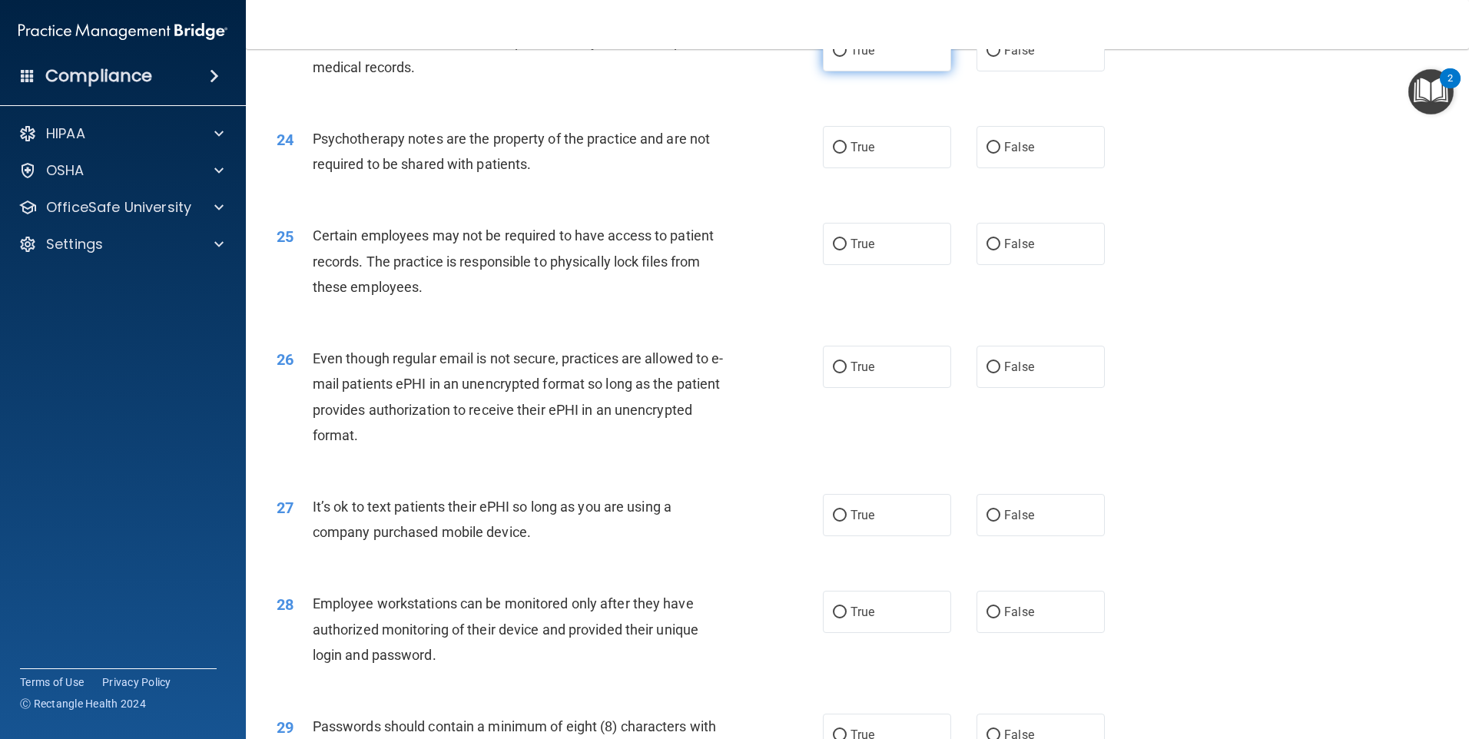
click at [876, 71] on label "True" at bounding box center [887, 50] width 128 height 42
click at [847, 57] on input "True" at bounding box center [840, 51] width 14 height 12
radio input "true"
drag, startPoint x: 468, startPoint y: 93, endPoint x: 310, endPoint y: 75, distance: 159.2
click at [310, 75] on div "23 Under no circumstances can the practice deny access to a patient’s medical r…" at bounding box center [549, 58] width 592 height 58
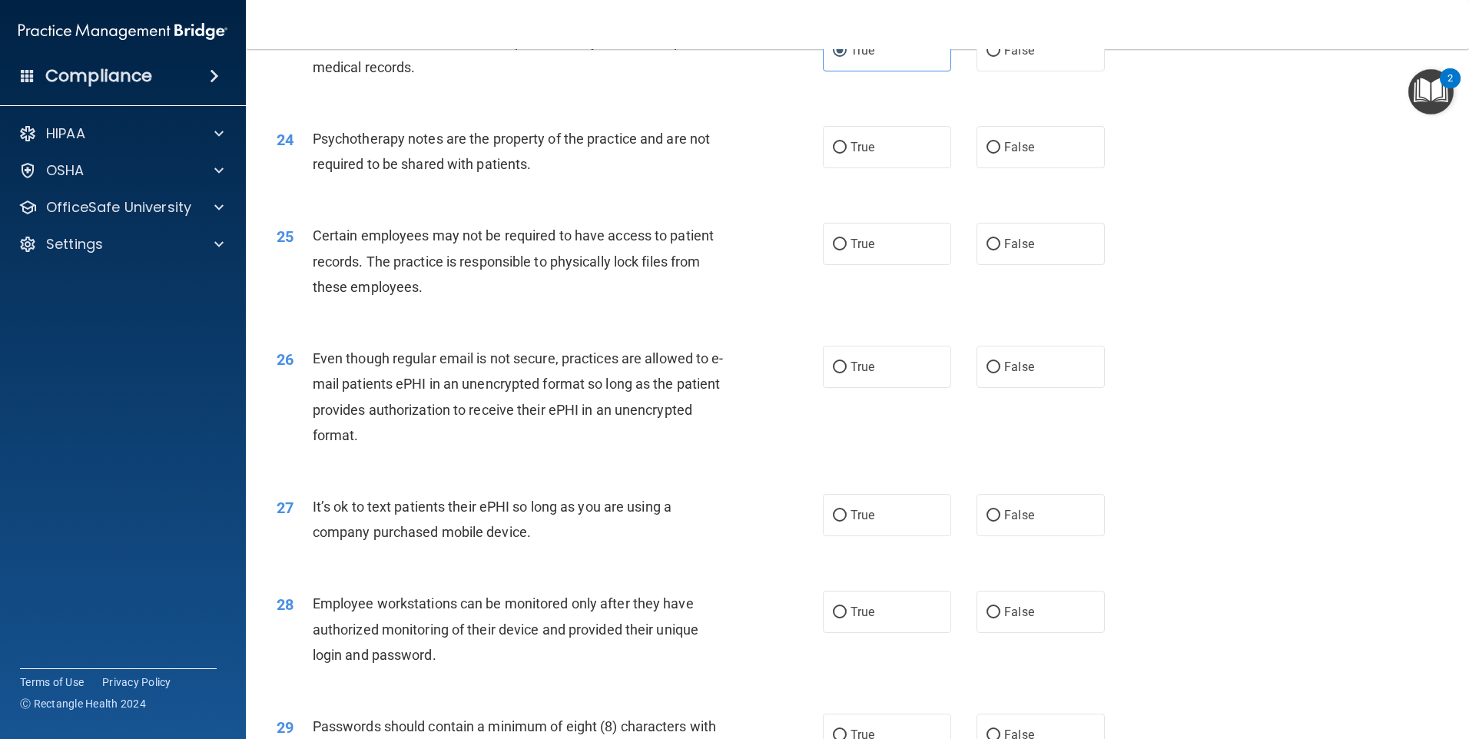
click at [558, 177] on div "Psychotherapy notes are the property of the practice and are not required to be…" at bounding box center [526, 151] width 427 height 51
click at [827, 166] on label "True" at bounding box center [887, 147] width 128 height 42
click at [833, 154] on input "True" at bounding box center [840, 148] width 14 height 12
radio input "true"
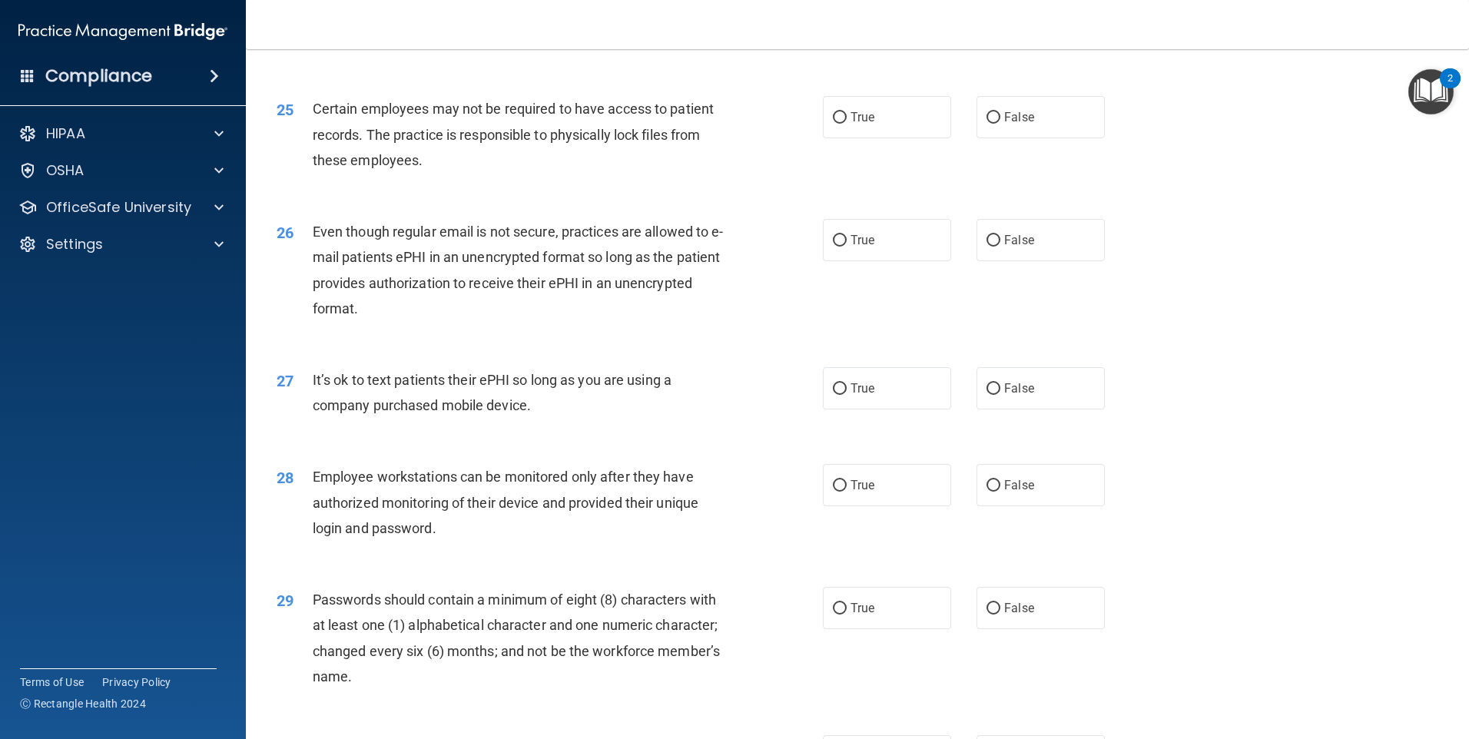
scroll to position [2919, 0]
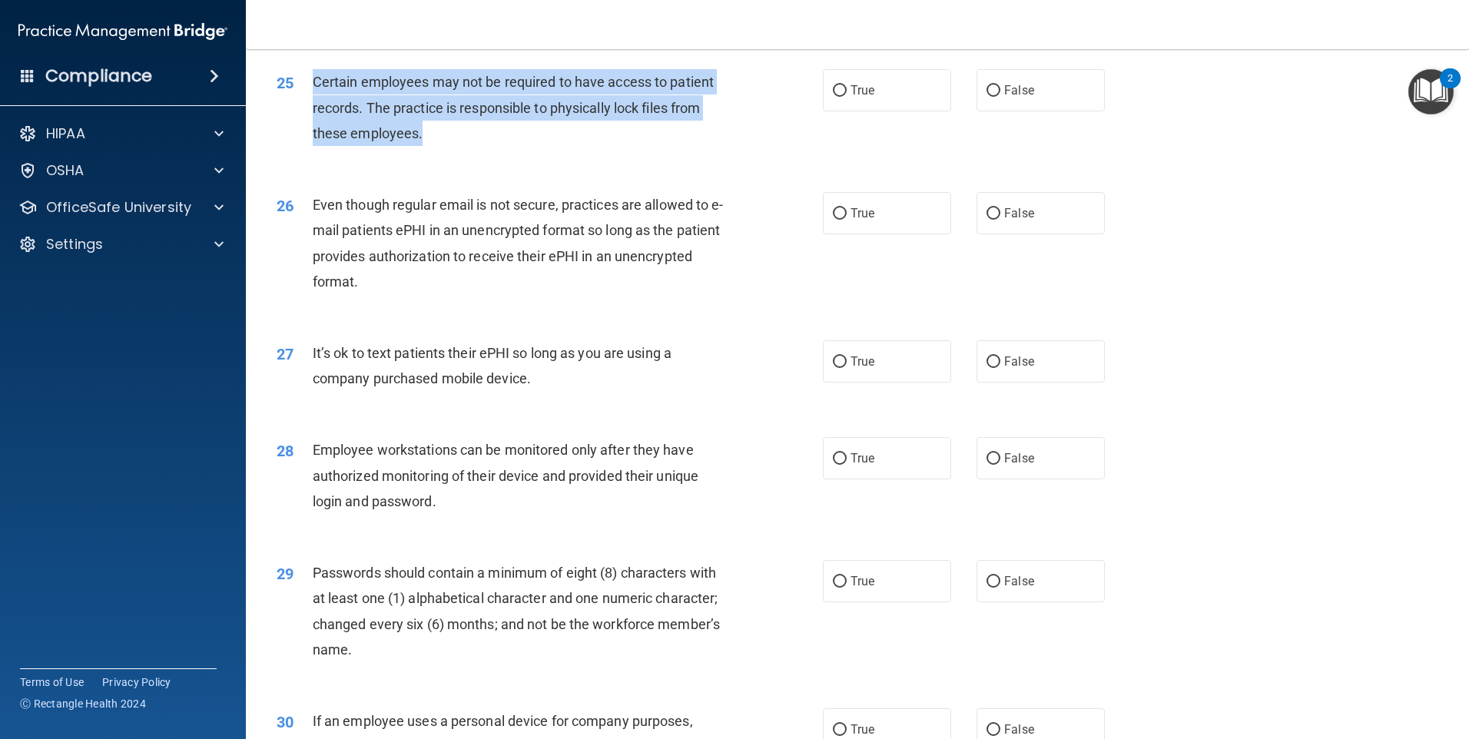
drag, startPoint x: 424, startPoint y: 163, endPoint x: 316, endPoint y: 108, distance: 120.6
click at [316, 108] on div "Certain employees may not be required to have access to patient records. The pr…" at bounding box center [526, 107] width 427 height 77
drag, startPoint x: 316, startPoint y: 108, endPoint x: 326, endPoint y: 114, distance: 11.7
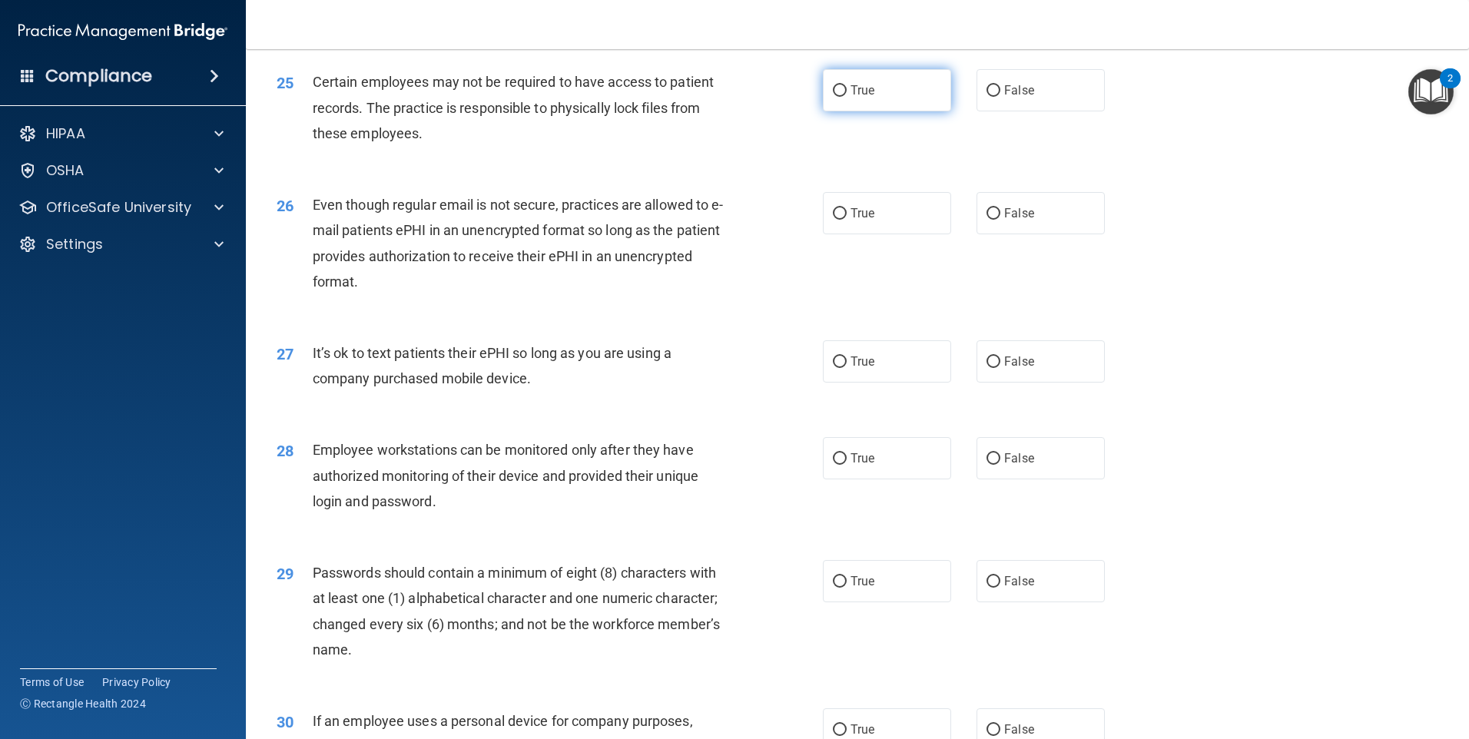
click at [855, 111] on label "True" at bounding box center [887, 90] width 128 height 42
click at [847, 97] on input "True" at bounding box center [840, 91] width 14 height 12
radio input "true"
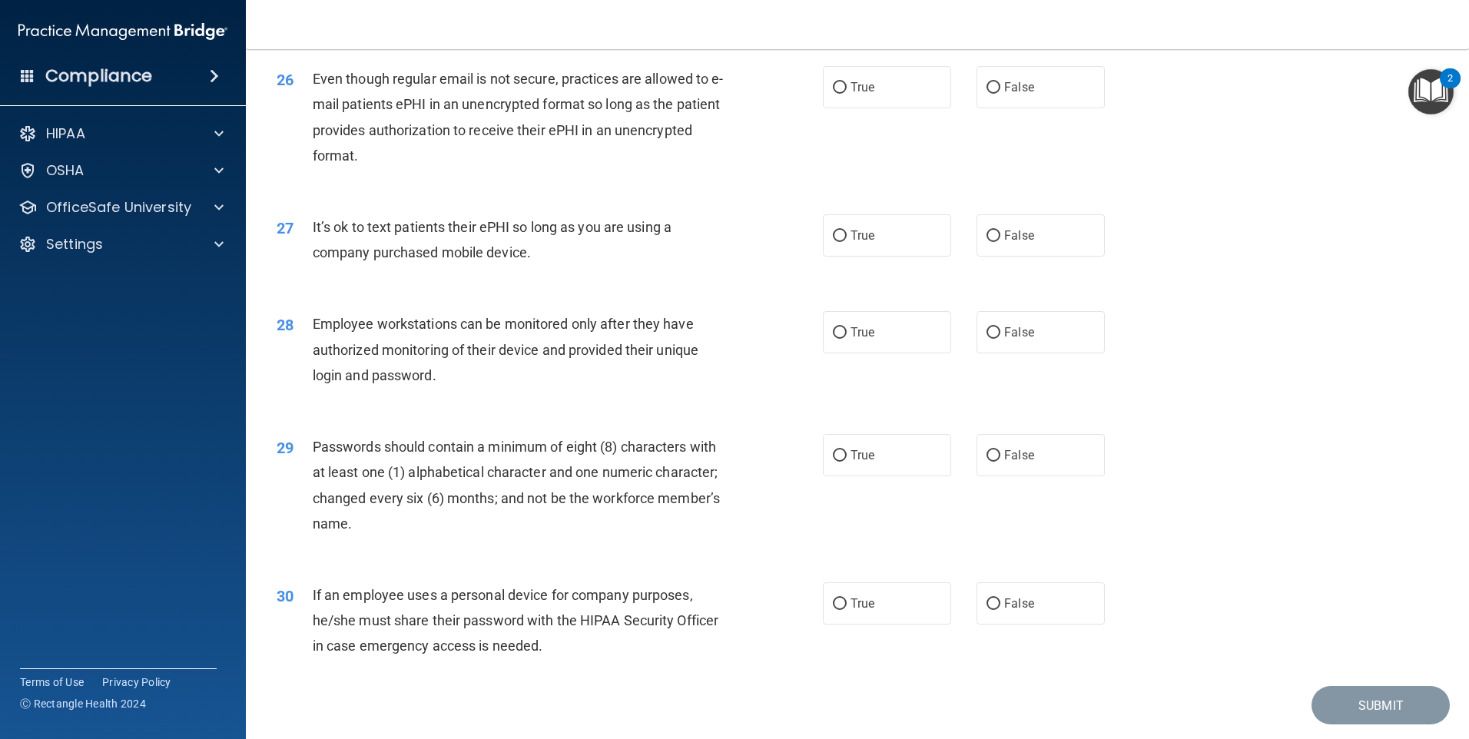
scroll to position [3073, 0]
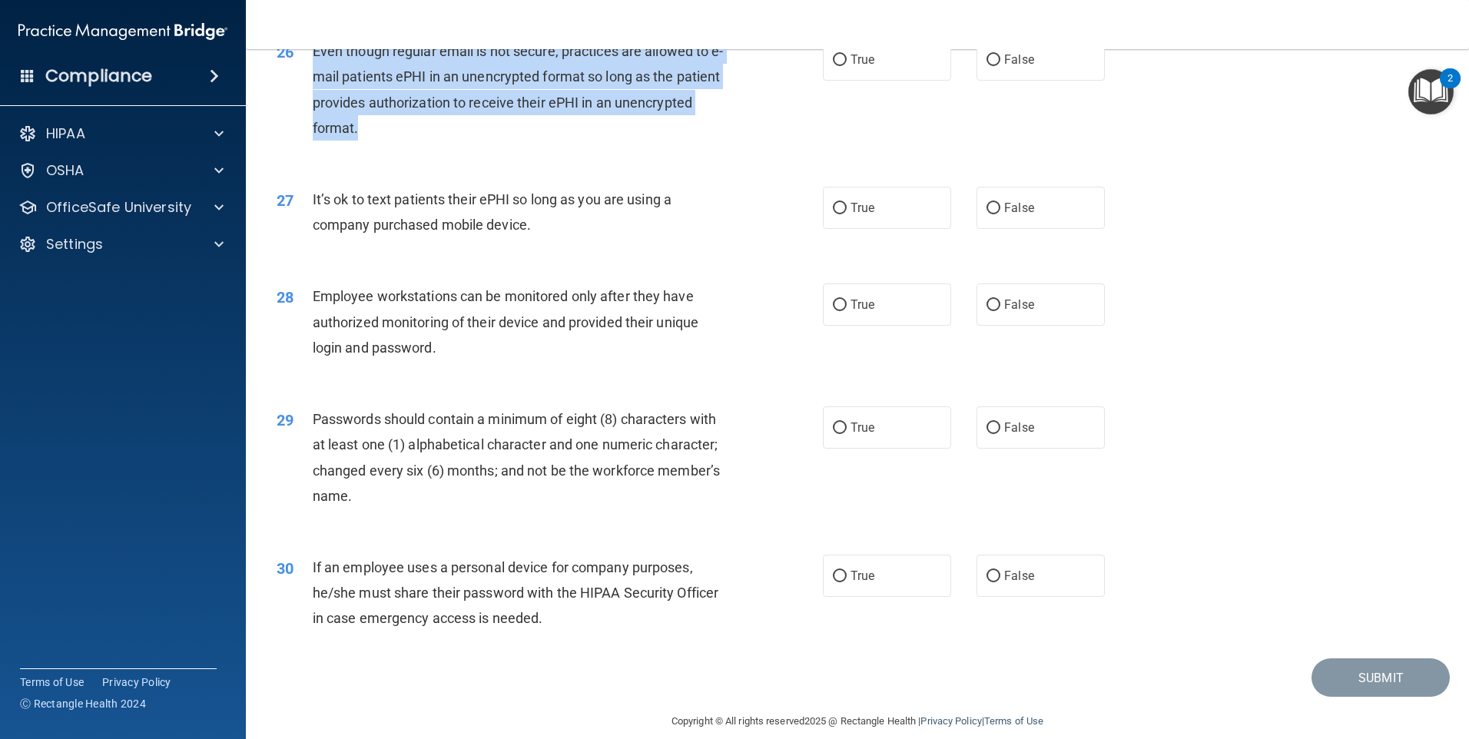
drag, startPoint x: 442, startPoint y: 155, endPoint x: 315, endPoint y: 86, distance: 145.1
click at [315, 86] on div "Even though regular email is not secure, practices are allowed to e-mail patien…" at bounding box center [526, 89] width 427 height 102
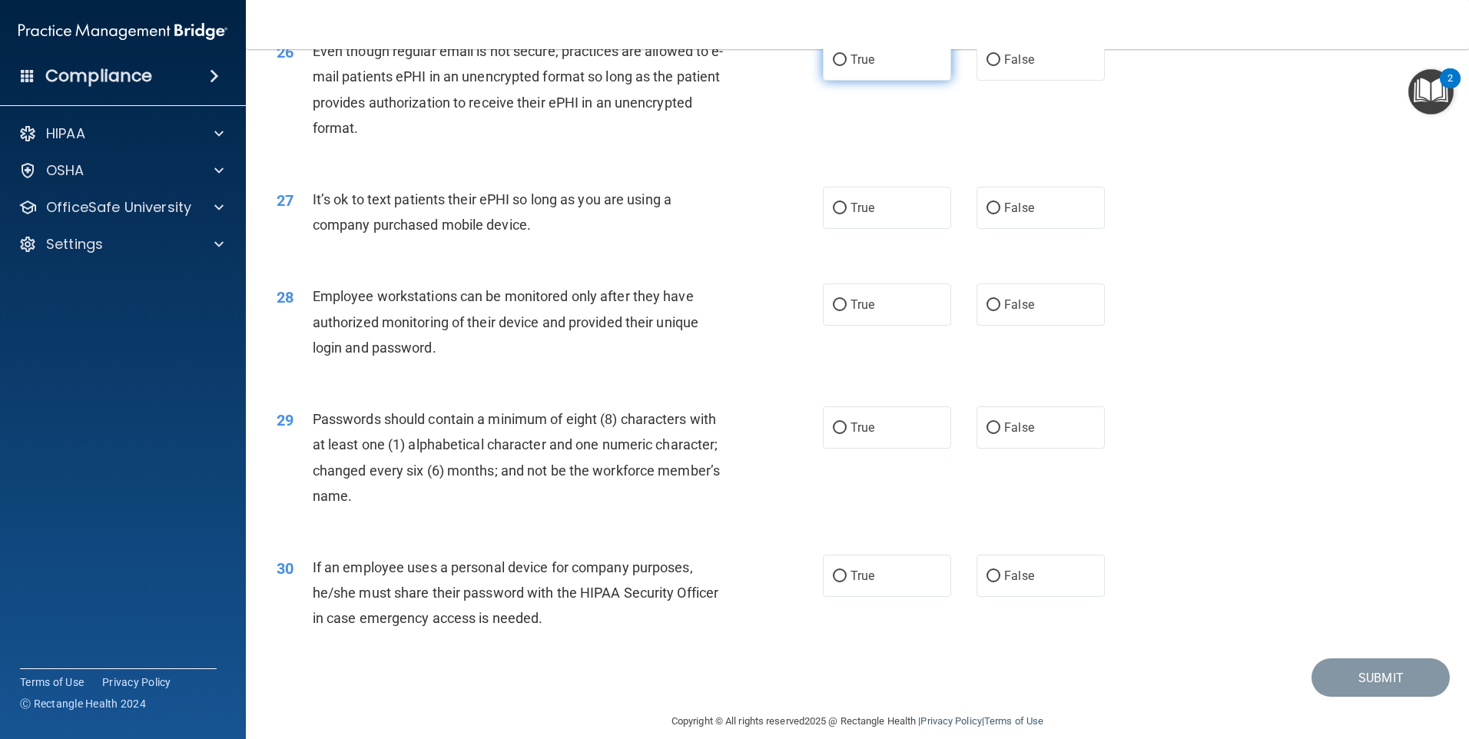
click at [888, 81] on label "True" at bounding box center [887, 59] width 128 height 42
click at [847, 66] on input "True" at bounding box center [840, 61] width 14 height 12
radio input "true"
drag, startPoint x: 535, startPoint y: 253, endPoint x: 307, endPoint y: 228, distance: 229.6
click at [307, 228] on div "27 It’s ok to text patients their ePHI so long as you are using a company purch…" at bounding box center [549, 216] width 592 height 58
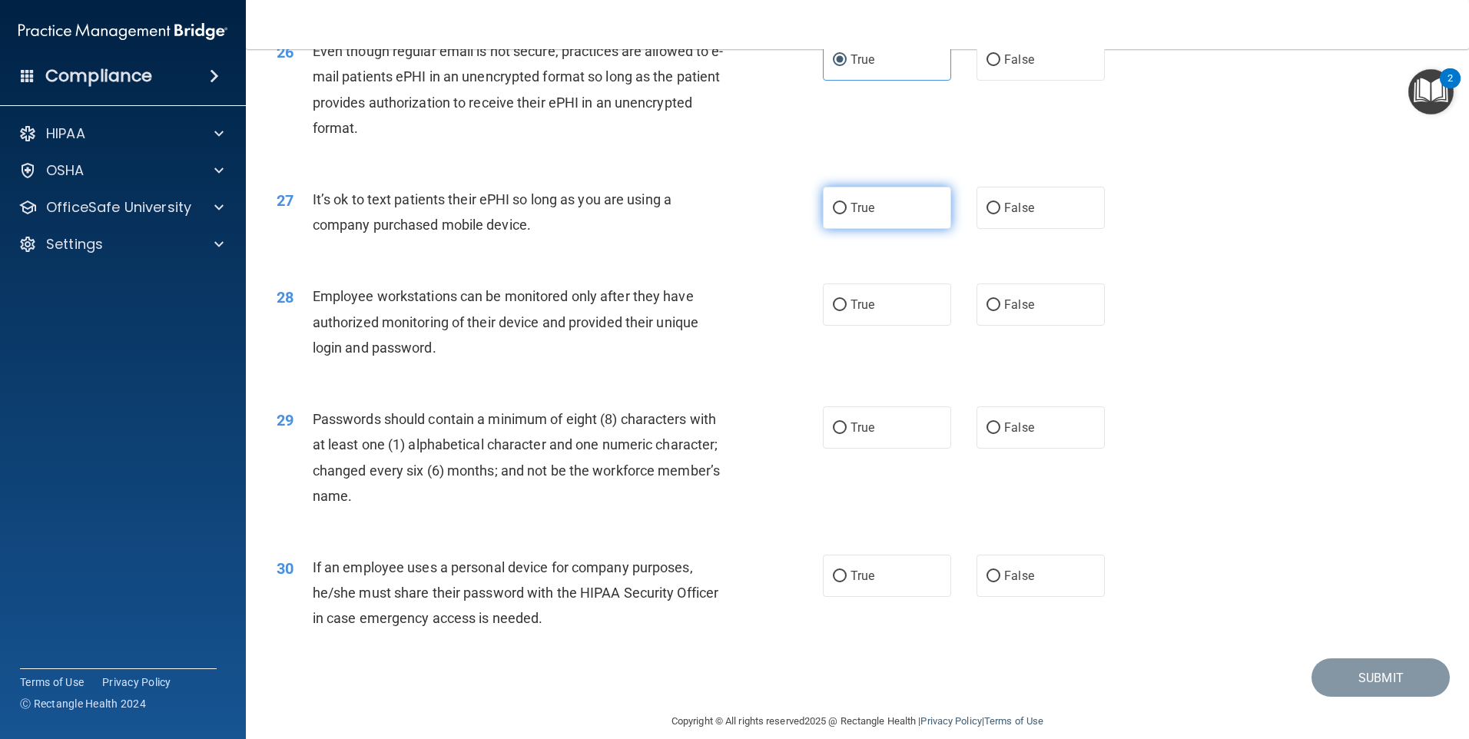
click at [853, 215] on span "True" at bounding box center [862, 207] width 24 height 15
click at [847, 214] on input "True" at bounding box center [840, 209] width 14 height 12
radio input "true"
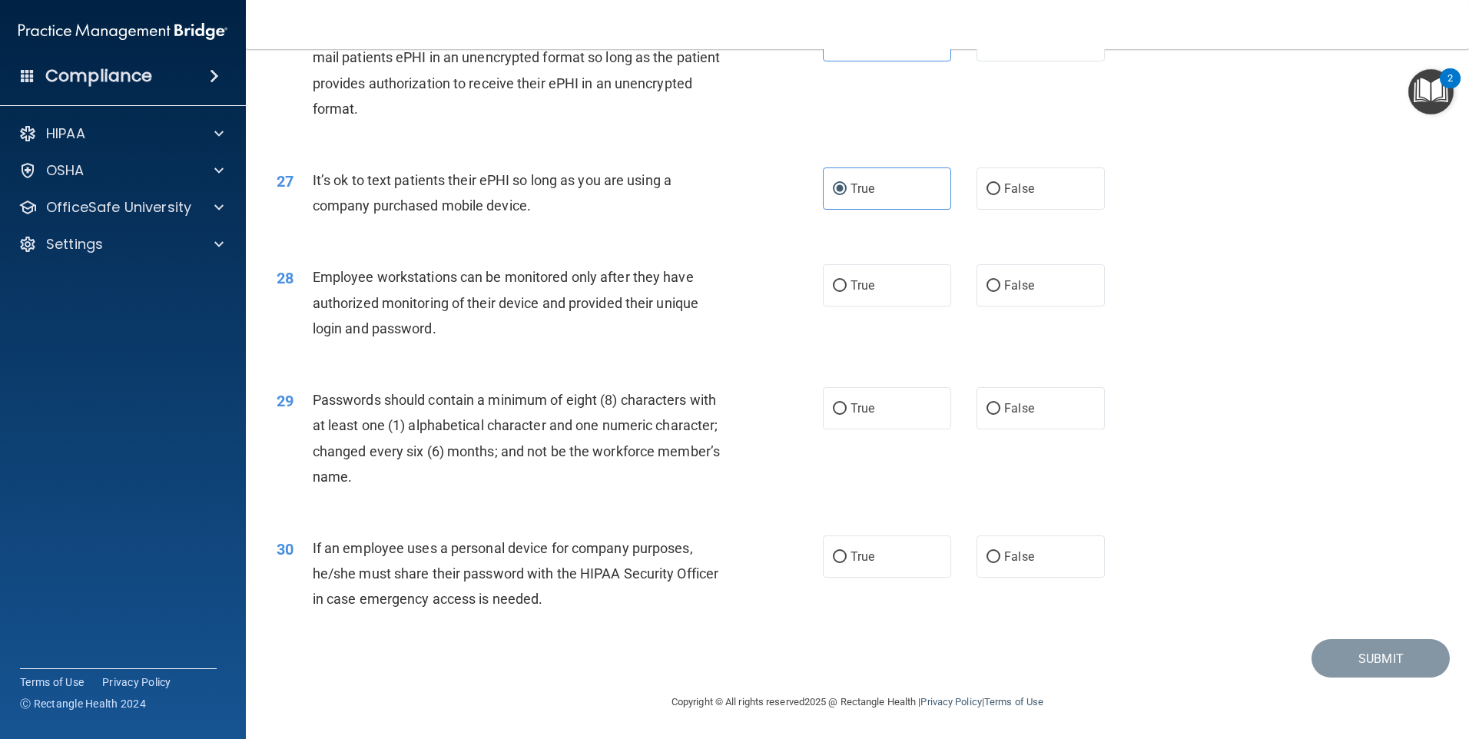
scroll to position [3117, 0]
click at [992, 296] on label "False" at bounding box center [1040, 285] width 128 height 42
click at [992, 292] on input "False" at bounding box center [993, 286] width 14 height 12
radio input "true"
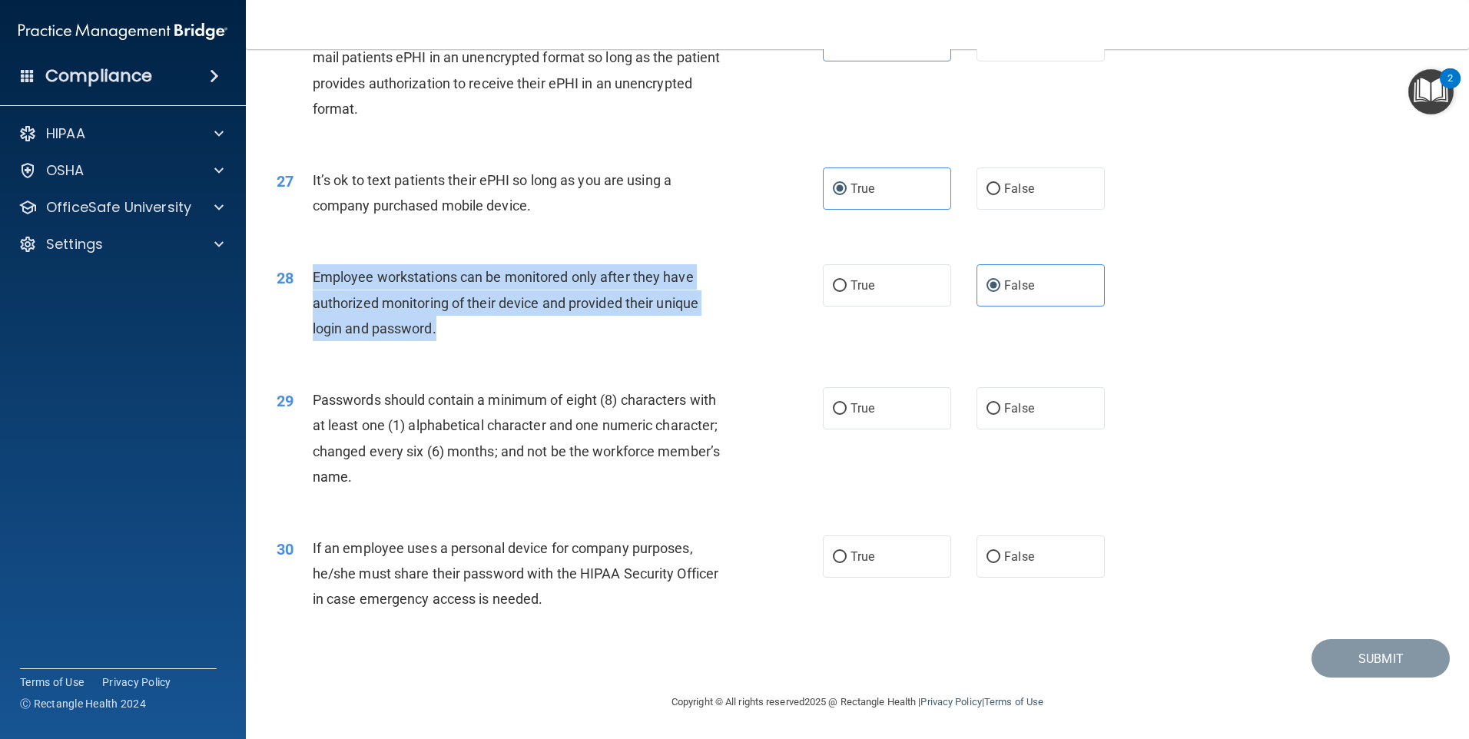
drag, startPoint x: 340, startPoint y: 303, endPoint x: 311, endPoint y: 280, distance: 36.6
click at [311, 280] on div "28 Employee workstations can be monitored only after they have authorized monit…" at bounding box center [549, 306] width 592 height 84
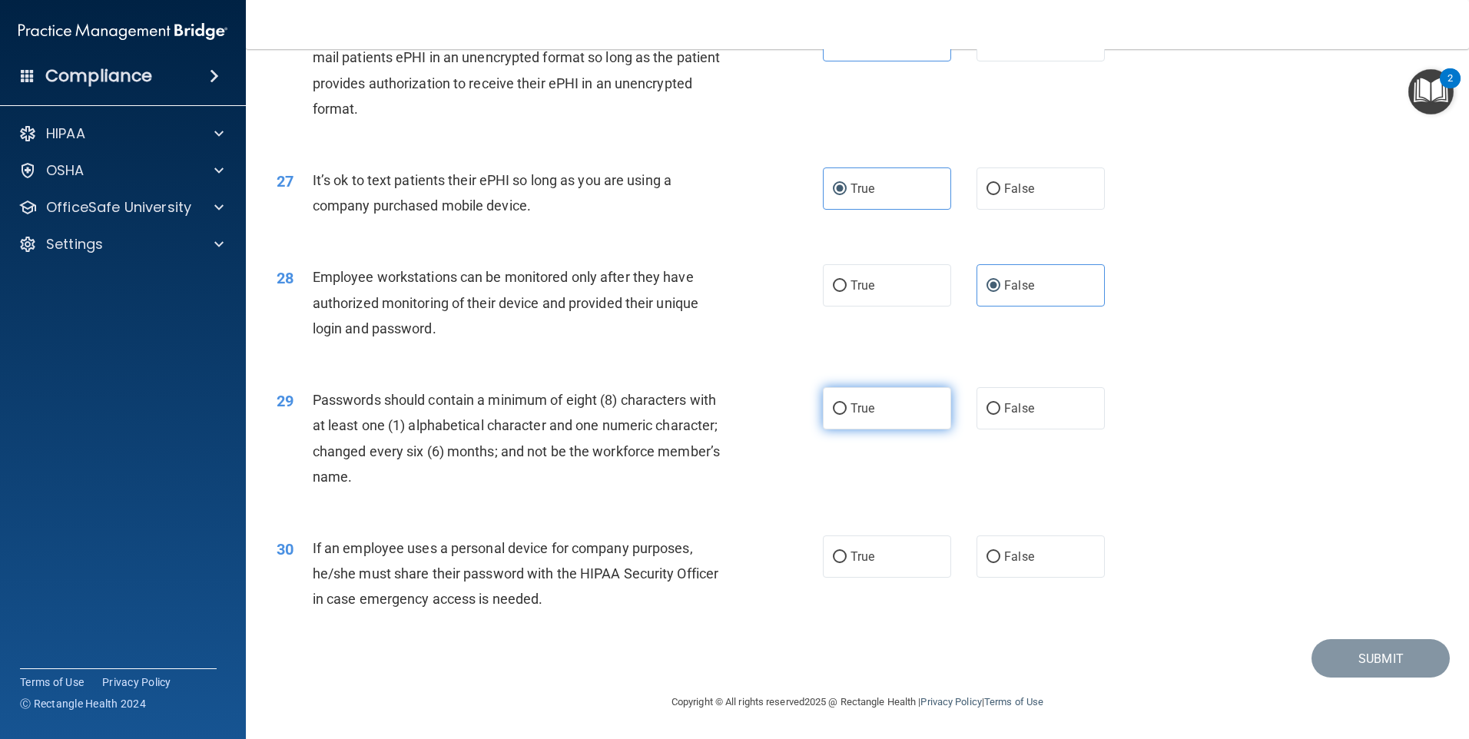
click at [856, 419] on label "True" at bounding box center [887, 408] width 128 height 42
click at [847, 415] on input "True" at bounding box center [840, 409] width 14 height 12
radio input "true"
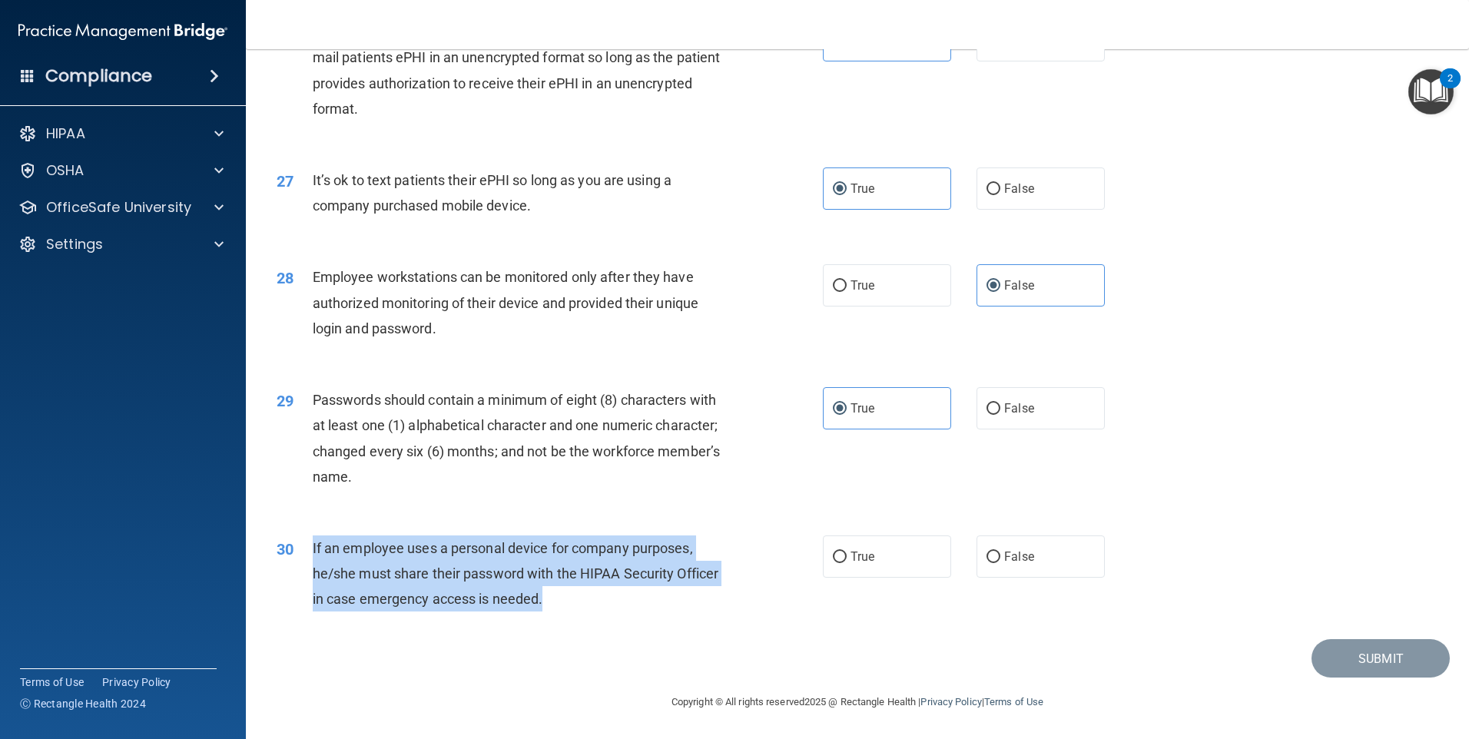
drag, startPoint x: 549, startPoint y: 599, endPoint x: 311, endPoint y: 552, distance: 242.8
click at [311, 552] on div "30 If an employee uses a personal device for company purposes, he/she must shar…" at bounding box center [549, 577] width 592 height 84
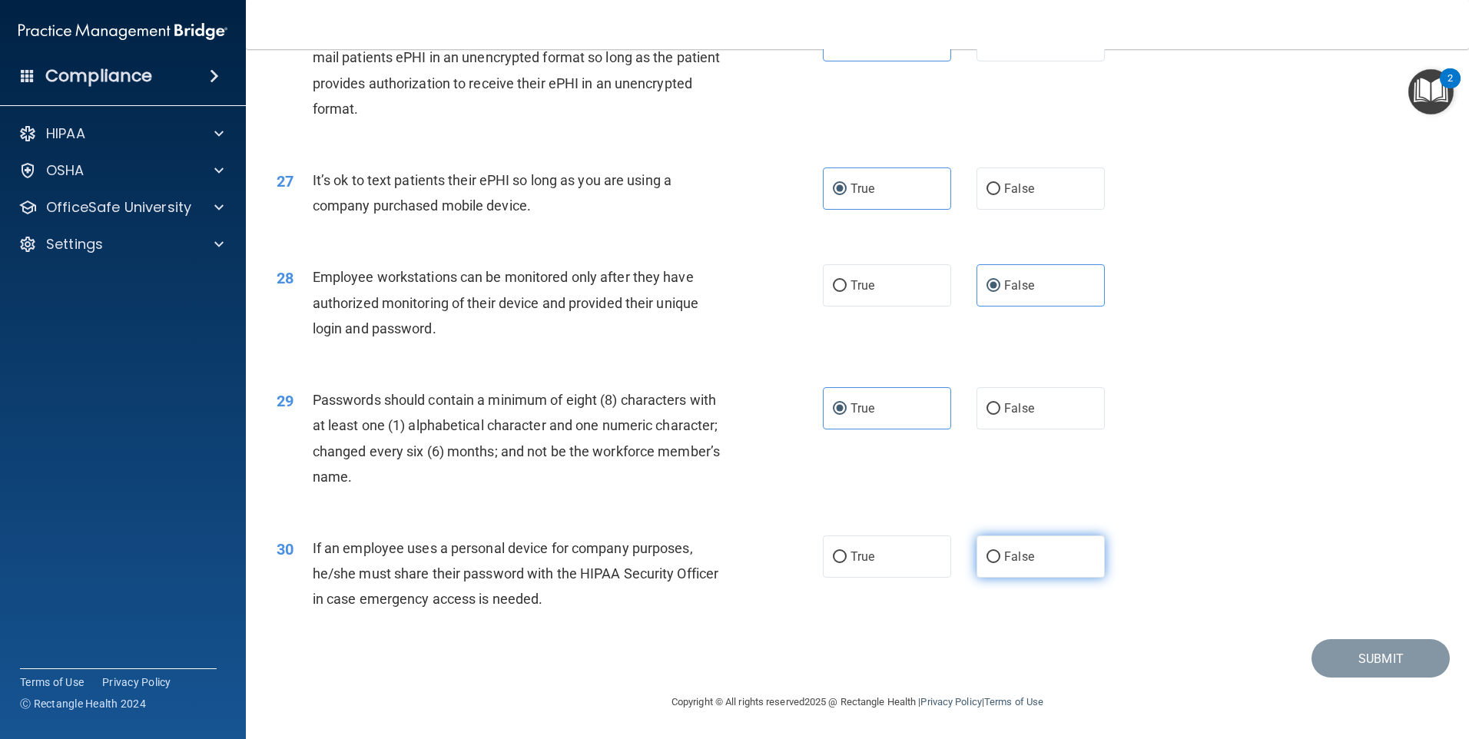
click at [1034, 556] on label "False" at bounding box center [1040, 556] width 128 height 42
click at [1000, 556] on input "False" at bounding box center [993, 558] width 14 height 12
radio input "true"
click at [1325, 657] on button "Submit" at bounding box center [1380, 658] width 138 height 39
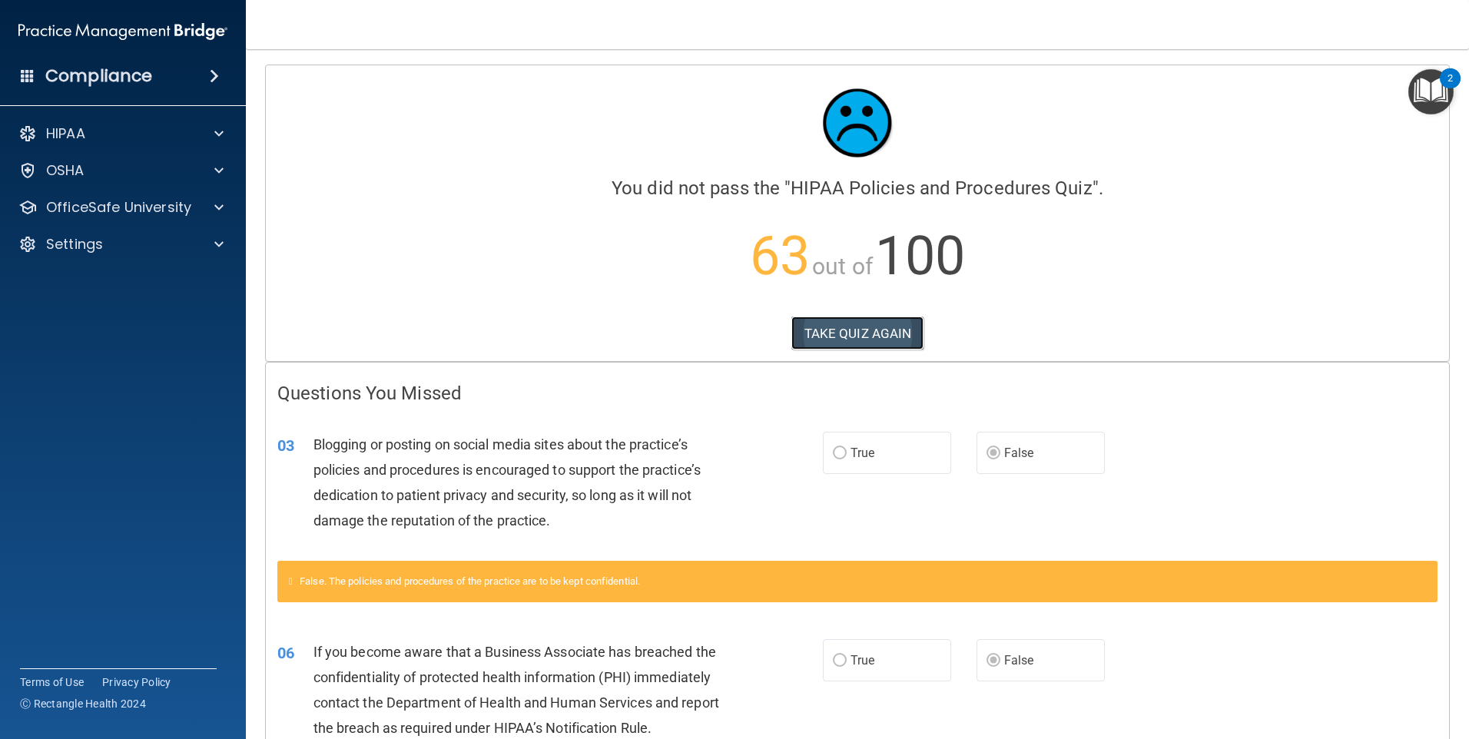
click at [900, 344] on button "TAKE QUIZ AGAIN" at bounding box center [857, 333] width 133 height 34
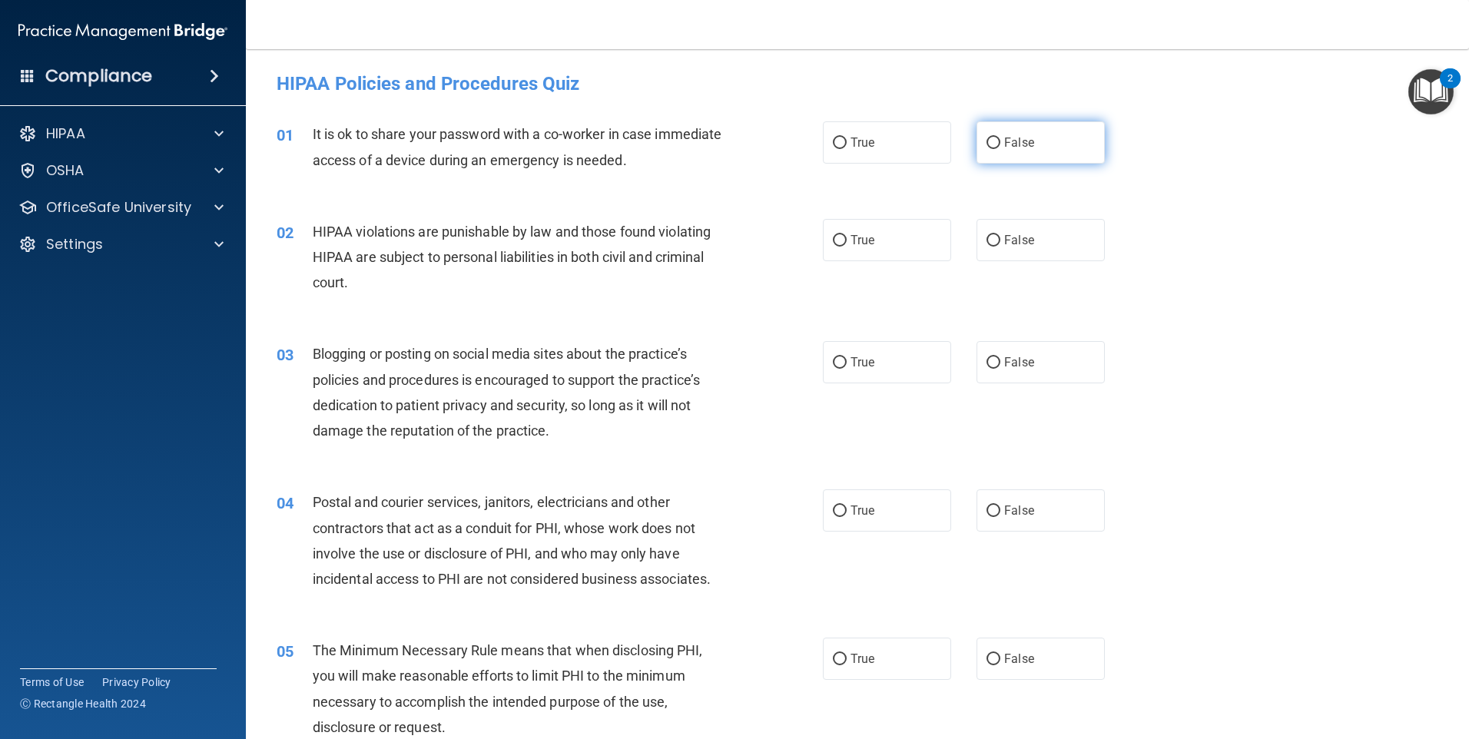
click at [986, 141] on input "False" at bounding box center [993, 144] width 14 height 12
radio input "true"
click at [888, 248] on label "True" at bounding box center [887, 240] width 128 height 42
click at [847, 247] on input "True" at bounding box center [840, 241] width 14 height 12
radio input "true"
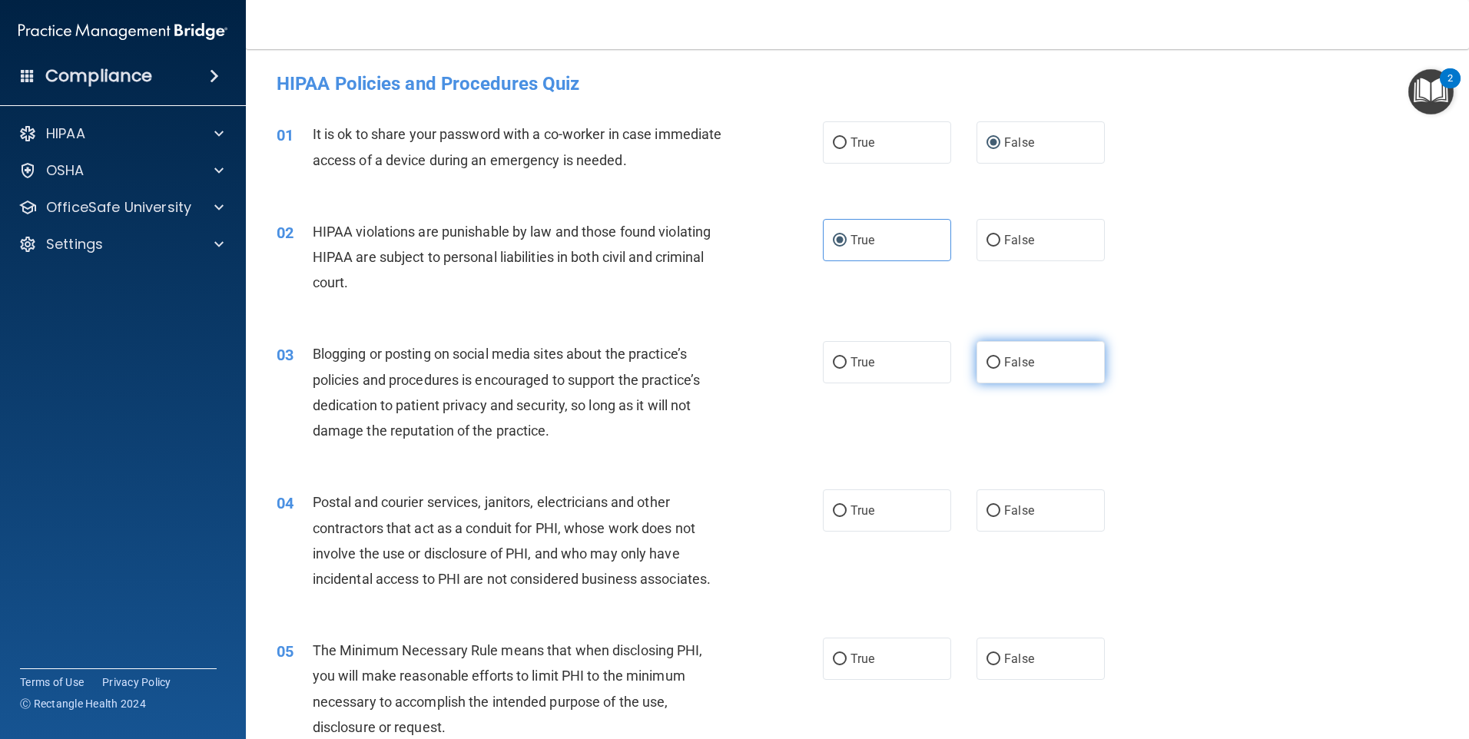
click at [994, 355] on label "False" at bounding box center [1040, 362] width 128 height 42
click at [994, 357] on input "False" at bounding box center [993, 363] width 14 height 12
radio input "true"
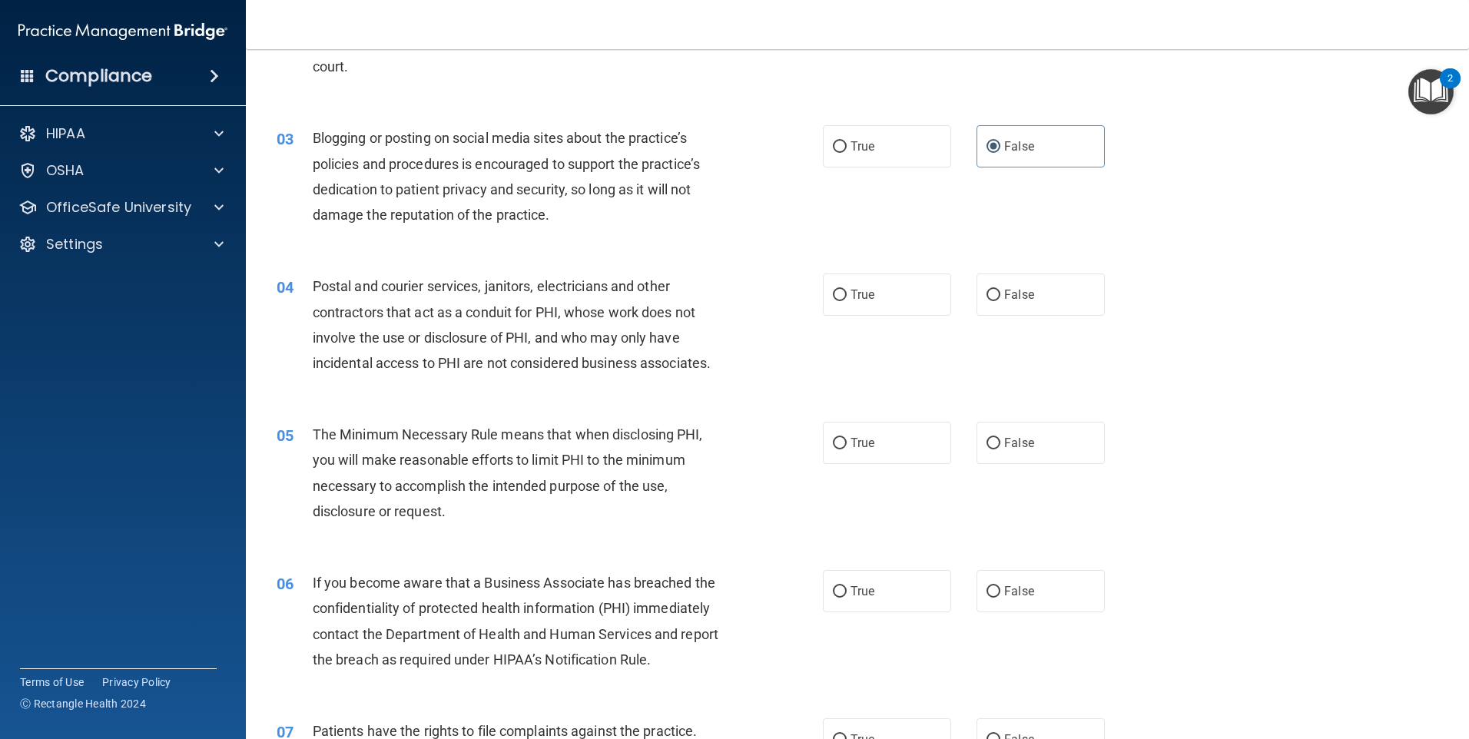
scroll to position [230, 0]
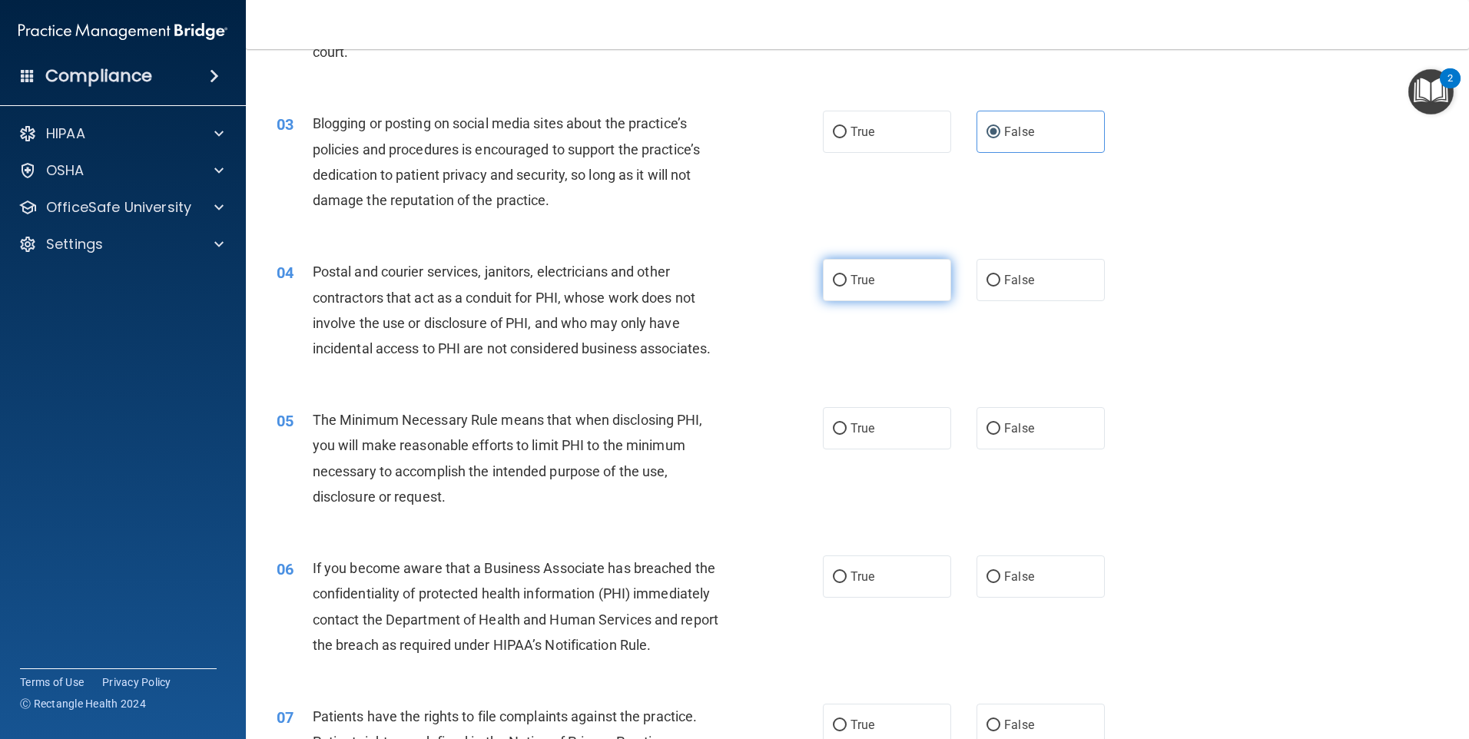
click at [852, 277] on span "True" at bounding box center [862, 280] width 24 height 15
click at [847, 277] on input "True" at bounding box center [840, 281] width 14 height 12
radio input "true"
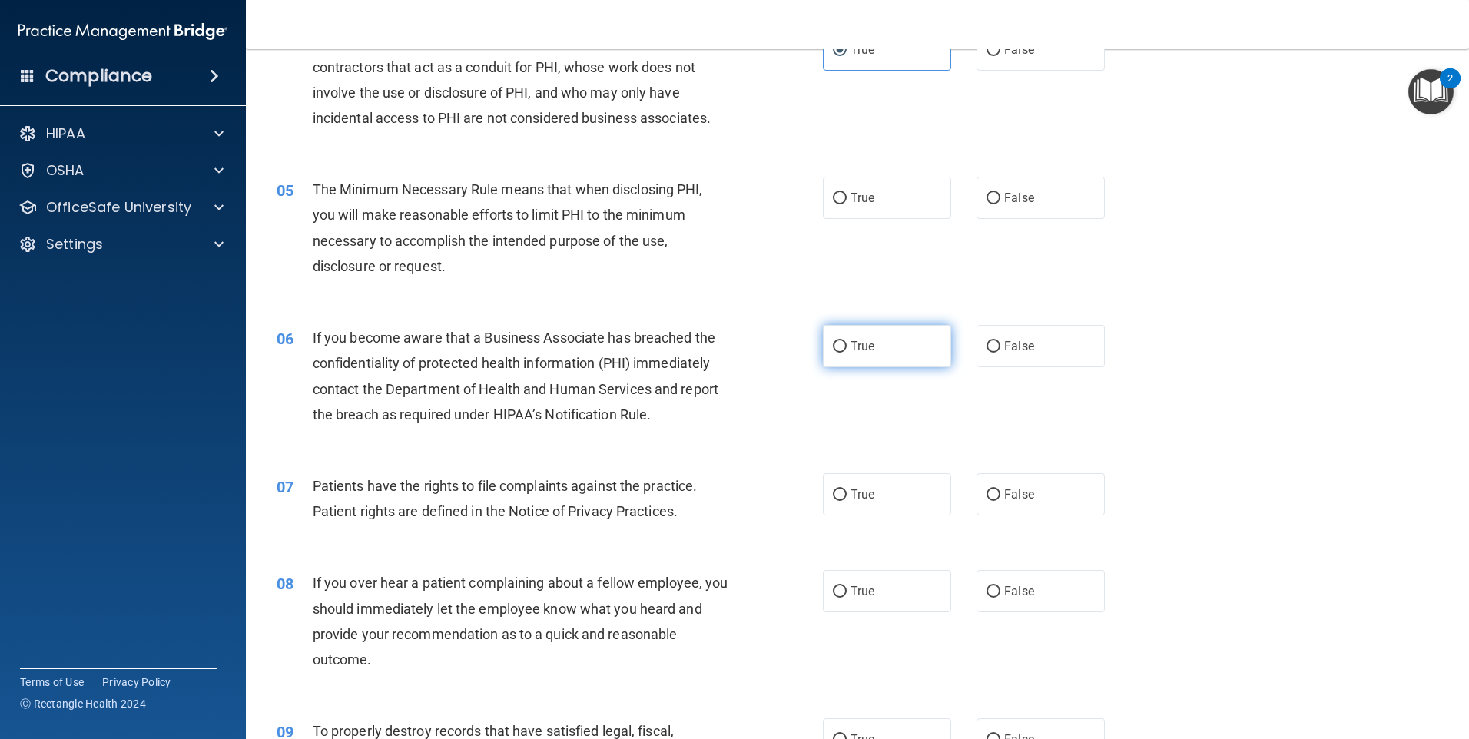
scroll to position [538, 0]
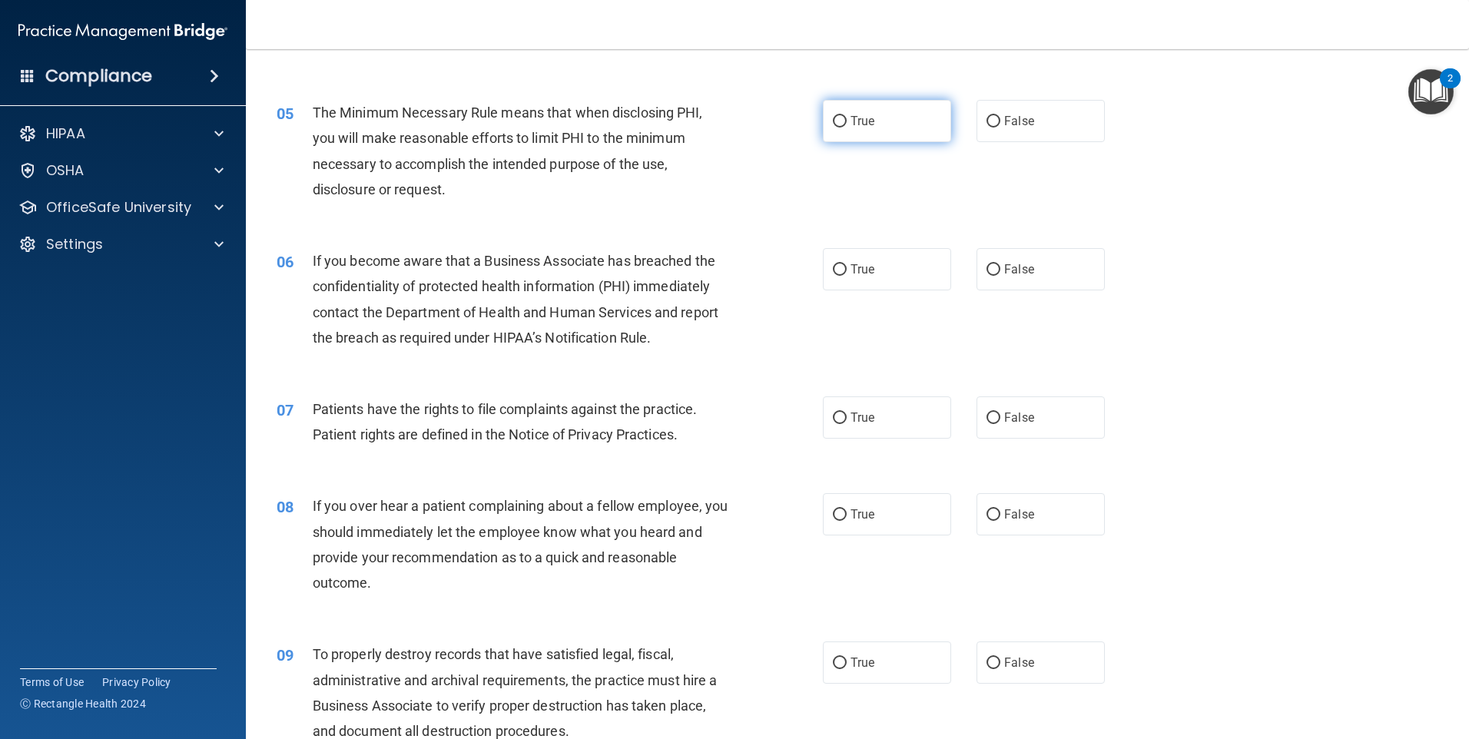
click at [873, 111] on label "True" at bounding box center [887, 121] width 128 height 42
click at [847, 116] on input "True" at bounding box center [840, 122] width 14 height 12
radio input "true"
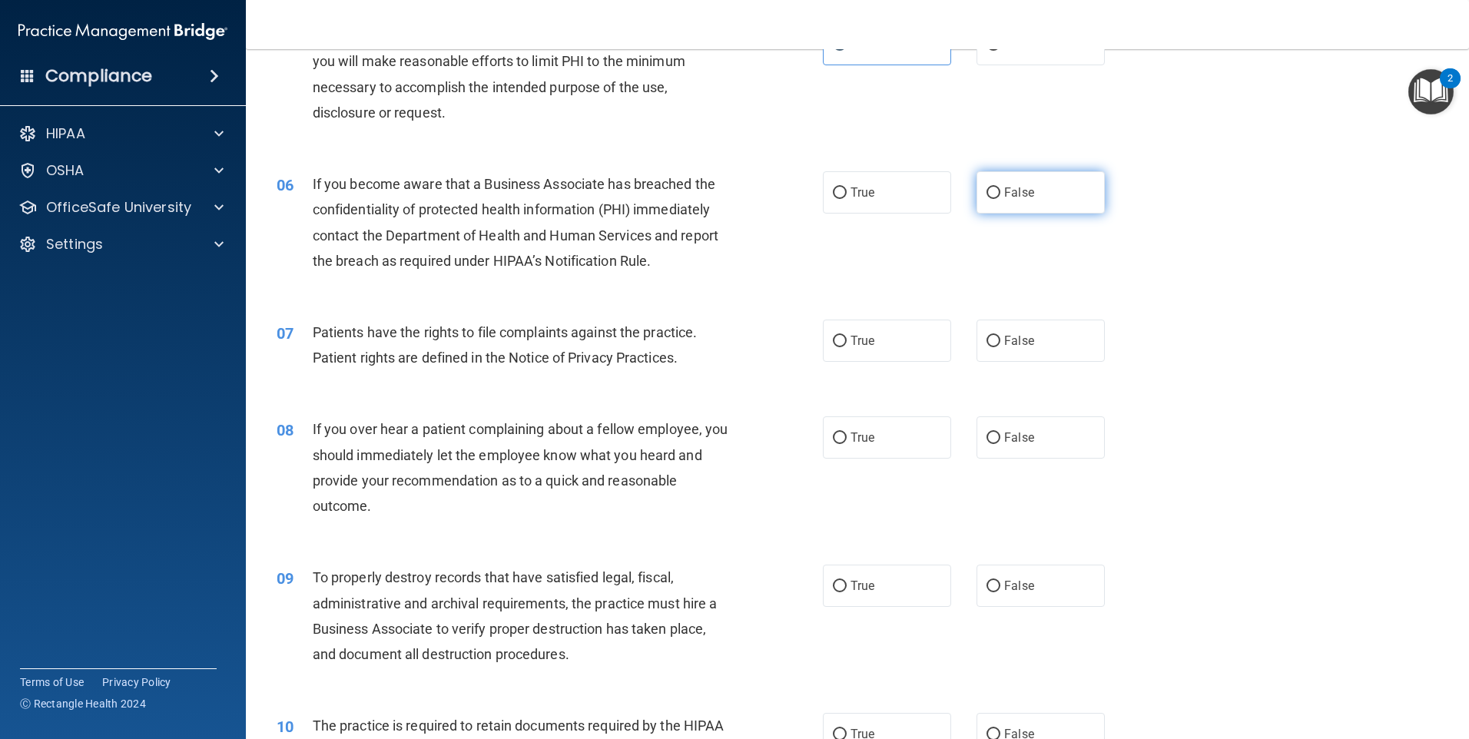
click at [1012, 191] on span "False" at bounding box center [1019, 192] width 30 height 15
click at [1000, 191] on input "False" at bounding box center [993, 193] width 14 height 12
radio input "true"
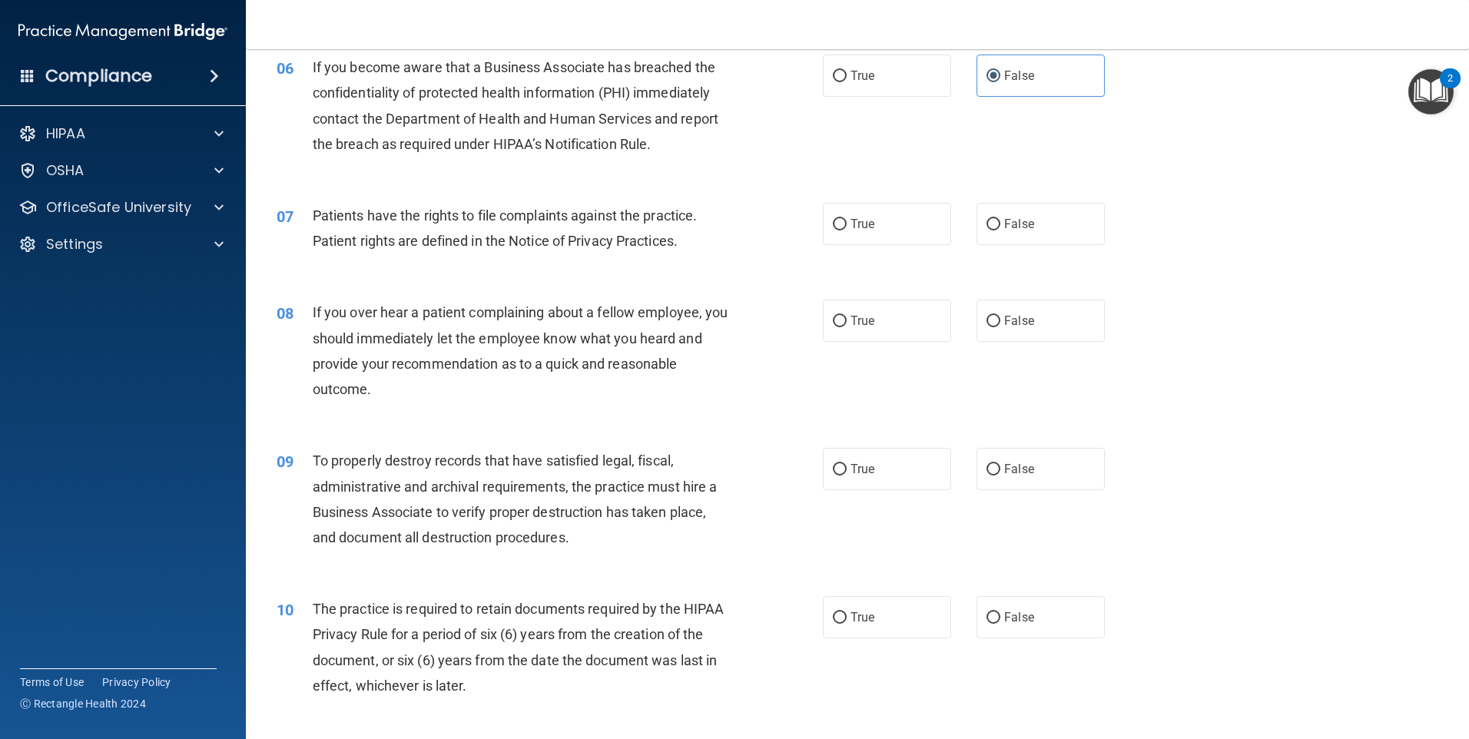
scroll to position [768, 0]
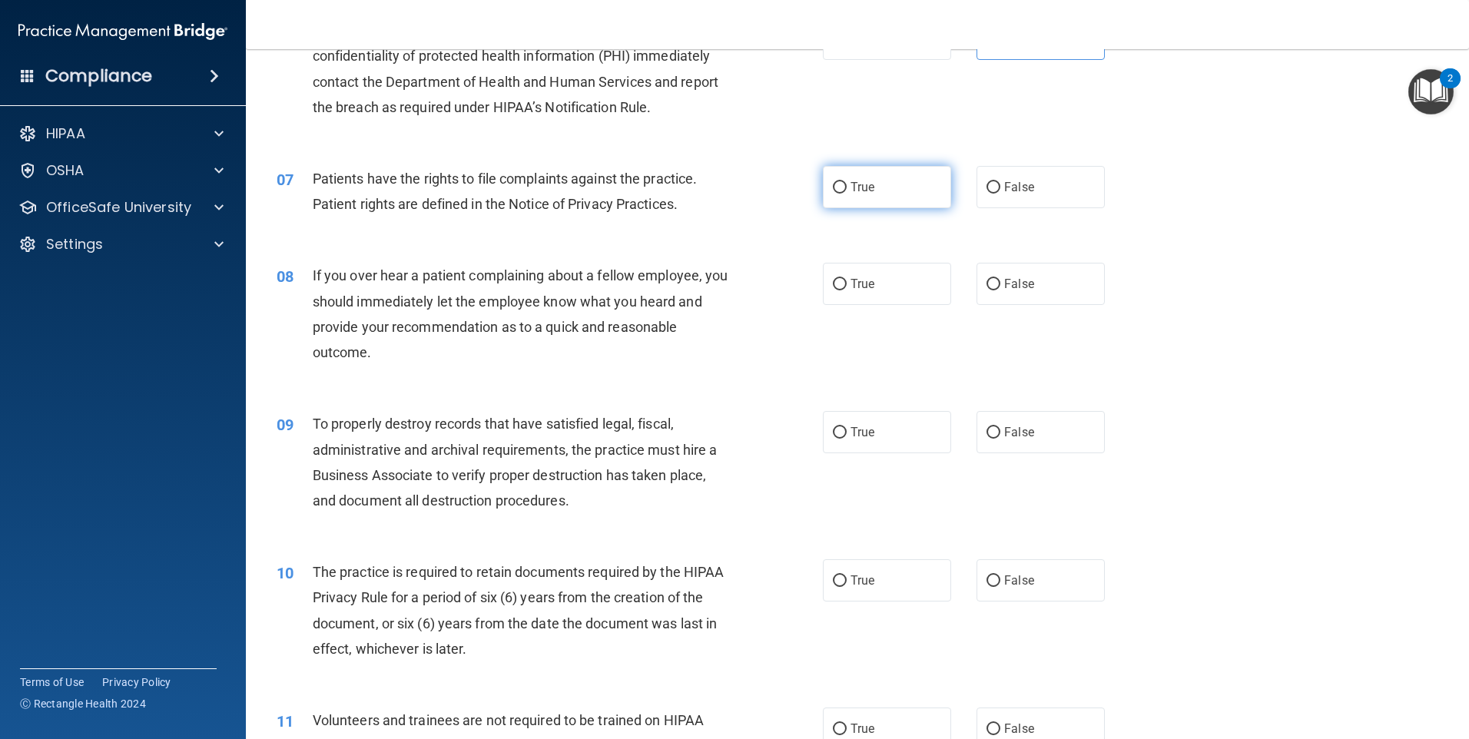
click at [856, 200] on label "True" at bounding box center [887, 187] width 128 height 42
click at [847, 194] on input "True" at bounding box center [840, 188] width 14 height 12
radio input "true"
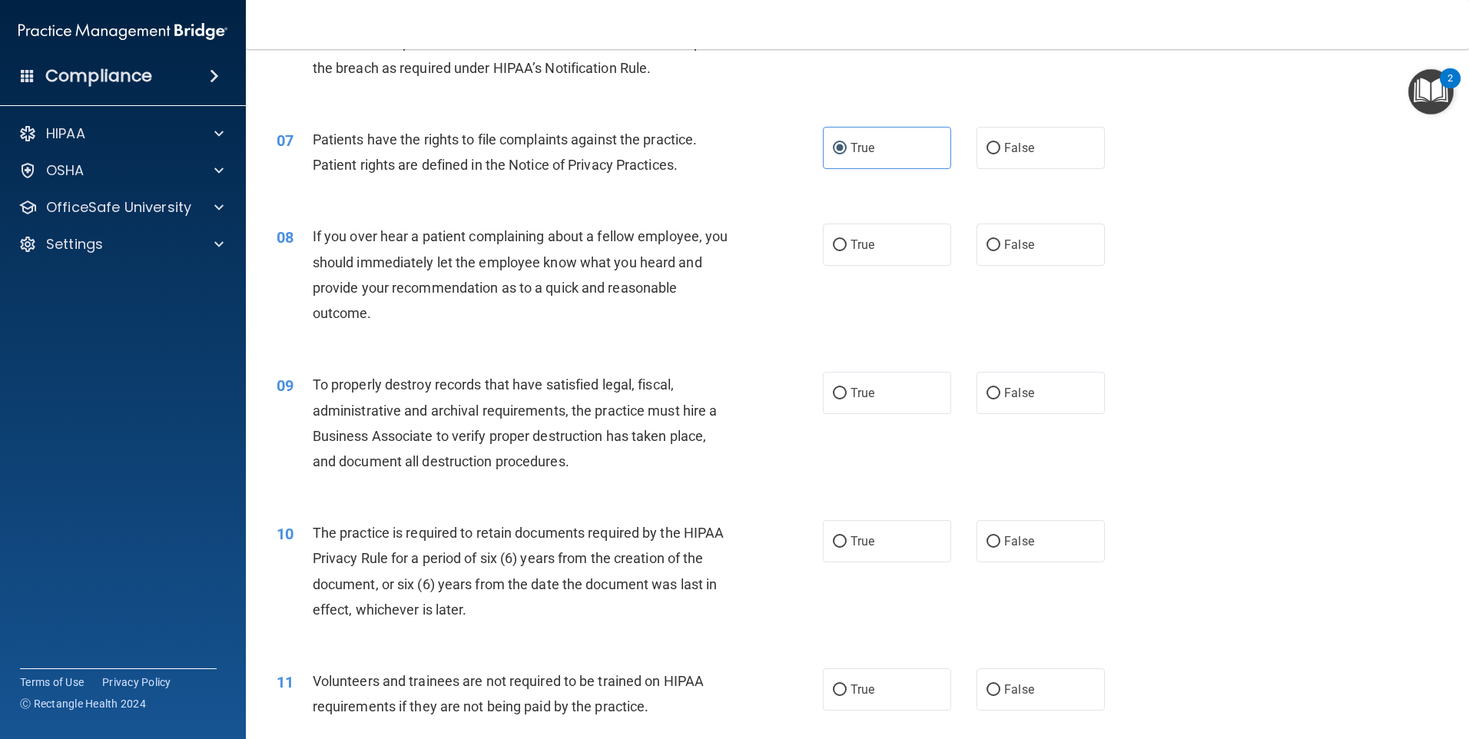
scroll to position [845, 0]
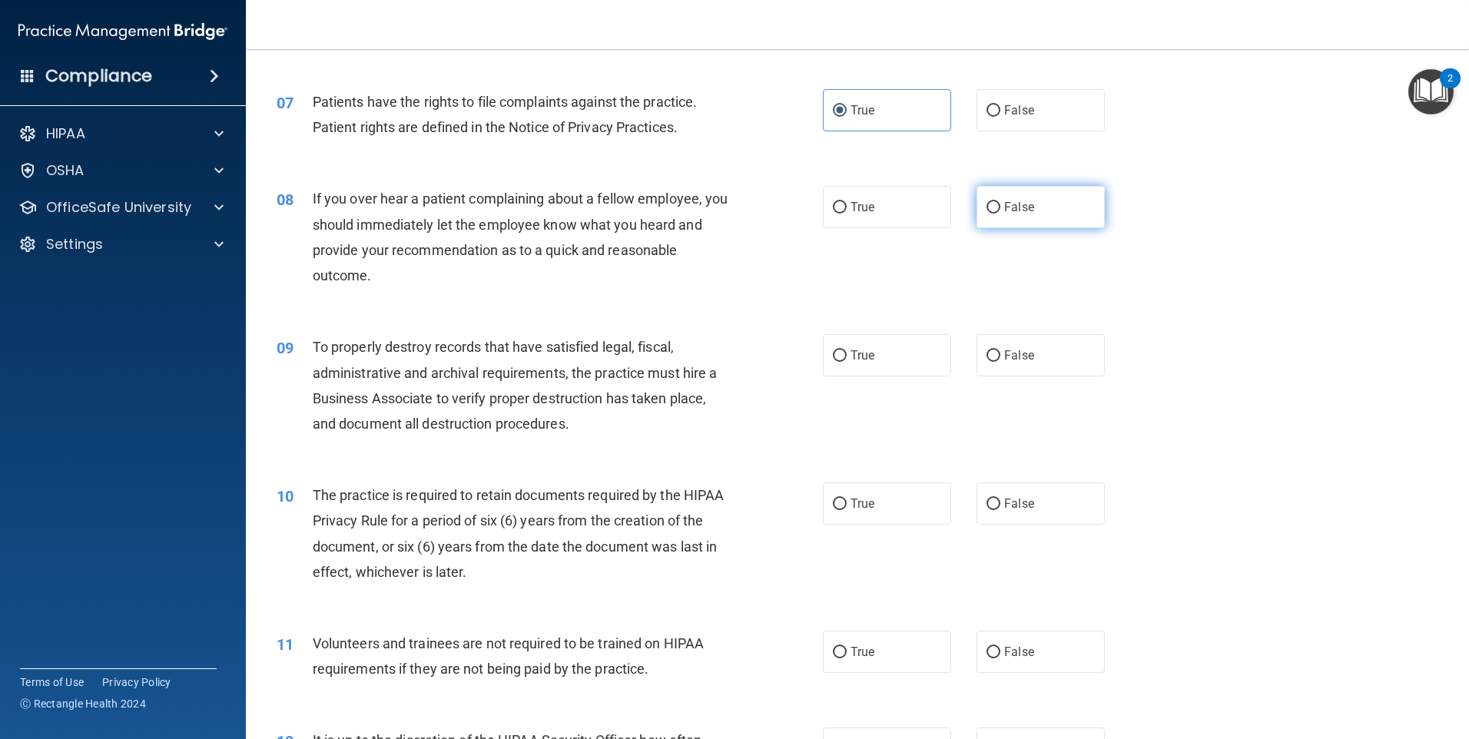
click at [989, 211] on input "False" at bounding box center [993, 208] width 14 height 12
radio input "true"
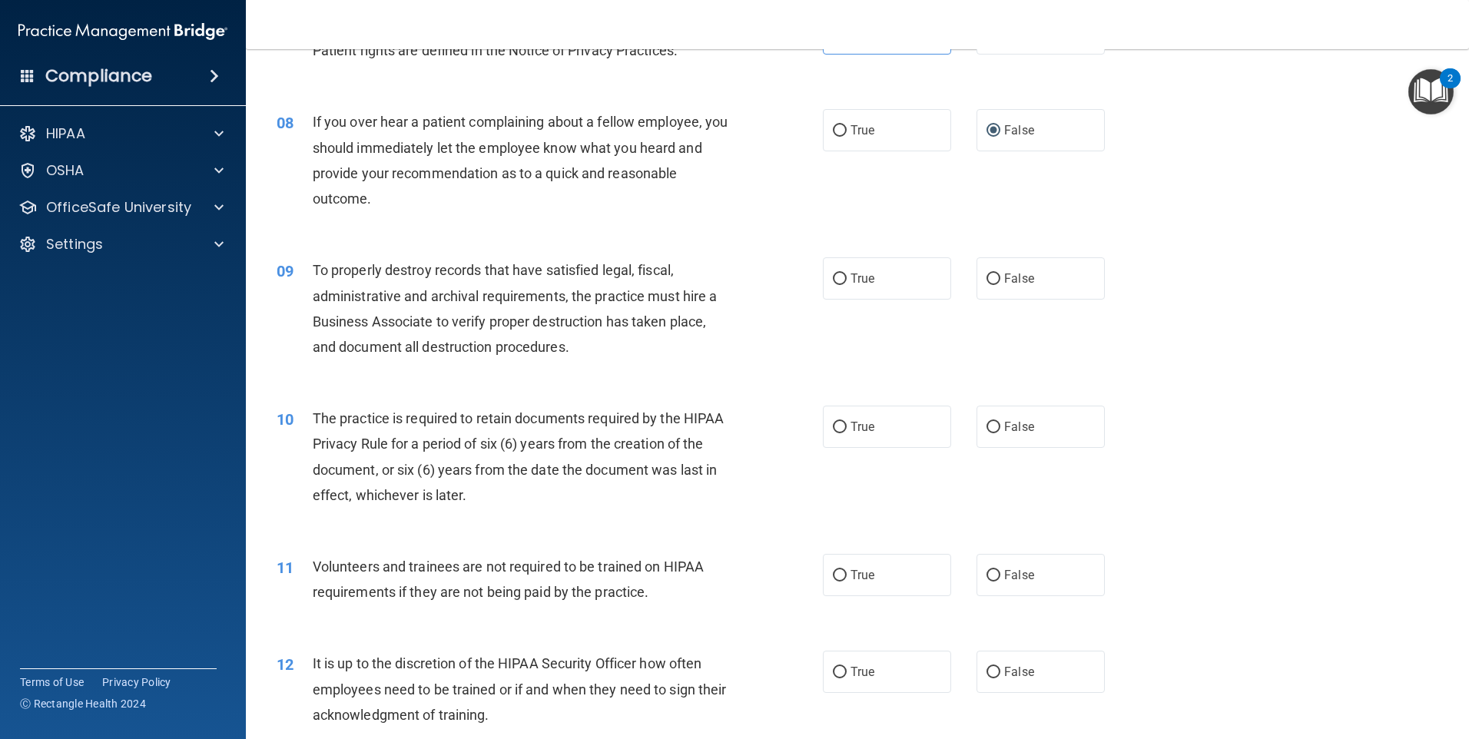
scroll to position [999, 0]
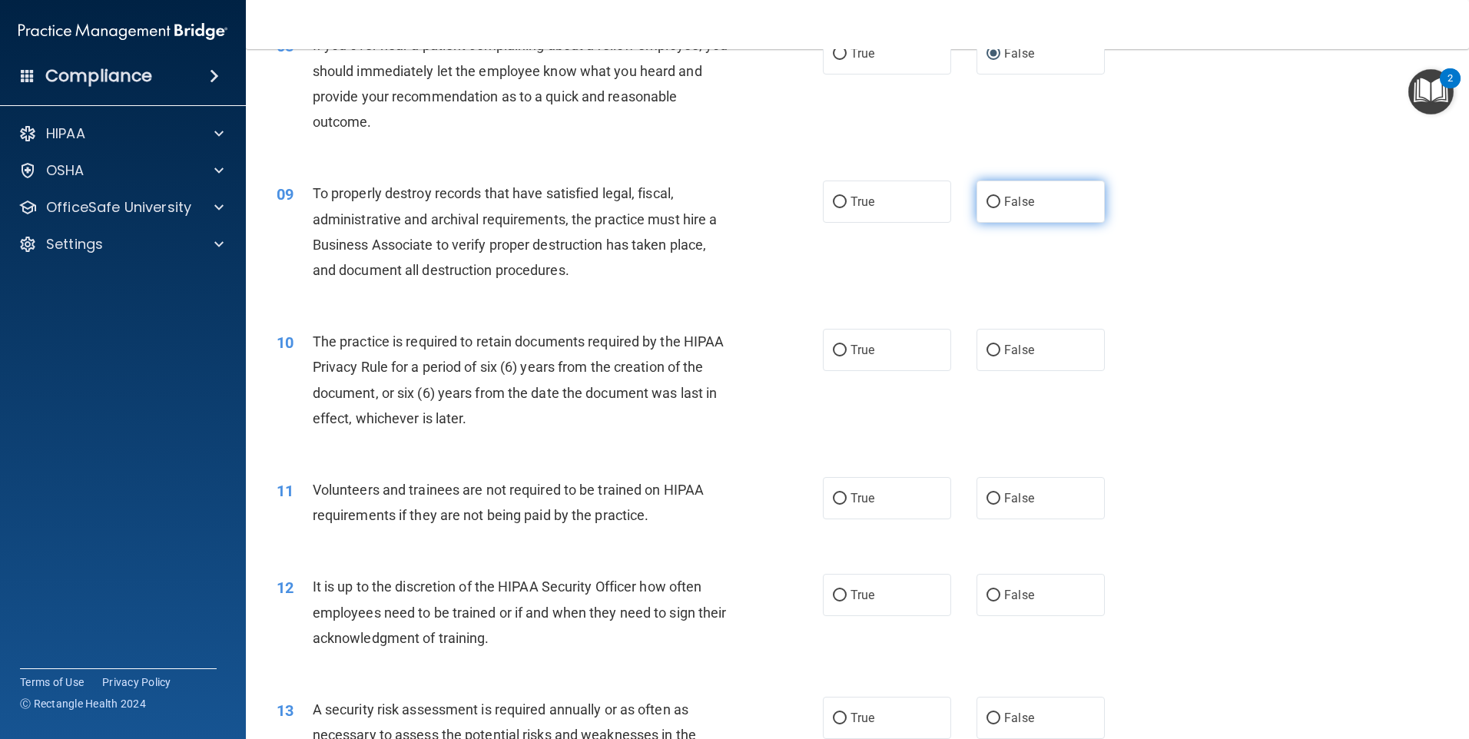
click at [1028, 204] on label "False" at bounding box center [1040, 202] width 128 height 42
click at [1000, 204] on input "False" at bounding box center [993, 203] width 14 height 12
radio input "true"
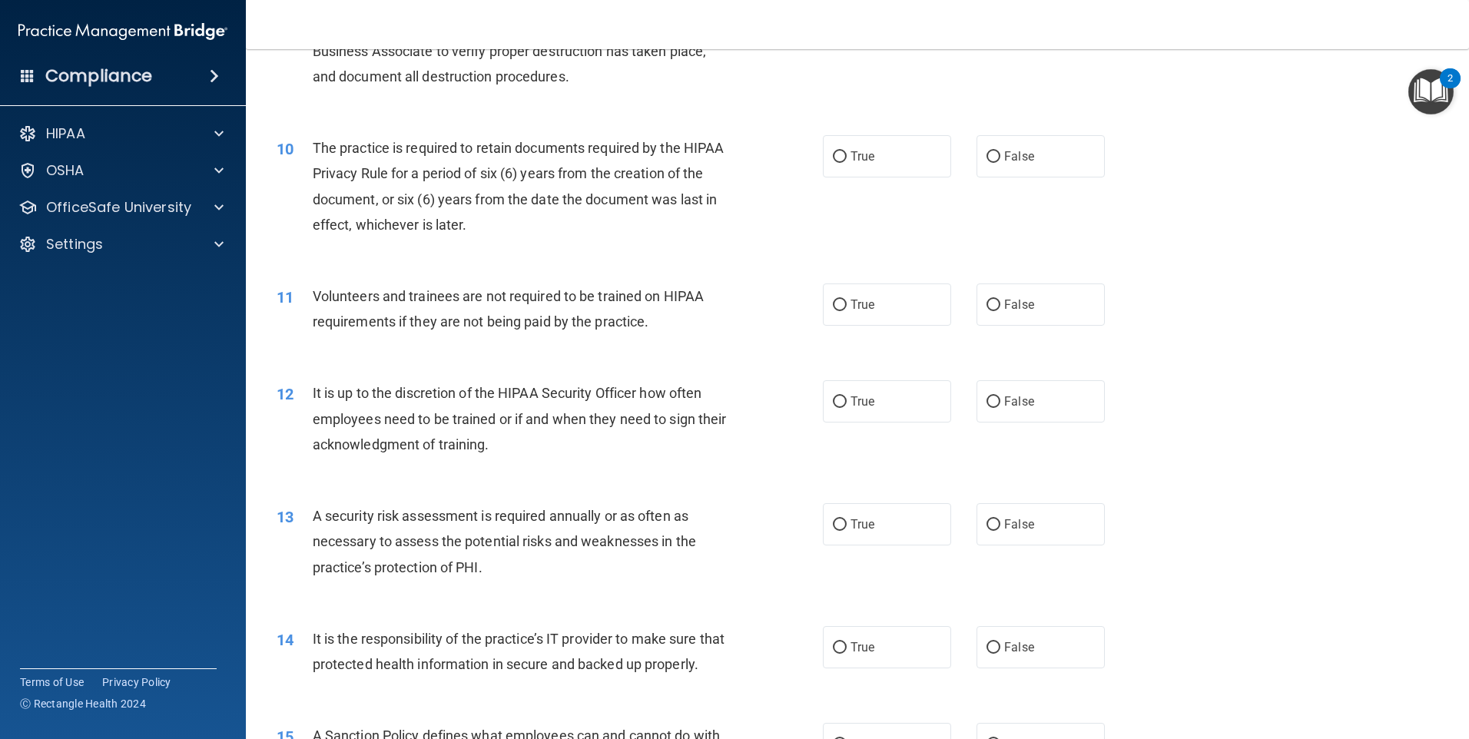
scroll to position [1229, 0]
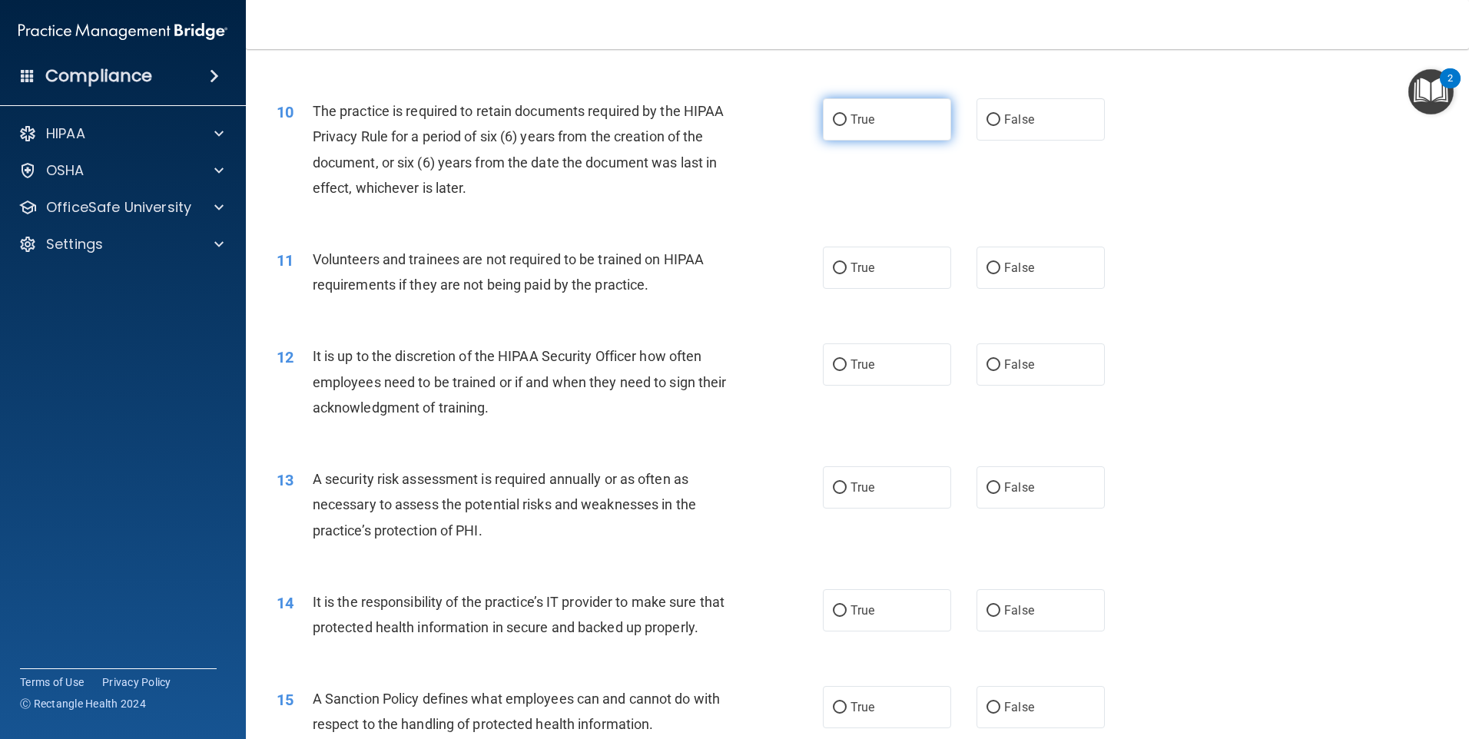
click at [843, 115] on label "True" at bounding box center [887, 119] width 128 height 42
click at [843, 115] on input "True" at bounding box center [840, 120] width 14 height 12
radio input "true"
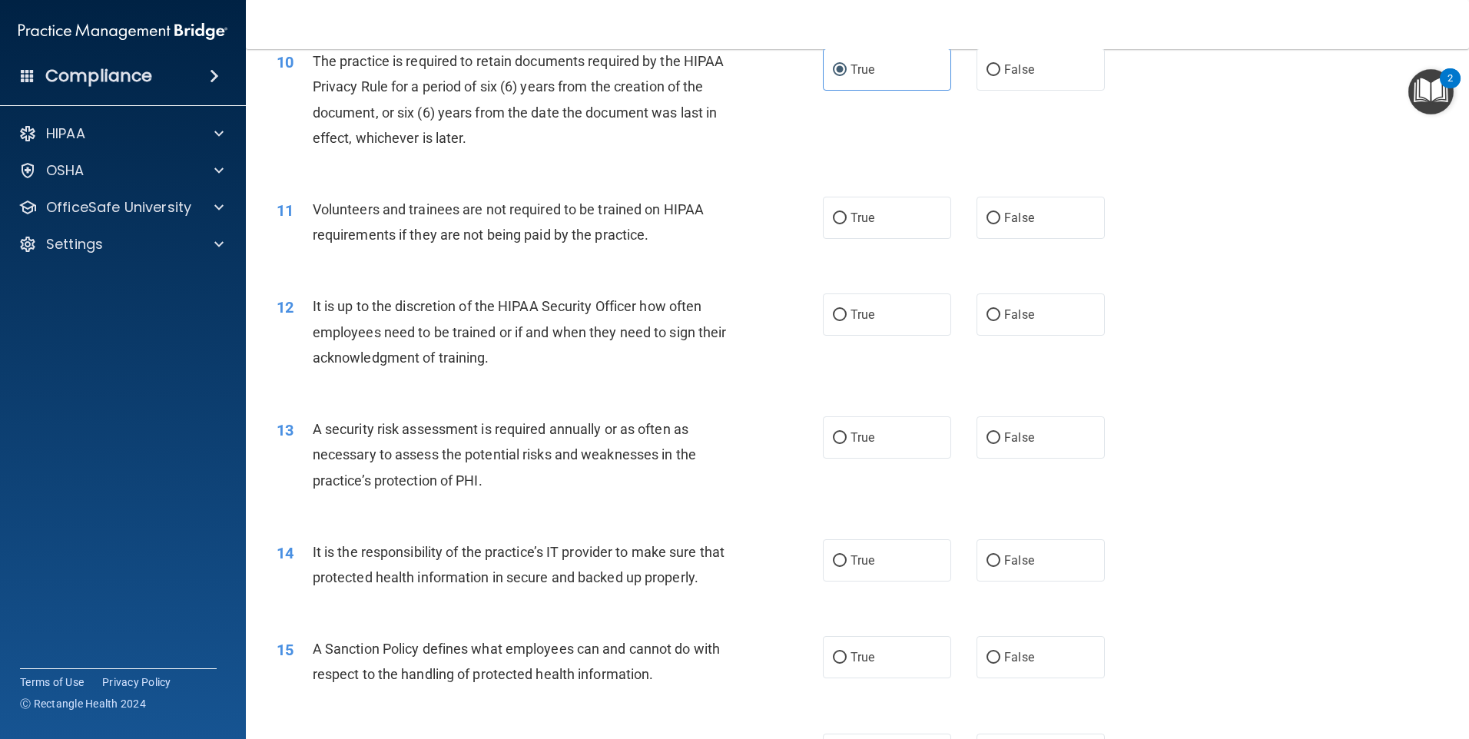
scroll to position [1306, 0]
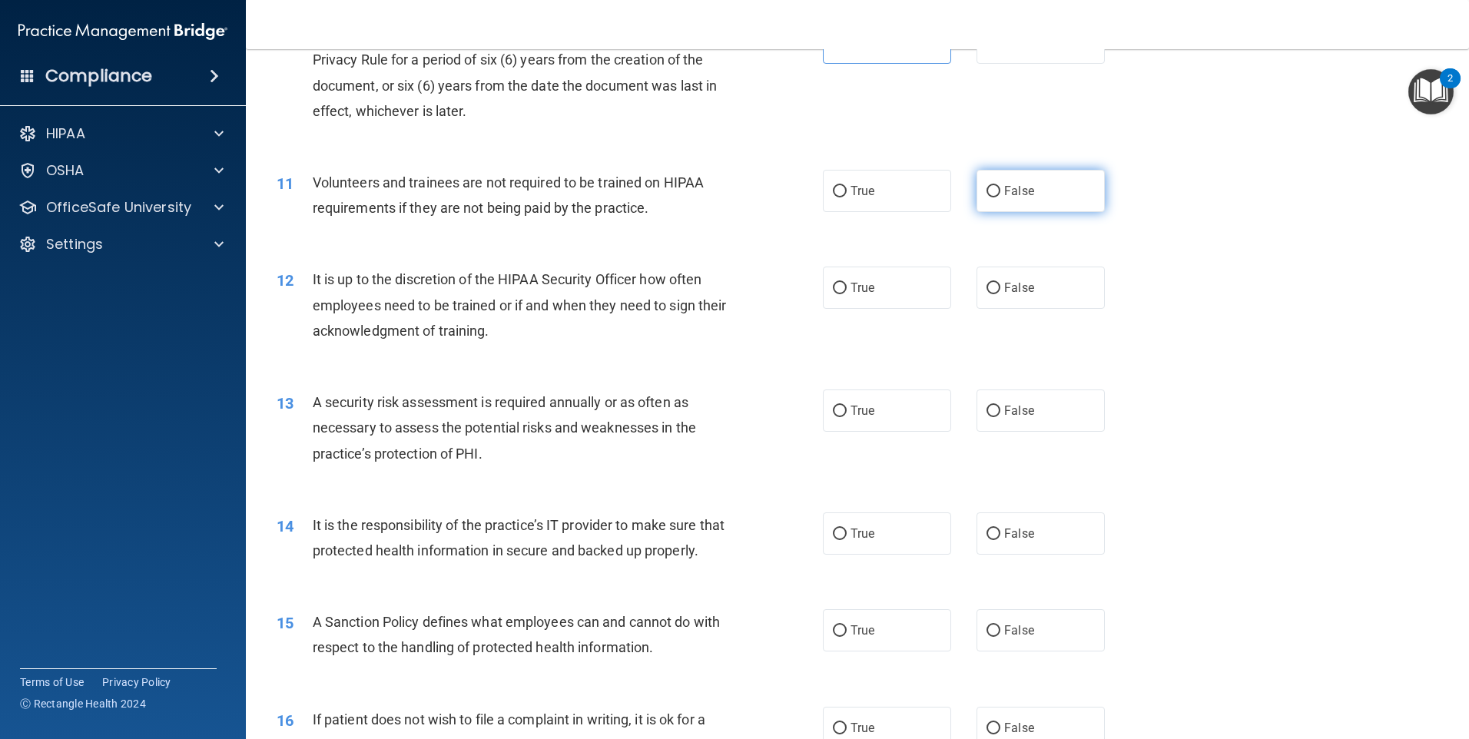
click at [1058, 191] on label "False" at bounding box center [1040, 191] width 128 height 42
click at [1000, 191] on input "False" at bounding box center [993, 192] width 14 height 12
radio input "true"
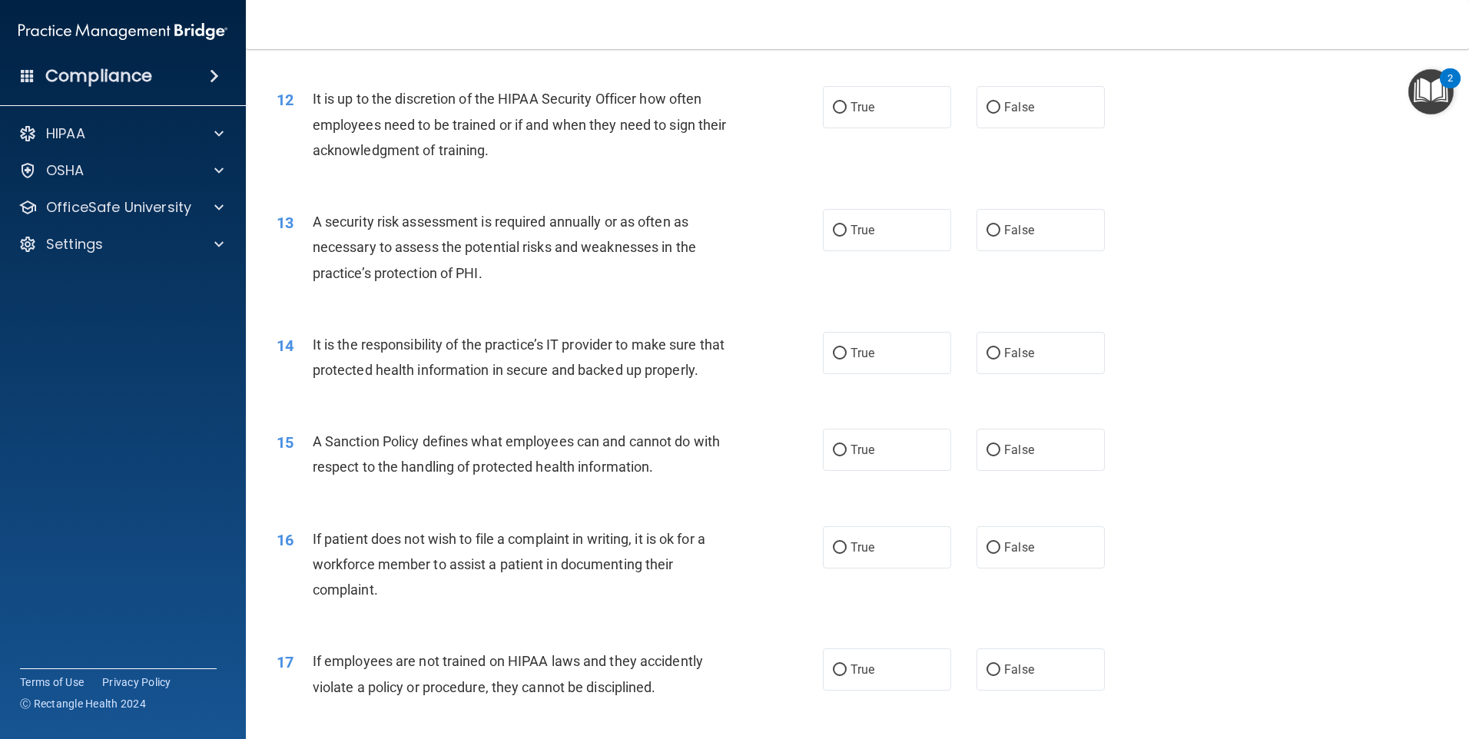
scroll to position [1460, 0]
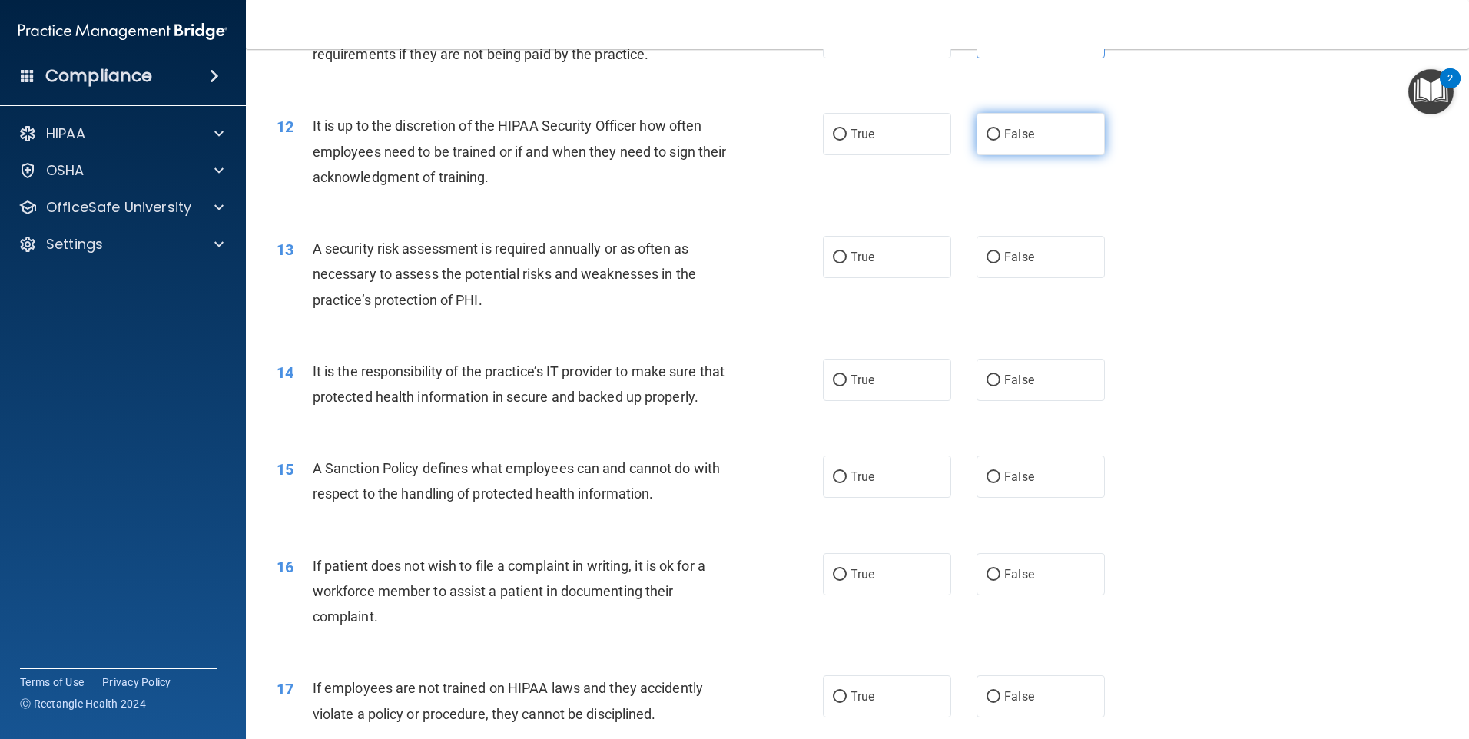
click at [1037, 146] on label "False" at bounding box center [1040, 134] width 128 height 42
click at [1000, 141] on input "False" at bounding box center [993, 135] width 14 height 12
radio input "true"
click at [843, 254] on label "True" at bounding box center [887, 257] width 128 height 42
click at [843, 254] on input "True" at bounding box center [840, 258] width 14 height 12
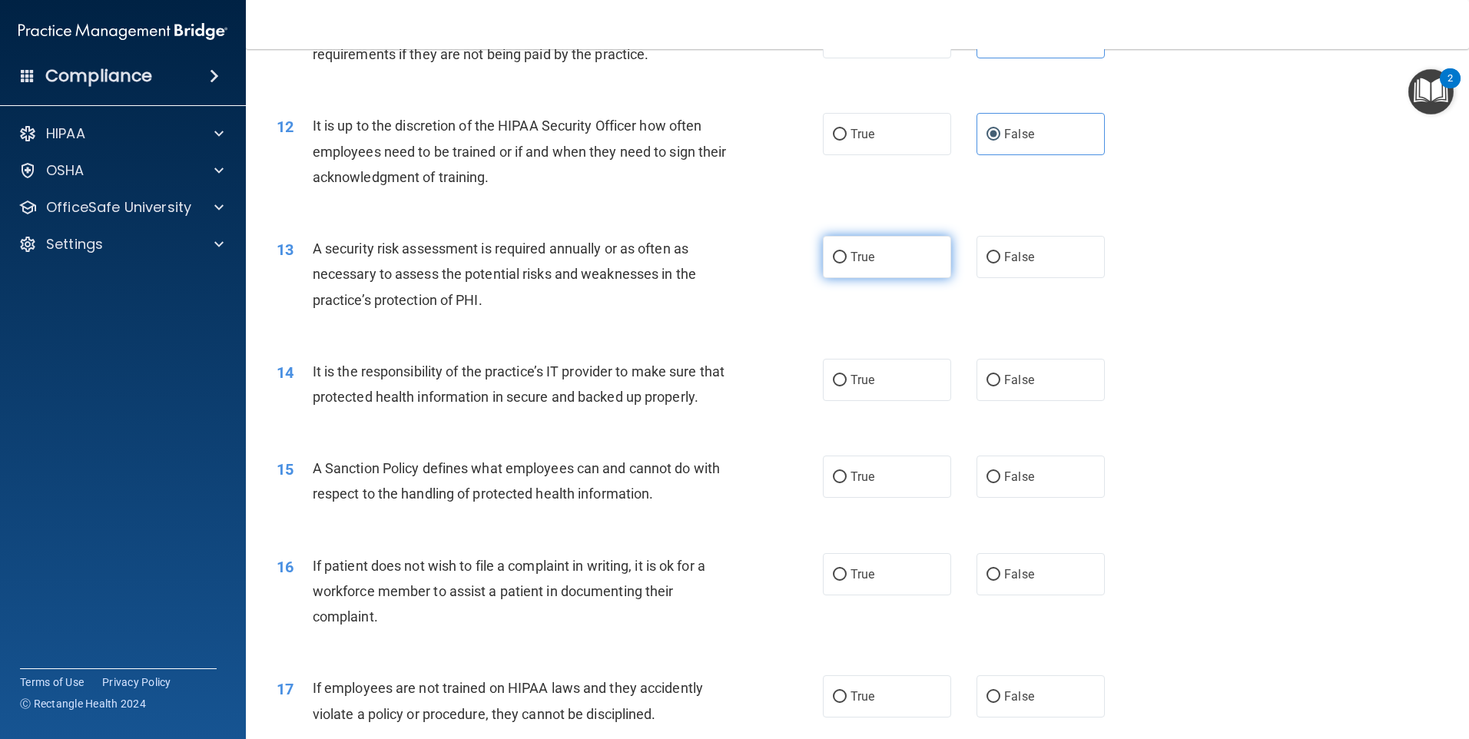
radio input "true"
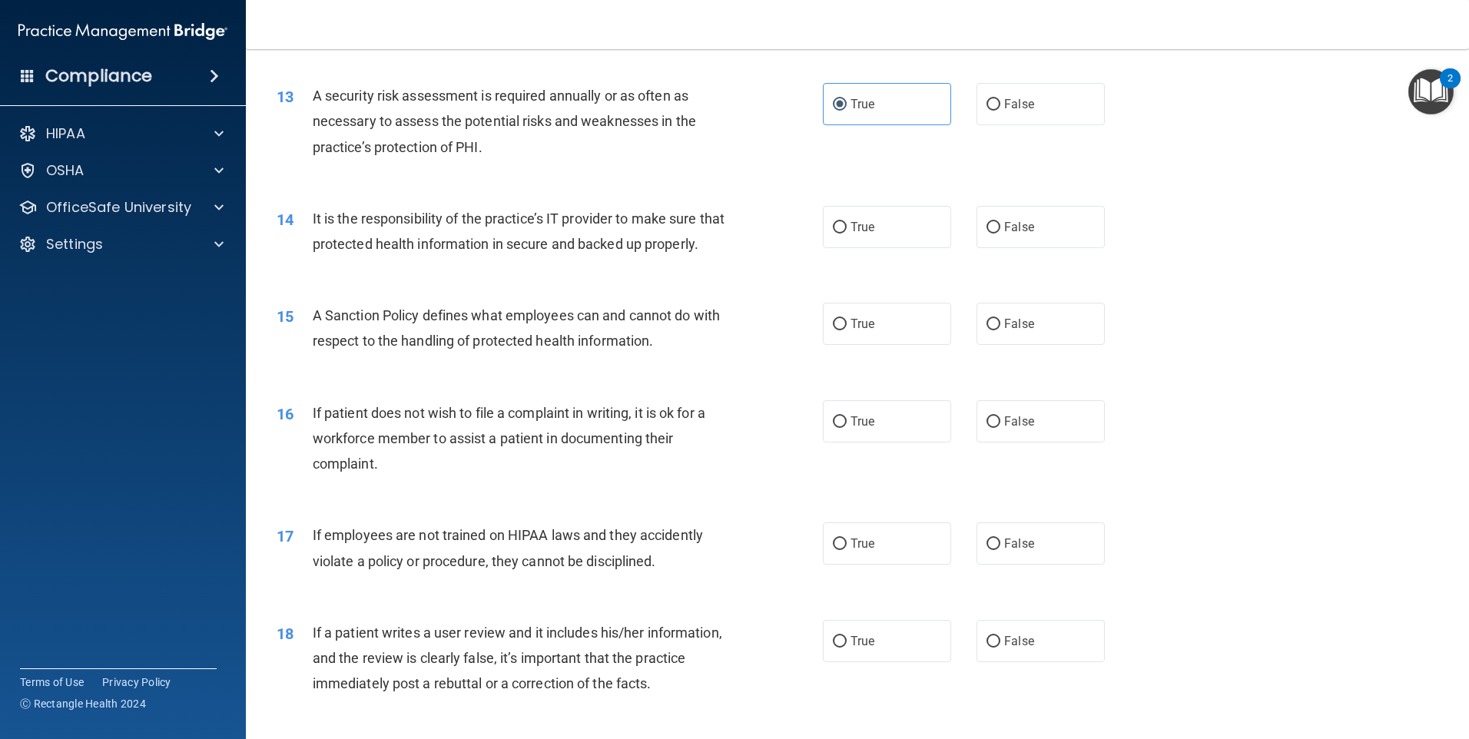
scroll to position [1613, 0]
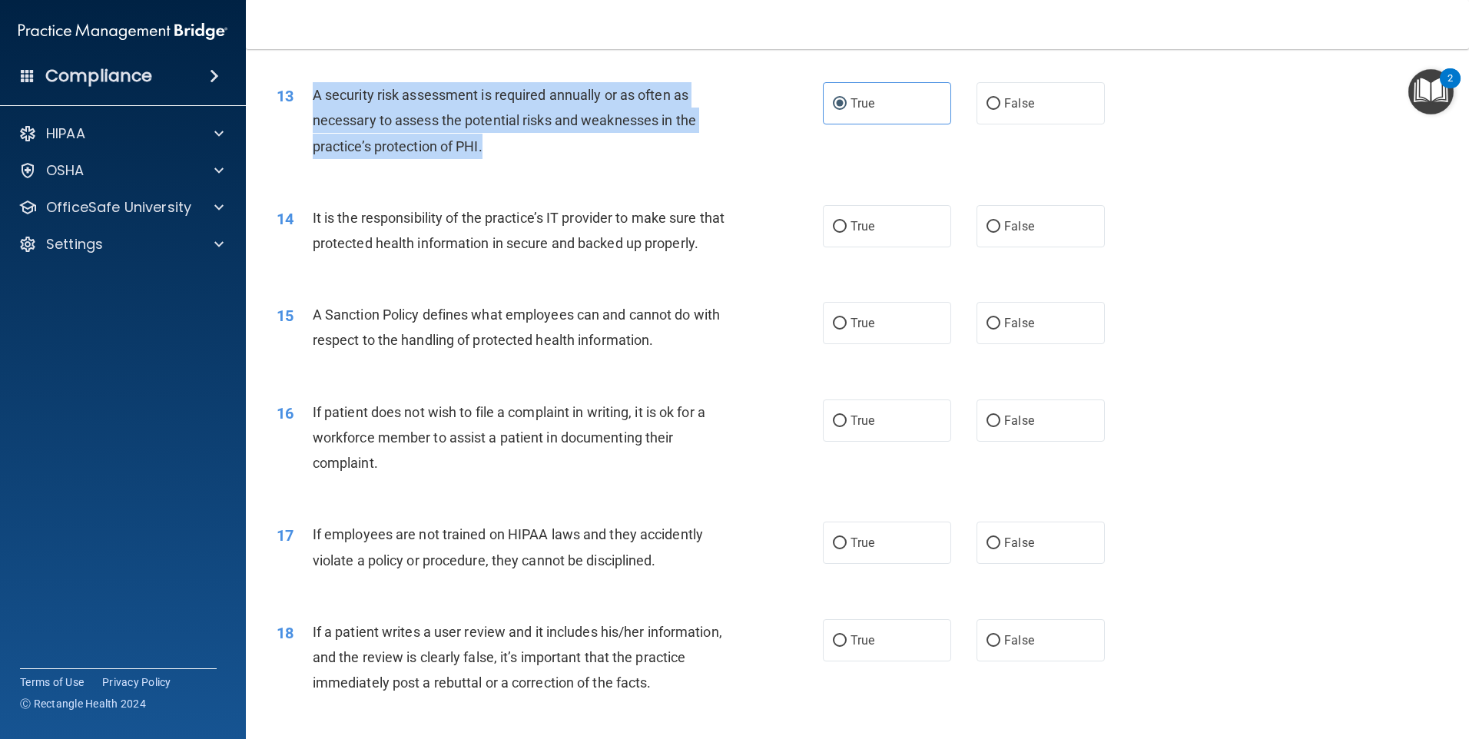
drag, startPoint x: 489, startPoint y: 146, endPoint x: 313, endPoint y: 98, distance: 183.2
click at [313, 98] on div "A security risk assessment is required annually or as often as necessary to ass…" at bounding box center [526, 120] width 427 height 77
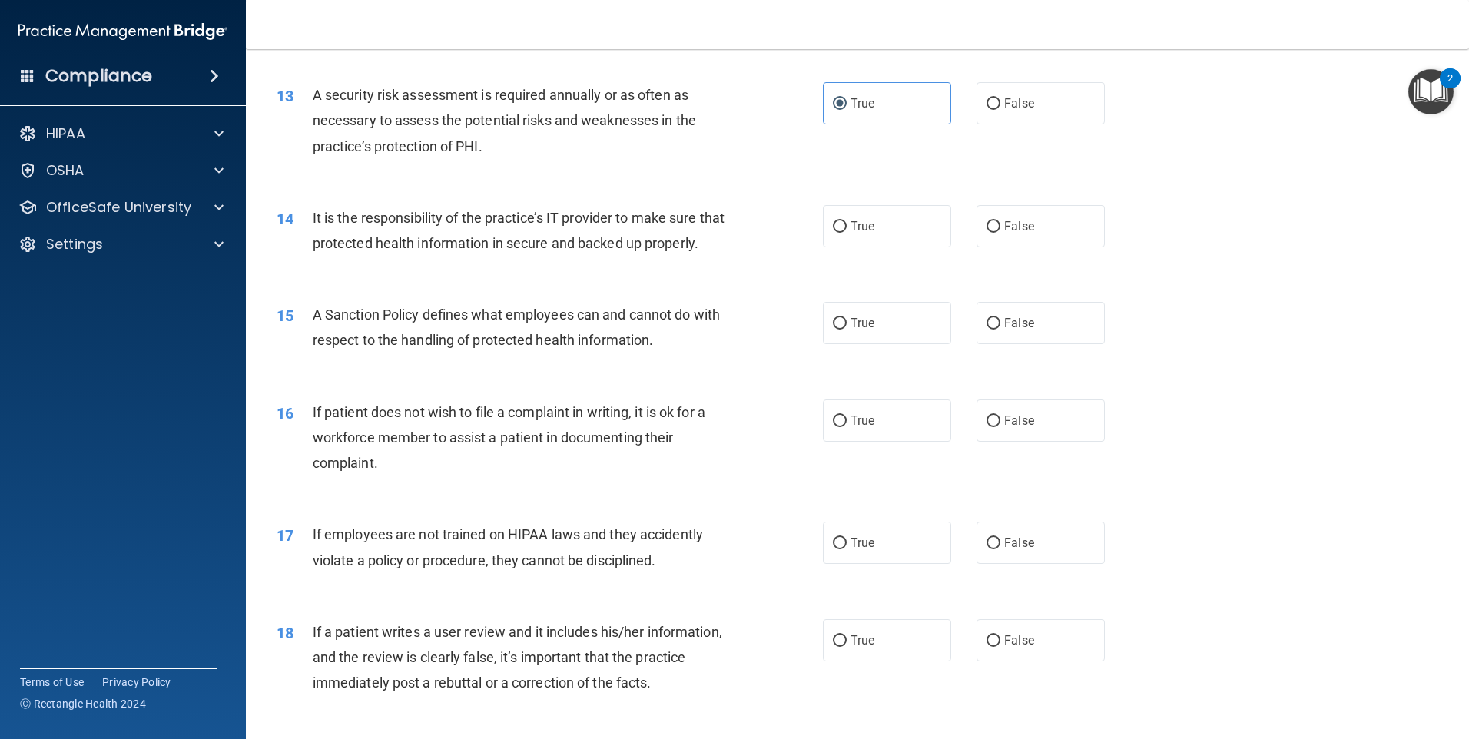
click at [513, 283] on div "14 It is the responsibility of the practice’s IT provider to make sure that pro…" at bounding box center [857, 234] width 1185 height 97
click at [1025, 222] on span "False" at bounding box center [1019, 226] width 30 height 15
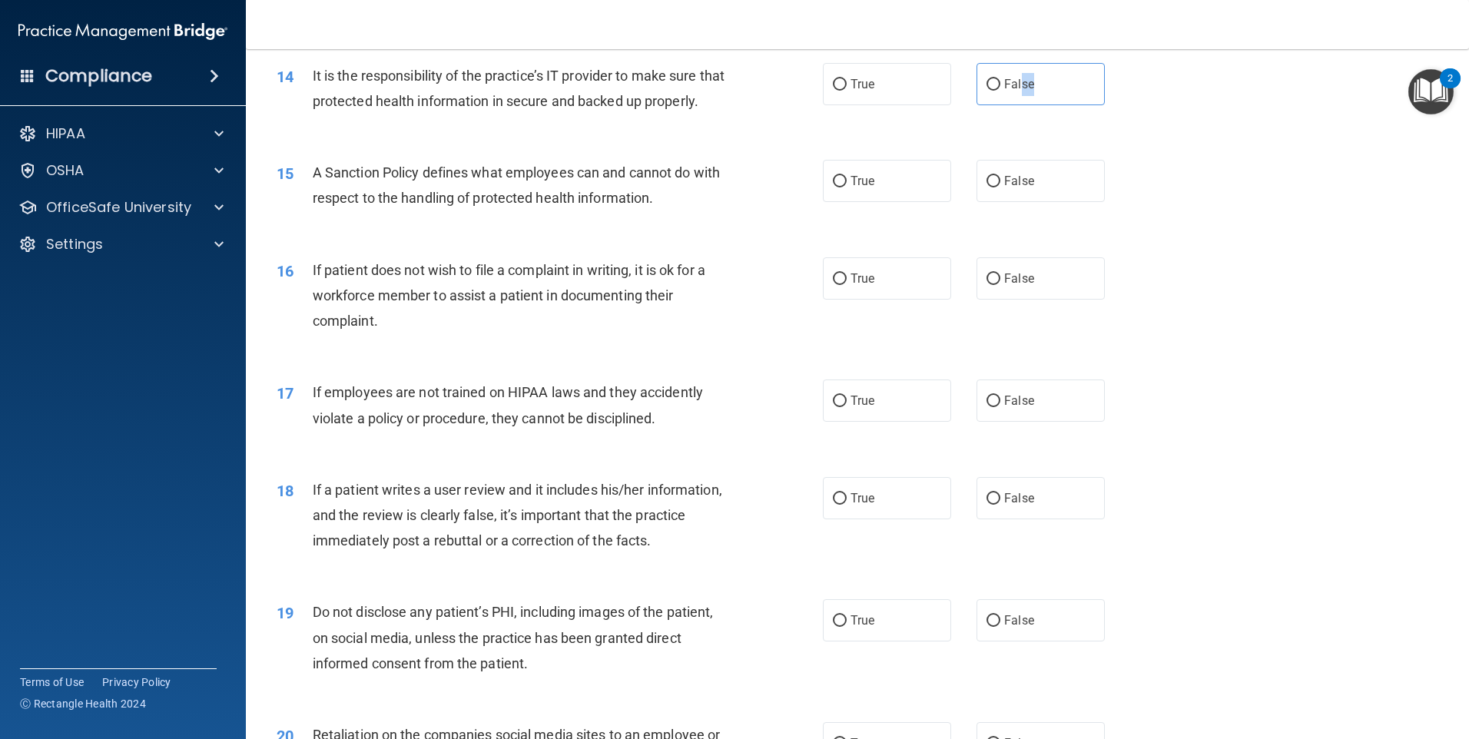
scroll to position [1767, 0]
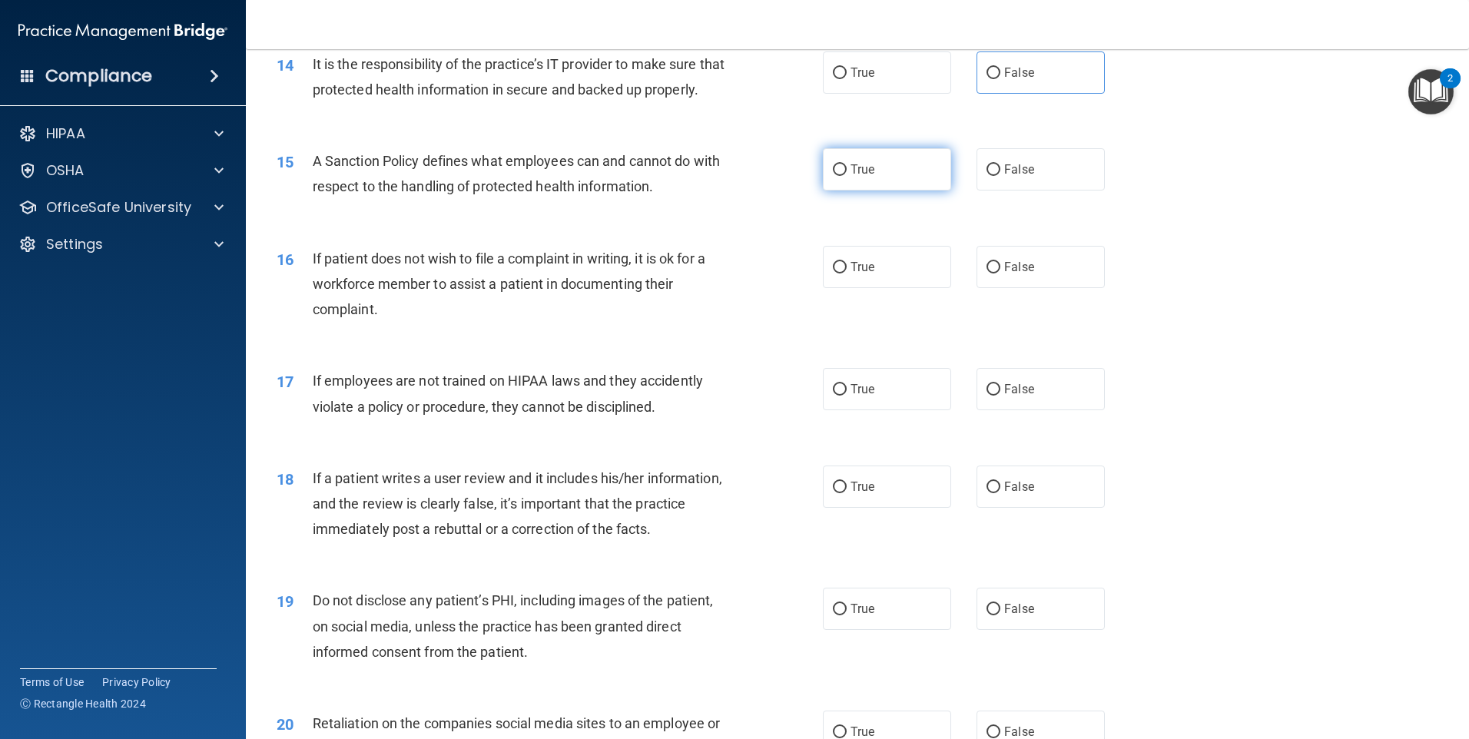
click at [907, 191] on label "True" at bounding box center [887, 169] width 128 height 42
click at [847, 176] on input "True" at bounding box center [840, 170] width 14 height 12
radio input "true"
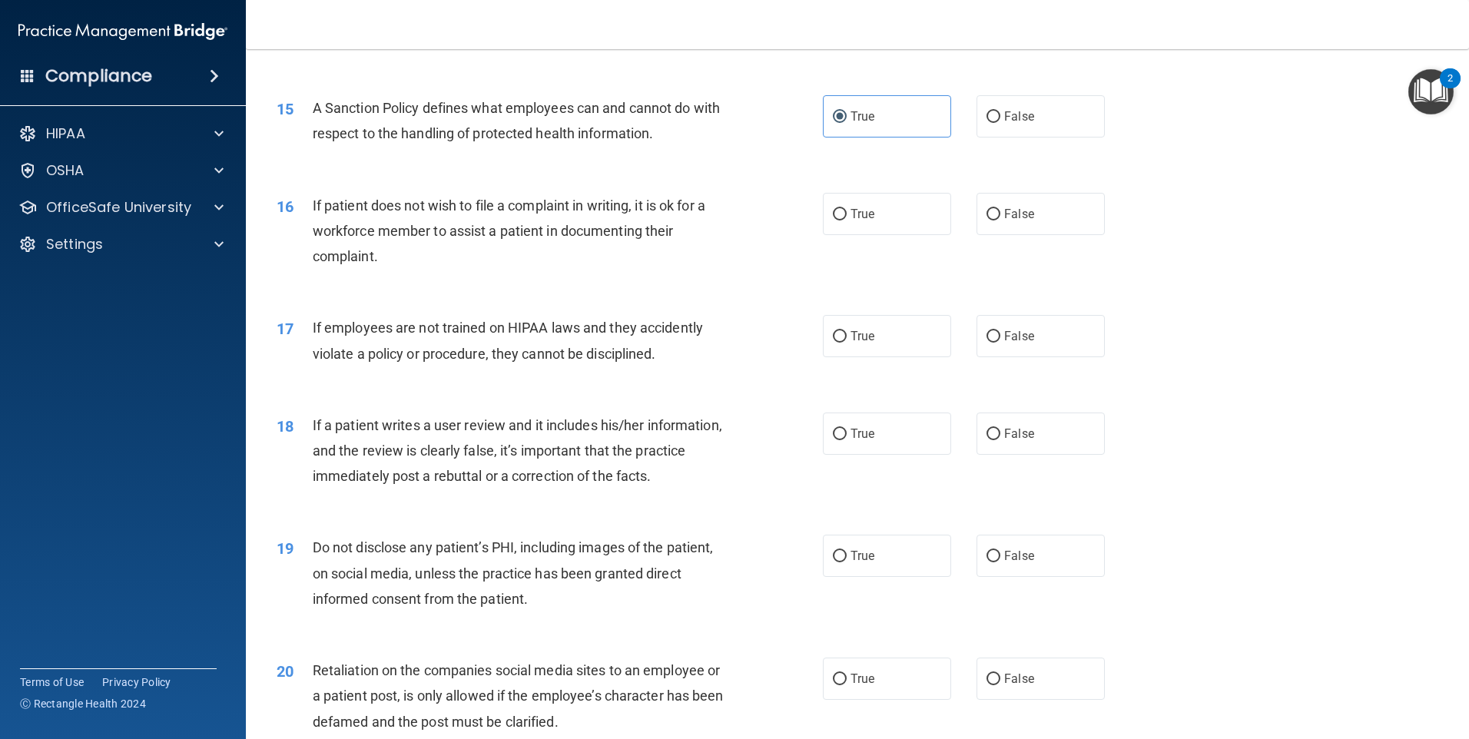
scroll to position [1920, 0]
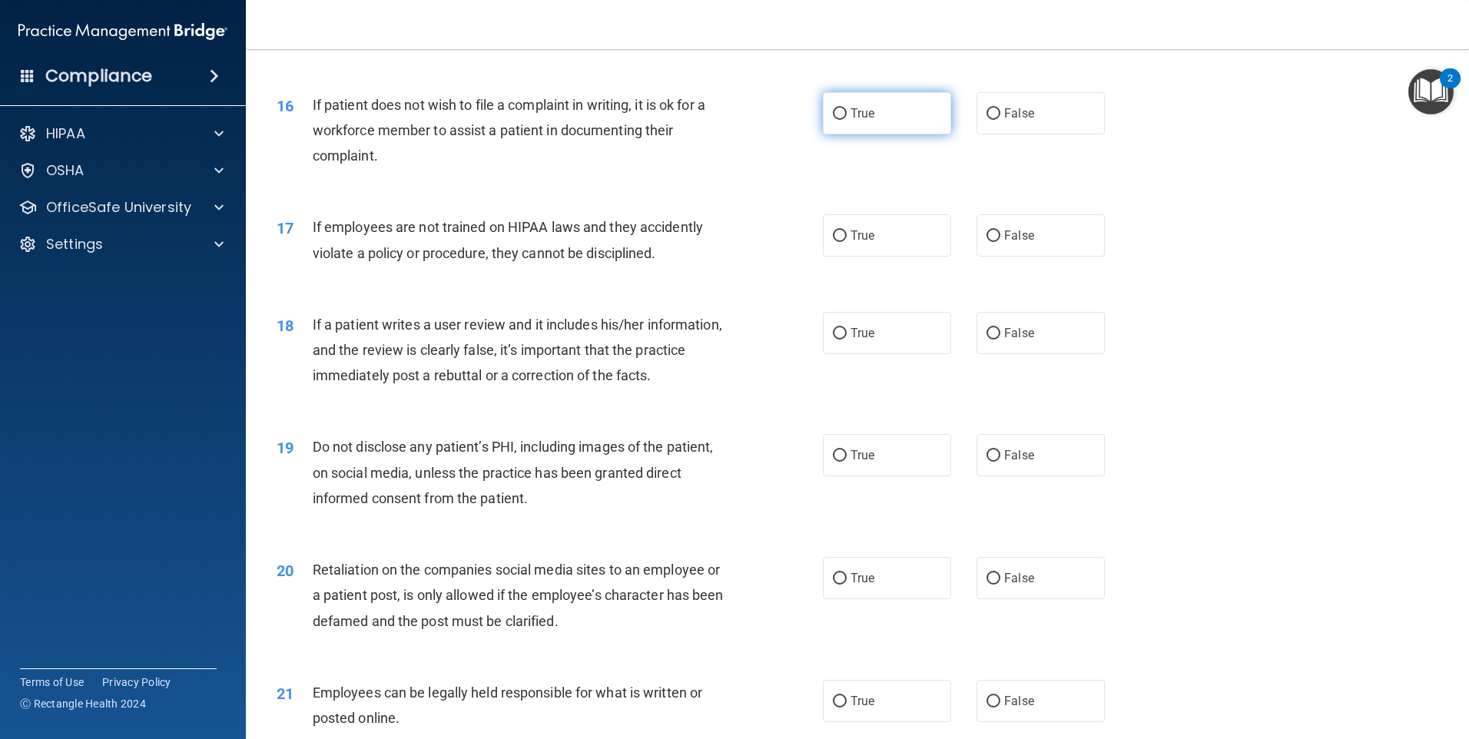
click at [850, 121] on span "True" at bounding box center [862, 113] width 24 height 15
click at [847, 120] on input "True" at bounding box center [840, 114] width 14 height 12
radio input "true"
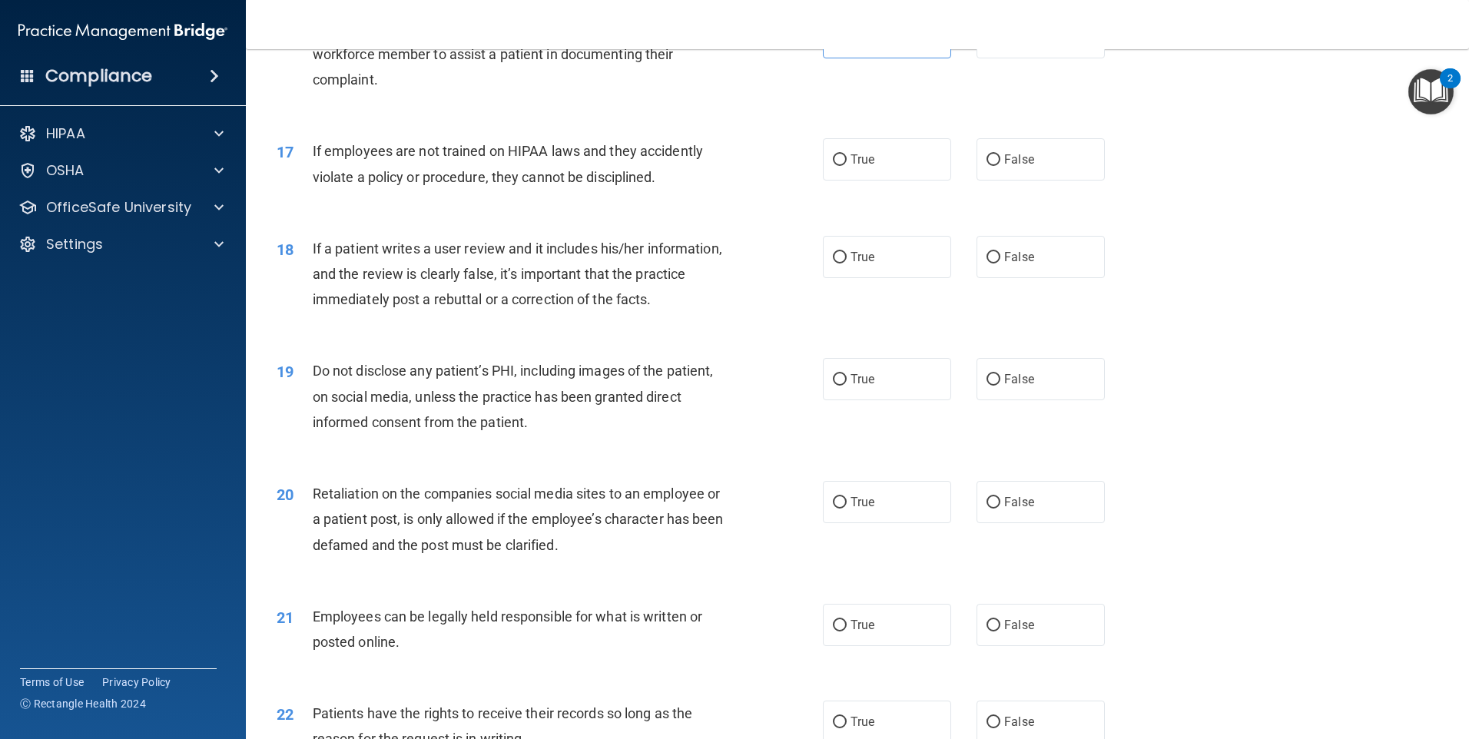
scroll to position [1997, 0]
click at [1019, 175] on label "False" at bounding box center [1040, 159] width 128 height 42
click at [1000, 165] on input "False" at bounding box center [993, 160] width 14 height 12
radio input "true"
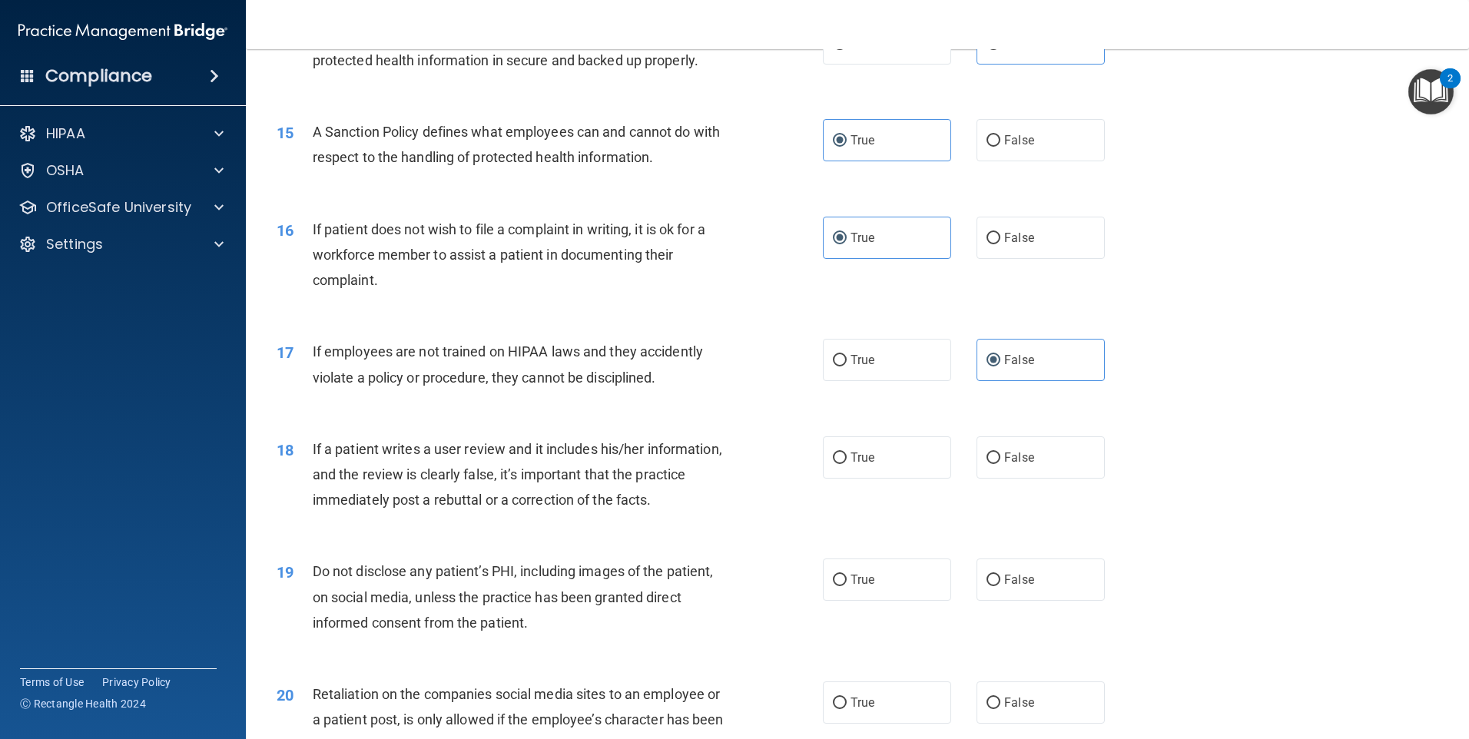
scroll to position [1767, 0]
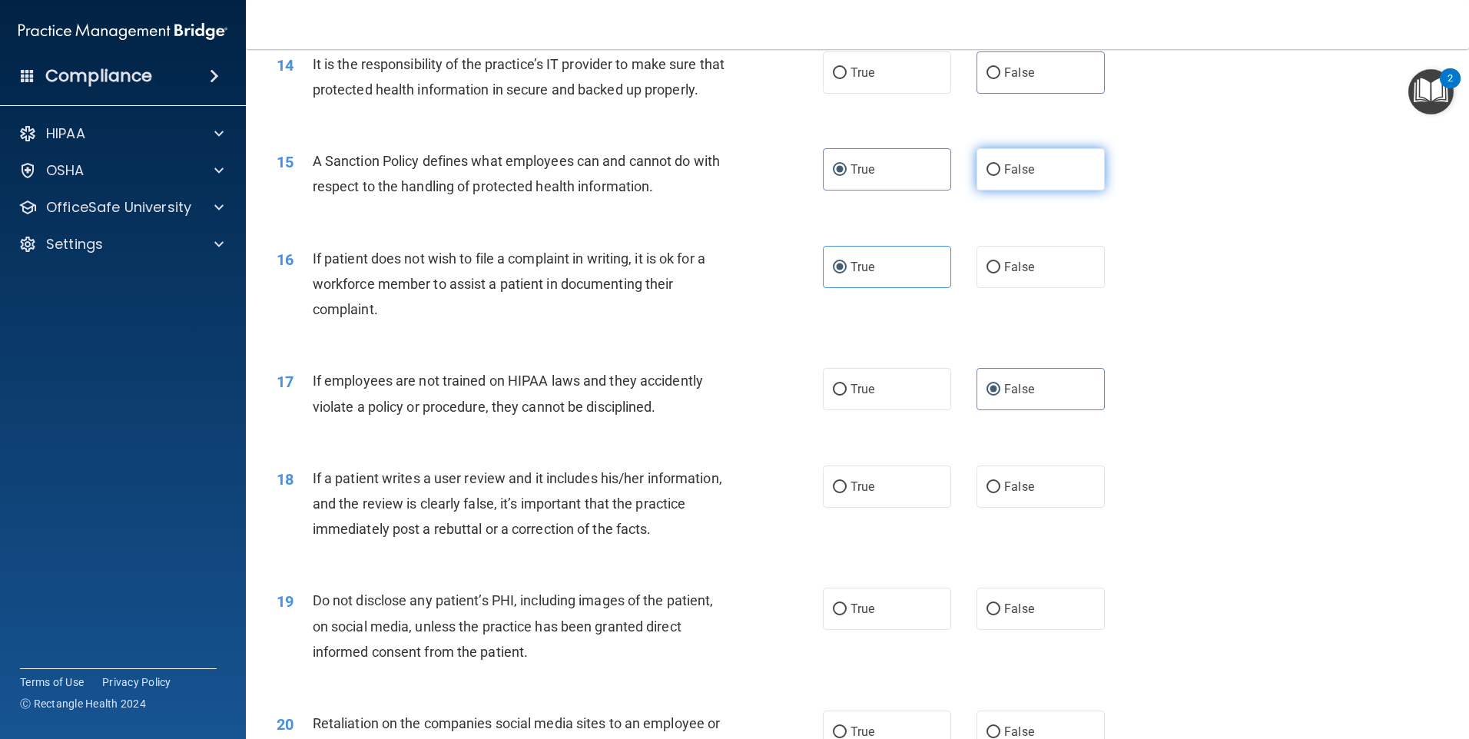
click at [980, 191] on label "False" at bounding box center [1040, 169] width 128 height 42
click at [986, 176] on input "False" at bounding box center [993, 170] width 14 height 12
radio input "true"
radio input "false"
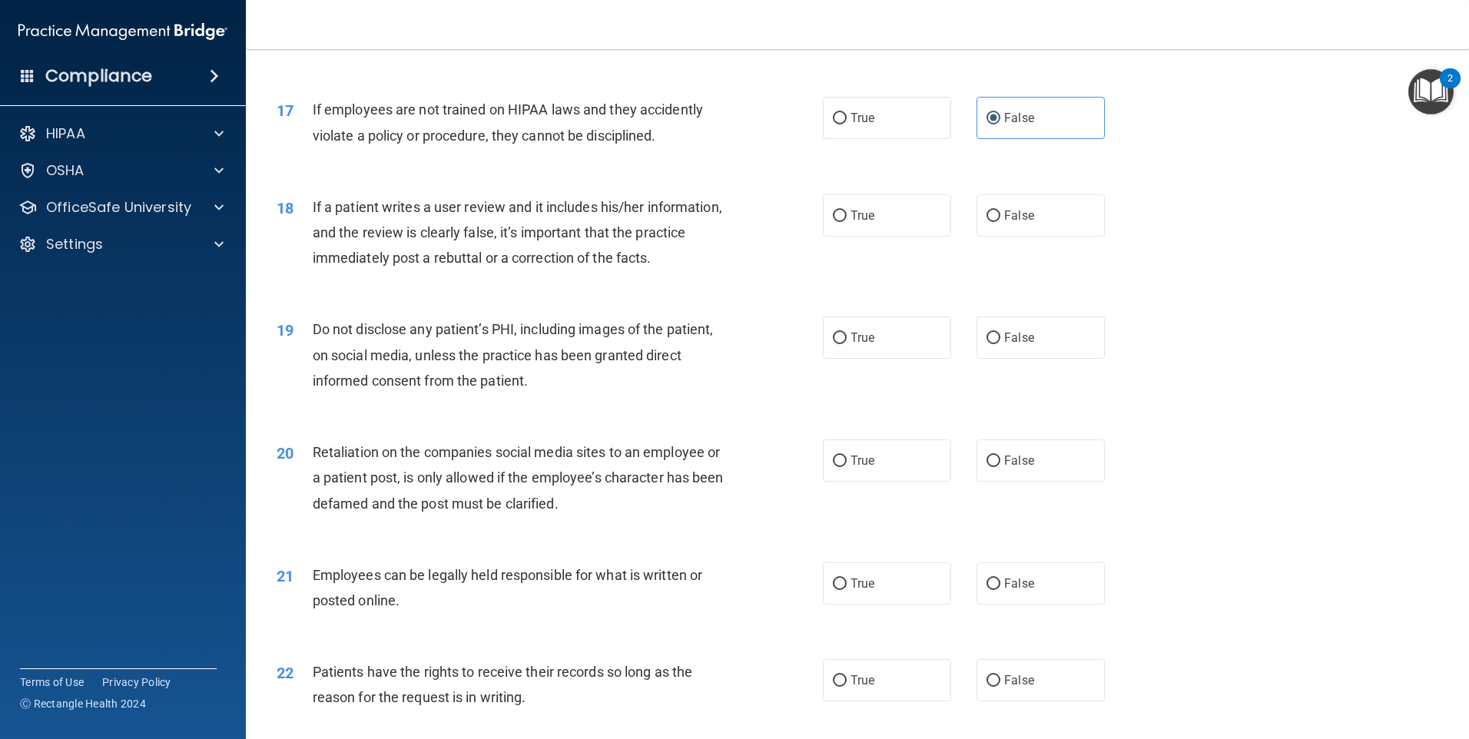
scroll to position [2074, 0]
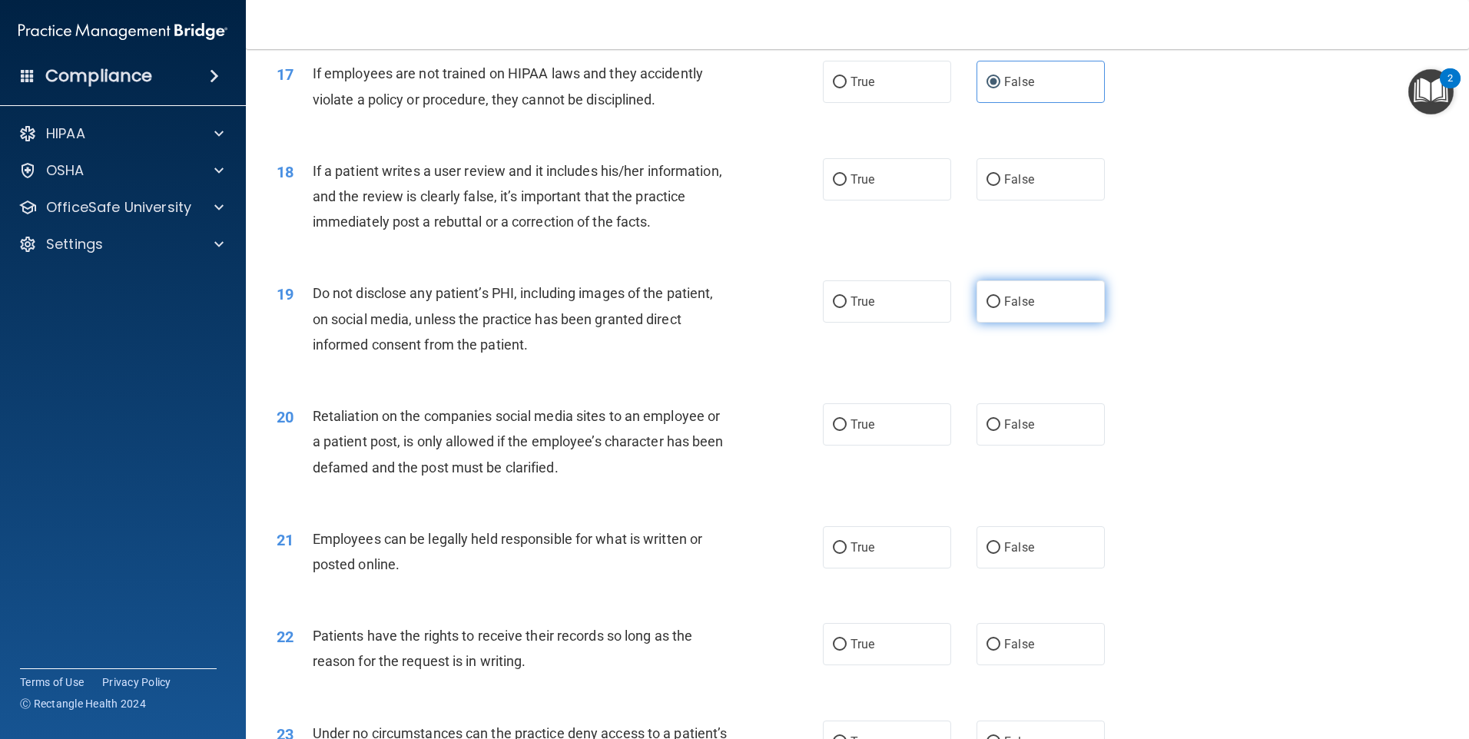
click at [1011, 309] on span "False" at bounding box center [1019, 301] width 30 height 15
click at [1000, 308] on input "False" at bounding box center [993, 303] width 14 height 12
radio input "true"
click at [1010, 187] on span "False" at bounding box center [1019, 179] width 30 height 15
click at [1000, 186] on input "False" at bounding box center [993, 180] width 14 height 12
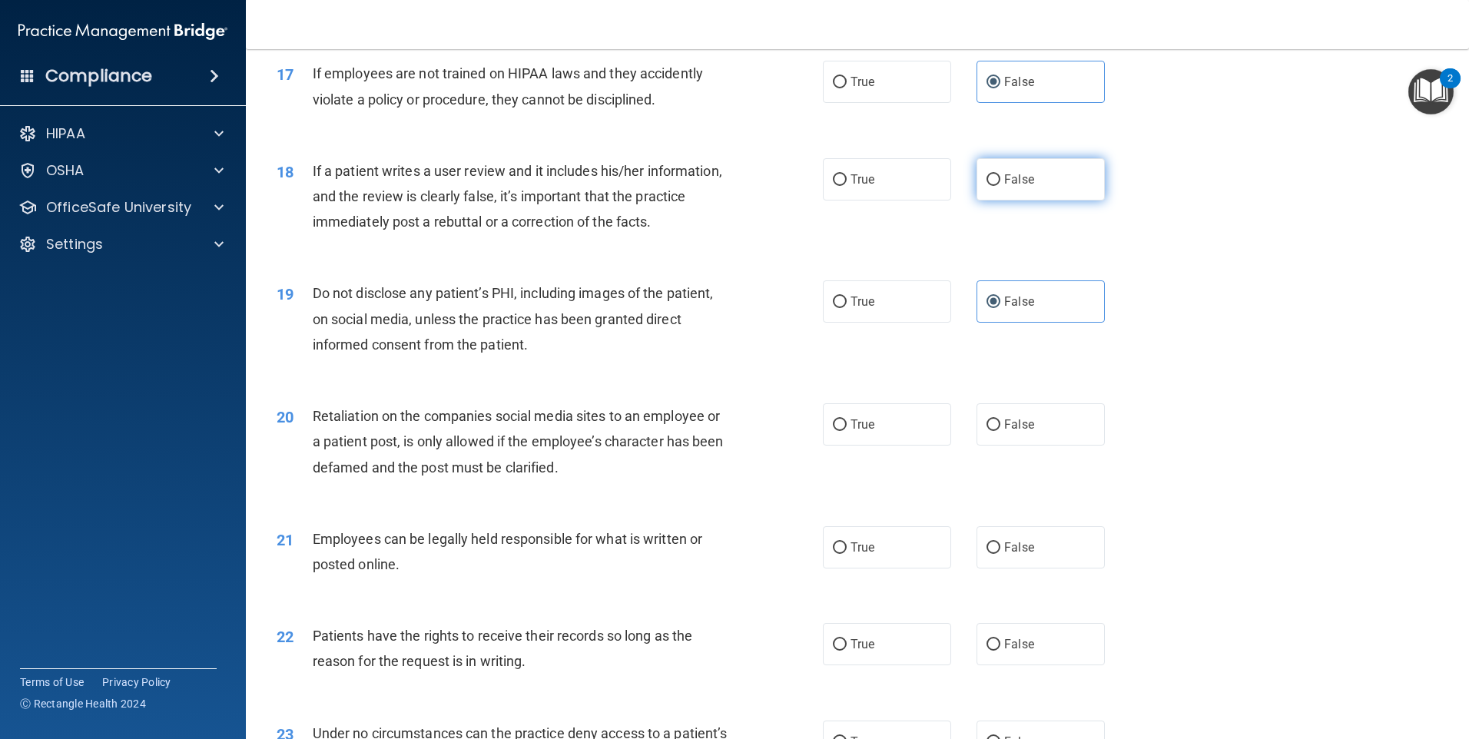
radio input "true"
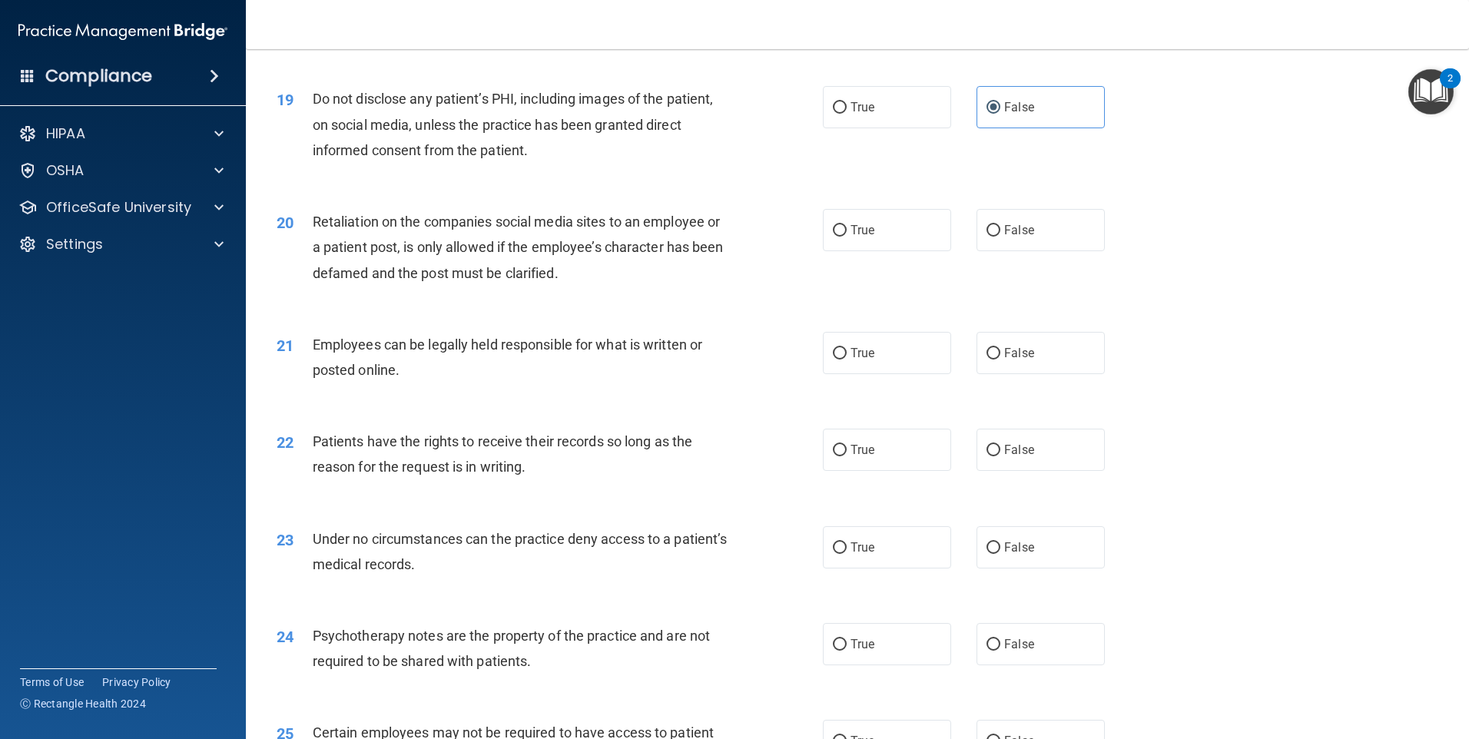
scroll to position [2305, 0]
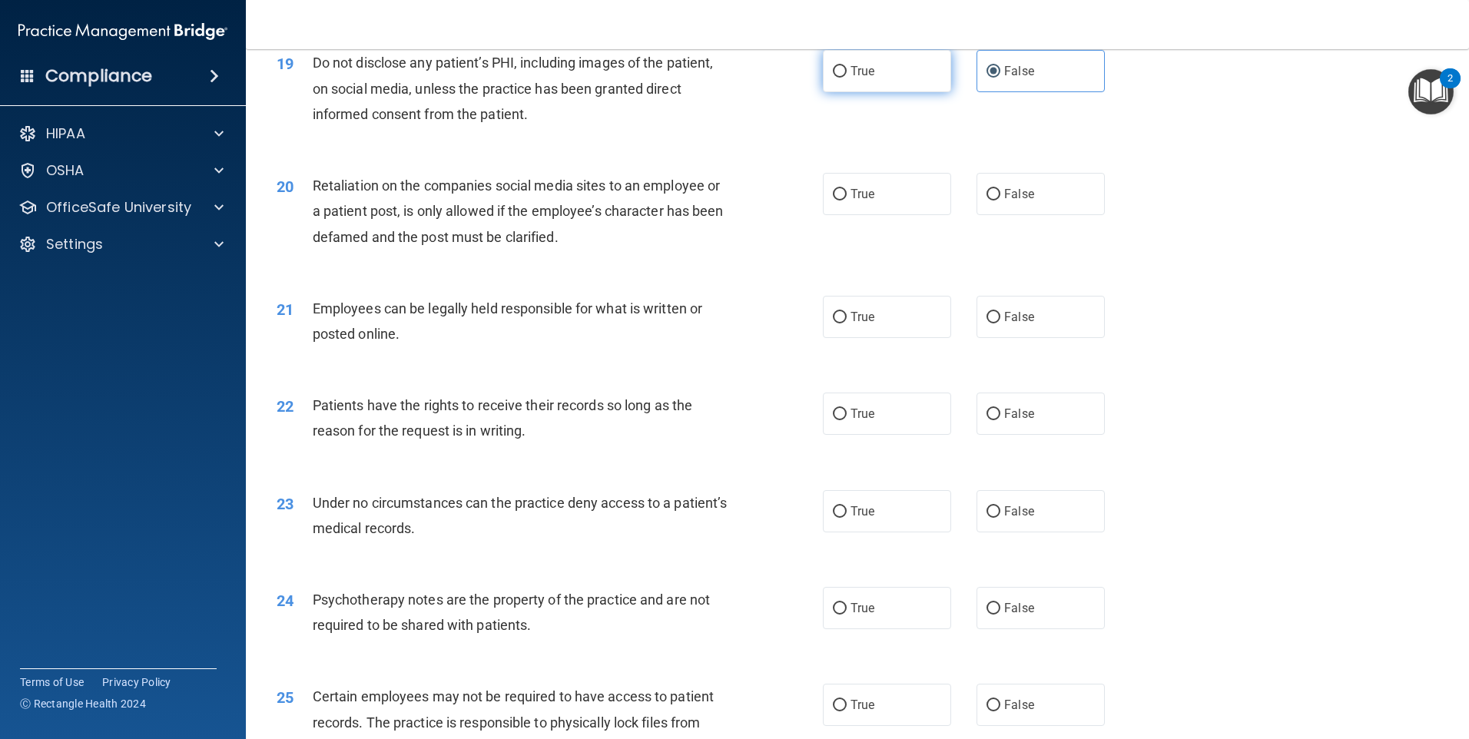
click at [883, 92] on label "True" at bounding box center [887, 71] width 128 height 42
click at [847, 78] on input "True" at bounding box center [840, 72] width 14 height 12
radio input "true"
radio input "false"
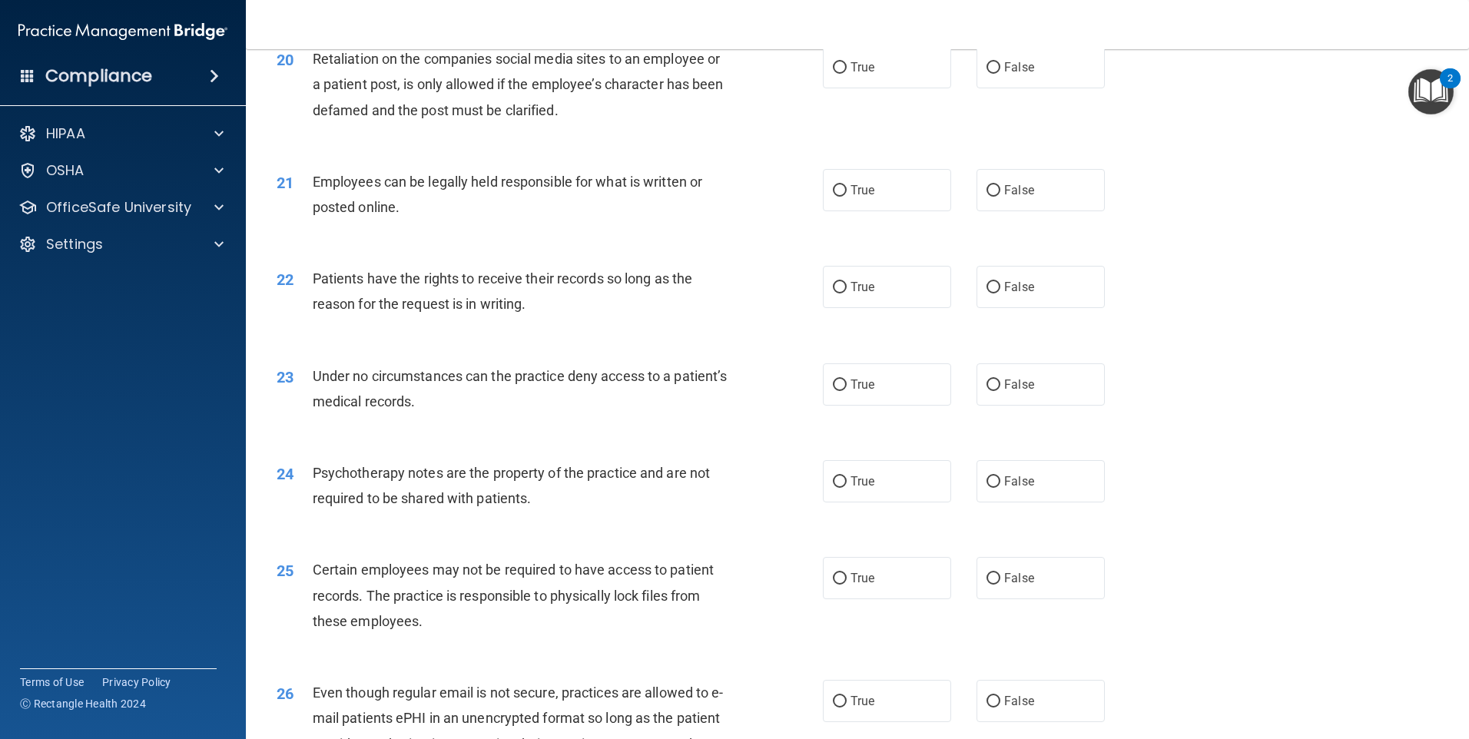
scroll to position [2458, 0]
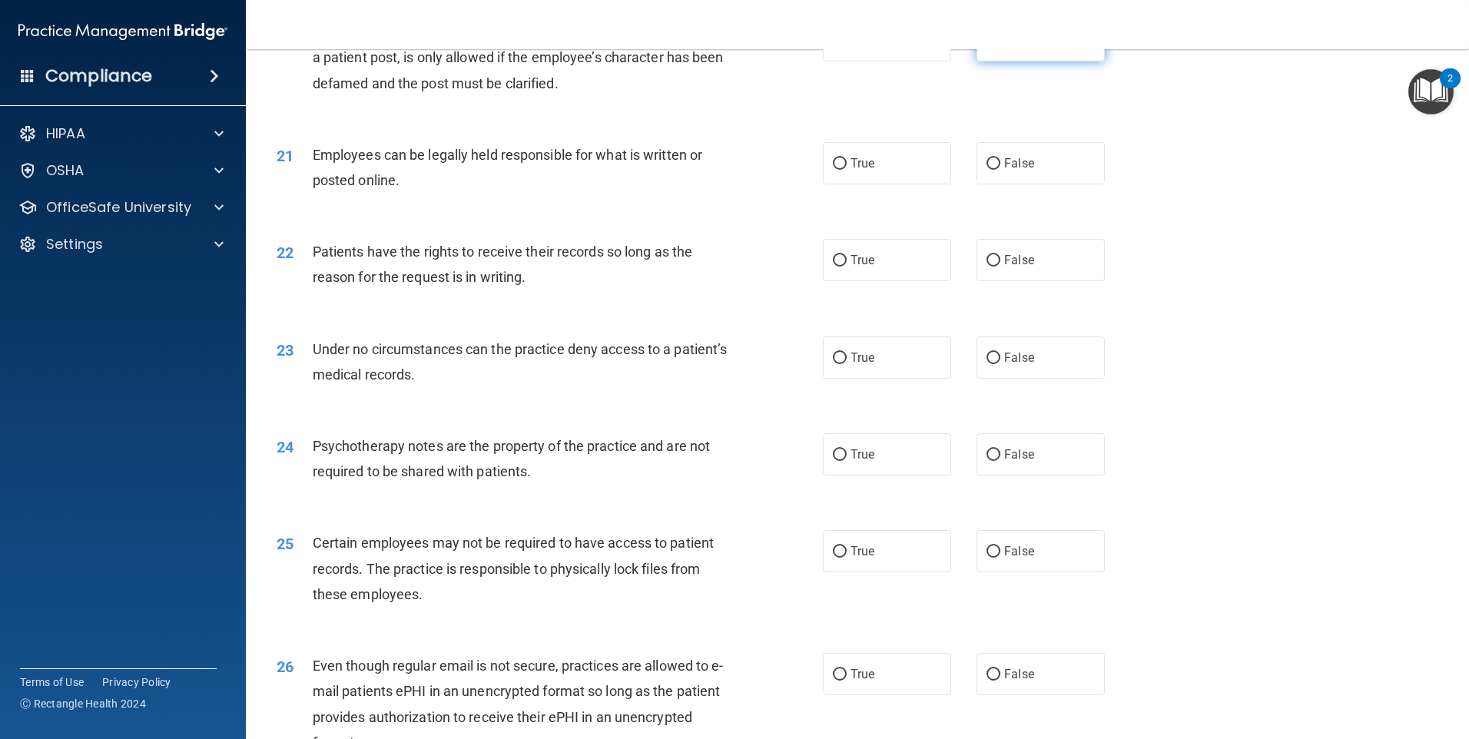
click at [1004, 48] on span "False" at bounding box center [1019, 40] width 30 height 15
click at [999, 47] on input "False" at bounding box center [993, 41] width 14 height 12
radio input "true"
click at [870, 184] on label "True" at bounding box center [887, 163] width 128 height 42
click at [847, 170] on input "True" at bounding box center [840, 164] width 14 height 12
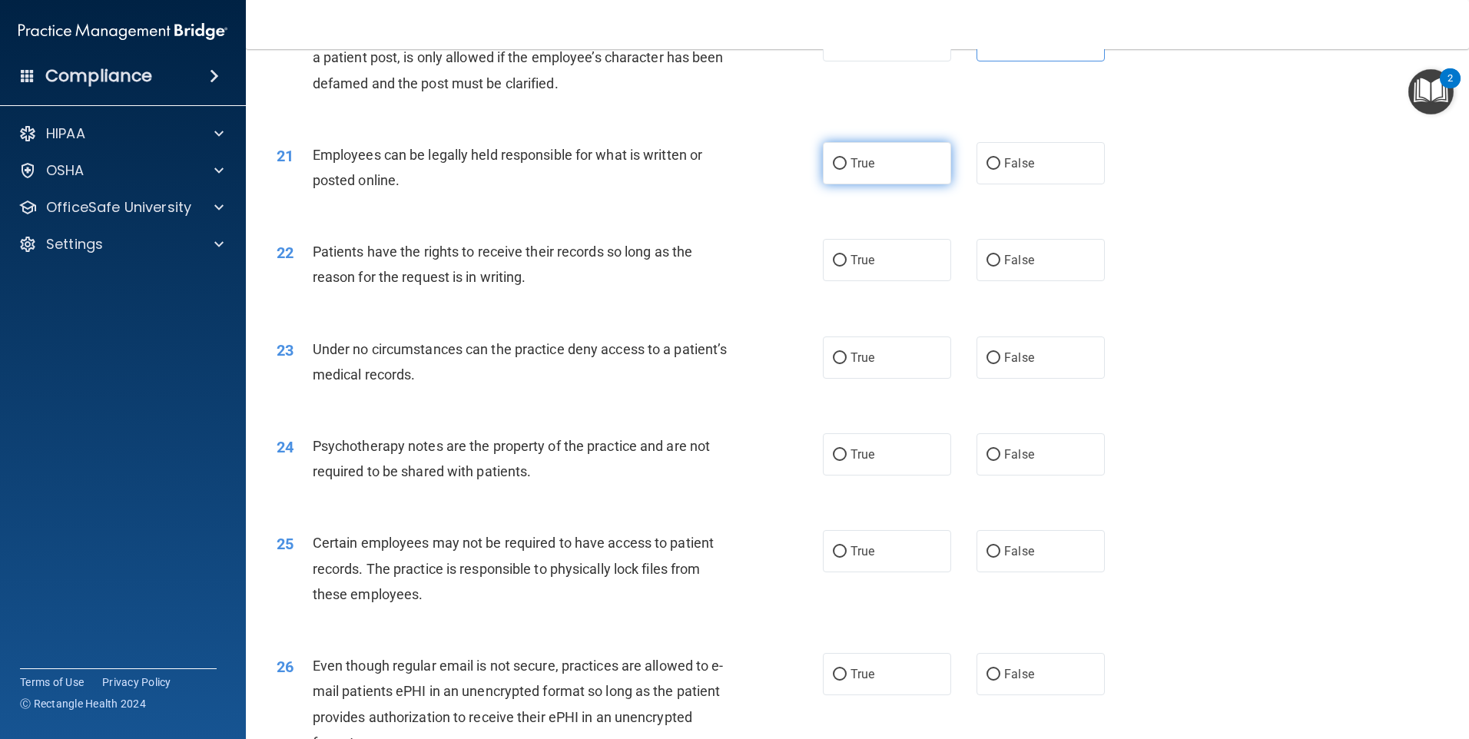
radio input "true"
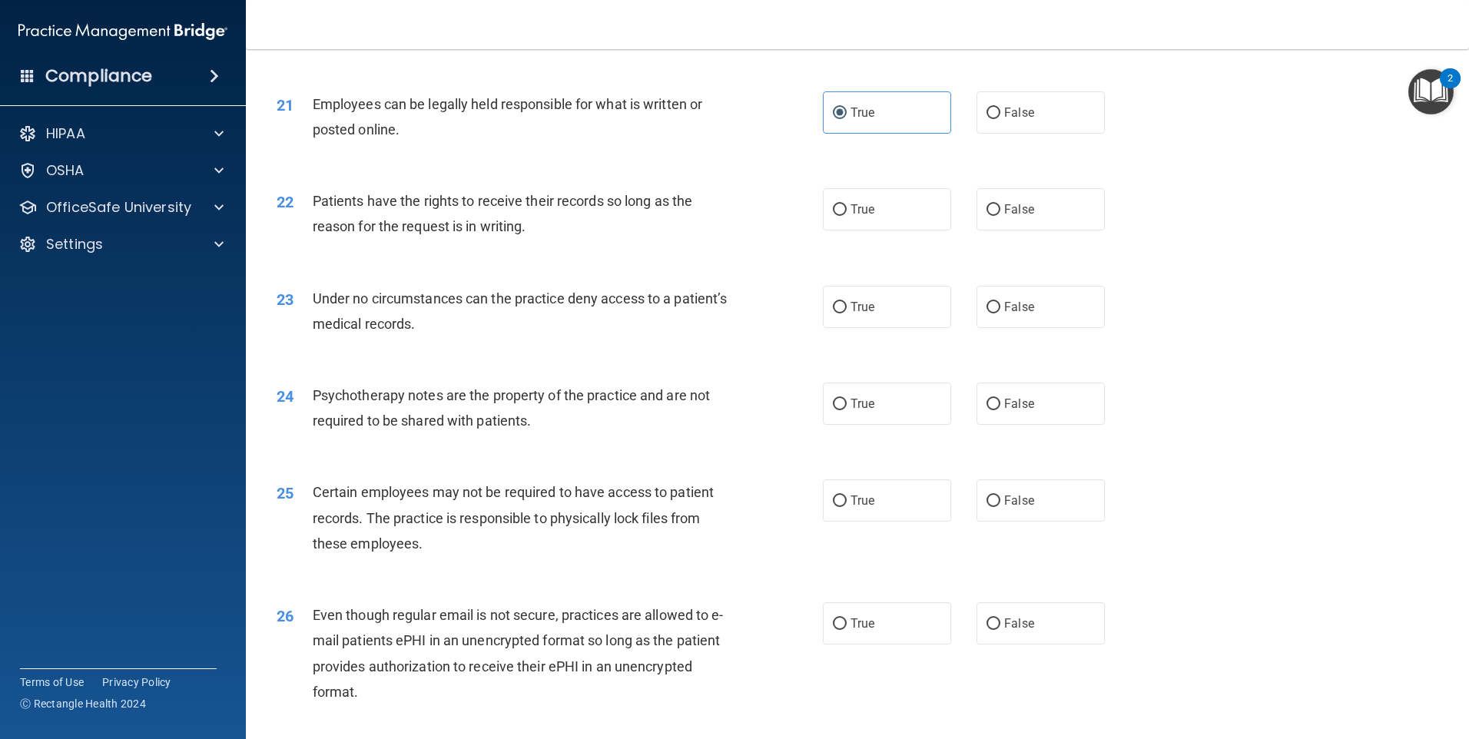
scroll to position [2535, 0]
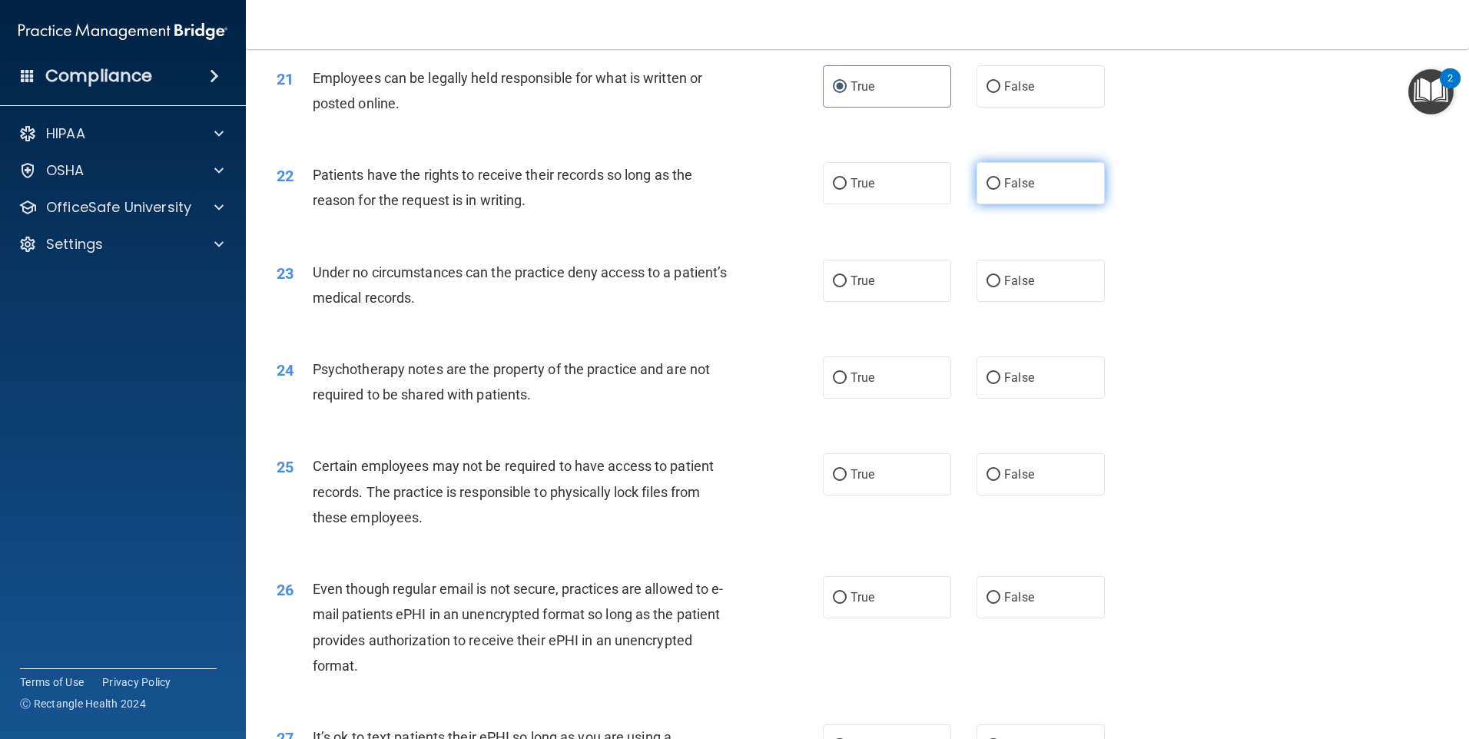
click at [1002, 200] on label "False" at bounding box center [1040, 183] width 128 height 42
click at [1000, 190] on input "False" at bounding box center [993, 184] width 14 height 12
radio input "true"
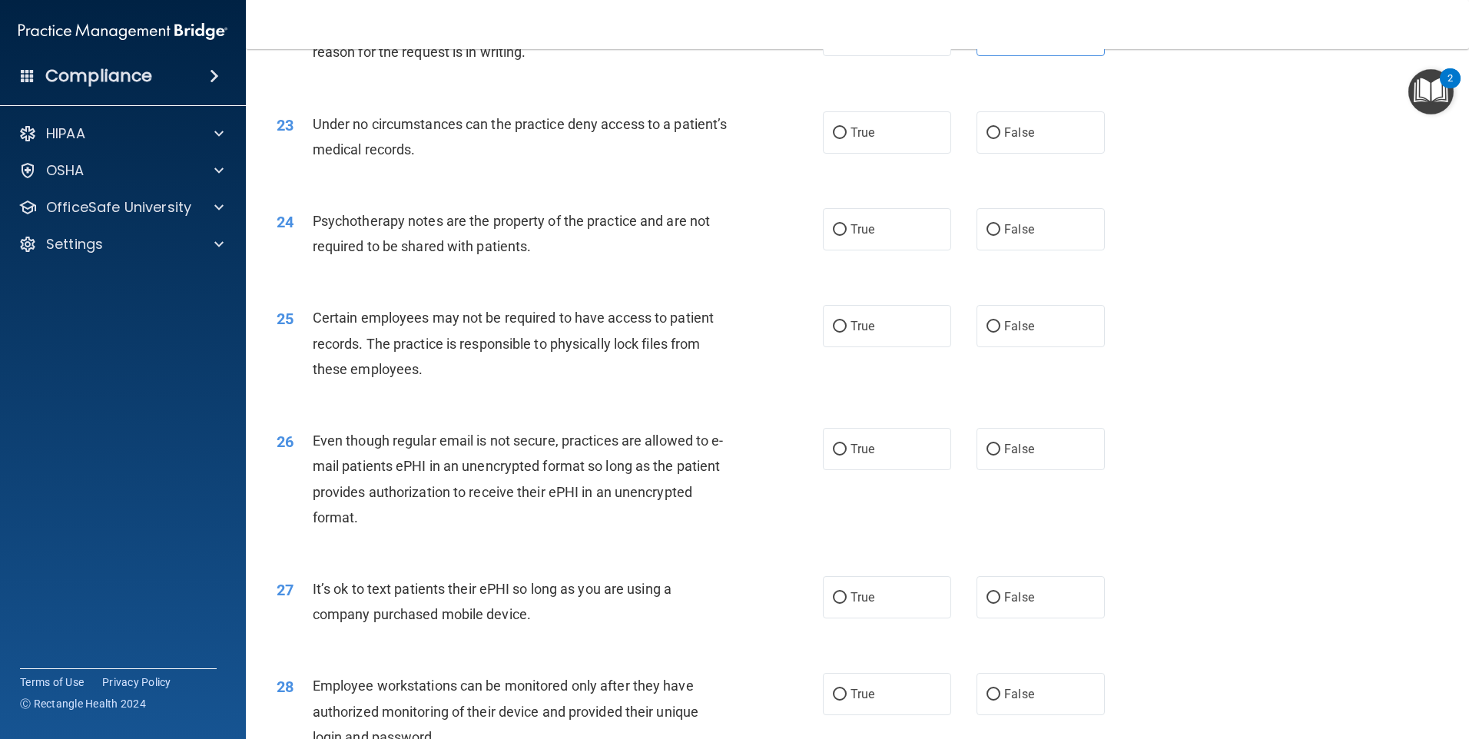
scroll to position [2689, 0]
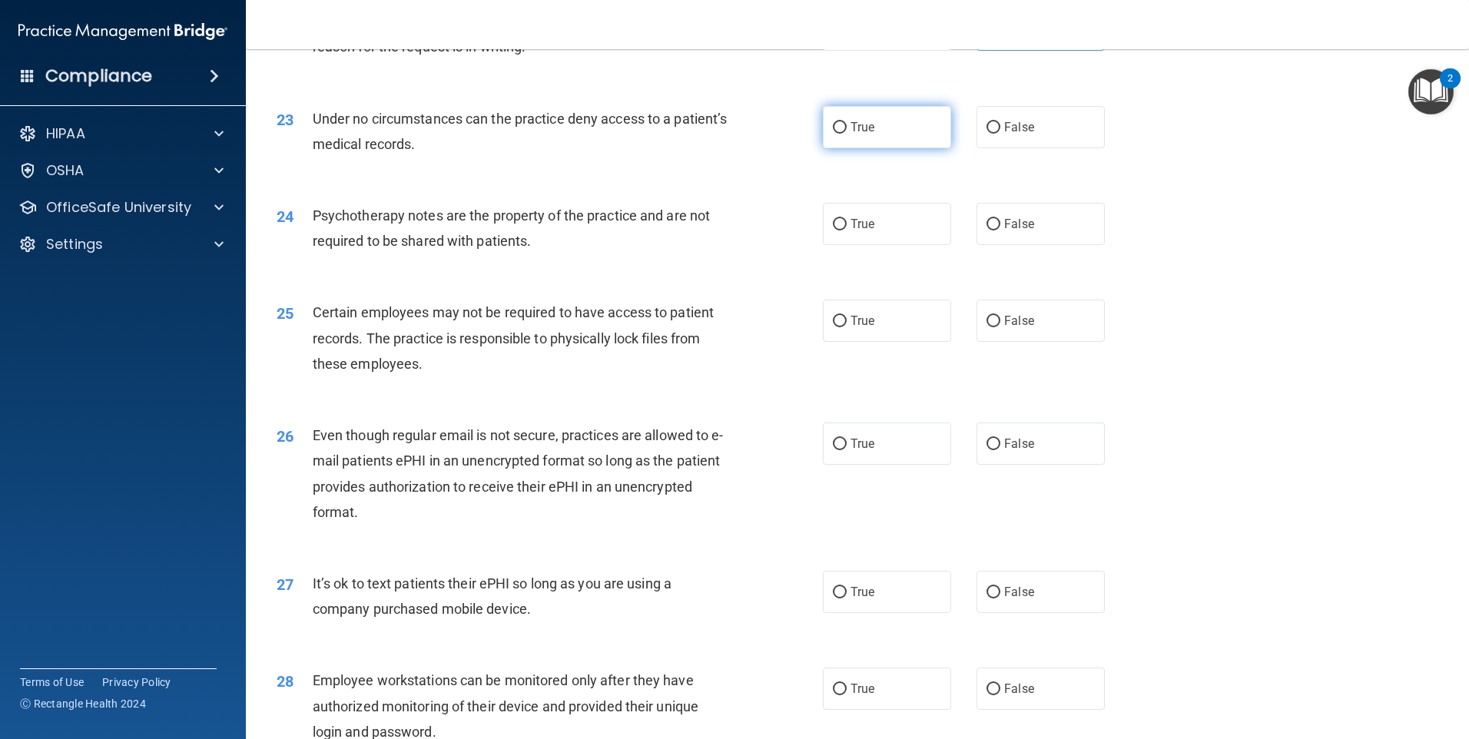
click at [860, 148] on label "True" at bounding box center [887, 127] width 128 height 42
click at [847, 134] on input "True" at bounding box center [840, 128] width 14 height 12
radio input "true"
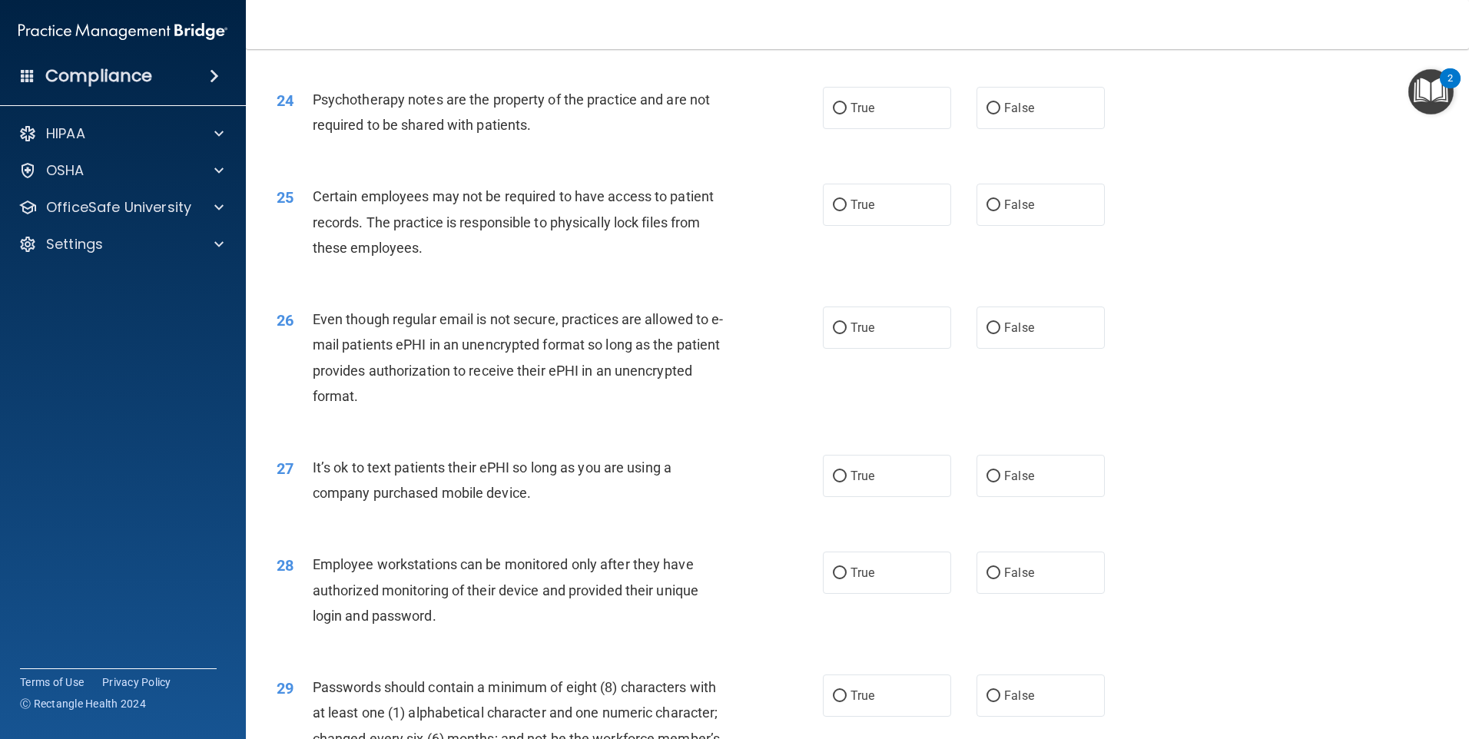
scroll to position [2842, 0]
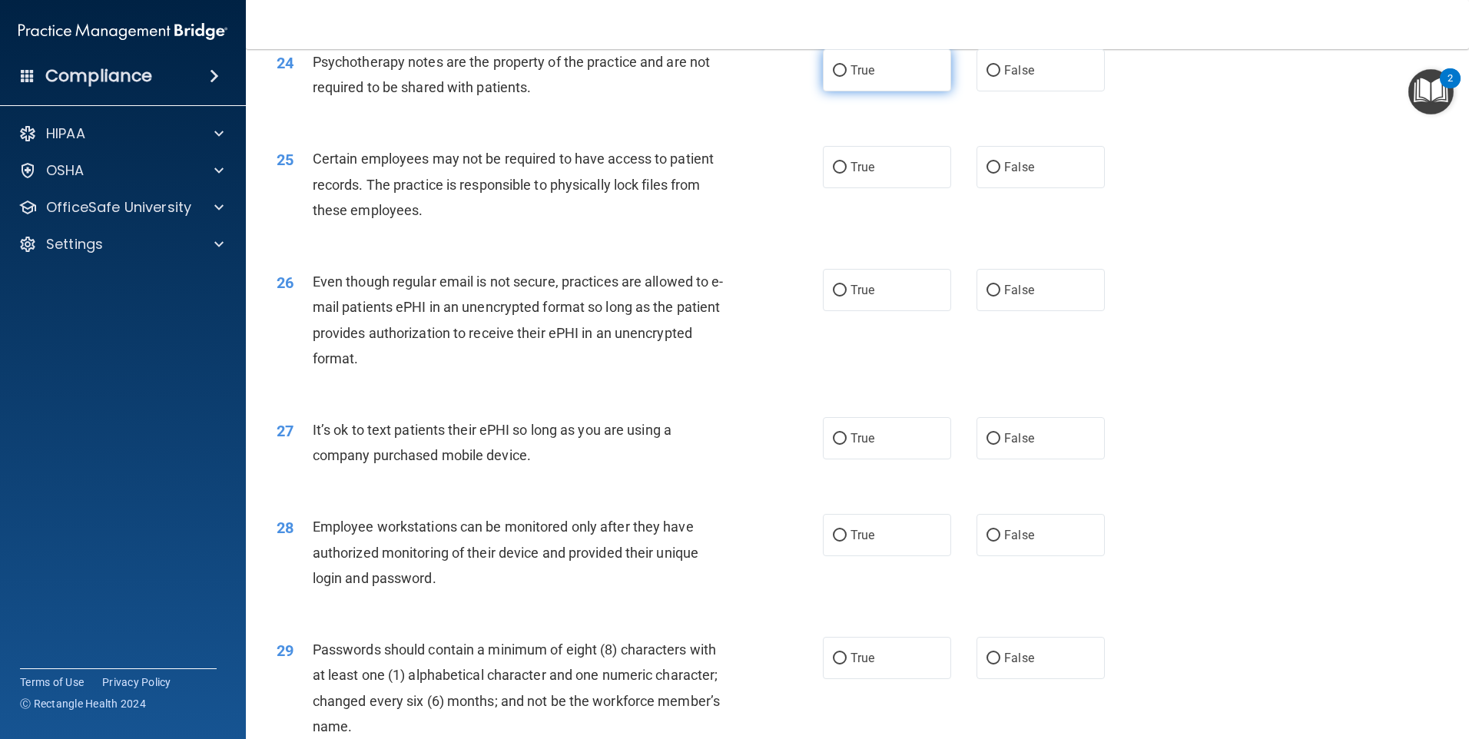
click at [878, 91] on label "True" at bounding box center [887, 70] width 128 height 42
click at [847, 77] on input "True" at bounding box center [840, 71] width 14 height 12
radio input "true"
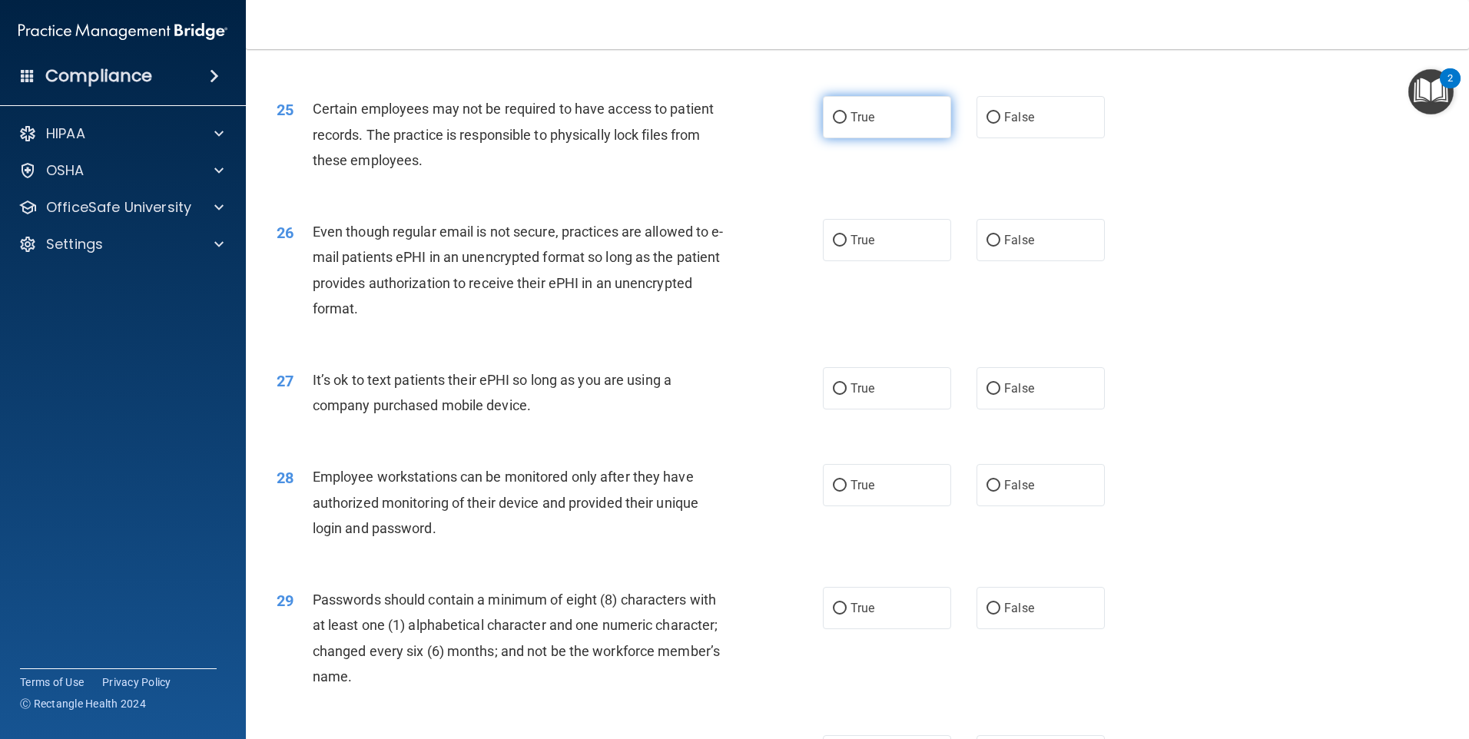
scroll to position [2919, 0]
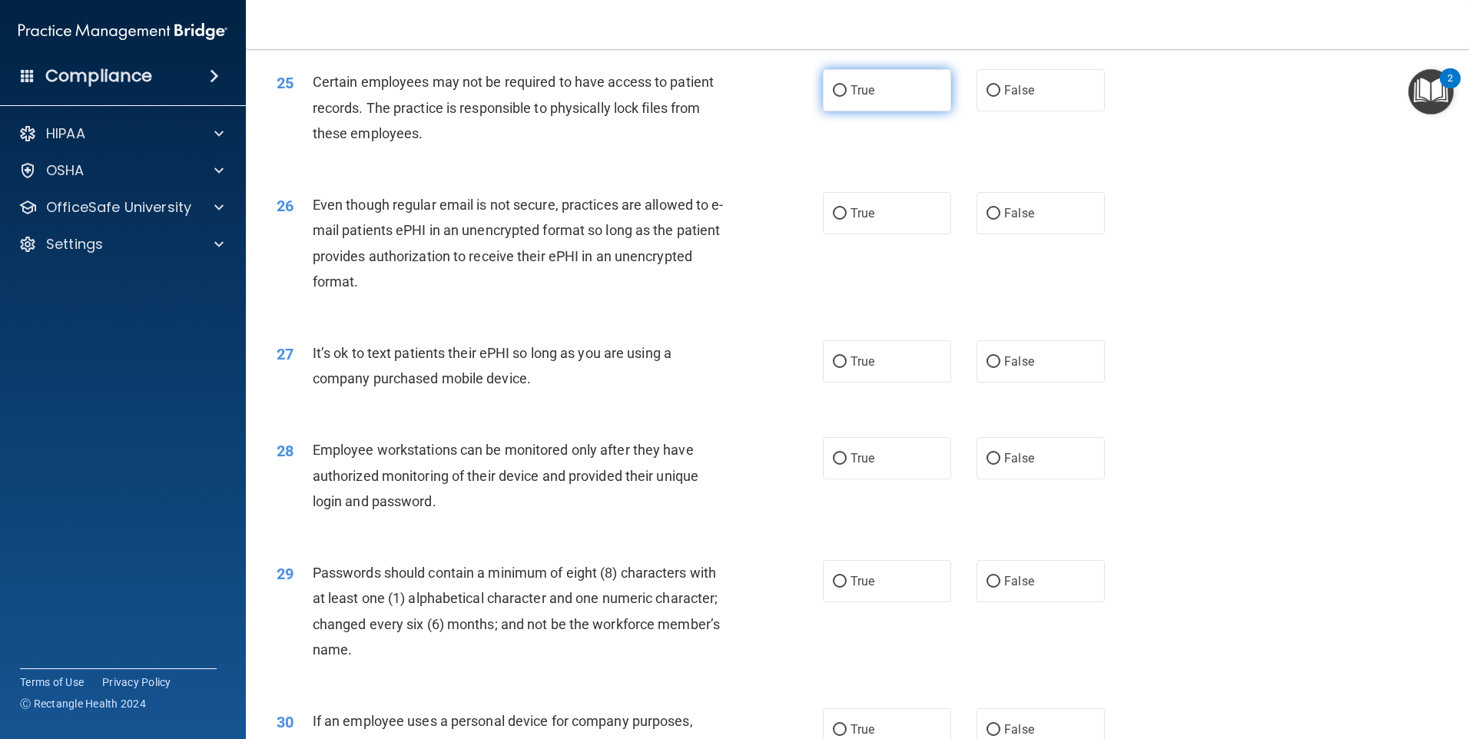
click at [892, 111] on label "True" at bounding box center [887, 90] width 128 height 42
click at [847, 97] on input "True" at bounding box center [840, 91] width 14 height 12
radio input "true"
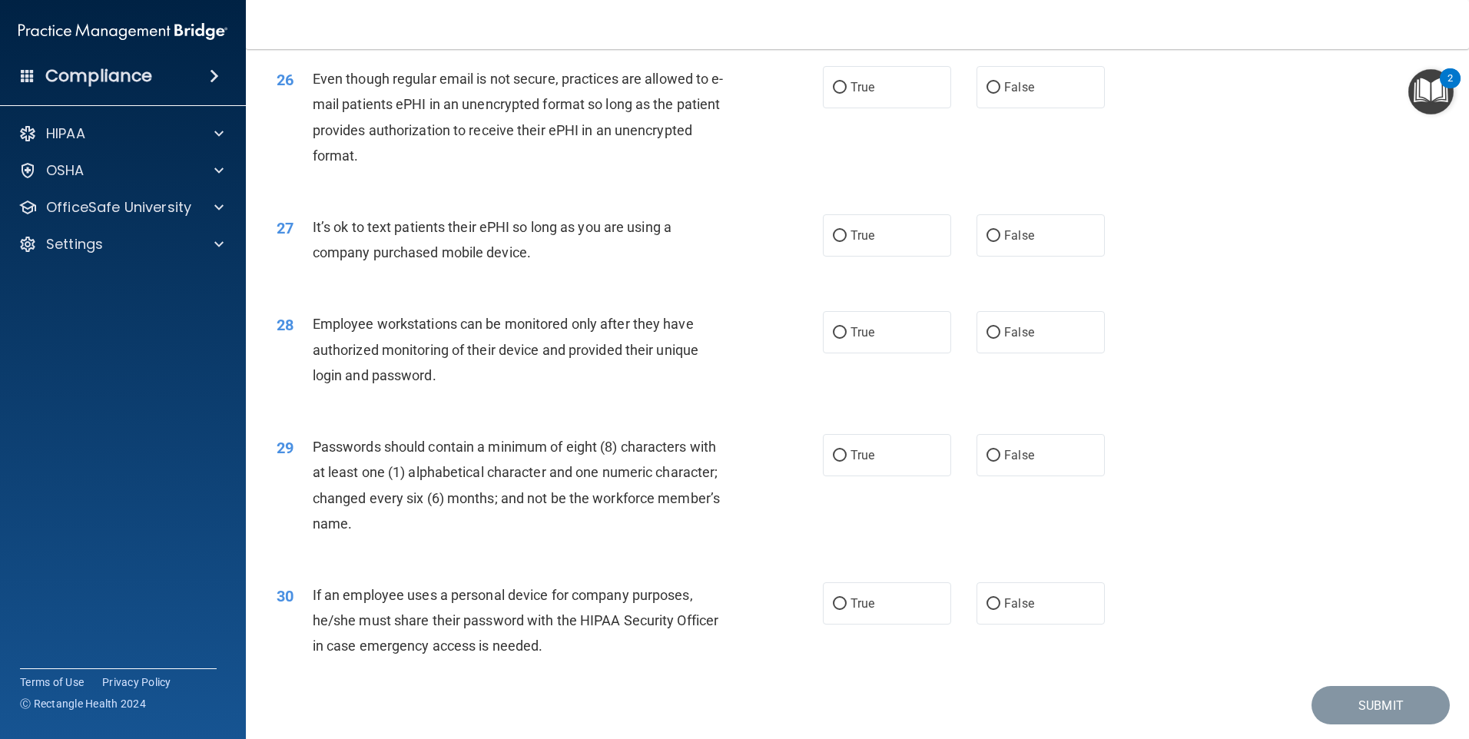
scroll to position [3073, 0]
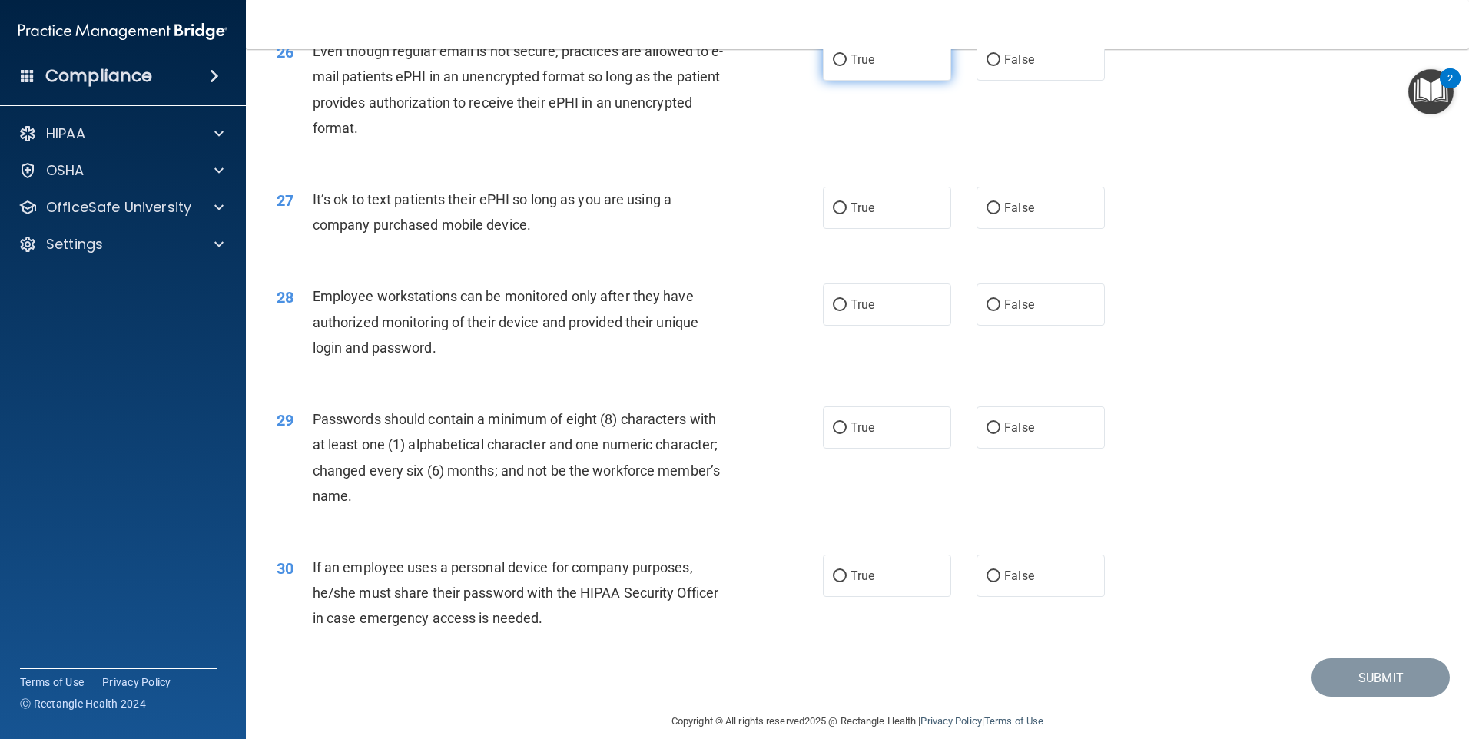
click at [866, 67] on span "True" at bounding box center [862, 59] width 24 height 15
click at [847, 66] on input "True" at bounding box center [840, 61] width 14 height 12
radio input "true"
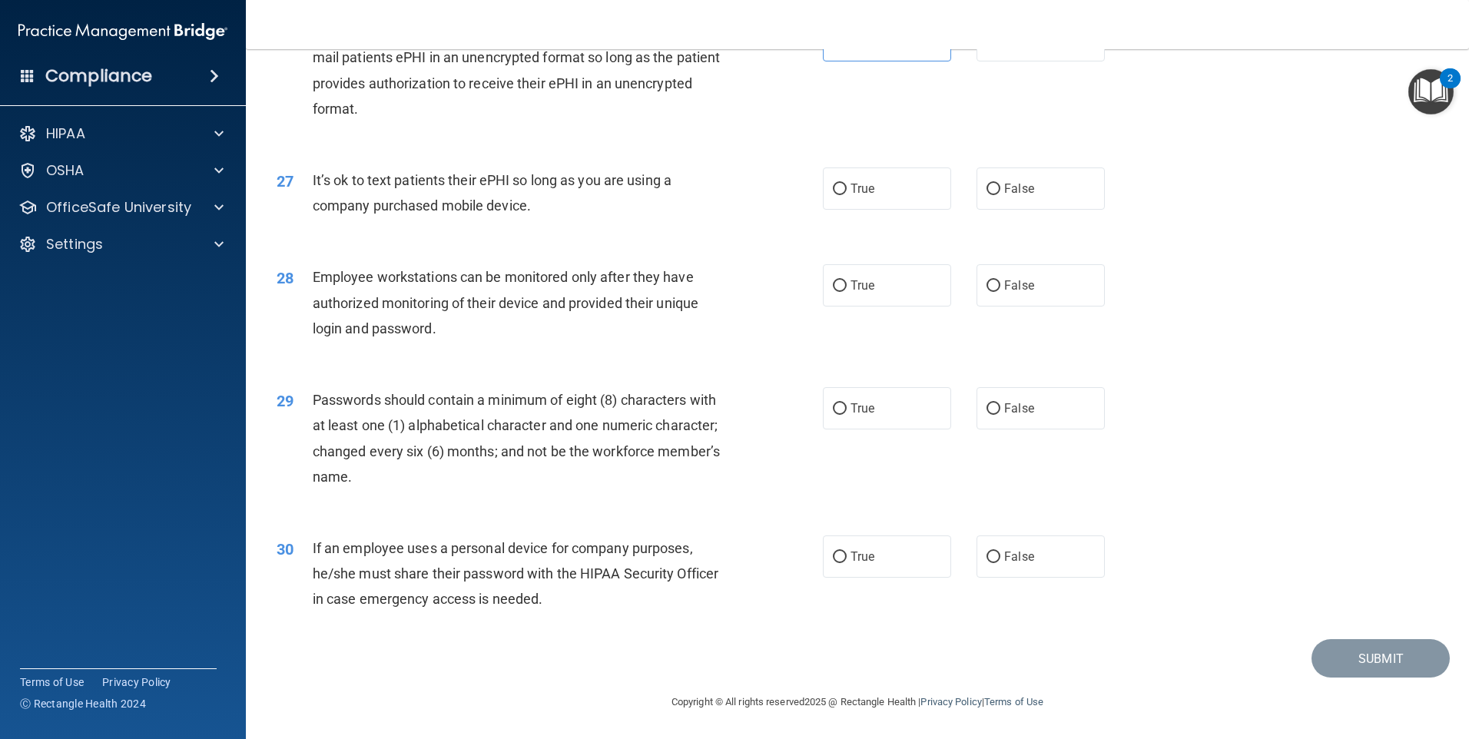
scroll to position [3117, 0]
click at [995, 188] on label "False" at bounding box center [1040, 188] width 128 height 42
click at [995, 188] on input "False" at bounding box center [993, 190] width 14 height 12
radio input "true"
click at [853, 404] on span "True" at bounding box center [862, 408] width 24 height 15
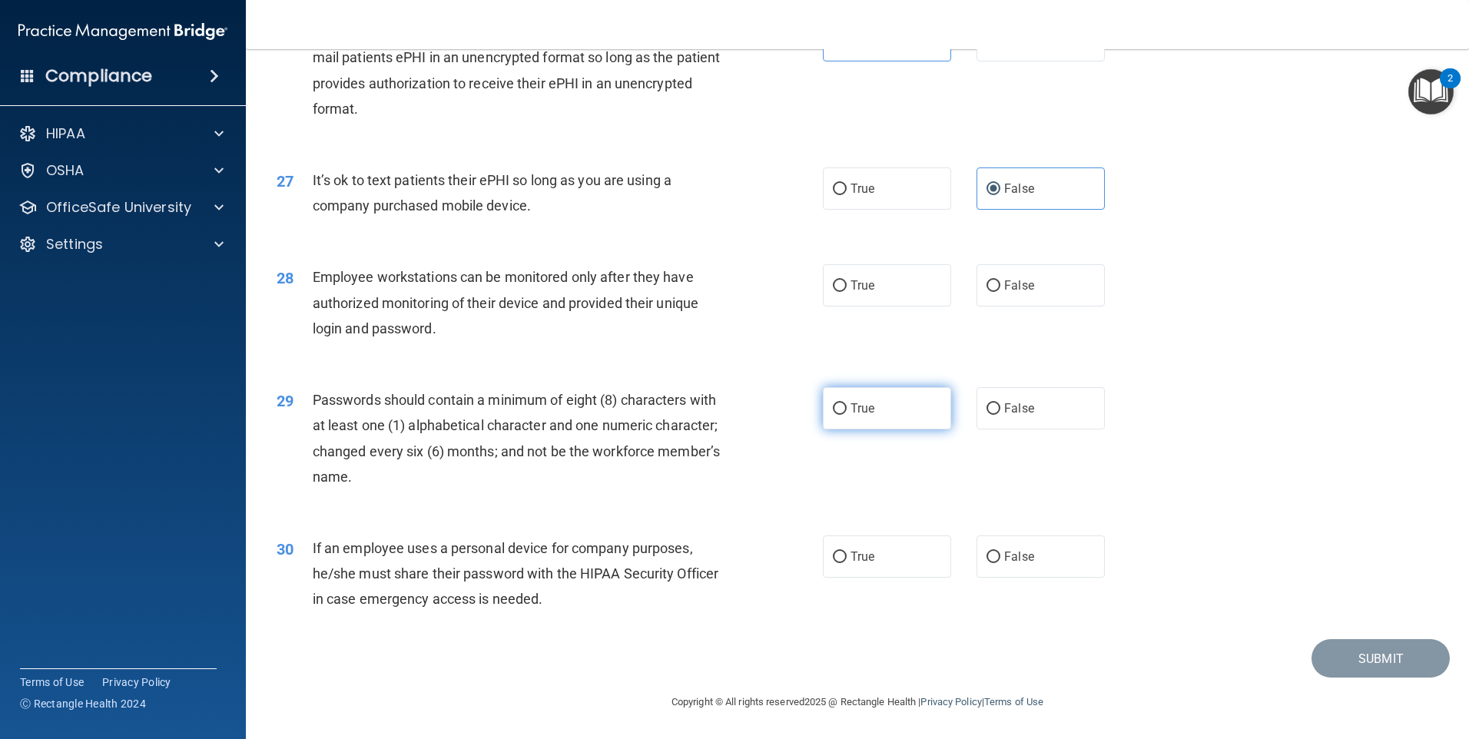
click at [847, 404] on input "True" at bounding box center [840, 409] width 14 height 12
radio input "true"
click at [992, 554] on input "False" at bounding box center [993, 558] width 14 height 12
radio input "true"
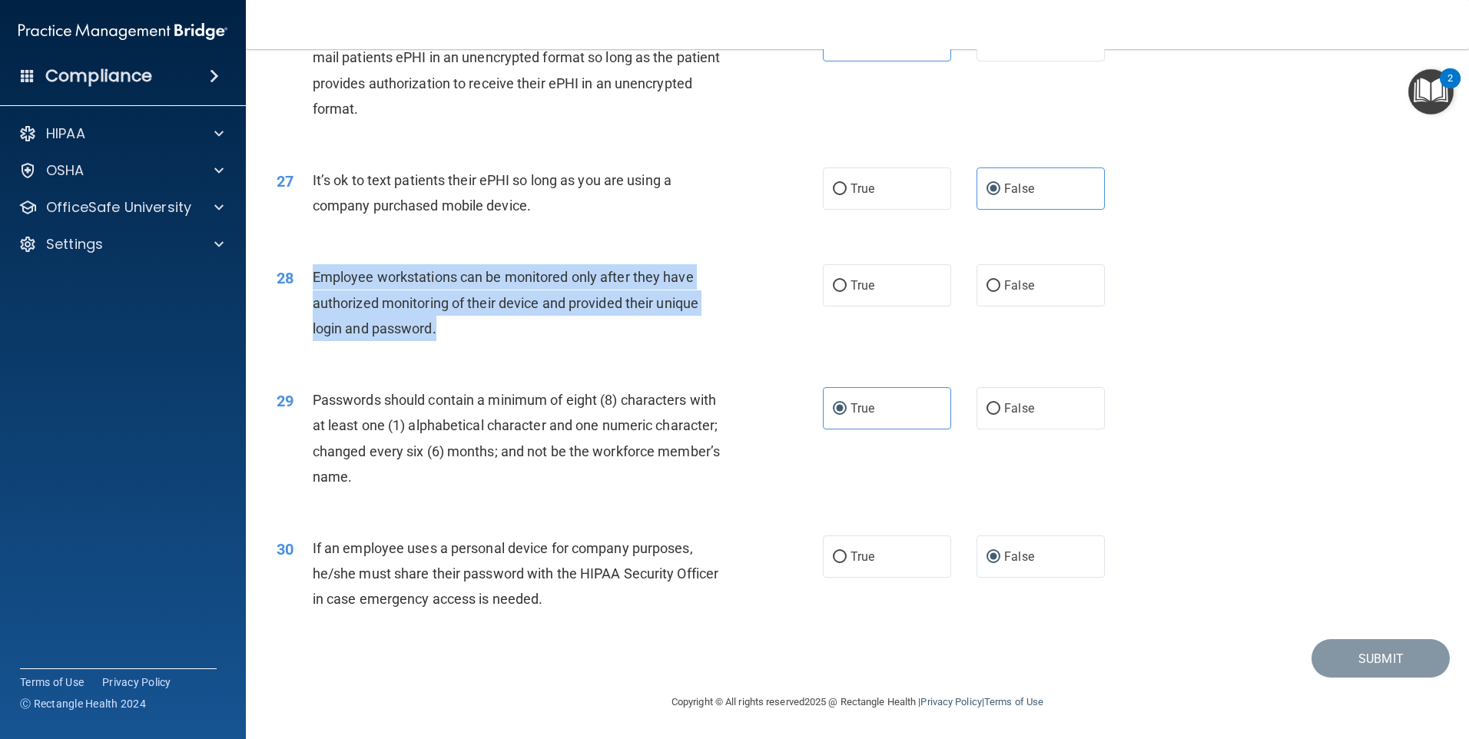
drag, startPoint x: 455, startPoint y: 333, endPoint x: 316, endPoint y: 273, distance: 151.7
click at [316, 273] on div "Employee workstations can be monitored only after they have authorized monitori…" at bounding box center [526, 302] width 427 height 77
drag, startPoint x: 316, startPoint y: 273, endPoint x: 345, endPoint y: 285, distance: 31.7
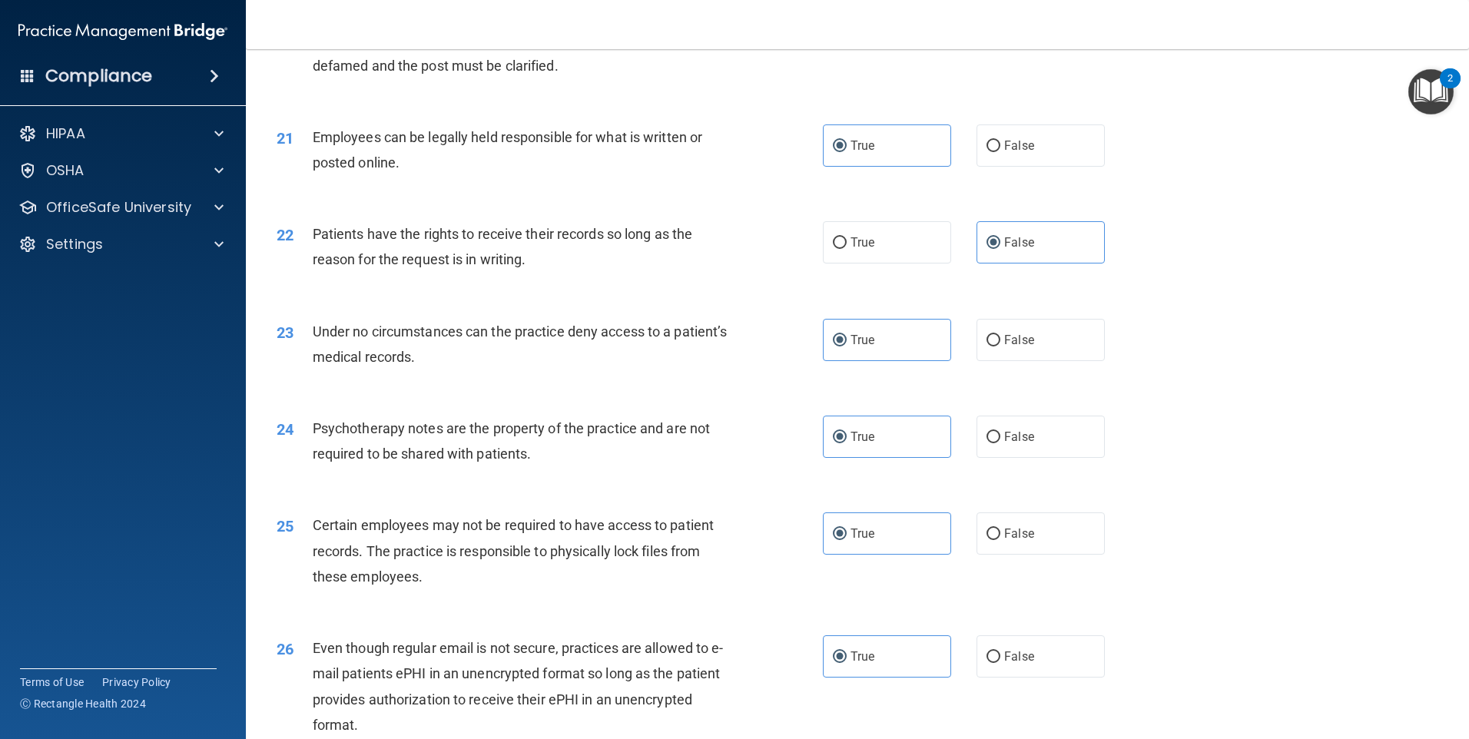
scroll to position [2503, 0]
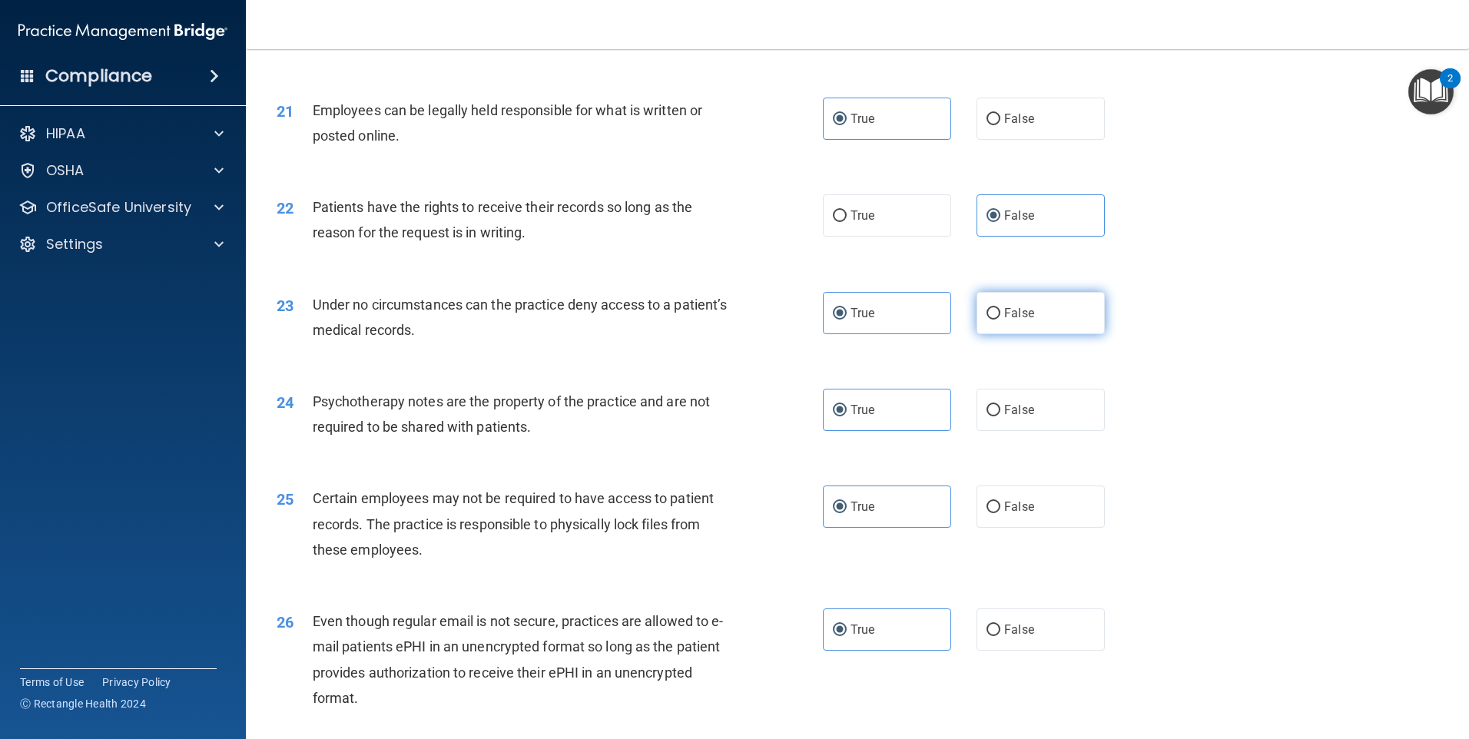
click at [978, 334] on label "False" at bounding box center [1040, 313] width 128 height 42
click at [986, 320] on input "False" at bounding box center [993, 314] width 14 height 12
radio input "true"
radio input "false"
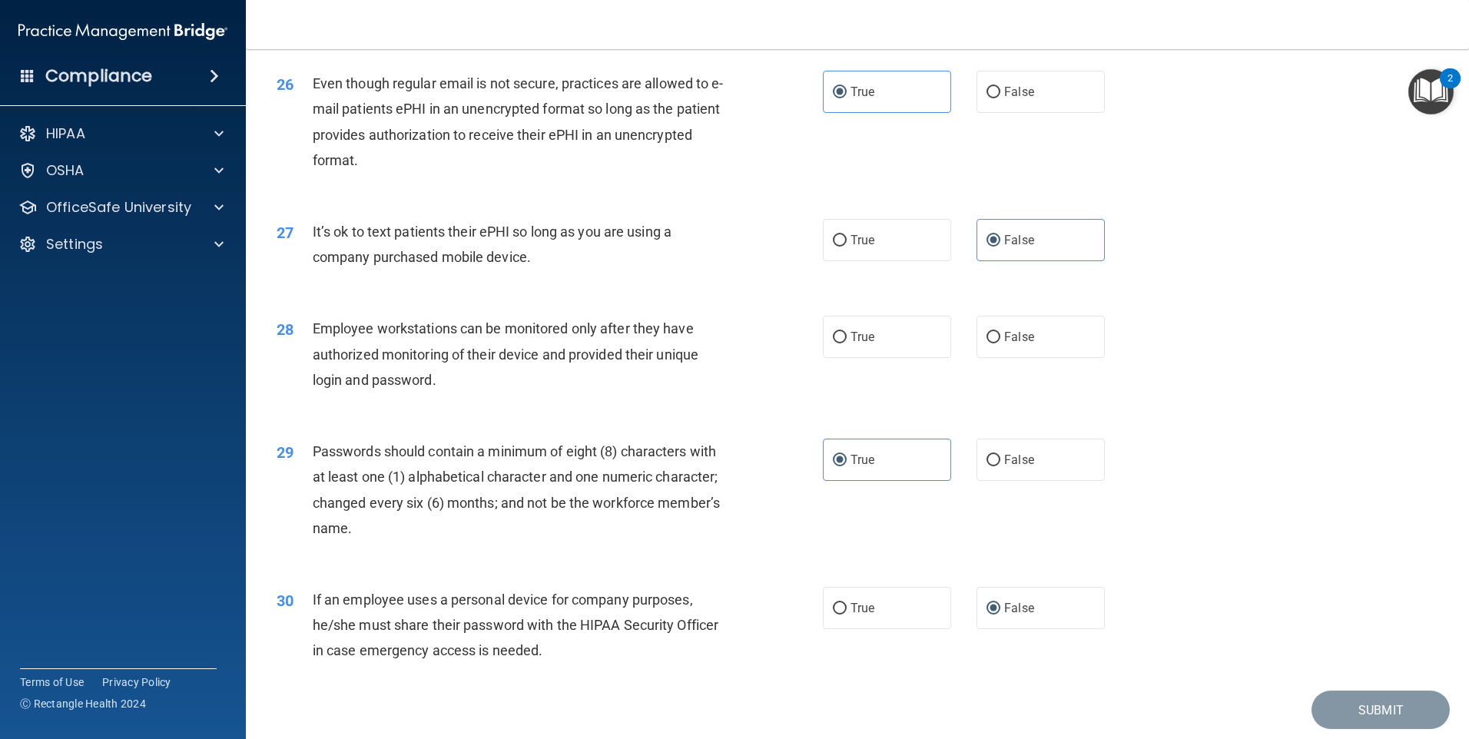
scroll to position [3117, 0]
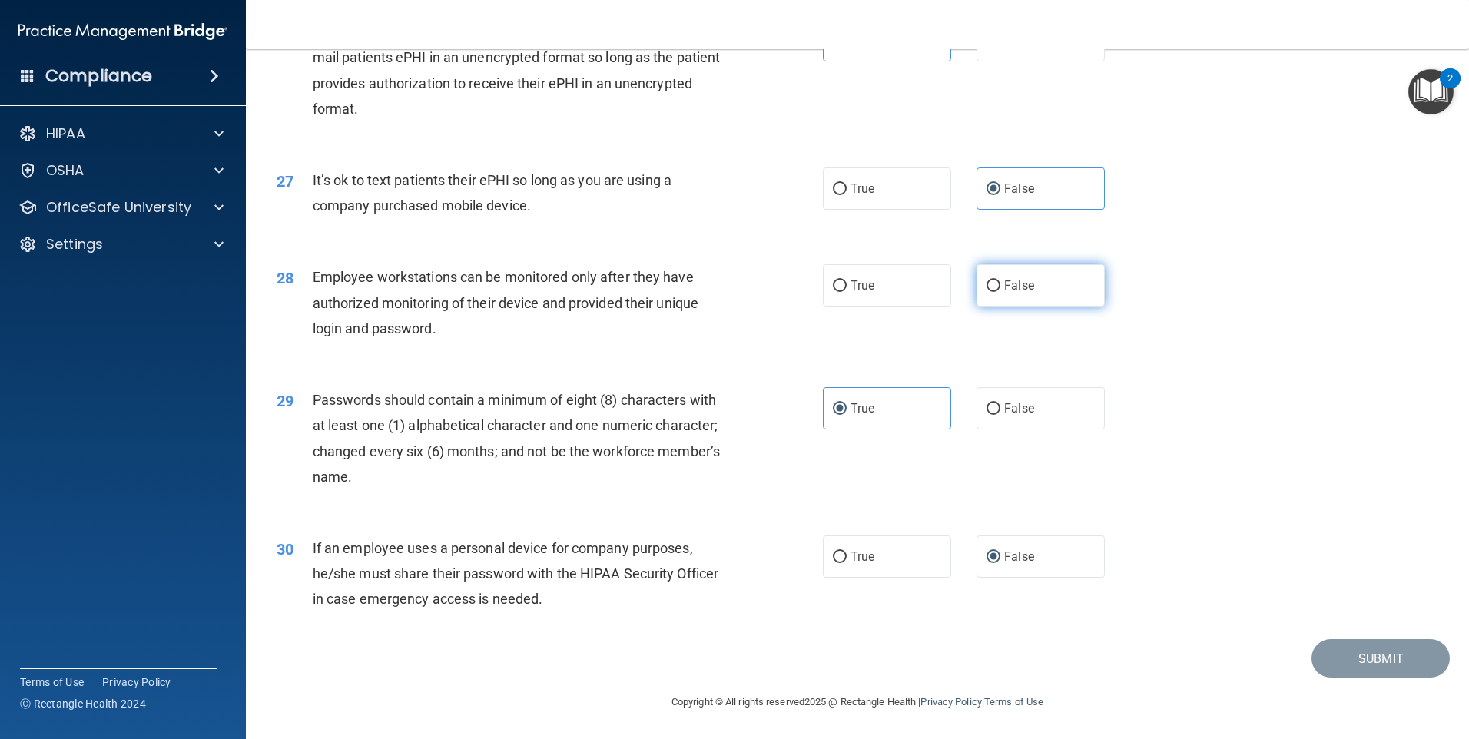
click at [1034, 303] on label "False" at bounding box center [1040, 285] width 128 height 42
click at [1000, 292] on input "False" at bounding box center [993, 286] width 14 height 12
radio input "true"
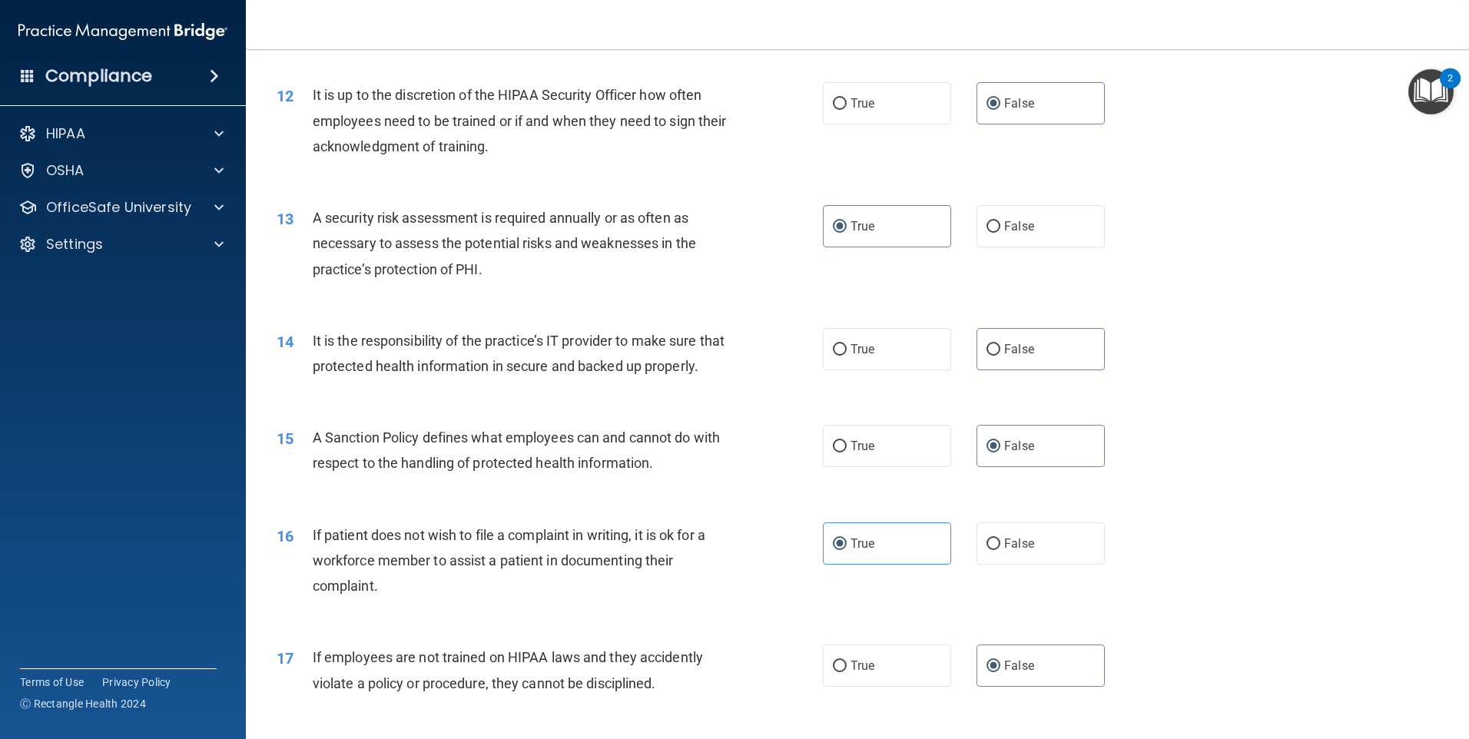
scroll to position [1536, 0]
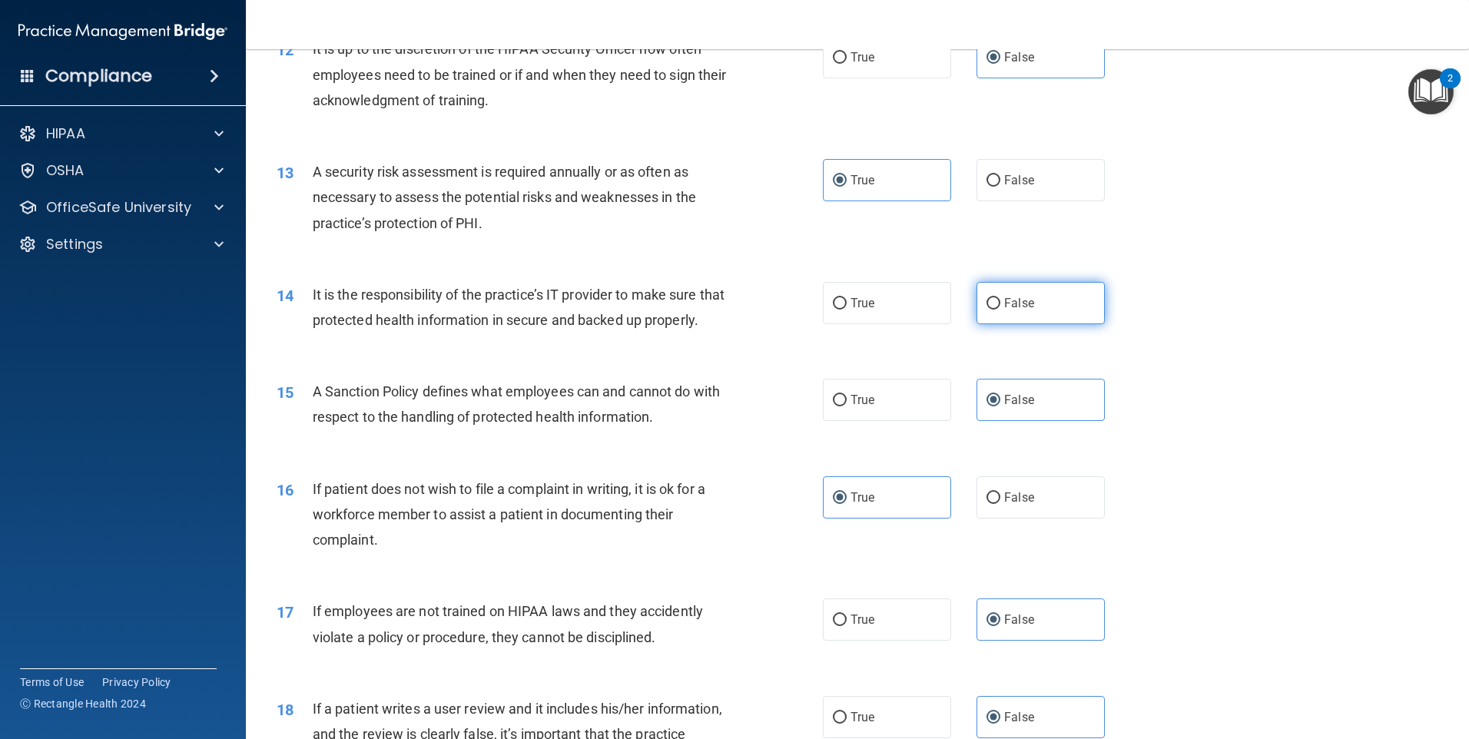
click at [1052, 307] on label "False" at bounding box center [1040, 303] width 128 height 42
click at [1000, 307] on input "False" at bounding box center [993, 304] width 14 height 12
radio input "true"
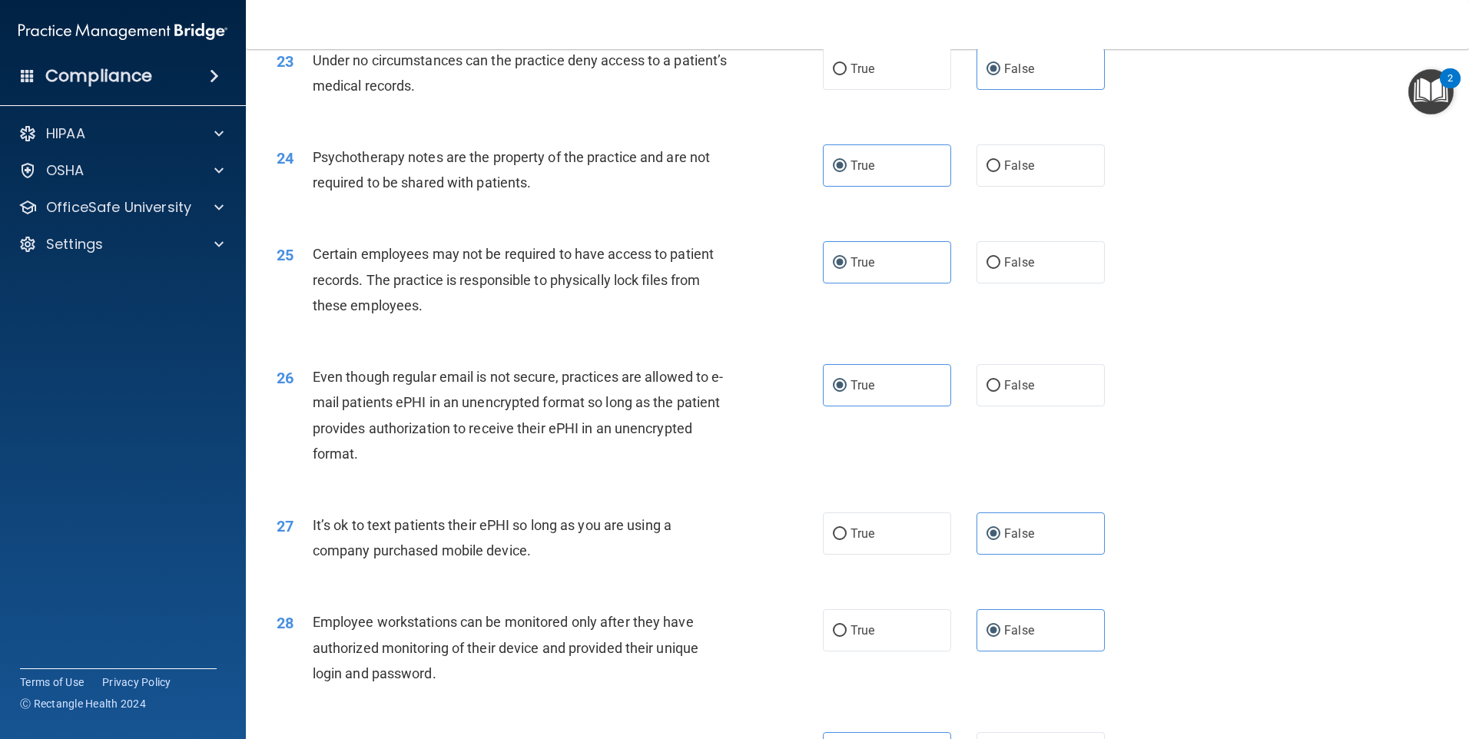
scroll to position [3117, 0]
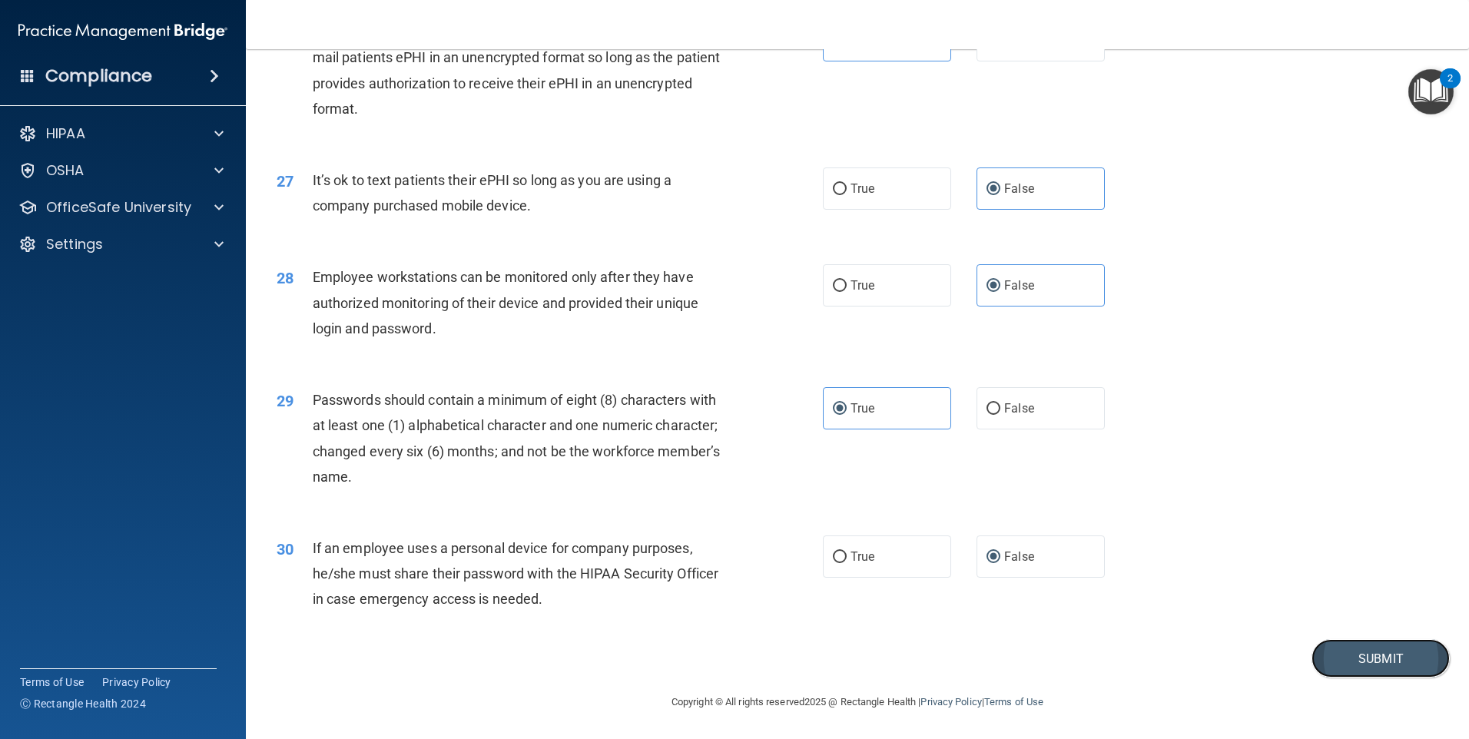
click at [1343, 659] on button "Submit" at bounding box center [1380, 658] width 138 height 39
click at [1311, 653] on button "Submit" at bounding box center [1380, 658] width 138 height 39
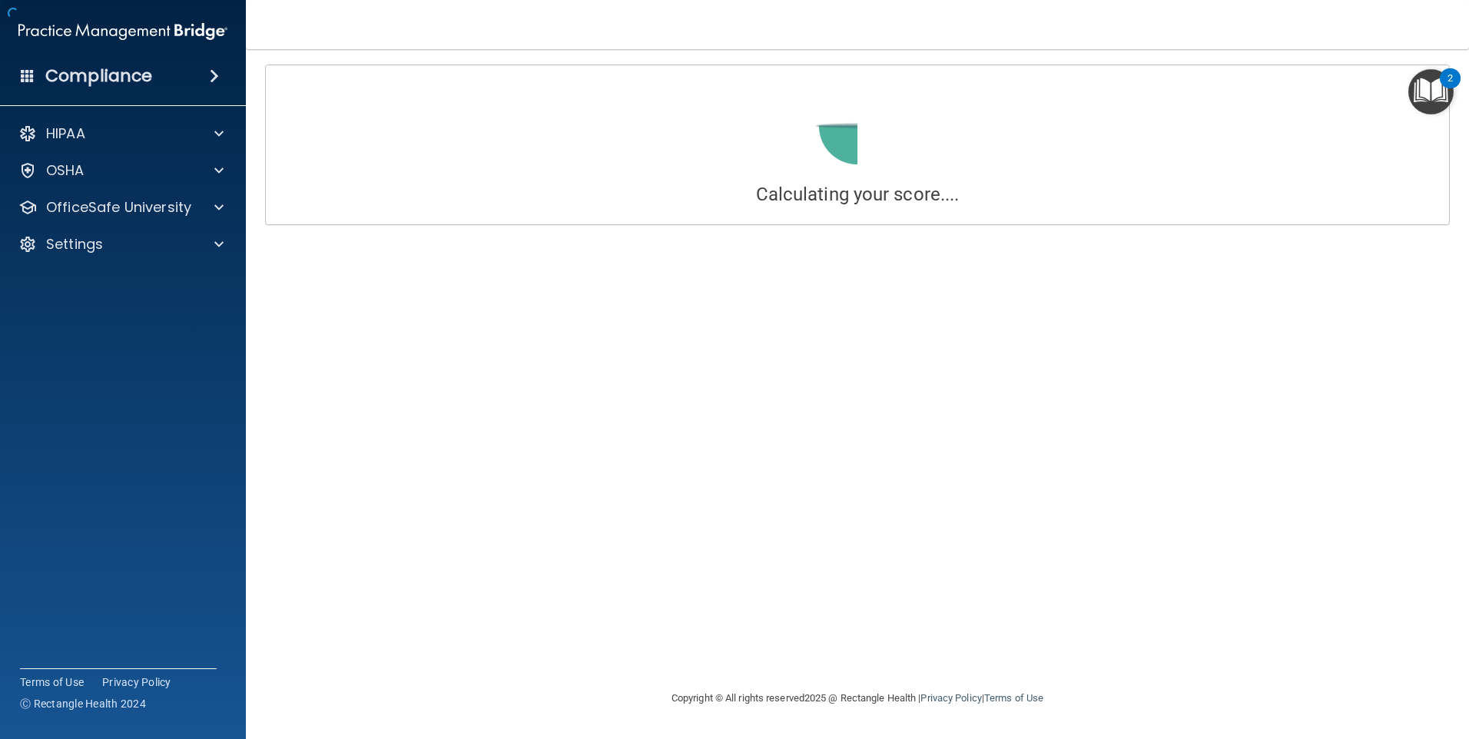
click at [890, 328] on div "Calculating your score.... Success! You've completed " HIPAA Policies and Proce…" at bounding box center [857, 369] width 1161 height 609
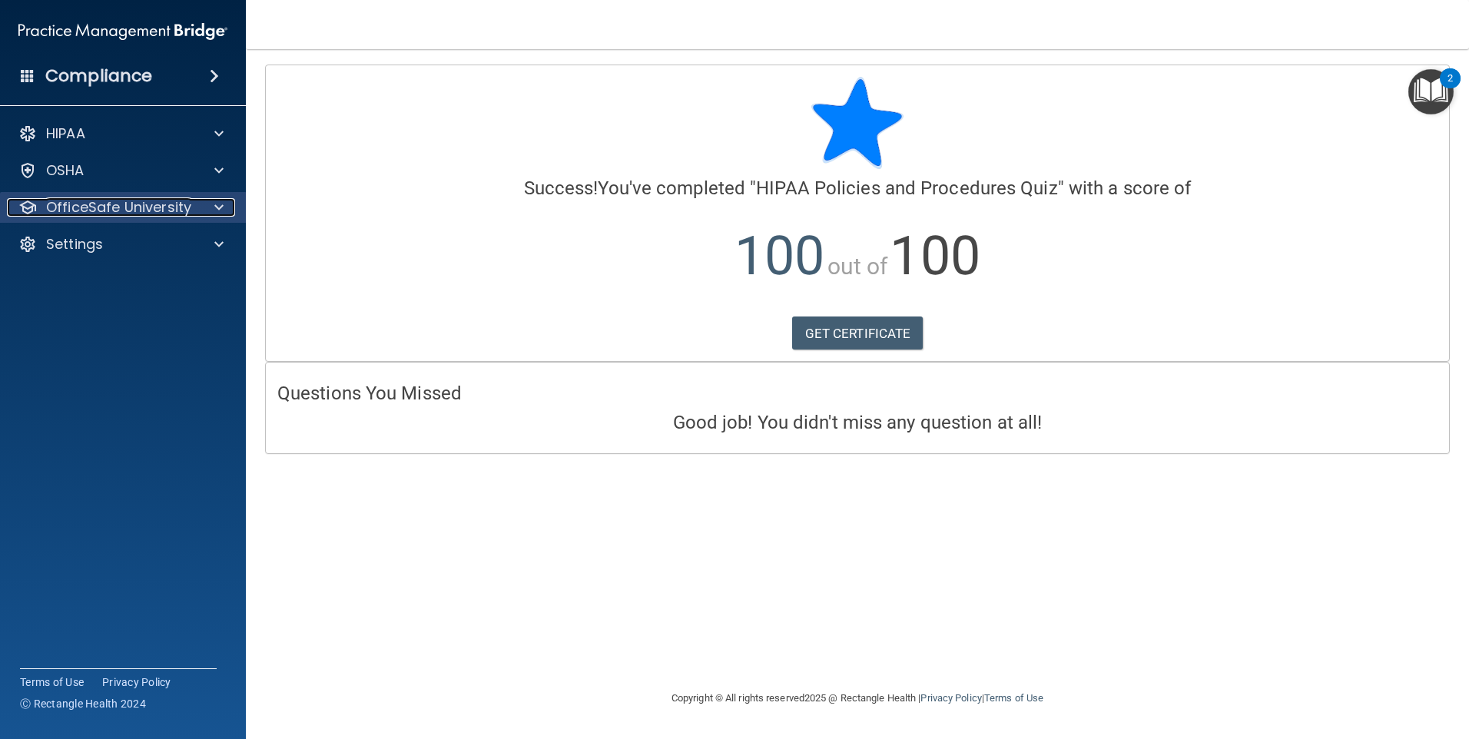
click at [220, 209] on span at bounding box center [218, 207] width 9 height 18
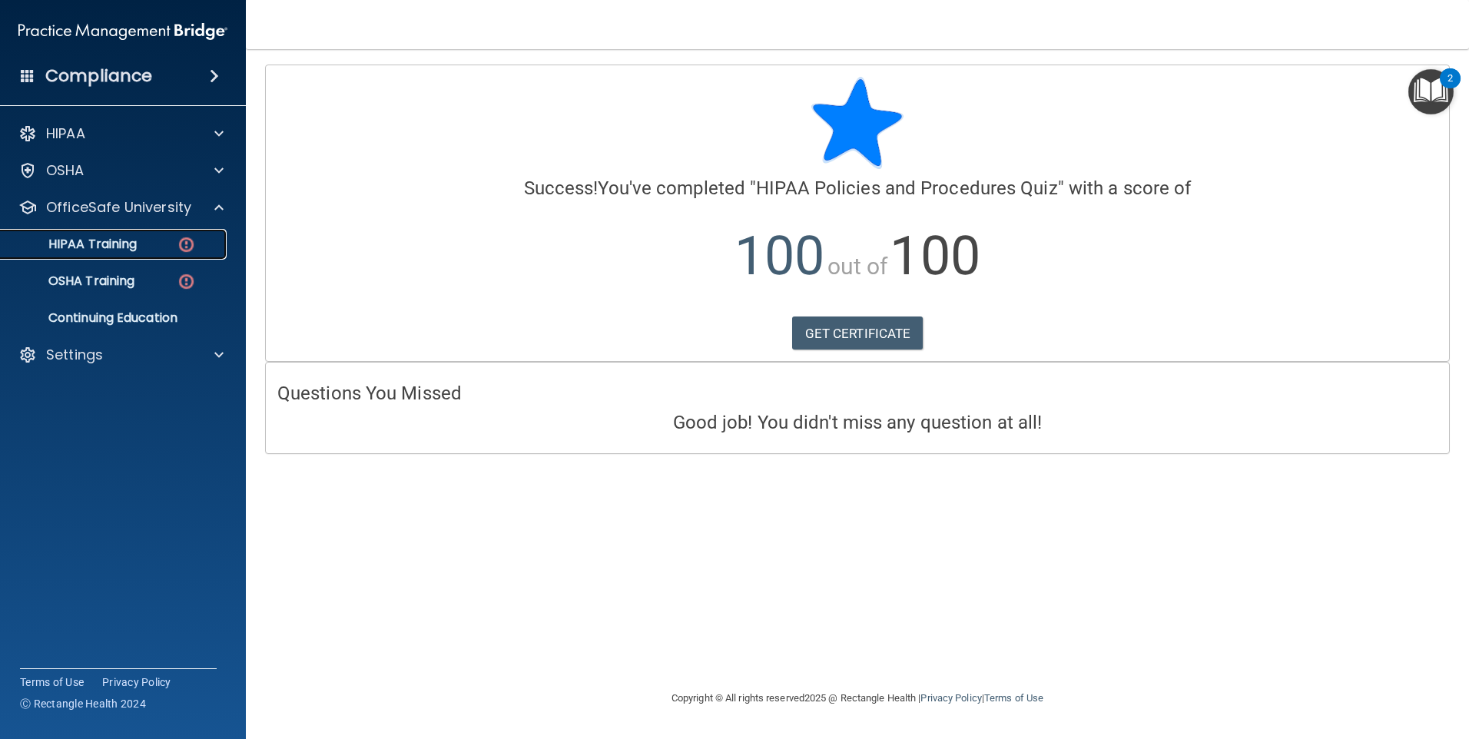
click at [162, 238] on div "HIPAA Training" at bounding box center [115, 244] width 210 height 15
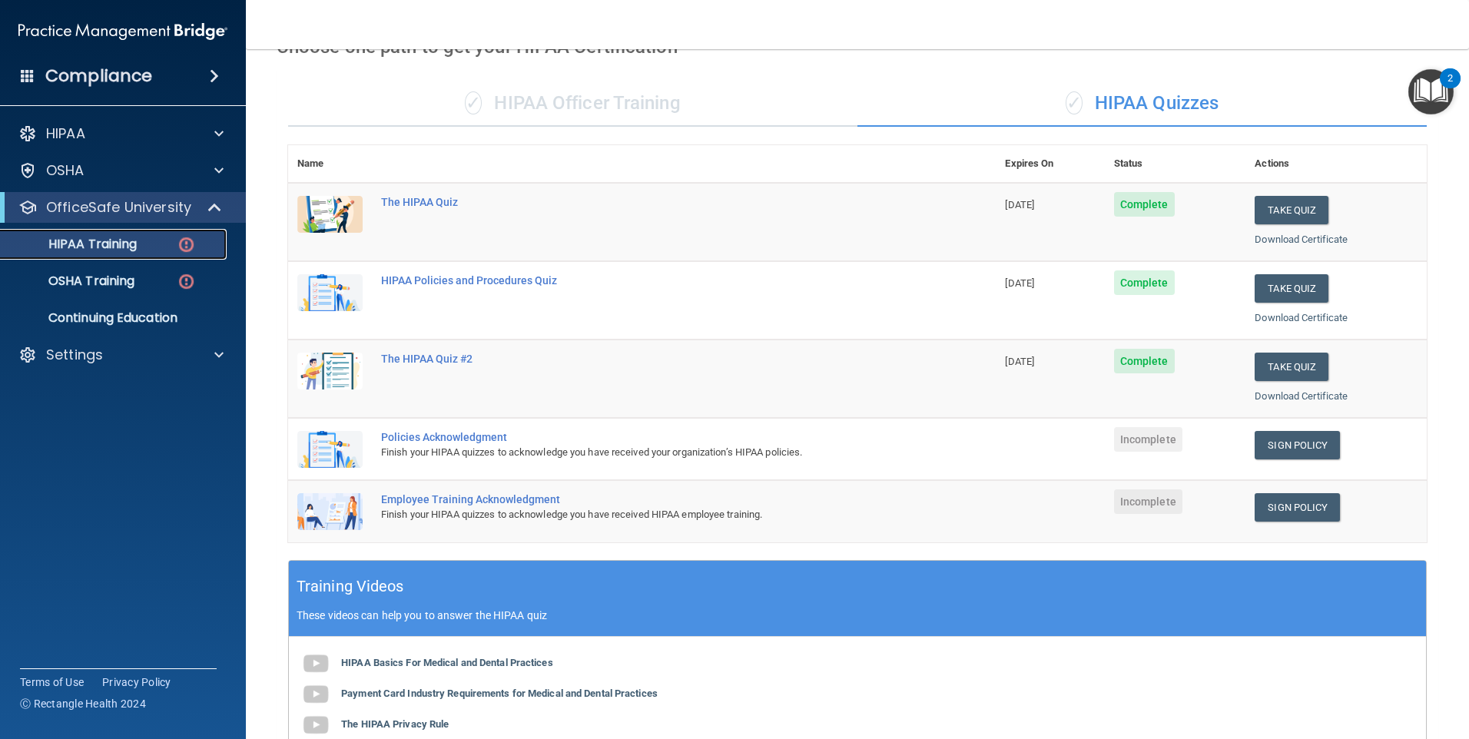
scroll to position [78, 0]
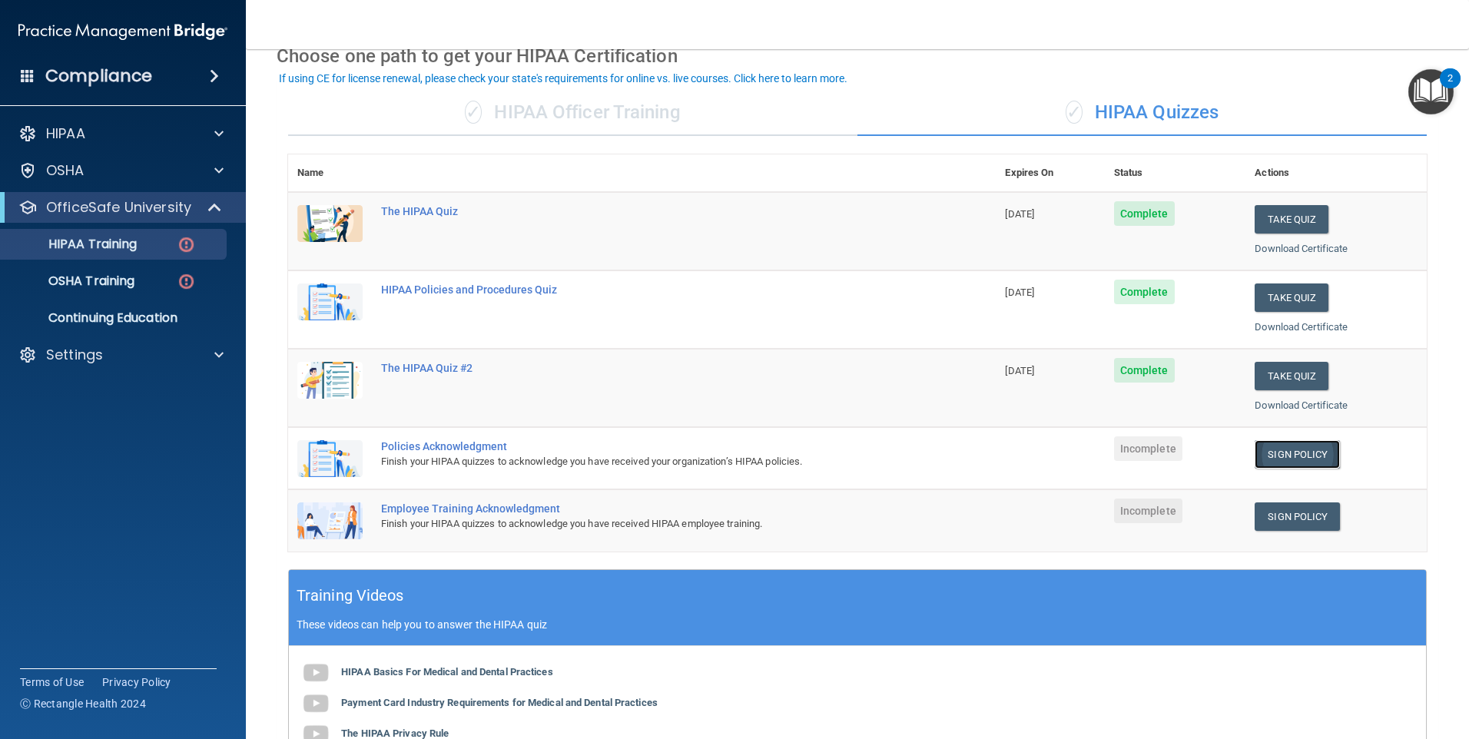
click at [1286, 466] on link "Sign Policy" at bounding box center [1296, 454] width 85 height 28
click at [105, 283] on p "OSHA Training" at bounding box center [72, 280] width 124 height 15
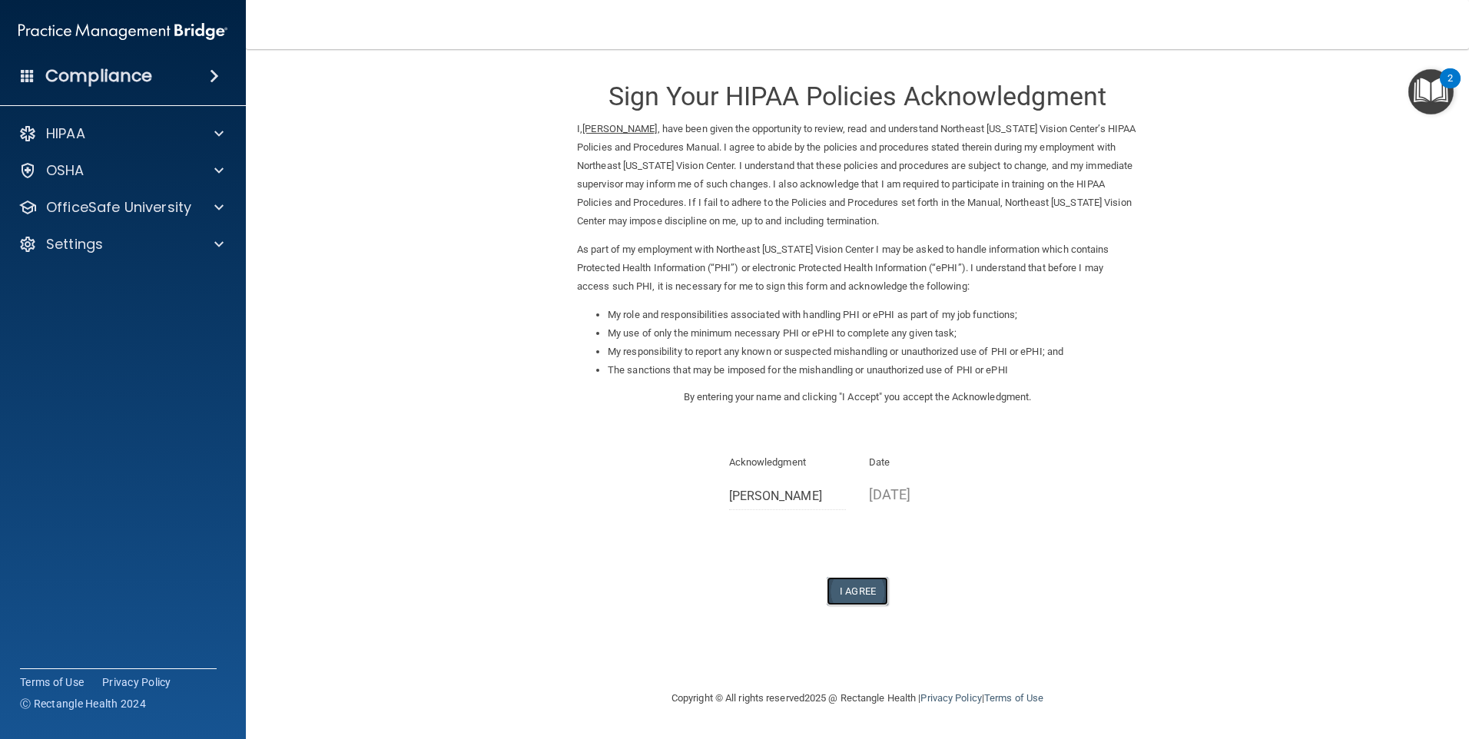
click at [881, 596] on button "I Agree" at bounding box center [857, 591] width 61 height 28
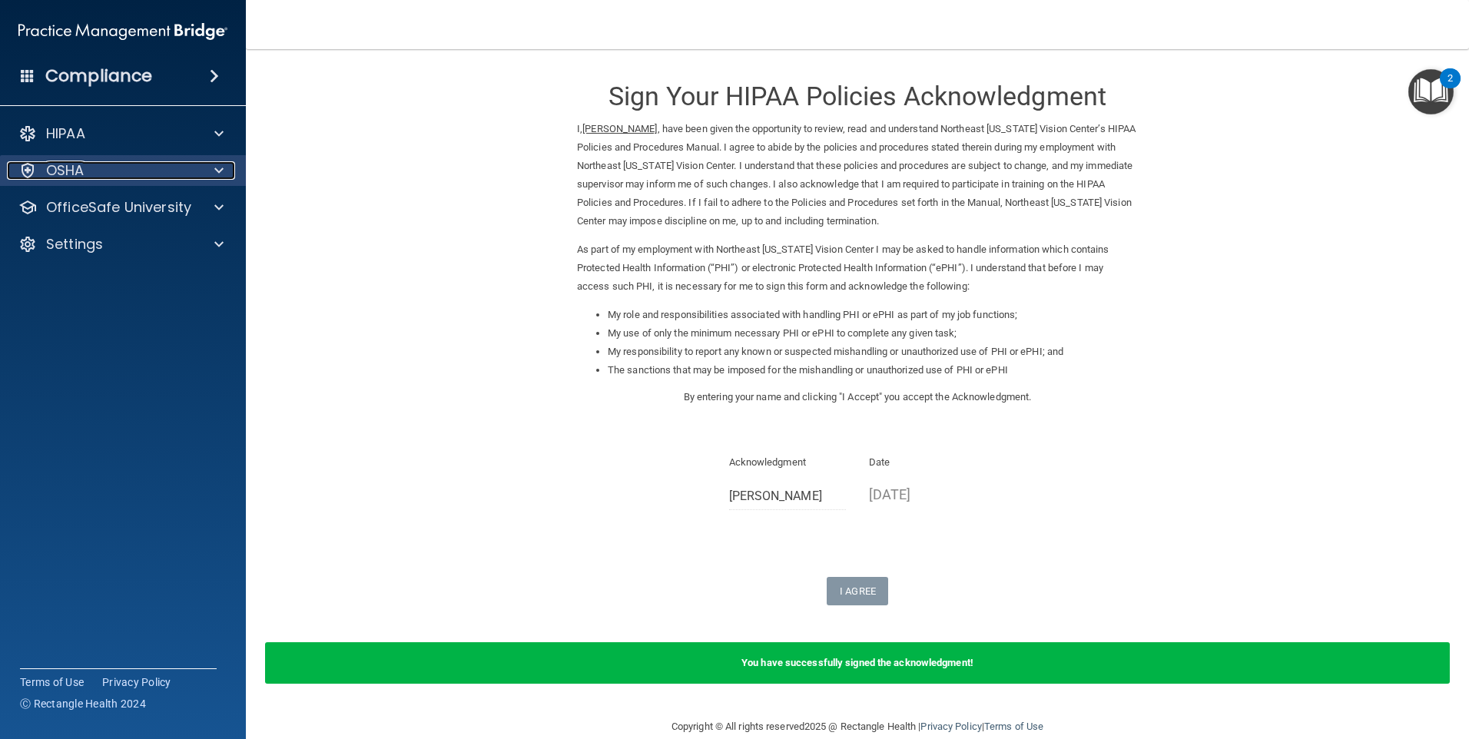
click at [227, 167] on div at bounding box center [216, 170] width 38 height 18
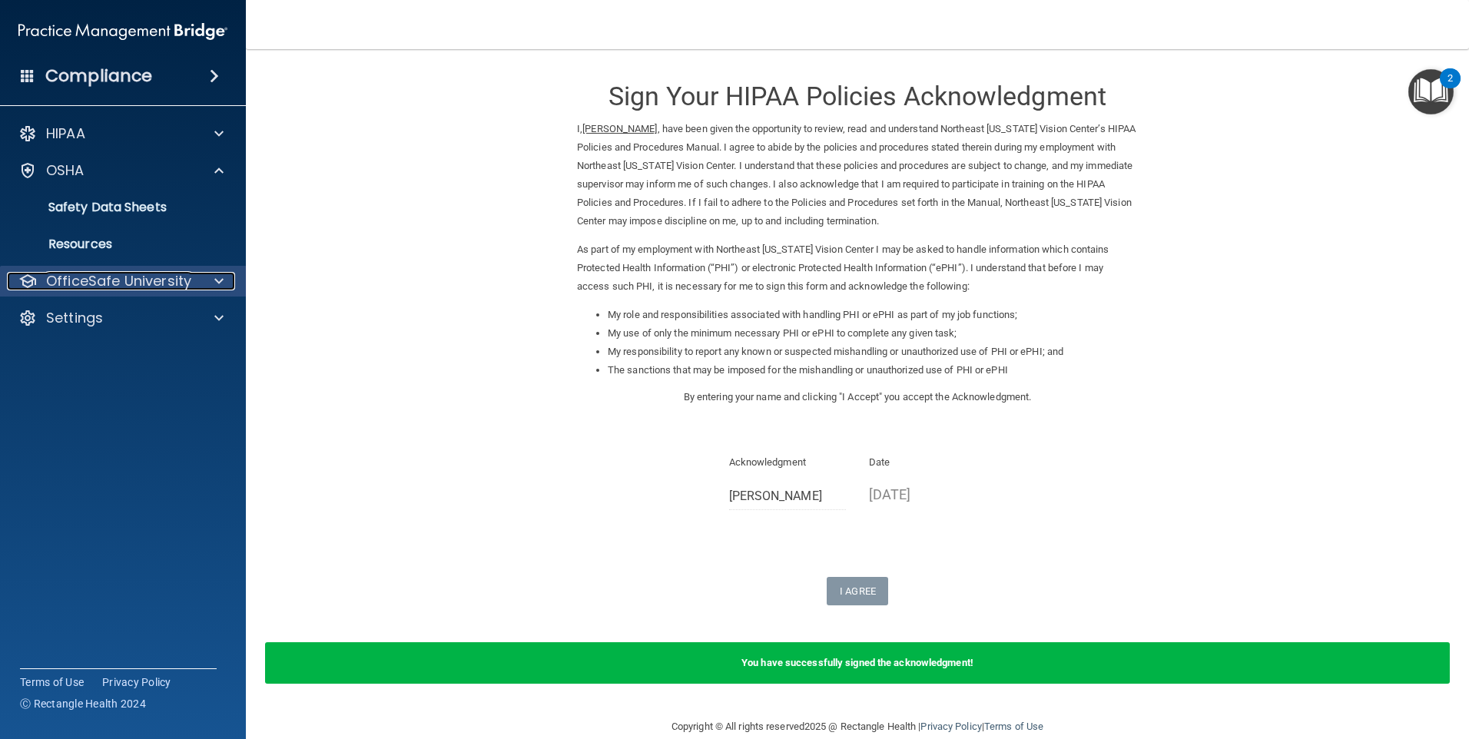
click at [214, 280] on div at bounding box center [216, 281] width 38 height 18
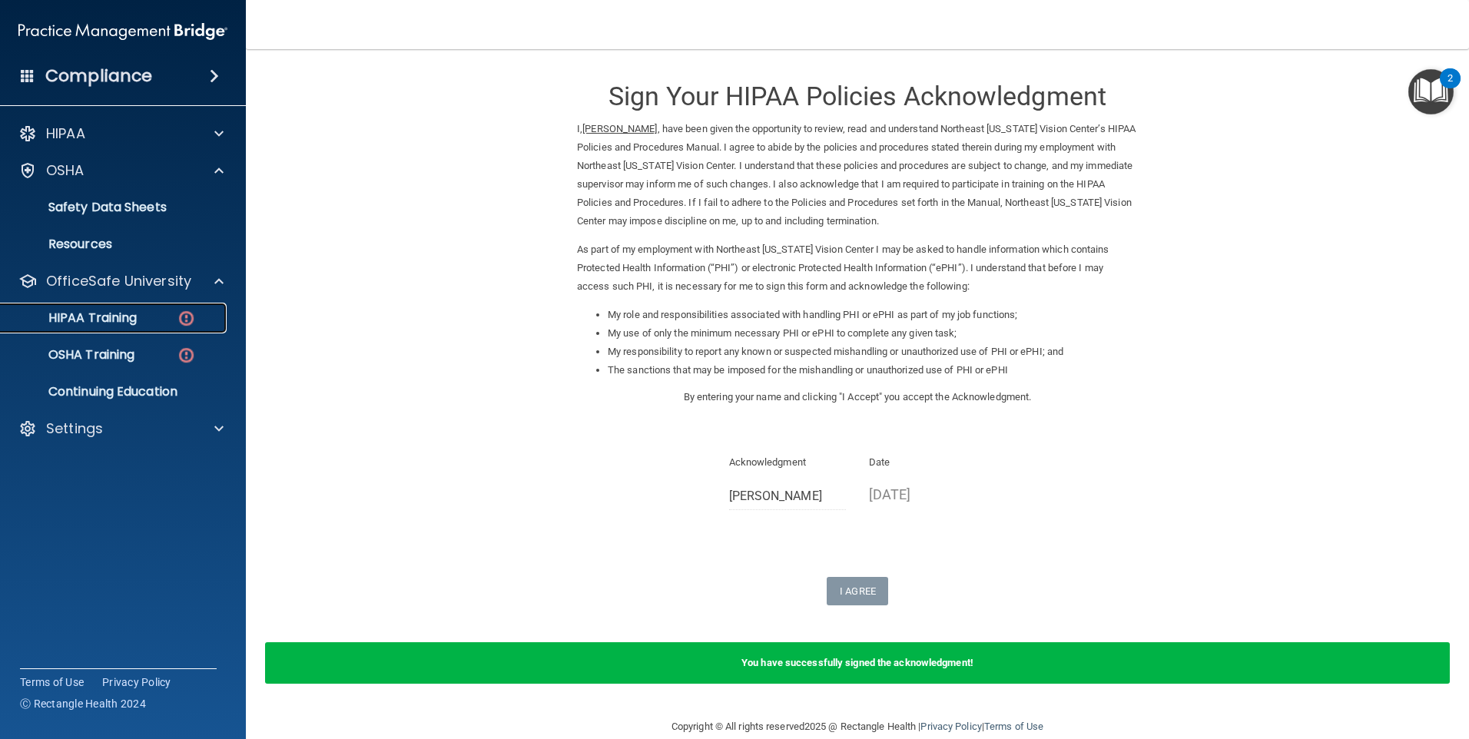
click at [151, 312] on div "HIPAA Training" at bounding box center [115, 317] width 210 height 15
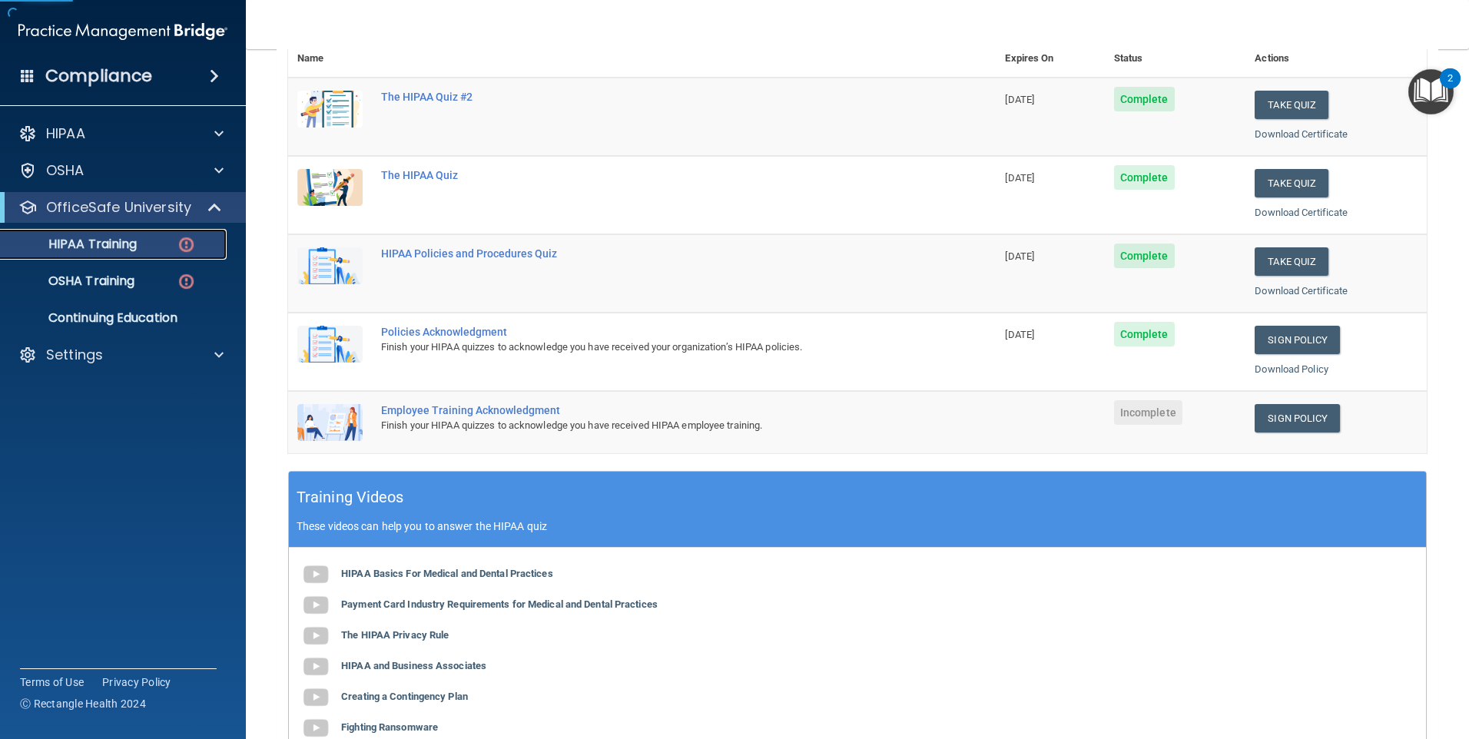
scroll to position [307, 0]
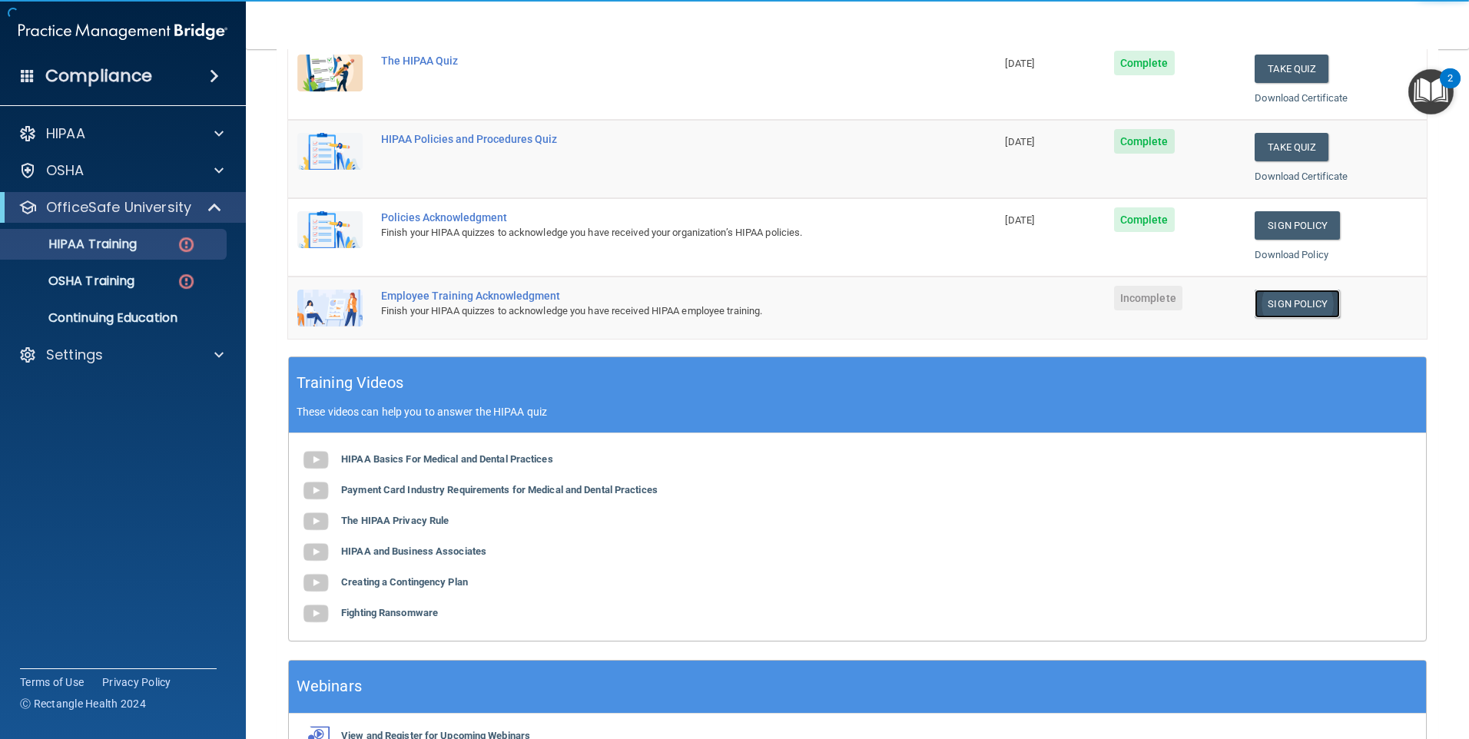
click at [1265, 310] on link "Sign Policy" at bounding box center [1296, 304] width 85 height 28
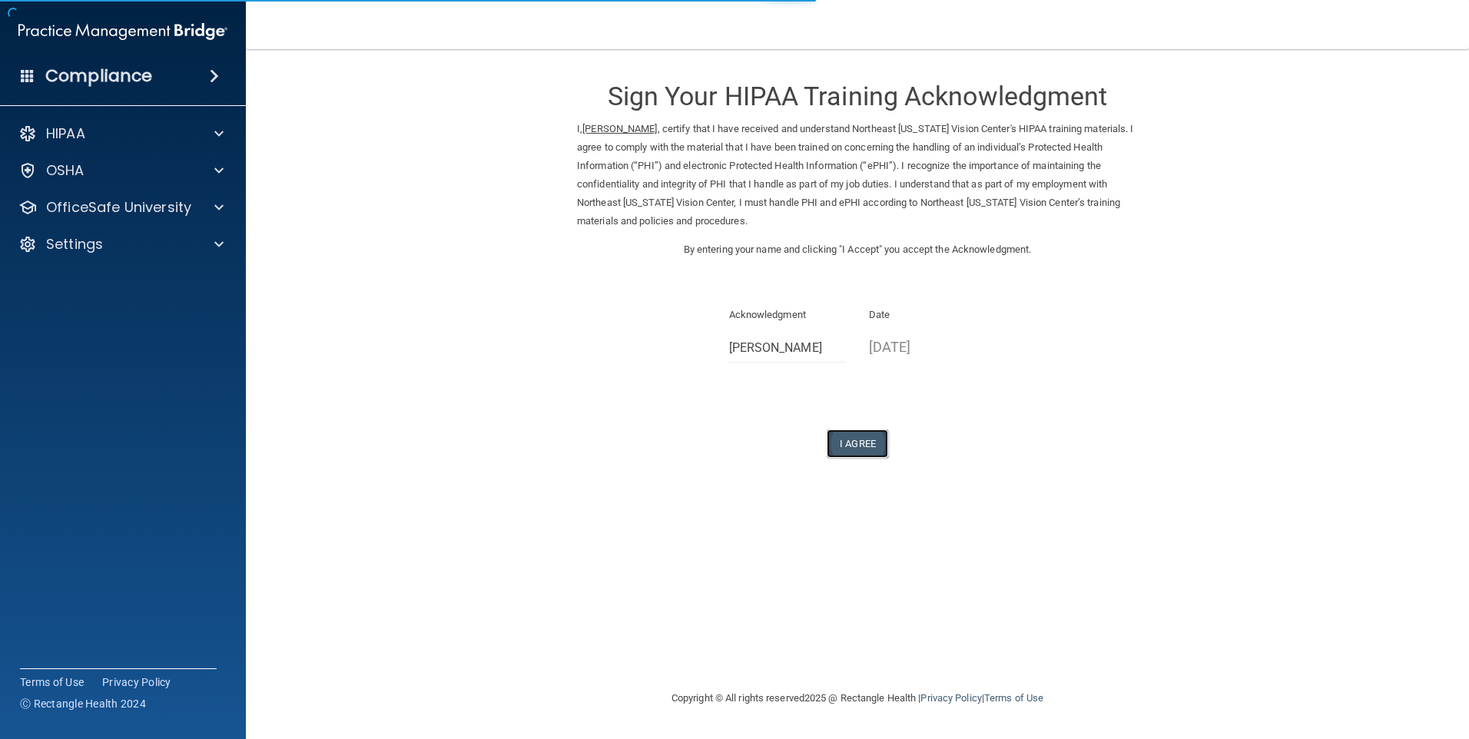
click at [880, 449] on button "I Agree" at bounding box center [857, 443] width 61 height 28
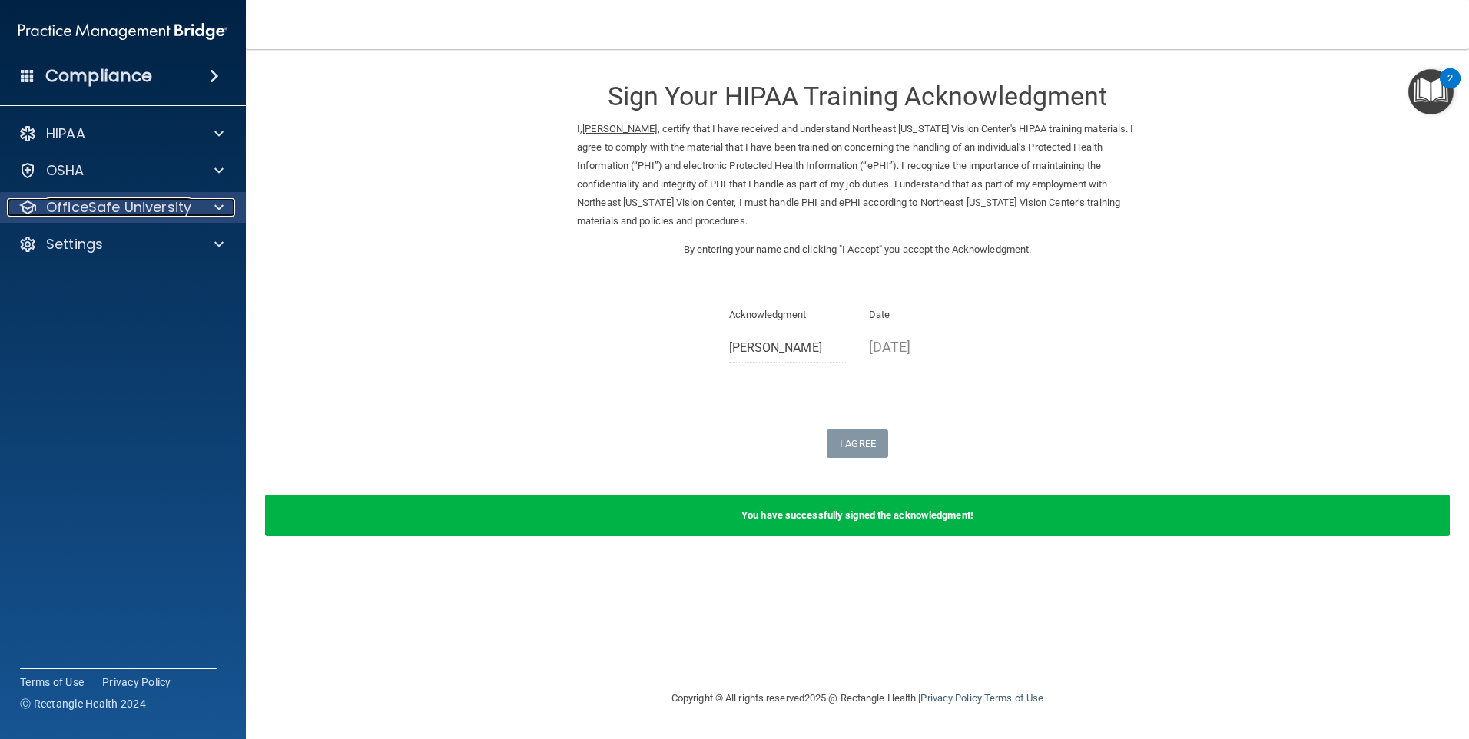
click at [220, 207] on span at bounding box center [218, 207] width 9 height 18
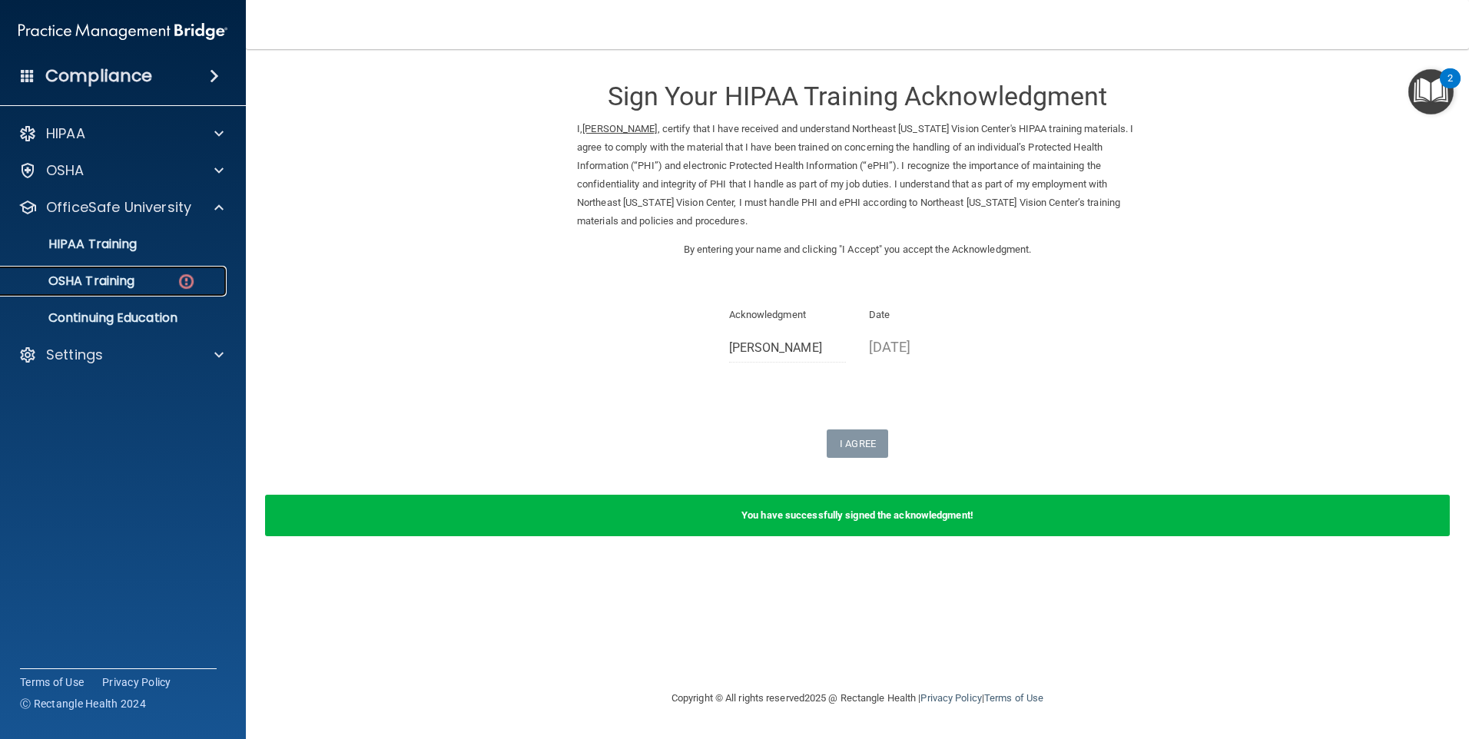
click at [126, 285] on p "OSHA Training" at bounding box center [72, 280] width 124 height 15
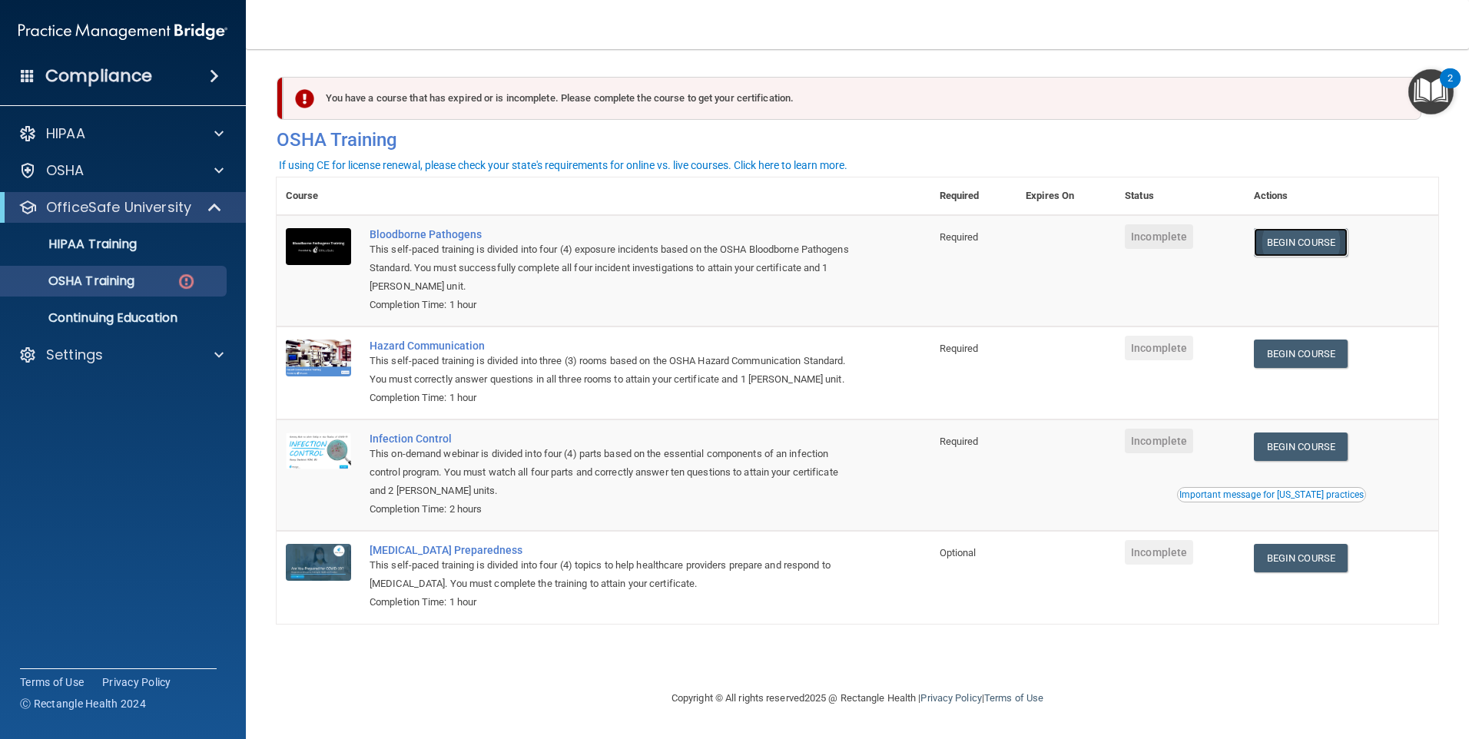
click at [1316, 237] on link "Begin Course" at bounding box center [1301, 242] width 94 height 28
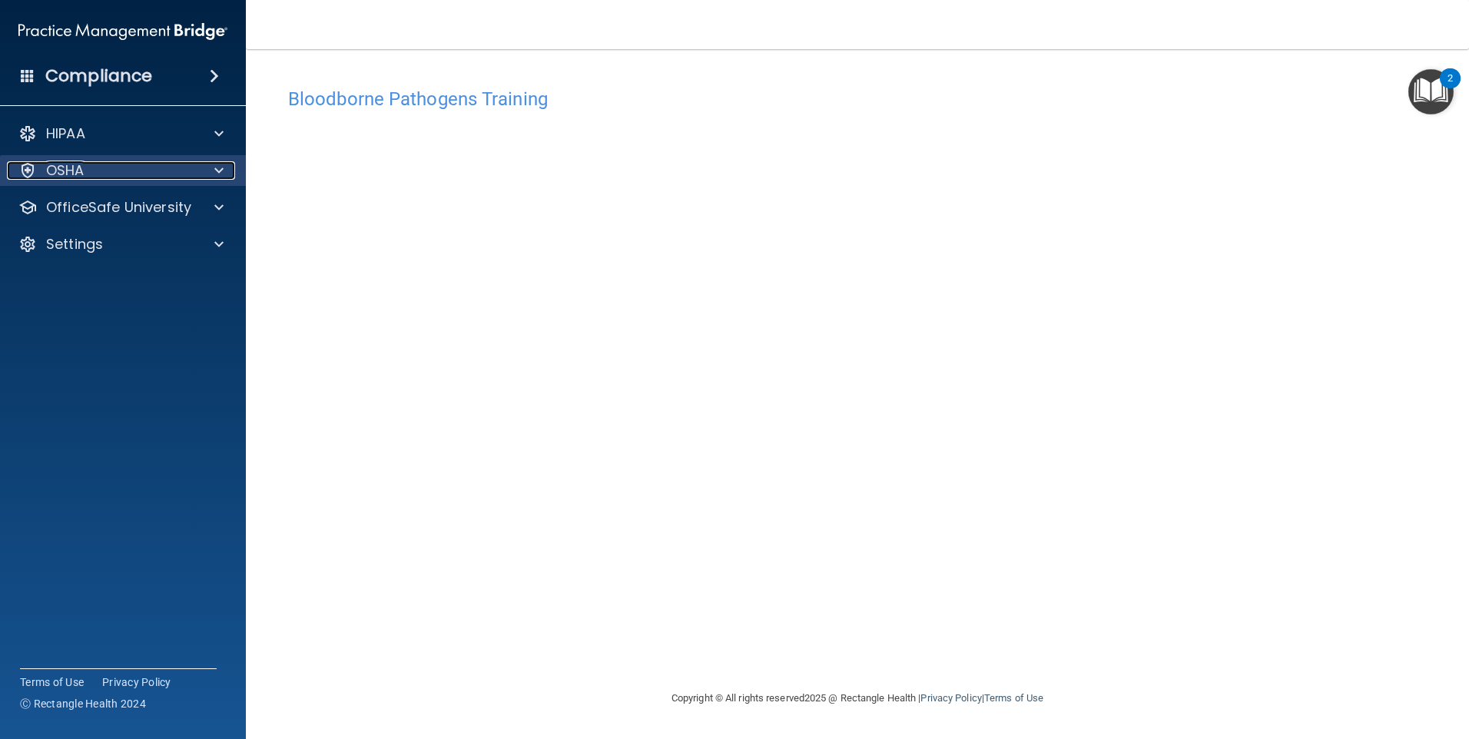
click at [224, 170] on div at bounding box center [216, 170] width 38 height 18
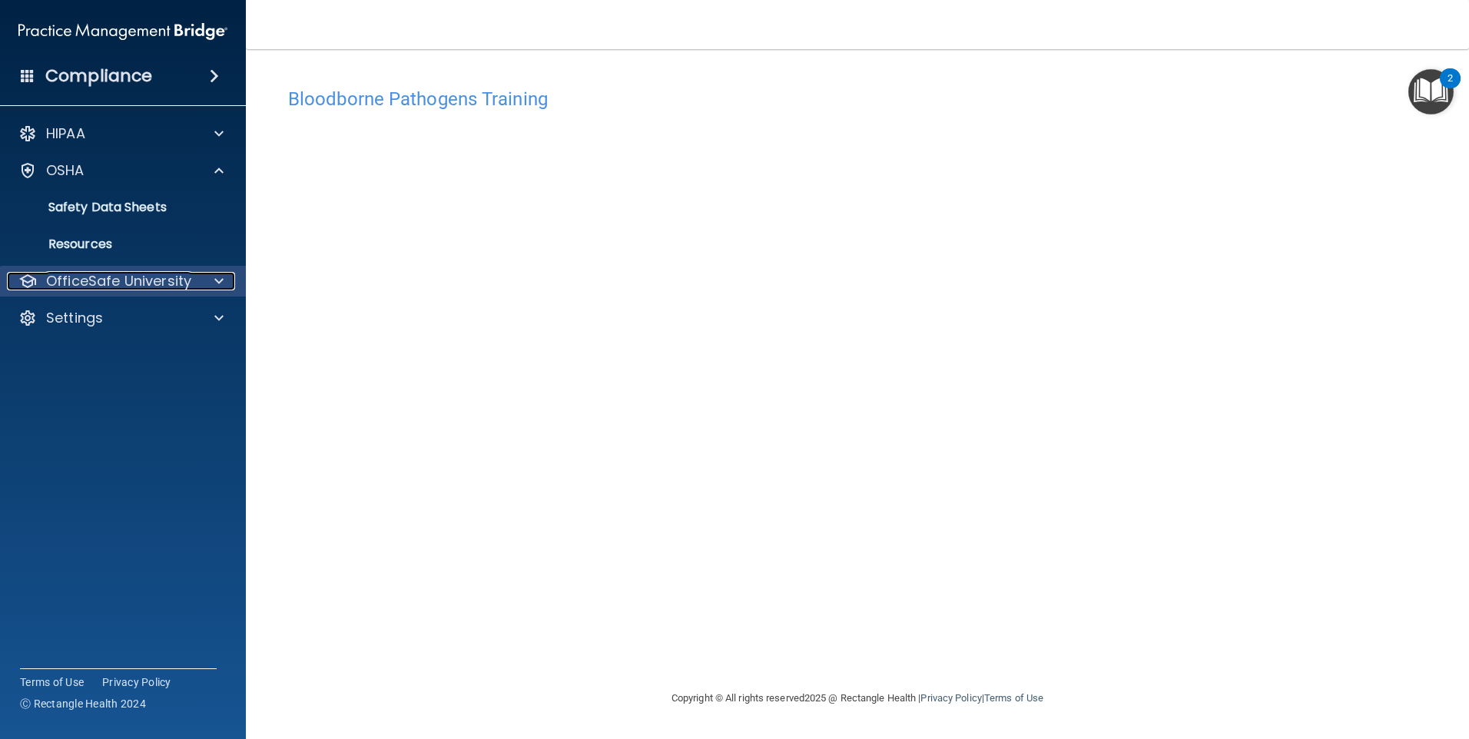
click at [220, 281] on span at bounding box center [218, 281] width 9 height 18
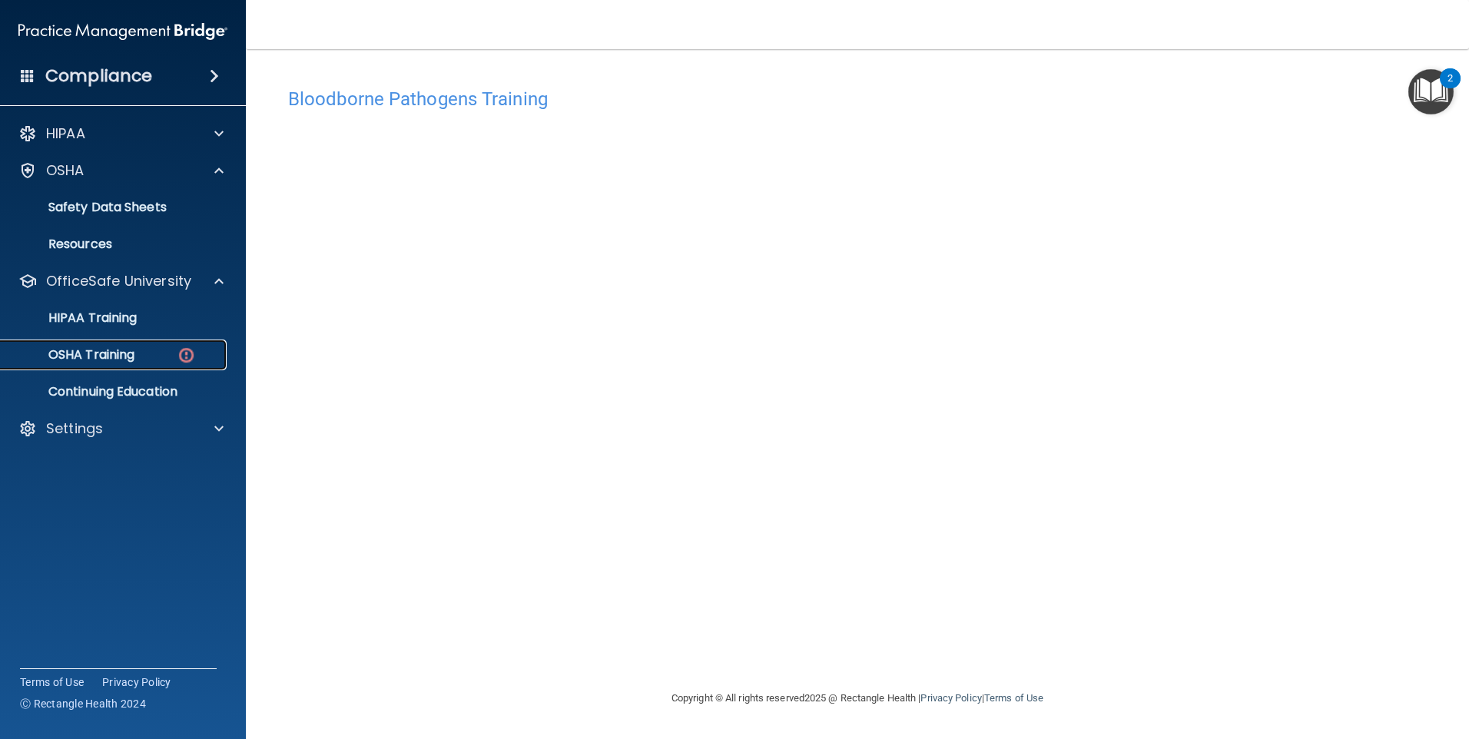
click at [153, 361] on div "OSHA Training" at bounding box center [115, 354] width 210 height 15
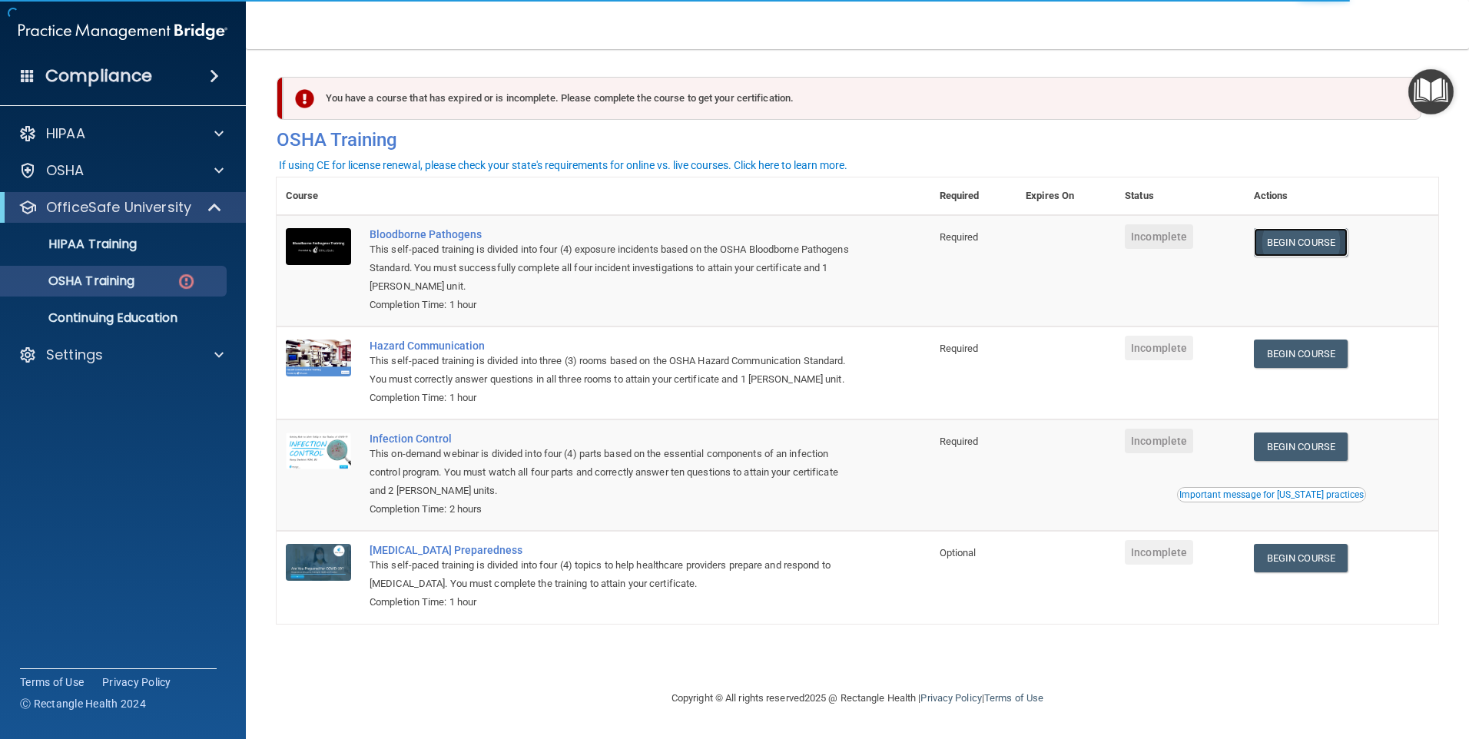
click at [1328, 249] on link "Begin Course" at bounding box center [1301, 242] width 94 height 28
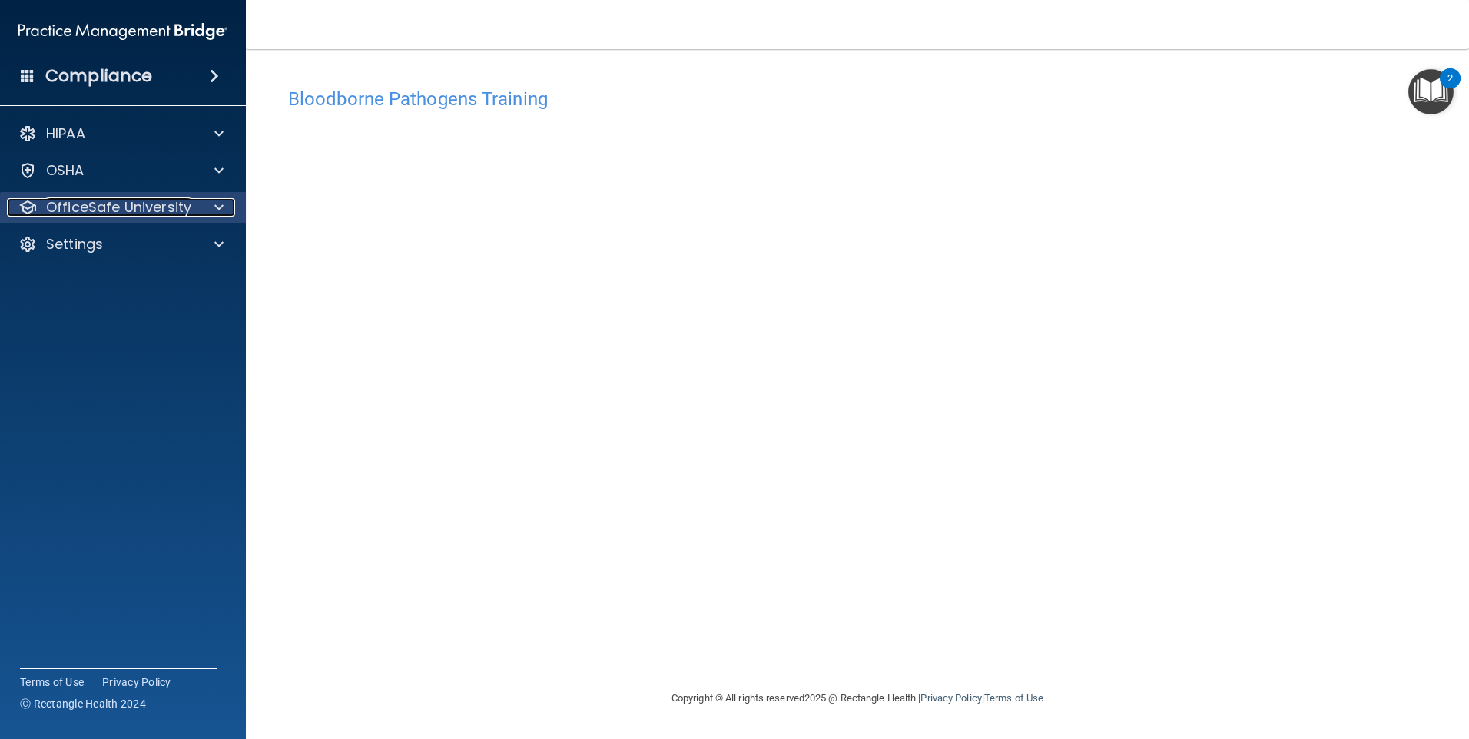
click at [218, 214] on span at bounding box center [218, 207] width 9 height 18
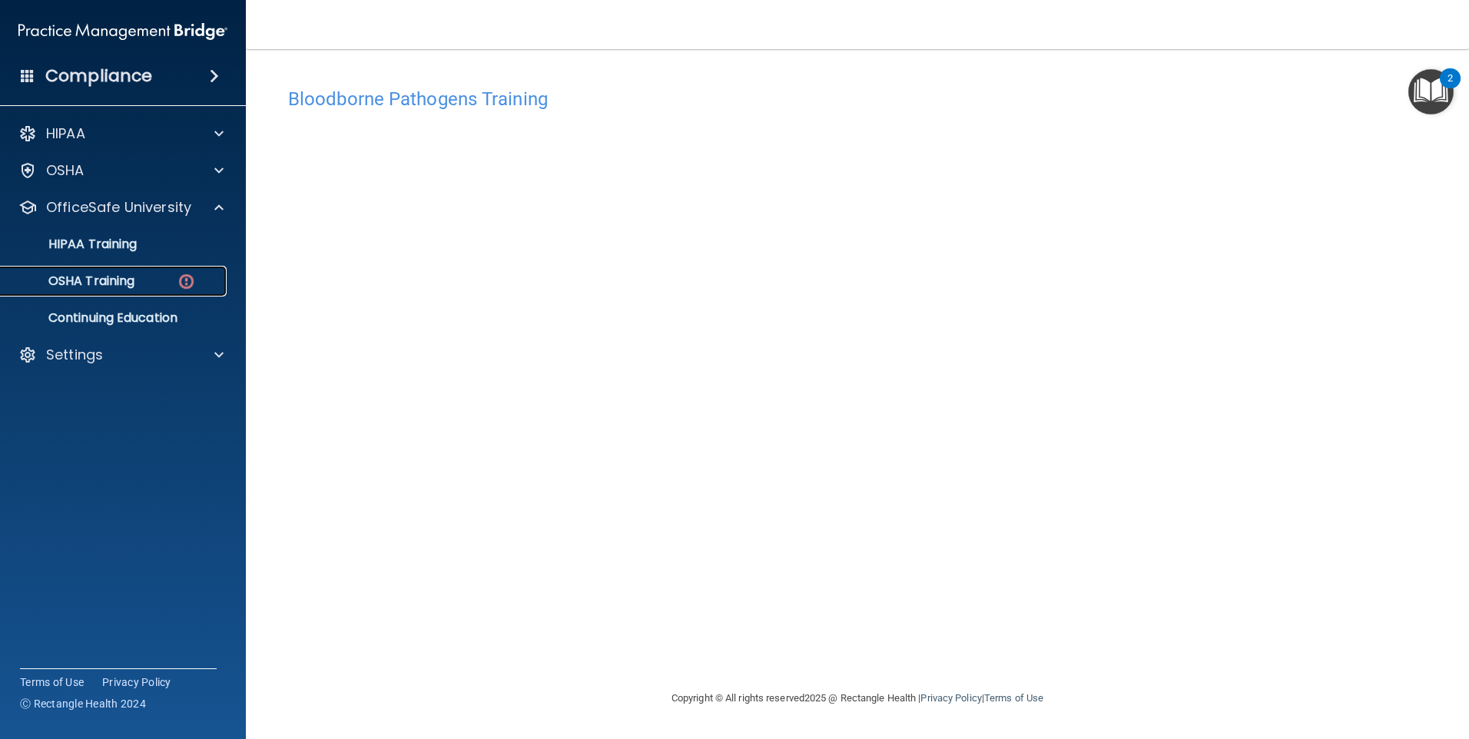
click at [175, 287] on div "OSHA Training" at bounding box center [115, 280] width 210 height 15
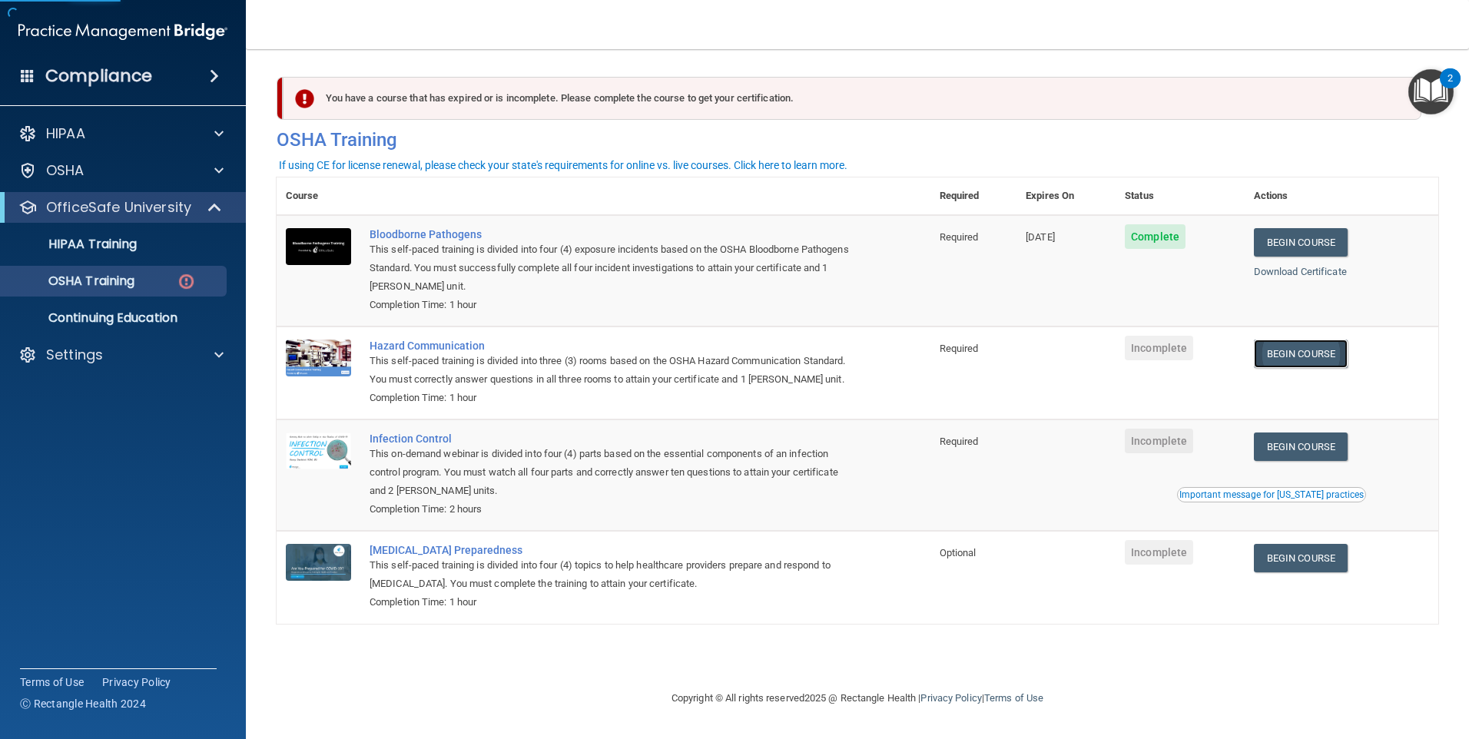
click at [1331, 356] on link "Begin Course" at bounding box center [1301, 354] width 94 height 28
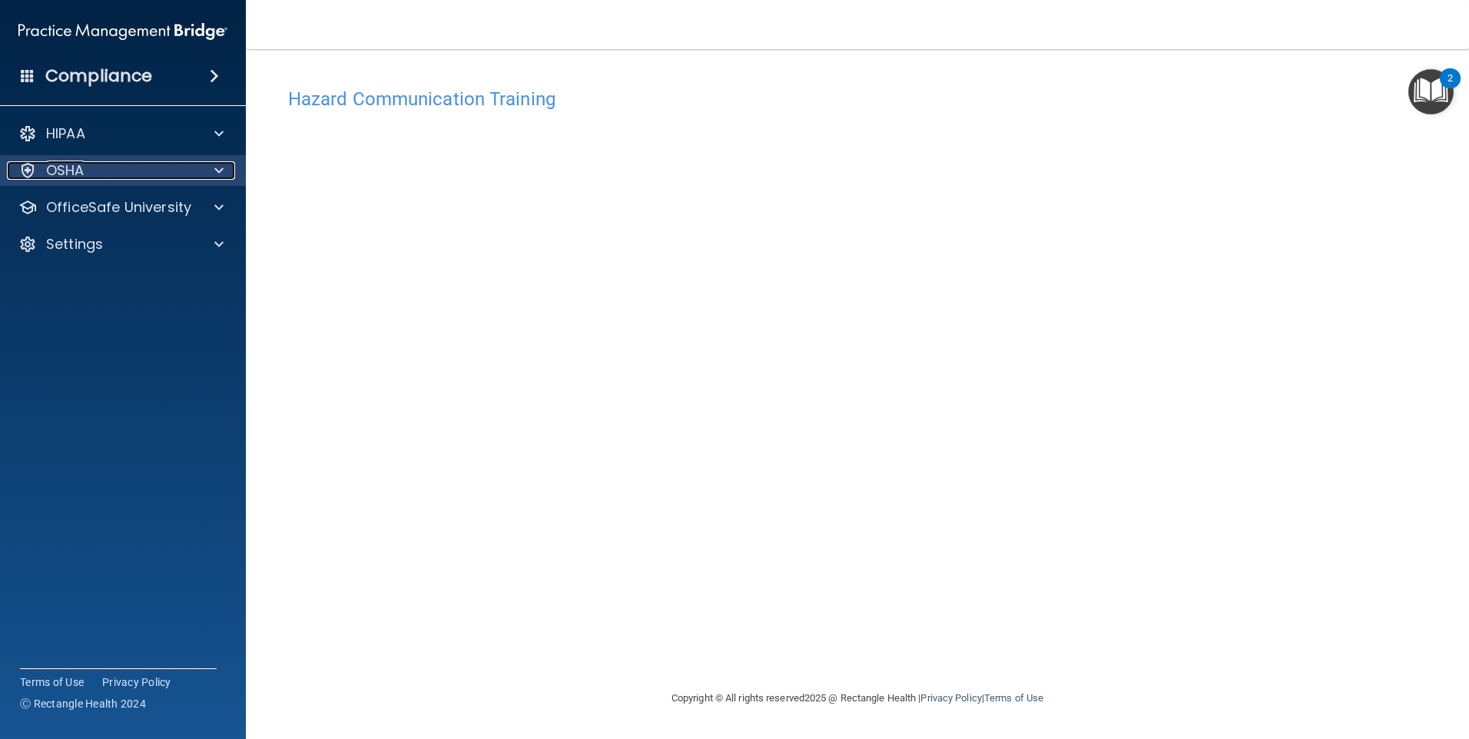
click at [218, 177] on span at bounding box center [218, 170] width 9 height 18
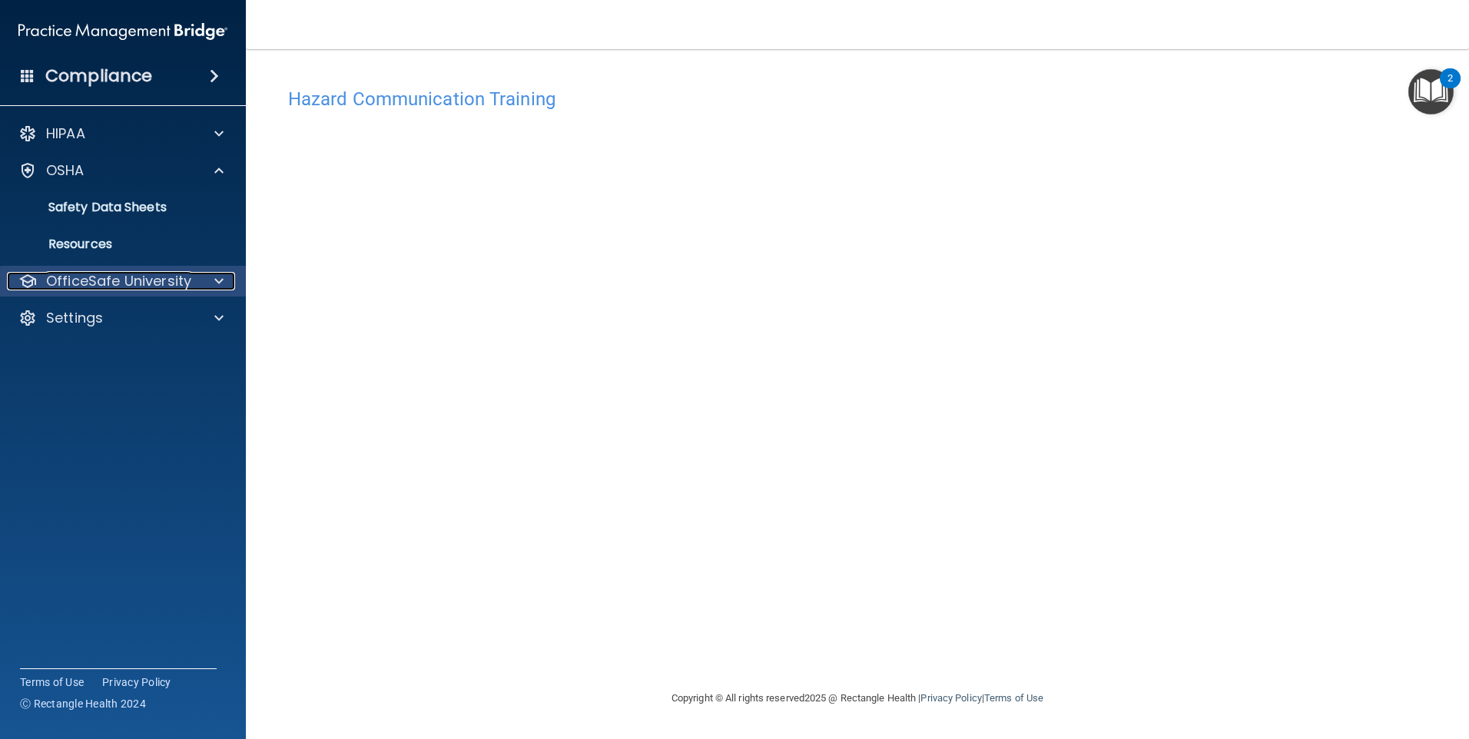
click at [214, 281] on div at bounding box center [216, 281] width 38 height 18
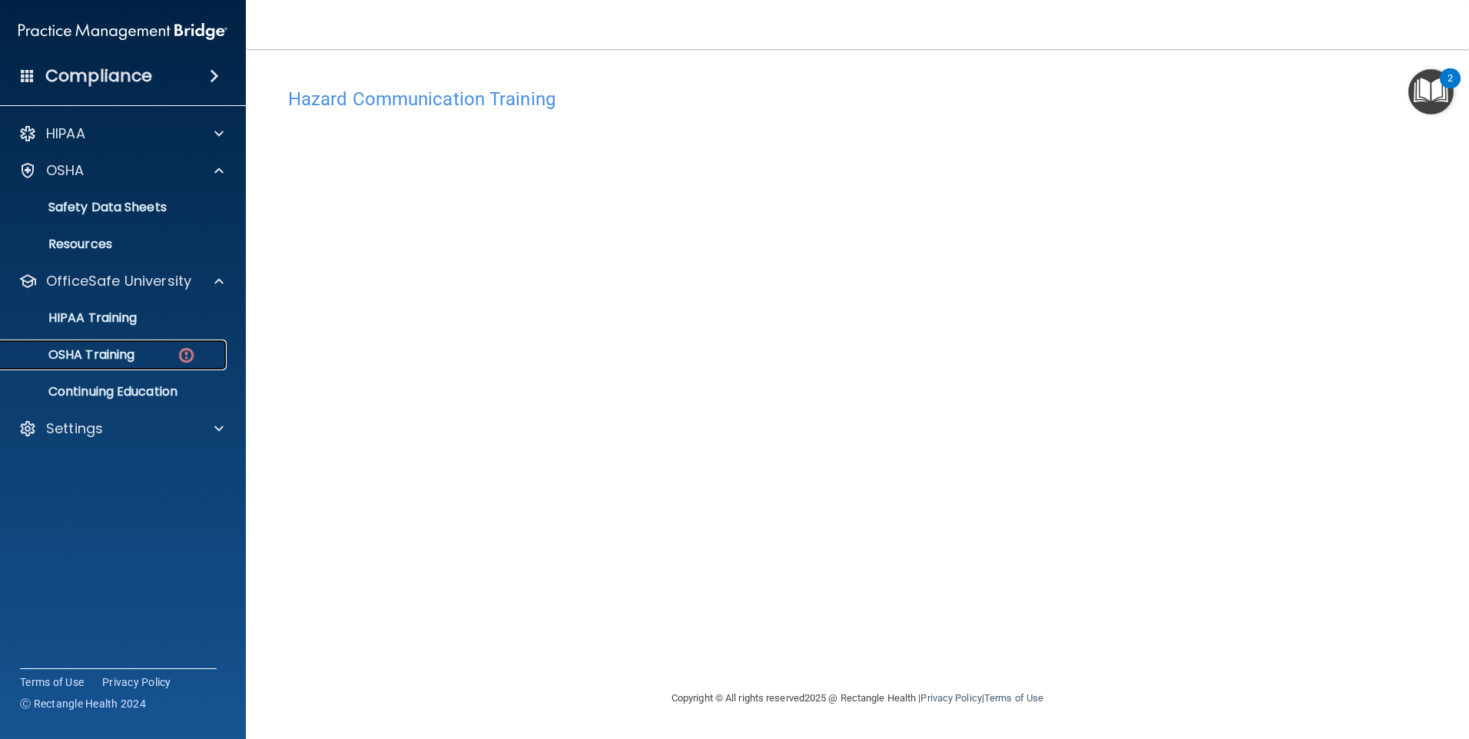
click at [137, 356] on div "OSHA Training" at bounding box center [115, 354] width 210 height 15
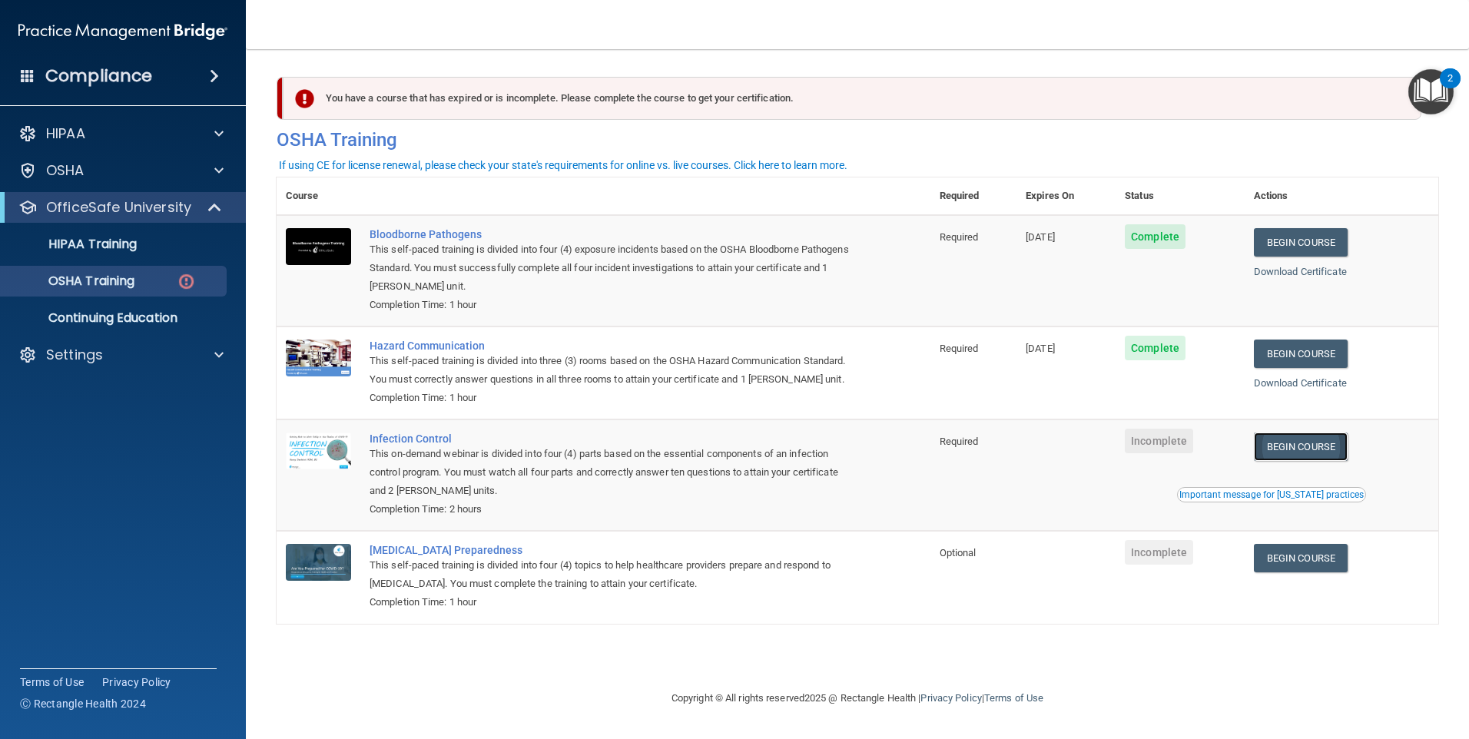
click at [1312, 461] on link "Begin Course" at bounding box center [1301, 446] width 94 height 28
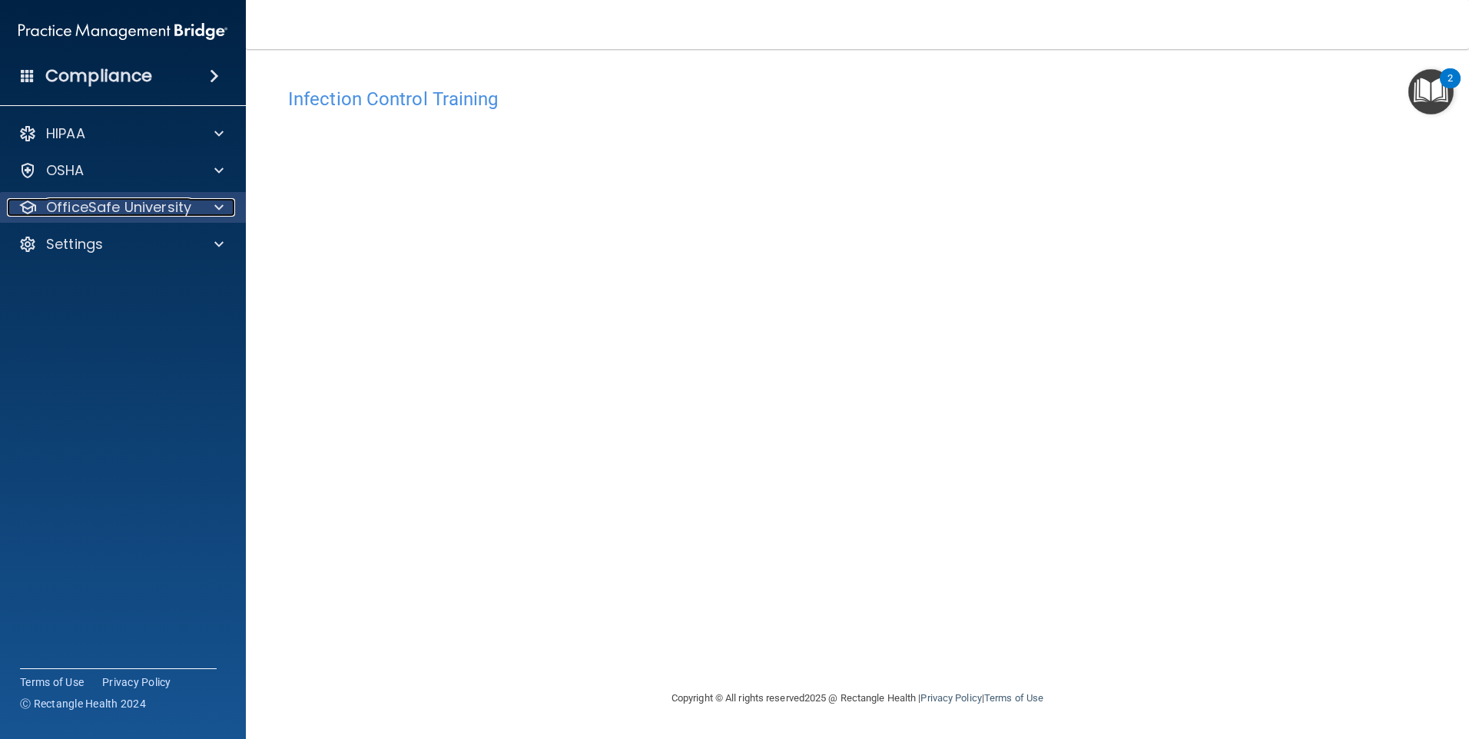
click at [217, 210] on span at bounding box center [218, 207] width 9 height 18
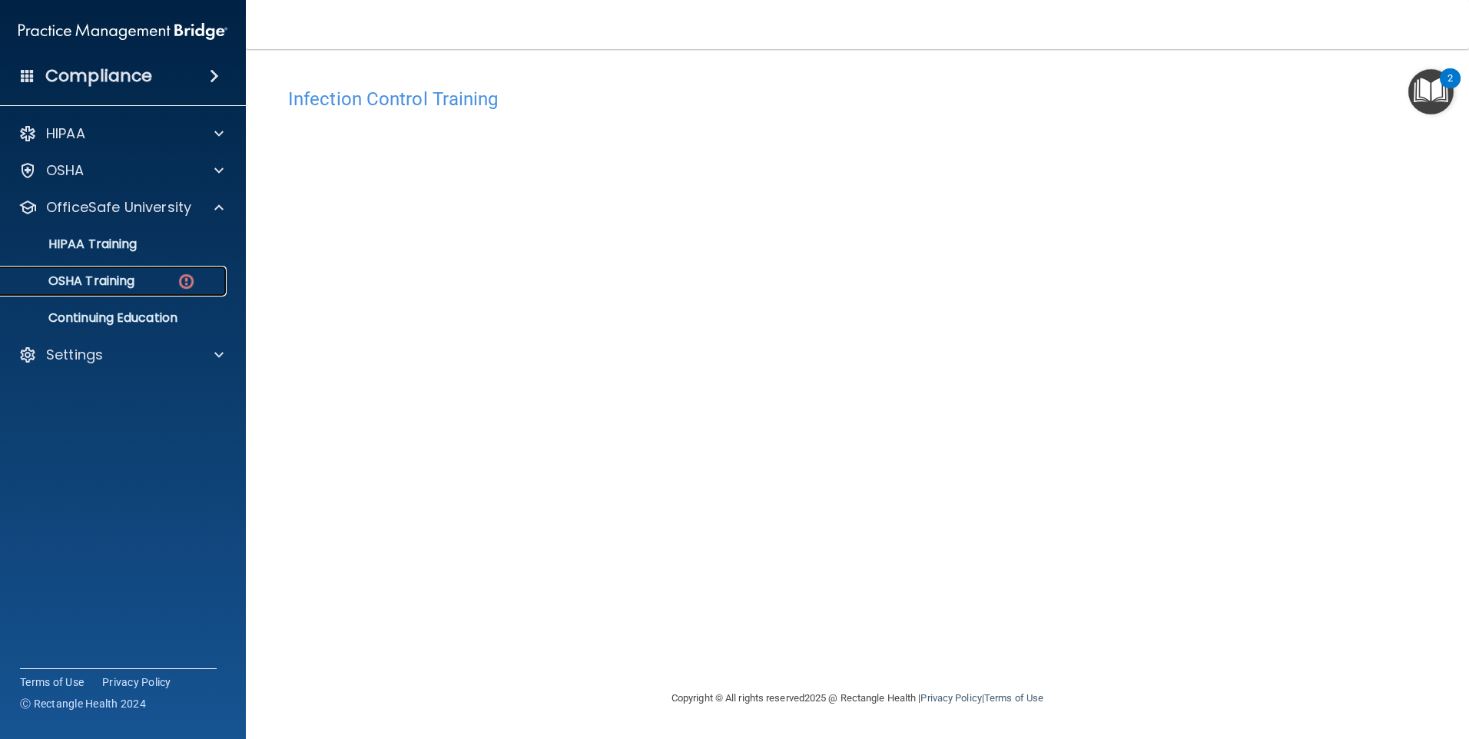
click at [138, 284] on div "OSHA Training" at bounding box center [115, 280] width 210 height 15
